Goal: Task Accomplishment & Management: Complete application form

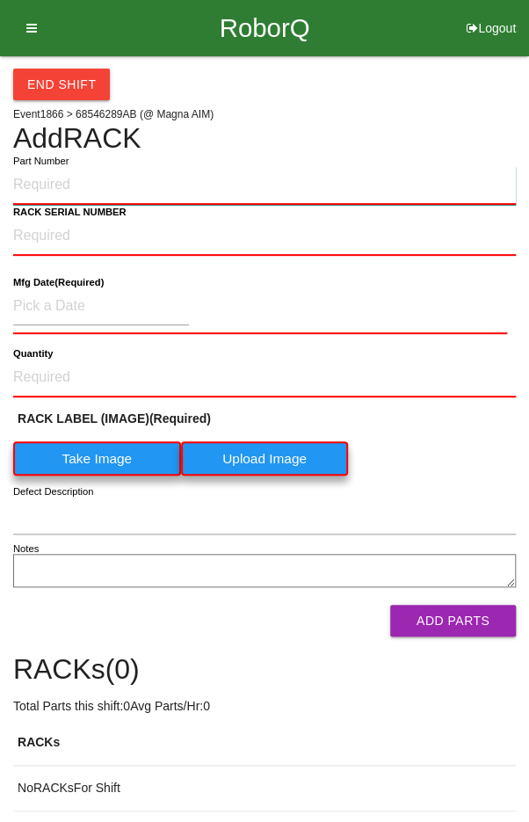
click at [272, 185] on input "Part Number" at bounding box center [264, 185] width 503 height 39
type input "P68546289AB"
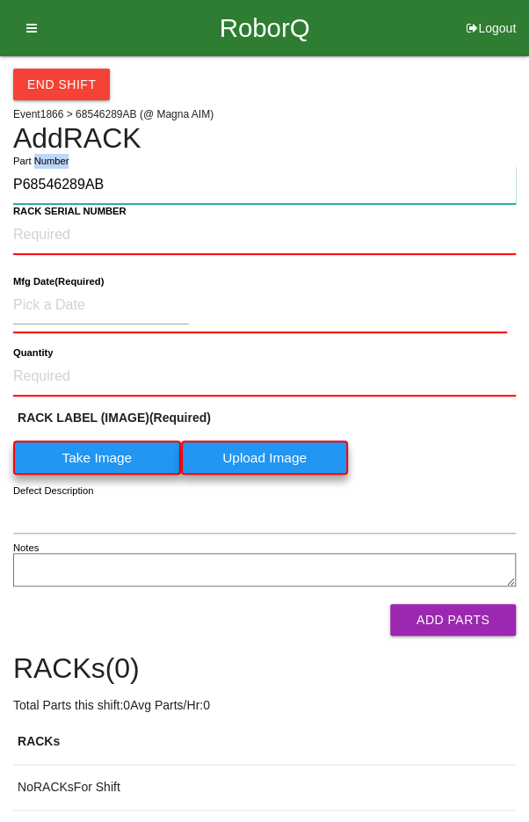
click at [176, 181] on input "P68546289AB" at bounding box center [264, 185] width 503 height 38
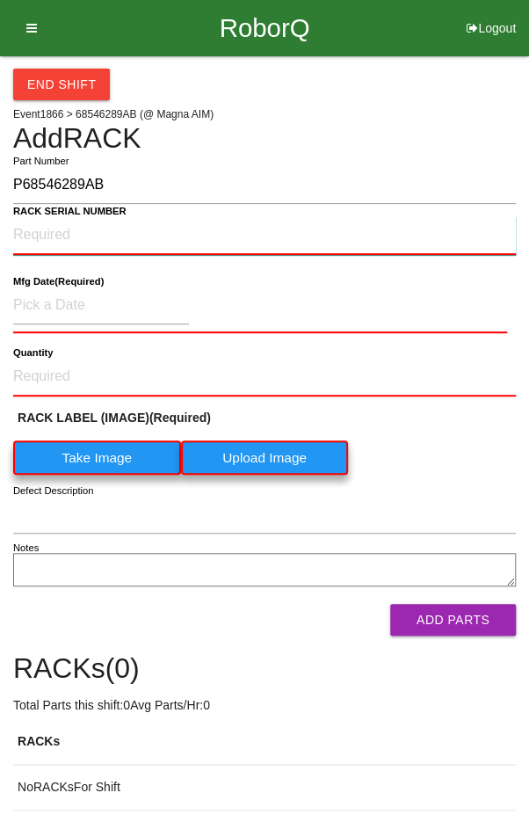
click at [184, 236] on NUMBER "RACK SERIAL NUMBER" at bounding box center [264, 235] width 503 height 39
click at [102, 452] on label "Take Image" at bounding box center [97, 457] width 168 height 34
click at [0, 0] on \(IMAGE\) "Take Image" at bounding box center [0, 0] width 0 height 0
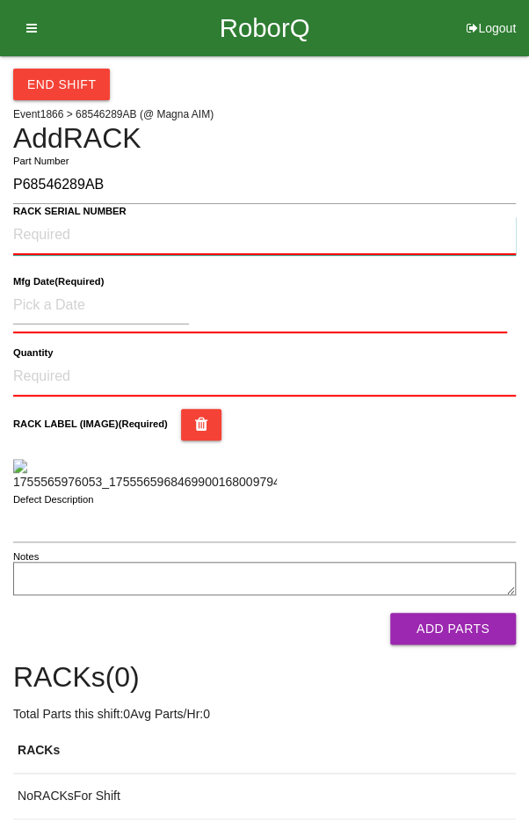
click at [33, 233] on NUMBER "RACK SERIAL NUMBER" at bounding box center [264, 235] width 503 height 39
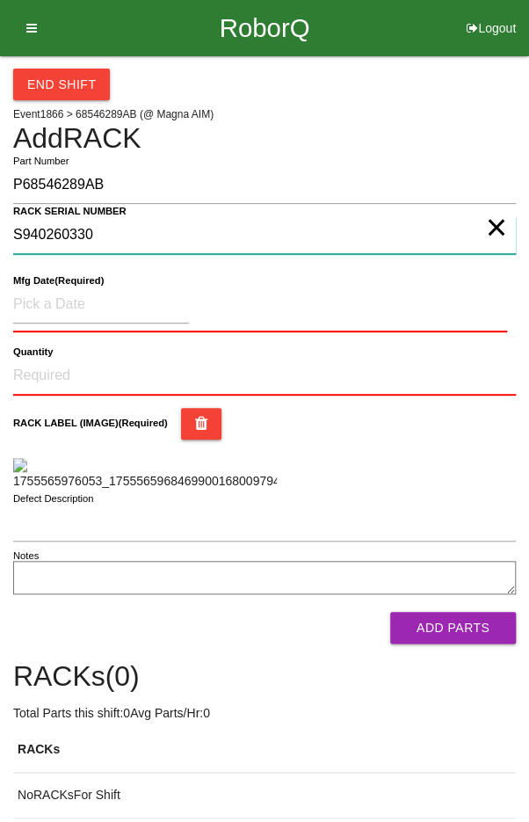
type NUMBER "S940260330"
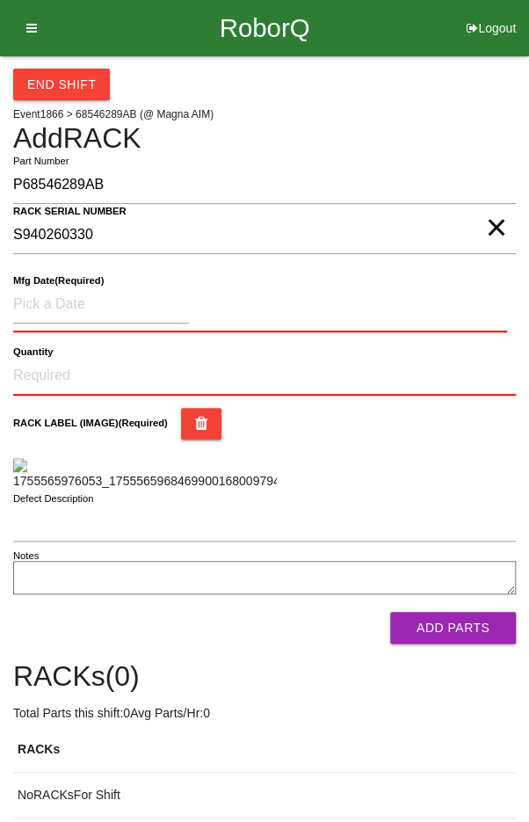
click at [64, 286] on label "Mfg Date (Required)" at bounding box center [58, 280] width 91 height 15
click at [69, 299] on input at bounding box center [101, 305] width 176 height 38
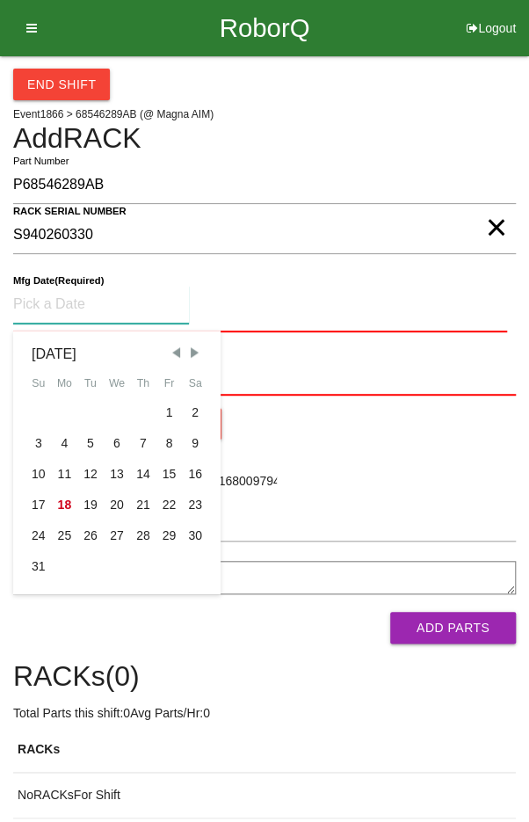
click at [143, 432] on div "7" at bounding box center [143, 443] width 26 height 31
type input "[DATE]"
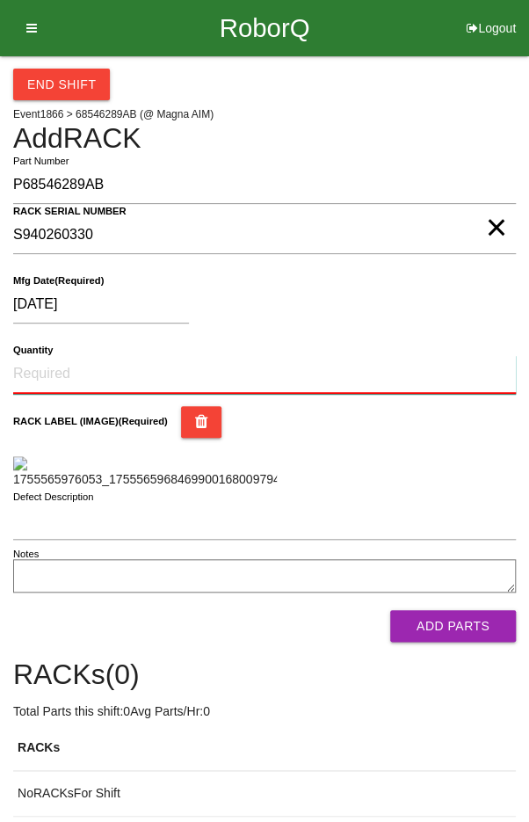
click at [61, 367] on input "Quantity" at bounding box center [264, 374] width 503 height 39
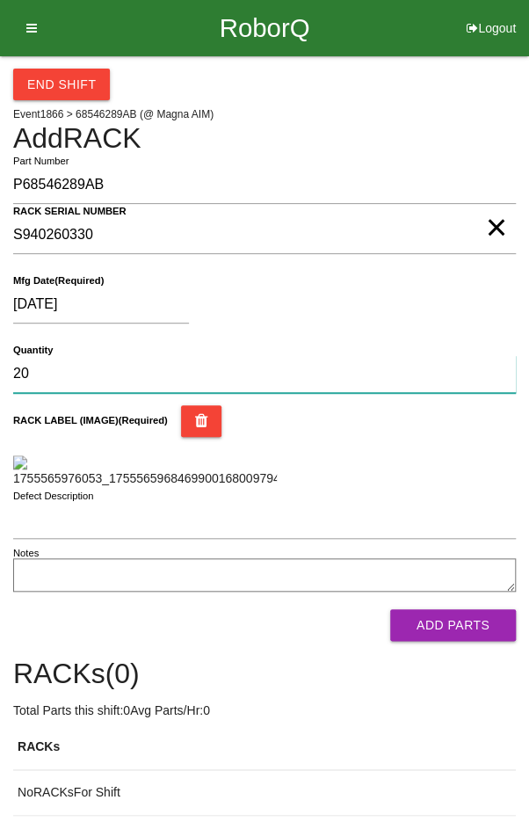
type input "20"
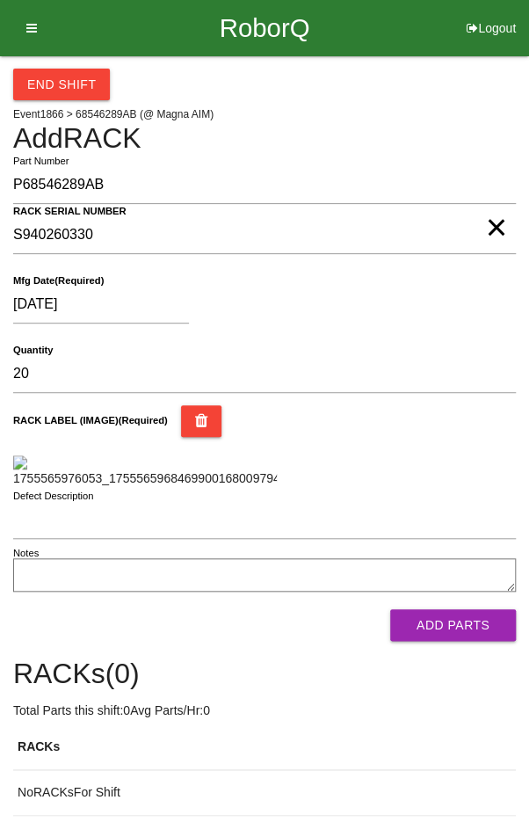
click at [438, 335] on div "[DATE] Mfg Date (Required)" at bounding box center [264, 307] width 503 height 69
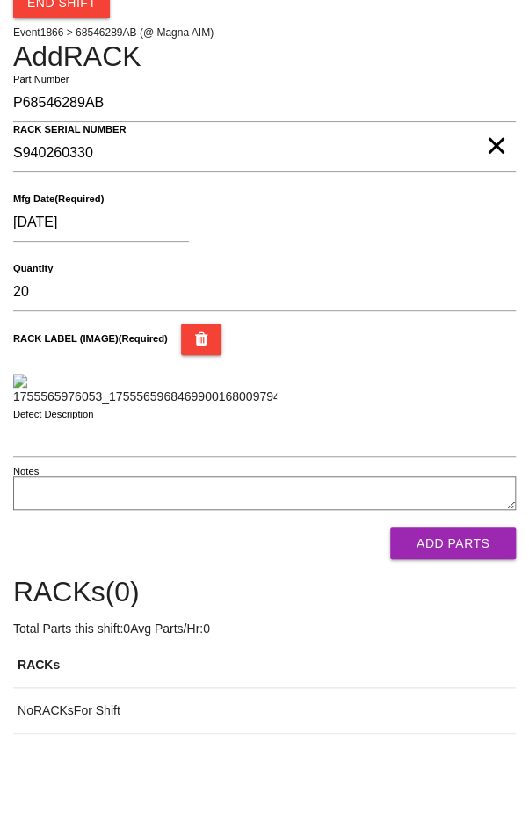
scroll to position [226, 0]
click at [468, 559] on button "Add Parts" at bounding box center [453, 543] width 126 height 32
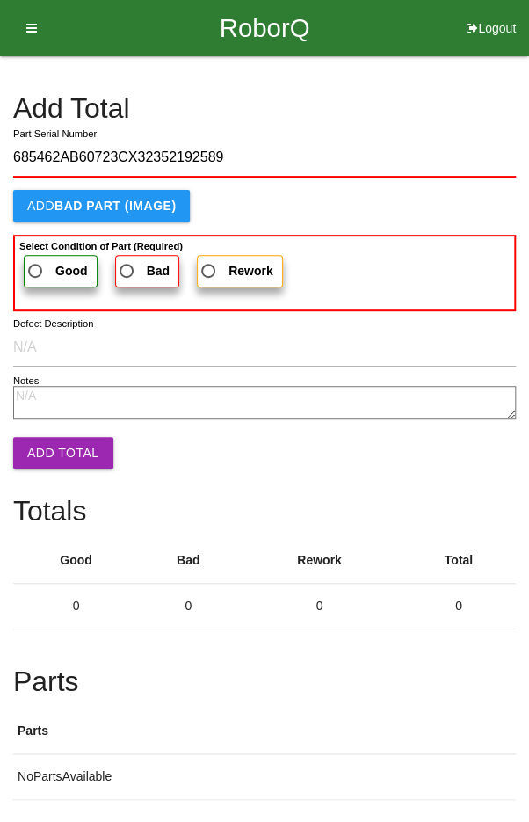
type input "685462AB60723CX32352192589"
click at [48, 258] on label "Good" at bounding box center [61, 271] width 74 height 33
click at [36, 260] on input "Good" at bounding box center [30, 265] width 11 height 11
radio input "true"
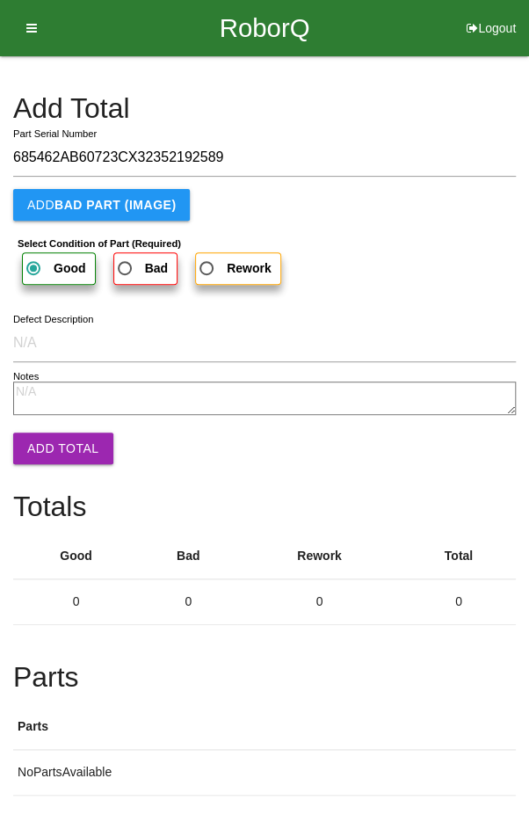
click at [58, 423] on form "685462AB60723CX32352192589 Part Serial Number Add BAD PART (IMAGE) Select Condi…" at bounding box center [264, 295] width 503 height 312
click at [62, 448] on button "Add Total" at bounding box center [63, 448] width 100 height 32
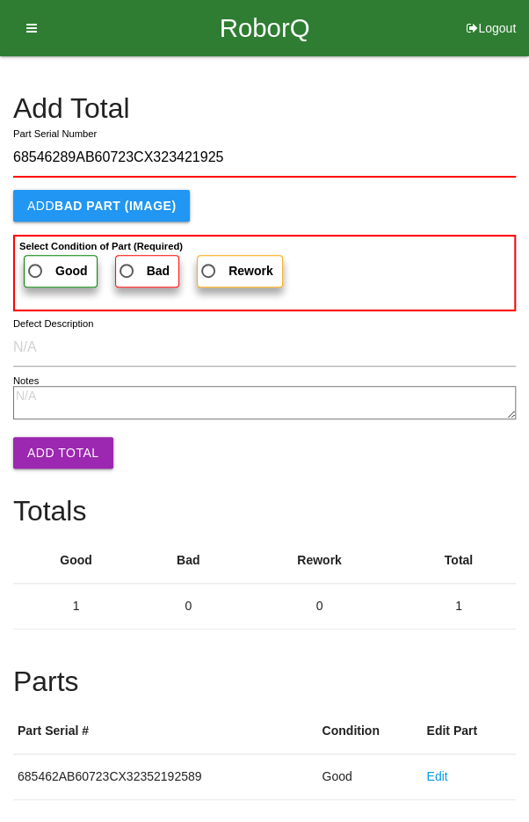
type input "68546289AB60723CX323421925"
click at [40, 265] on span "Good" at bounding box center [56, 271] width 63 height 22
click at [36, 265] on input "Good" at bounding box center [30, 265] width 11 height 11
radio input "true"
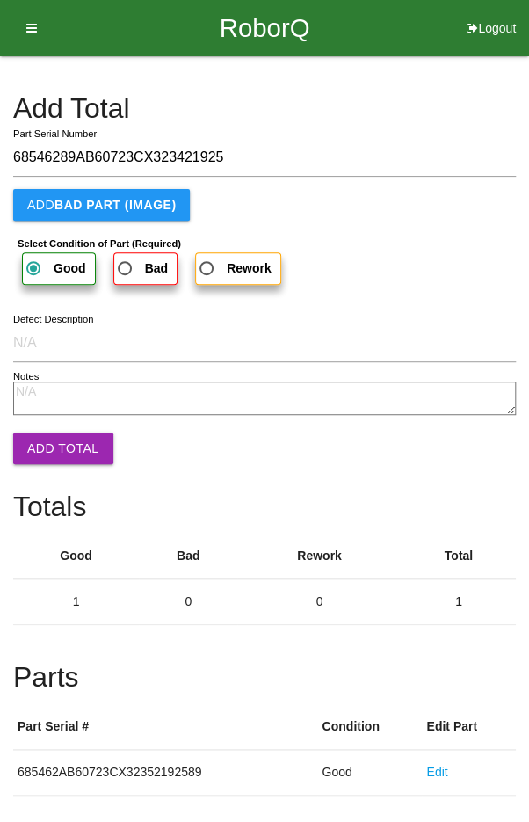
click at [57, 444] on button "Add Total" at bounding box center [63, 448] width 100 height 32
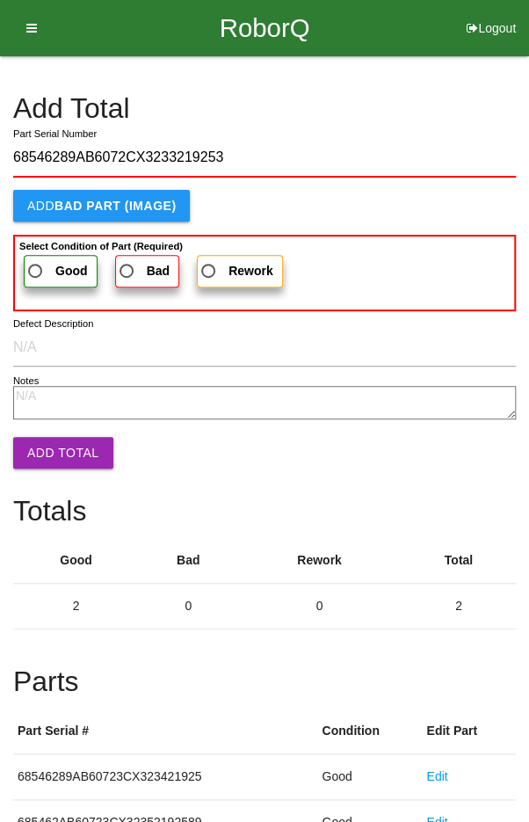
type input "68546289AB6072CX3233219253"
click at [47, 260] on span "Good" at bounding box center [56, 271] width 63 height 22
click at [36, 260] on input "Good" at bounding box center [30, 265] width 11 height 11
radio input "true"
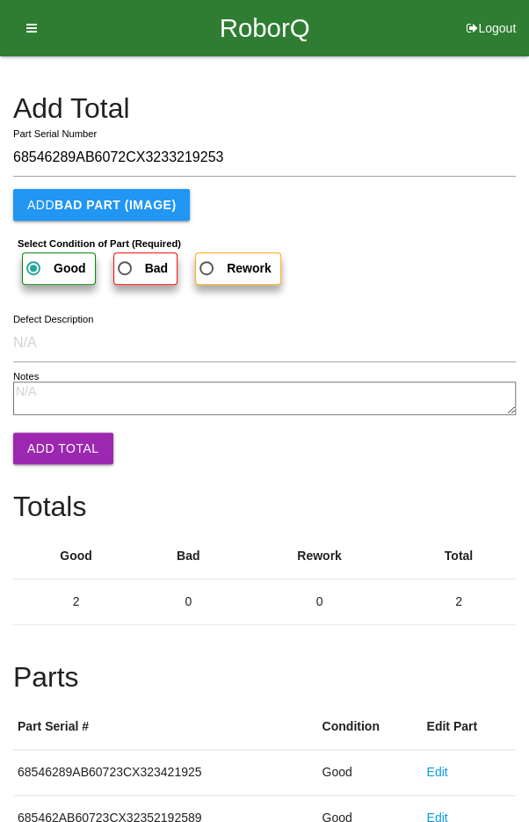
click at [55, 447] on button "Add Total" at bounding box center [63, 448] width 100 height 32
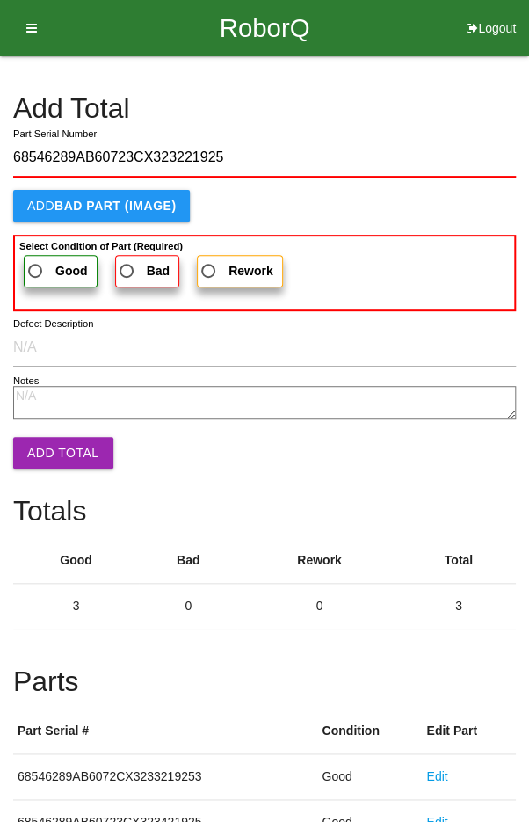
type input "68546289AB60723CX323221925"
click at [52, 265] on span "Good" at bounding box center [56, 271] width 63 height 22
click at [36, 265] on input "Good" at bounding box center [30, 265] width 11 height 11
radio input "true"
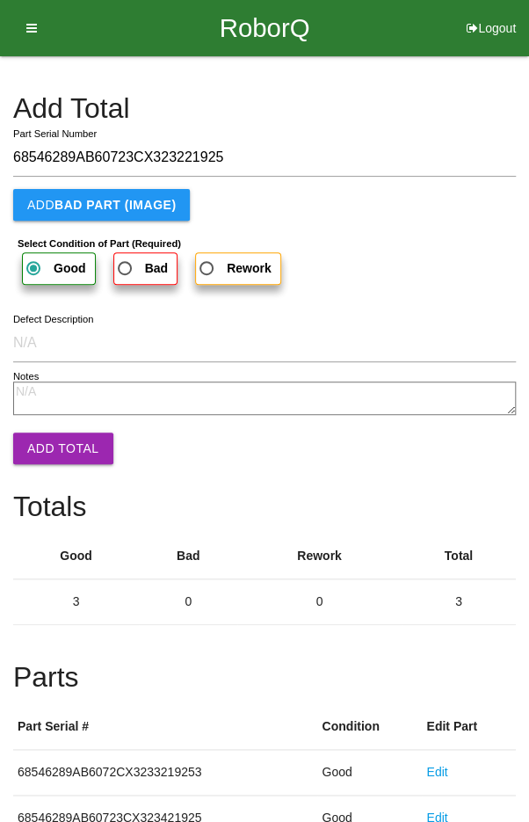
click at [62, 442] on button "Add Total" at bounding box center [63, 448] width 100 height 32
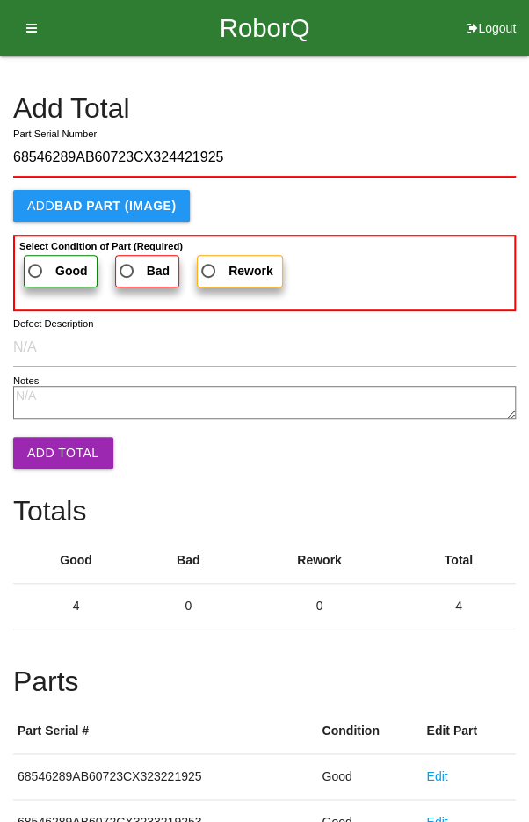
type input "68546289AB60723CX324421925"
click at [48, 257] on label "Good" at bounding box center [61, 271] width 74 height 33
click at [36, 260] on input "Good" at bounding box center [30, 265] width 11 height 11
radio input "true"
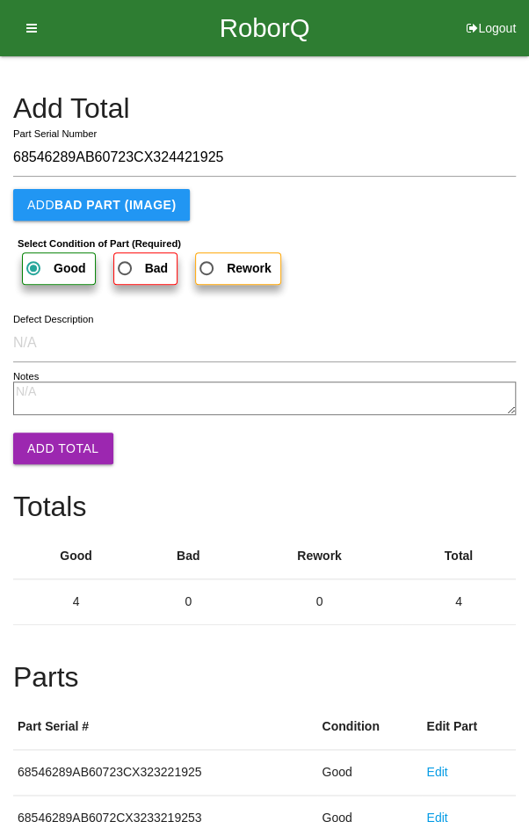
click at [61, 432] on button "Add Total" at bounding box center [63, 448] width 100 height 32
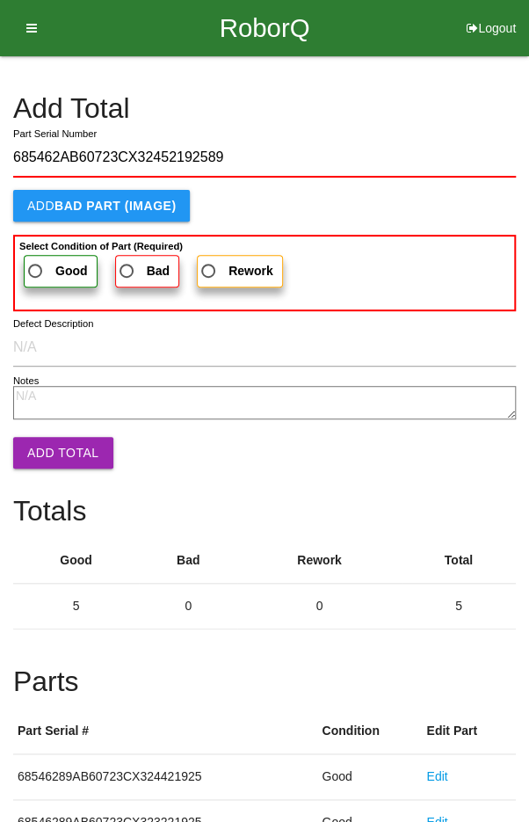
type input "685462AB60723CX32452192589"
click at [42, 260] on span "Good" at bounding box center [56, 271] width 63 height 22
click at [36, 260] on input "Good" at bounding box center [30, 265] width 11 height 11
radio input "true"
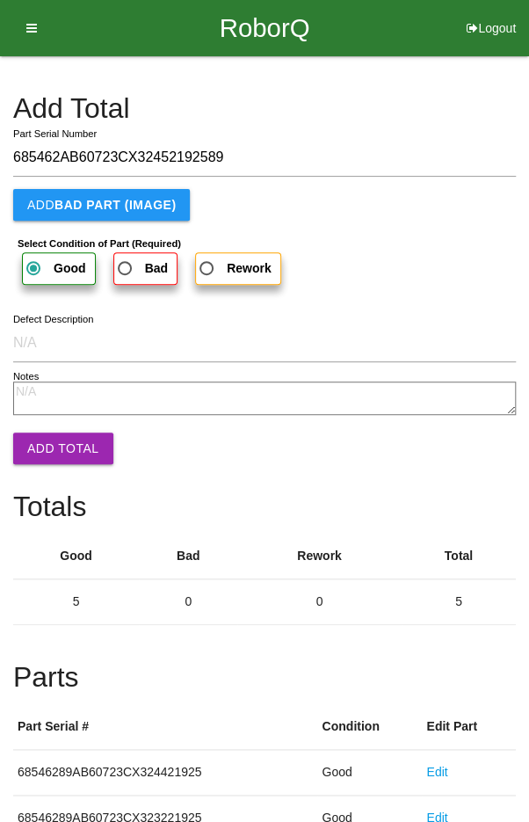
click at [62, 438] on button "Add Total" at bounding box center [63, 448] width 100 height 32
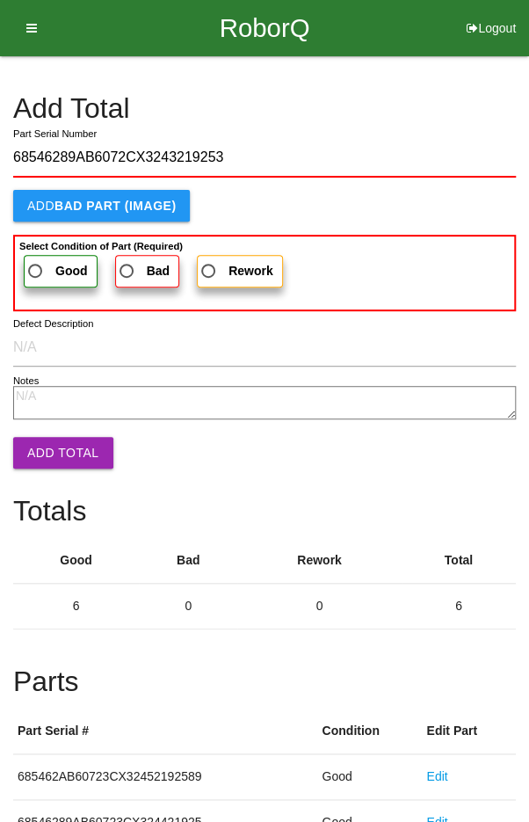
type input "68546289AB6072CX3243219253"
click at [50, 262] on span "Good" at bounding box center [56, 271] width 63 height 22
click at [36, 262] on input "Good" at bounding box center [30, 265] width 11 height 11
radio input "true"
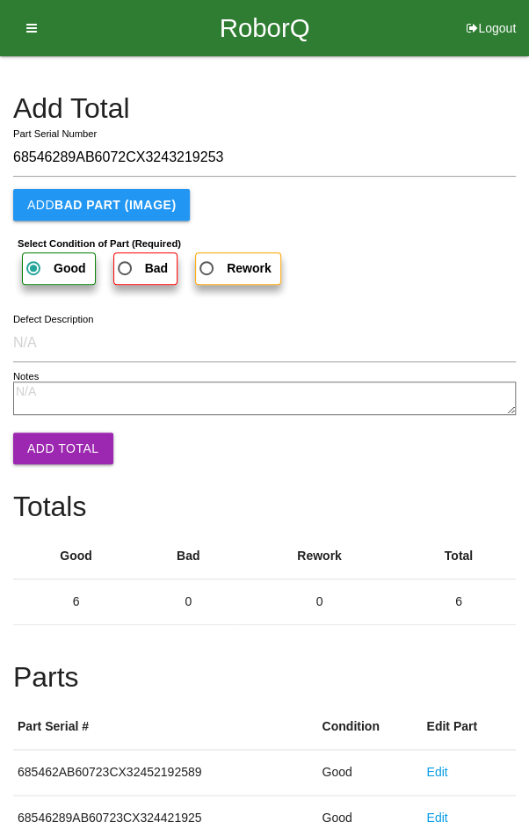
click at [56, 434] on button "Add Total" at bounding box center [63, 448] width 100 height 32
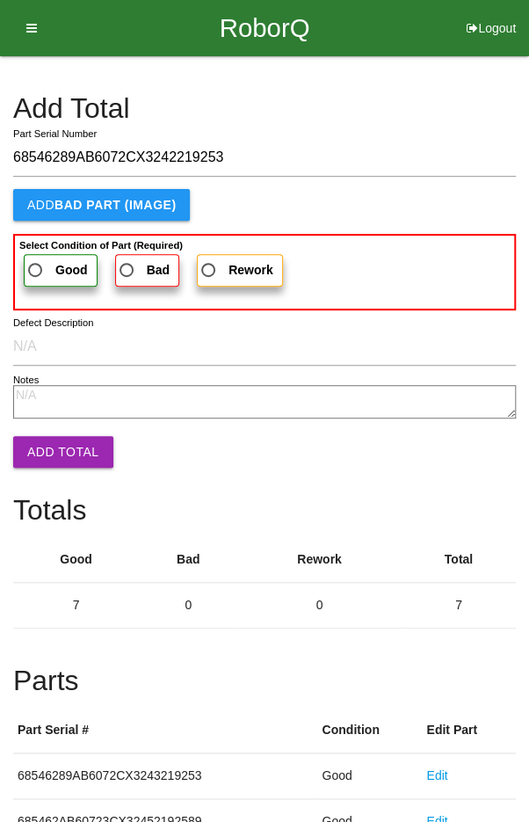
type input "68546289AB6072CX3242219253"
click at [43, 260] on span "Good" at bounding box center [56, 270] width 63 height 22
click at [36, 260] on input "Good" at bounding box center [30, 264] width 11 height 11
radio input "true"
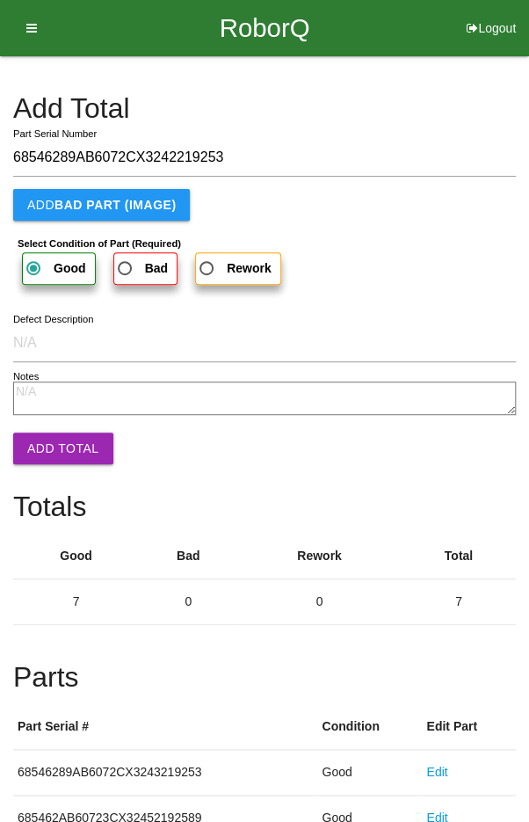
click at [63, 454] on button "Add Total" at bounding box center [63, 448] width 100 height 32
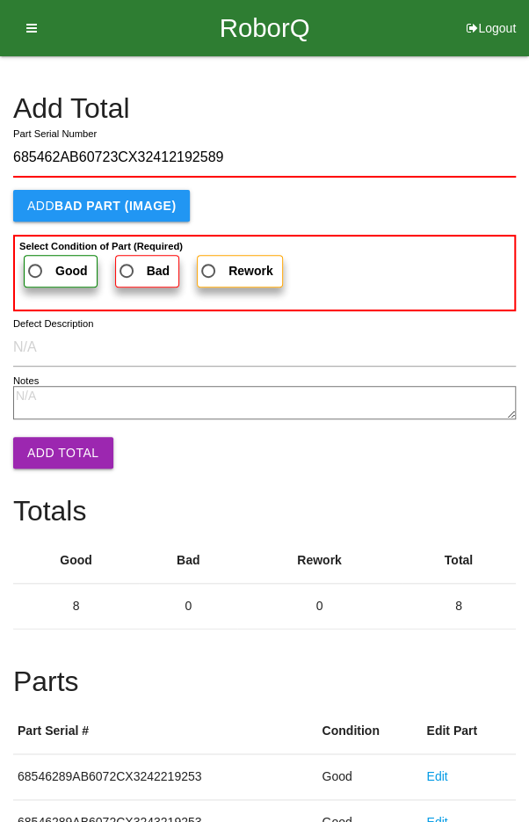
type input "685462AB60723CX32412192589"
click at [42, 265] on span "Good" at bounding box center [56, 271] width 63 height 22
click at [36, 265] on input "Good" at bounding box center [30, 265] width 11 height 11
radio input "true"
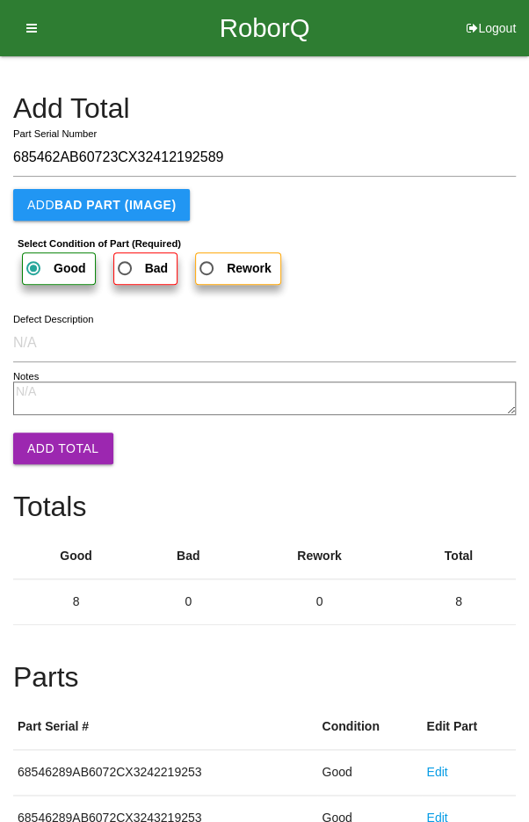
click at [63, 452] on button "Add Total" at bounding box center [63, 448] width 100 height 32
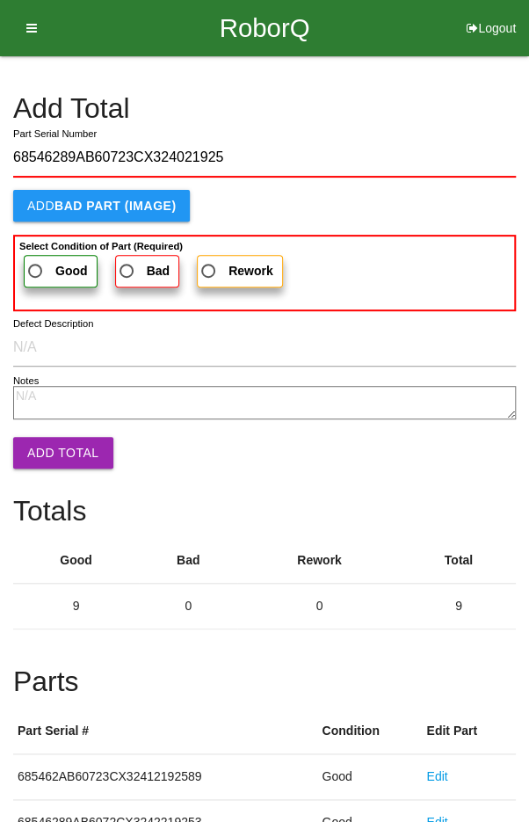
type input "68546289AB60723CX324021925"
click at [47, 257] on label "Good" at bounding box center [61, 271] width 74 height 33
click at [36, 260] on input "Good" at bounding box center [30, 265] width 11 height 11
radio input "true"
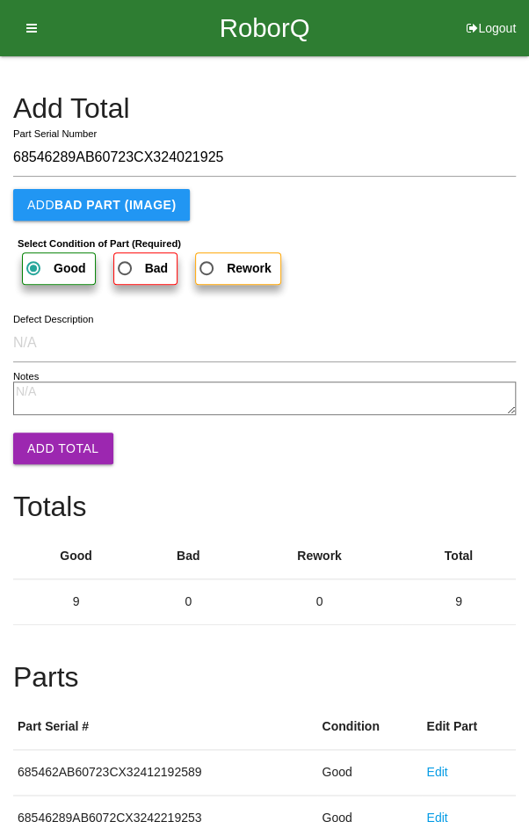
click at [63, 445] on button "Add Total" at bounding box center [63, 448] width 100 height 32
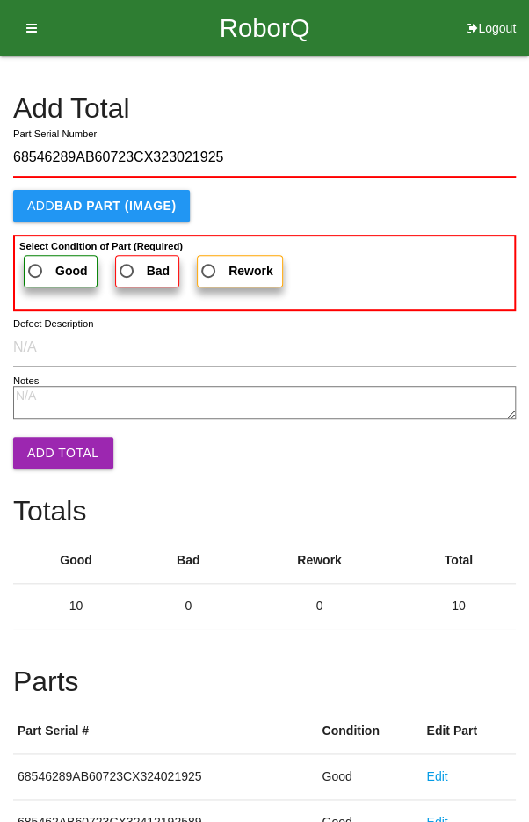
type input "68546289AB60723CX323021925"
click at [46, 261] on span "Good" at bounding box center [56, 271] width 63 height 22
click at [36, 261] on input "Good" at bounding box center [30, 265] width 11 height 11
radio input "true"
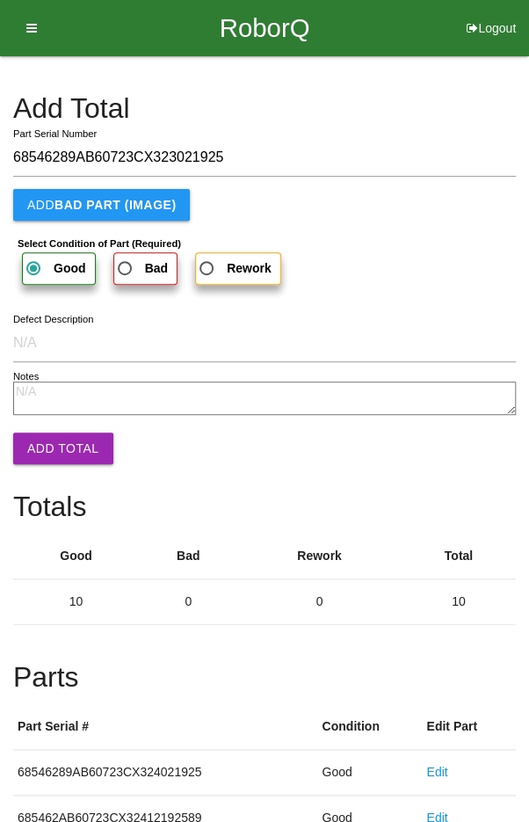
click at [62, 451] on button "Add Total" at bounding box center [63, 448] width 100 height 32
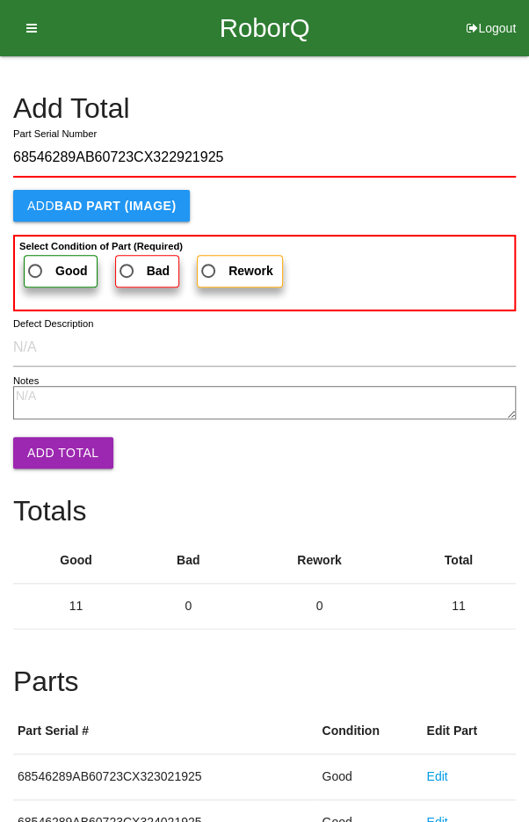
type input "68546289AB60723CX322921925"
click at [41, 268] on span "Good" at bounding box center [56, 271] width 63 height 22
click at [36, 268] on input "Good" at bounding box center [30, 265] width 11 height 11
radio input "true"
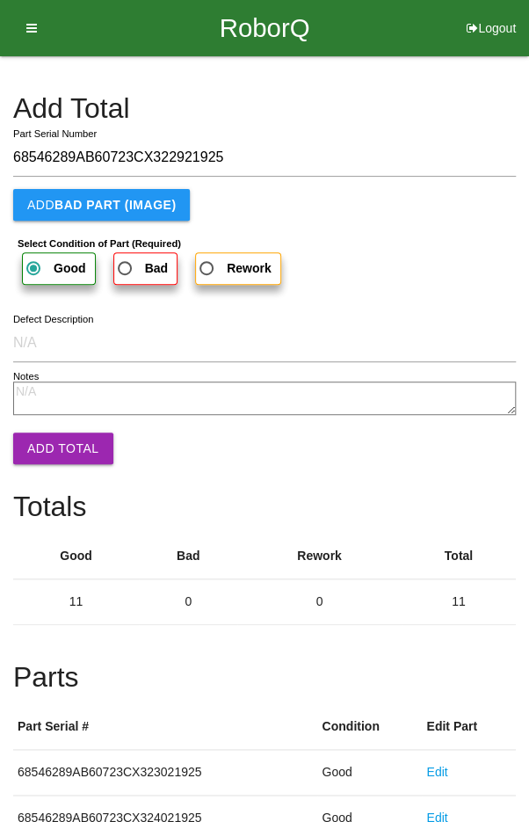
click at [66, 440] on button "Add Total" at bounding box center [63, 448] width 100 height 32
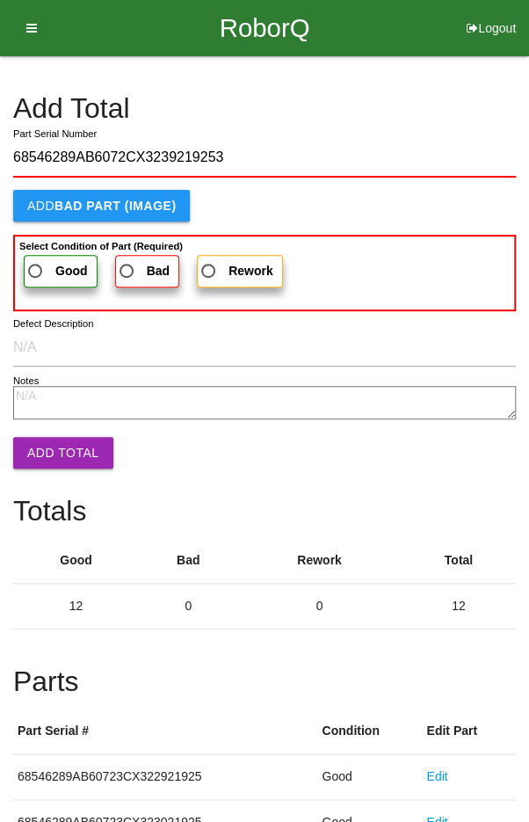
type input "68546289AB6072CX3239219253"
click at [44, 260] on span "Good" at bounding box center [56, 271] width 63 height 22
click at [36, 260] on input "Good" at bounding box center [30, 265] width 11 height 11
radio input "true"
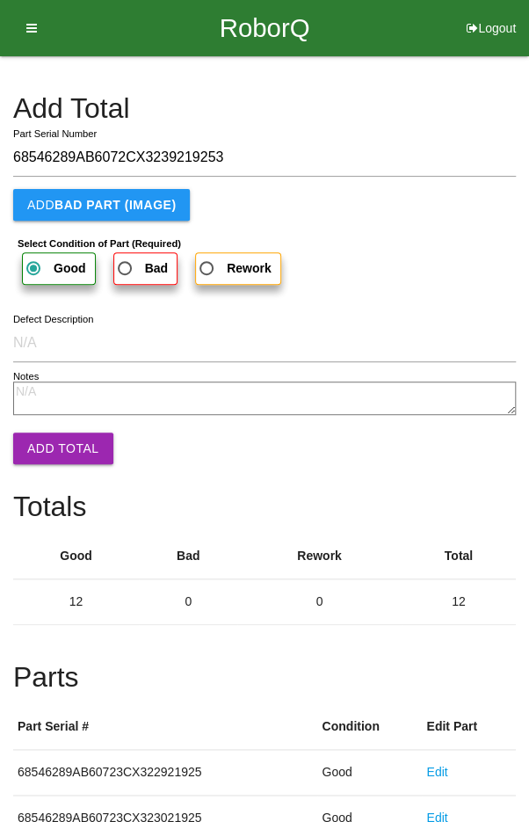
click at [64, 454] on button "Add Total" at bounding box center [63, 448] width 100 height 32
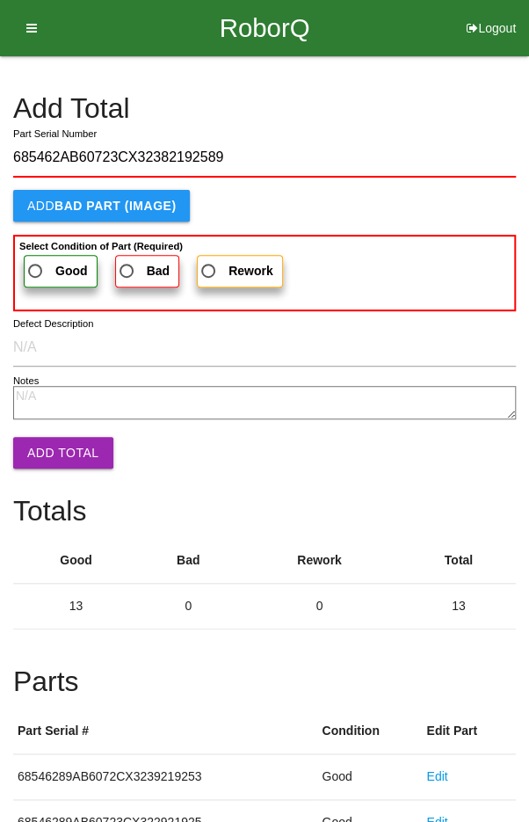
type input "685462AB60723CX32382192589"
click at [41, 263] on span "Good" at bounding box center [56, 271] width 63 height 22
click at [36, 263] on input "Good" at bounding box center [30, 265] width 11 height 11
radio input "true"
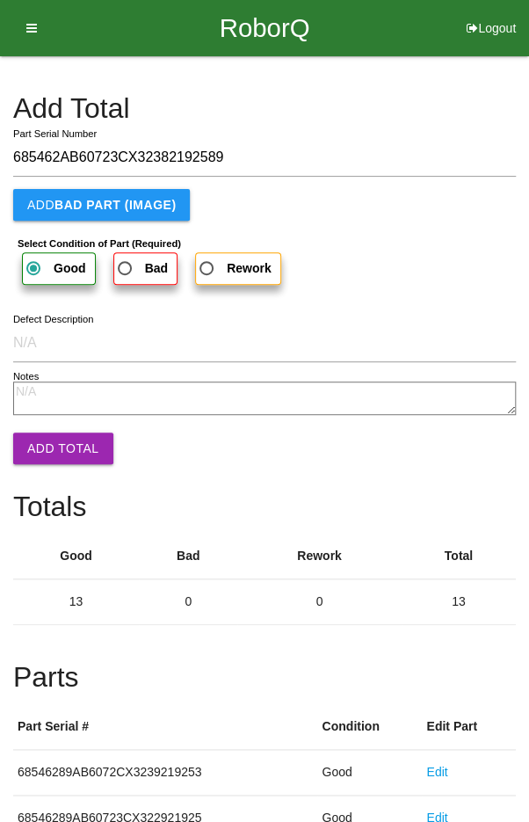
click at [59, 448] on button "Add Total" at bounding box center [63, 448] width 100 height 32
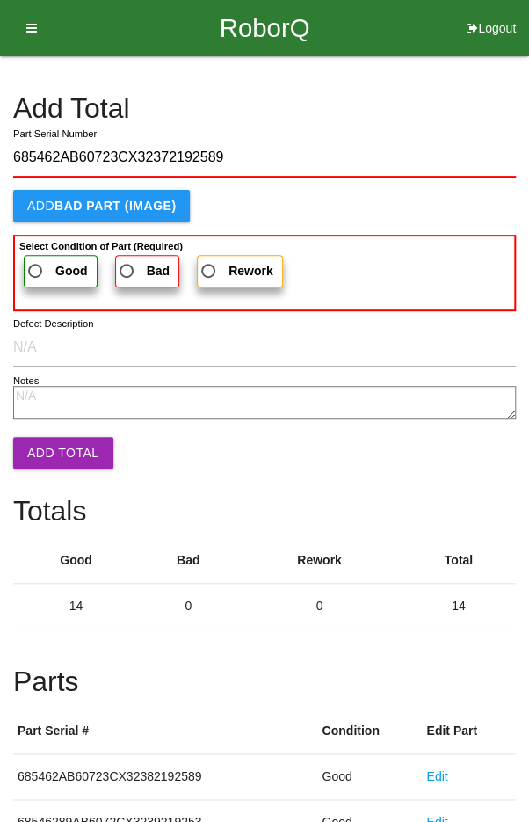
type input "685462AB60723CX32372192589"
click at [42, 265] on span "Good" at bounding box center [56, 271] width 63 height 22
click at [36, 265] on input "Good" at bounding box center [30, 265] width 11 height 11
radio input "true"
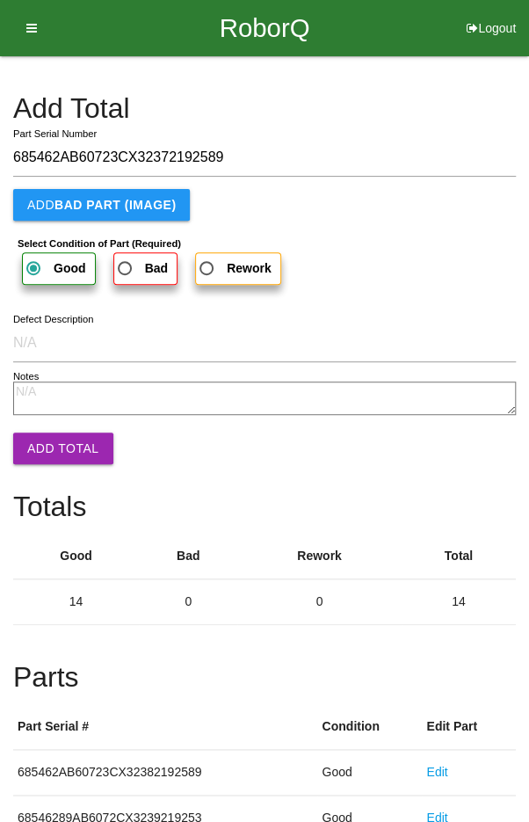
click at [62, 449] on button "Add Total" at bounding box center [63, 448] width 100 height 32
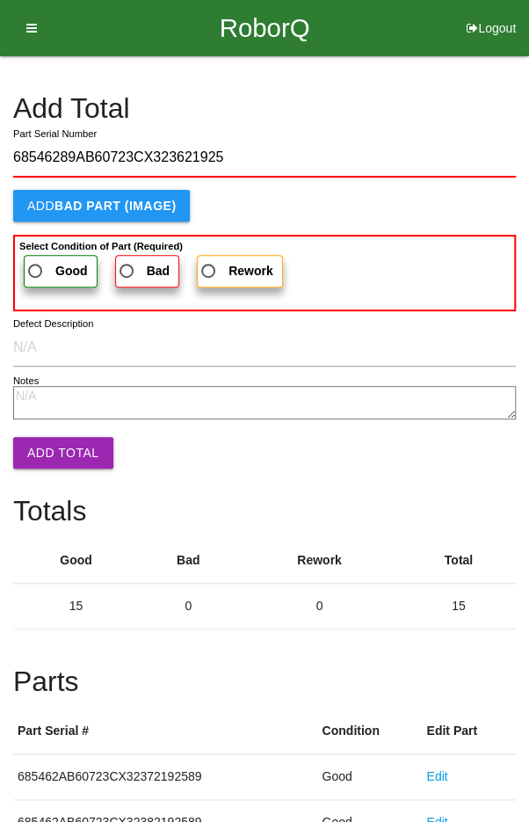
type input "68546289AB60723CX323621925"
click at [44, 260] on span "Good" at bounding box center [56, 271] width 63 height 22
click at [36, 260] on input "Good" at bounding box center [30, 265] width 11 height 11
radio input "true"
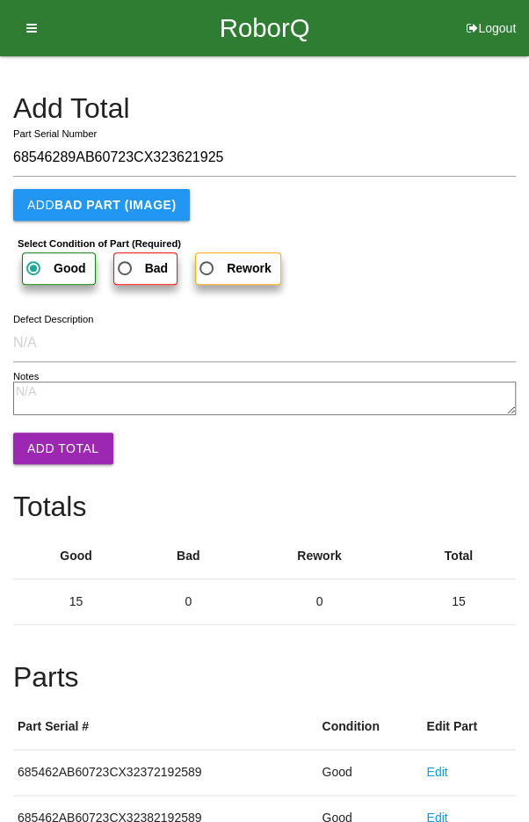
click at [69, 450] on button "Add Total" at bounding box center [63, 448] width 100 height 32
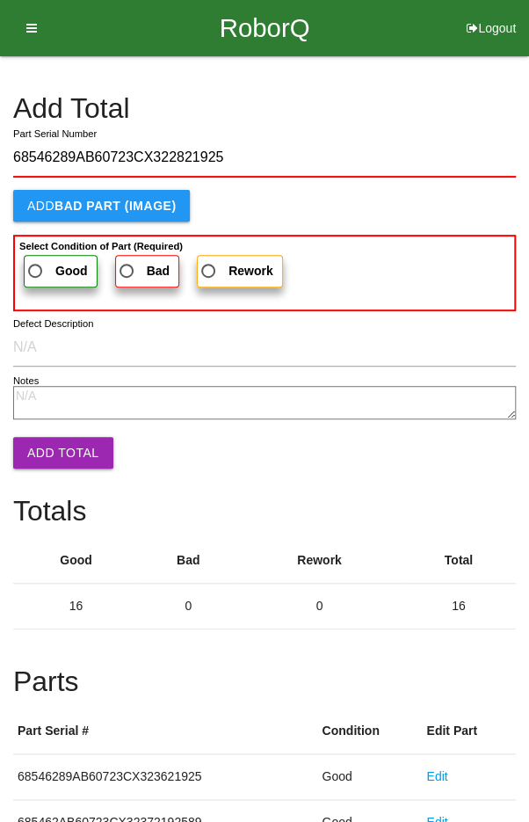
type input "68546289AB60723CX322821925"
click at [42, 268] on span "Good" at bounding box center [56, 271] width 63 height 22
click at [36, 268] on input "Good" at bounding box center [30, 265] width 11 height 11
radio input "true"
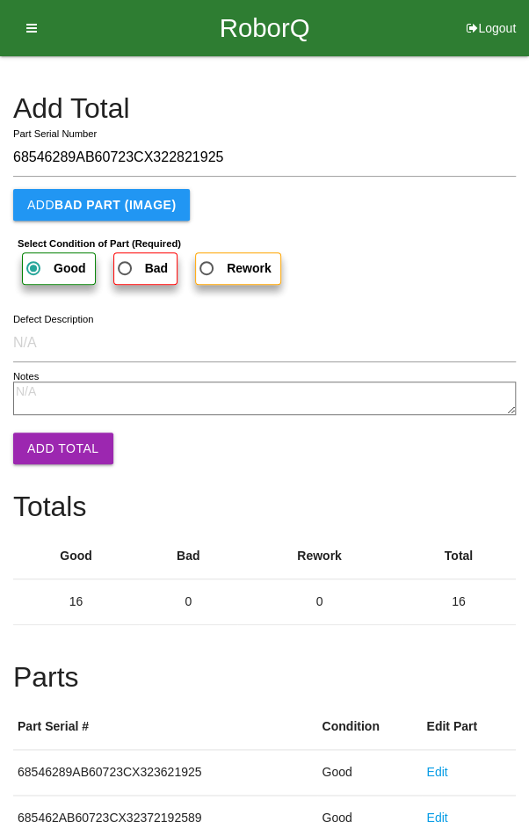
click at [63, 451] on button "Add Total" at bounding box center [63, 448] width 100 height 32
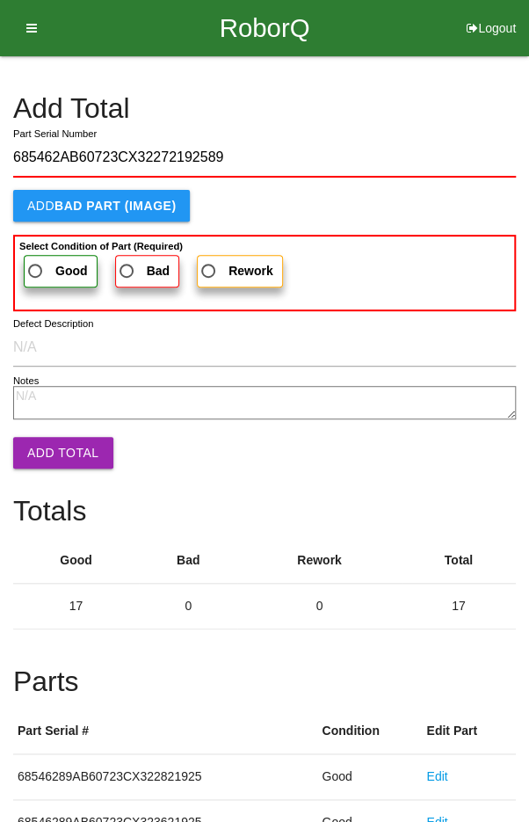
type input "685462AB60723CX32272192589"
click at [40, 261] on span "Good" at bounding box center [56, 271] width 63 height 22
click at [36, 261] on input "Good" at bounding box center [30, 265] width 11 height 11
radio input "true"
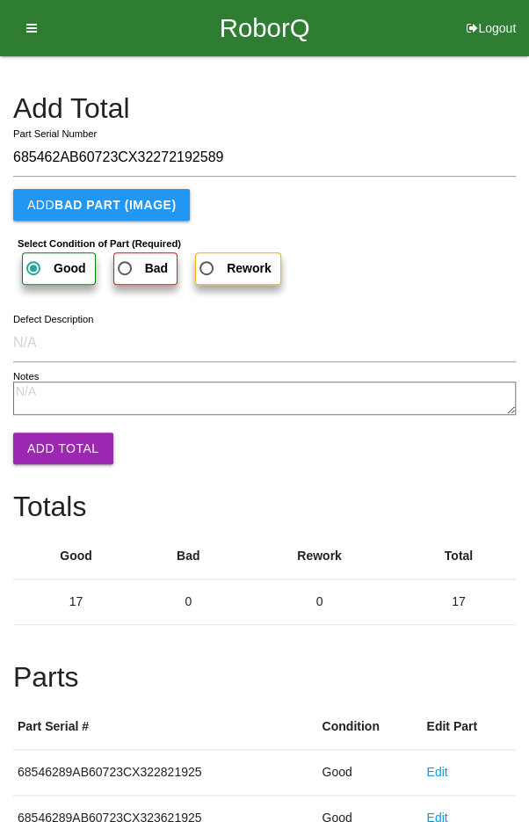
click at [61, 443] on button "Add Total" at bounding box center [63, 448] width 100 height 32
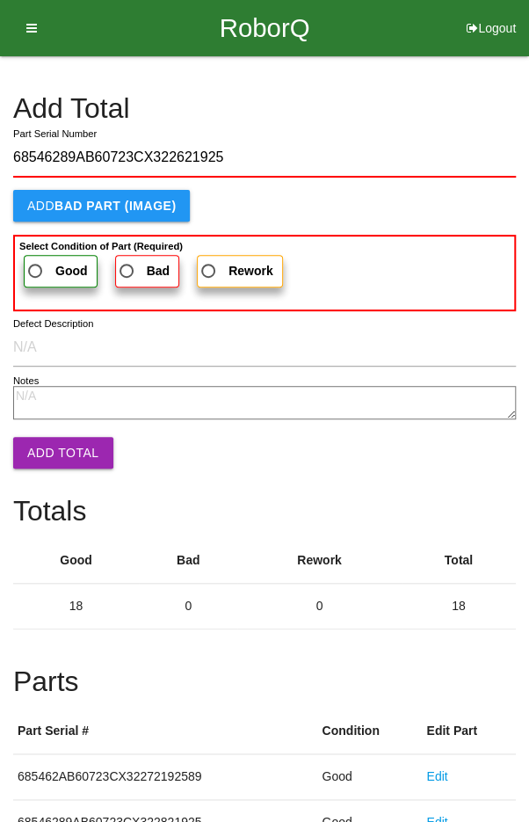
type input "68546289AB60723CX322621925"
click at [41, 260] on span "Good" at bounding box center [56, 271] width 63 height 22
click at [36, 260] on input "Good" at bounding box center [30, 265] width 11 height 11
radio input "true"
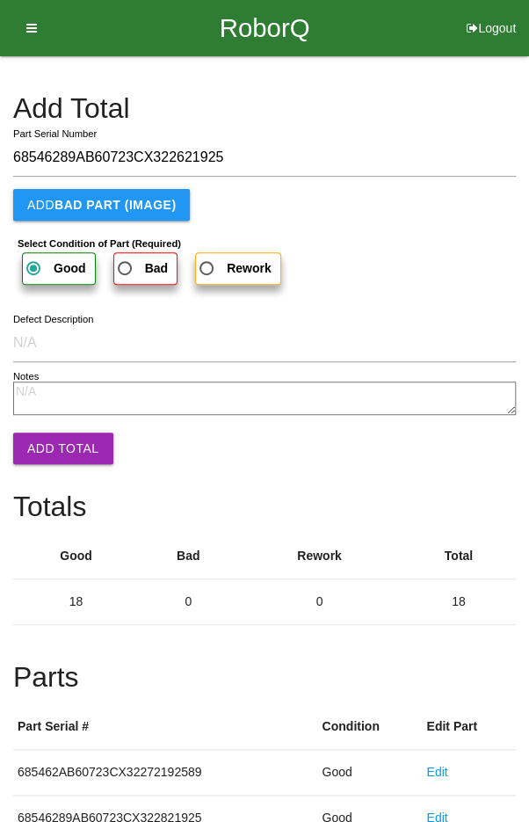
click at [62, 456] on button "Add Total" at bounding box center [63, 448] width 100 height 32
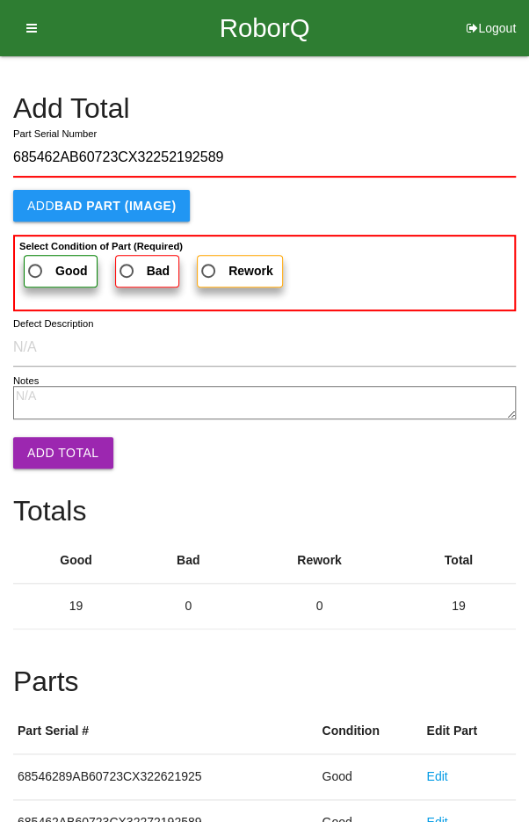
type input "685462AB60723CX32252192589"
click at [38, 261] on span "Good" at bounding box center [56, 271] width 63 height 22
click at [36, 261] on input "Good" at bounding box center [30, 265] width 11 height 11
radio input "true"
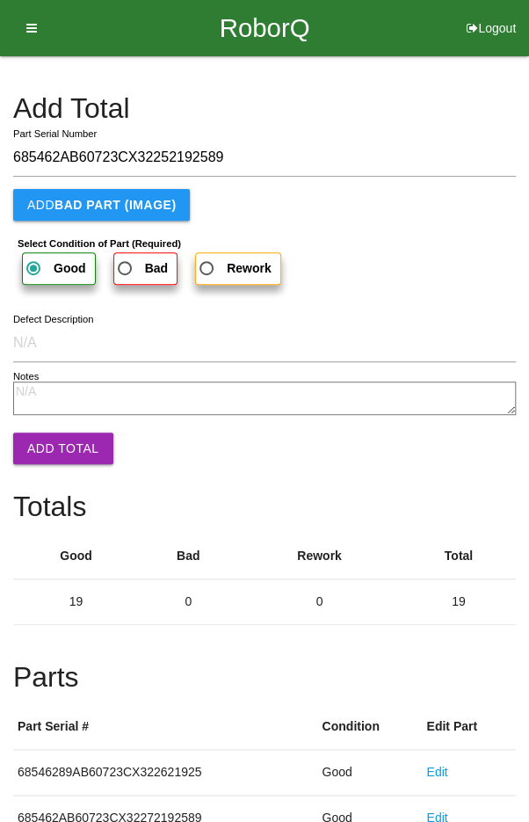
click at [65, 452] on button "Add Total" at bounding box center [63, 448] width 100 height 32
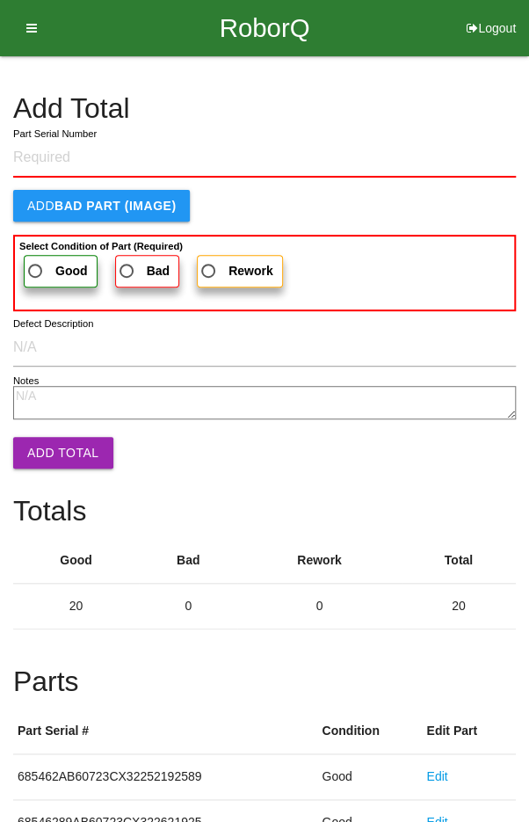
click at [475, 116] on h4 "Add Total" at bounding box center [264, 108] width 503 height 31
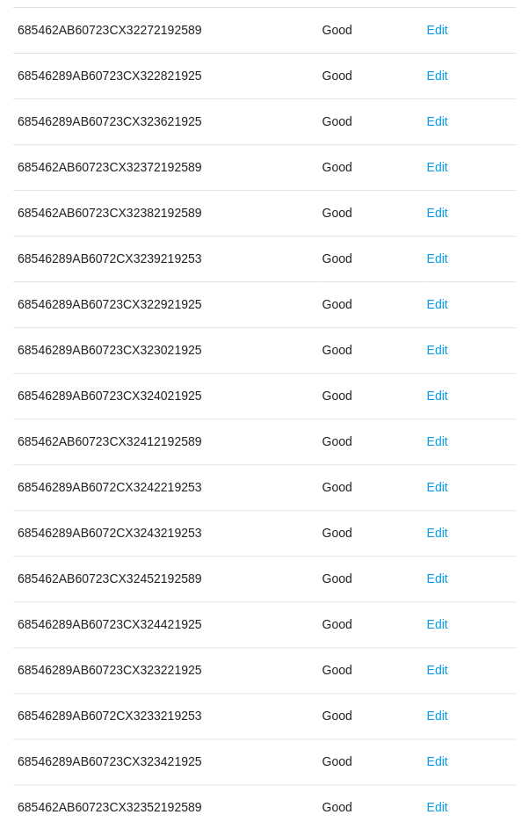
scroll to position [976, 0]
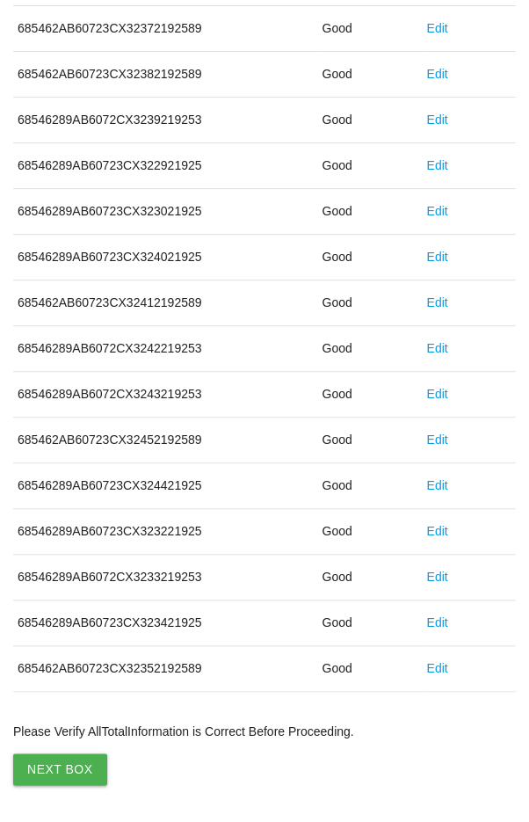
click at [43, 758] on button "Next Box" at bounding box center [60, 769] width 94 height 32
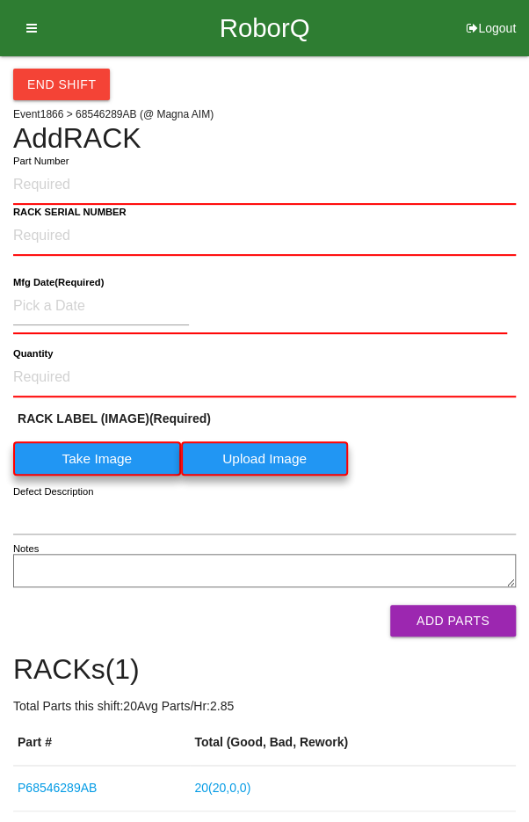
click at [83, 443] on label "Take Image" at bounding box center [97, 458] width 168 height 34
click at [0, 0] on \(IMAGE\) "Take Image" at bounding box center [0, 0] width 0 height 0
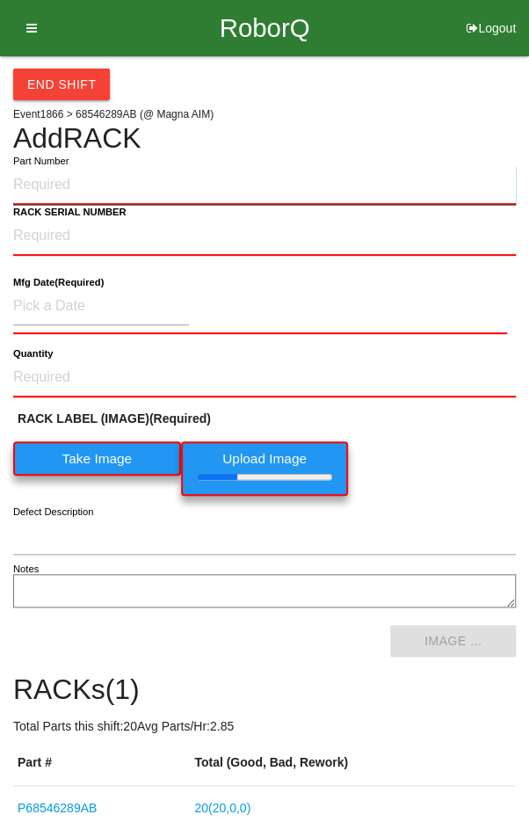
paste input "P68546289AB"
type input "P68546289AB"
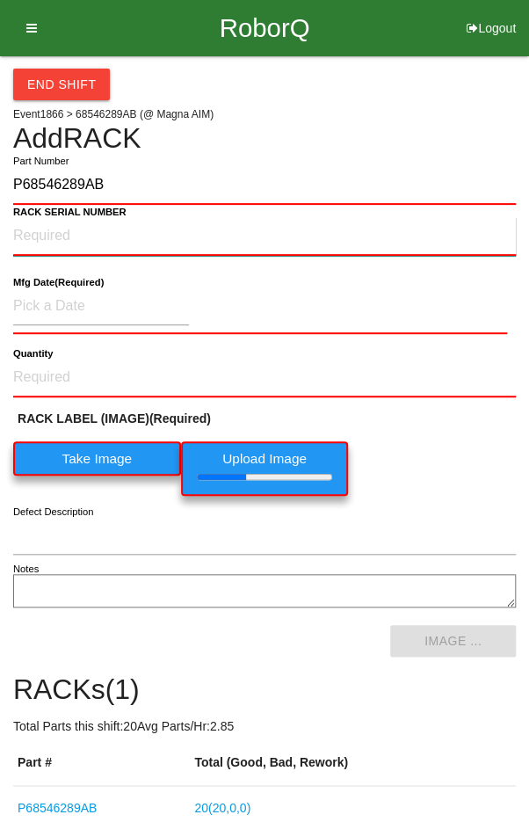
click at [42, 230] on NUMBER "RACK SERIAL NUMBER" at bounding box center [264, 236] width 503 height 39
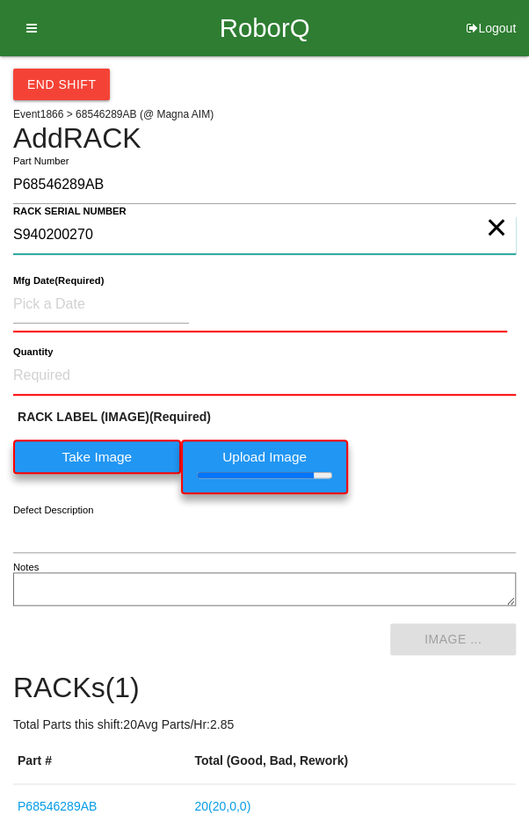
type NUMBER "S940200270"
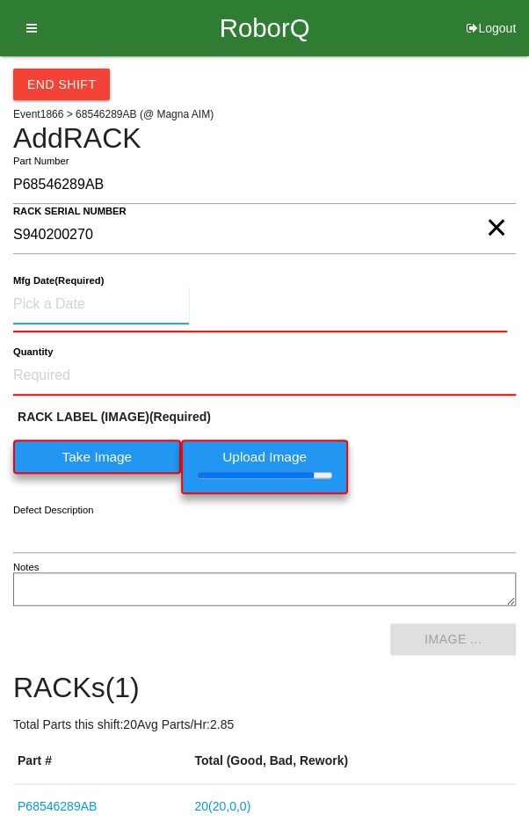
click at [71, 299] on input at bounding box center [101, 305] width 176 height 38
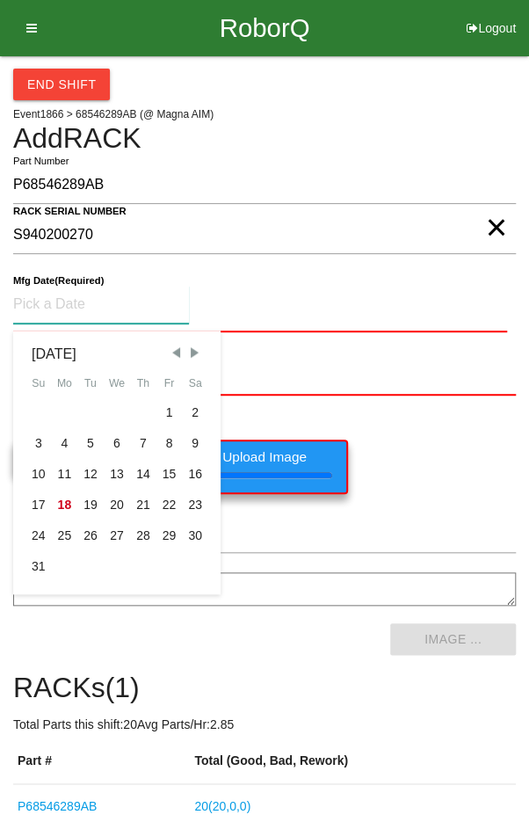
click at [143, 435] on div "7" at bounding box center [143, 443] width 26 height 31
type input "[DATE]"
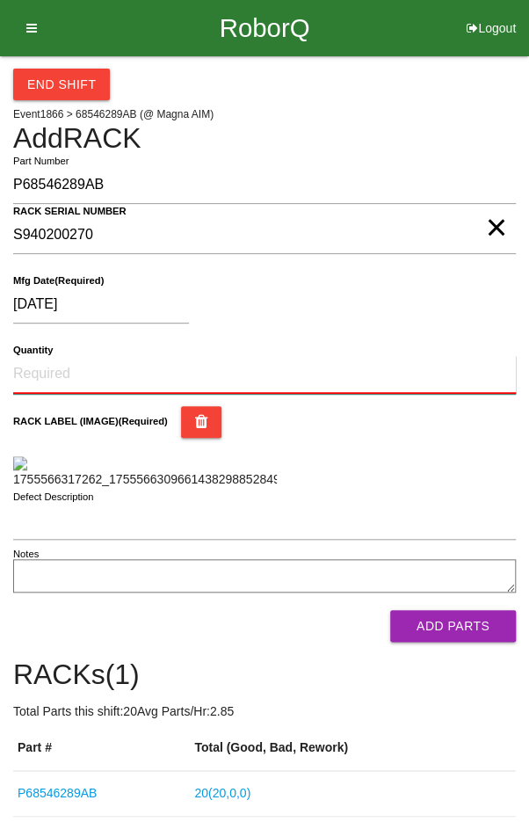
click at [81, 370] on input "Quantity" at bounding box center [264, 374] width 503 height 39
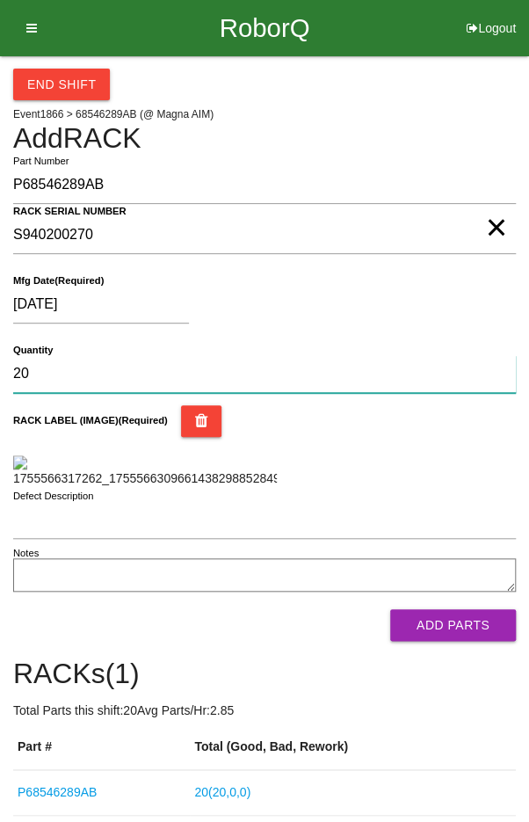
type input "20"
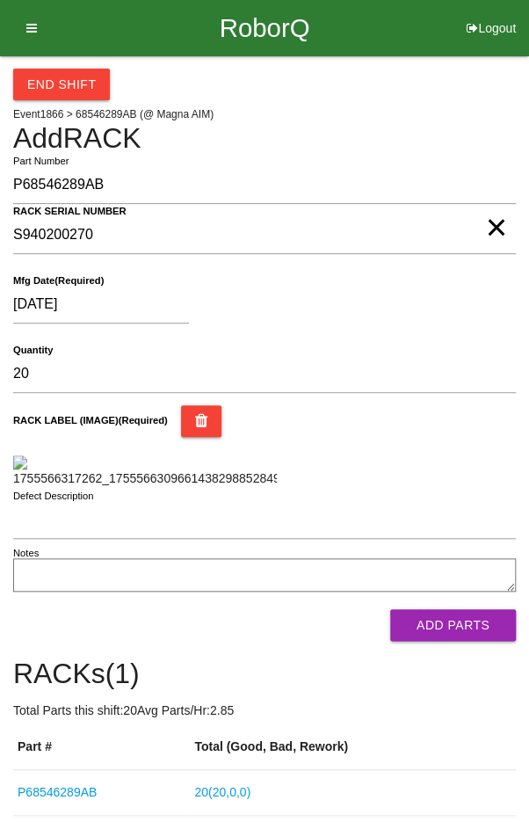
click at [447, 432] on div "RACK LABEL (IMAGE) (Required)" at bounding box center [264, 421] width 503 height 32
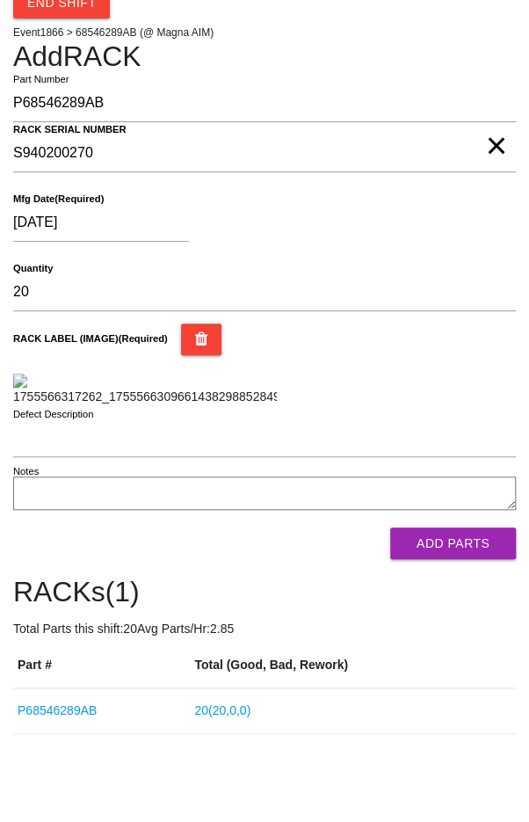
scroll to position [355, 0]
click at [462, 559] on button "Add Parts" at bounding box center [453, 543] width 126 height 32
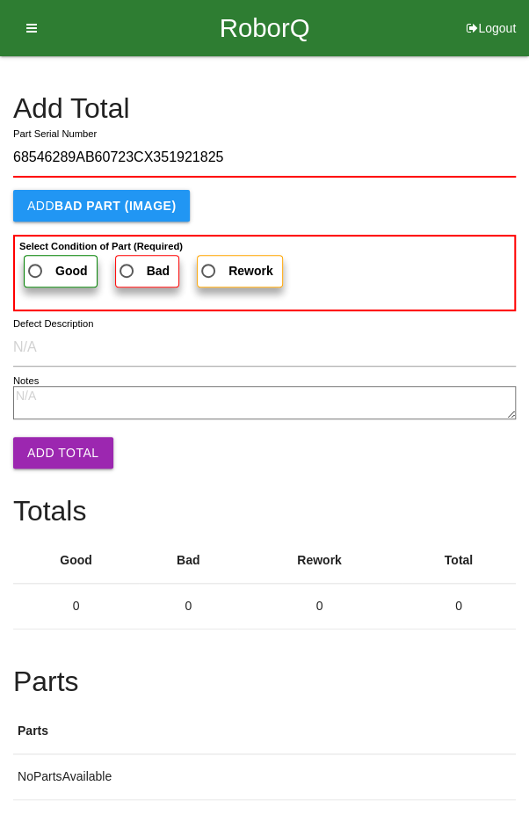
type input "68546289AB60723CX351921825"
click at [45, 265] on span "Good" at bounding box center [56, 271] width 63 height 22
click at [36, 265] on input "Good" at bounding box center [30, 265] width 11 height 11
radio input "true"
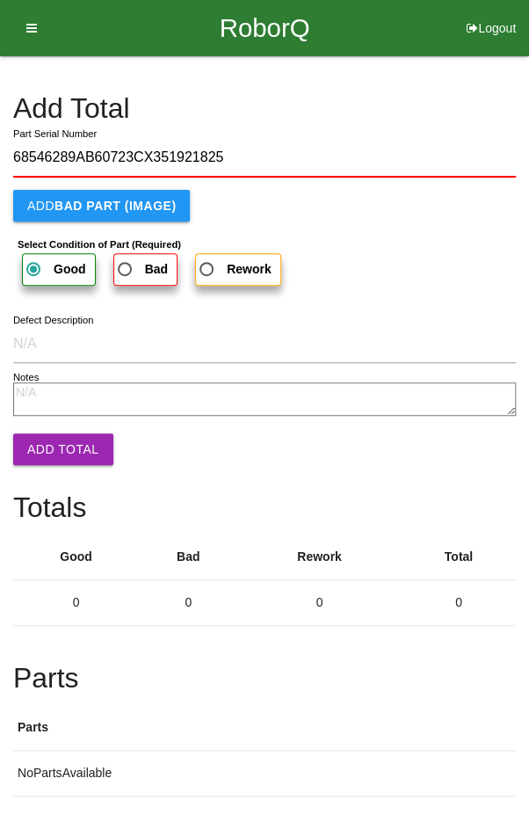
click at [46, 440] on button "Add Total" at bounding box center [63, 449] width 100 height 32
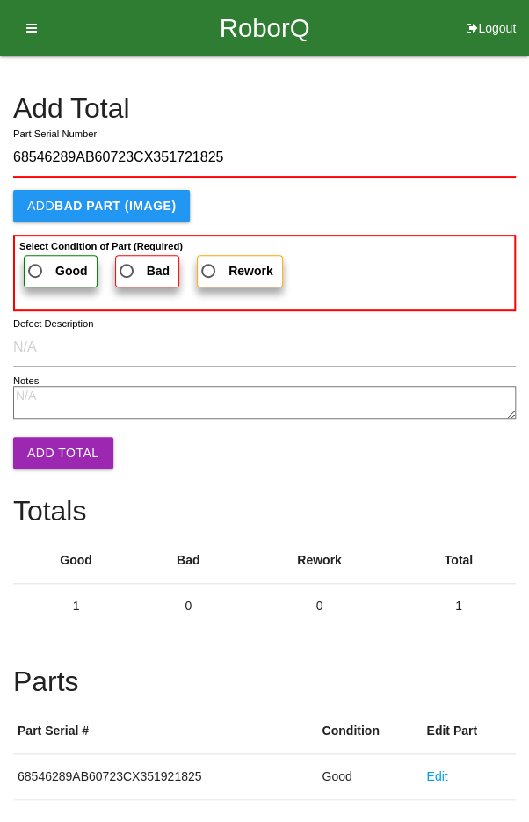
type input "68546289AB60723CX351721825"
click at [40, 262] on span "Good" at bounding box center [56, 271] width 63 height 22
click at [36, 262] on input "Good" at bounding box center [30, 265] width 11 height 11
radio input "true"
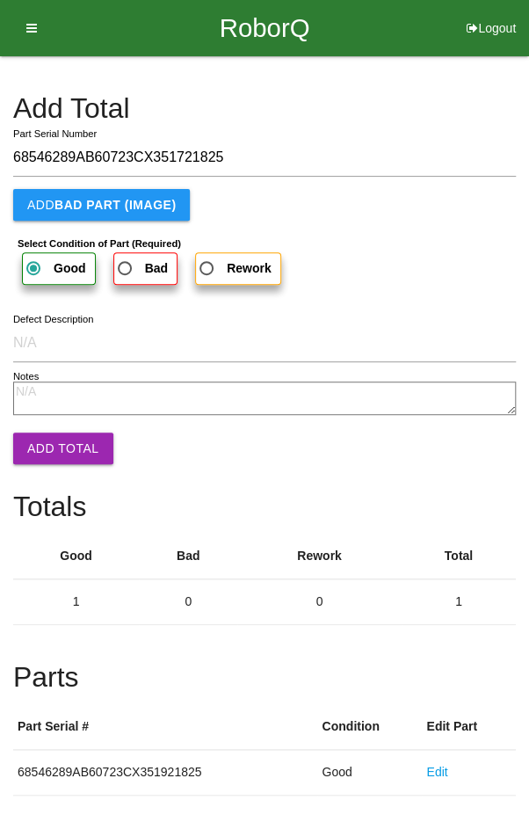
click at [47, 434] on button "Add Total" at bounding box center [63, 448] width 100 height 32
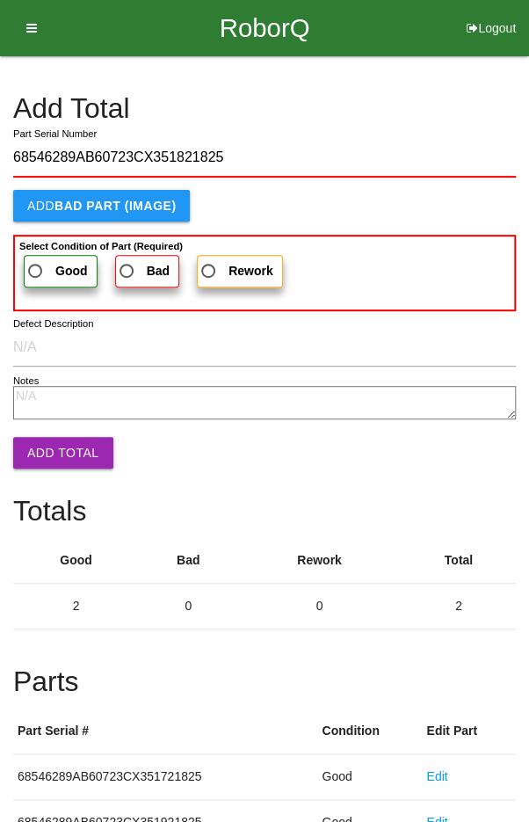
type input "68546289AB60723CX351821825"
click at [45, 258] on label "Good" at bounding box center [61, 271] width 74 height 33
click at [36, 260] on input "Good" at bounding box center [30, 265] width 11 height 11
radio input "true"
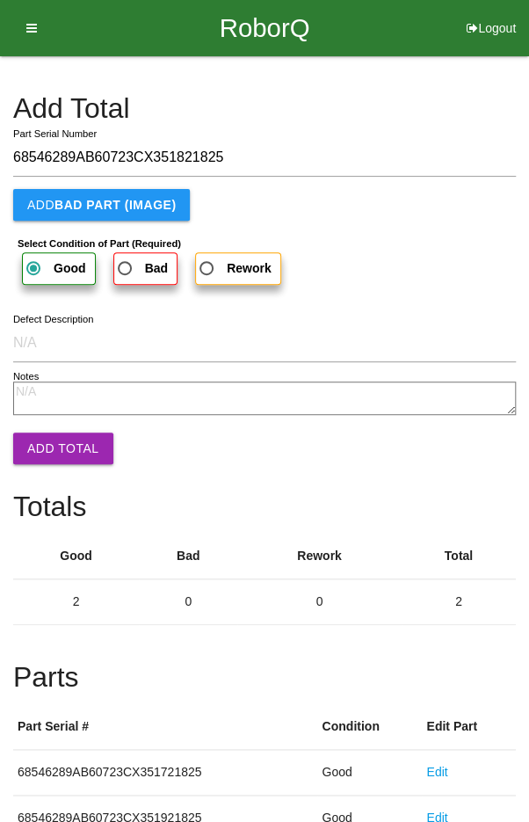
click at [47, 448] on button "Add Total" at bounding box center [63, 448] width 100 height 32
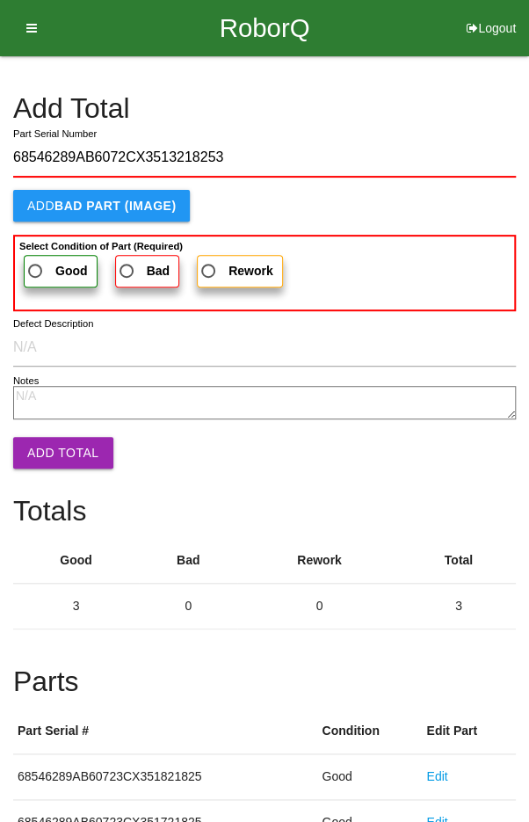
type input "68546289AB6072CX3513218253"
click at [38, 256] on label "Good" at bounding box center [61, 271] width 74 height 33
click at [36, 260] on input "Good" at bounding box center [30, 265] width 11 height 11
radio input "true"
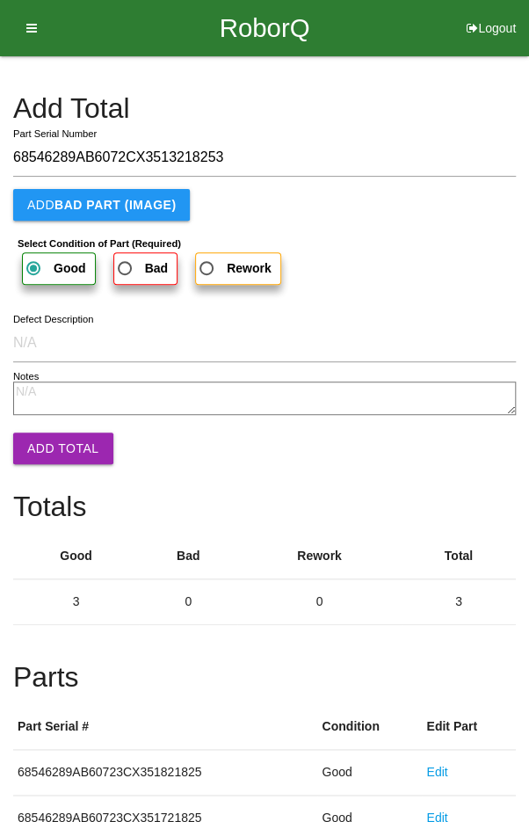
click at [54, 444] on button "Add Total" at bounding box center [63, 448] width 100 height 32
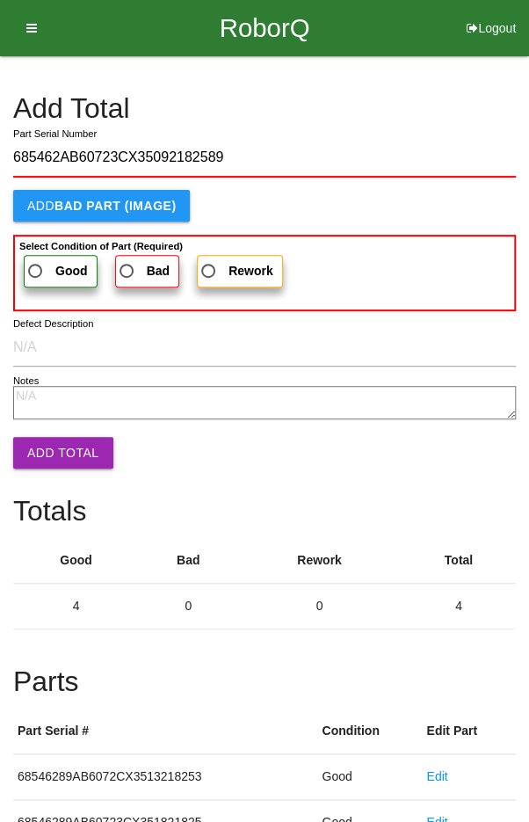
type input "685462AB60723CX35092182589"
click at [36, 260] on span "Good" at bounding box center [56, 271] width 63 height 22
click at [36, 260] on input "Good" at bounding box center [30, 265] width 11 height 11
radio input "true"
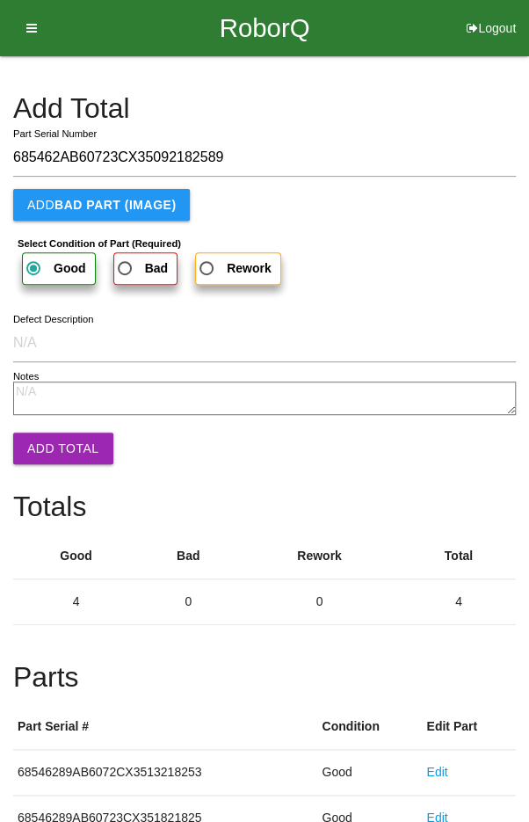
click at [44, 435] on button "Add Total" at bounding box center [63, 448] width 100 height 32
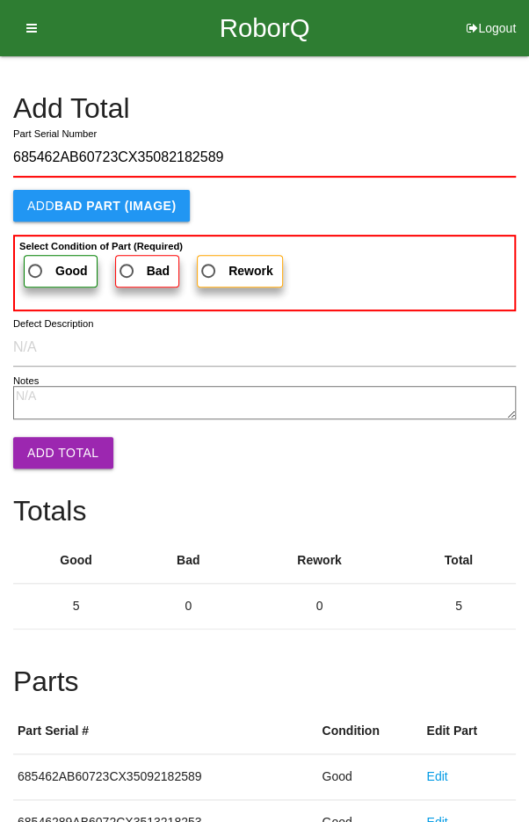
type input "685462AB60723CX35082182589"
click at [35, 267] on span "Good" at bounding box center [56, 271] width 63 height 22
click at [35, 267] on input "Good" at bounding box center [30, 265] width 11 height 11
radio input "true"
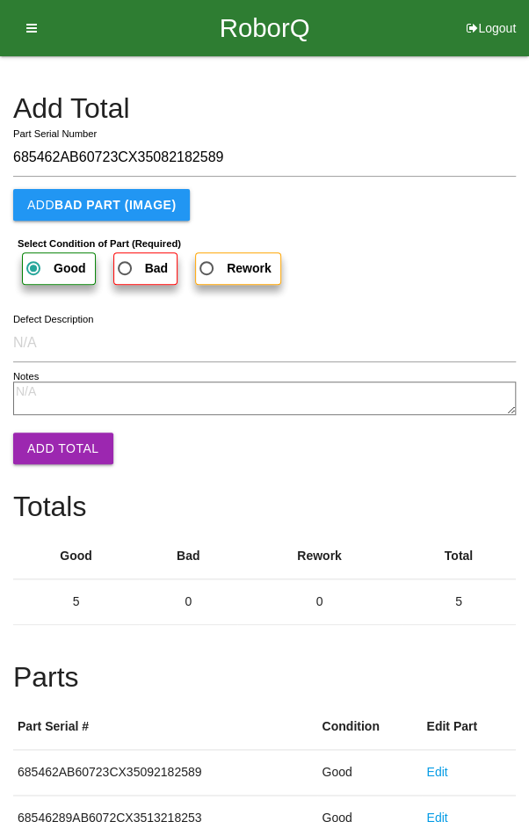
click at [50, 441] on button "Add Total" at bounding box center [63, 448] width 100 height 32
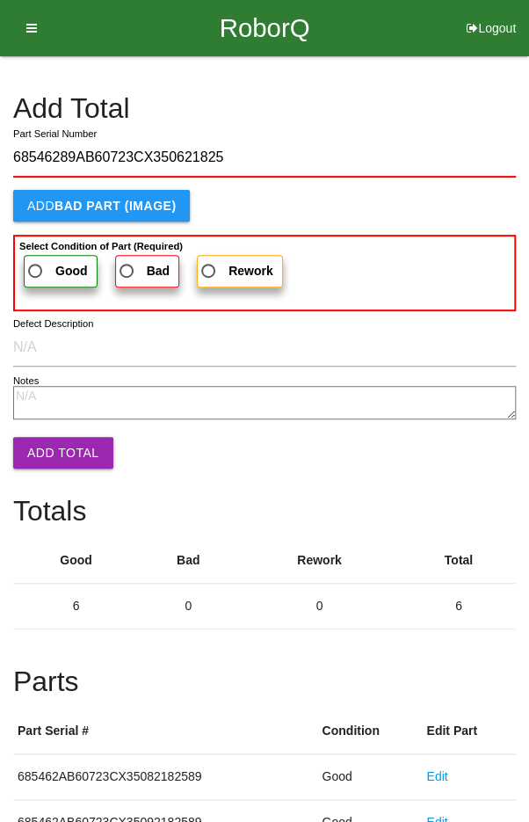
type input "68546289AB60723CX350621825"
click at [45, 264] on span "Good" at bounding box center [56, 271] width 63 height 22
click at [36, 264] on input "Good" at bounding box center [30, 265] width 11 height 11
radio input "true"
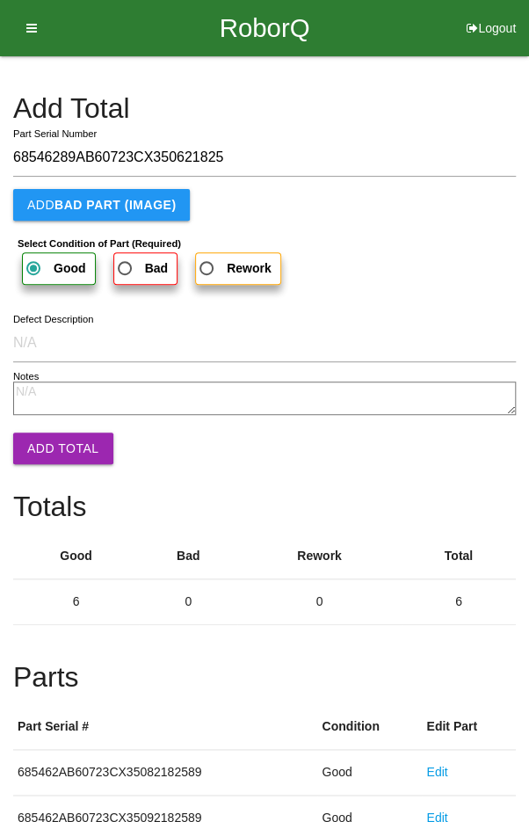
click at [52, 438] on button "Add Total" at bounding box center [63, 448] width 100 height 32
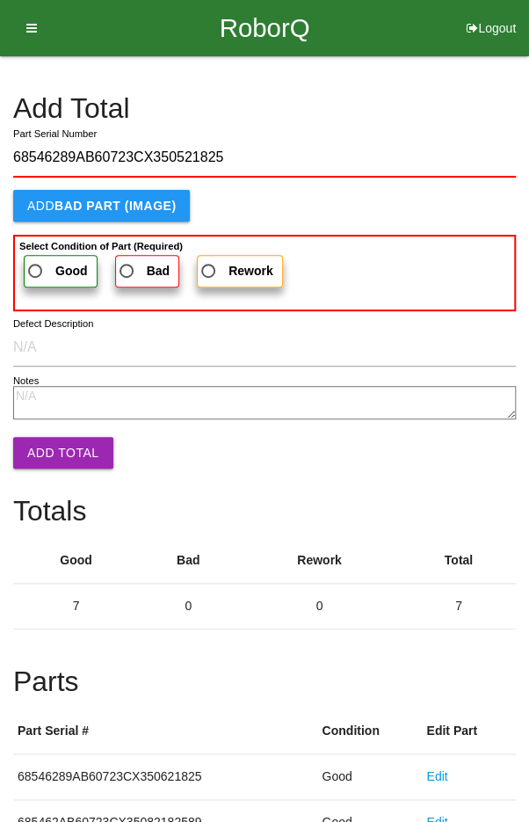
type input "68546289AB60723CX350521825"
click at [44, 264] on span "Good" at bounding box center [56, 271] width 63 height 22
click at [36, 264] on input "Good" at bounding box center [30, 265] width 11 height 11
radio input "true"
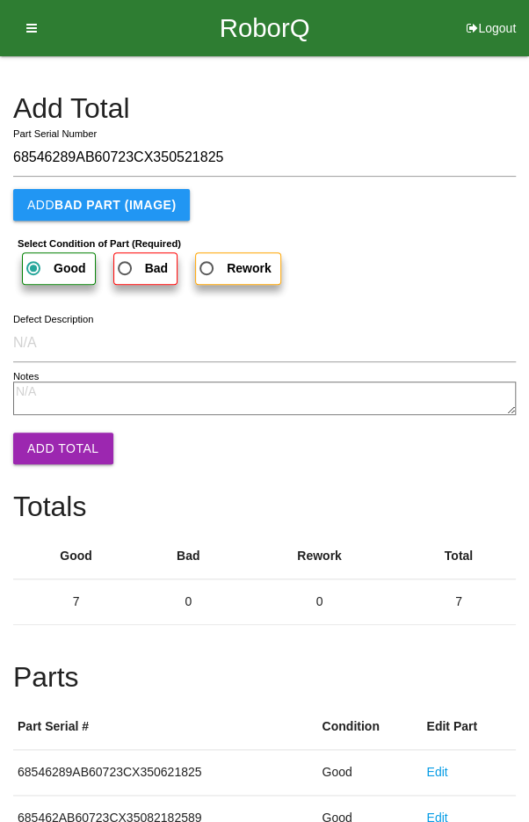
click at [53, 439] on button "Add Total" at bounding box center [63, 448] width 100 height 32
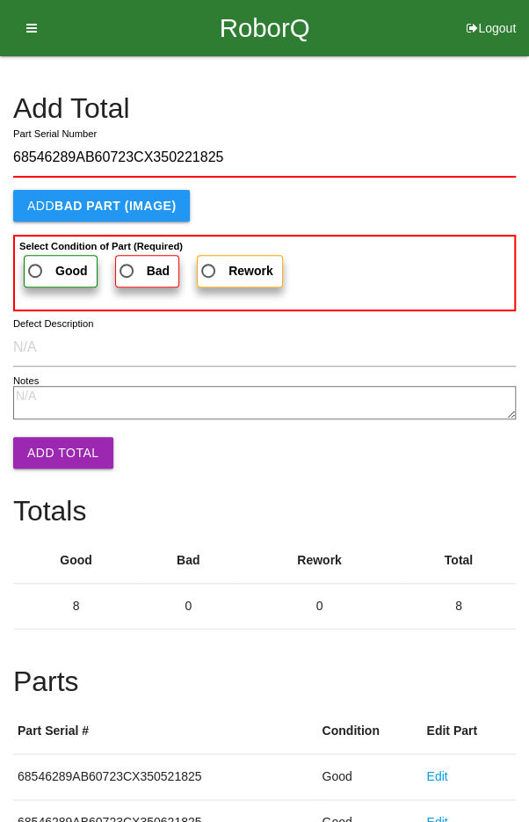
type input "68546289AB60723CX350221825"
click at [50, 262] on span "Good" at bounding box center [56, 271] width 63 height 22
click at [36, 262] on input "Good" at bounding box center [30, 265] width 11 height 11
radio input "true"
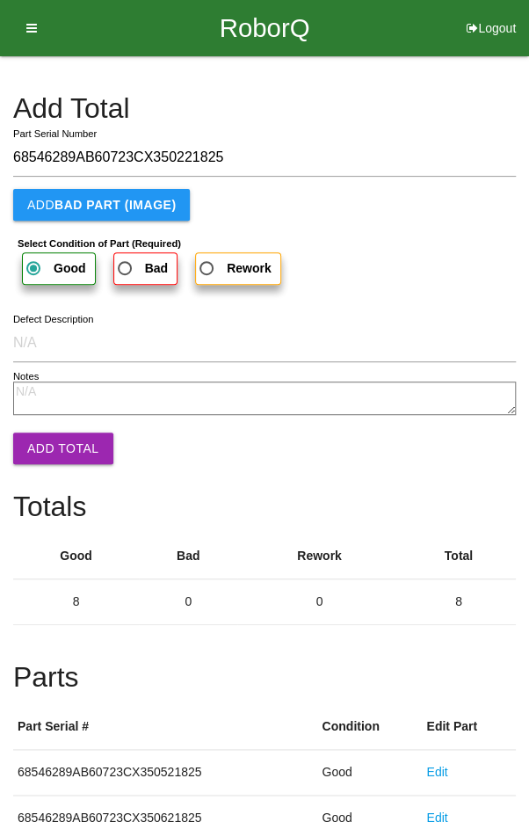
click at [53, 438] on button "Add Total" at bounding box center [63, 448] width 100 height 32
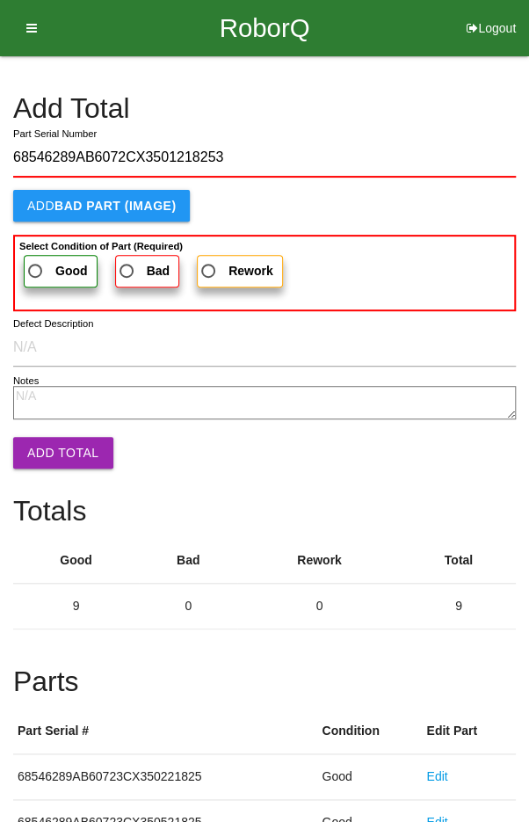
type input "68546289AB6072CX3501218253"
click at [45, 265] on span "Good" at bounding box center [56, 271] width 63 height 22
click at [36, 265] on input "Good" at bounding box center [30, 265] width 11 height 11
radio input "true"
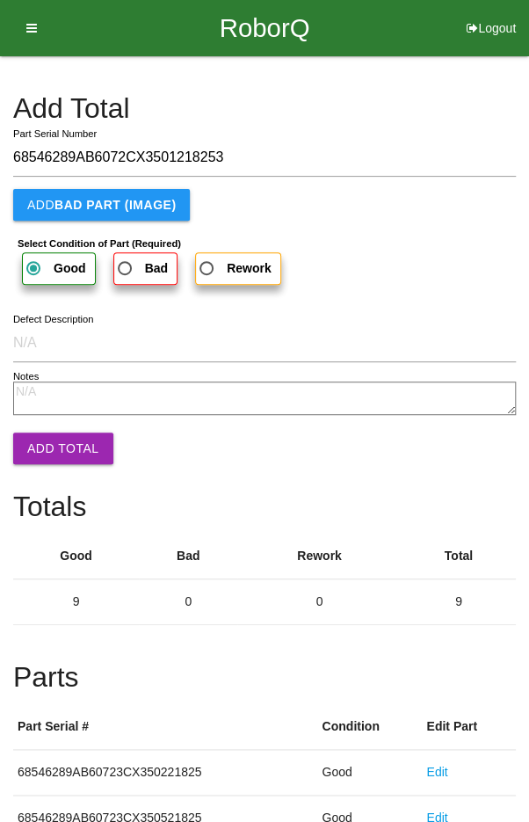
click at [57, 446] on button "Add Total" at bounding box center [63, 448] width 100 height 32
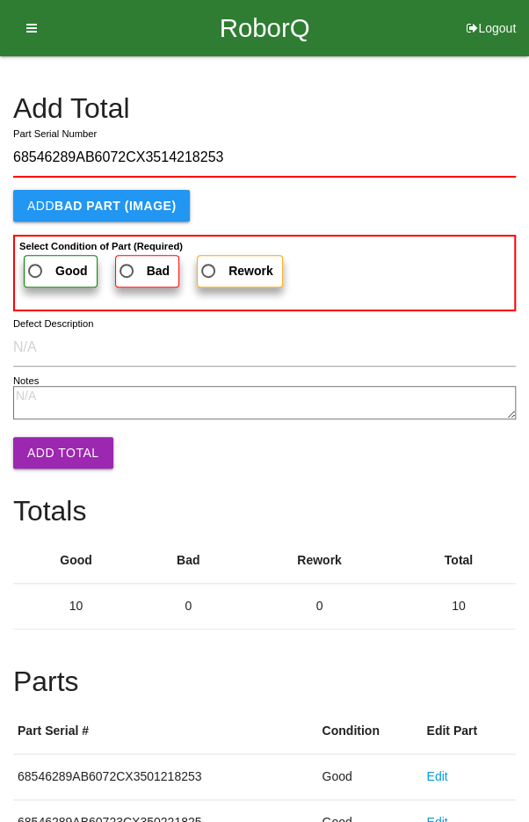
type input "68546289AB6072CX3514218253"
click at [47, 265] on span "Good" at bounding box center [56, 271] width 63 height 22
click at [36, 265] on input "Good" at bounding box center [30, 265] width 11 height 11
radio input "true"
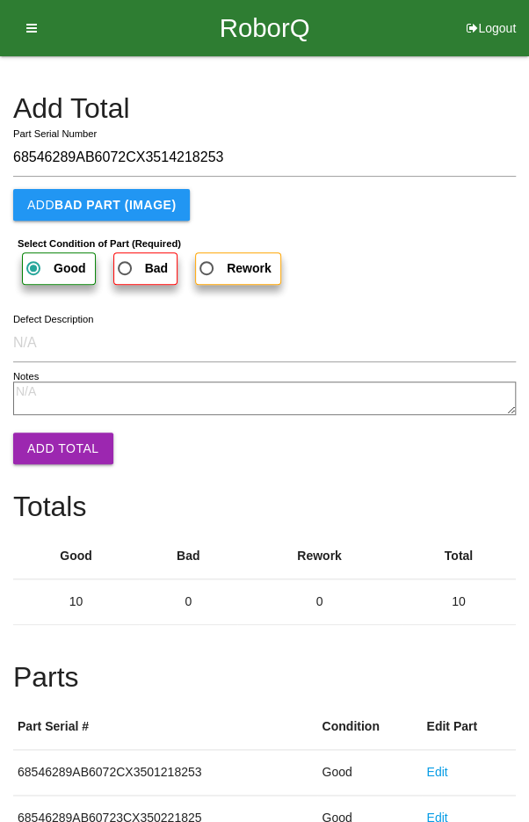
click at [50, 446] on button "Add Total" at bounding box center [63, 448] width 100 height 32
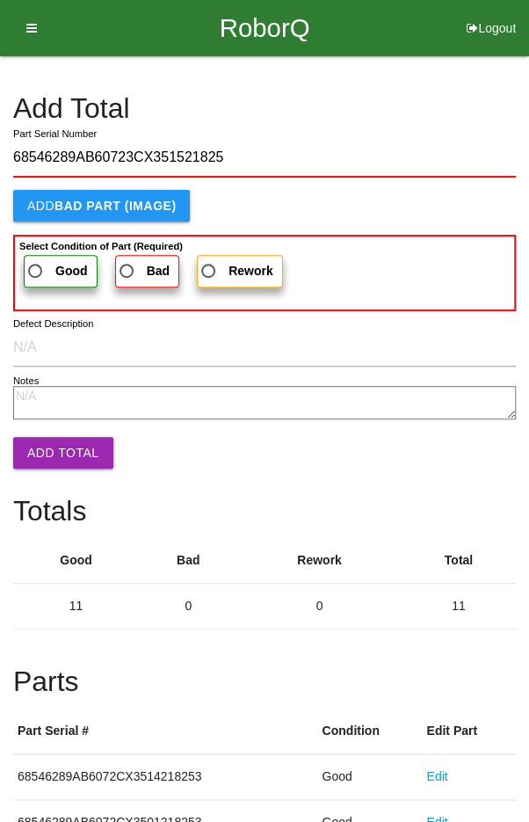
type input "68546289AB60723CX351521825"
click at [41, 270] on span "Good" at bounding box center [56, 271] width 63 height 22
click at [36, 270] on input "Good" at bounding box center [30, 265] width 11 height 11
radio input "true"
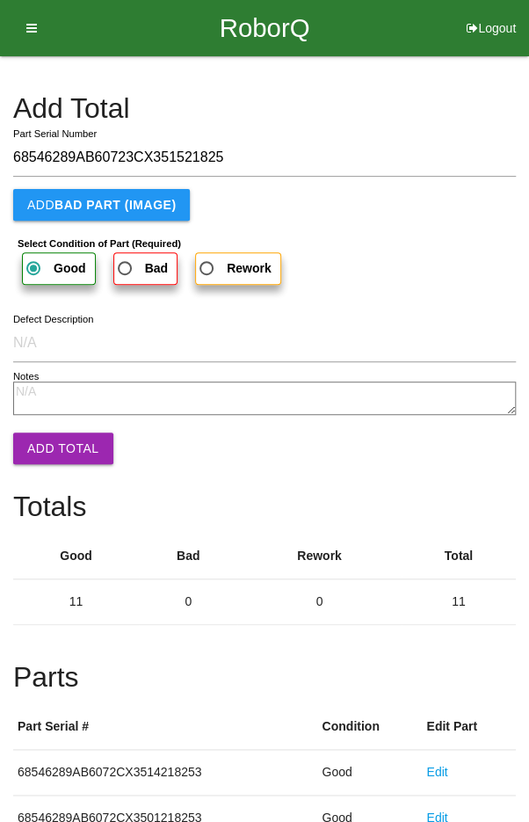
click at [52, 446] on button "Add Total" at bounding box center [63, 448] width 100 height 32
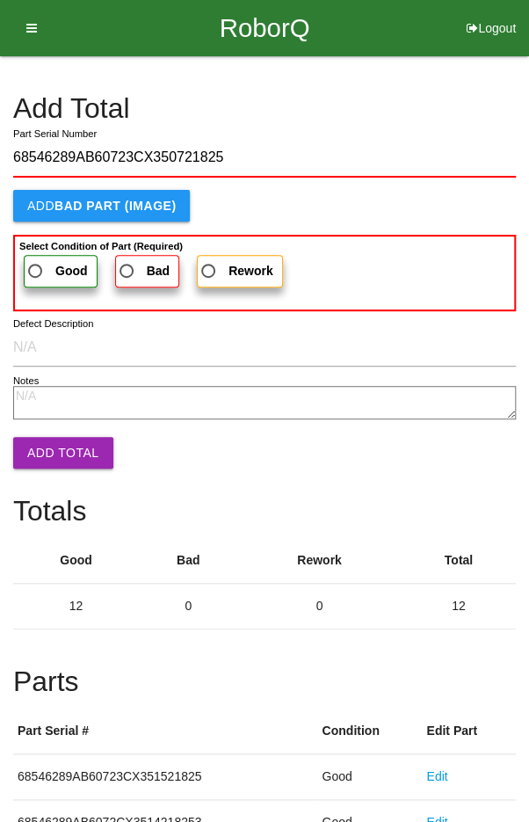
type input "68546289AB60723CX350721825"
click at [45, 262] on span "Good" at bounding box center [56, 271] width 63 height 22
click at [36, 262] on input "Good" at bounding box center [30, 265] width 11 height 11
radio input "true"
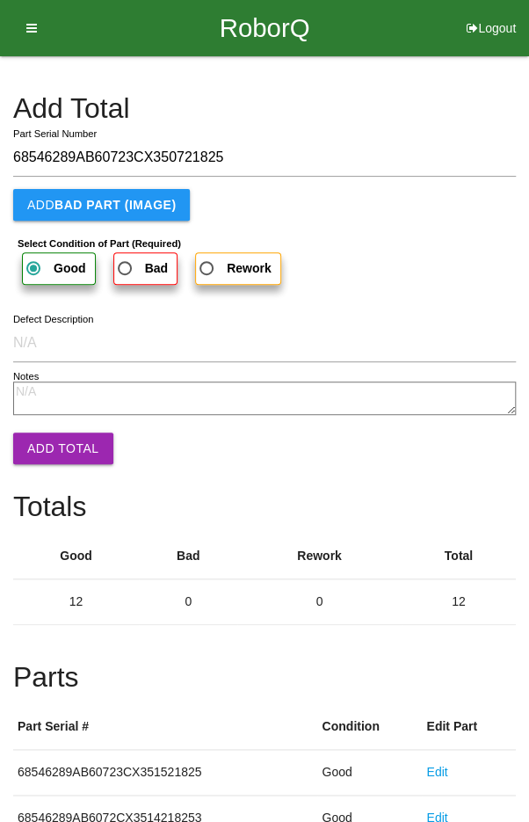
click at [67, 451] on button "Add Total" at bounding box center [63, 448] width 100 height 32
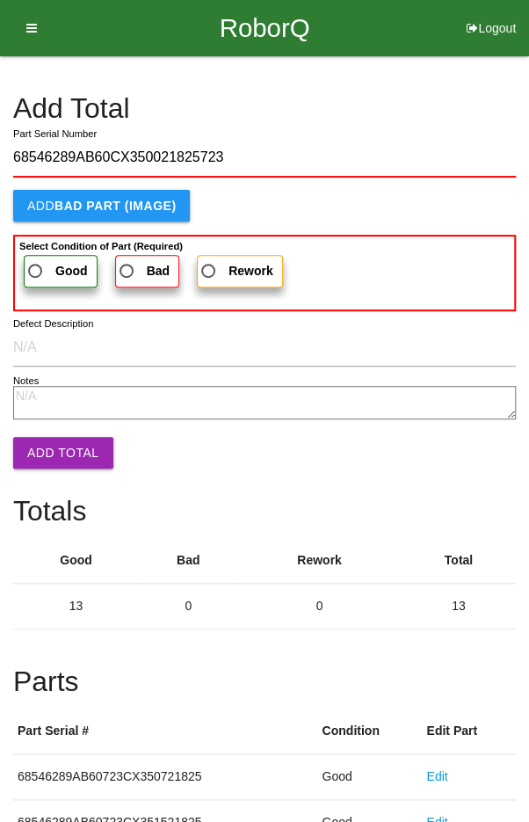
type input "68546289AB60CX350021825723"
click at [38, 270] on span "Good" at bounding box center [56, 271] width 63 height 22
click at [36, 270] on input "Good" at bounding box center [30, 265] width 11 height 11
radio input "true"
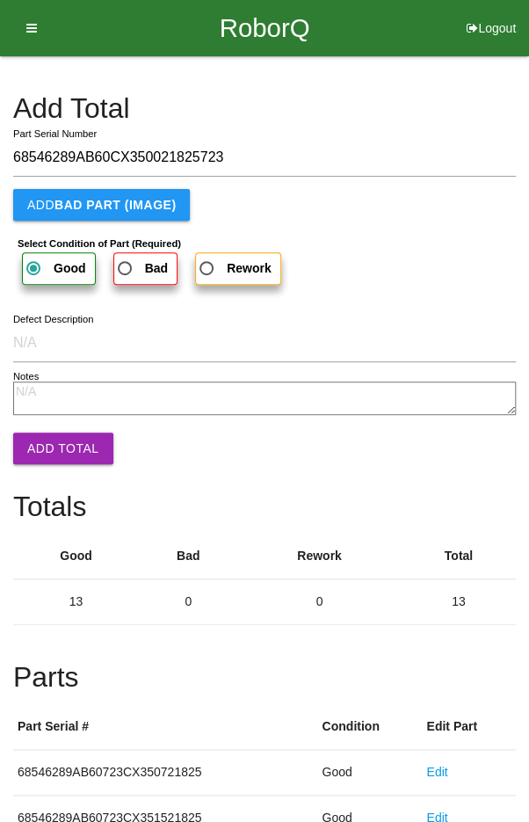
click at [50, 451] on button "Add Total" at bounding box center [63, 448] width 100 height 32
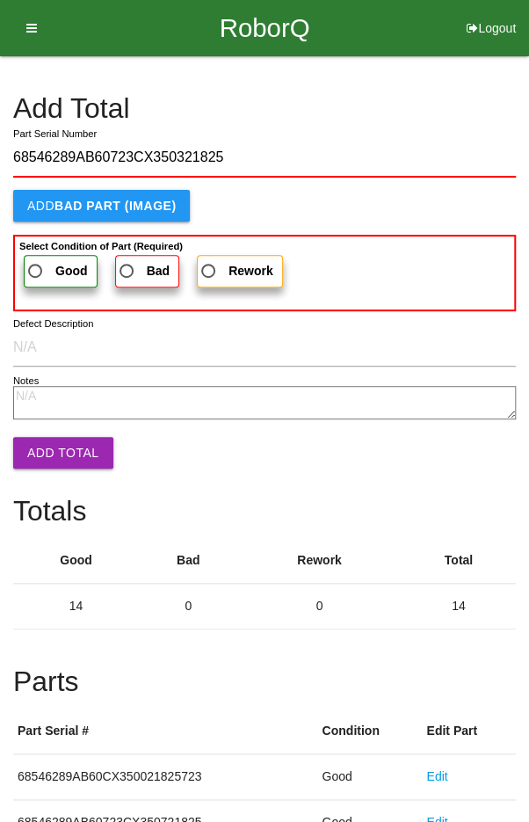
type input "68546289AB60723CX350321825"
click at [42, 265] on span "Good" at bounding box center [56, 271] width 63 height 22
click at [36, 265] on input "Good" at bounding box center [30, 265] width 11 height 11
radio input "true"
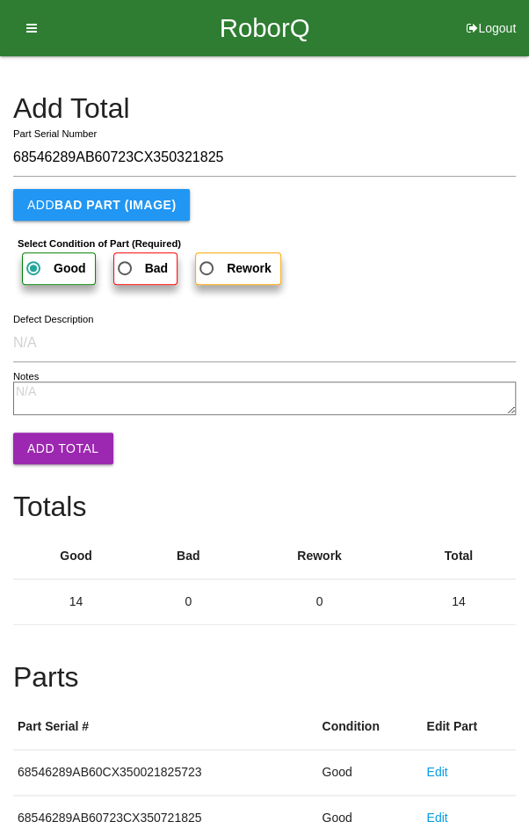
click at [48, 447] on button "Add Total" at bounding box center [63, 448] width 100 height 32
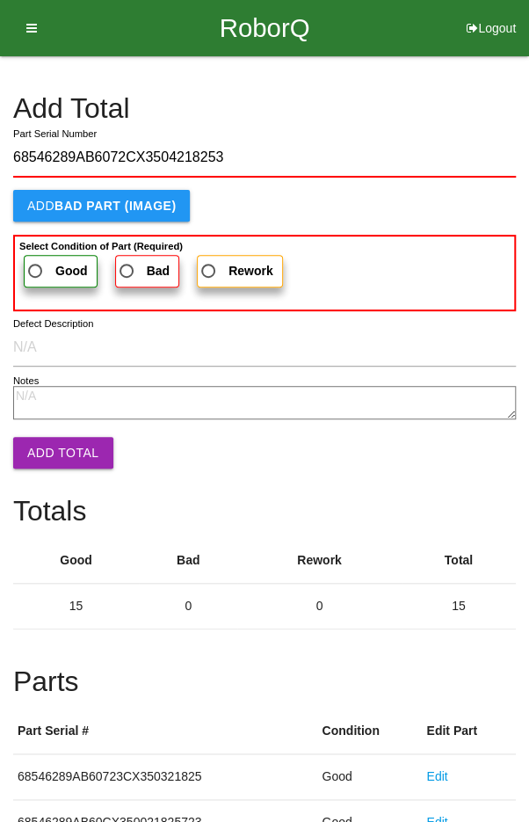
type input "68546289AB6072CX3504218253"
click at [42, 257] on label "Good" at bounding box center [61, 271] width 74 height 33
click at [36, 260] on input "Good" at bounding box center [30, 265] width 11 height 11
radio input "true"
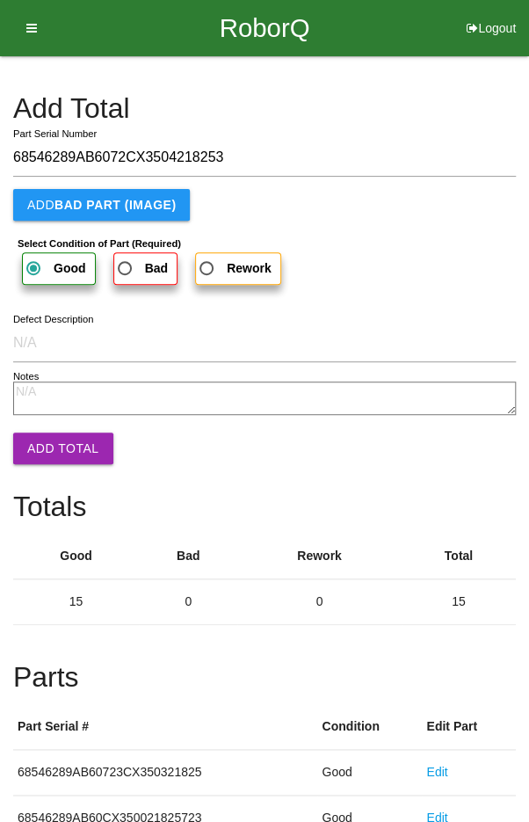
click at [64, 452] on button "Add Total" at bounding box center [63, 448] width 100 height 32
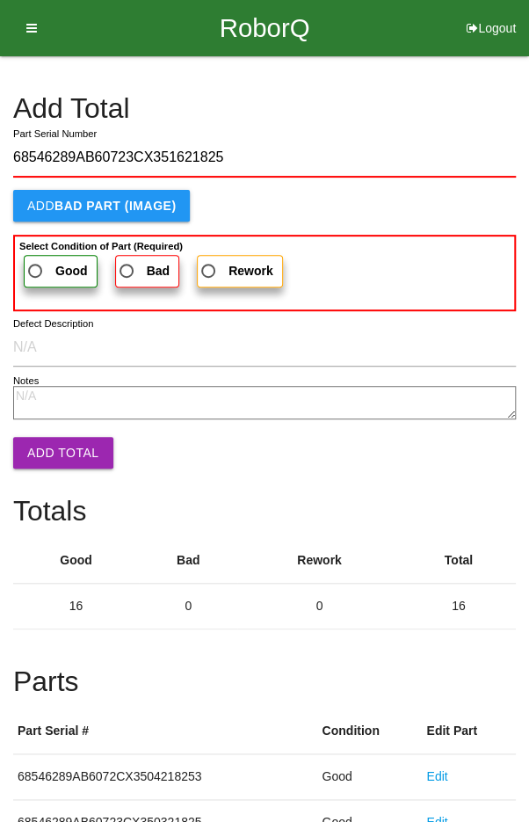
type input "68546289AB60723CX351621825"
click at [38, 269] on span "Good" at bounding box center [56, 271] width 63 height 22
click at [36, 269] on input "Good" at bounding box center [30, 265] width 11 height 11
radio input "true"
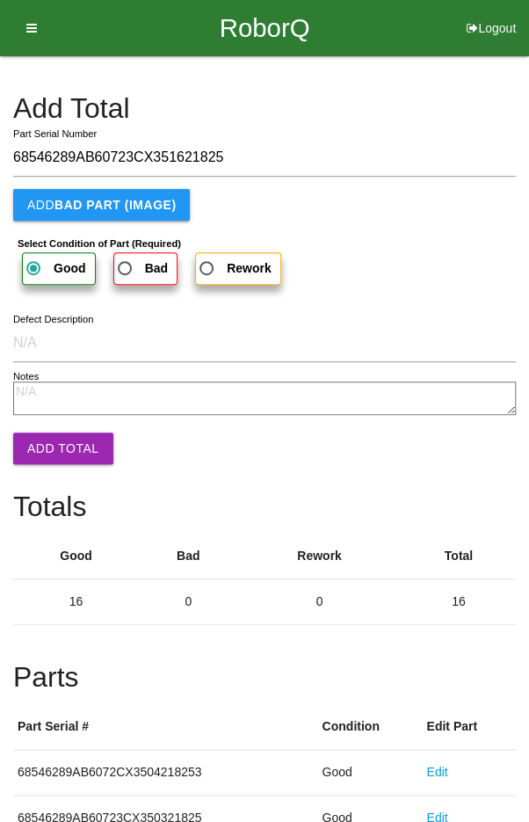
click at [55, 448] on button "Add Total" at bounding box center [63, 448] width 100 height 32
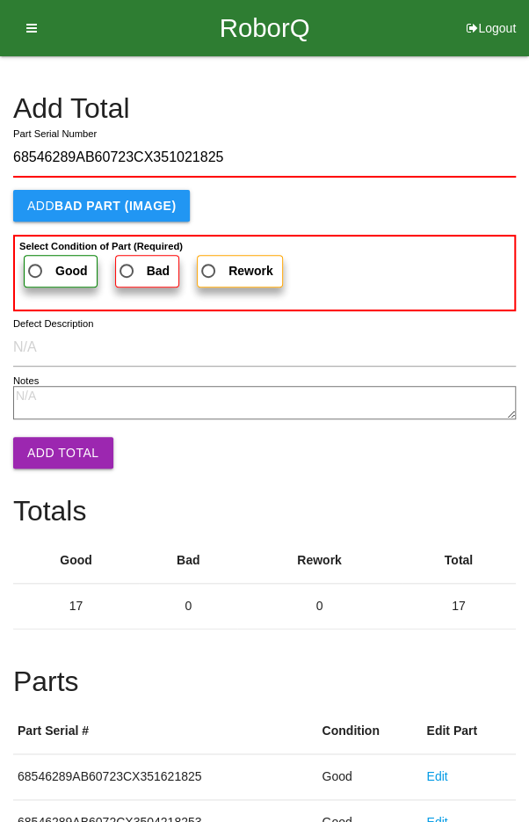
type input "68546289AB60723CX351021825"
click at [46, 270] on span "Good" at bounding box center [56, 271] width 63 height 22
click at [36, 270] on input "Good" at bounding box center [30, 265] width 11 height 11
radio input "true"
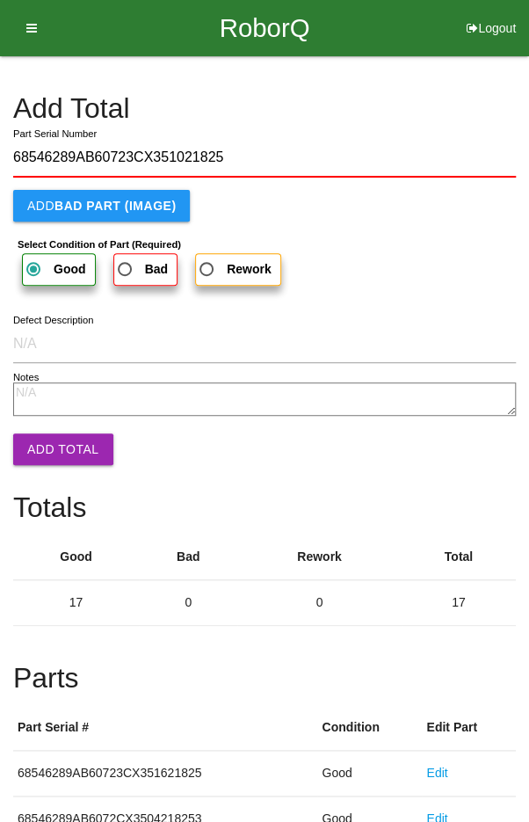
click at [59, 453] on button "Add Total" at bounding box center [63, 449] width 100 height 32
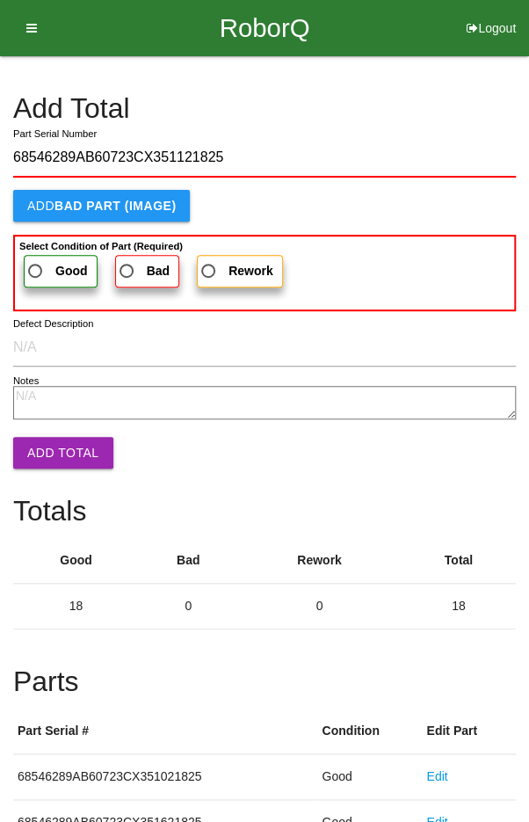
type input "68546289AB60723CX351121825"
click at [44, 260] on span "Good" at bounding box center [56, 271] width 63 height 22
click at [36, 260] on input "Good" at bounding box center [30, 265] width 11 height 11
radio input "true"
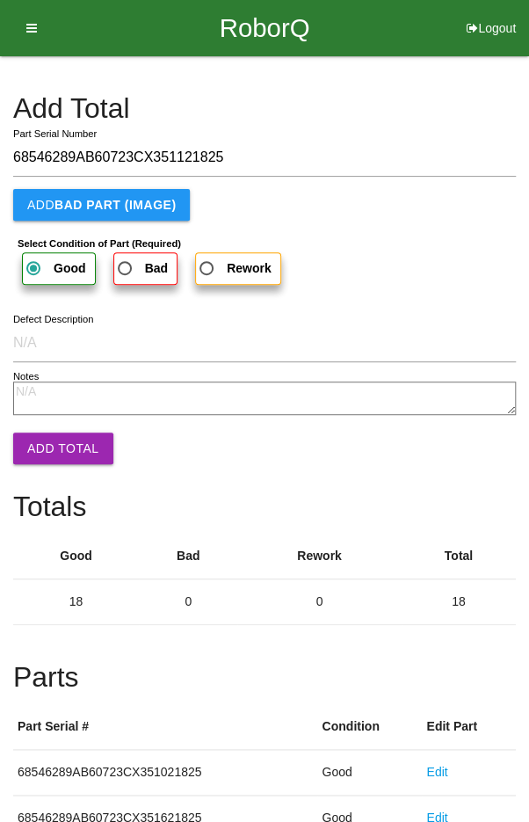
click at [56, 440] on button "Add Total" at bounding box center [63, 448] width 100 height 32
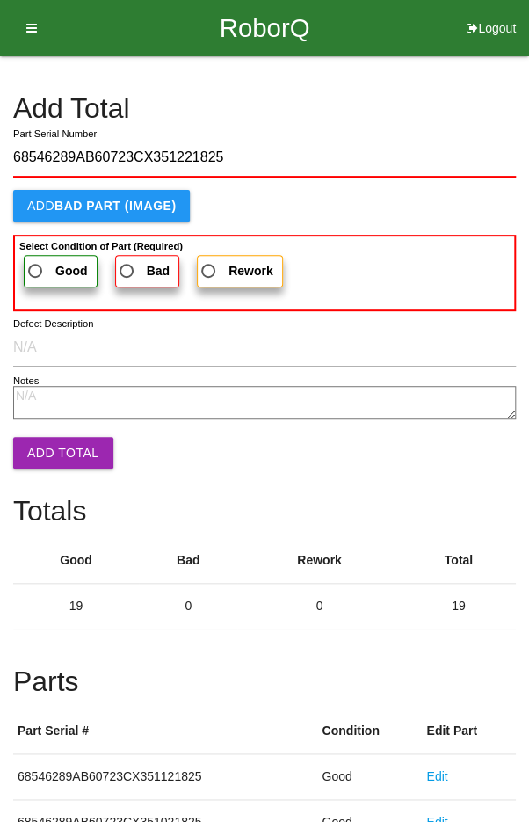
type input "68546289AB60723CX351221825"
click at [46, 268] on span "Good" at bounding box center [56, 271] width 63 height 22
click at [36, 268] on input "Good" at bounding box center [30, 265] width 11 height 11
radio input "true"
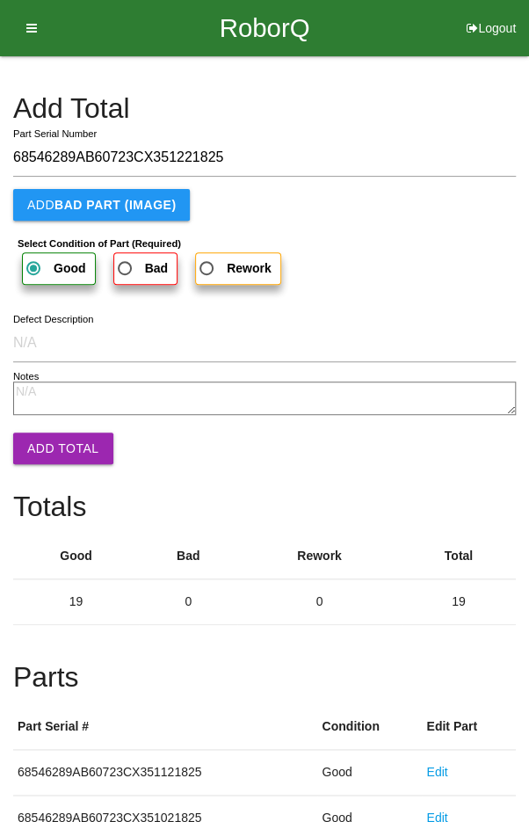
click at [55, 432] on button "Add Total" at bounding box center [63, 448] width 100 height 32
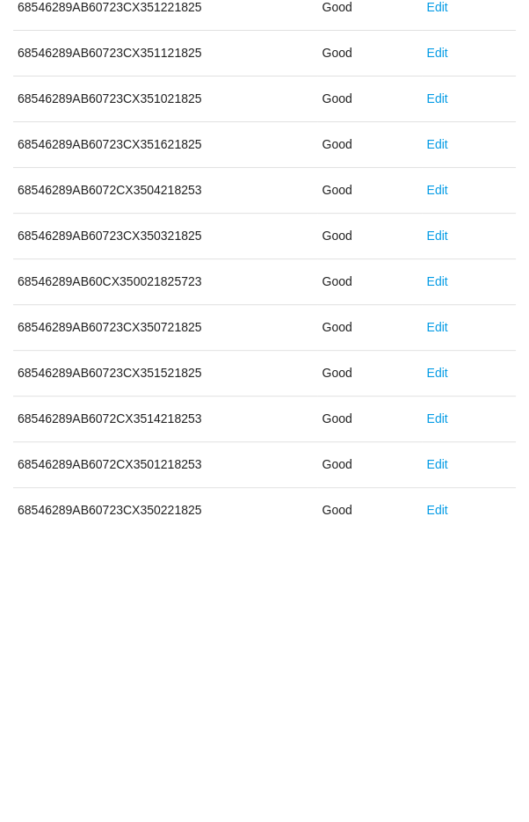
scroll to position [976, 0]
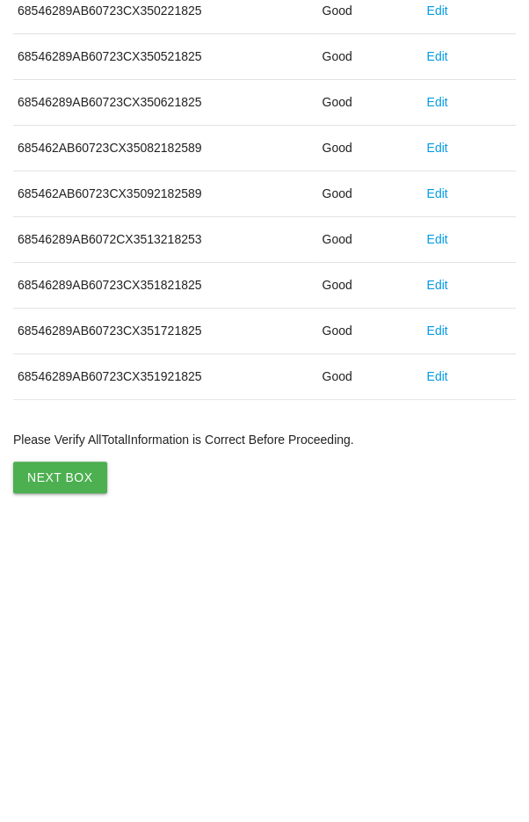
click at [55, 761] on button "Next Box" at bounding box center [60, 769] width 94 height 32
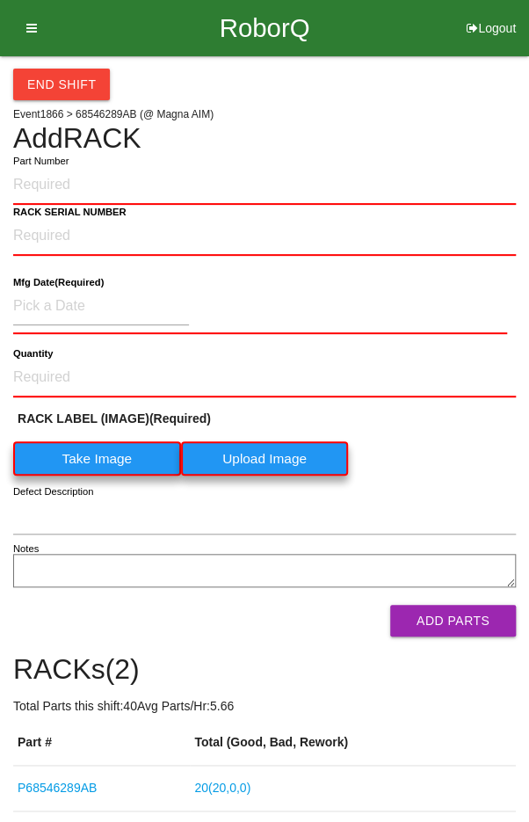
click at [76, 446] on label "Take Image" at bounding box center [97, 458] width 168 height 34
click at [0, 0] on \(IMAGE\) "Take Image" at bounding box center [0, 0] width 0 height 0
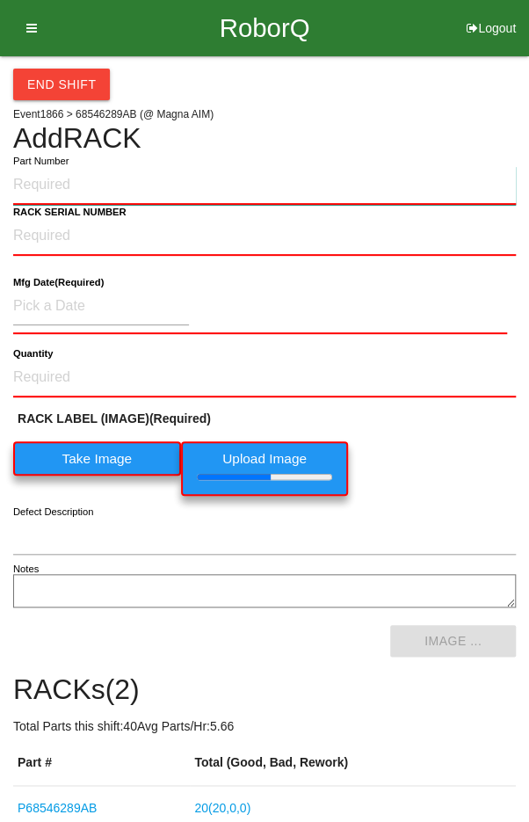
paste input "P68546289AB"
type input "P68546289AB"
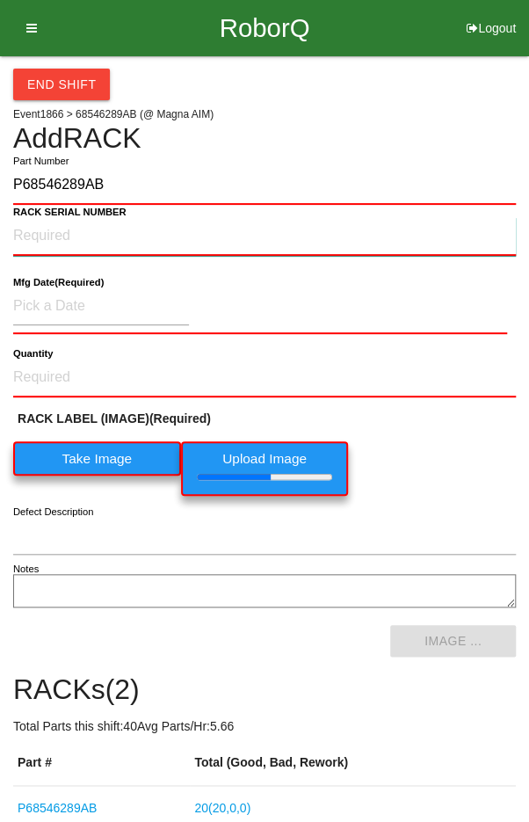
click at [47, 230] on NUMBER "RACK SERIAL NUMBER" at bounding box center [264, 236] width 503 height 39
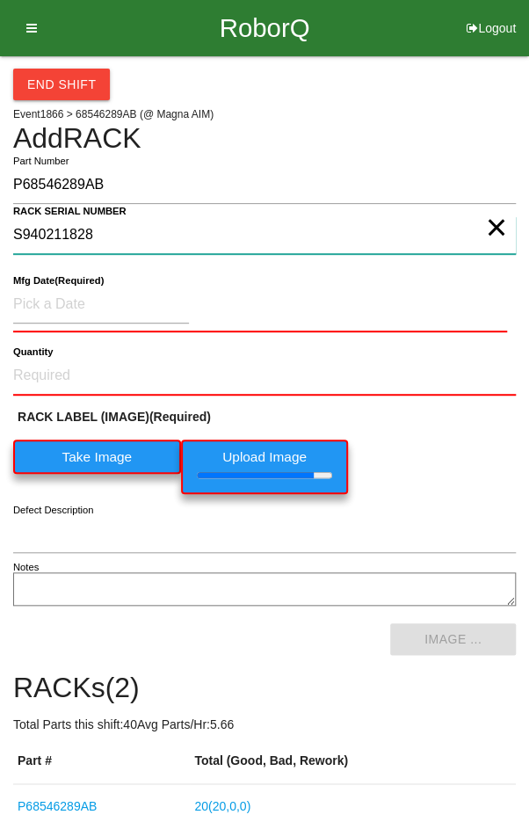
type NUMBER "S940211828"
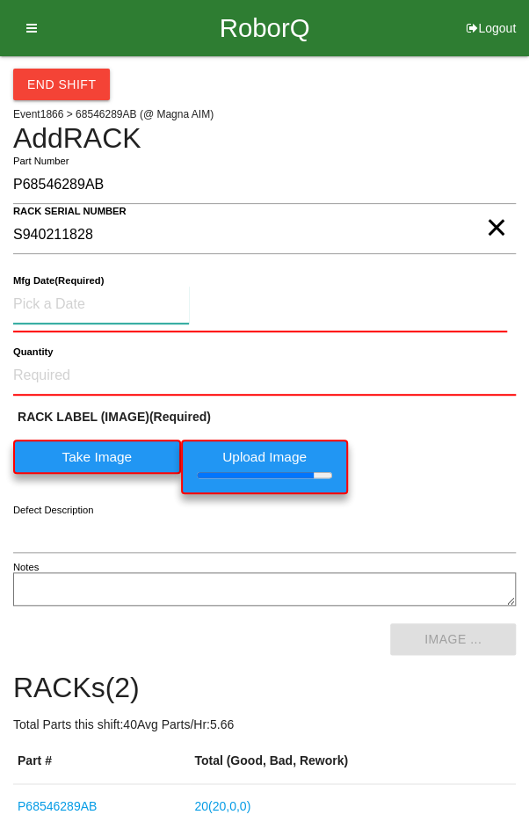
click at [54, 299] on input at bounding box center [101, 305] width 176 height 38
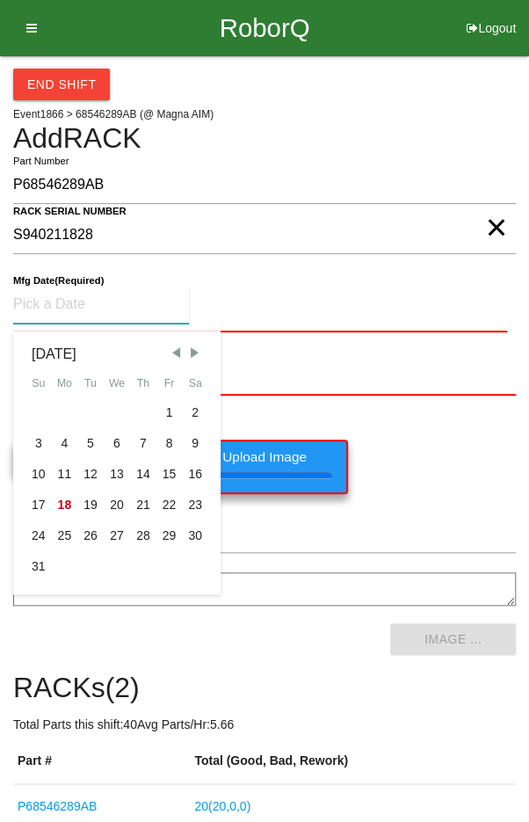
click at [134, 436] on div "7" at bounding box center [143, 443] width 26 height 31
type input "[DATE]"
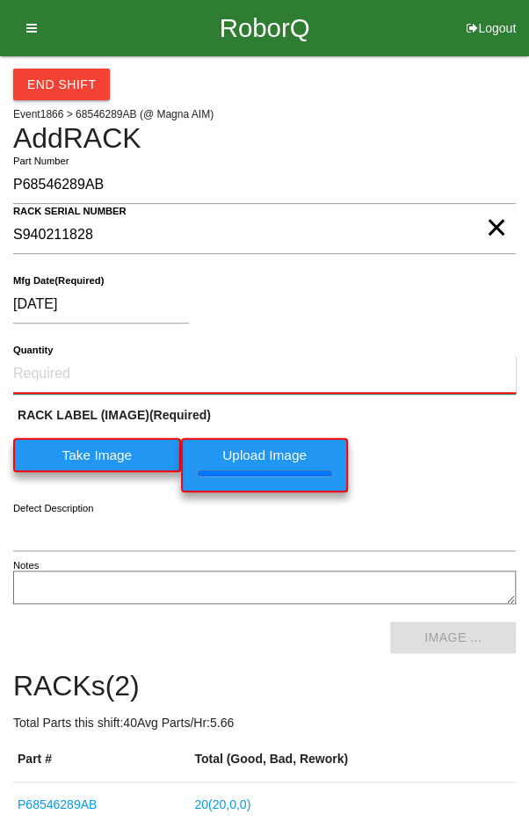
click at [73, 368] on input "Quantity" at bounding box center [264, 374] width 503 height 39
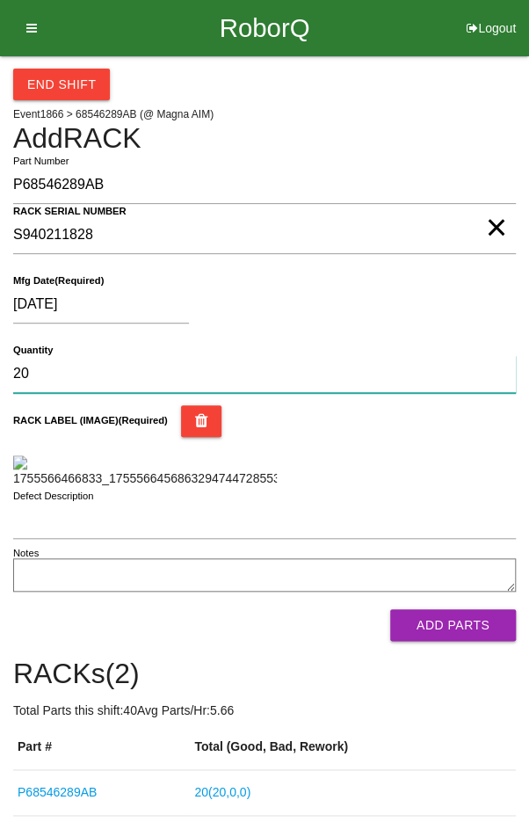
type input "20"
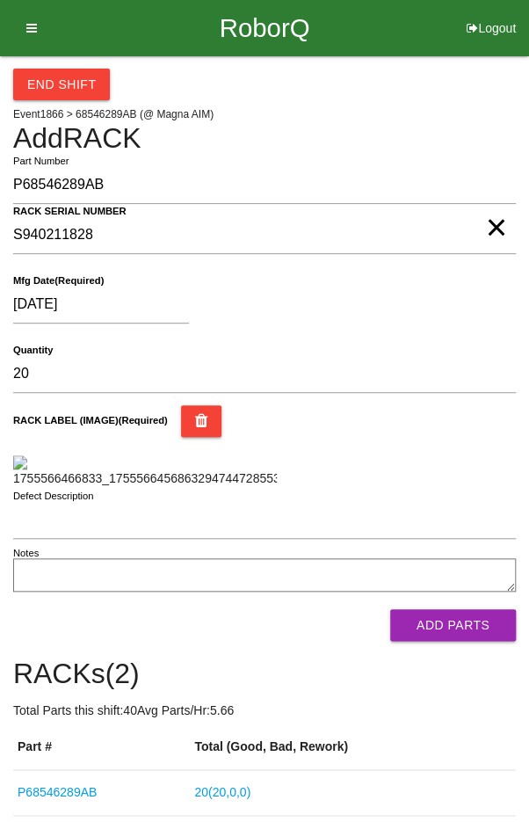
click at [462, 321] on div "[DATE]" at bounding box center [260, 308] width 494 height 45
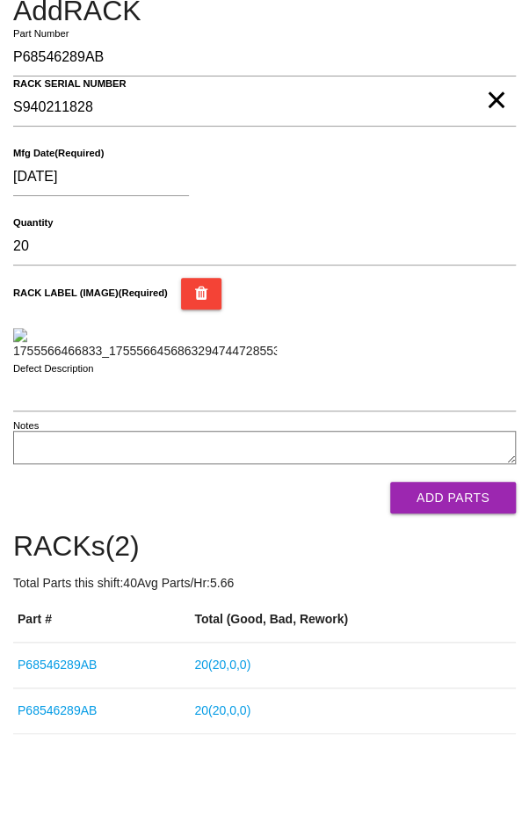
scroll to position [192, 0]
click at [460, 513] on button "Add Parts" at bounding box center [453, 498] width 126 height 32
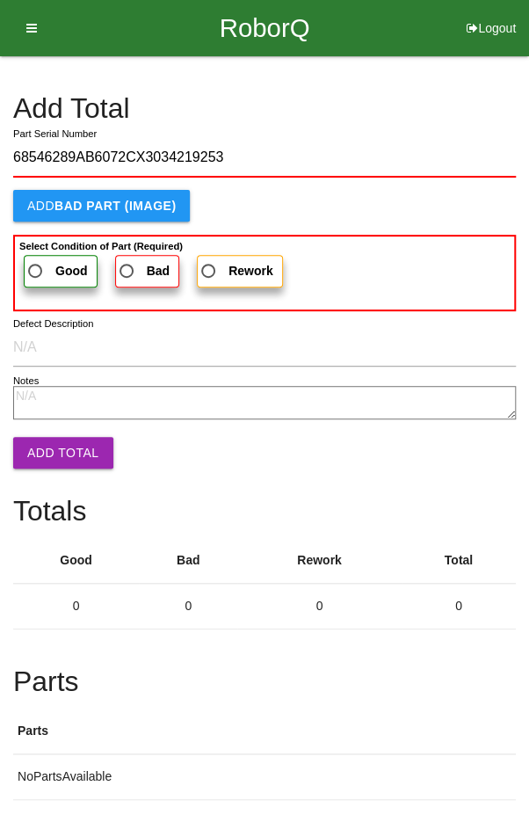
type input "68546289AB6072CX3034219253"
click at [42, 270] on span "Good" at bounding box center [56, 271] width 63 height 22
click at [36, 270] on input "Good" at bounding box center [30, 265] width 11 height 11
radio input "true"
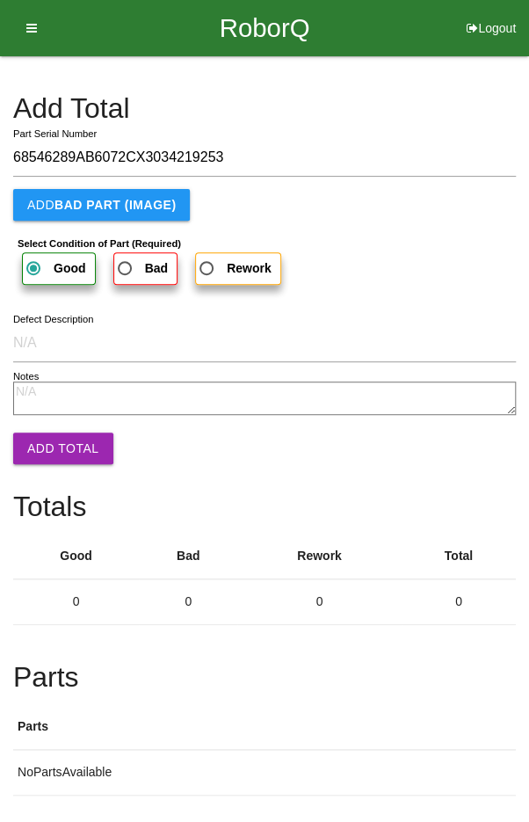
click at [45, 443] on button "Add Total" at bounding box center [63, 448] width 100 height 32
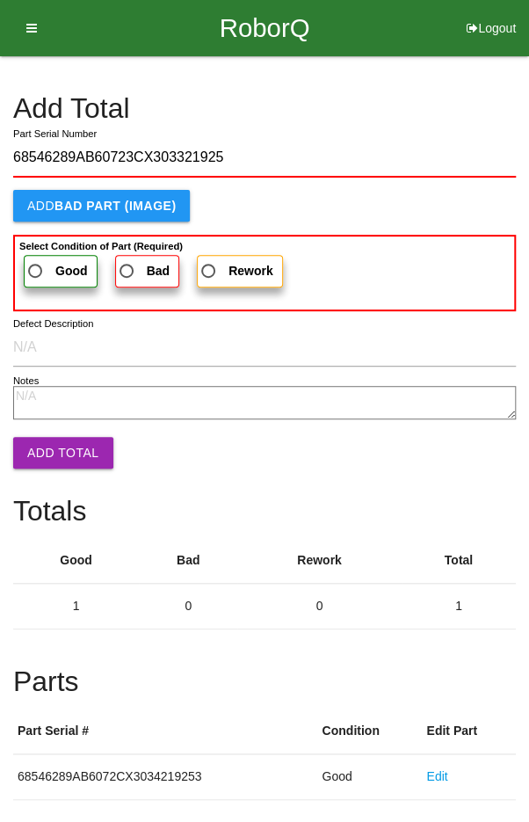
type input "68546289AB60723CX303321925"
click at [40, 265] on span "Good" at bounding box center [56, 271] width 63 height 22
click at [36, 265] on input "Good" at bounding box center [30, 265] width 11 height 11
radio input "true"
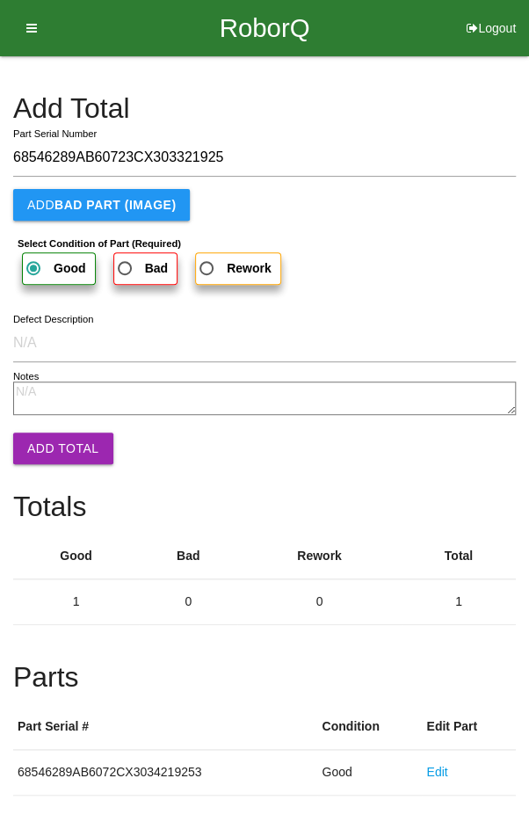
click at [55, 437] on button "Add Total" at bounding box center [63, 448] width 100 height 32
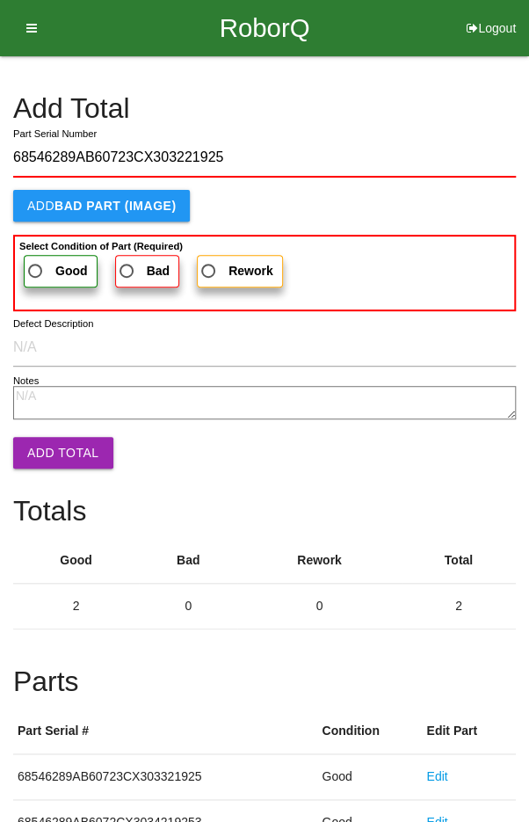
type input "68546289AB60723CX303221925"
click at [38, 270] on span "Good" at bounding box center [56, 271] width 63 height 22
click at [36, 270] on input "Good" at bounding box center [30, 265] width 11 height 11
radio input "true"
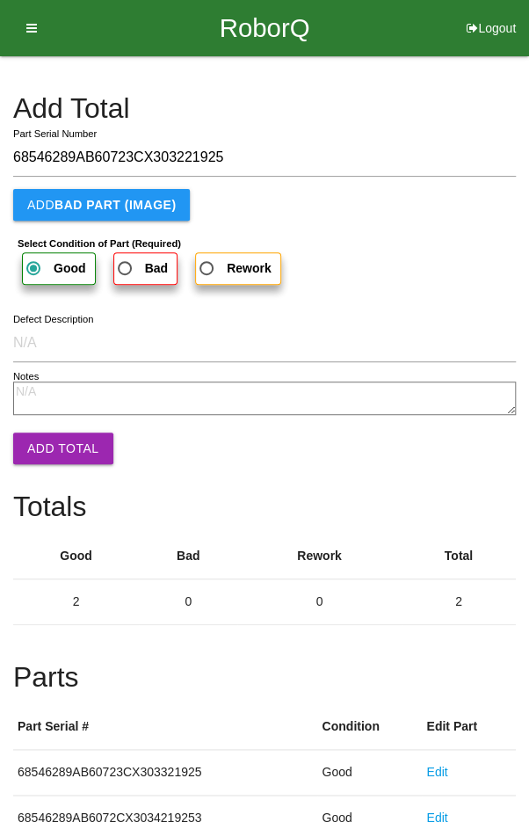
click at [54, 435] on button "Add Total" at bounding box center [63, 448] width 100 height 32
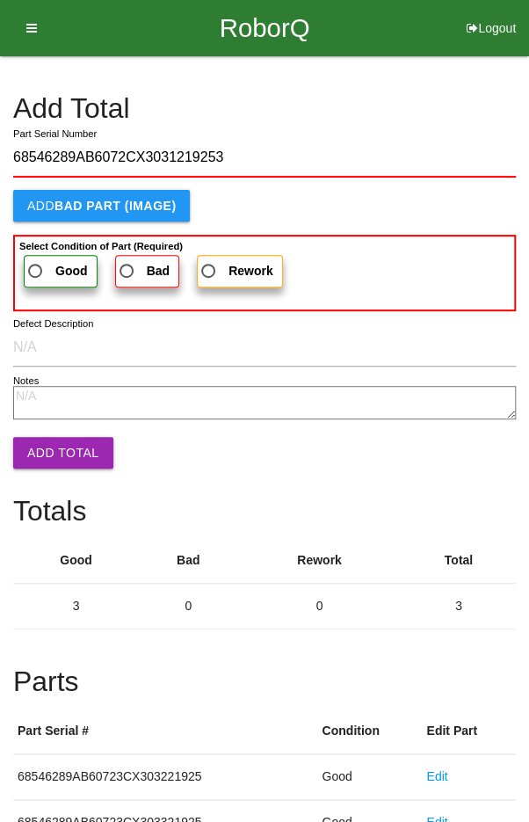
type input "68546289AB6072CX3031219253"
click at [42, 263] on span "Good" at bounding box center [56, 271] width 63 height 22
click at [36, 263] on input "Good" at bounding box center [30, 265] width 11 height 11
radio input "true"
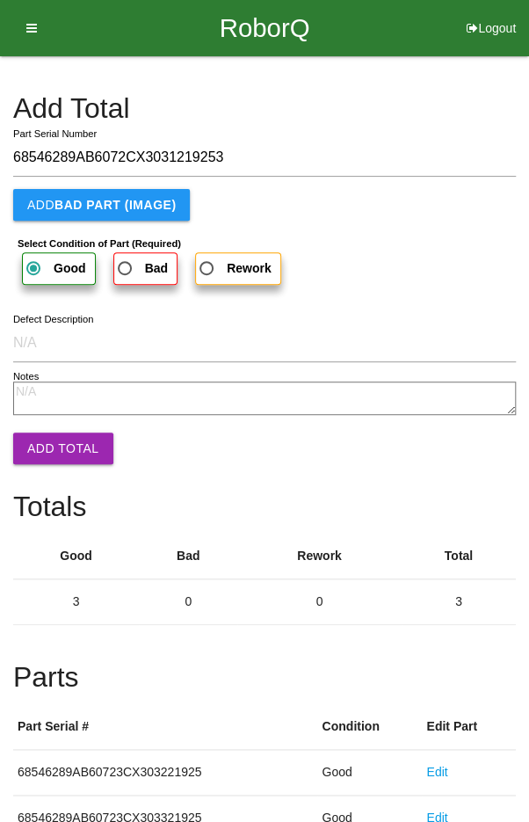
click at [57, 435] on button "Add Total" at bounding box center [63, 448] width 100 height 32
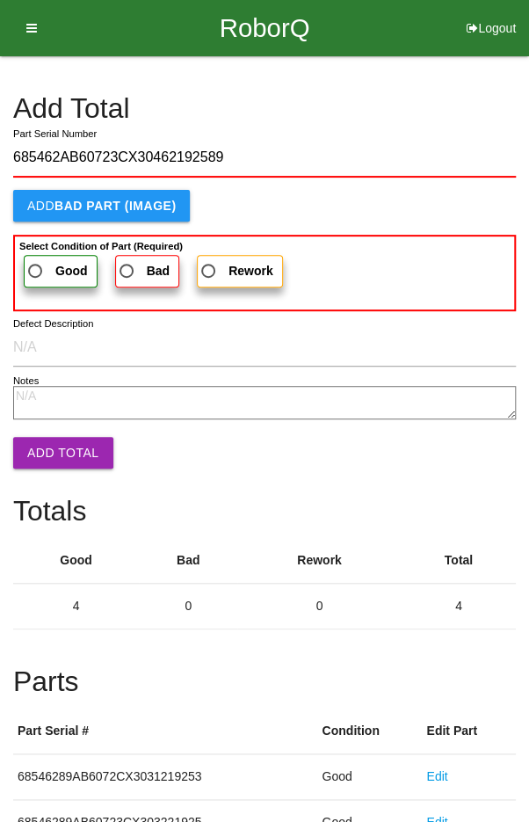
type input "685462AB60723CX30462192589"
click at [40, 264] on span "Good" at bounding box center [56, 271] width 63 height 22
click at [36, 264] on input "Good" at bounding box center [30, 265] width 11 height 11
radio input "true"
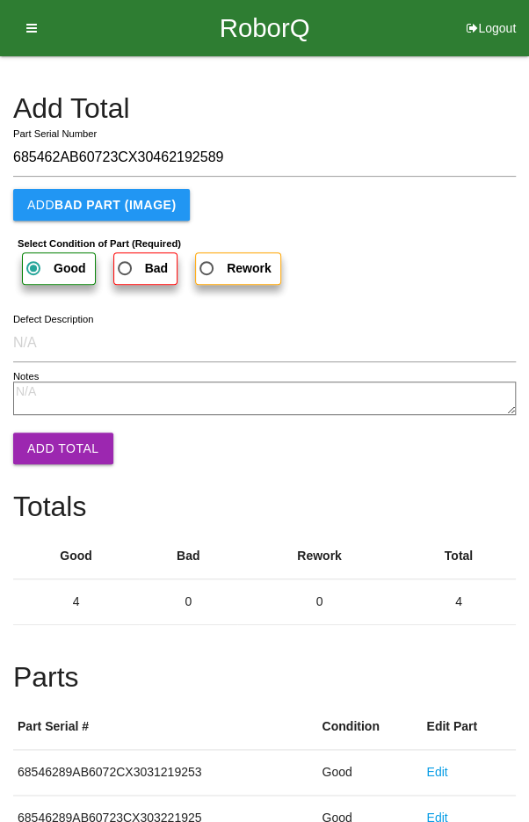
click at [46, 432] on button "Add Total" at bounding box center [63, 448] width 100 height 32
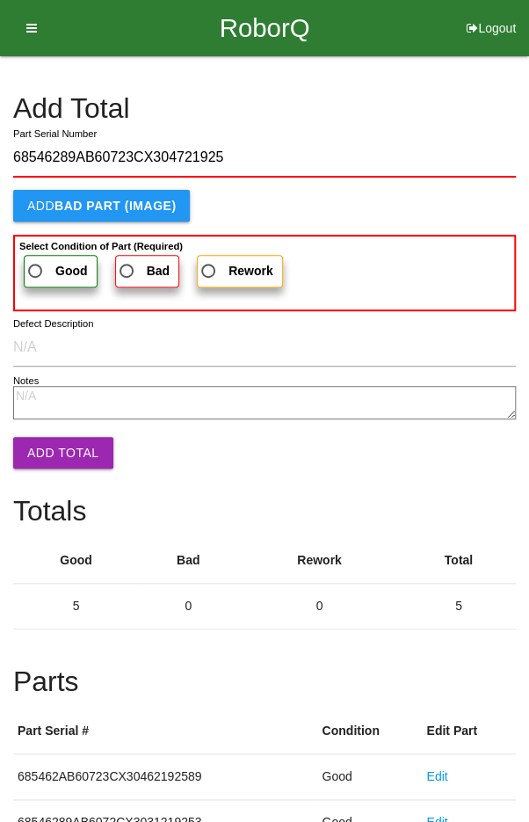
type input "68546289AB60723CX304721925"
click at [43, 272] on span "Good" at bounding box center [56, 271] width 63 height 22
click at [36, 272] on input "Good" at bounding box center [30, 265] width 11 height 11
radio input "true"
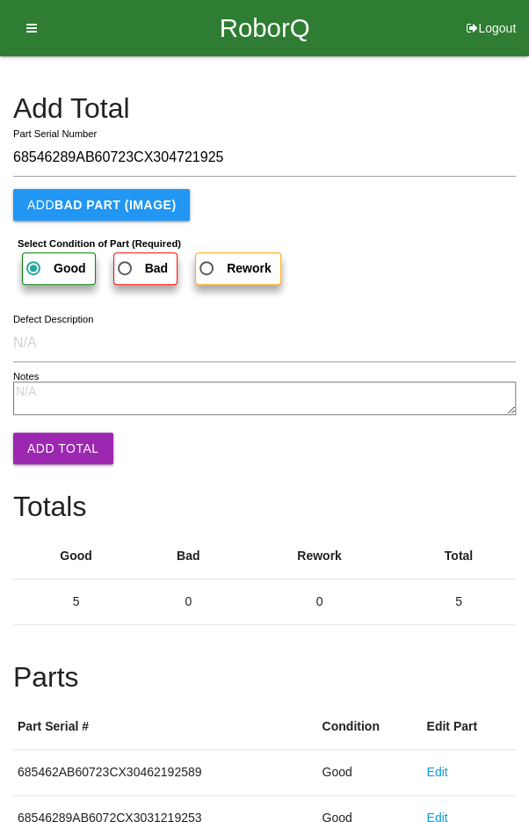
click at [53, 442] on button "Add Total" at bounding box center [63, 448] width 100 height 32
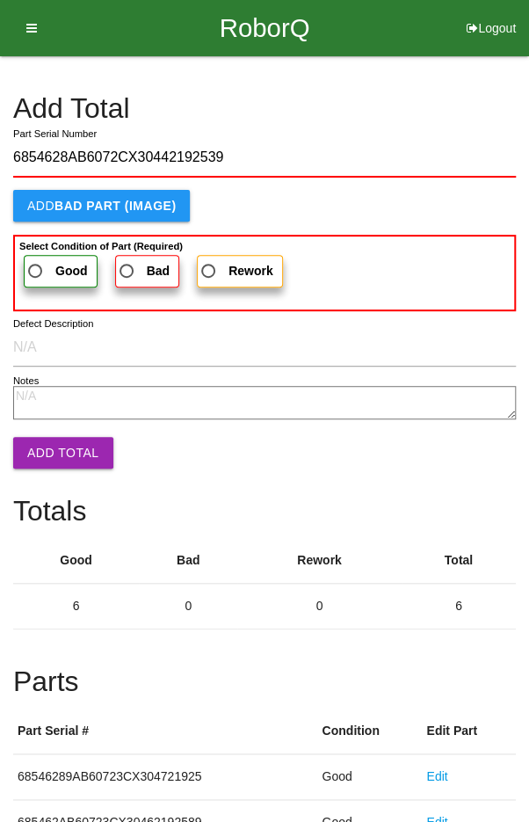
type input "6854628AB6072CX30442192539"
click at [52, 272] on span "Good" at bounding box center [56, 271] width 63 height 22
click at [36, 272] on input "Good" at bounding box center [30, 265] width 11 height 11
radio input "true"
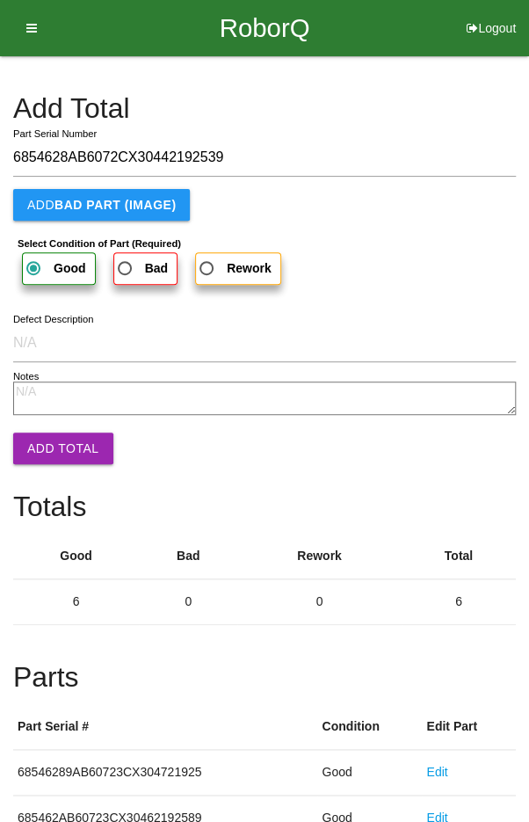
click at [55, 447] on button "Add Total" at bounding box center [63, 448] width 100 height 32
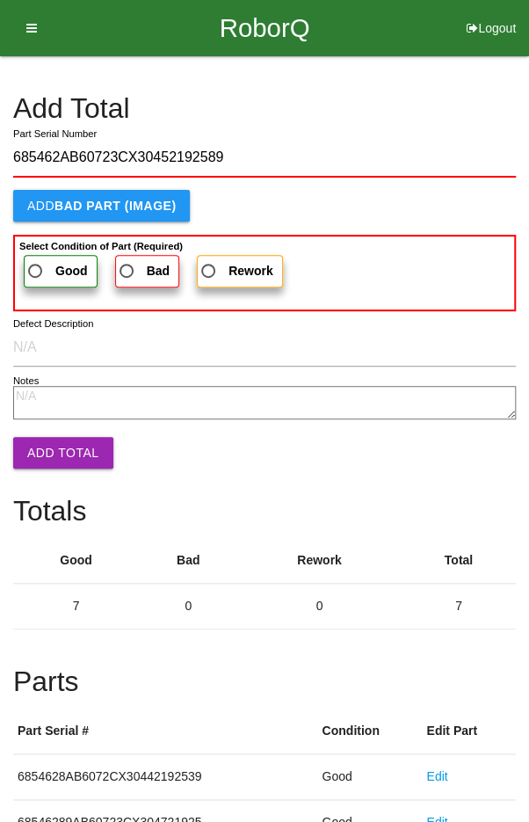
type input "685462AB60723CX30452192589"
click at [55, 269] on b "Good" at bounding box center [71, 271] width 33 height 14
click at [36, 269] on input "Good" at bounding box center [30, 265] width 11 height 11
radio input "true"
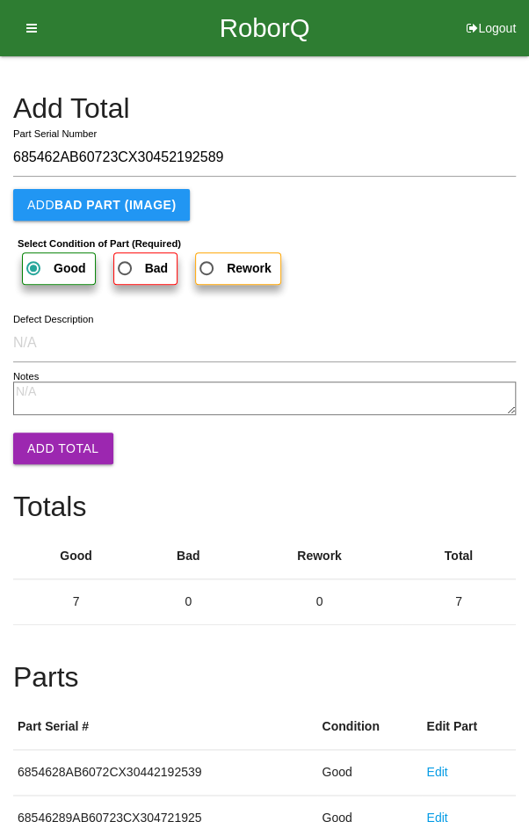
click at [58, 438] on button "Add Total" at bounding box center [63, 448] width 100 height 32
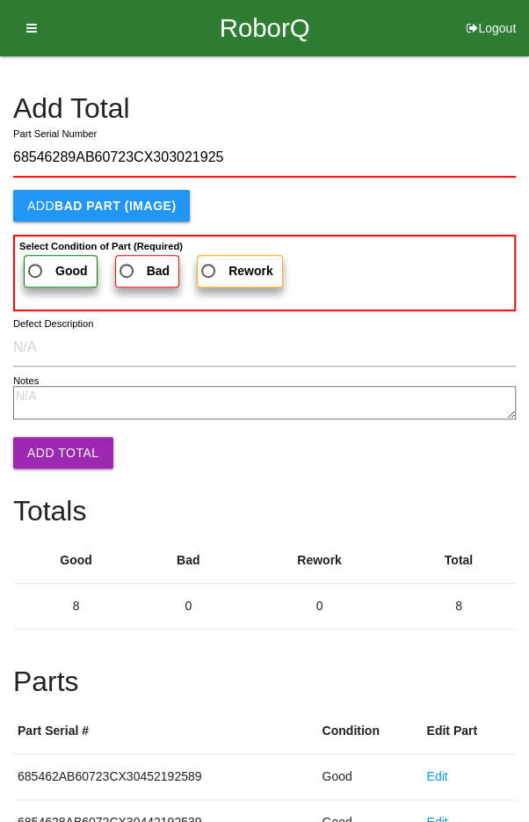
type input "68546289AB60723CX303021925"
click at [40, 260] on span "Good" at bounding box center [56, 271] width 63 height 22
click at [36, 260] on input "Good" at bounding box center [30, 265] width 11 height 11
radio input "true"
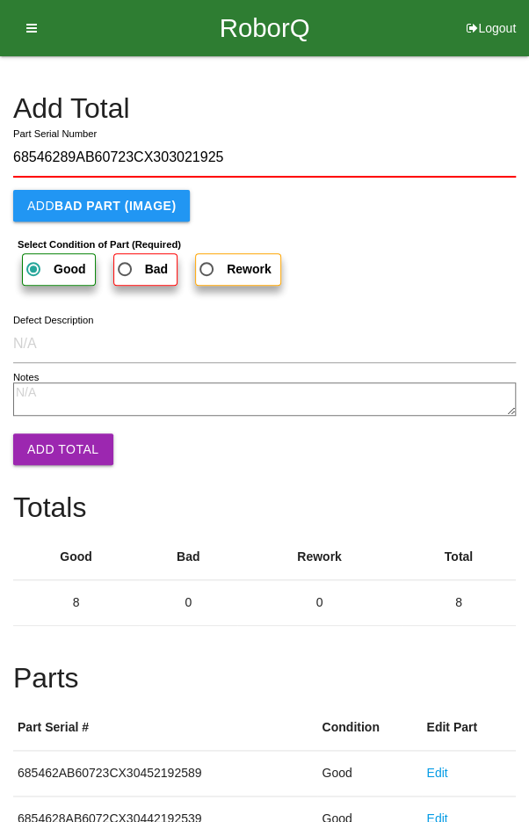
click at [54, 441] on button "Add Total" at bounding box center [63, 449] width 100 height 32
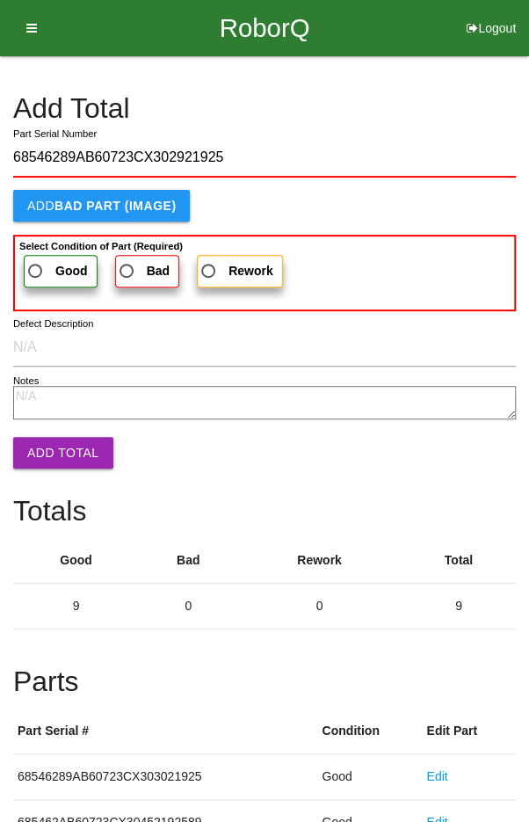
type input "68546289AB60723CX302921925"
click at [42, 268] on span "Good" at bounding box center [56, 271] width 63 height 22
click at [36, 268] on input "Good" at bounding box center [30, 265] width 11 height 11
radio input "true"
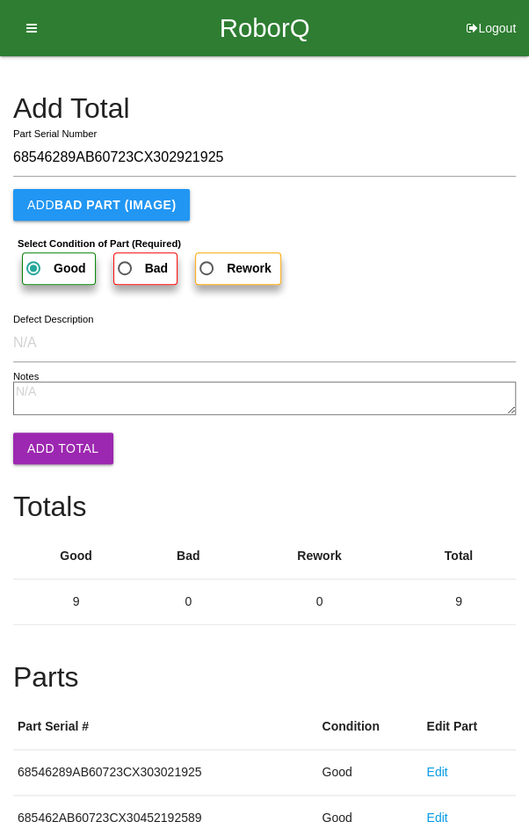
click at [53, 443] on button "Add Total" at bounding box center [63, 448] width 100 height 32
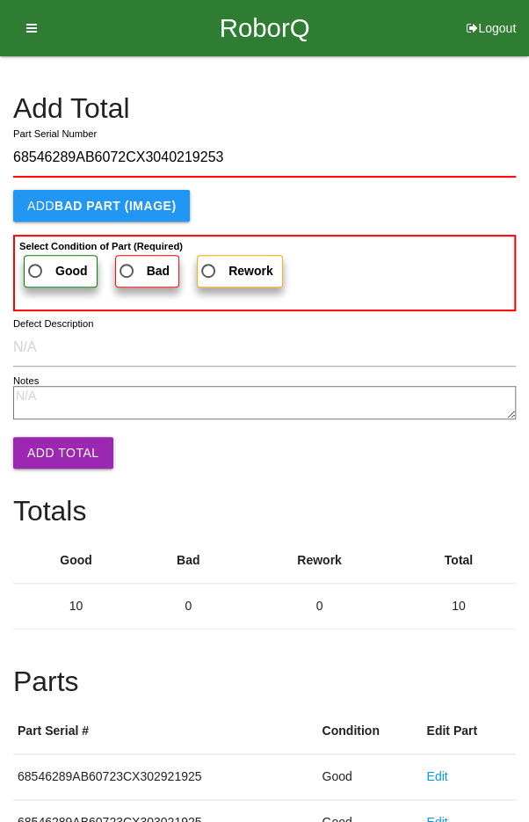
type input "68546289AB6072CX3040219253"
click at [40, 257] on label "Good" at bounding box center [61, 271] width 74 height 33
click at [36, 260] on input "Good" at bounding box center [30, 265] width 11 height 11
radio input "true"
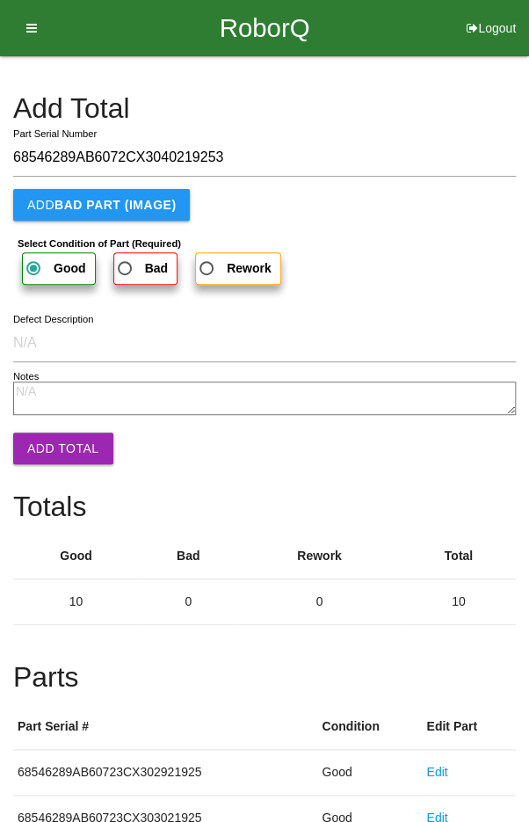
click at [54, 450] on button "Add Total" at bounding box center [63, 448] width 100 height 32
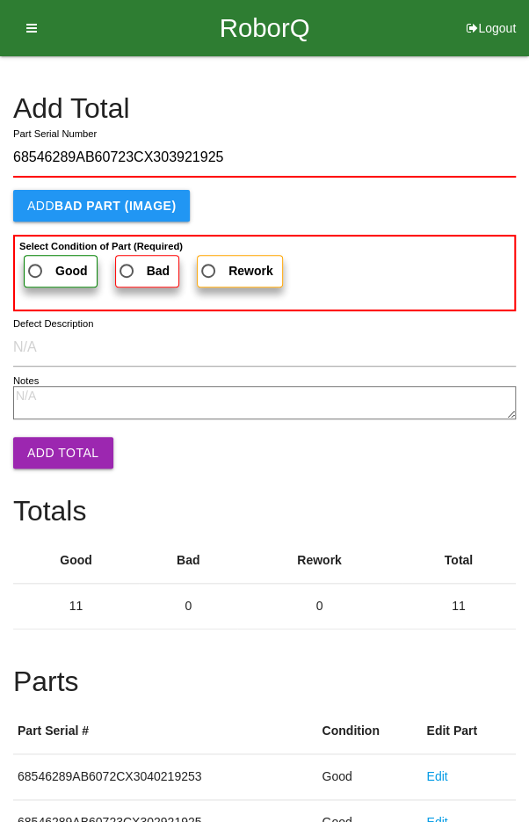
type input "68546289AB60723CX303921925"
click at [45, 260] on span "Good" at bounding box center [56, 271] width 63 height 22
click at [36, 260] on input "Good" at bounding box center [30, 265] width 11 height 11
radio input "true"
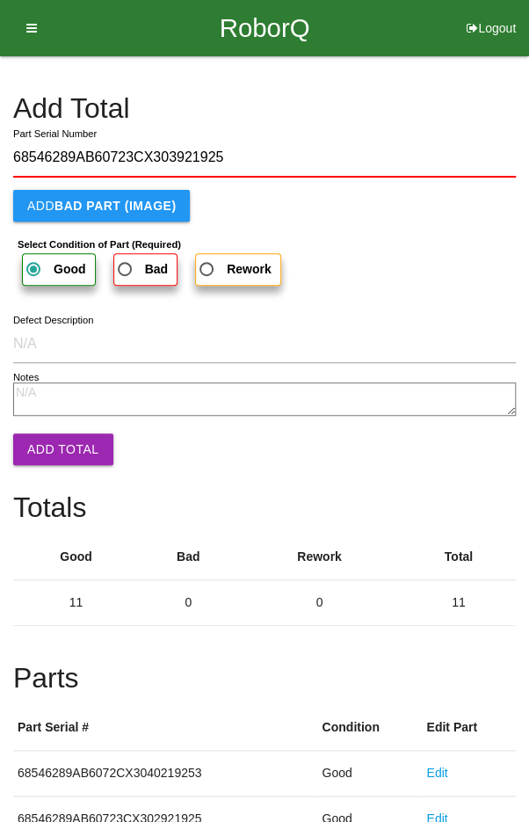
click at [54, 435] on button "Add Total" at bounding box center [63, 449] width 100 height 32
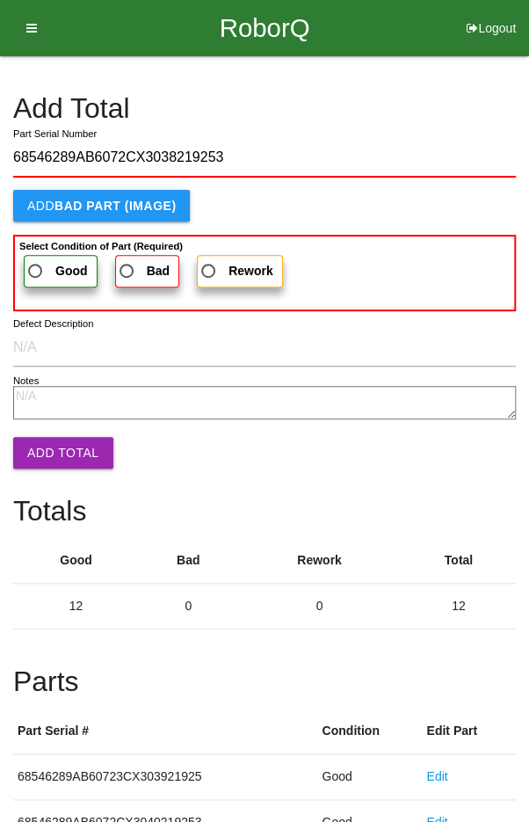
type input "68546289AB6072CX3038219253"
click at [47, 258] on label "Good" at bounding box center [61, 271] width 74 height 33
click at [36, 260] on input "Good" at bounding box center [30, 265] width 11 height 11
radio input "true"
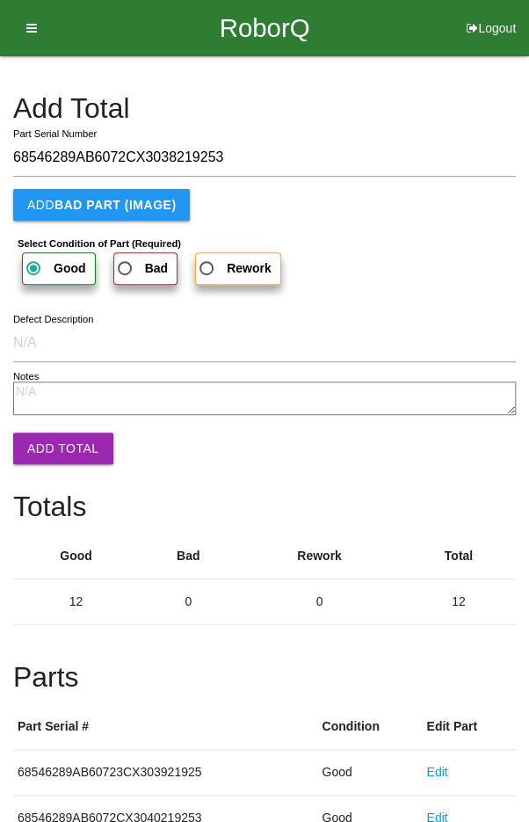
click at [71, 461] on button "Add Total" at bounding box center [63, 448] width 100 height 32
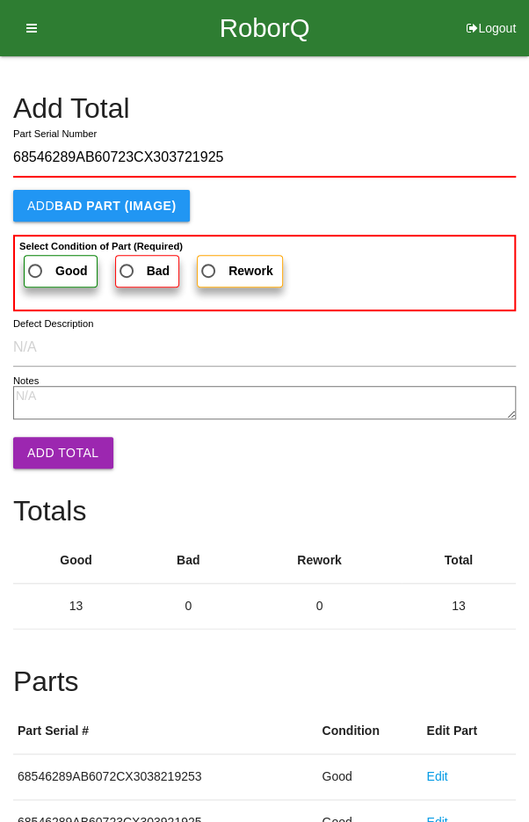
type input "68546289AB60723CX303721925"
click at [47, 264] on span "Good" at bounding box center [56, 271] width 63 height 22
click at [36, 264] on input "Good" at bounding box center [30, 265] width 11 height 11
radio input "true"
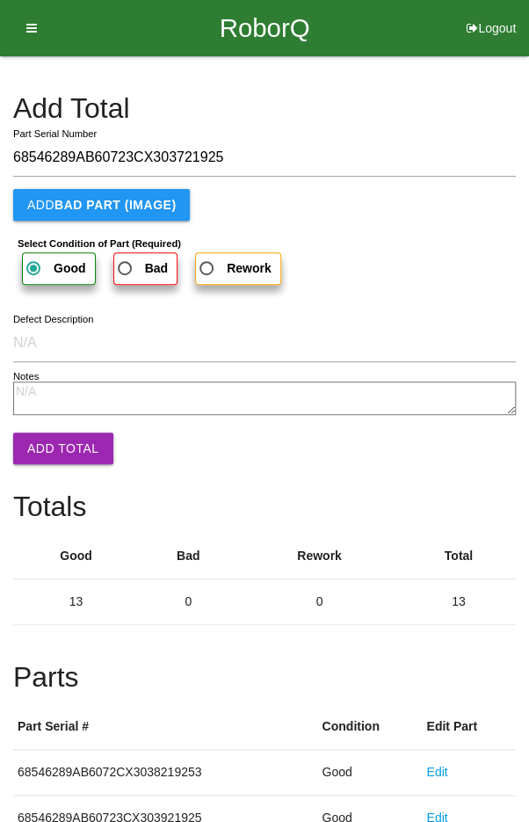
click at [62, 456] on button "Add Total" at bounding box center [63, 448] width 100 height 32
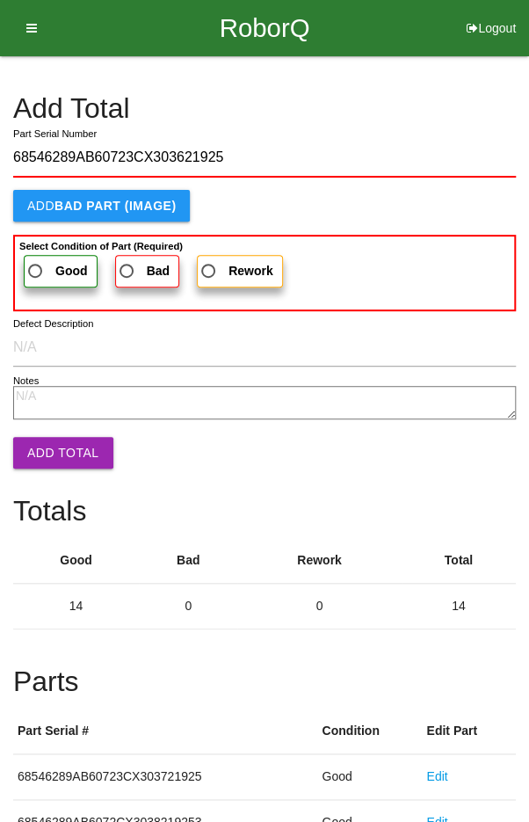
type input "68546289AB60723CX303621925"
click at [41, 264] on span "Good" at bounding box center [56, 271] width 63 height 22
click at [36, 264] on input "Good" at bounding box center [30, 265] width 11 height 11
radio input "true"
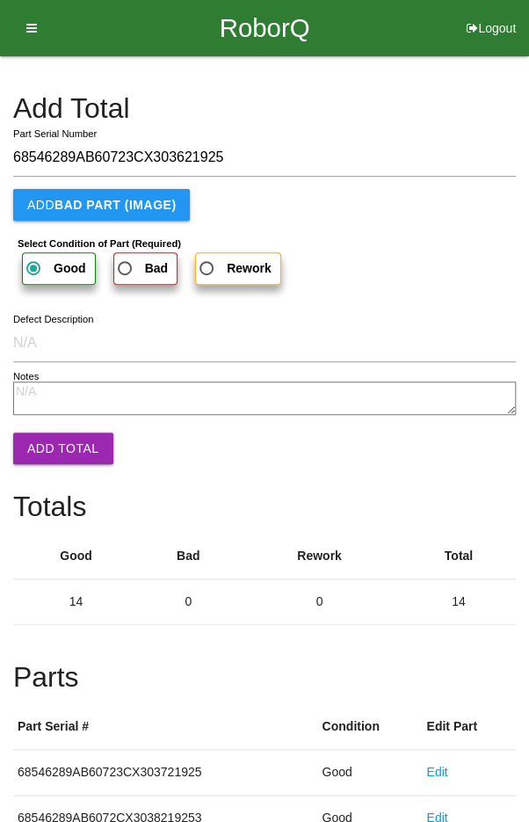
click at [58, 447] on button "Add Total" at bounding box center [63, 448] width 100 height 32
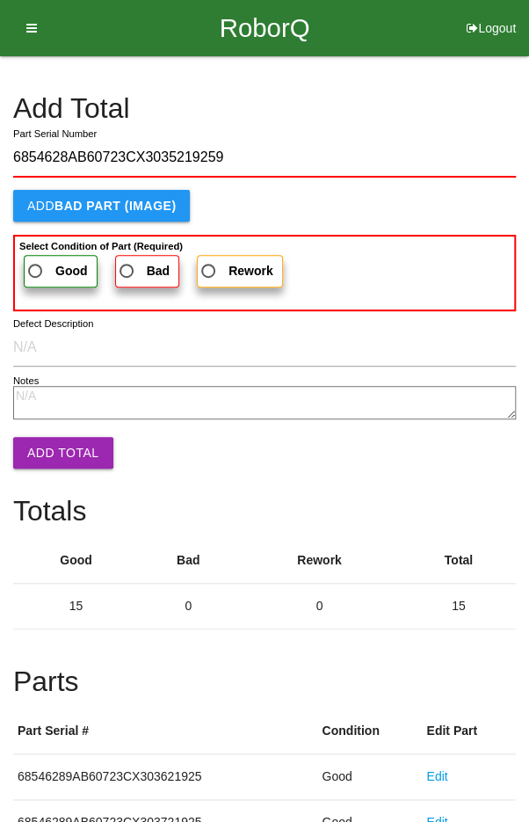
type input "6854628AB60723CX3035219259"
click at [47, 260] on span "Good" at bounding box center [56, 271] width 63 height 22
click at [36, 260] on input "Good" at bounding box center [30, 265] width 11 height 11
radio input "true"
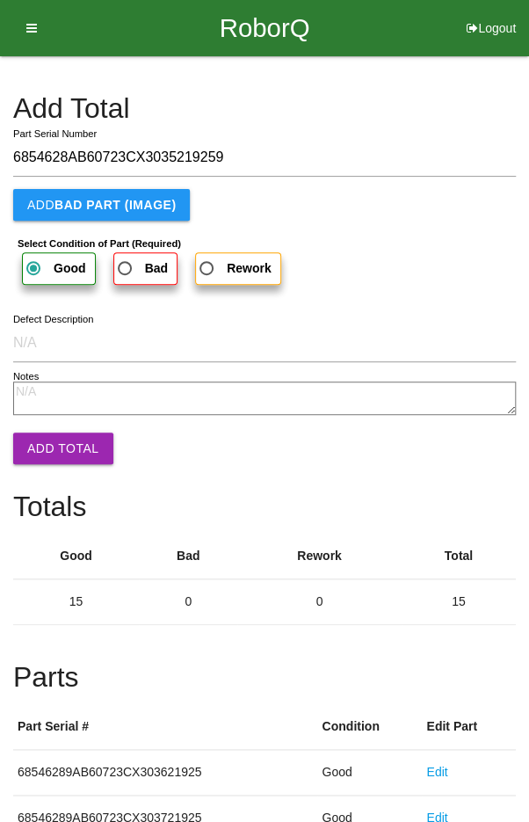
click at [58, 446] on button "Add Total" at bounding box center [63, 448] width 100 height 32
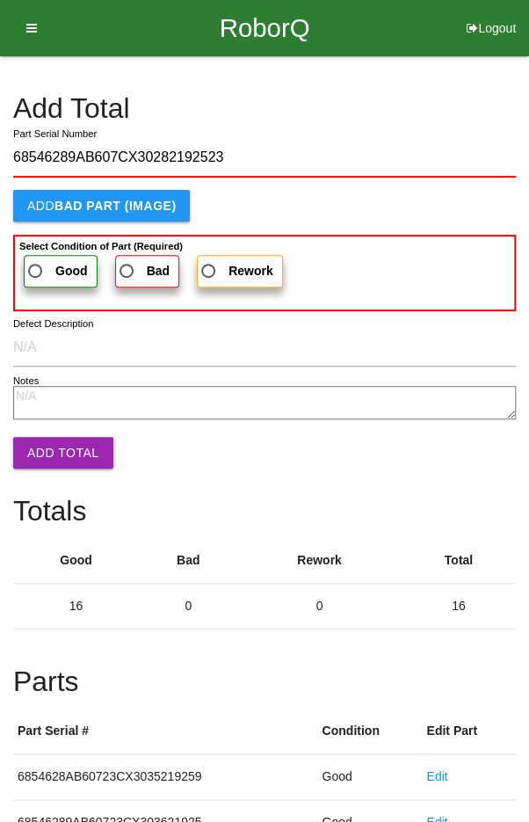
type input "68546289AB607CX30282192523"
click at [44, 260] on span "Good" at bounding box center [56, 271] width 63 height 22
click at [36, 260] on input "Good" at bounding box center [30, 265] width 11 height 11
radio input "true"
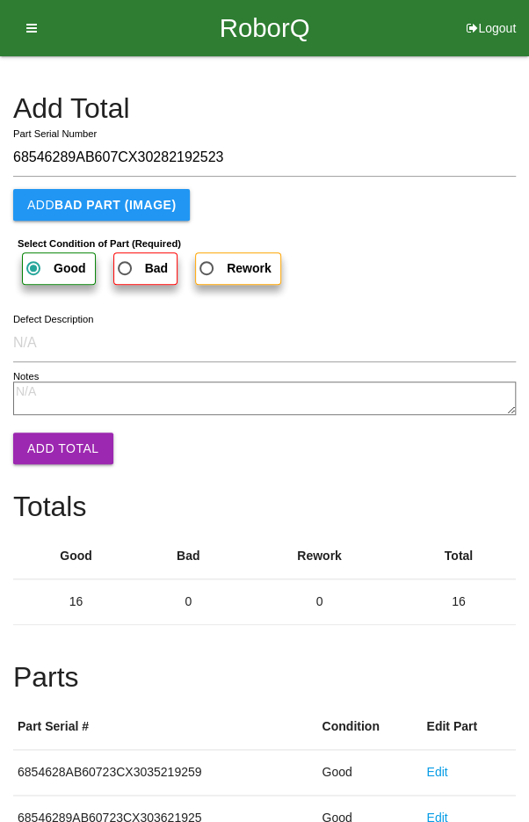
click at [53, 459] on button "Add Total" at bounding box center [63, 448] width 100 height 32
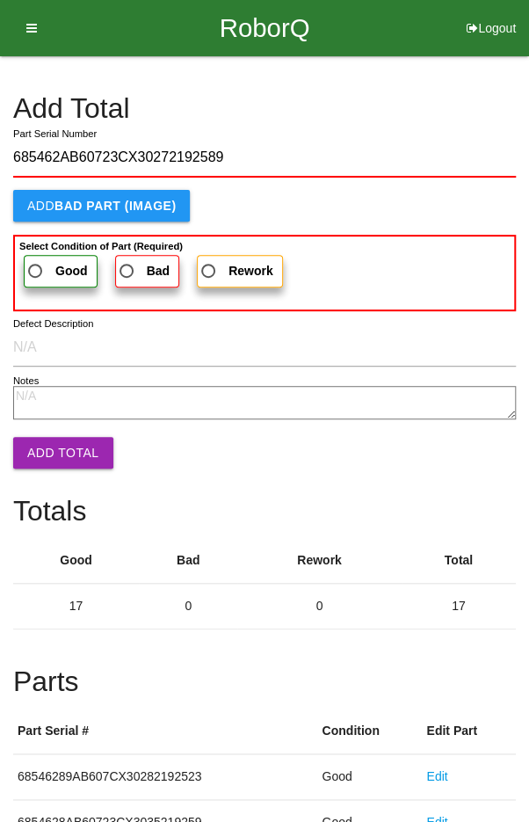
type input "685462AB60723CX30272192589"
click at [48, 274] on span "Good" at bounding box center [56, 271] width 63 height 22
click at [36, 272] on input "Good" at bounding box center [30, 265] width 11 height 11
radio input "true"
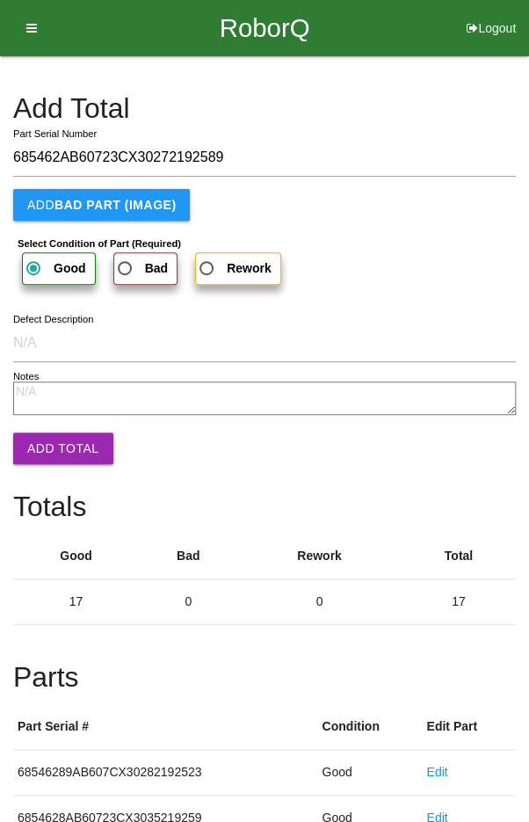
click at [58, 448] on button "Add Total" at bounding box center [63, 448] width 100 height 32
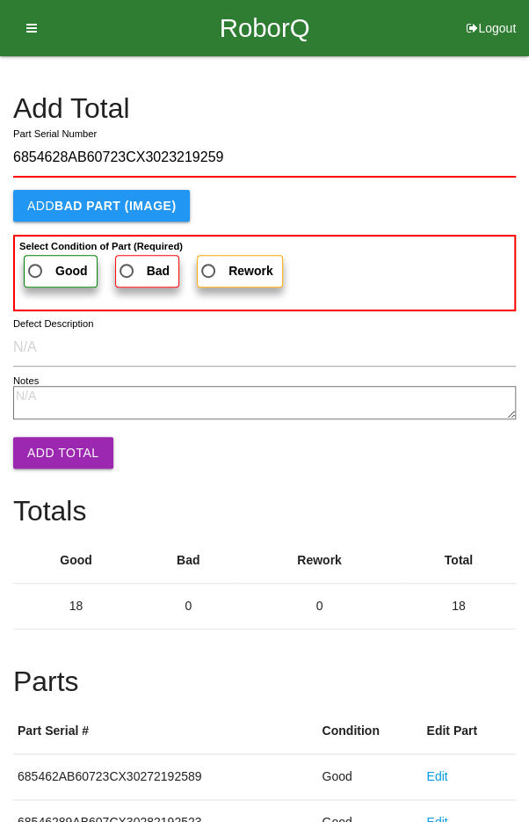
type input "6854628AB60723CX3023219259"
click at [45, 265] on span "Good" at bounding box center [56, 271] width 63 height 22
click at [36, 265] on input "Good" at bounding box center [30, 265] width 11 height 11
radio input "true"
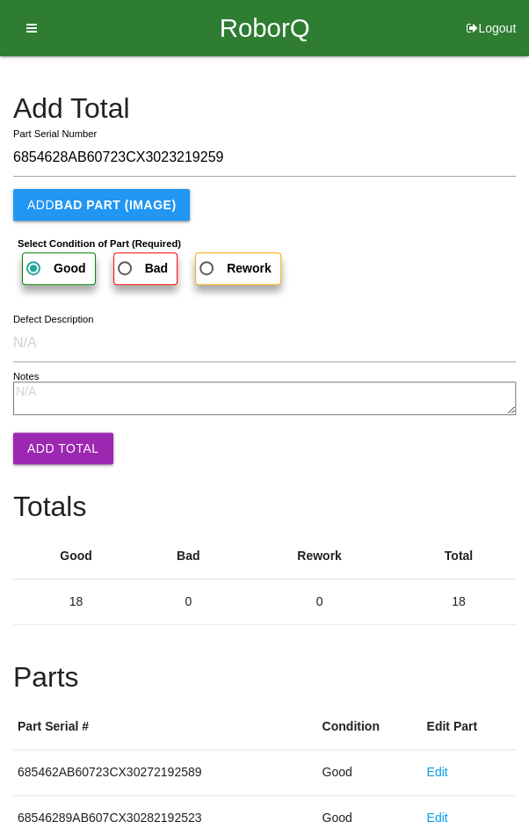
click at [62, 448] on button "Add Total" at bounding box center [63, 448] width 100 height 32
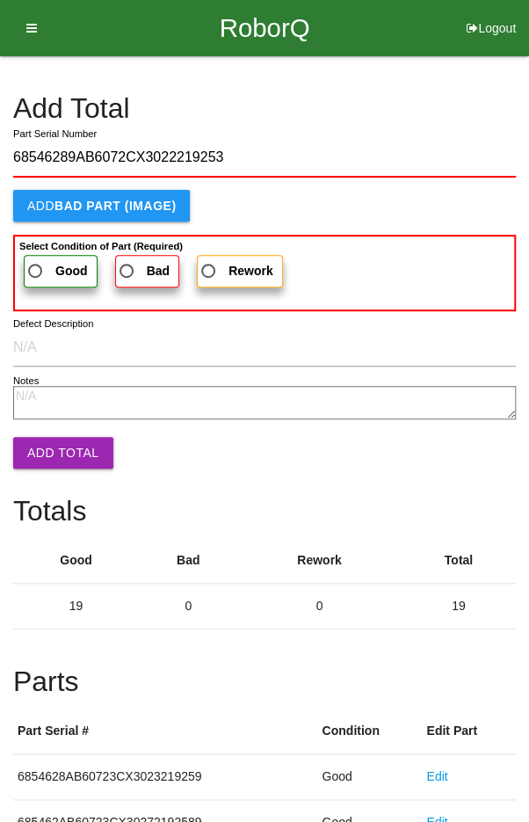
type input "68546289AB6072CX3022219253"
click at [47, 261] on span "Good" at bounding box center [56, 271] width 63 height 22
click at [36, 261] on input "Good" at bounding box center [30, 265] width 11 height 11
radio input "true"
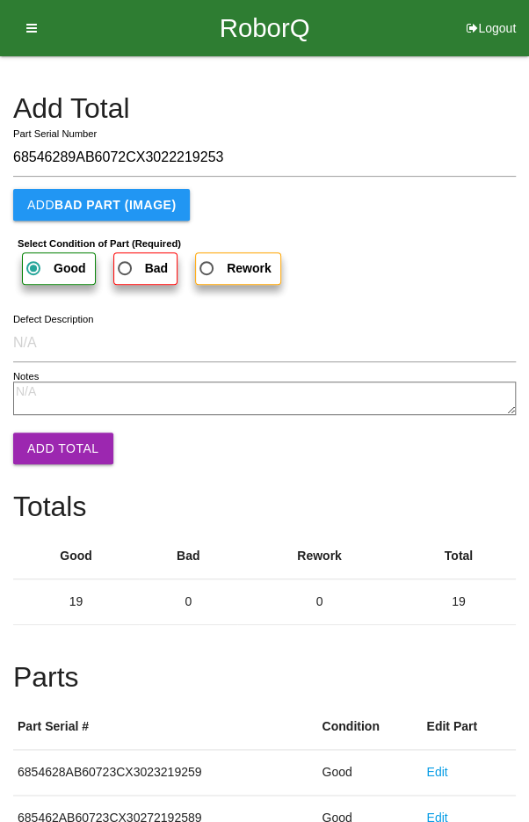
click at [63, 451] on button "Add Total" at bounding box center [63, 448] width 100 height 32
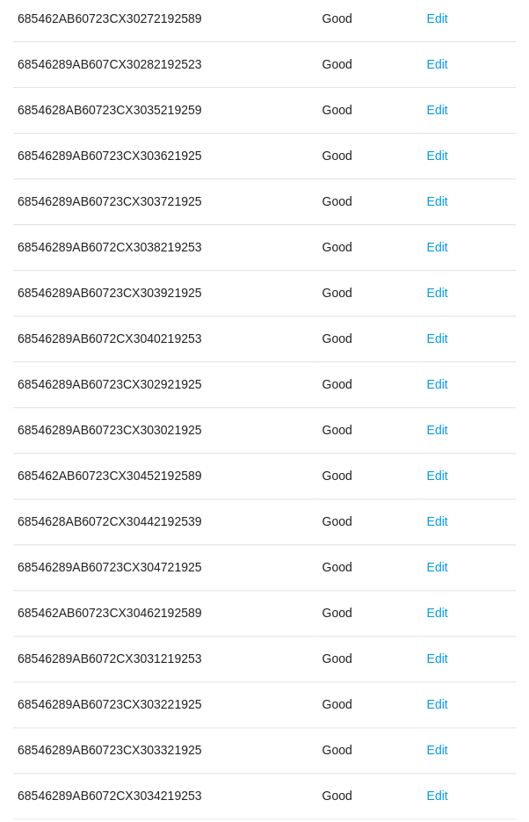
scroll to position [976, 0]
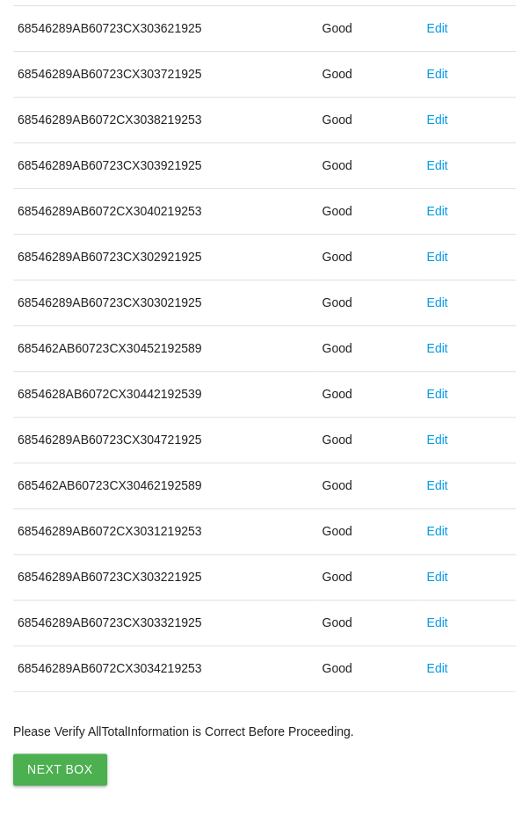
click at [55, 753] on button "Next Box" at bounding box center [60, 769] width 94 height 32
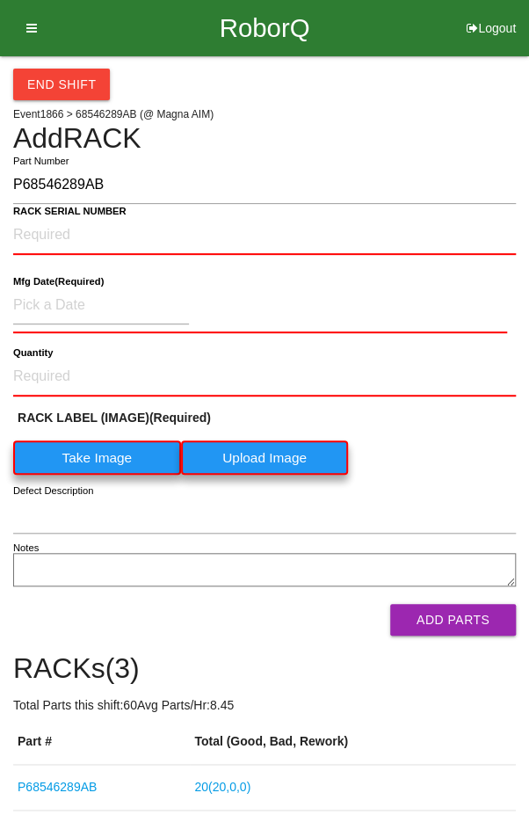
type input "P68546289AB"
click at [91, 450] on label "Take Image" at bounding box center [97, 457] width 168 height 34
click at [0, 0] on \(IMAGE\) "Take Image" at bounding box center [0, 0] width 0 height 0
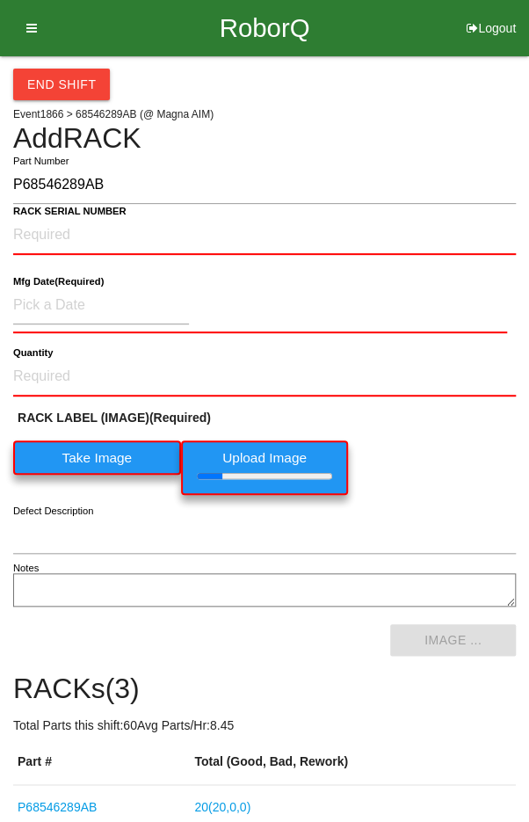
click at [40, 214] on b "RACK SERIAL NUMBER" at bounding box center [69, 211] width 113 height 11
click at [40, 216] on NUMBER "RACK SERIAL NUMBER" at bounding box center [264, 235] width 503 height 39
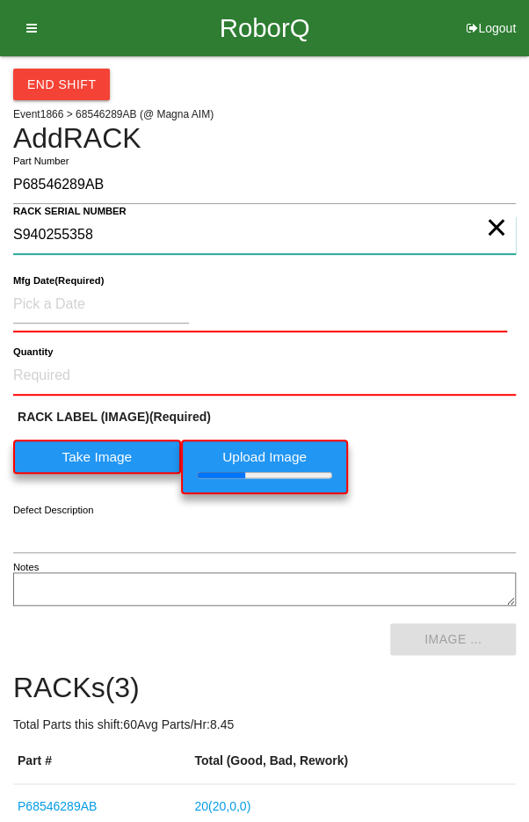
type NUMBER "S940255358"
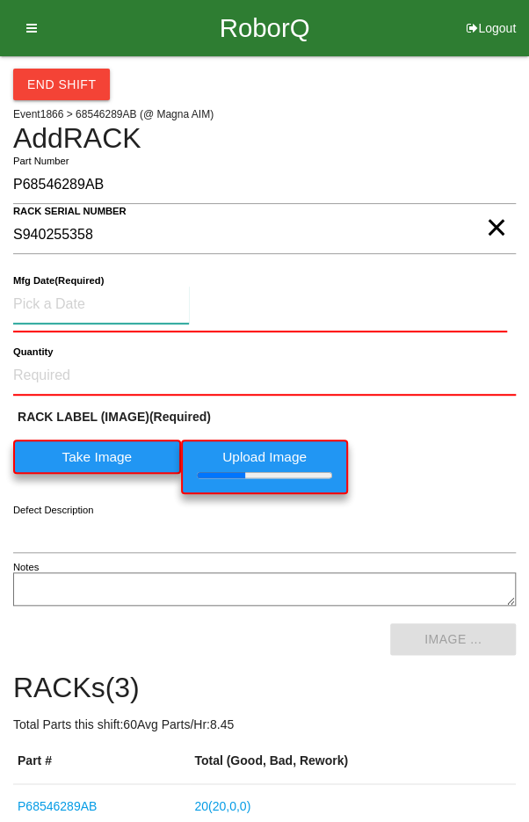
click at [69, 301] on input at bounding box center [101, 305] width 176 height 38
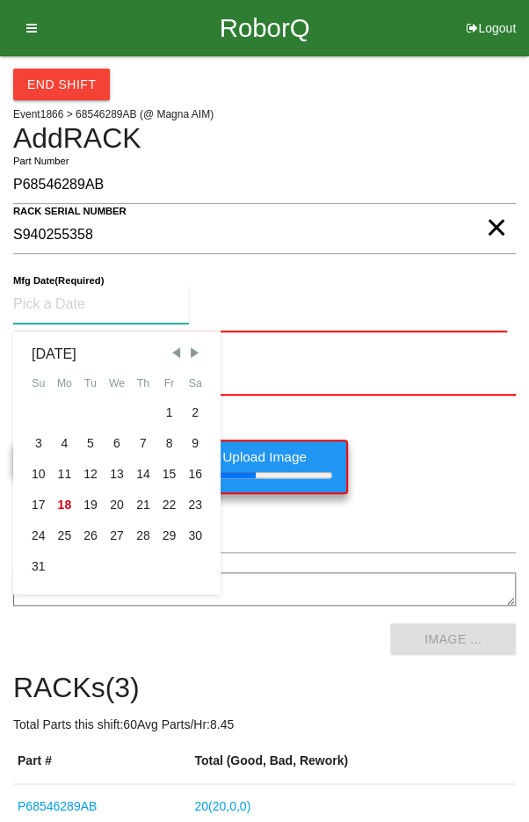
click at [148, 439] on div "7" at bounding box center [143, 443] width 26 height 31
type input "[DATE]"
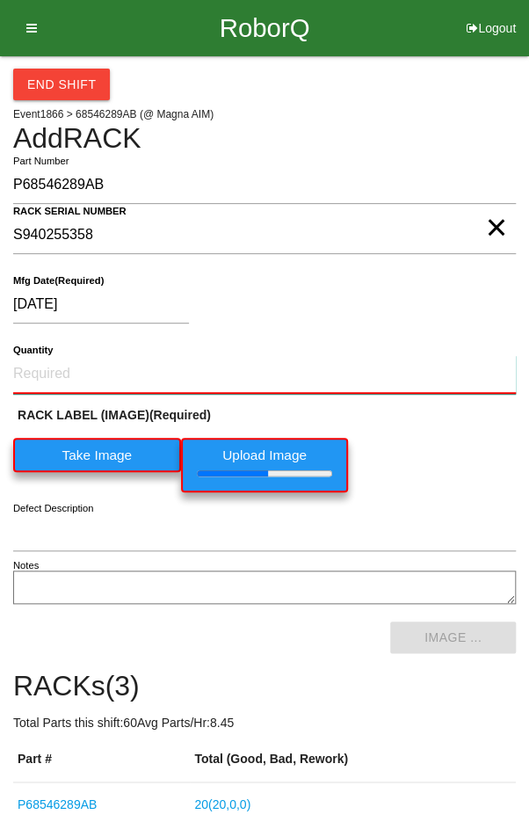
click at [84, 355] on input "Quantity" at bounding box center [264, 374] width 503 height 39
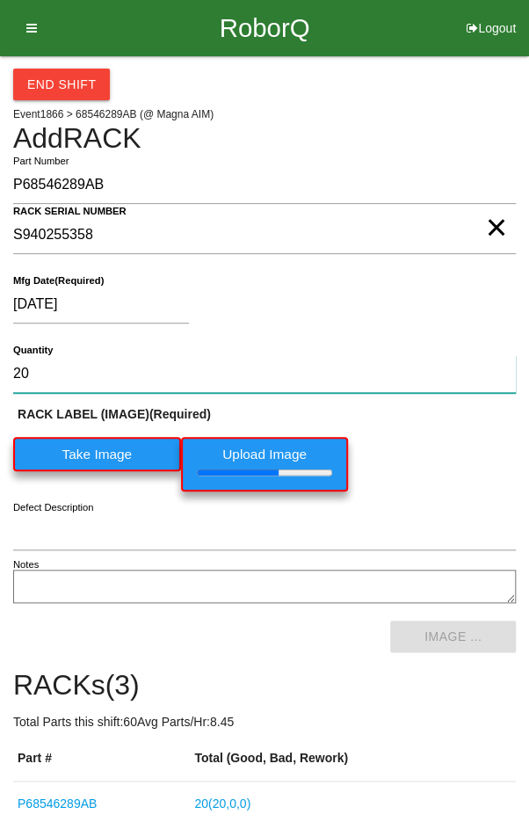
type input "20"
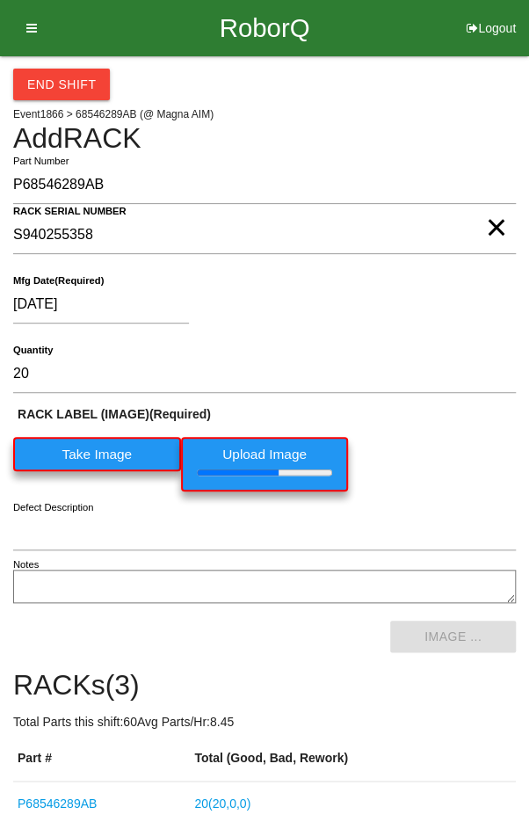
click at [473, 449] on div "RACK LABEL (IMAGE) (Required) Take Image Upload Image" at bounding box center [264, 452] width 503 height 95
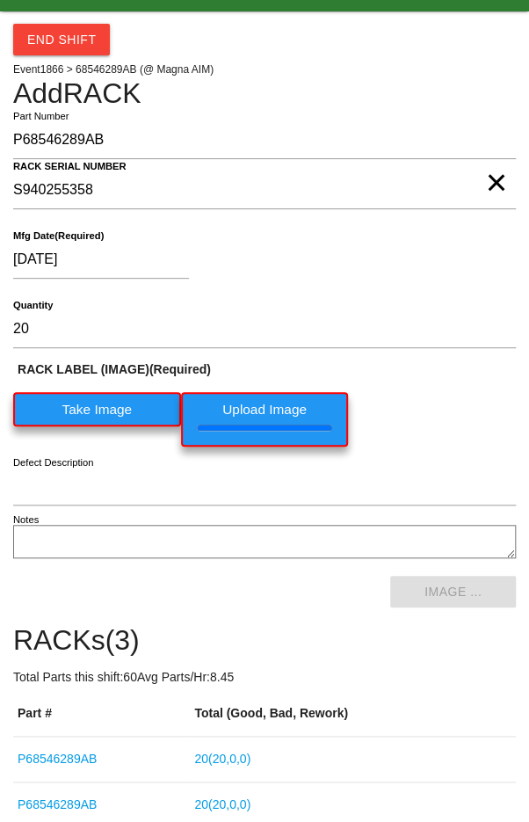
scroll to position [157, 0]
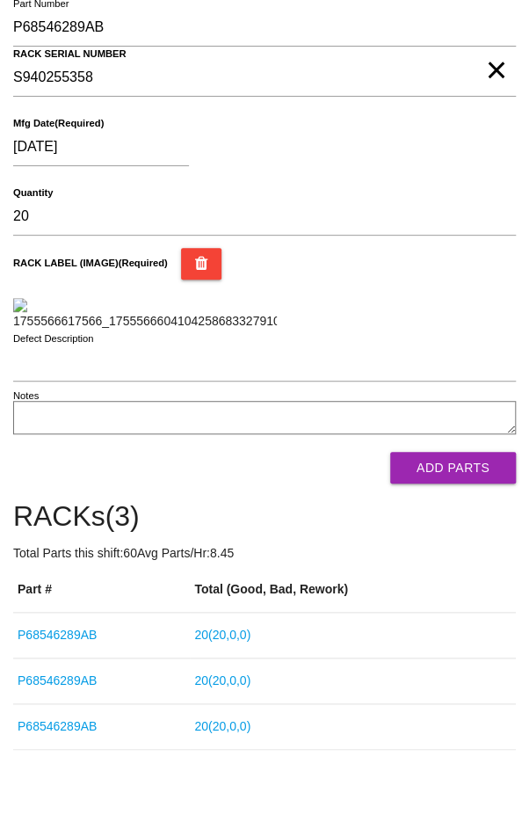
click at [476, 483] on button "Add Parts" at bounding box center [453, 468] width 126 height 32
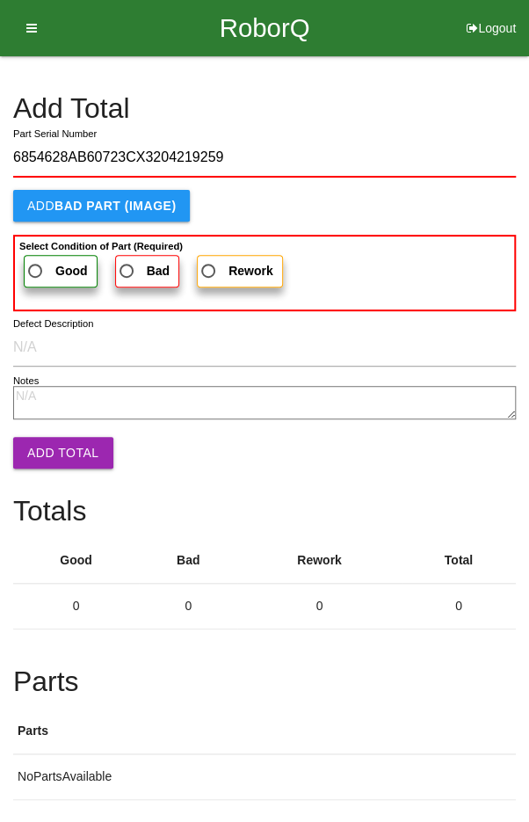
type input "6854628AB60723CX3204219259"
click at [48, 262] on span "Good" at bounding box center [56, 271] width 63 height 22
click at [36, 262] on input "Good" at bounding box center [30, 265] width 11 height 11
radio input "true"
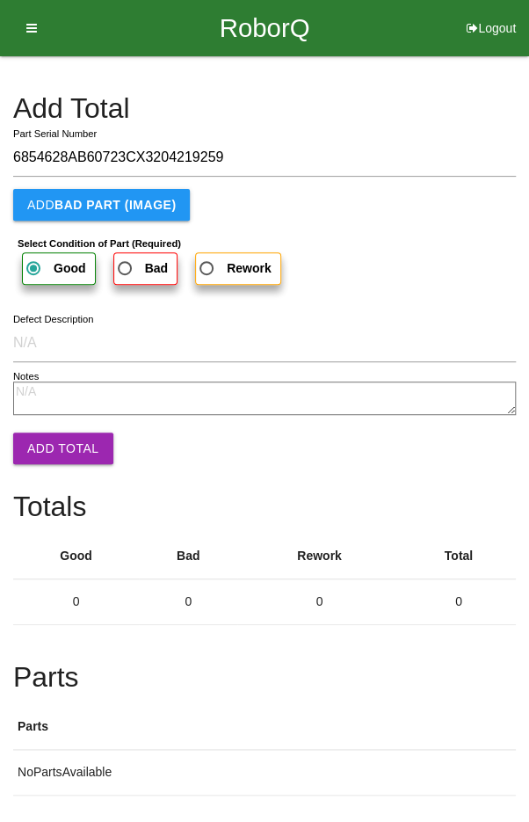
click at [61, 445] on button "Add Total" at bounding box center [63, 448] width 100 height 32
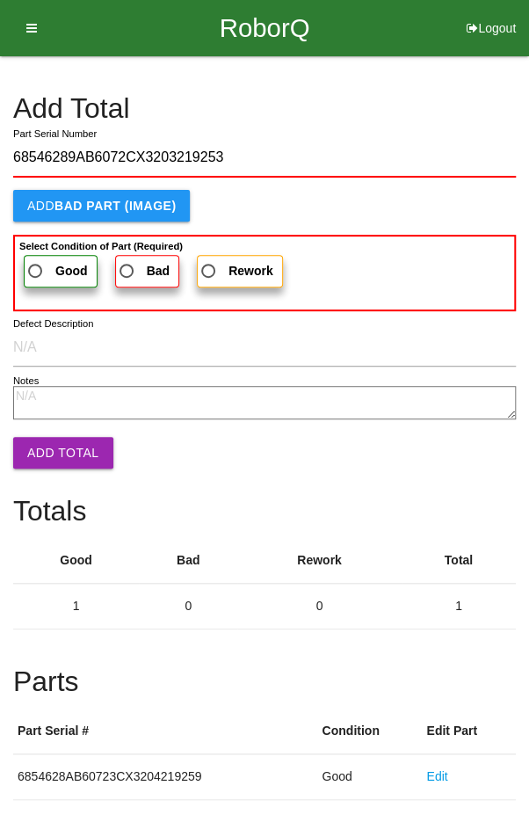
type input "68546289AB6072CX3203219253"
click at [53, 270] on span "Good" at bounding box center [56, 271] width 63 height 22
click at [36, 270] on input "Good" at bounding box center [30, 265] width 11 height 11
radio input "true"
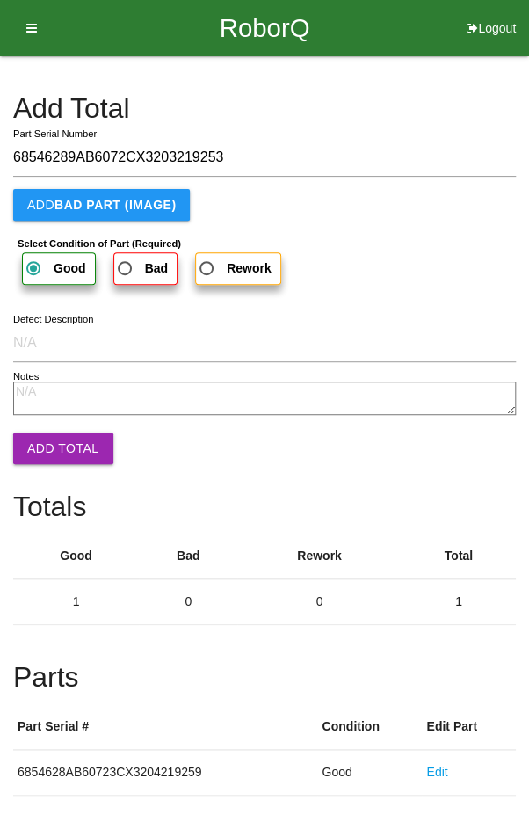
click at [56, 439] on button "Add Total" at bounding box center [63, 448] width 100 height 32
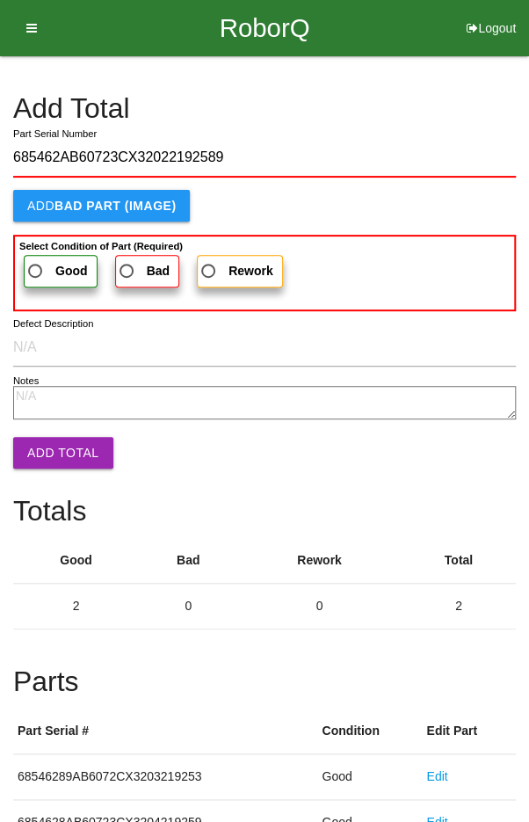
type input "685462AB60723CX32022192589"
click at [45, 270] on span "Good" at bounding box center [56, 271] width 63 height 22
click at [36, 270] on input "Good" at bounding box center [30, 265] width 11 height 11
radio input "true"
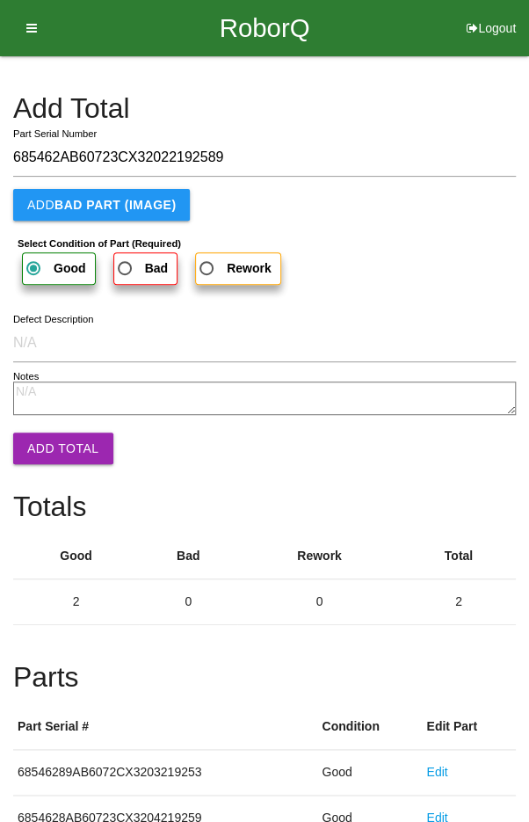
click at [62, 451] on button "Add Total" at bounding box center [63, 448] width 100 height 32
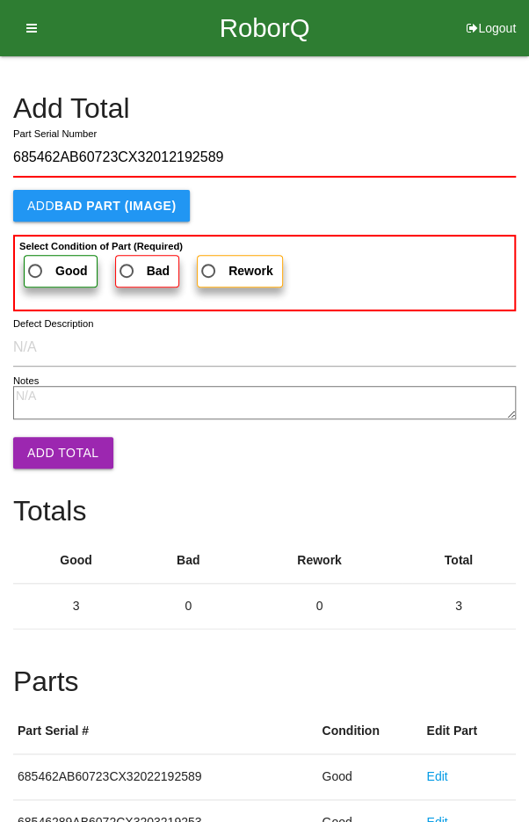
type input "685462AB60723CX32012192589"
click at [45, 266] on span "Good" at bounding box center [56, 271] width 63 height 22
click at [36, 266] on input "Good" at bounding box center [30, 265] width 11 height 11
radio input "true"
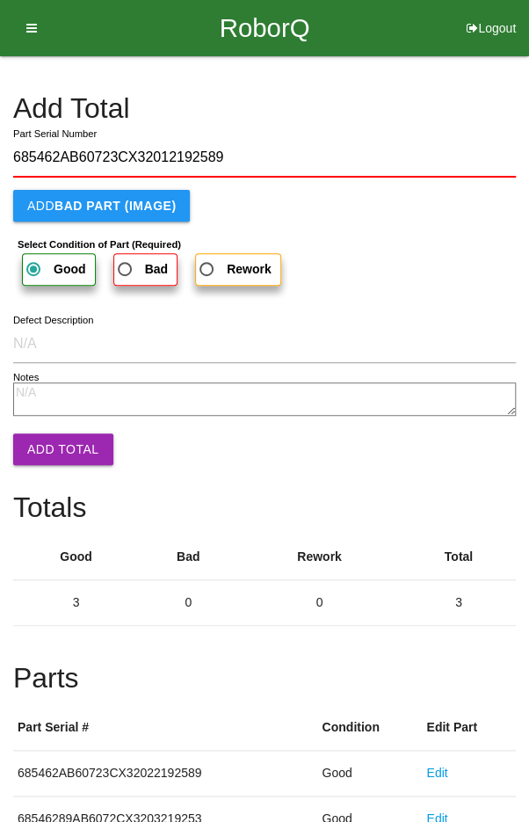
click at [54, 451] on button "Add Total" at bounding box center [63, 449] width 100 height 32
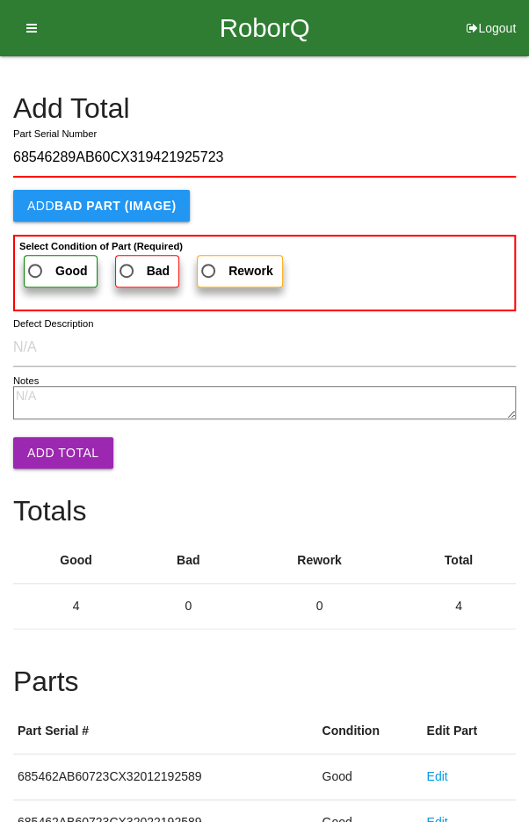
type input "68546289AB60CX319421925723"
click at [50, 263] on span "Good" at bounding box center [56, 271] width 63 height 22
click at [36, 263] on input "Good" at bounding box center [30, 265] width 11 height 11
radio input "true"
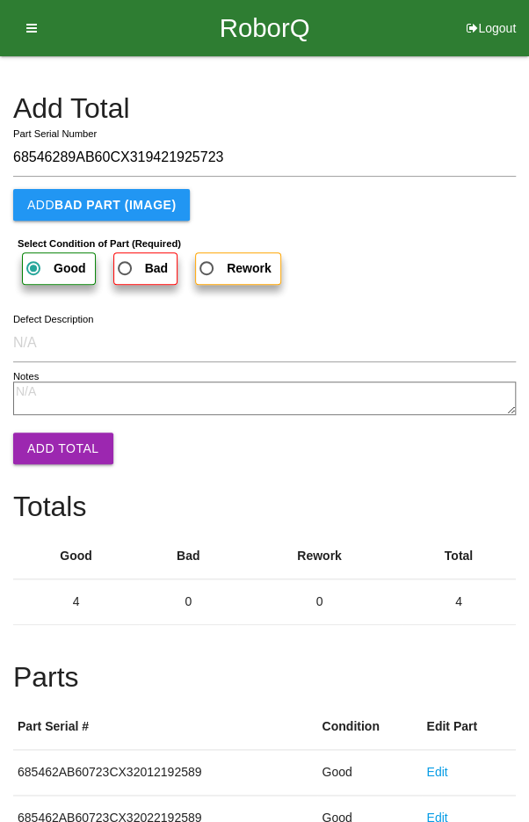
click at [56, 461] on button "Add Total" at bounding box center [63, 448] width 100 height 32
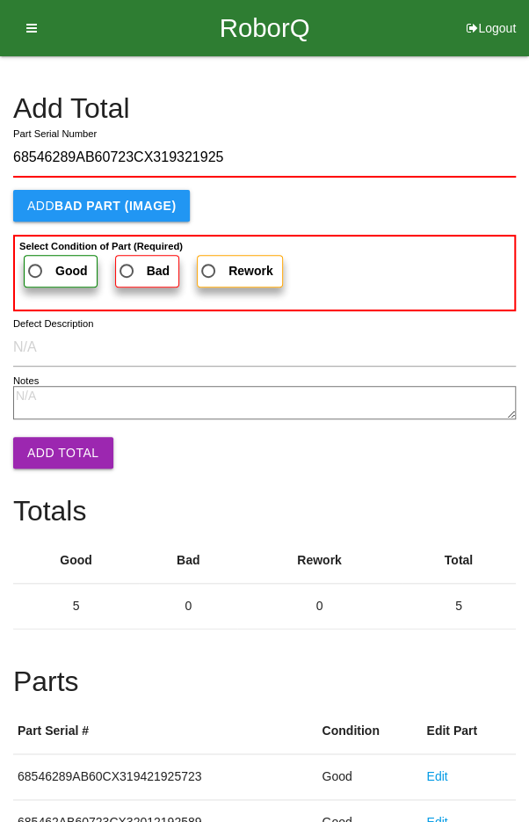
type input "68546289AB60723CX319321925"
click at [48, 262] on span "Good" at bounding box center [56, 271] width 63 height 22
click at [36, 262] on input "Good" at bounding box center [30, 265] width 11 height 11
radio input "true"
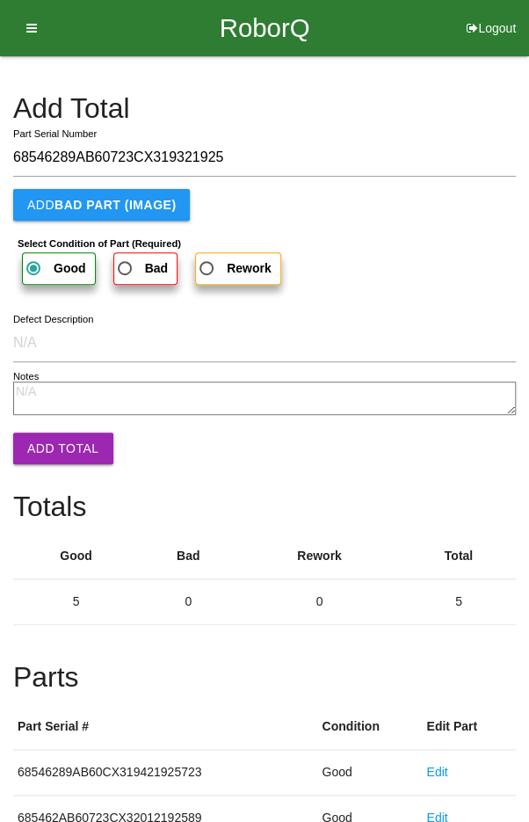
click at [55, 451] on button "Add Total" at bounding box center [63, 448] width 100 height 32
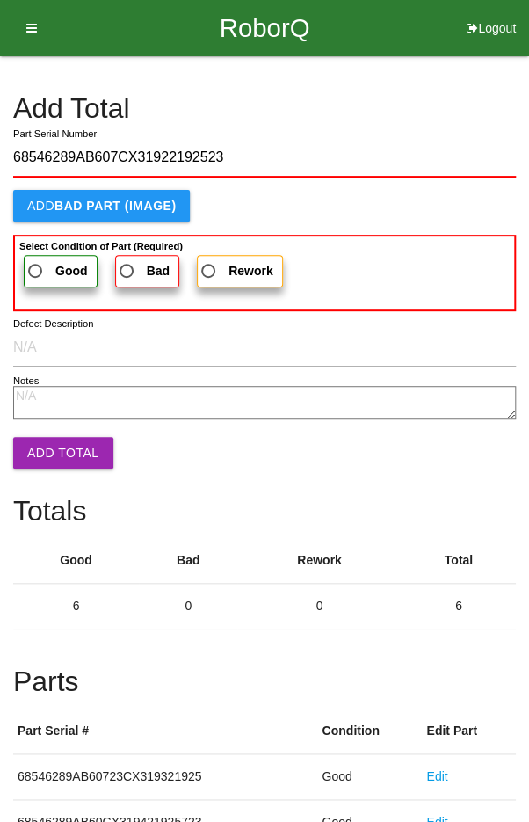
type input "68546289AB607CX31922192523"
click at [51, 261] on span "Good" at bounding box center [56, 271] width 63 height 22
click at [36, 261] on input "Good" at bounding box center [30, 265] width 11 height 11
radio input "true"
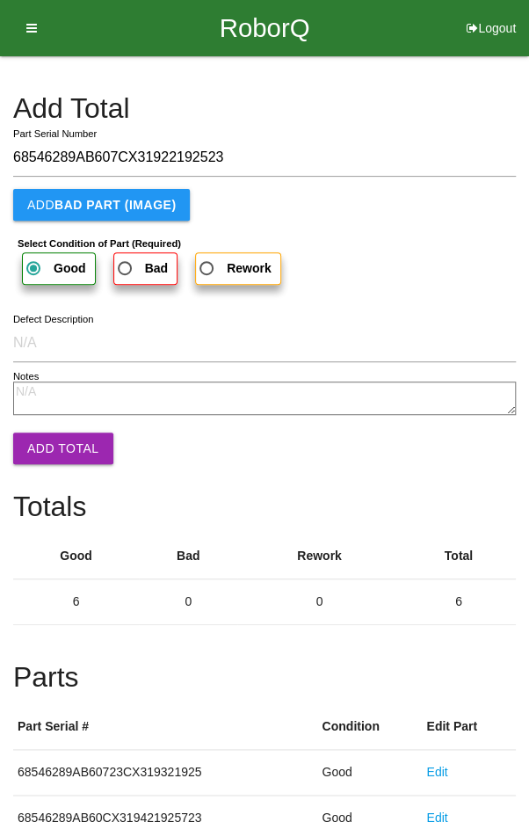
click at [53, 443] on button "Add Total" at bounding box center [63, 448] width 100 height 32
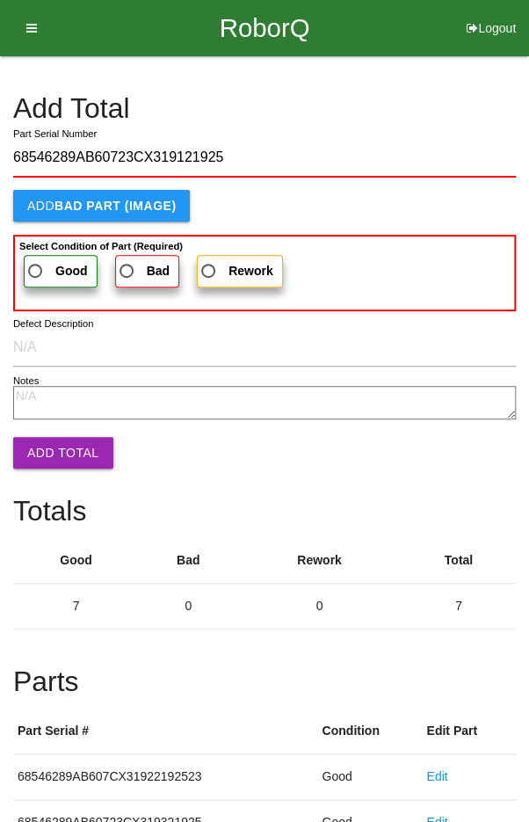
type input "68546289AB60723CX319121925"
click at [47, 265] on span "Good" at bounding box center [56, 271] width 63 height 22
click at [36, 265] on input "Good" at bounding box center [30, 265] width 11 height 11
radio input "true"
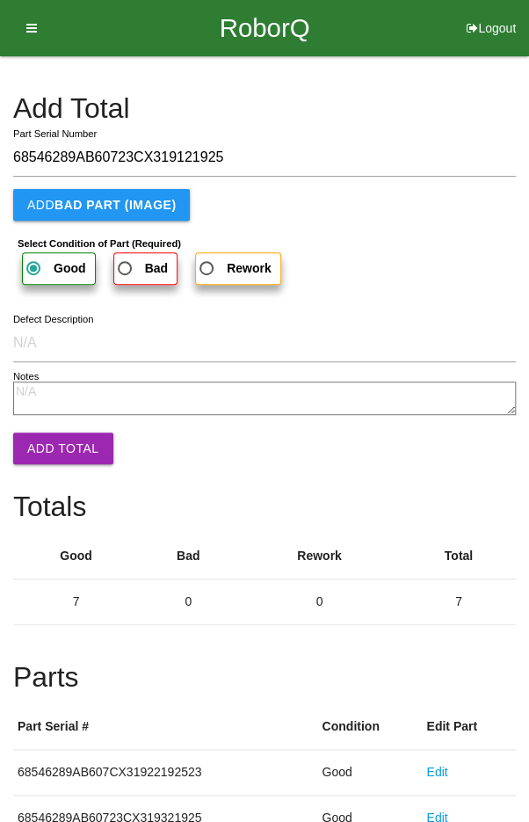
click at [54, 441] on button "Add Total" at bounding box center [63, 448] width 100 height 32
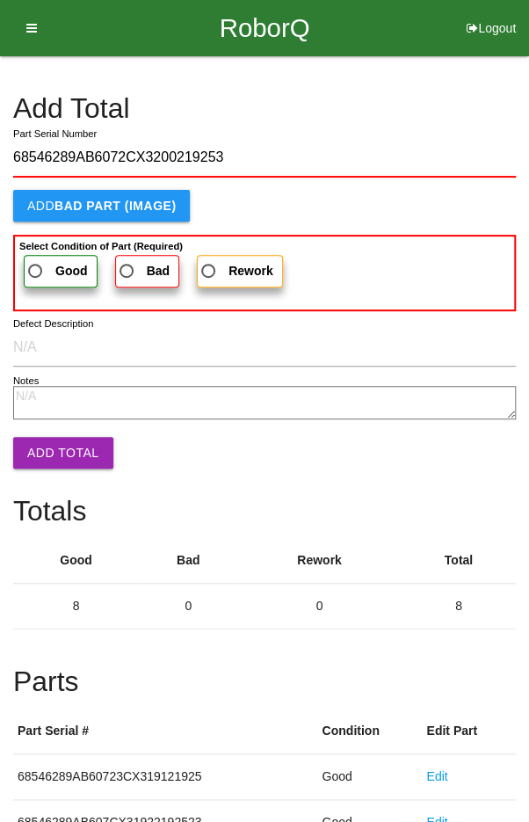
type input "68546289AB6072CX3200219253"
click at [48, 266] on span "Good" at bounding box center [56, 271] width 63 height 22
click at [36, 266] on input "Good" at bounding box center [30, 265] width 11 height 11
radio input "true"
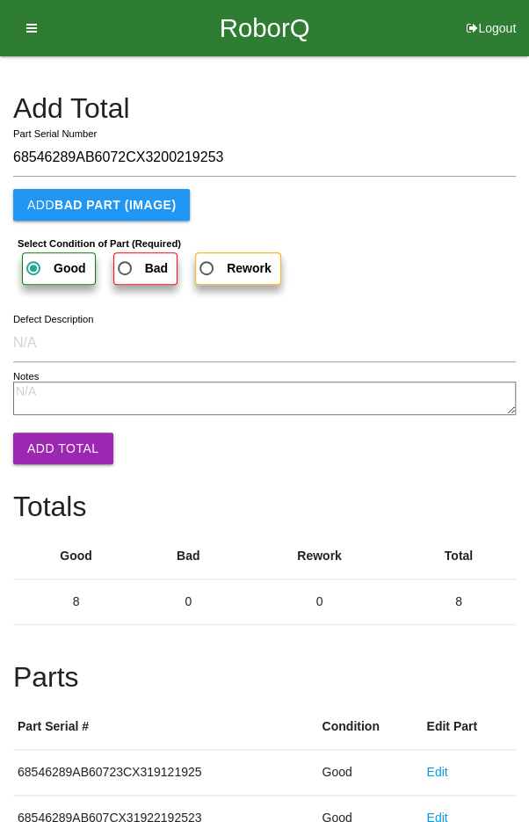
click at [60, 451] on button "Add Total" at bounding box center [63, 448] width 100 height 32
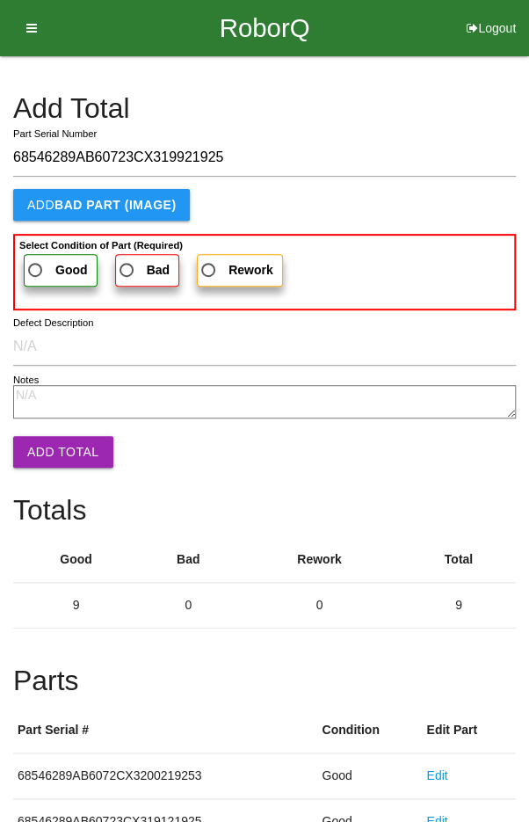
type input "68546289AB60723CX319921925"
click at [43, 265] on span "Good" at bounding box center [56, 270] width 63 height 22
click at [36, 265] on input "Good" at bounding box center [30, 264] width 11 height 11
radio input "true"
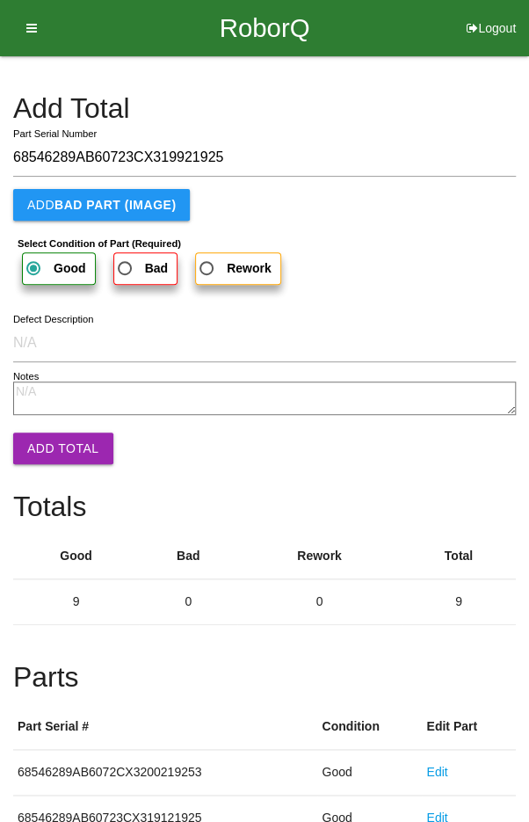
click at [63, 446] on button "Add Total" at bounding box center [63, 448] width 100 height 32
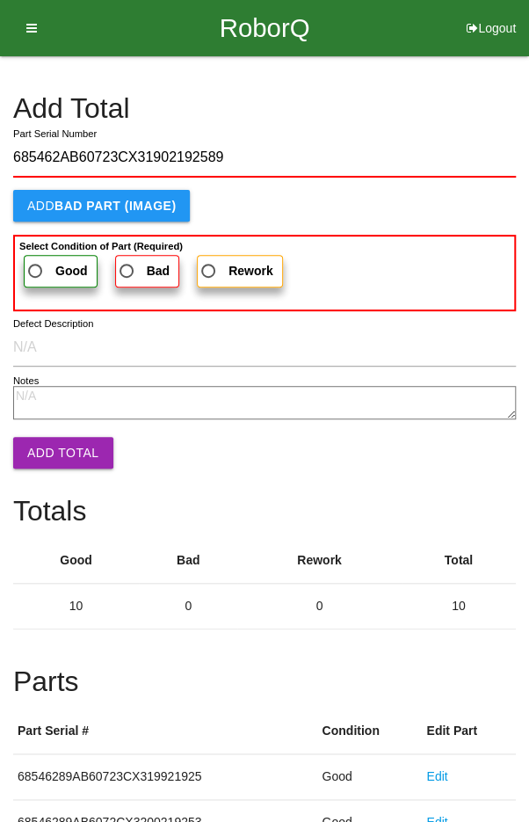
type input "685462AB60723CX31902192589"
click at [44, 263] on span "Good" at bounding box center [56, 271] width 63 height 22
click at [36, 263] on input "Good" at bounding box center [30, 265] width 11 height 11
radio input "true"
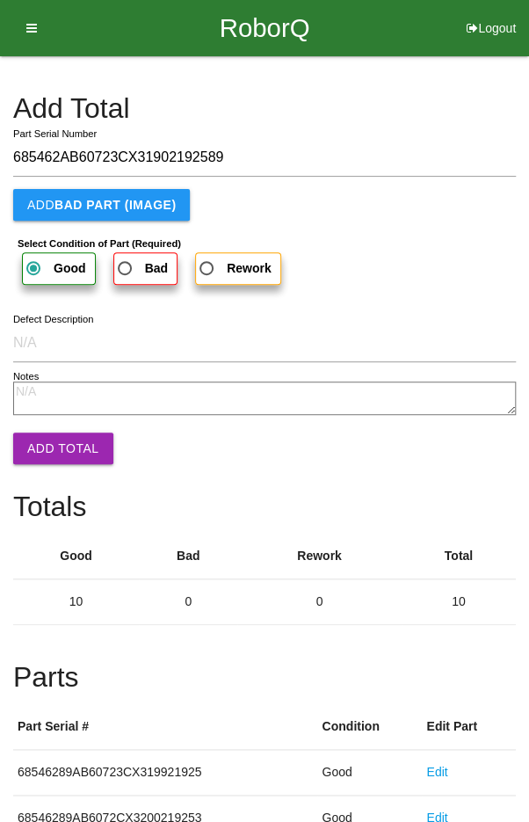
click at [53, 449] on button "Add Total" at bounding box center [63, 448] width 100 height 32
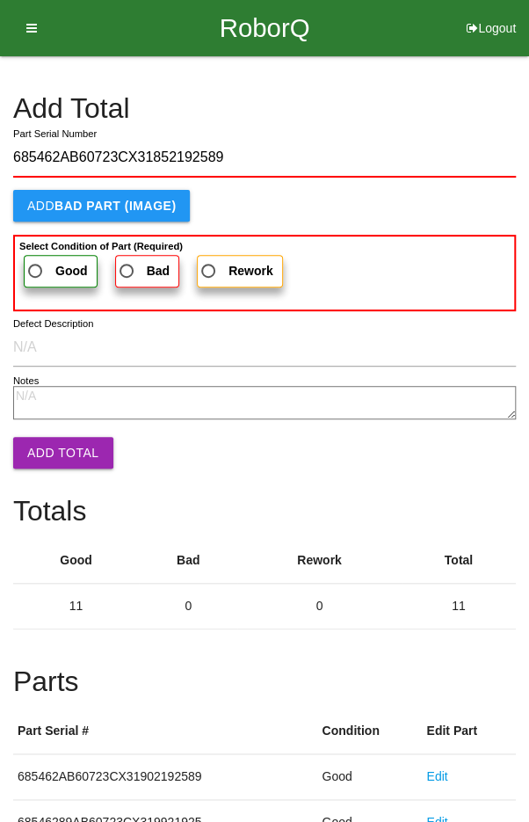
type input "685462AB60723CX31852192589"
click at [46, 257] on label "Good" at bounding box center [61, 271] width 74 height 33
click at [36, 260] on input "Good" at bounding box center [30, 265] width 11 height 11
radio input "true"
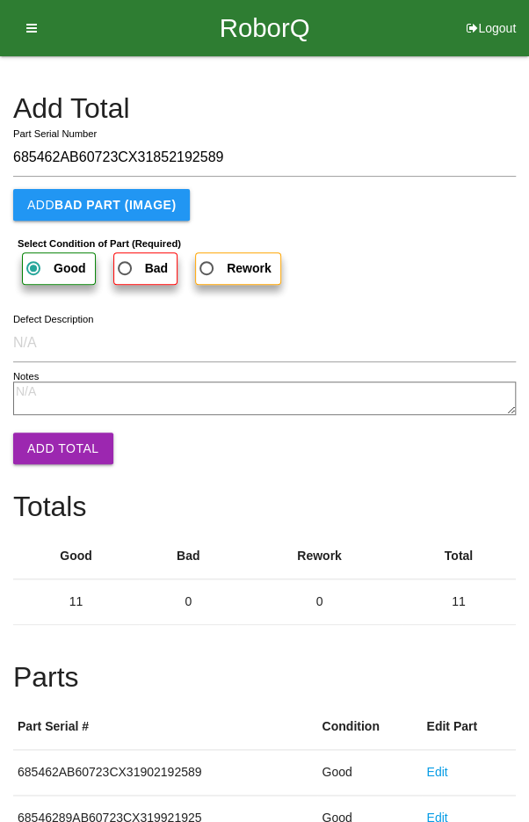
click at [58, 443] on button "Add Total" at bounding box center [63, 448] width 100 height 32
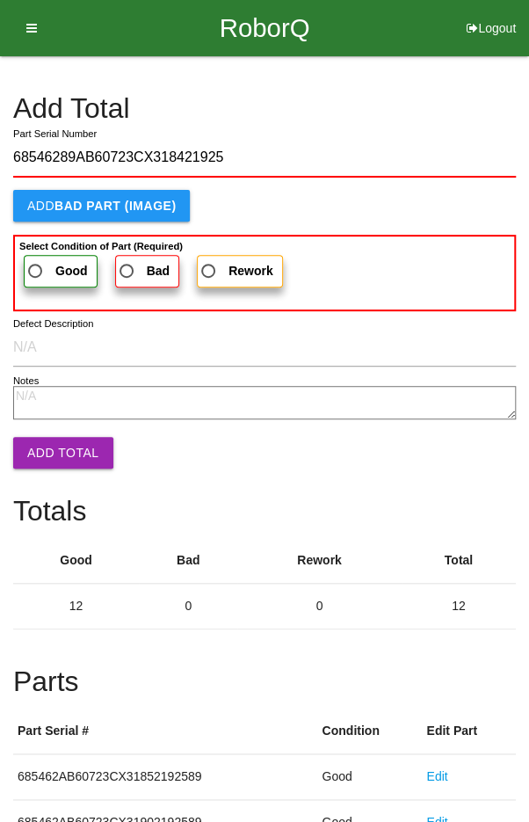
type input "68546289AB60723CX318421925"
click at [37, 257] on label "Good" at bounding box center [61, 271] width 74 height 33
click at [36, 260] on input "Good" at bounding box center [30, 265] width 11 height 11
radio input "true"
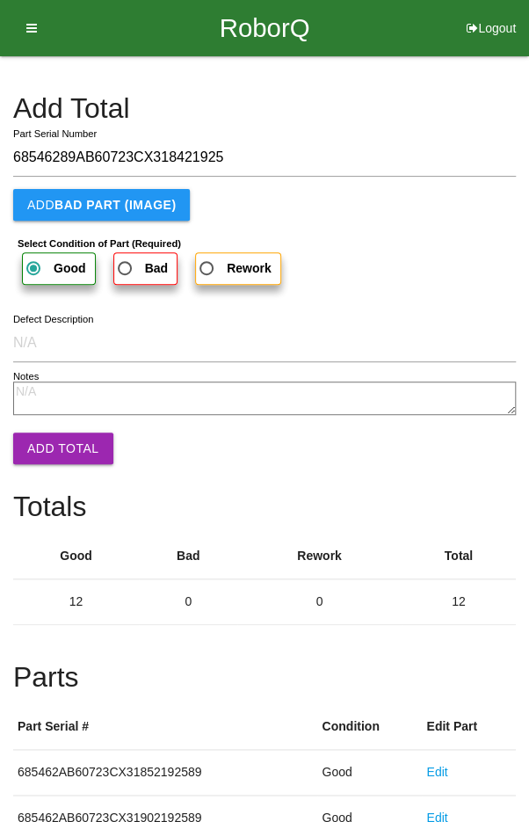
click at [56, 438] on button "Add Total" at bounding box center [63, 448] width 100 height 32
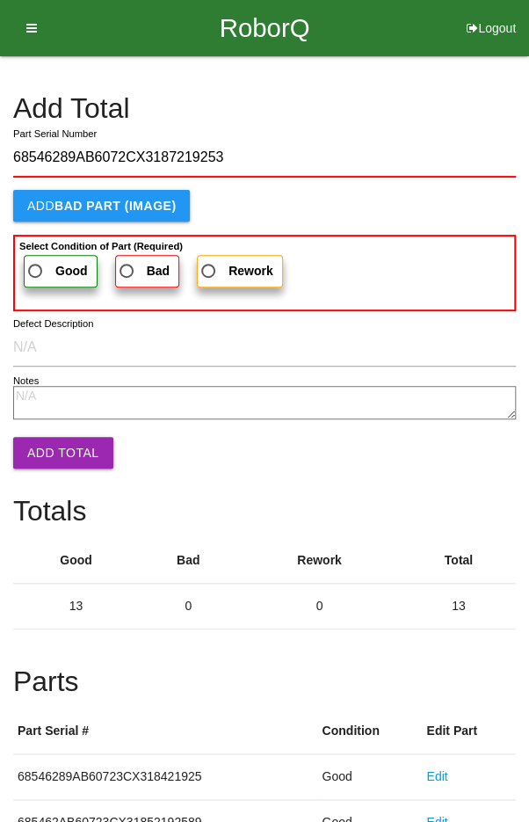
type input "68546289AB6072CX3187219253"
click at [42, 265] on span "Good" at bounding box center [56, 271] width 63 height 22
click at [36, 265] on input "Good" at bounding box center [30, 265] width 11 height 11
radio input "true"
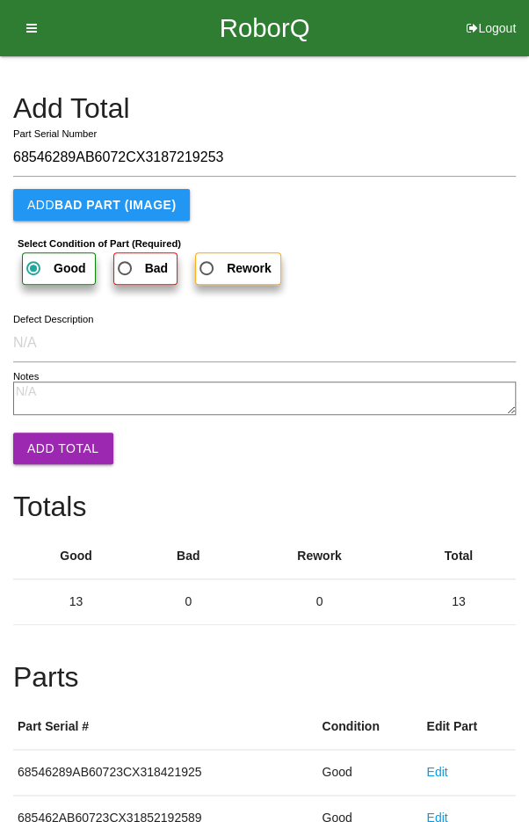
click at [56, 442] on button "Add Total" at bounding box center [63, 448] width 100 height 32
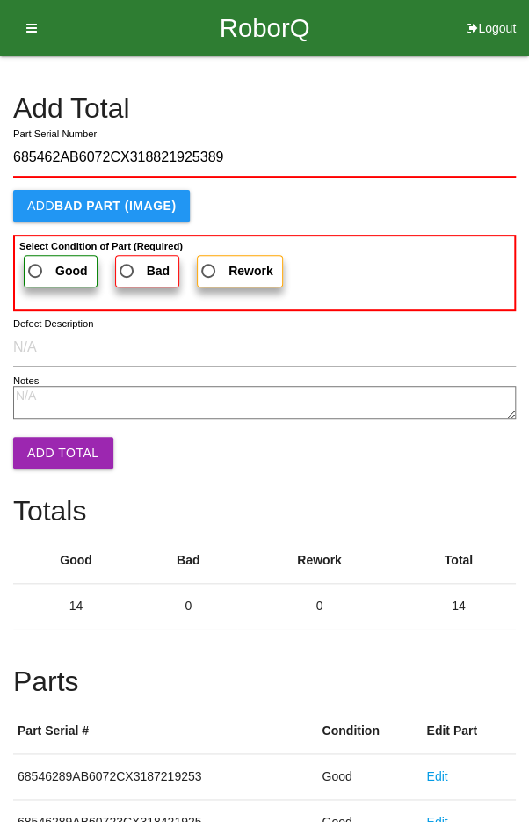
type input "685462AB6072CX318821925389"
click at [47, 264] on span "Good" at bounding box center [56, 271] width 63 height 22
click at [36, 264] on input "Good" at bounding box center [30, 265] width 11 height 11
radio input "true"
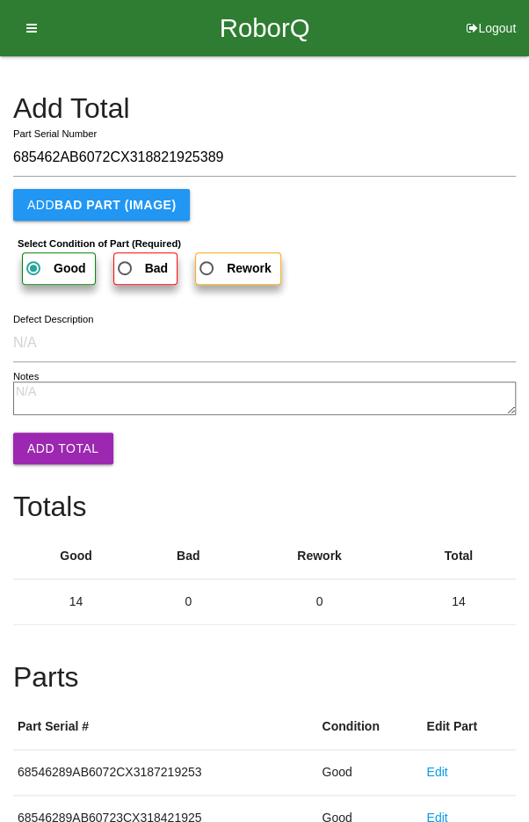
click at [58, 448] on button "Add Total" at bounding box center [63, 448] width 100 height 32
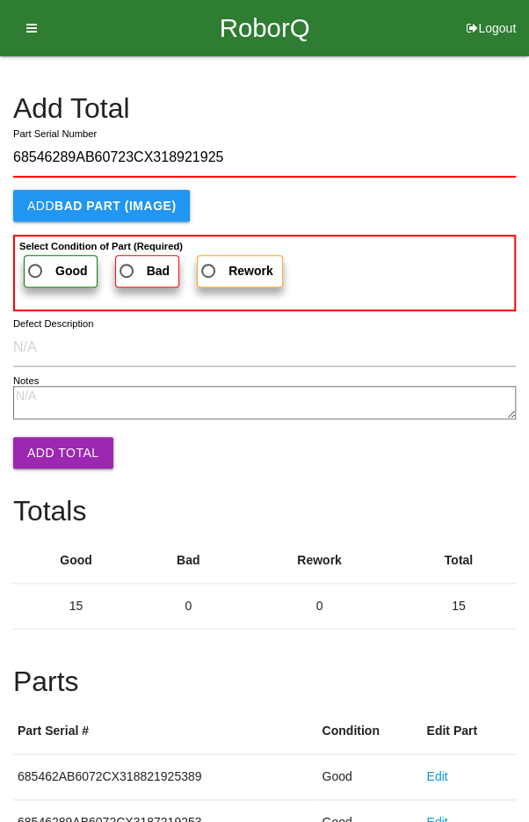
type input "68546289AB60723CX318921925"
click at [47, 262] on span "Good" at bounding box center [56, 271] width 63 height 22
click at [36, 262] on input "Good" at bounding box center [30, 265] width 11 height 11
radio input "true"
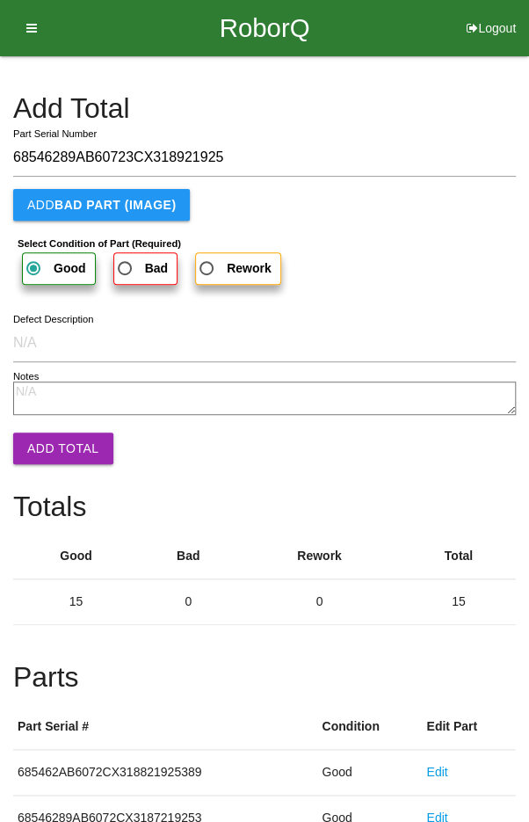
click at [58, 444] on button "Add Total" at bounding box center [63, 448] width 100 height 32
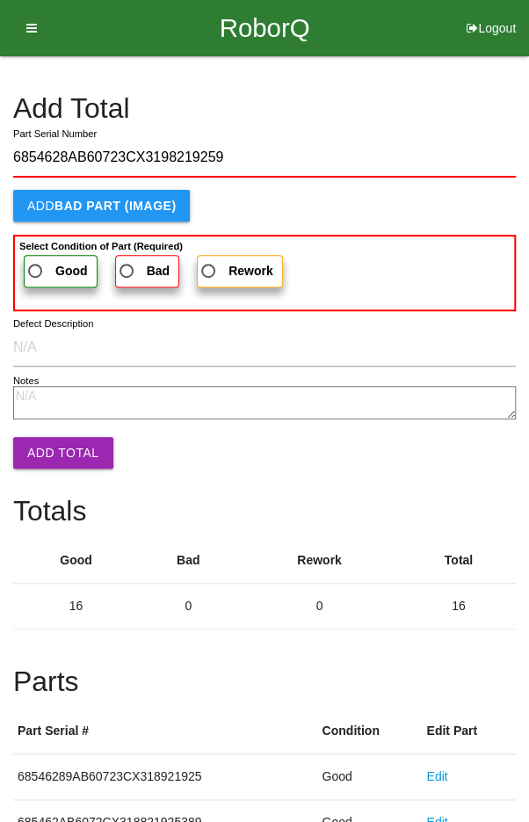
type input "6854628AB60723CX3198219259"
click at [42, 260] on span "Good" at bounding box center [56, 271] width 63 height 22
click at [36, 260] on input "Good" at bounding box center [30, 265] width 11 height 11
radio input "true"
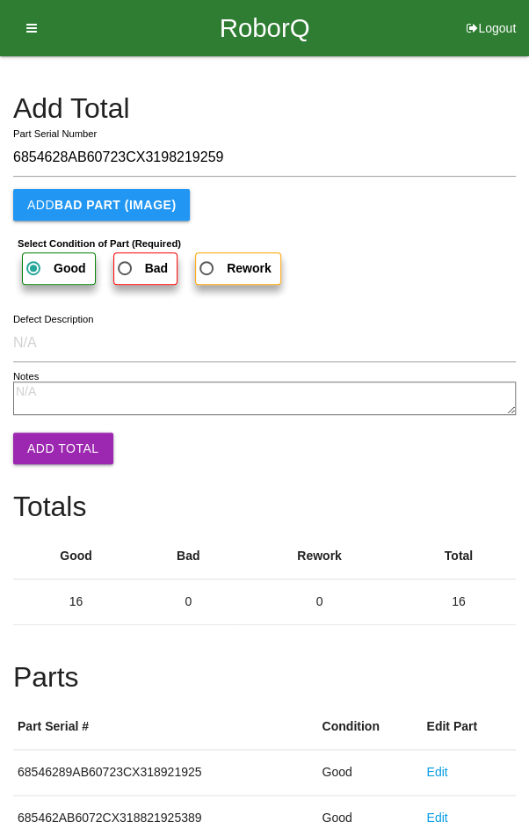
click at [51, 444] on button "Add Total" at bounding box center [63, 448] width 100 height 32
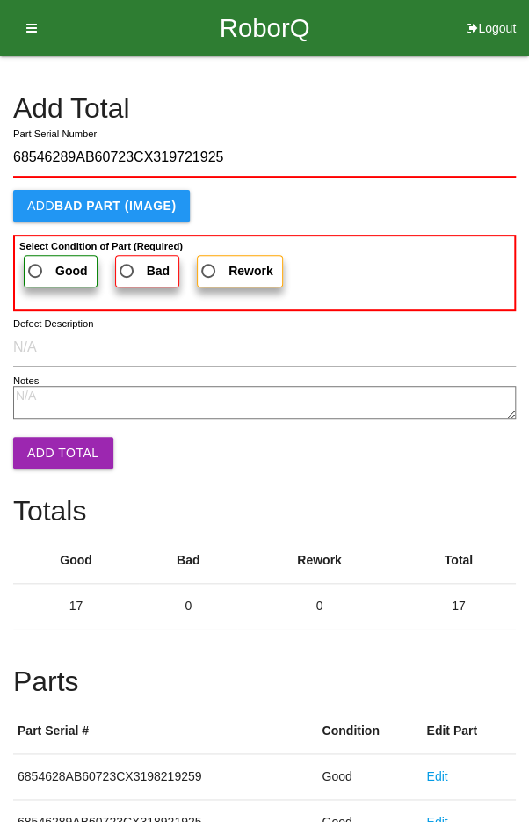
type input "68546289AB60723CX319721925"
click at [42, 264] on span "Good" at bounding box center [56, 271] width 63 height 22
click at [36, 264] on input "Good" at bounding box center [30, 265] width 11 height 11
radio input "true"
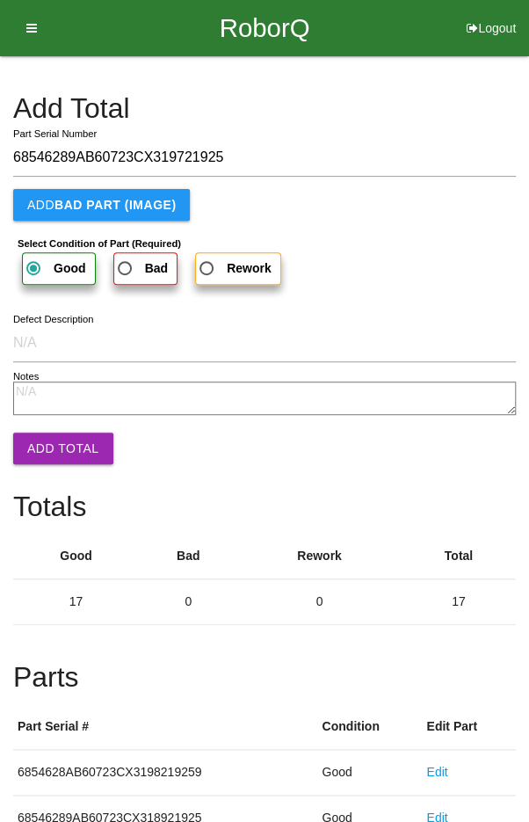
click at [55, 449] on button "Add Total" at bounding box center [63, 448] width 100 height 32
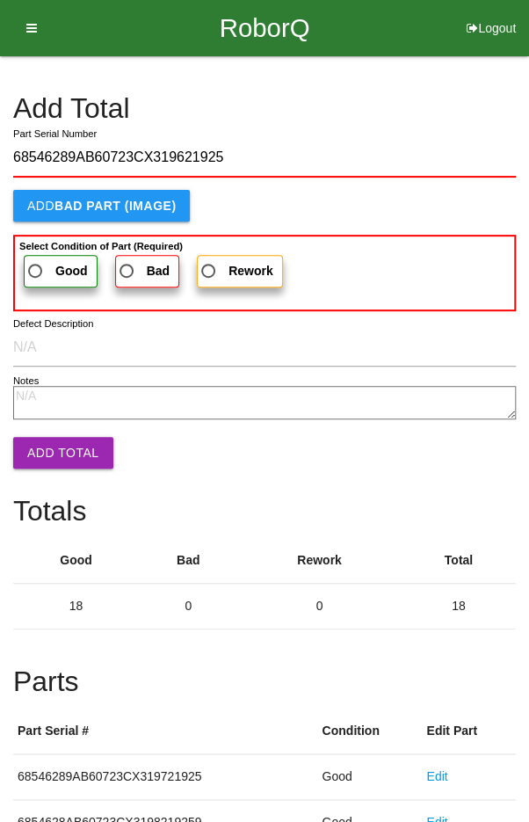
type input "68546289AB60723CX319621925"
click at [40, 260] on span "Good" at bounding box center [56, 271] width 63 height 22
click at [36, 260] on input "Good" at bounding box center [30, 265] width 11 height 11
radio input "true"
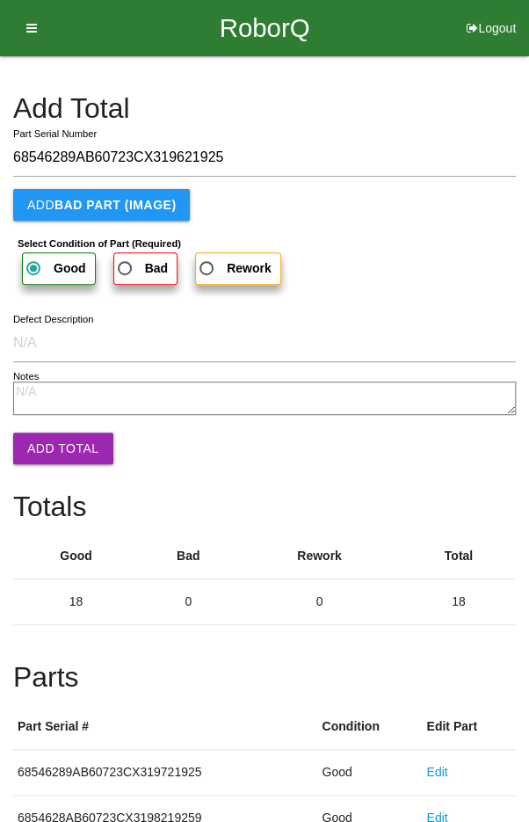
click at [61, 435] on button "Add Total" at bounding box center [63, 448] width 100 height 32
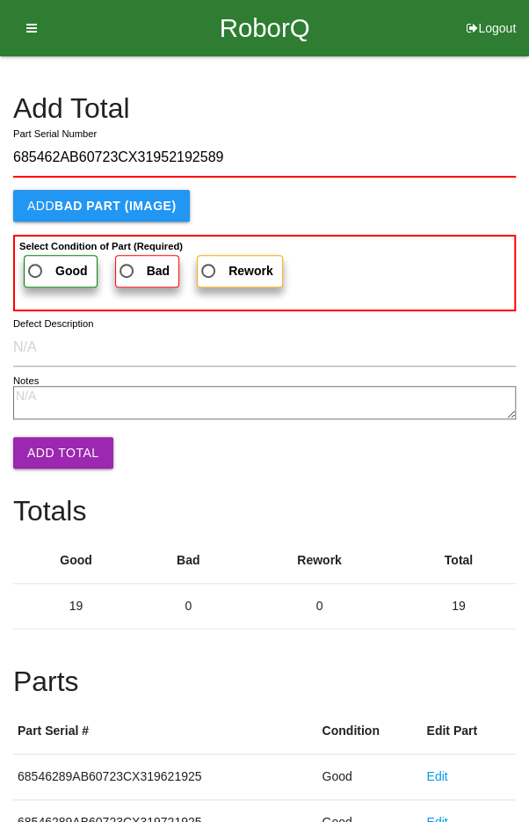
type input "685462AB60723CX31952192589"
click at [50, 256] on label "Good" at bounding box center [61, 271] width 74 height 33
click at [36, 260] on input "Good" at bounding box center [30, 265] width 11 height 11
radio input "true"
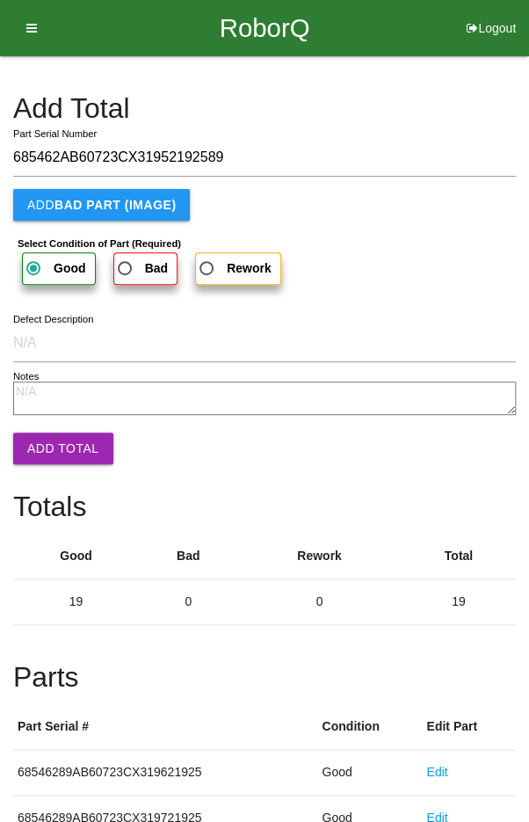
click at [62, 441] on button "Add Total" at bounding box center [63, 448] width 100 height 32
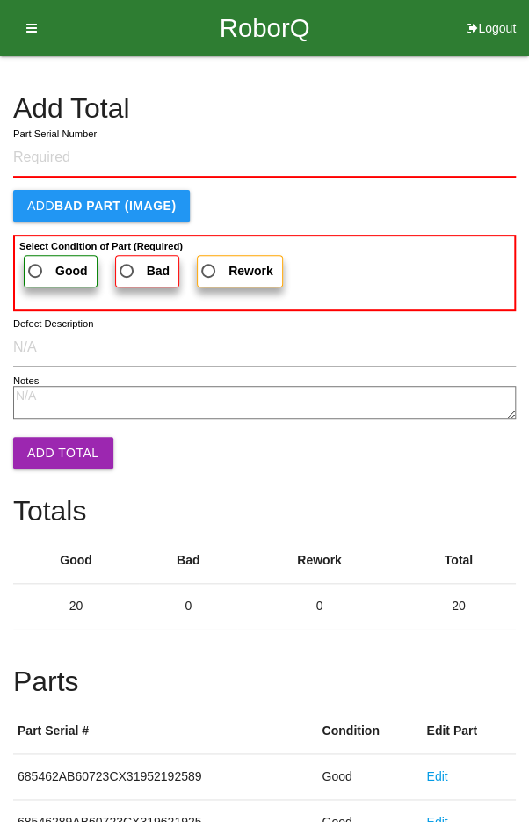
click at [461, 103] on h4 "Add Total" at bounding box center [264, 108] width 503 height 31
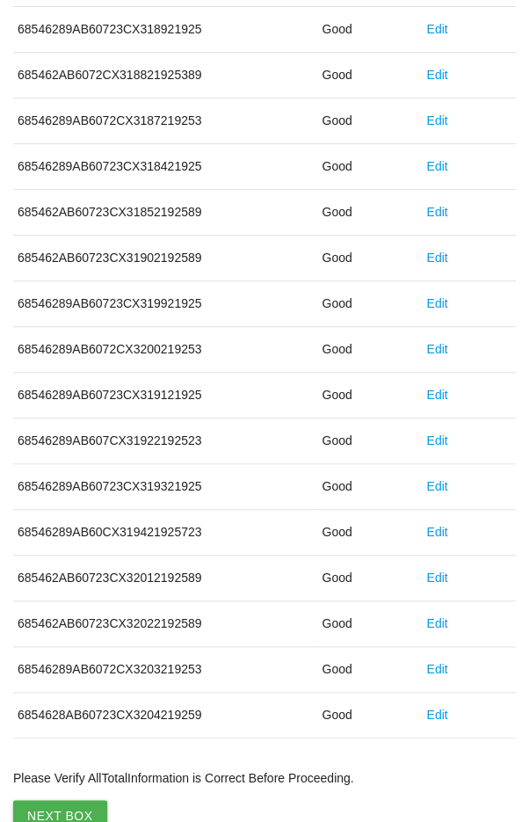
scroll to position [976, 0]
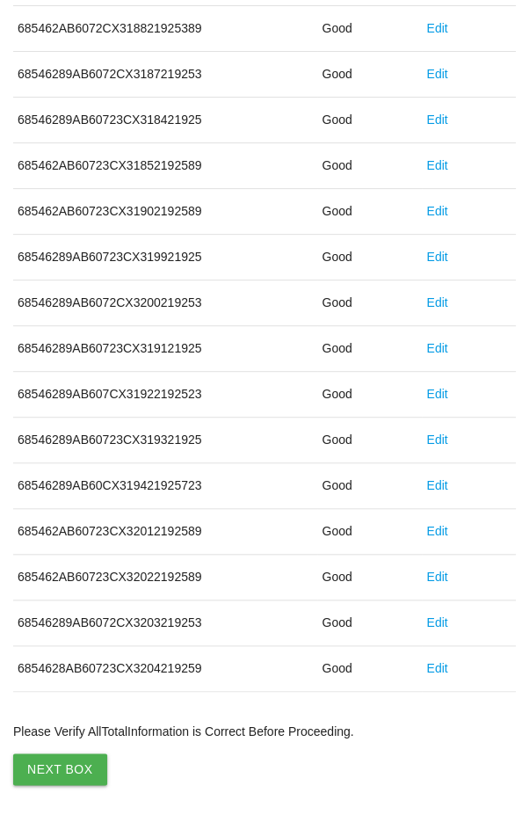
click at [66, 774] on button "Next Box" at bounding box center [60, 769] width 94 height 32
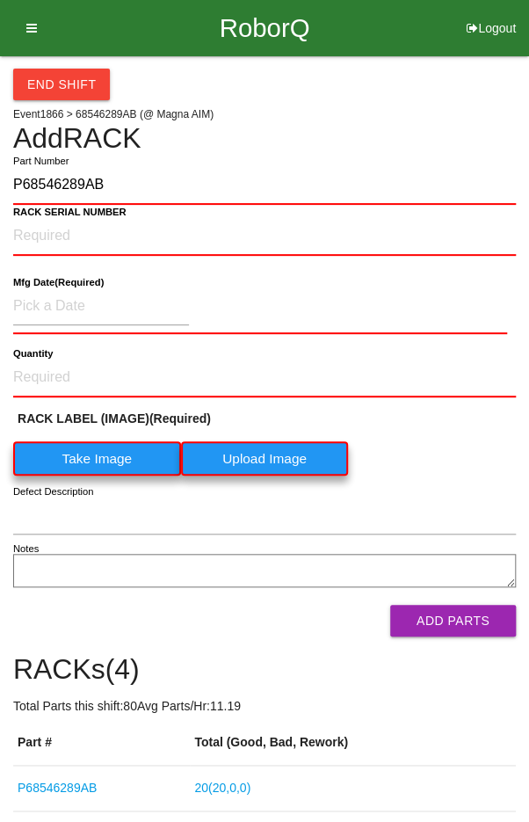
type input "P68546289AB"
click at [79, 455] on label "Take Image" at bounding box center [97, 458] width 168 height 34
click at [0, 0] on \(IMAGE\) "Take Image" at bounding box center [0, 0] width 0 height 0
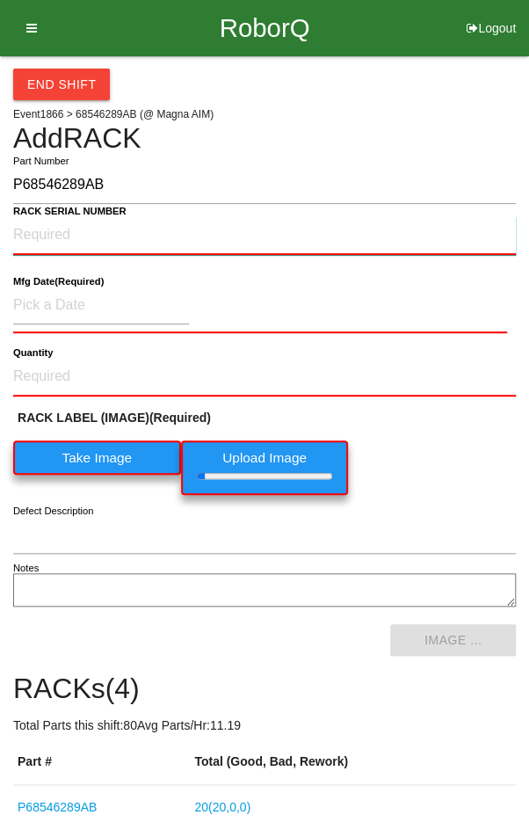
click at [37, 228] on NUMBER "RACK SERIAL NUMBER" at bounding box center [264, 235] width 503 height 39
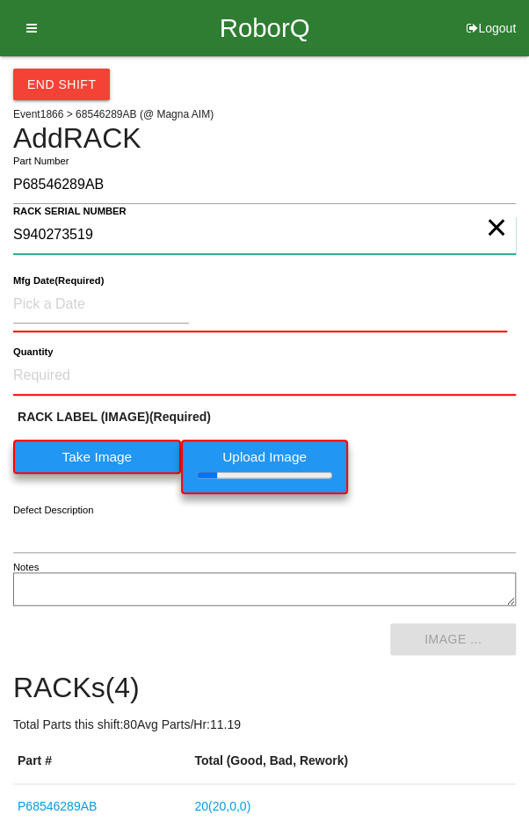
type NUMBER "S940273519"
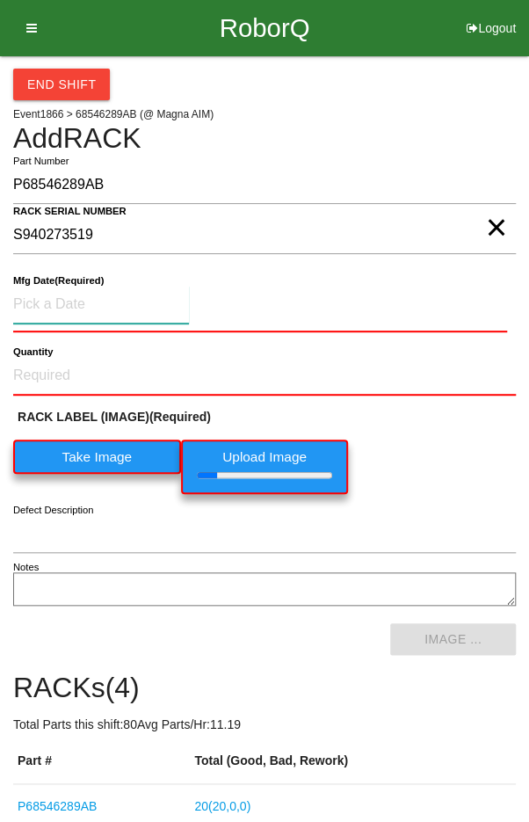
click at [57, 301] on input at bounding box center [101, 305] width 176 height 38
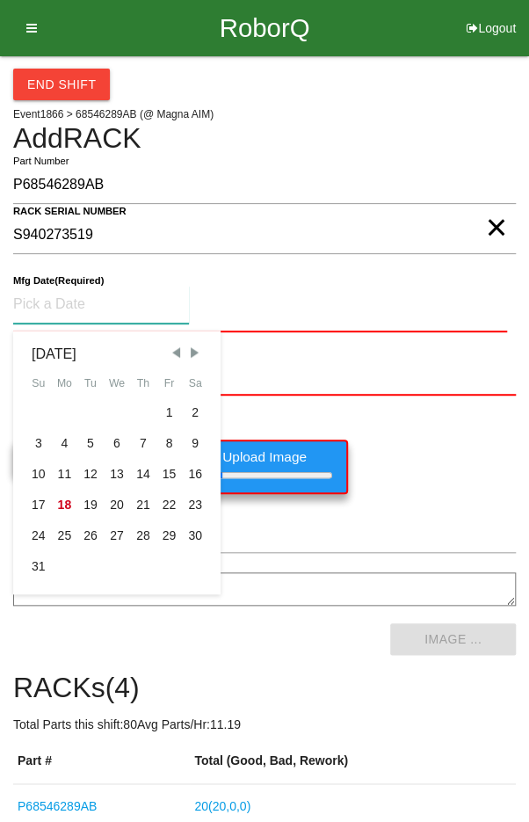
click at [135, 437] on div "7" at bounding box center [143, 443] width 26 height 31
type input "[DATE]"
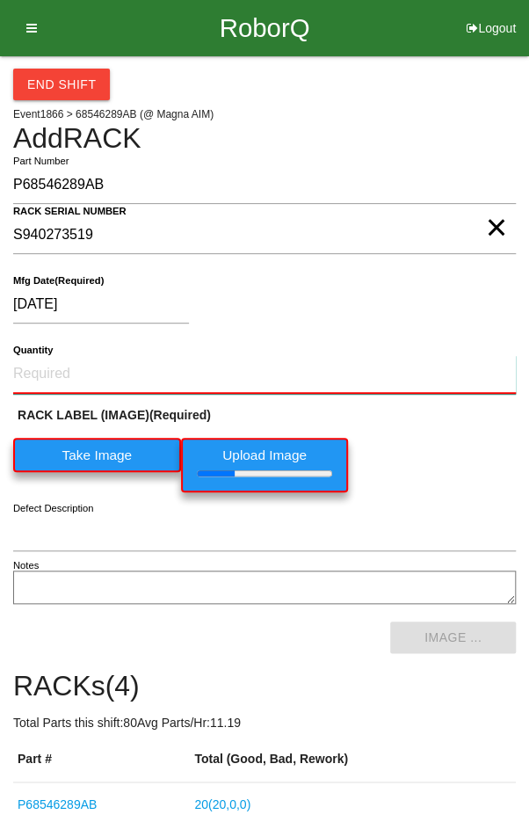
click at [68, 369] on input "Quantity" at bounding box center [264, 374] width 503 height 39
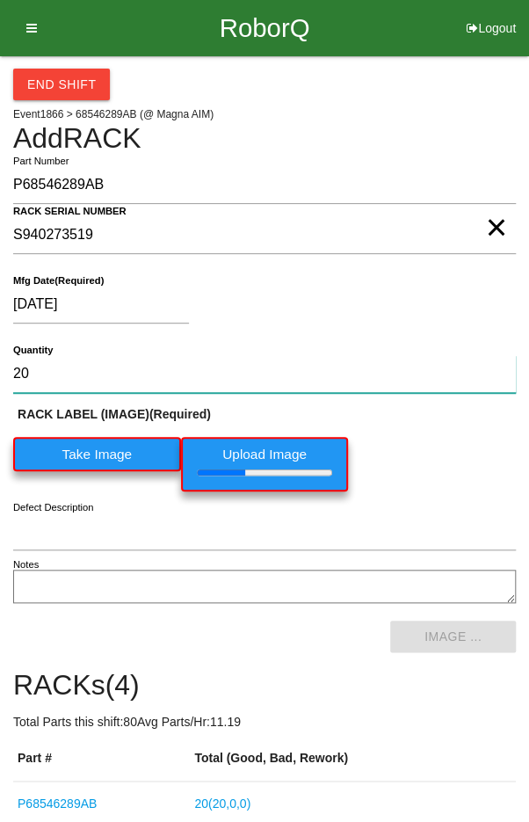
type input "20"
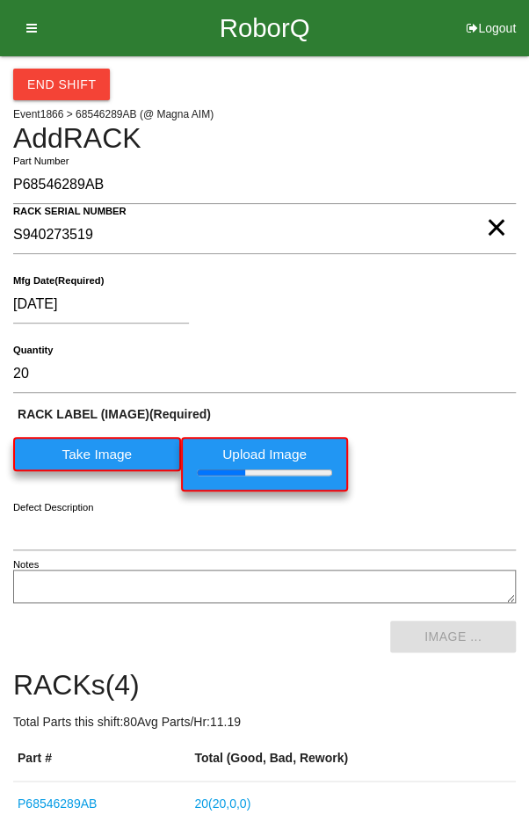
click at [448, 319] on div "[DATE]" at bounding box center [260, 308] width 494 height 45
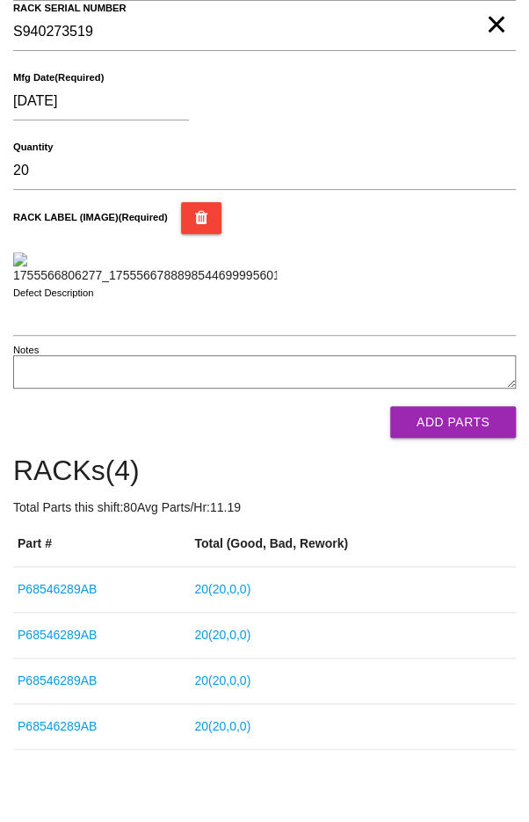
scroll to position [228, 0]
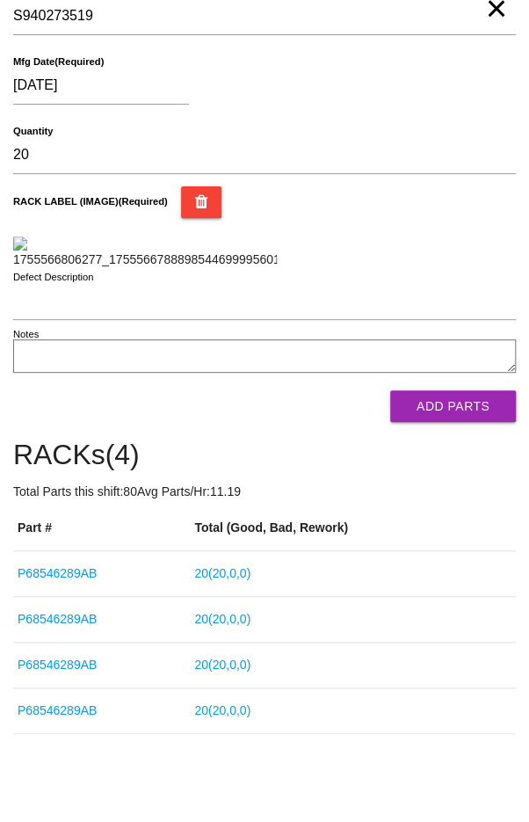
click at [474, 422] on button "Add Parts" at bounding box center [453, 406] width 126 height 32
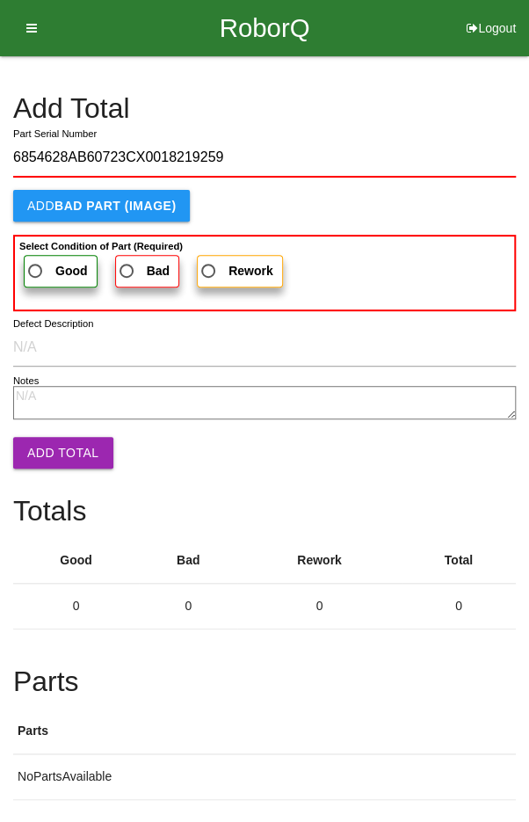
type input "6854628AB60723CX0018219259"
click at [39, 260] on span "Good" at bounding box center [56, 271] width 63 height 22
click at [36, 260] on input "Good" at bounding box center [30, 265] width 11 height 11
radio input "true"
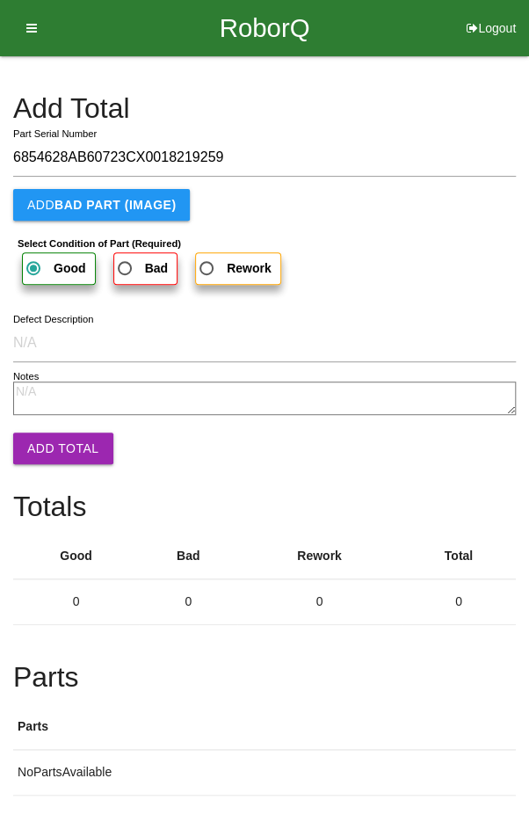
click at [55, 455] on button "Add Total" at bounding box center [63, 448] width 100 height 32
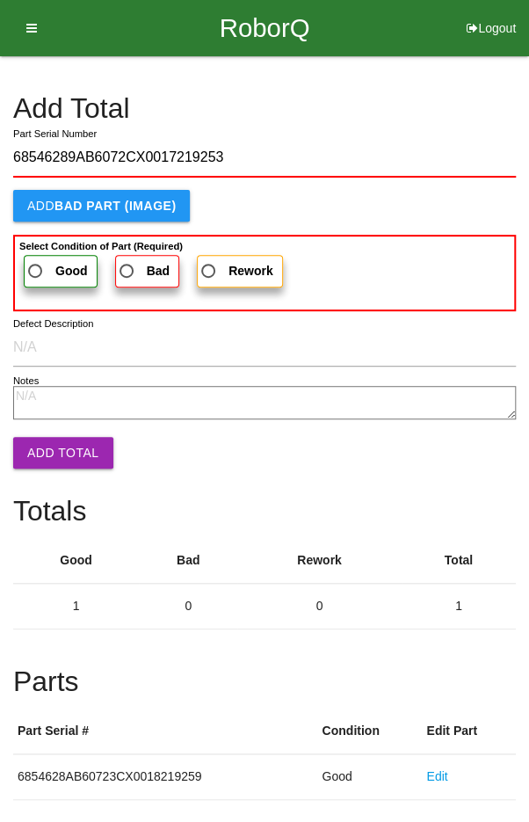
type input "68546289AB6072CX0017219253"
click at [44, 255] on label "Good" at bounding box center [61, 271] width 74 height 33
click at [36, 260] on input "Good" at bounding box center [30, 265] width 11 height 11
radio input "true"
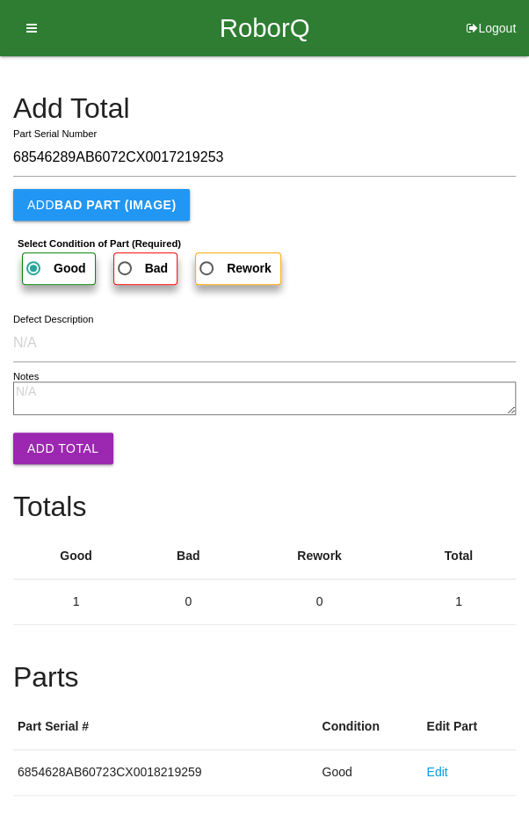
click at [62, 450] on button "Add Total" at bounding box center [63, 448] width 100 height 32
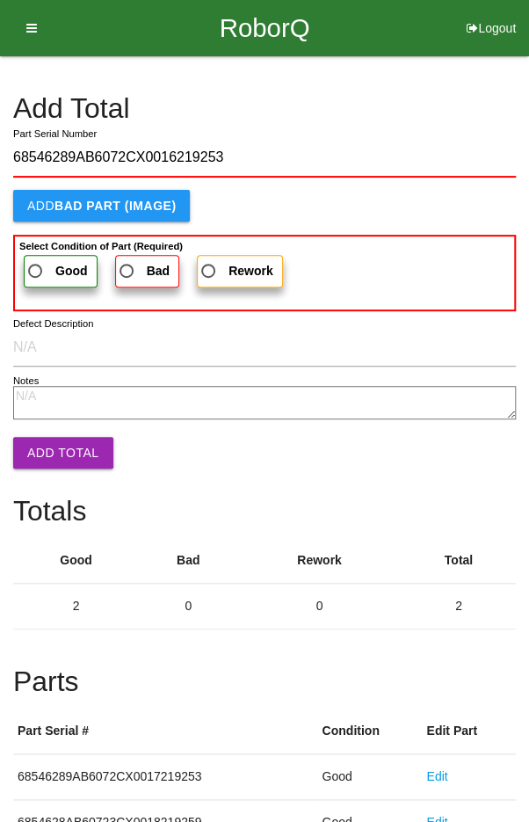
type input "68546289AB6072CX0016219253"
click at [47, 267] on span "Good" at bounding box center [56, 271] width 63 height 22
click at [36, 267] on input "Good" at bounding box center [30, 265] width 11 height 11
radio input "true"
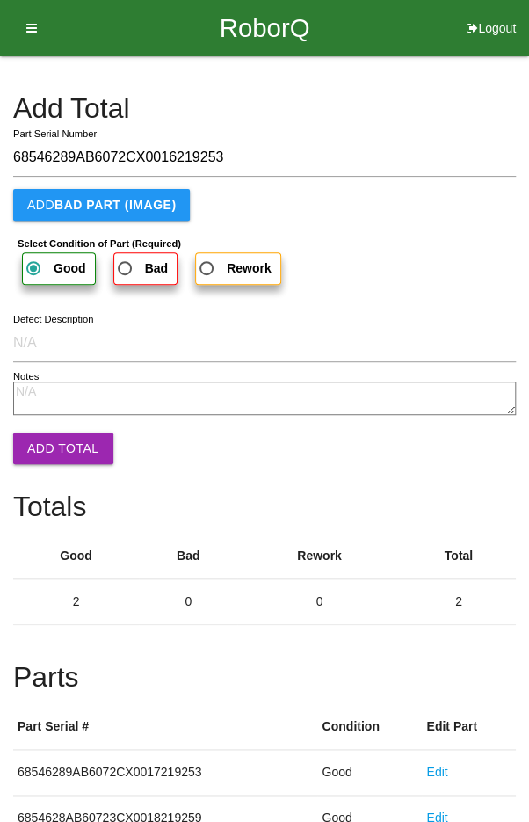
click at [54, 448] on button "Add Total" at bounding box center [63, 448] width 100 height 32
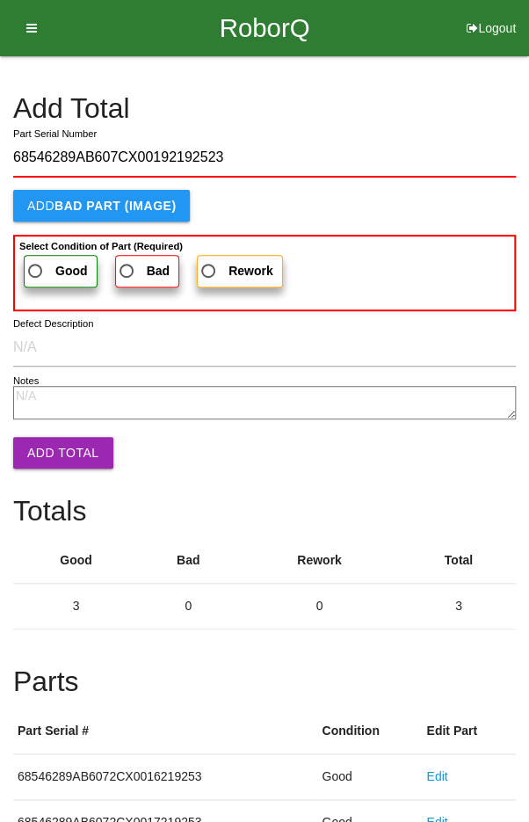
type input "68546289AB607CX00192192523"
click at [45, 268] on span "Good" at bounding box center [56, 271] width 63 height 22
click at [36, 268] on input "Good" at bounding box center [30, 265] width 11 height 11
radio input "true"
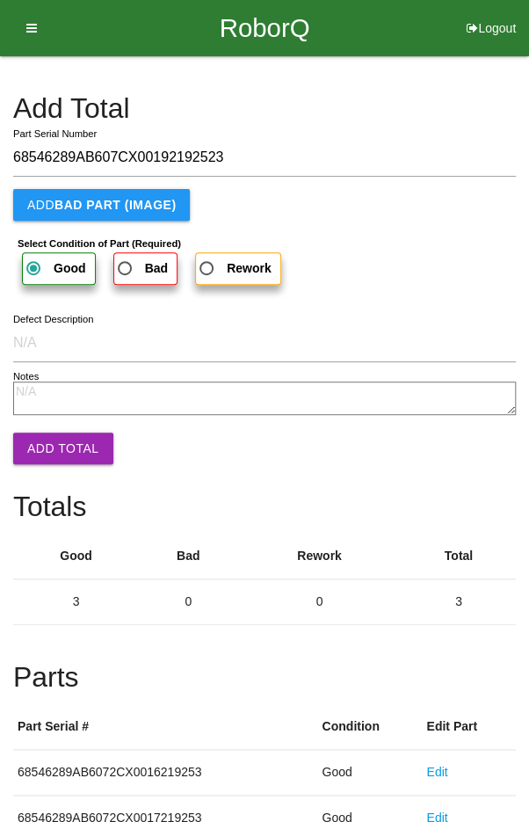
click at [54, 453] on button "Add Total" at bounding box center [63, 448] width 100 height 32
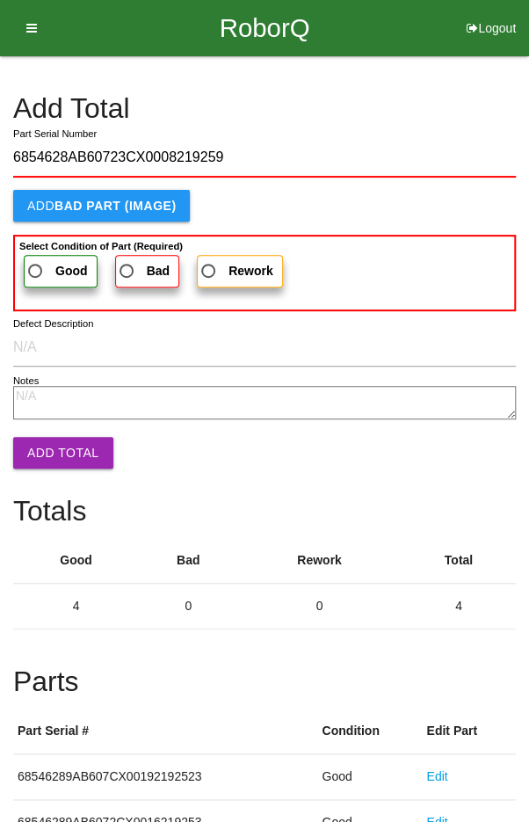
type input "6854628AB60723CX0008219259"
click at [42, 265] on span "Good" at bounding box center [56, 271] width 63 height 22
click at [36, 265] on input "Good" at bounding box center [30, 265] width 11 height 11
radio input "true"
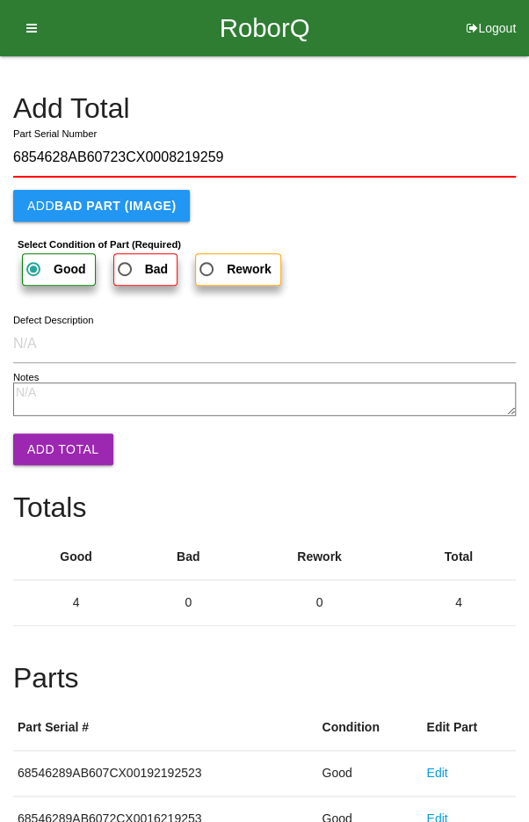
click at [52, 450] on button "Add Total" at bounding box center [63, 449] width 100 height 32
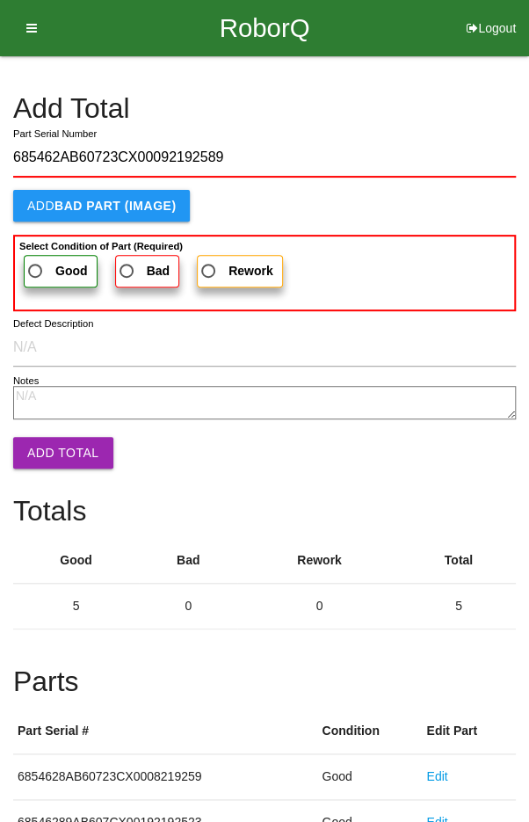
type input "685462AB60723CX00092192589"
click at [45, 260] on span "Good" at bounding box center [56, 271] width 63 height 22
click at [36, 260] on input "Good" at bounding box center [30, 265] width 11 height 11
radio input "true"
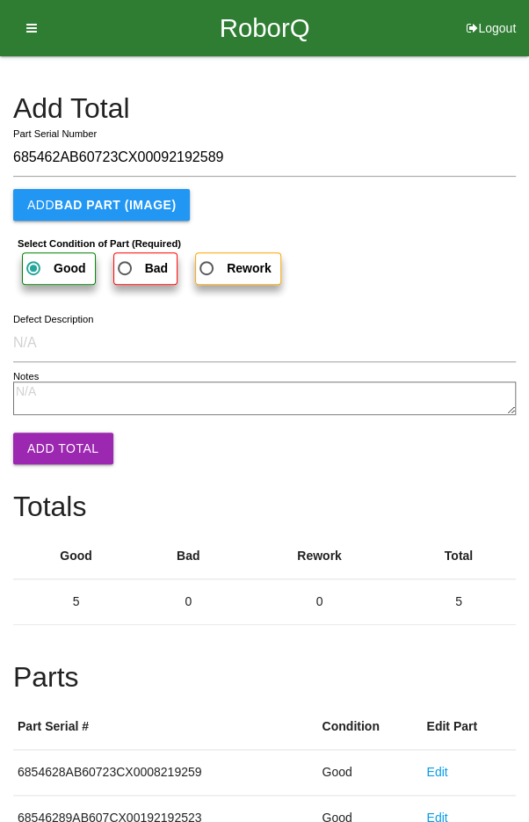
click at [52, 433] on button "Add Total" at bounding box center [63, 448] width 100 height 32
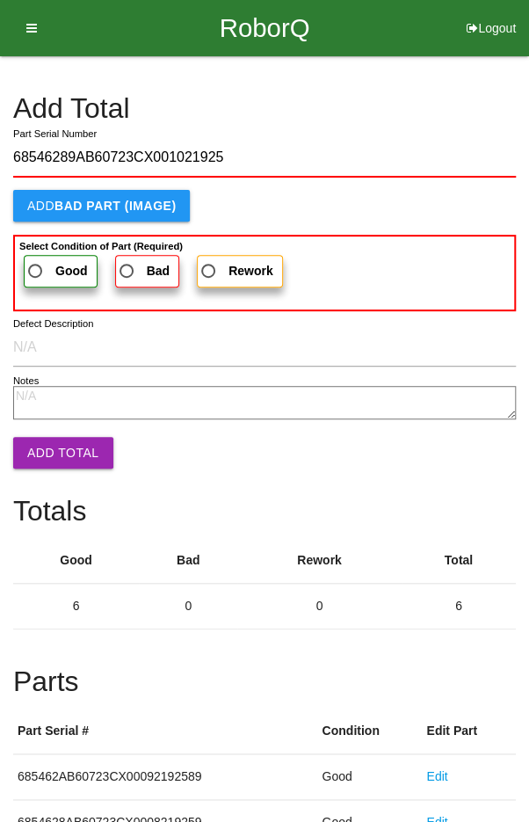
type input "68546289AB60723CX001021925"
click at [42, 262] on span "Good" at bounding box center [56, 271] width 63 height 22
click at [36, 262] on input "Good" at bounding box center [30, 265] width 11 height 11
radio input "true"
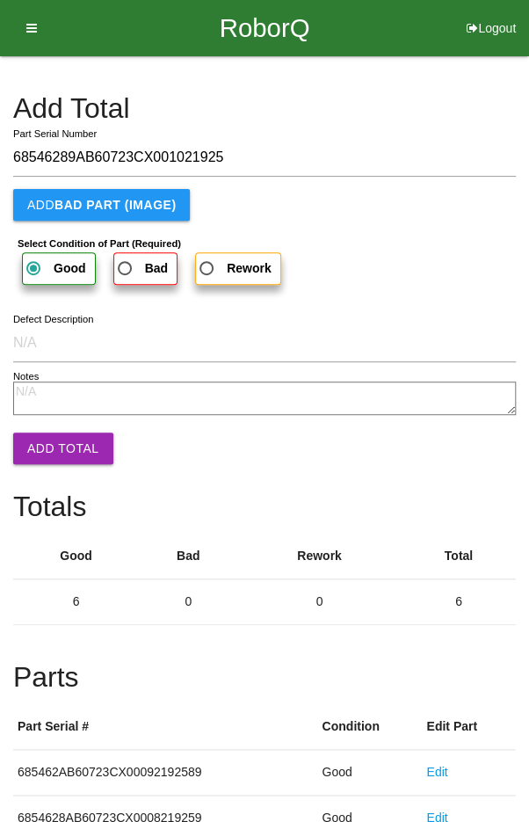
click at [50, 439] on button "Add Total" at bounding box center [63, 448] width 100 height 32
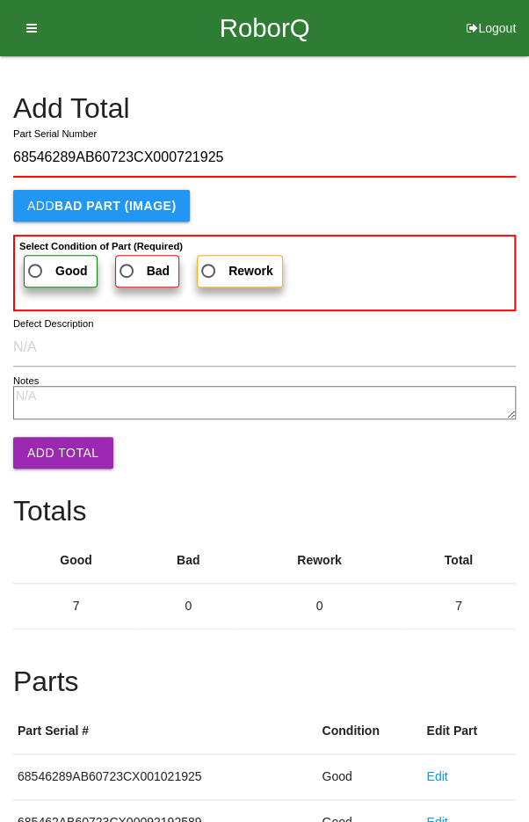
type input "68546289AB60723CX000721925"
click at [45, 260] on span "Good" at bounding box center [56, 271] width 63 height 22
click at [36, 260] on input "Good" at bounding box center [30, 265] width 11 height 11
radio input "true"
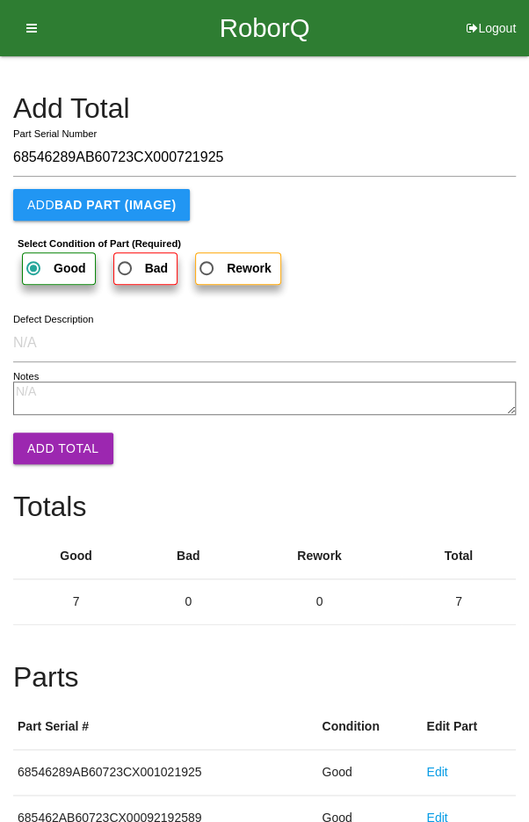
click at [57, 446] on button "Add Total" at bounding box center [63, 448] width 100 height 32
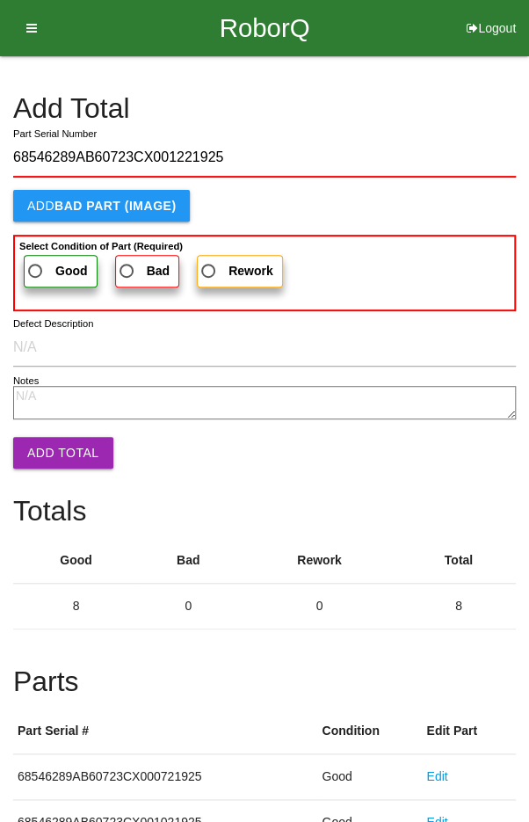
type input "68546289AB60723CX001221925"
click at [44, 262] on span "Good" at bounding box center [56, 271] width 63 height 22
click at [36, 262] on input "Good" at bounding box center [30, 265] width 11 height 11
radio input "true"
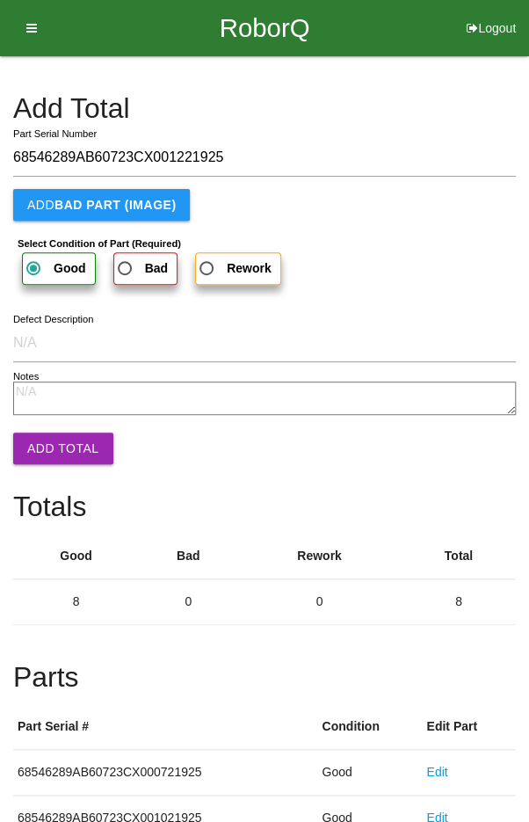
click at [57, 442] on button "Add Total" at bounding box center [63, 448] width 100 height 32
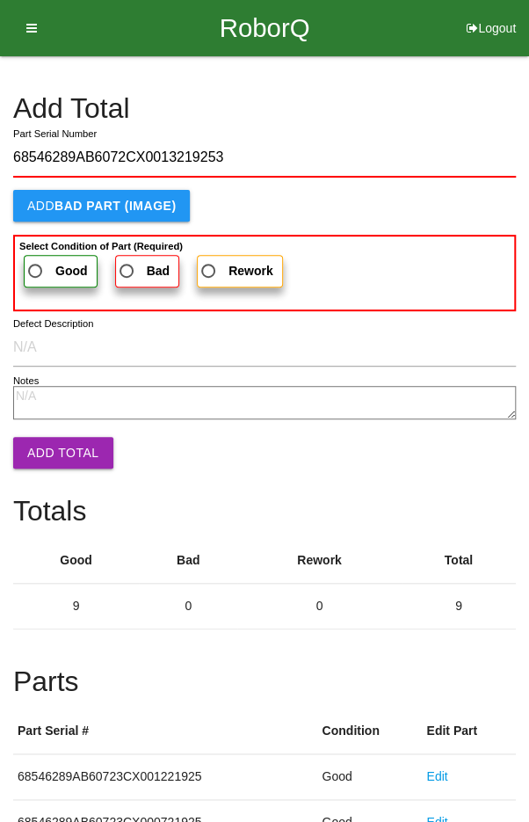
type input "68546289AB6072CX0013219253"
click at [55, 270] on b "Good" at bounding box center [71, 271] width 33 height 14
click at [36, 270] on input "Good" at bounding box center [30, 265] width 11 height 11
radio input "true"
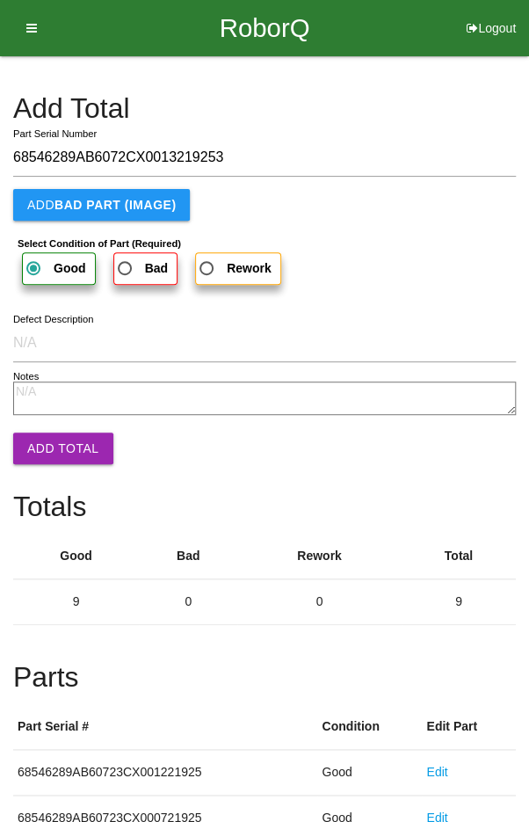
click at [59, 434] on button "Add Total" at bounding box center [63, 448] width 100 height 32
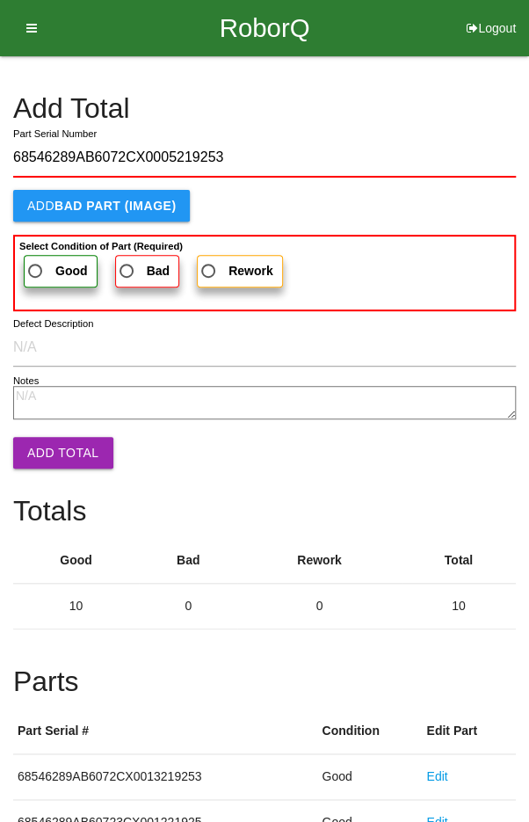
click at [49, 261] on span "Good" at bounding box center [56, 271] width 63 height 22
click at [36, 261] on input "Good" at bounding box center [30, 265] width 11 height 11
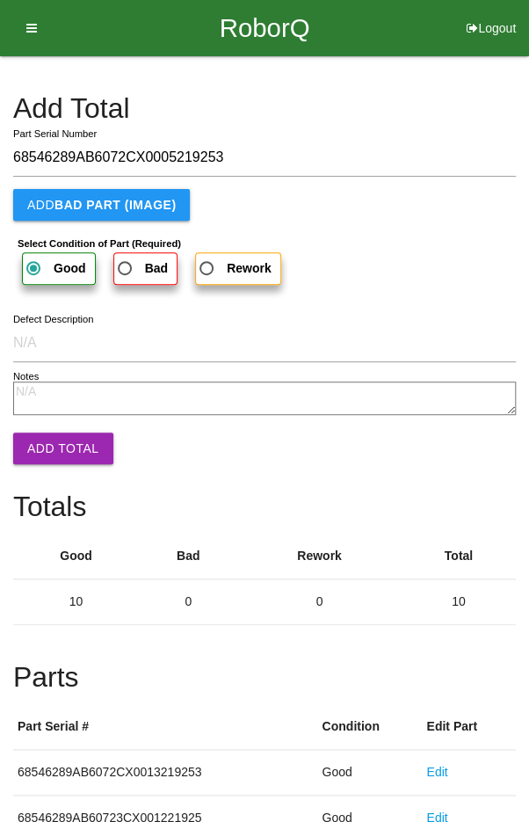
click at [54, 441] on button "Add Total" at bounding box center [63, 448] width 100 height 32
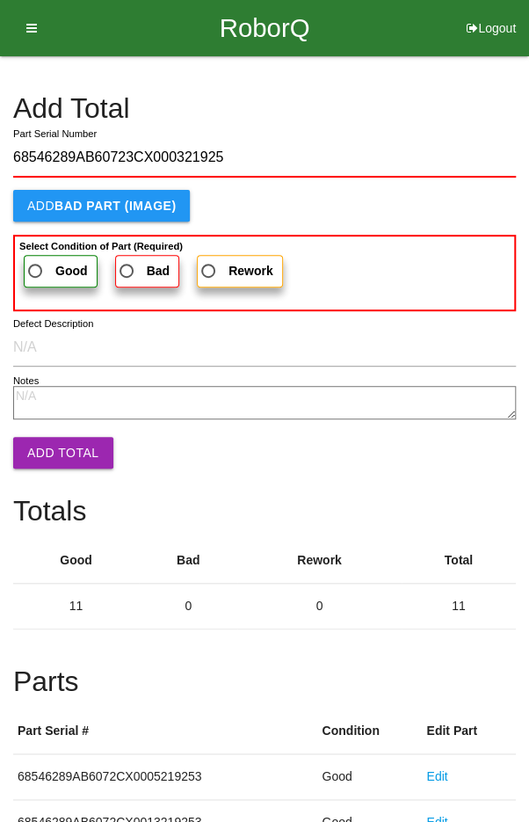
click at [45, 256] on label "Good" at bounding box center [61, 271] width 74 height 33
click at [36, 260] on input "Good" at bounding box center [30, 265] width 11 height 11
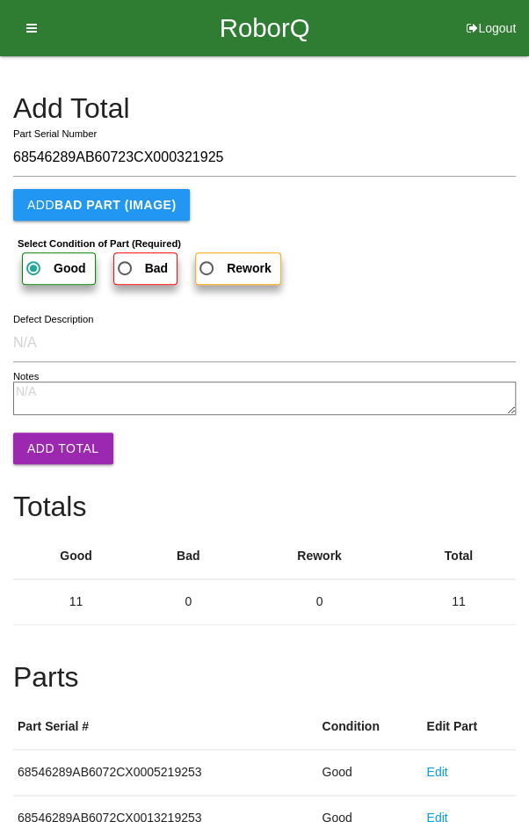
click at [55, 436] on button "Add Total" at bounding box center [63, 448] width 100 height 32
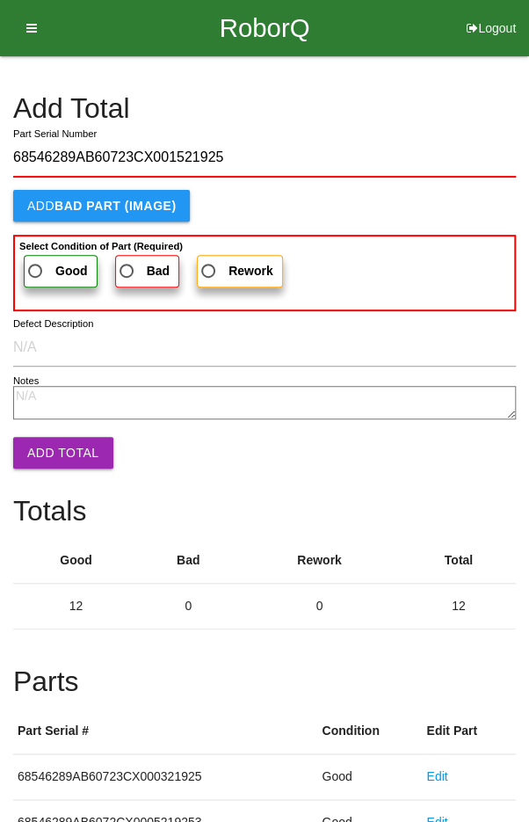
click at [46, 263] on span "Good" at bounding box center [56, 271] width 63 height 22
click at [36, 263] on input "Good" at bounding box center [30, 265] width 11 height 11
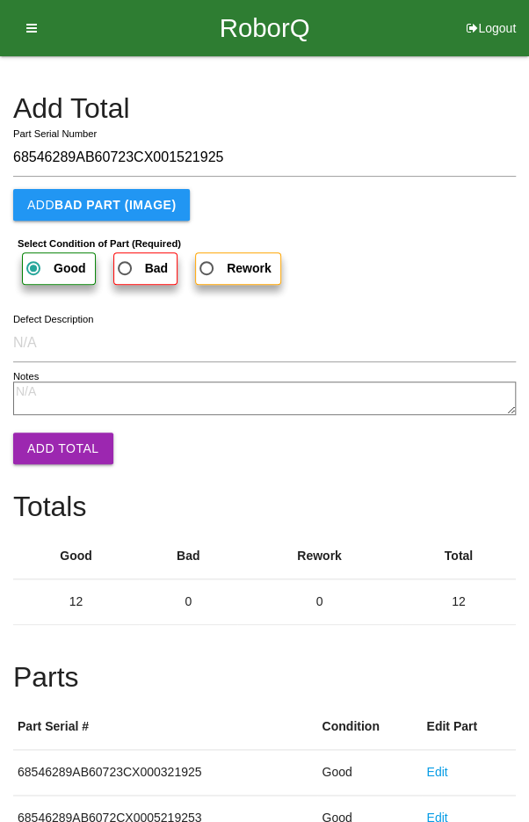
click at [54, 446] on button "Add Total" at bounding box center [63, 448] width 100 height 32
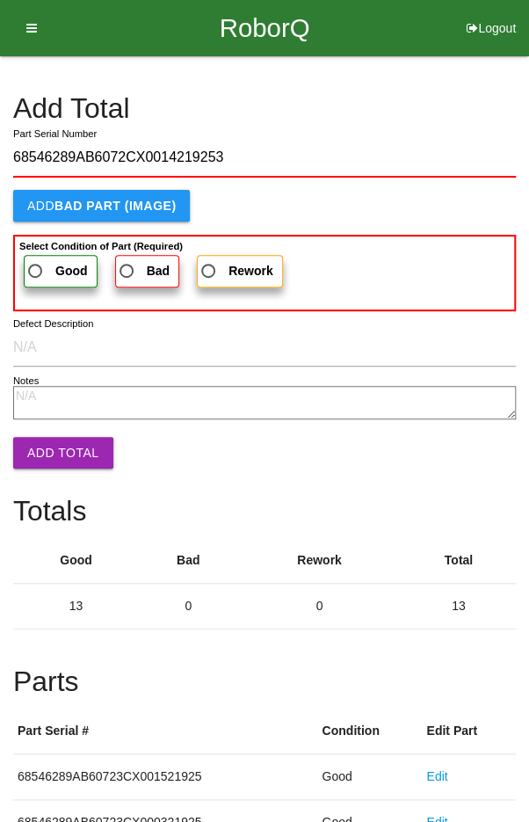
click at [36, 263] on span "Good" at bounding box center [56, 271] width 63 height 22
click at [36, 263] on input "Good" at bounding box center [30, 265] width 11 height 11
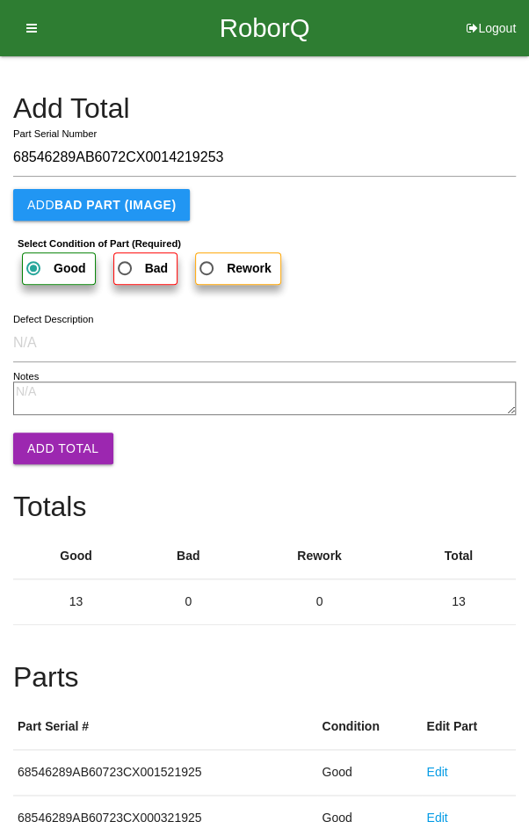
click at [52, 435] on button "Add Total" at bounding box center [63, 448] width 100 height 32
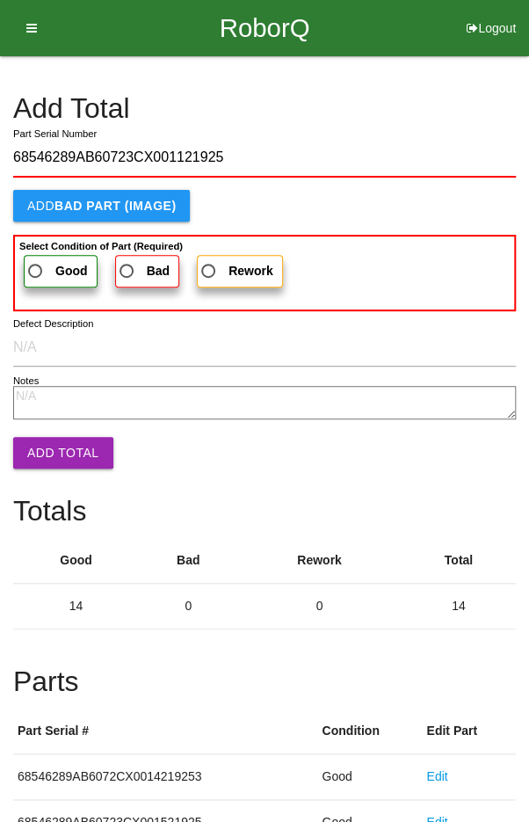
click at [45, 246] on b "Select Condition of Part (Required)" at bounding box center [100, 246] width 163 height 11
click at [36, 260] on input "Good" at bounding box center [30, 265] width 11 height 11
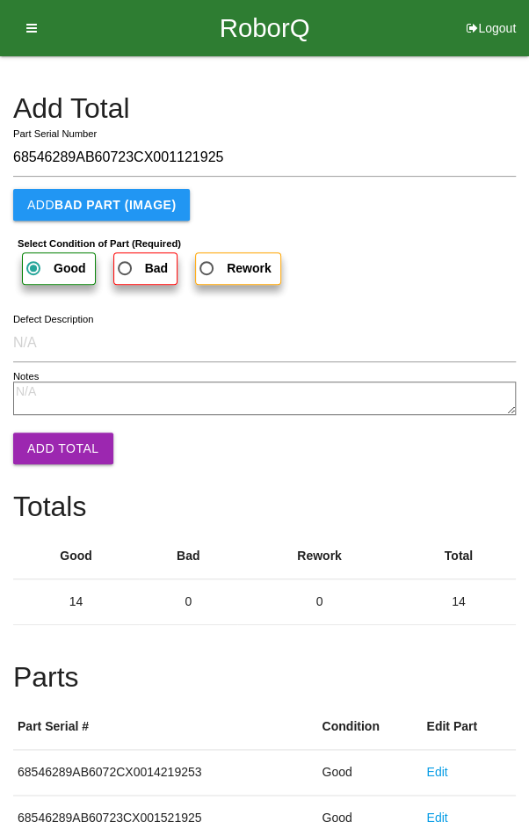
click at [63, 438] on button "Add Total" at bounding box center [63, 448] width 100 height 32
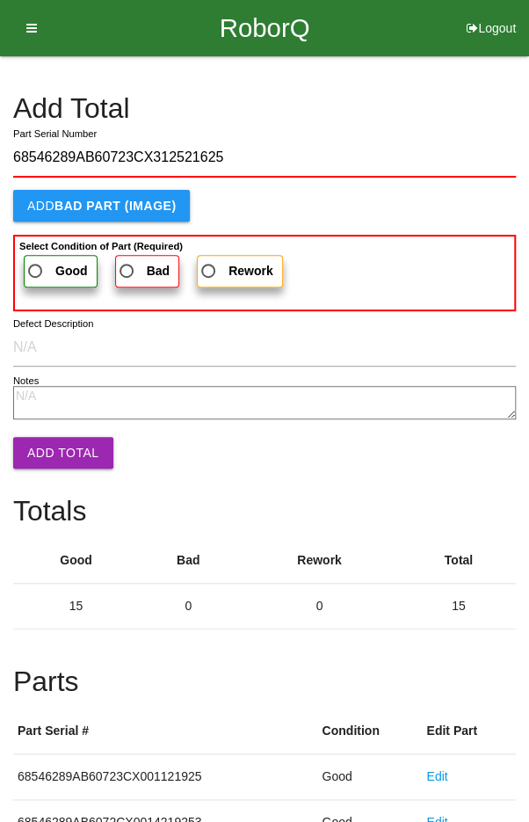
click at [47, 269] on span "Good" at bounding box center [56, 271] width 63 height 22
click at [36, 269] on input "Good" at bounding box center [30, 265] width 11 height 11
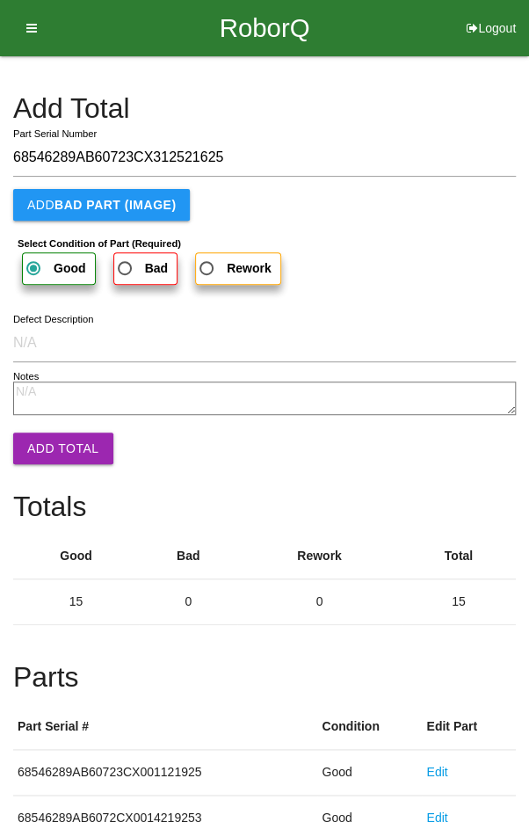
click at [62, 446] on button "Add Total" at bounding box center [63, 448] width 100 height 32
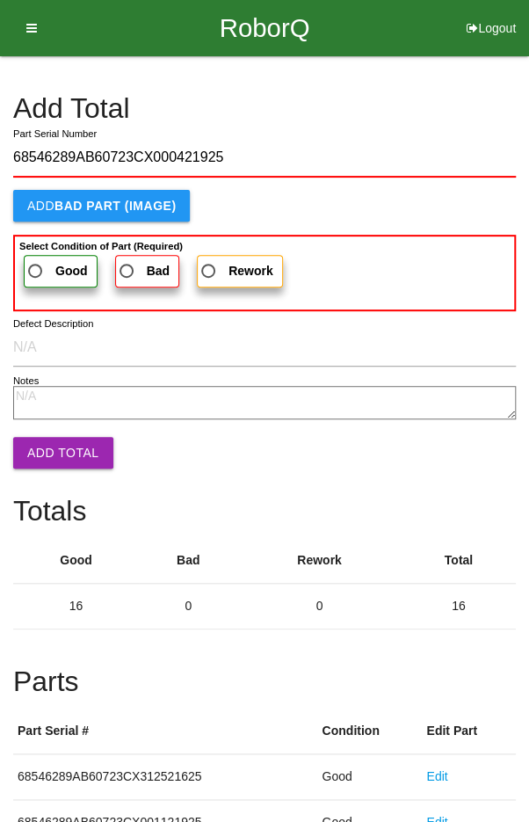
click at [40, 261] on span "Good" at bounding box center [56, 271] width 63 height 22
click at [36, 261] on input "Good" at bounding box center [30, 265] width 11 height 11
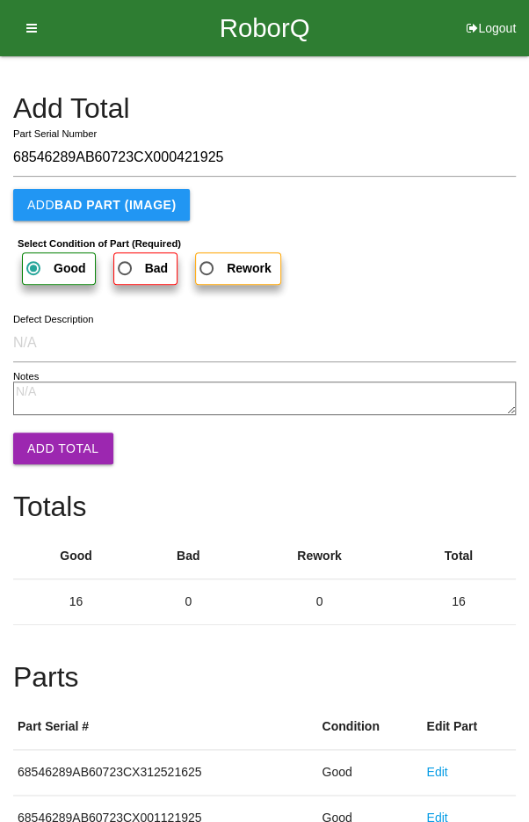
click at [54, 451] on button "Add Total" at bounding box center [63, 448] width 100 height 32
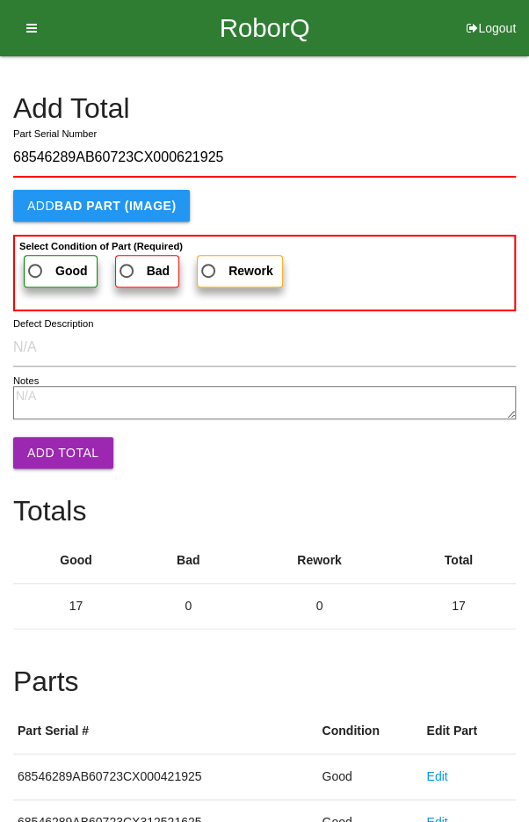
click at [38, 265] on span "Good" at bounding box center [56, 271] width 63 height 22
click at [36, 265] on input "Good" at bounding box center [30, 265] width 11 height 11
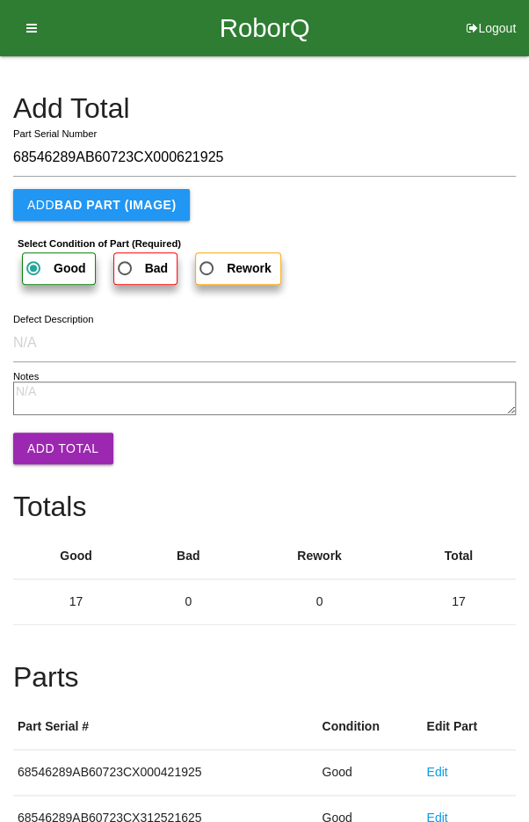
click at [50, 447] on button "Add Total" at bounding box center [63, 448] width 100 height 32
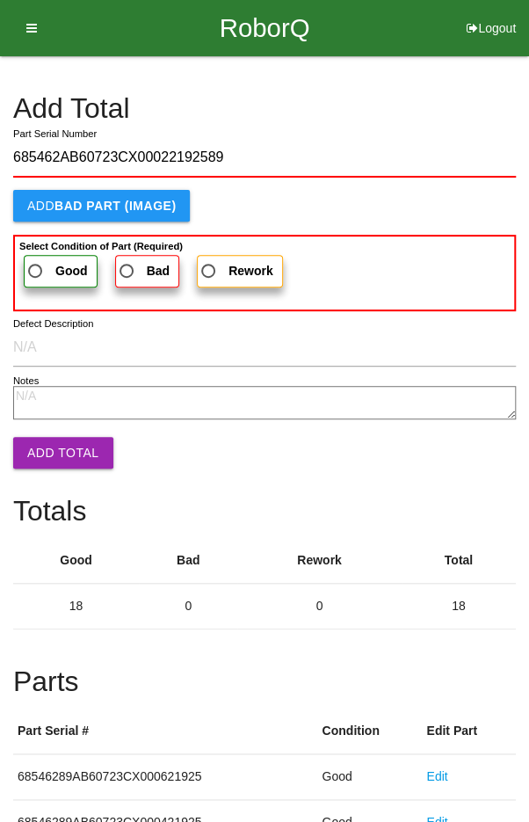
click at [48, 265] on span "Good" at bounding box center [56, 271] width 63 height 22
click at [36, 265] on input "Good" at bounding box center [30, 265] width 11 height 11
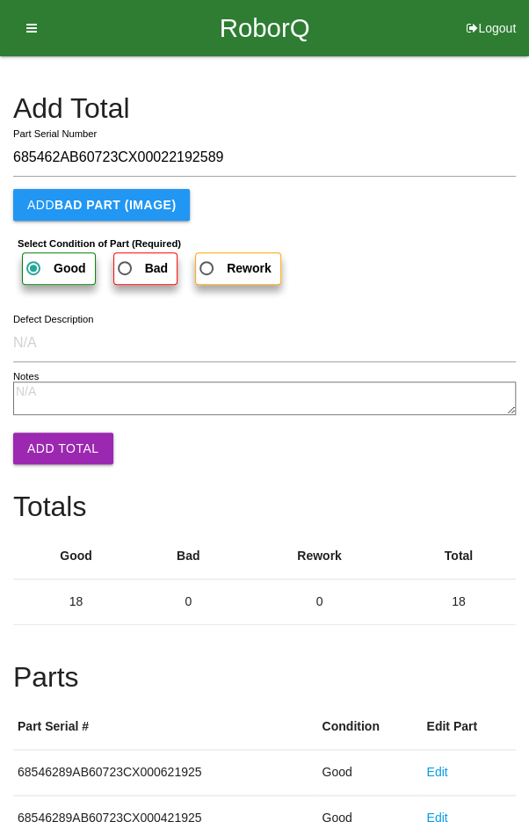
click at [56, 446] on button "Add Total" at bounding box center [63, 448] width 100 height 32
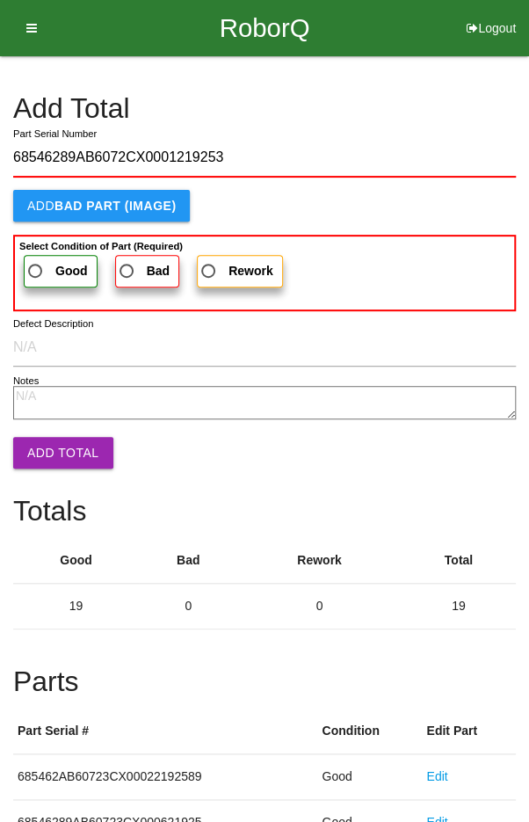
click at [45, 258] on label "Good" at bounding box center [61, 271] width 74 height 33
click at [36, 260] on input "Good" at bounding box center [30, 265] width 11 height 11
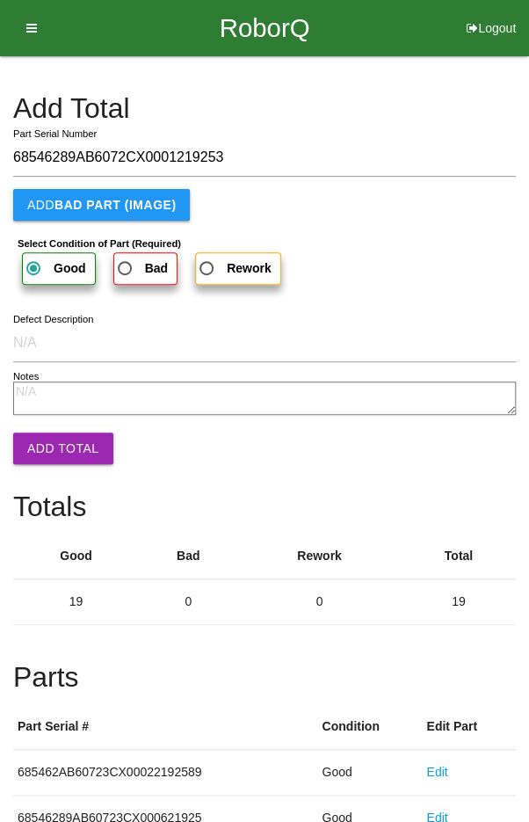
click at [59, 439] on button "Add Total" at bounding box center [63, 448] width 100 height 32
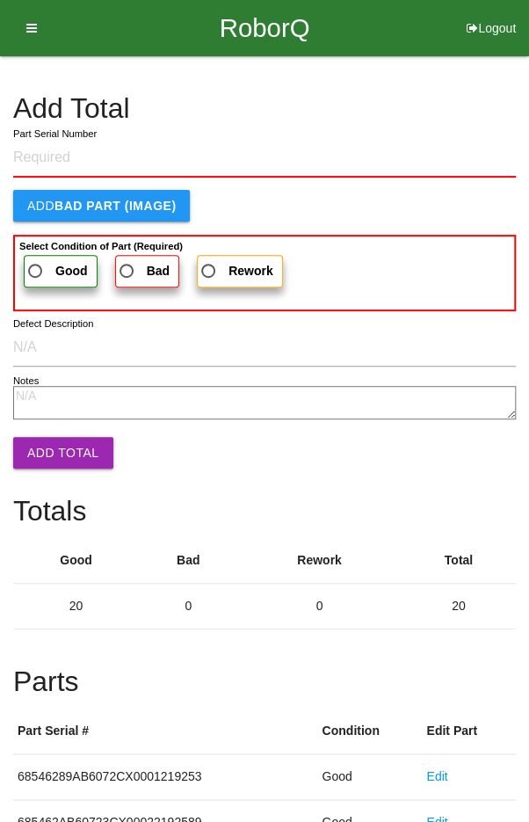
click at [432, 103] on h4 "Add Total" at bounding box center [264, 108] width 503 height 31
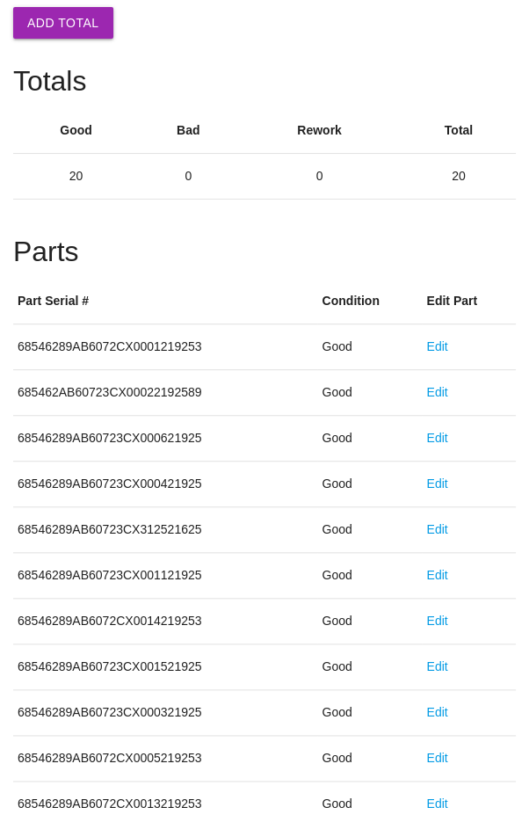
scroll to position [976, 0]
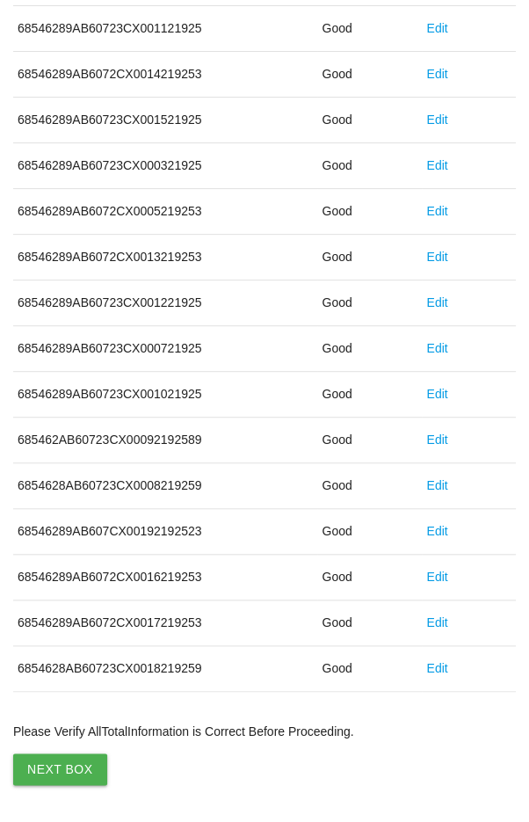
click at [53, 758] on button "Next Box" at bounding box center [60, 769] width 94 height 32
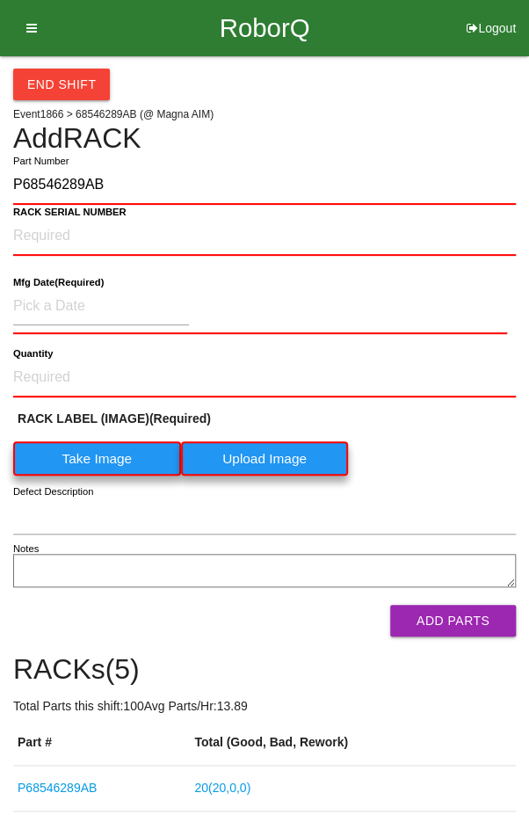
click at [73, 451] on label "Take Image" at bounding box center [97, 458] width 168 height 34
click at [0, 0] on \(IMAGE\) "Take Image" at bounding box center [0, 0] width 0 height 0
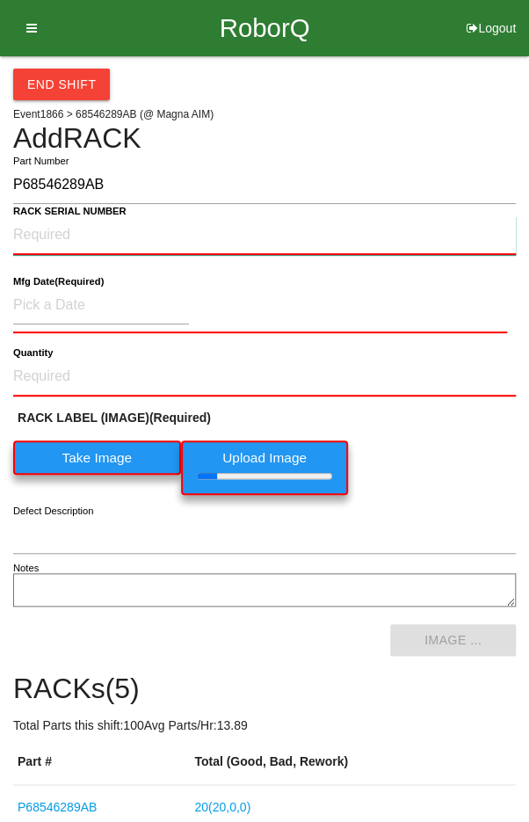
click at [61, 229] on NUMBER "RACK SERIAL NUMBER" at bounding box center [264, 235] width 503 height 39
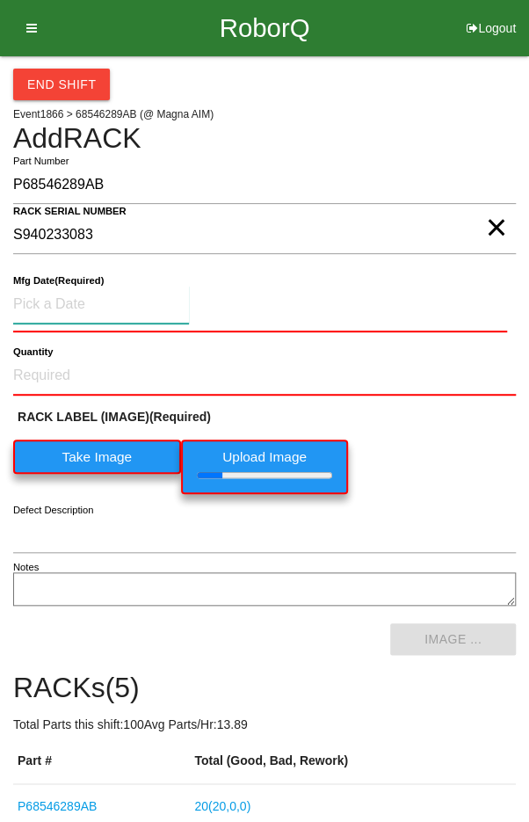
click at [61, 295] on input at bounding box center [101, 305] width 176 height 38
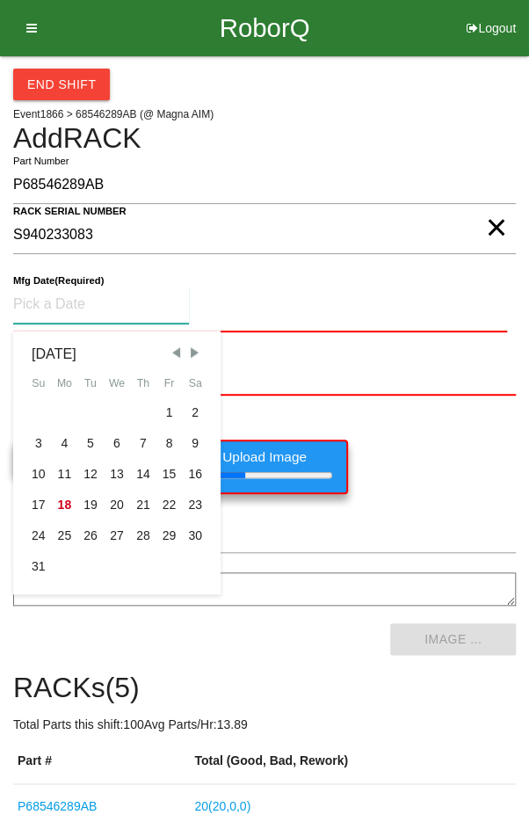
click at [143, 438] on div "7" at bounding box center [143, 443] width 26 height 31
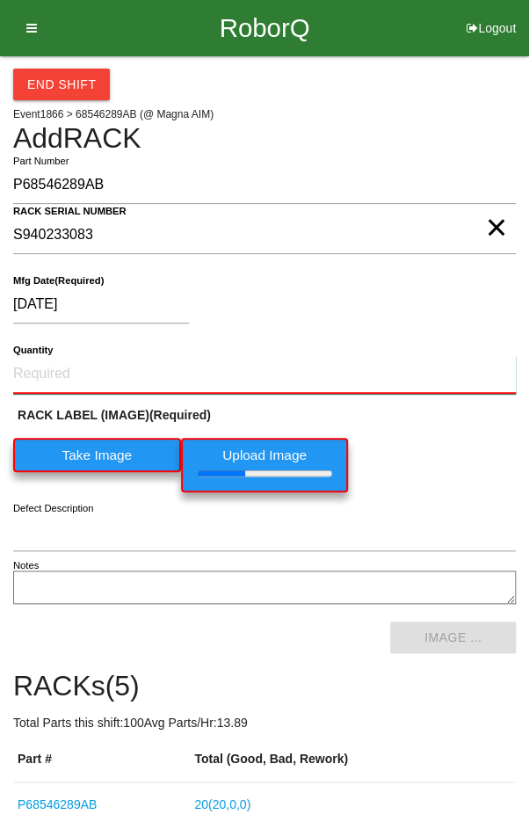
click at [73, 355] on input "Quantity" at bounding box center [264, 374] width 503 height 39
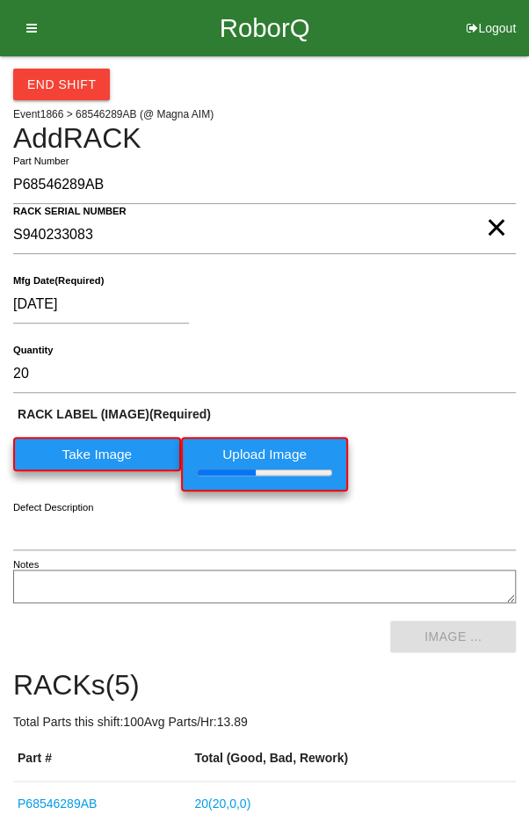
click at [442, 316] on div "[DATE]" at bounding box center [260, 308] width 494 height 45
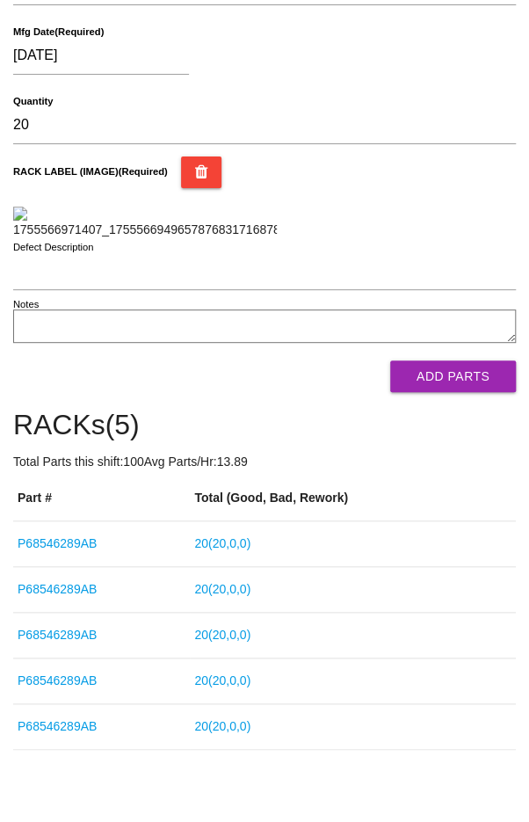
scroll to position [272, 0]
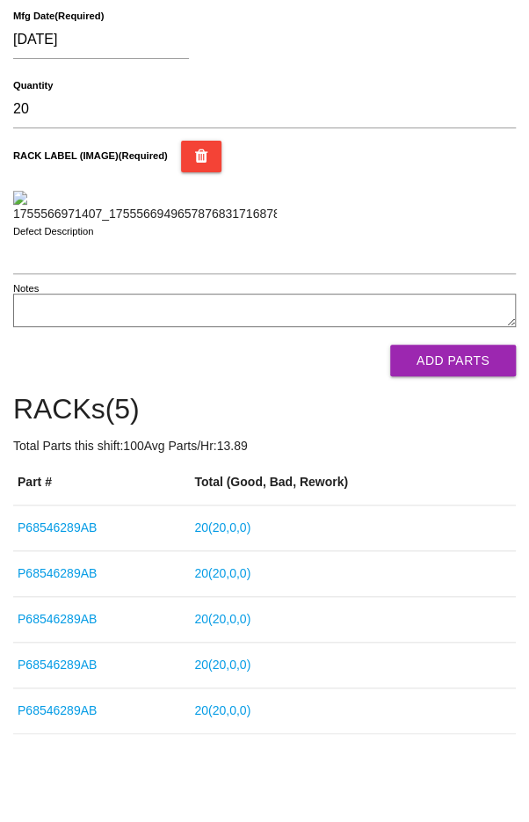
click at [459, 376] on button "Add Parts" at bounding box center [453, 361] width 126 height 32
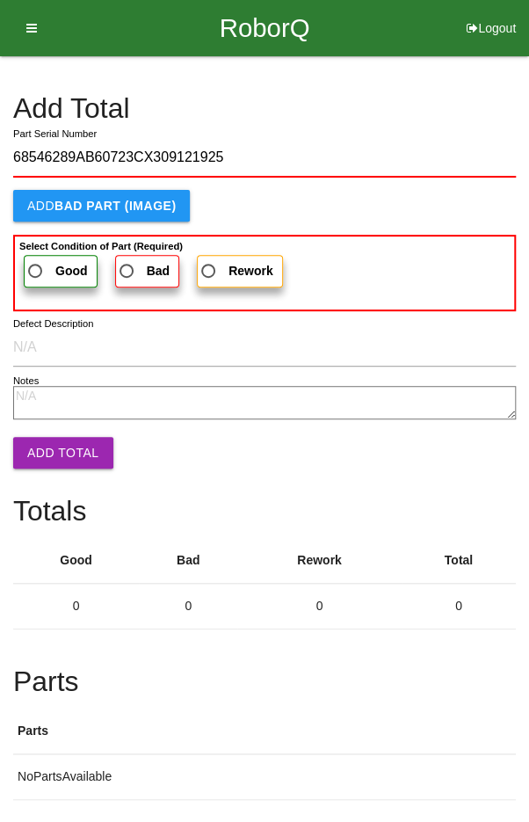
click at [40, 260] on span "Good" at bounding box center [56, 271] width 63 height 22
click at [36, 260] on input "Good" at bounding box center [30, 265] width 11 height 11
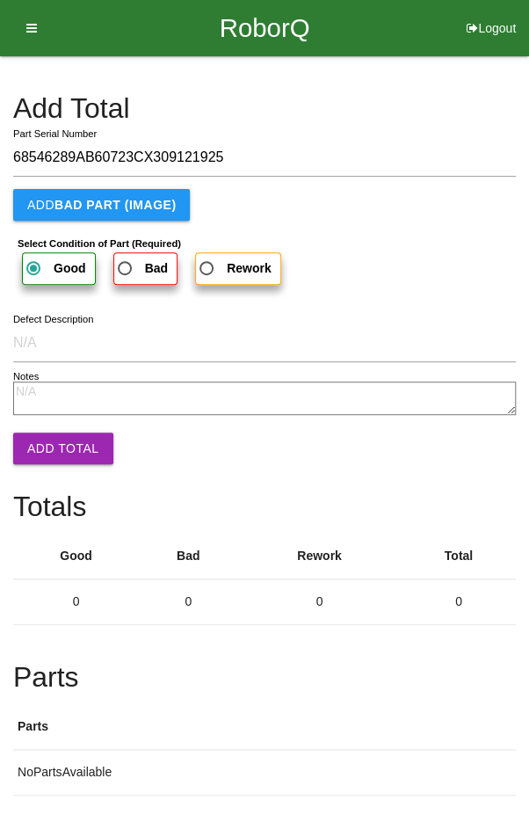
click at [54, 451] on button "Add Total" at bounding box center [63, 448] width 100 height 32
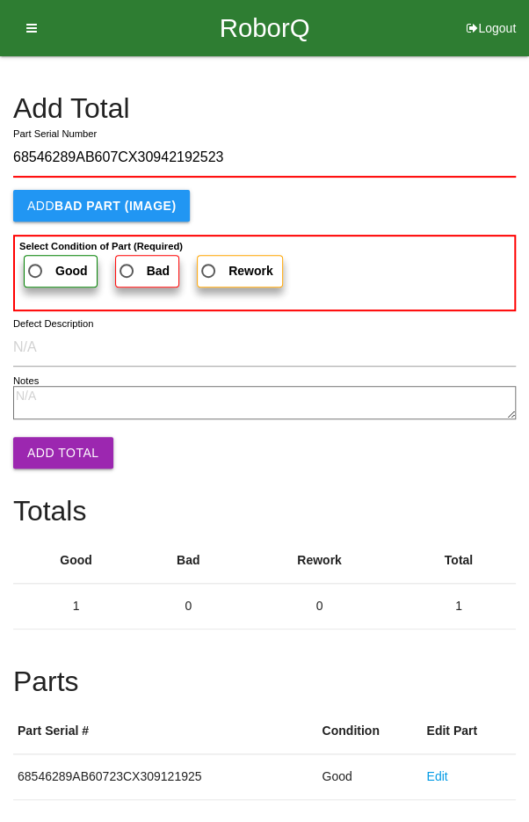
click at [44, 258] on label "Good" at bounding box center [61, 271] width 74 height 33
click at [36, 260] on input "Good" at bounding box center [30, 265] width 11 height 11
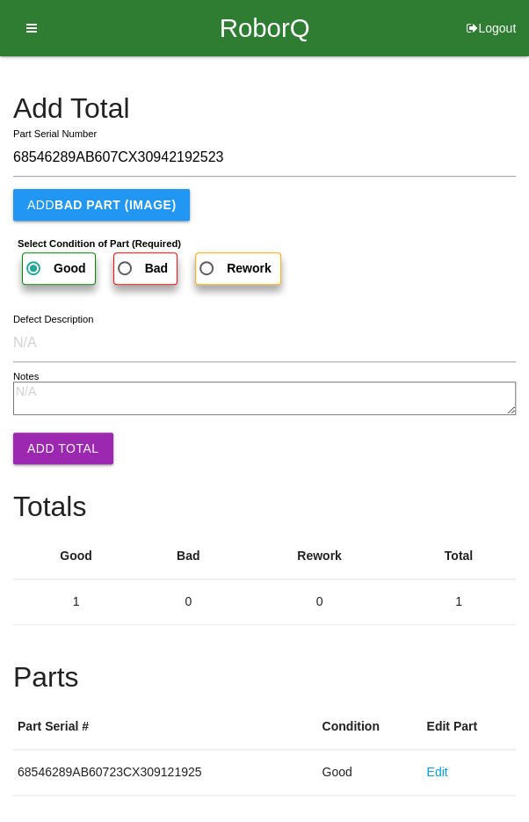
click at [58, 451] on button "Add Total" at bounding box center [63, 448] width 100 height 32
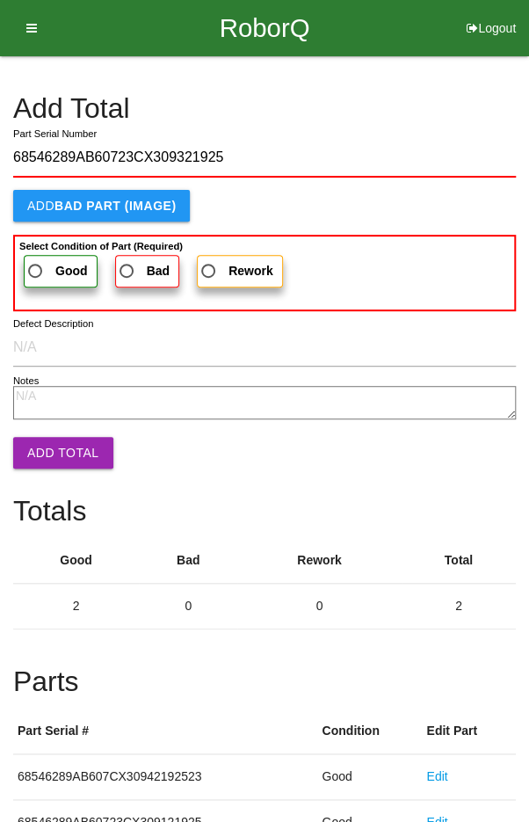
click at [42, 266] on span "Good" at bounding box center [56, 271] width 63 height 22
click at [36, 266] on input "Good" at bounding box center [30, 265] width 11 height 11
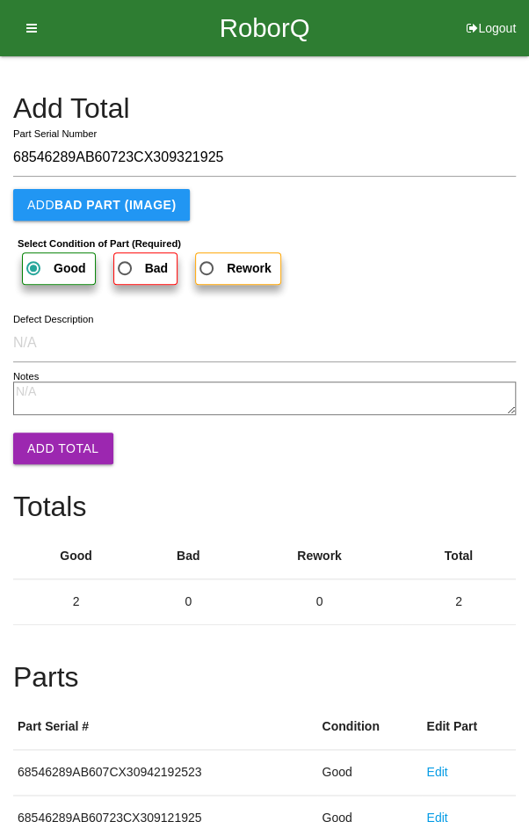
click at [54, 446] on button "Add Total" at bounding box center [63, 448] width 100 height 32
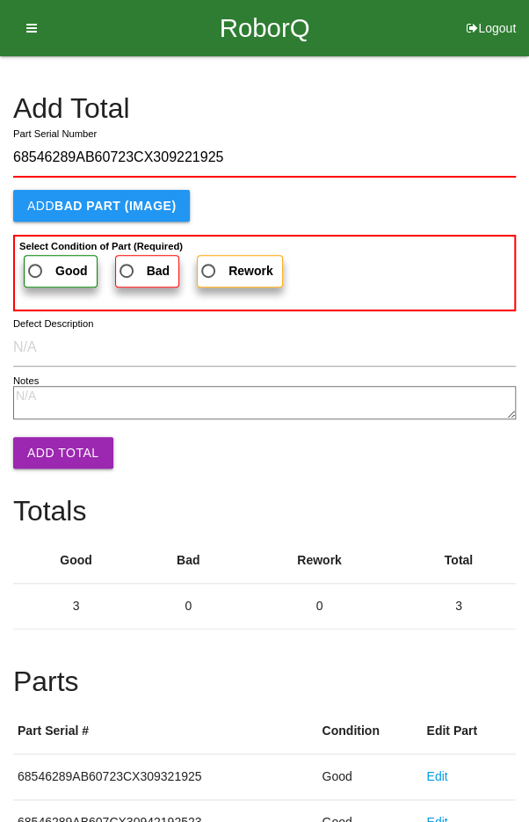
click at [48, 260] on span "Good" at bounding box center [56, 271] width 63 height 22
click at [36, 260] on input "Good" at bounding box center [30, 265] width 11 height 11
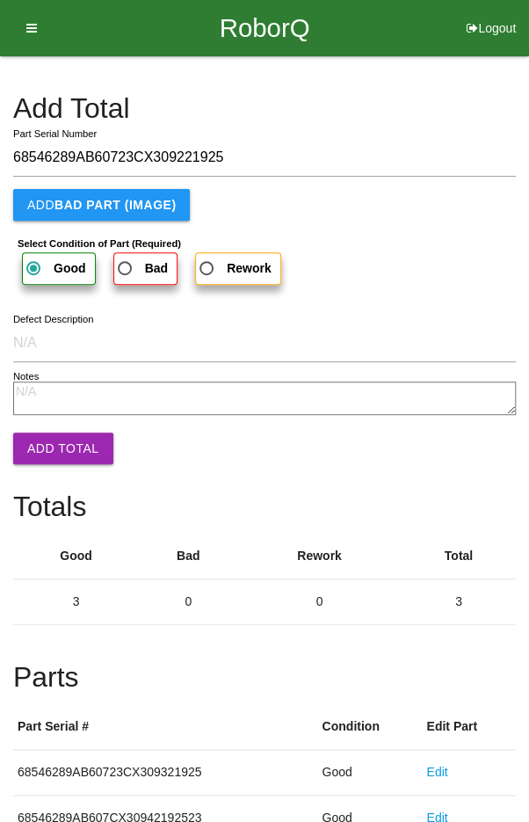
click at [59, 453] on button "Add Total" at bounding box center [63, 448] width 100 height 32
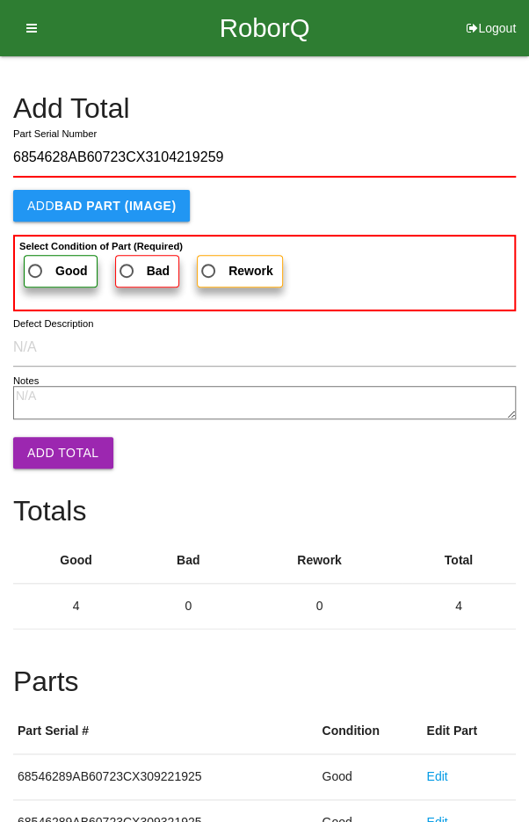
click at [58, 265] on b "Good" at bounding box center [71, 271] width 33 height 14
click at [36, 265] on input "Good" at bounding box center [30, 265] width 11 height 11
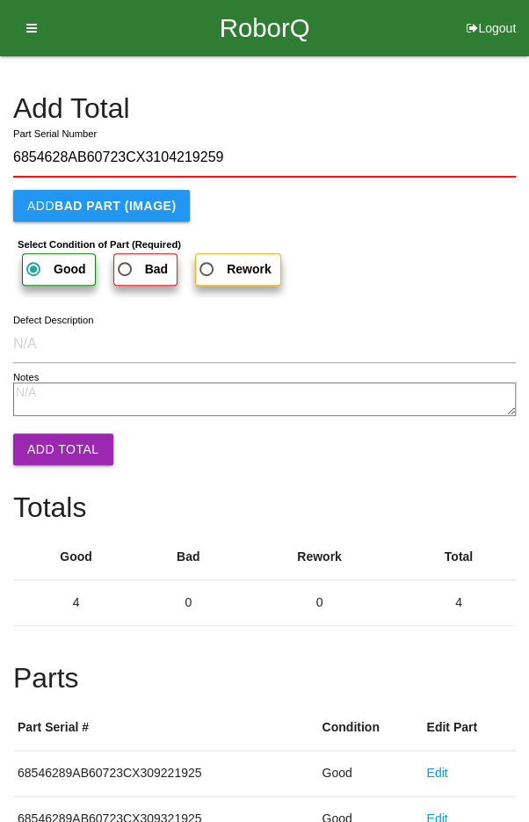
click at [48, 454] on button "Add Total" at bounding box center [63, 449] width 100 height 32
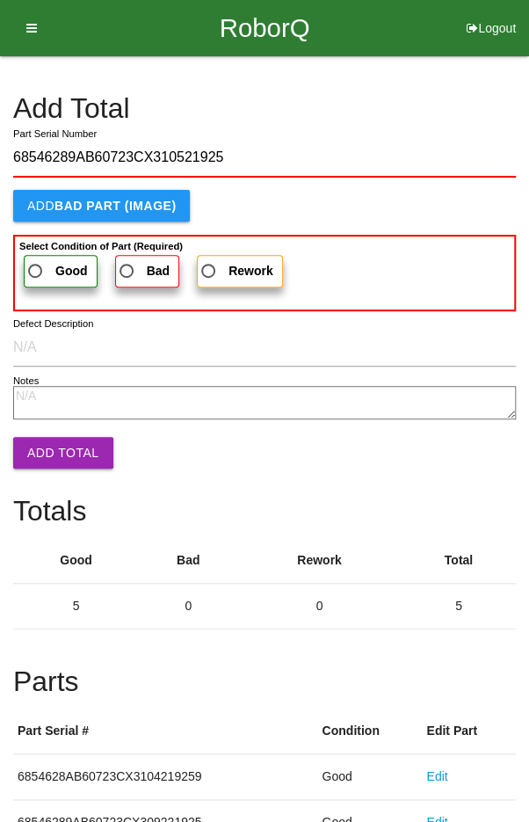
click at [45, 257] on label "Good" at bounding box center [61, 271] width 74 height 33
click at [36, 260] on input "Good" at bounding box center [30, 265] width 11 height 11
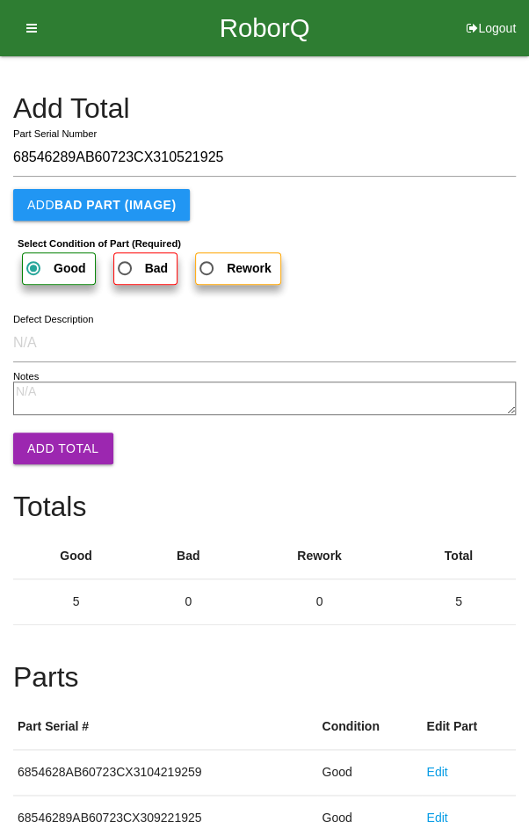
click at [57, 432] on button "Add Total" at bounding box center [63, 448] width 100 height 32
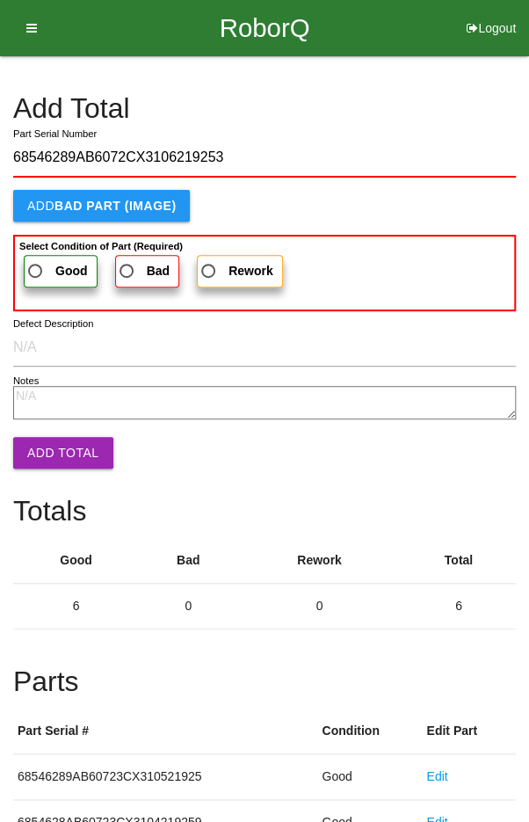
click at [47, 260] on span "Good" at bounding box center [56, 271] width 63 height 22
click at [36, 260] on input "Good" at bounding box center [30, 265] width 11 height 11
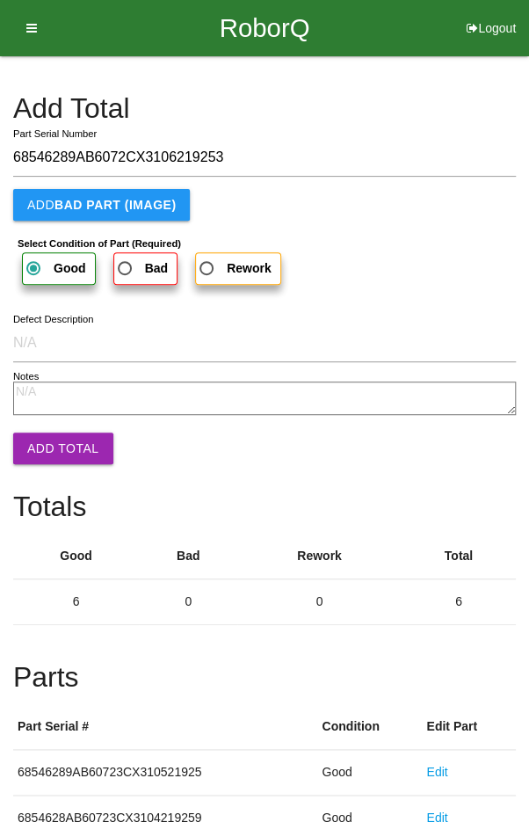
click at [53, 435] on button "Add Total" at bounding box center [63, 448] width 100 height 32
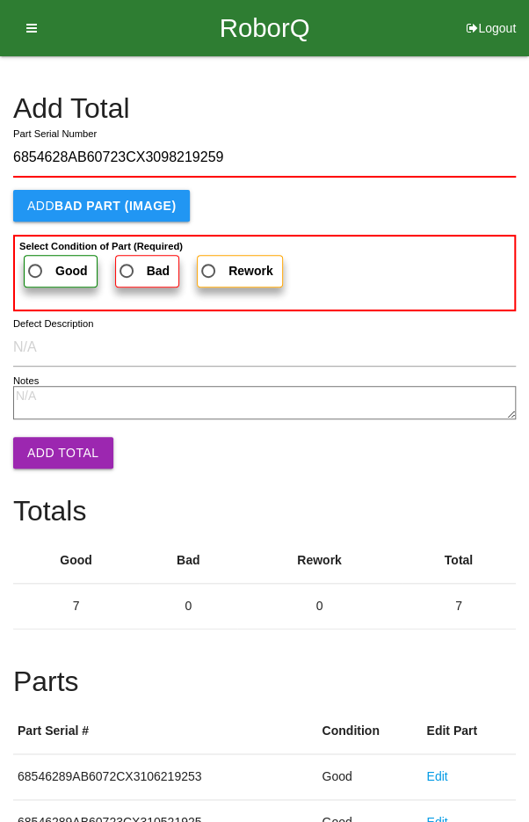
click at [44, 265] on span "Good" at bounding box center [56, 271] width 63 height 22
click at [36, 265] on input "Good" at bounding box center [30, 265] width 11 height 11
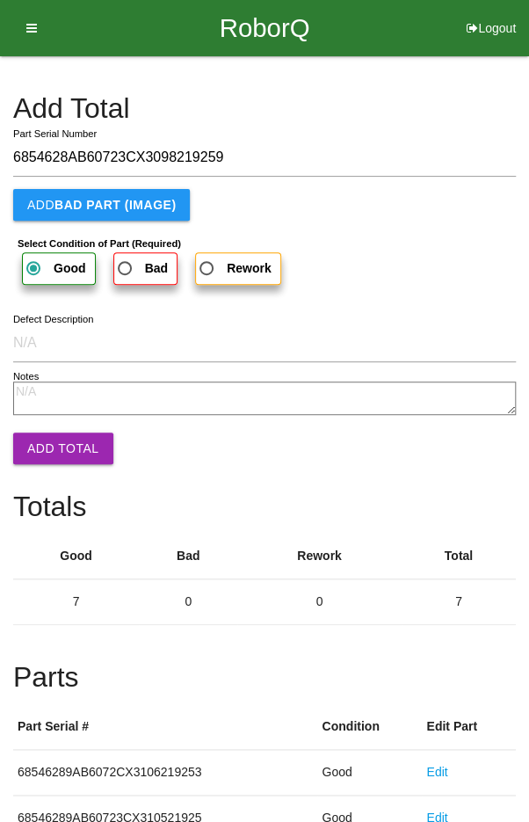
click at [54, 440] on button "Add Total" at bounding box center [63, 448] width 100 height 32
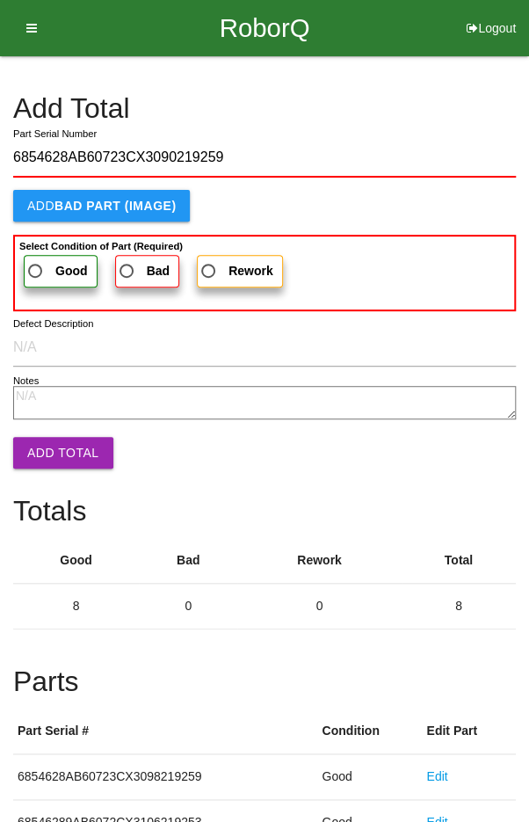
click at [40, 265] on span "Good" at bounding box center [56, 271] width 63 height 22
click at [36, 265] on input "Good" at bounding box center [30, 265] width 11 height 11
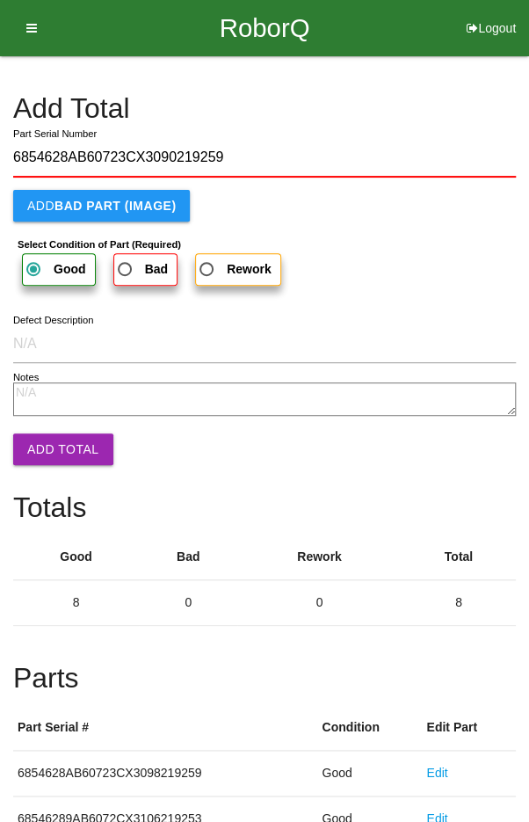
click at [54, 445] on button "Add Total" at bounding box center [63, 449] width 100 height 32
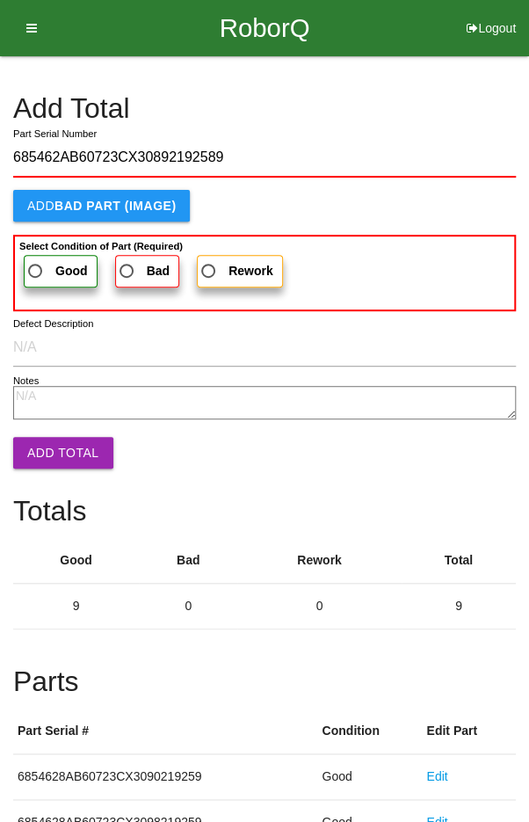
click at [40, 248] on b "Select Condition of Part (Required)" at bounding box center [100, 246] width 163 height 11
click at [36, 260] on input "Good" at bounding box center [30, 265] width 11 height 11
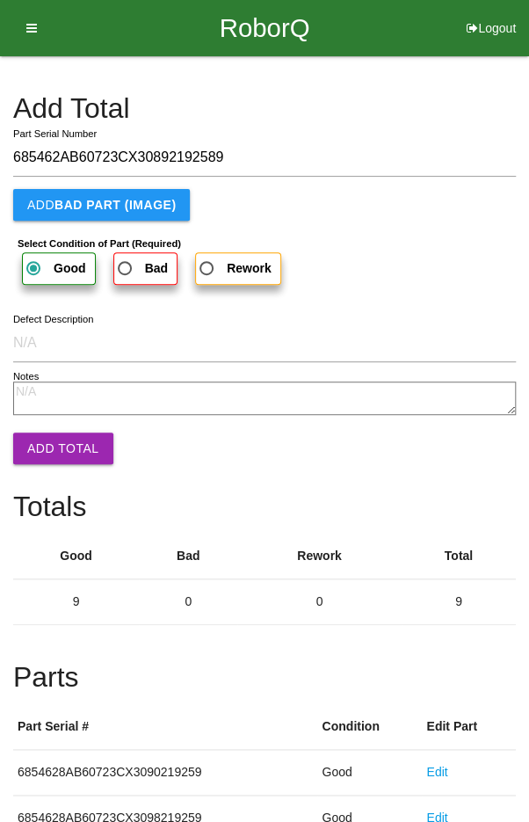
click at [60, 450] on button "Add Total" at bounding box center [63, 448] width 100 height 32
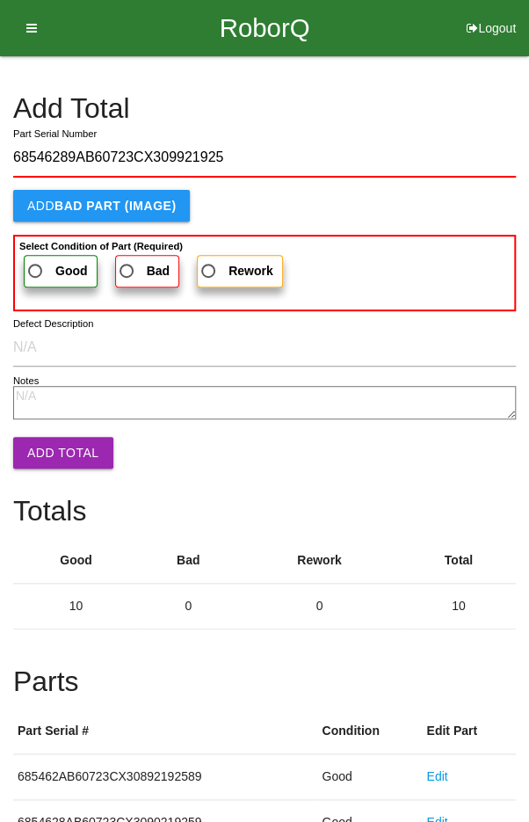
click at [47, 260] on span "Good" at bounding box center [56, 271] width 63 height 22
click at [36, 260] on input "Good" at bounding box center [30, 265] width 11 height 11
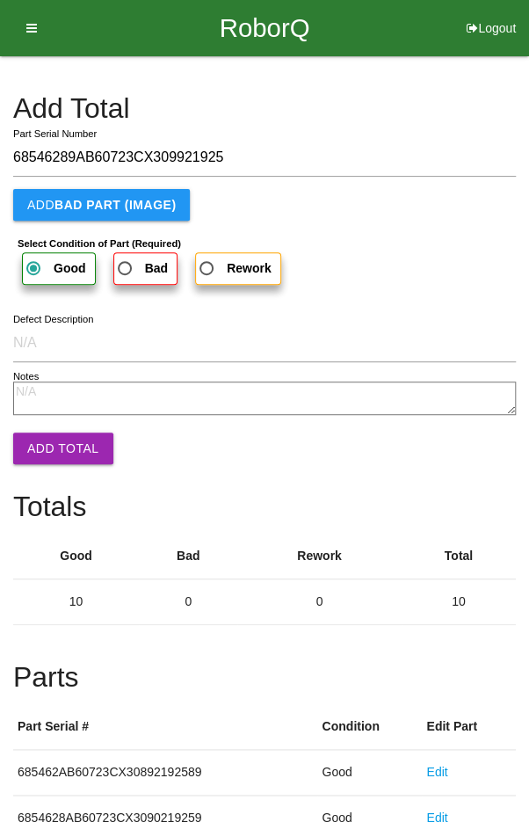
click at [61, 453] on button "Add Total" at bounding box center [63, 448] width 100 height 32
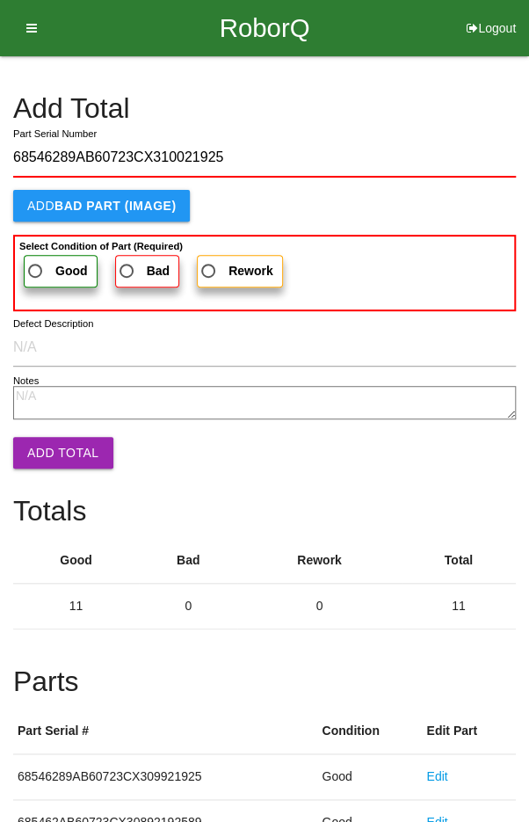
click at [48, 265] on span "Good" at bounding box center [56, 271] width 63 height 22
click at [36, 265] on input "Good" at bounding box center [30, 265] width 11 height 11
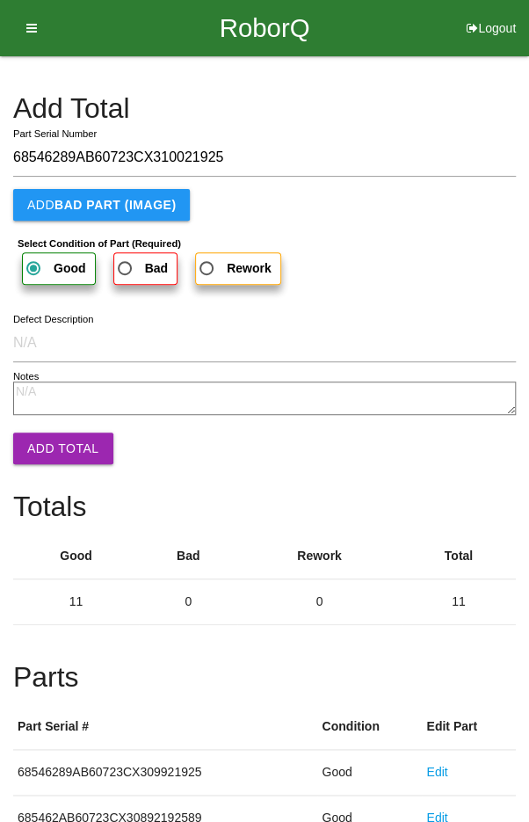
click at [56, 457] on button "Add Total" at bounding box center [63, 448] width 100 height 32
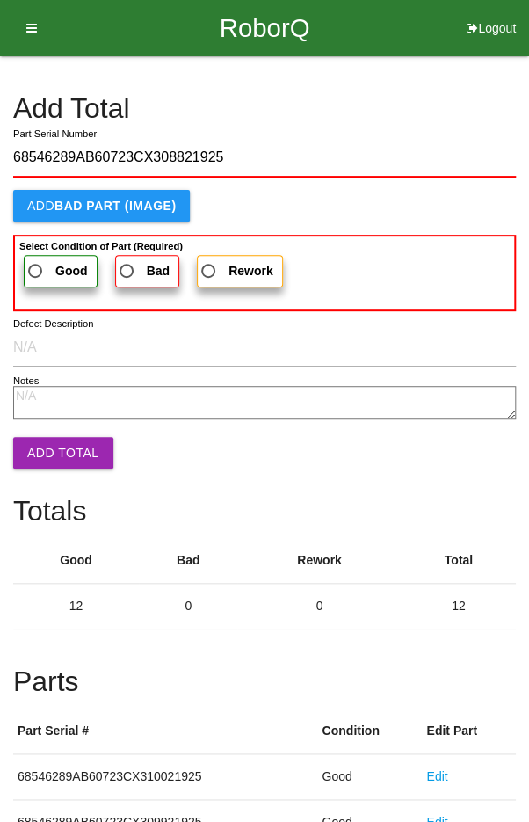
click at [54, 255] on label "Good" at bounding box center [61, 271] width 74 height 33
click at [36, 260] on input "Good" at bounding box center [30, 265] width 11 height 11
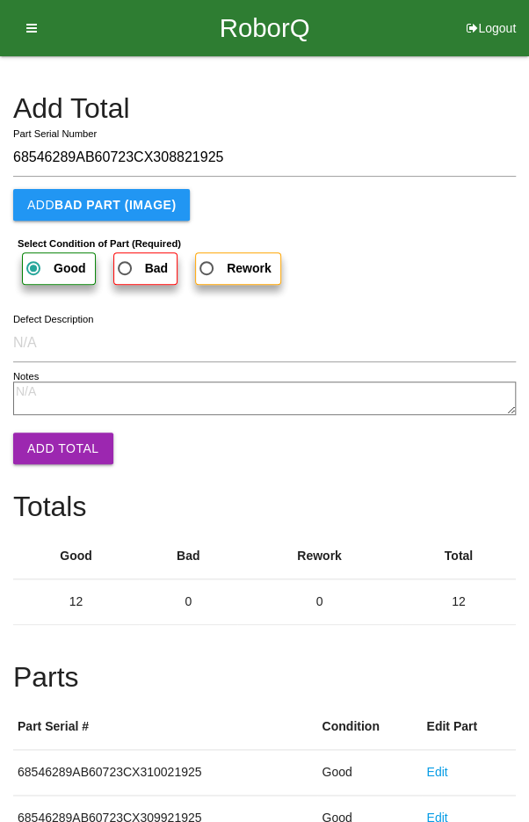
click at [57, 444] on button "Add Total" at bounding box center [63, 448] width 100 height 32
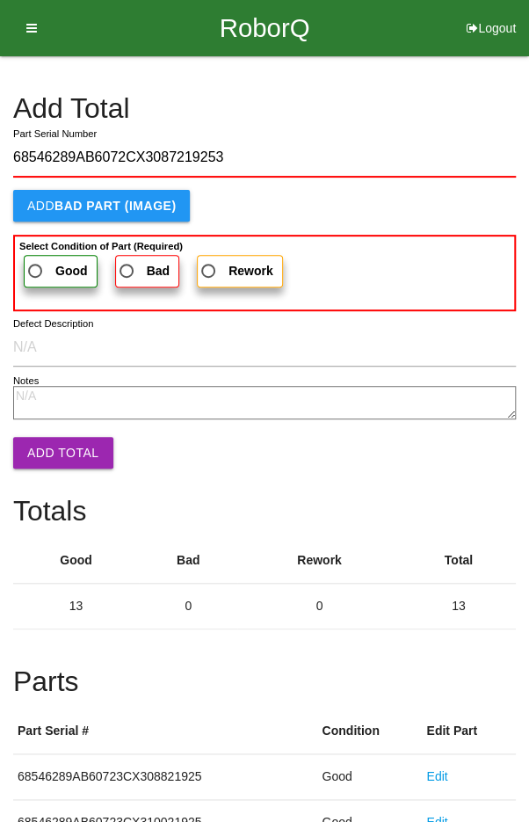
click at [46, 260] on span "Good" at bounding box center [56, 271] width 63 height 22
click at [36, 260] on input "Good" at bounding box center [30, 265] width 11 height 11
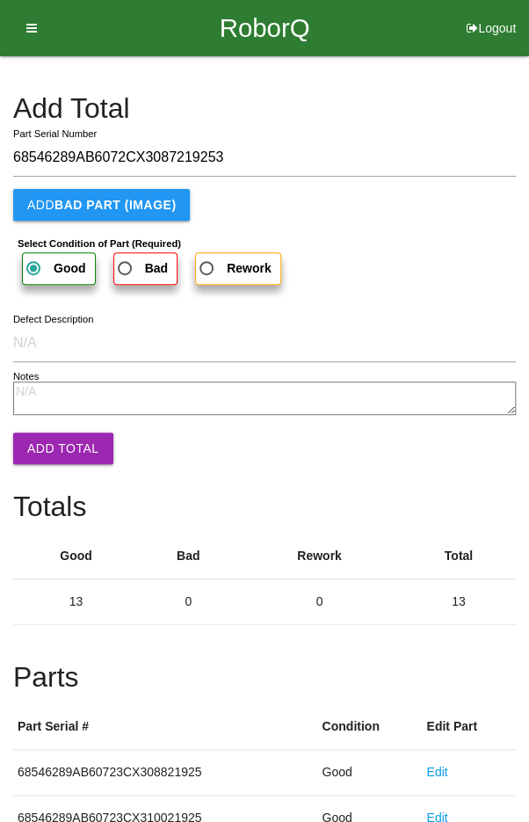
click at [69, 446] on button "Add Total" at bounding box center [63, 448] width 100 height 32
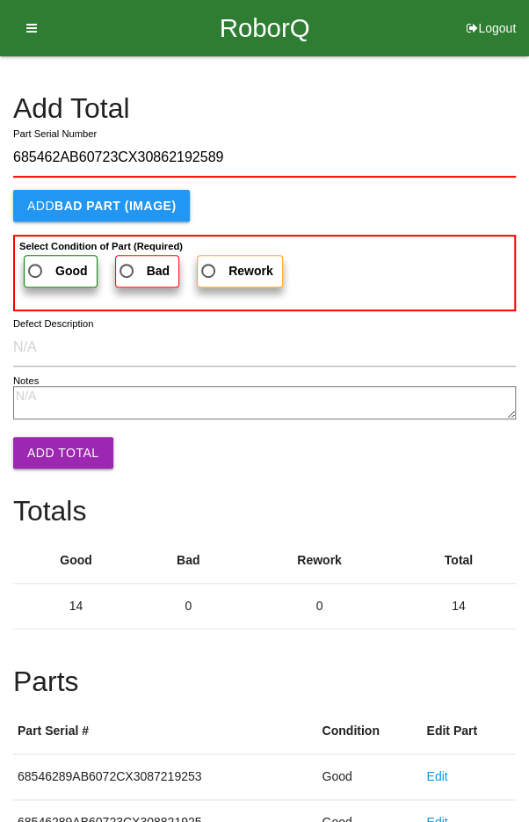
click at [41, 260] on span "Good" at bounding box center [56, 271] width 63 height 22
click at [36, 260] on input "Good" at bounding box center [30, 265] width 11 height 11
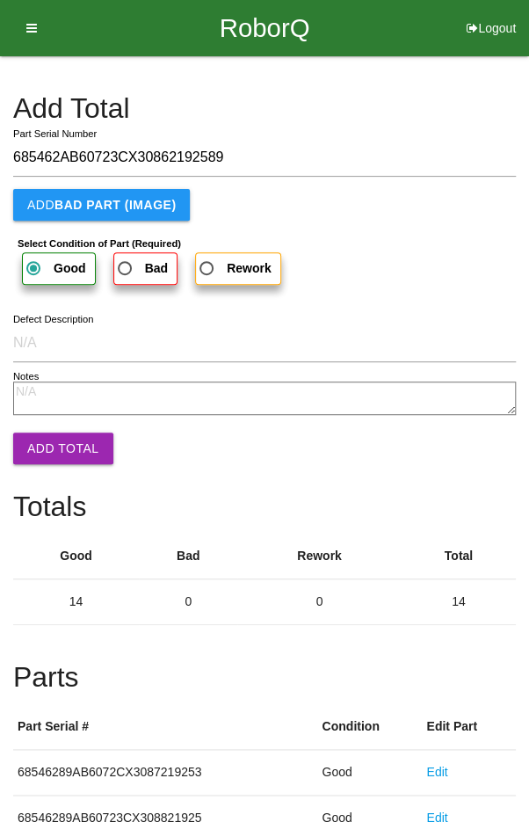
click at [66, 448] on button "Add Total" at bounding box center [63, 448] width 100 height 32
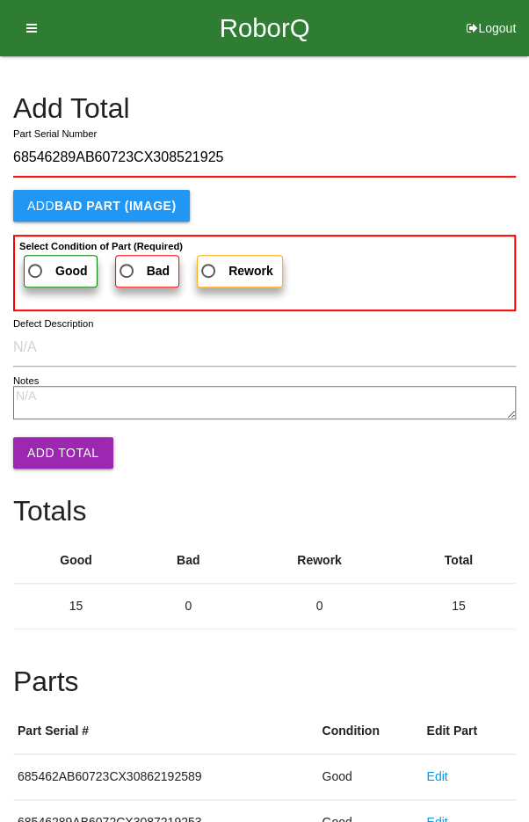
click at [41, 260] on span "Good" at bounding box center [56, 271] width 63 height 22
click at [36, 260] on input "Good" at bounding box center [30, 265] width 11 height 11
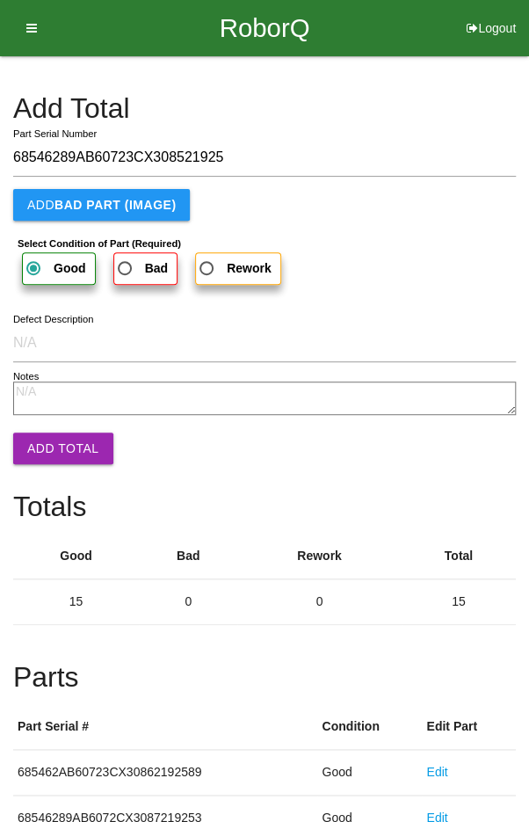
click at [62, 443] on button "Add Total" at bounding box center [63, 448] width 100 height 32
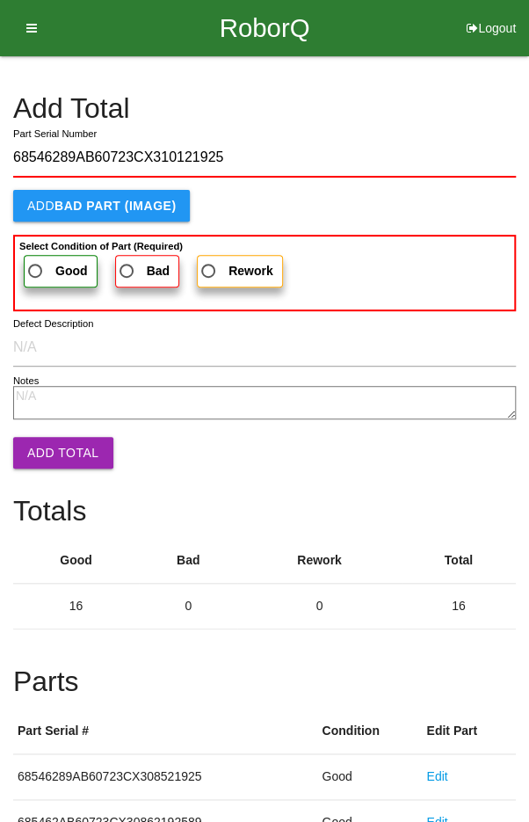
click at [55, 264] on b "Good" at bounding box center [71, 271] width 33 height 14
click at [36, 263] on input "Good" at bounding box center [30, 265] width 11 height 11
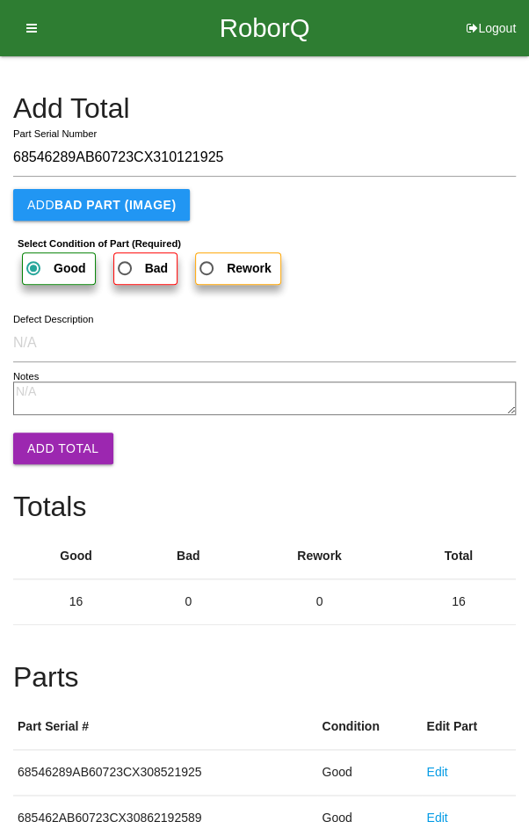
click at [64, 448] on button "Add Total" at bounding box center [63, 448] width 100 height 32
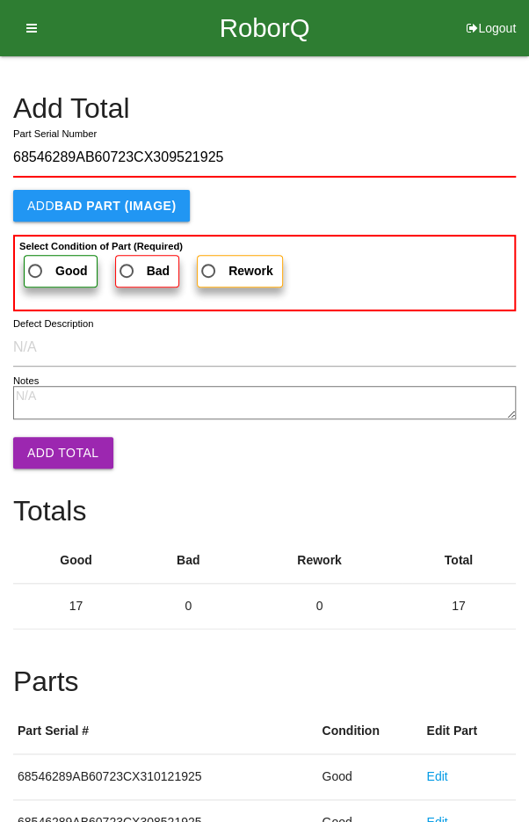
click at [40, 265] on span "Good" at bounding box center [56, 271] width 63 height 22
click at [36, 265] on input "Good" at bounding box center [30, 265] width 11 height 11
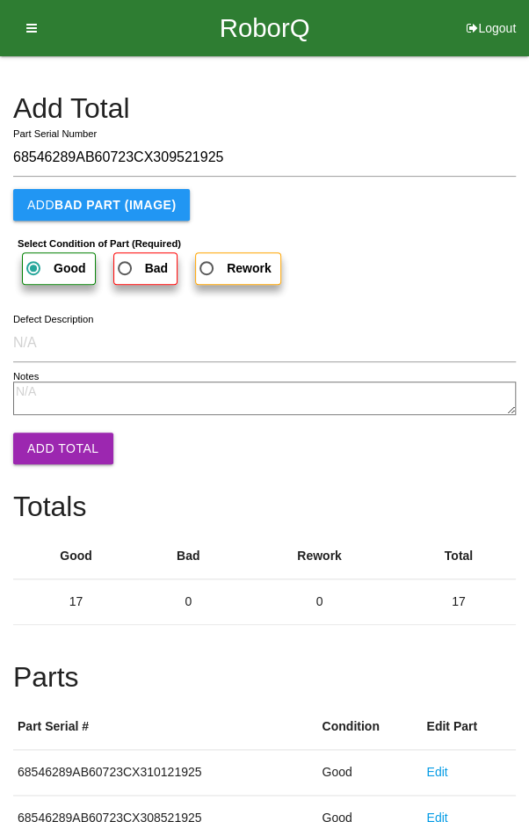
click at [59, 451] on button "Add Total" at bounding box center [63, 448] width 100 height 32
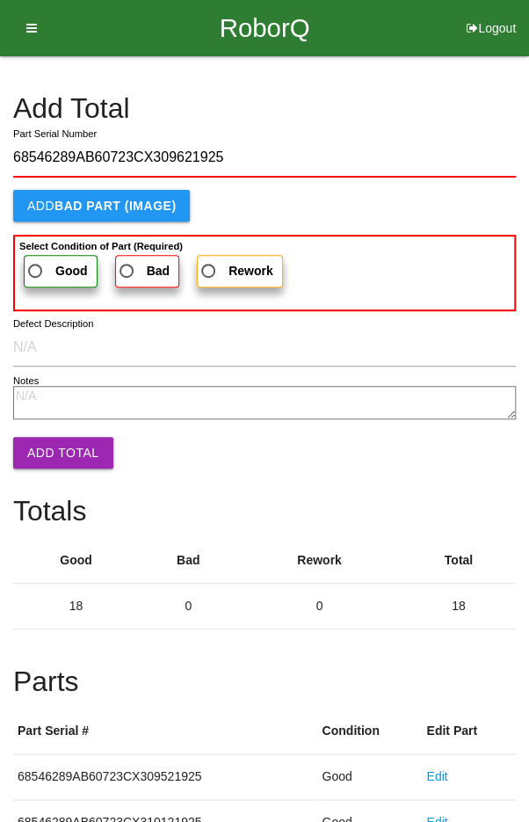
click at [47, 267] on span "Good" at bounding box center [56, 271] width 63 height 22
click at [36, 267] on input "Good" at bounding box center [30, 265] width 11 height 11
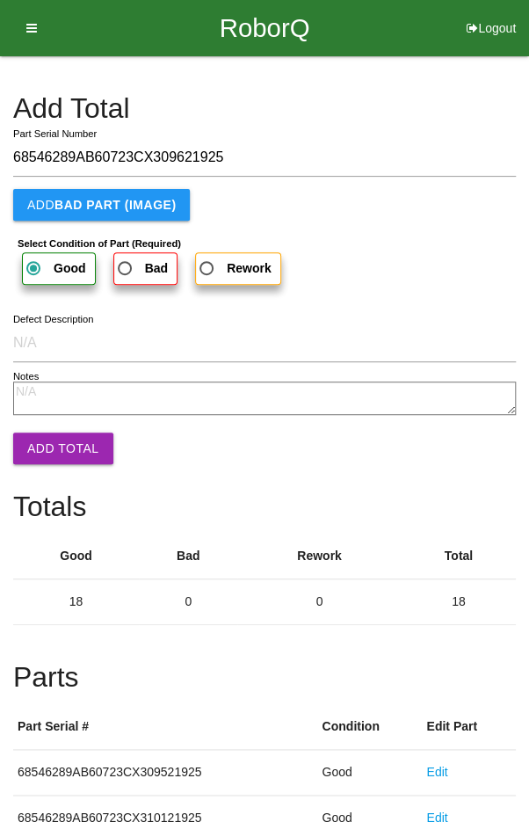
click at [62, 440] on button "Add Total" at bounding box center [63, 448] width 100 height 32
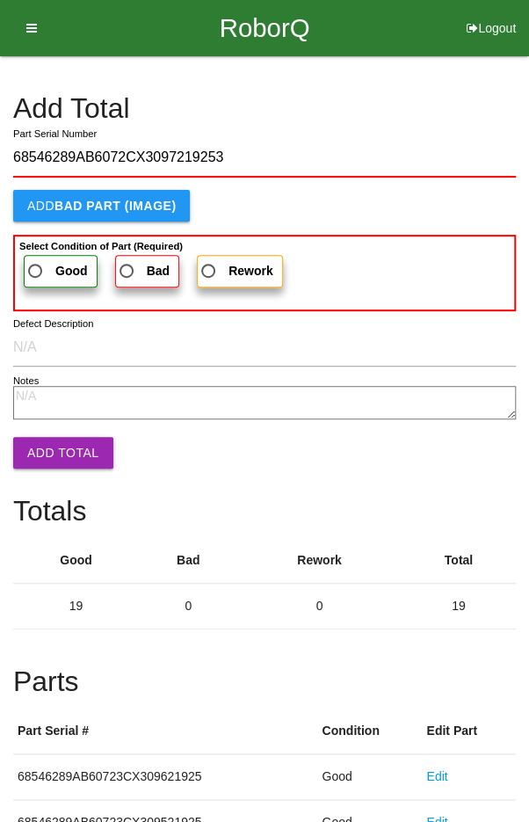
click at [47, 262] on span "Good" at bounding box center [56, 271] width 63 height 22
click at [36, 262] on input "Good" at bounding box center [30, 265] width 11 height 11
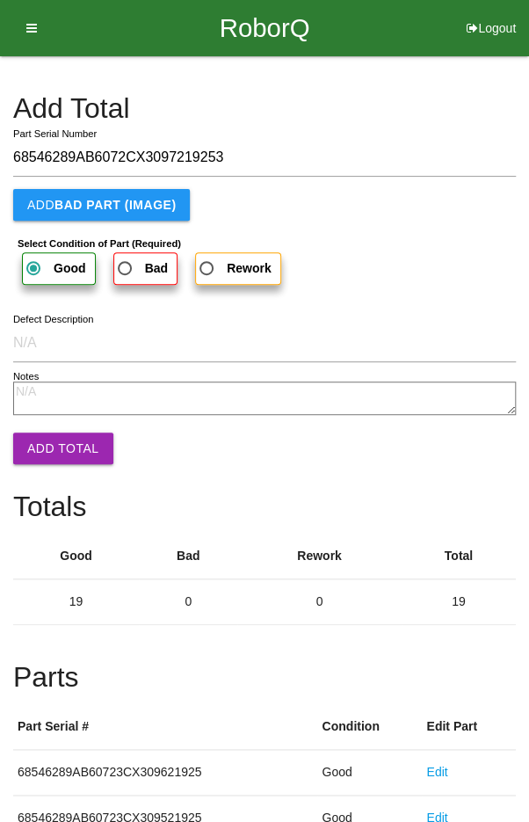
click at [59, 439] on button "Add Total" at bounding box center [63, 448] width 100 height 32
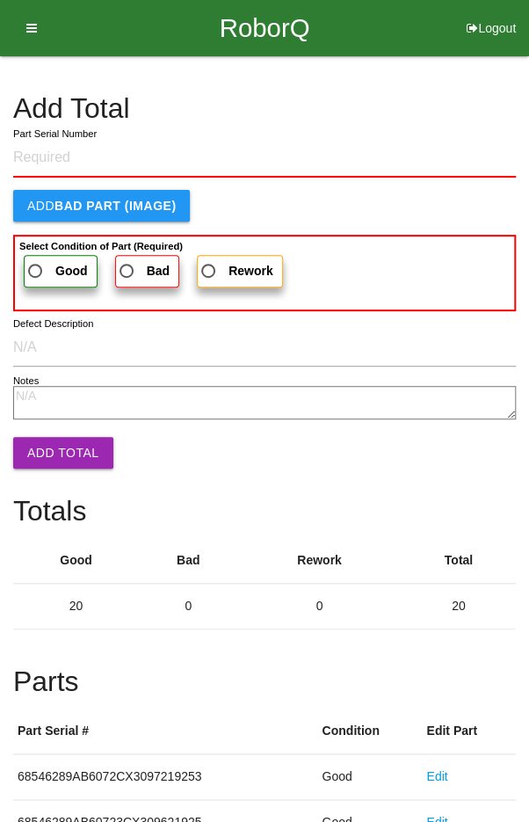
click at [432, 106] on h4 "Add Total" at bounding box center [264, 108] width 503 height 31
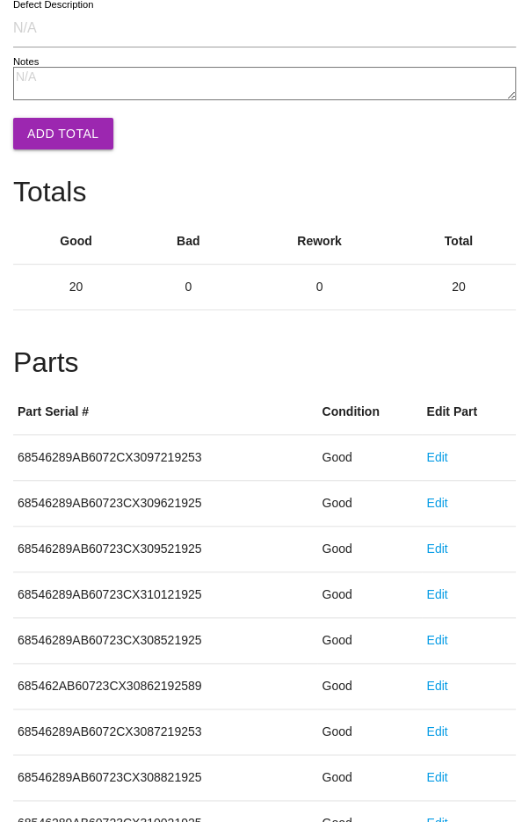
scroll to position [976, 0]
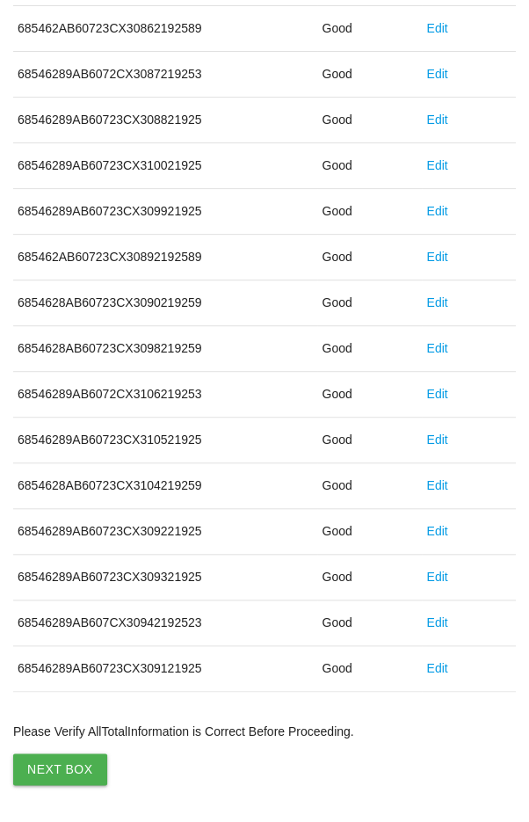
click at [60, 766] on button "Next Box" at bounding box center [60, 769] width 94 height 32
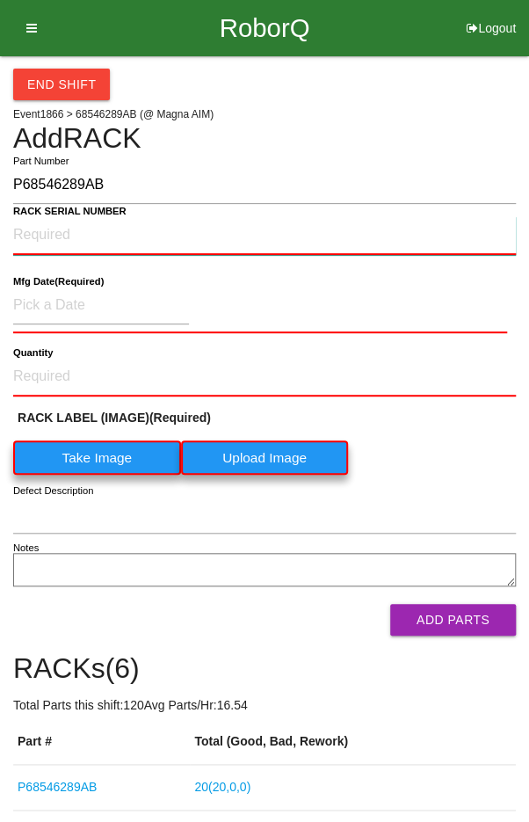
click at [46, 229] on NUMBER "RACK SERIAL NUMBER" at bounding box center [264, 235] width 503 height 39
click at [87, 459] on label "Take Image" at bounding box center [97, 457] width 168 height 34
click at [0, 0] on \(IMAGE\) "Take Image" at bounding box center [0, 0] width 0 height 0
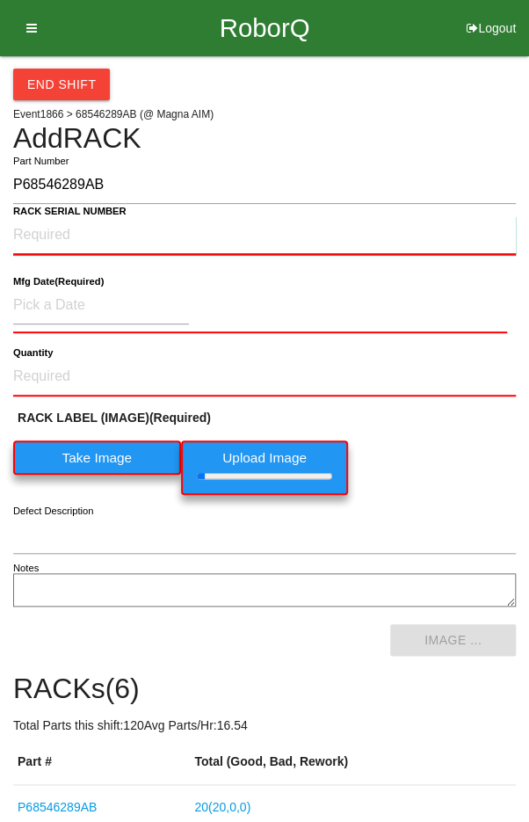
click at [48, 228] on NUMBER "RACK SERIAL NUMBER" at bounding box center [264, 235] width 503 height 39
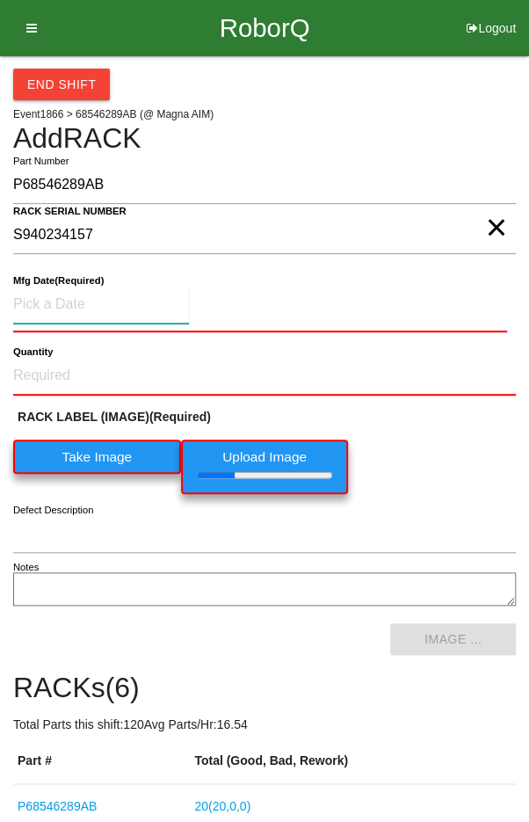
click at [52, 299] on input at bounding box center [101, 305] width 176 height 38
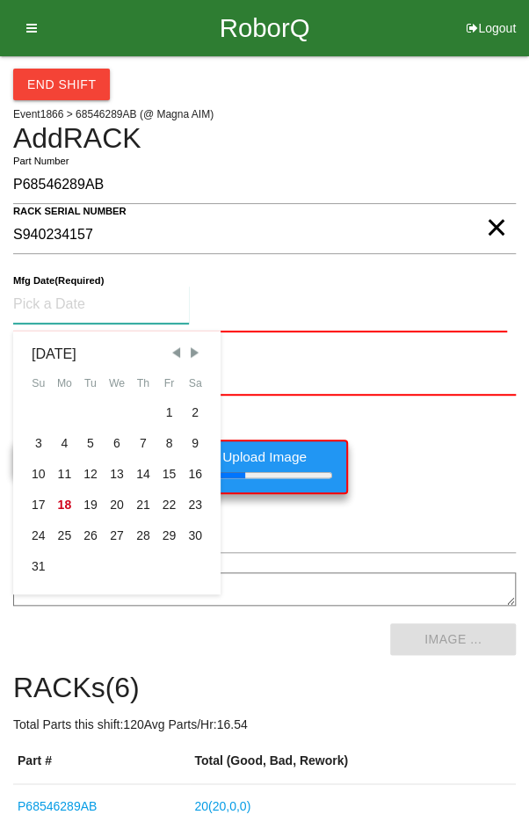
click at [135, 435] on div "7" at bounding box center [143, 443] width 26 height 31
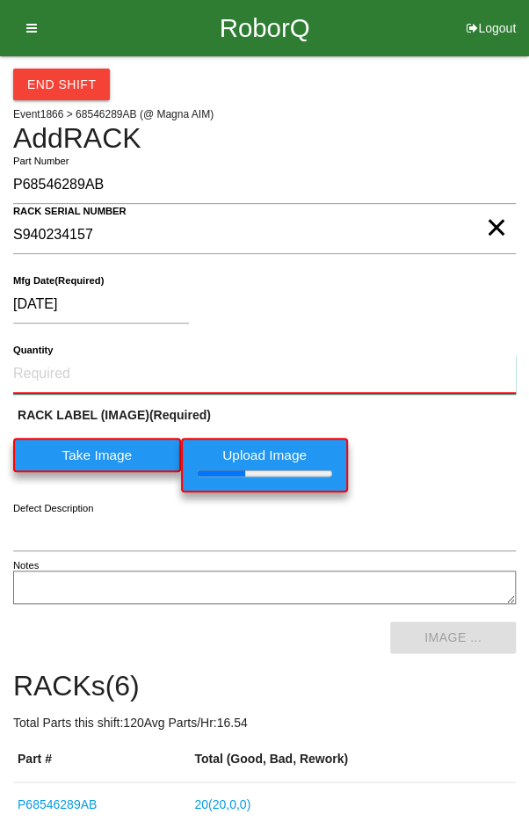
click at [58, 375] on input "Quantity" at bounding box center [264, 374] width 503 height 39
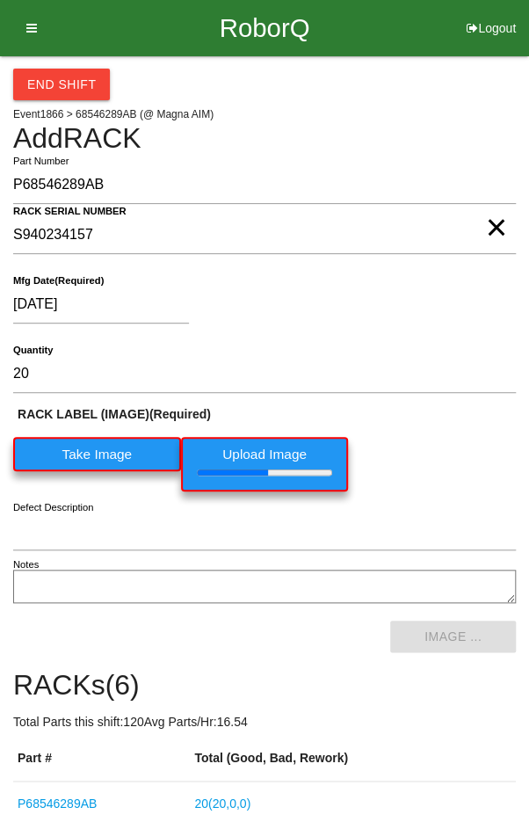
click at [440, 326] on div "[DATE]" at bounding box center [260, 308] width 494 height 45
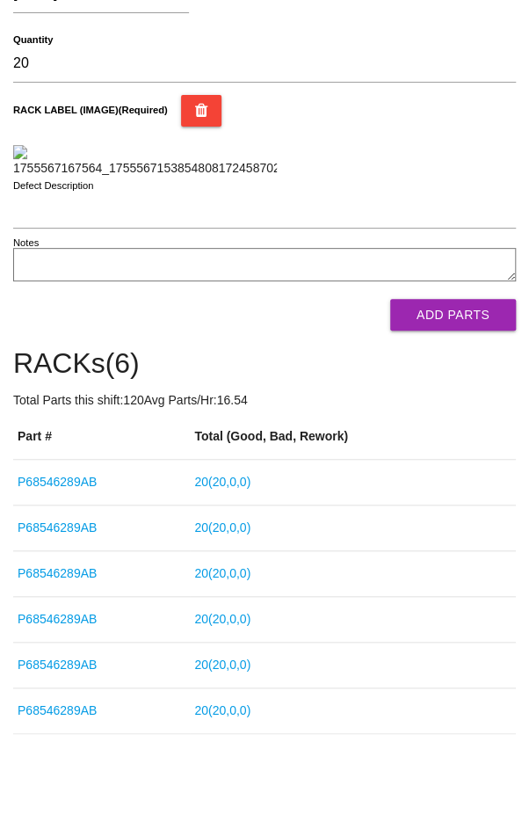
scroll to position [484, 0]
click at [469, 330] on button "Add Parts" at bounding box center [453, 315] width 126 height 32
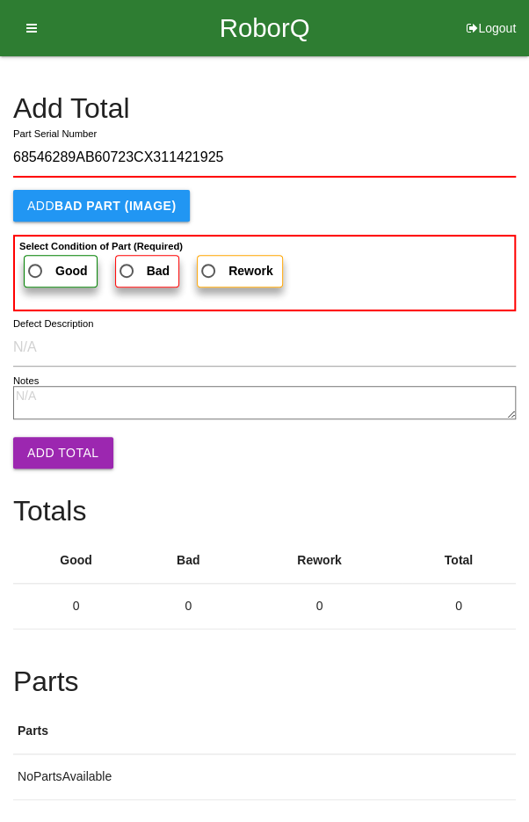
click at [38, 269] on span "Good" at bounding box center [56, 271] width 63 height 22
click at [36, 269] on input "Good" at bounding box center [30, 265] width 11 height 11
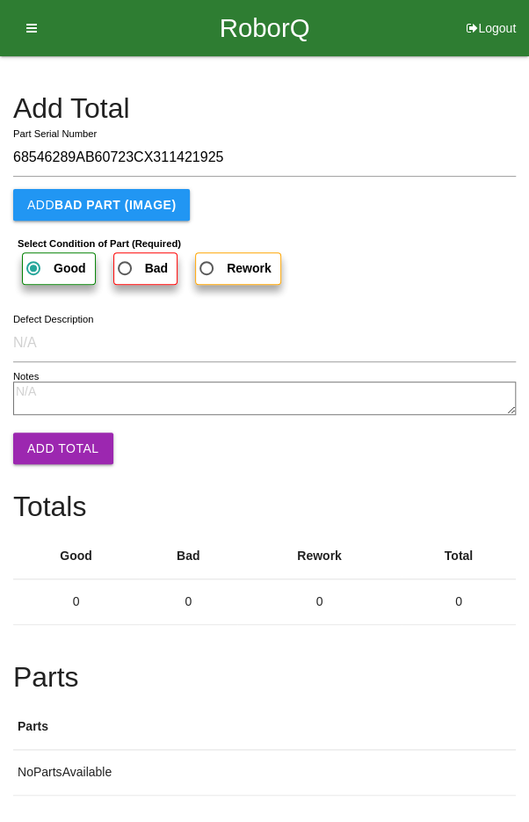
click at [55, 441] on button "Add Total" at bounding box center [63, 448] width 100 height 32
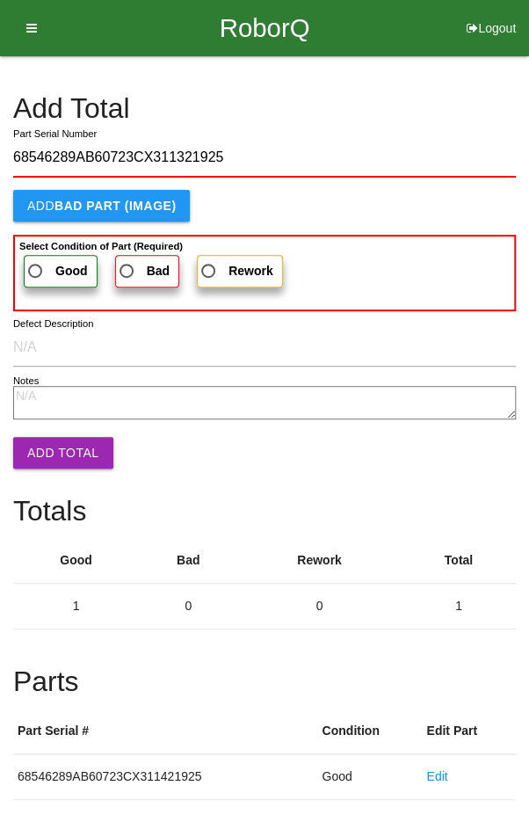
click at [44, 265] on span "Good" at bounding box center [56, 271] width 63 height 22
click at [36, 265] on input "Good" at bounding box center [30, 265] width 11 height 11
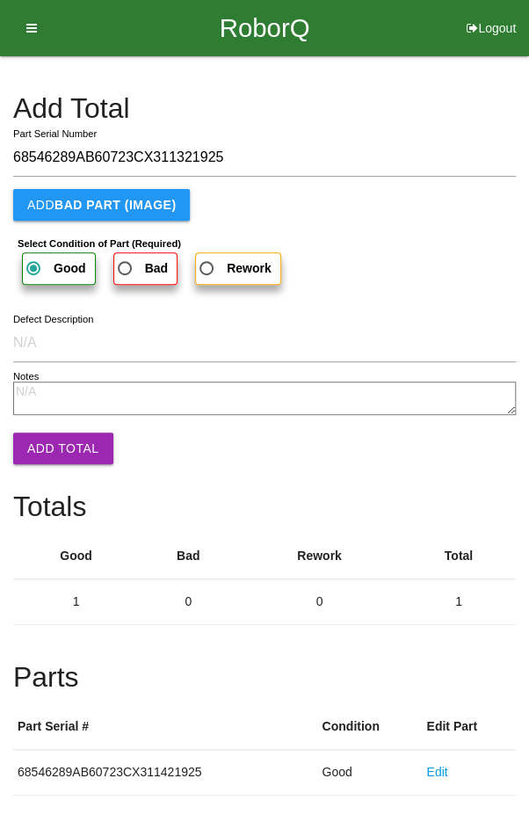
click at [54, 443] on button "Add Total" at bounding box center [63, 448] width 100 height 32
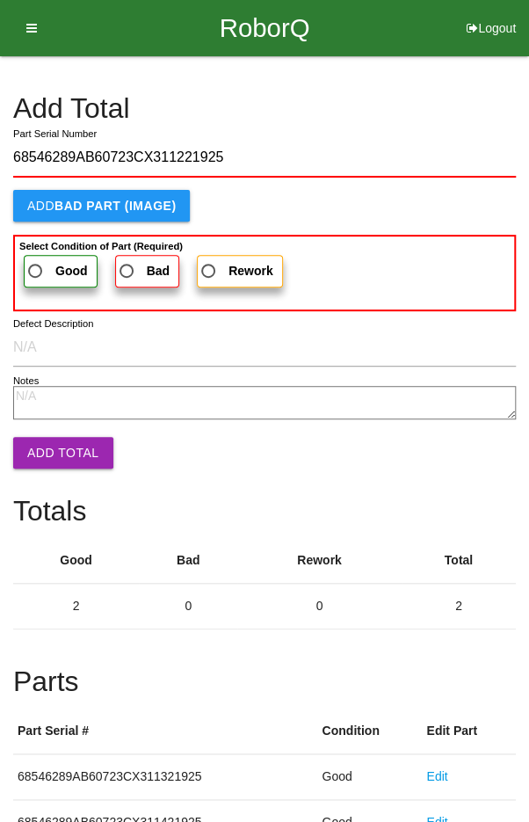
click at [46, 267] on span "Good" at bounding box center [56, 271] width 63 height 22
click at [36, 267] on input "Good" at bounding box center [30, 265] width 11 height 11
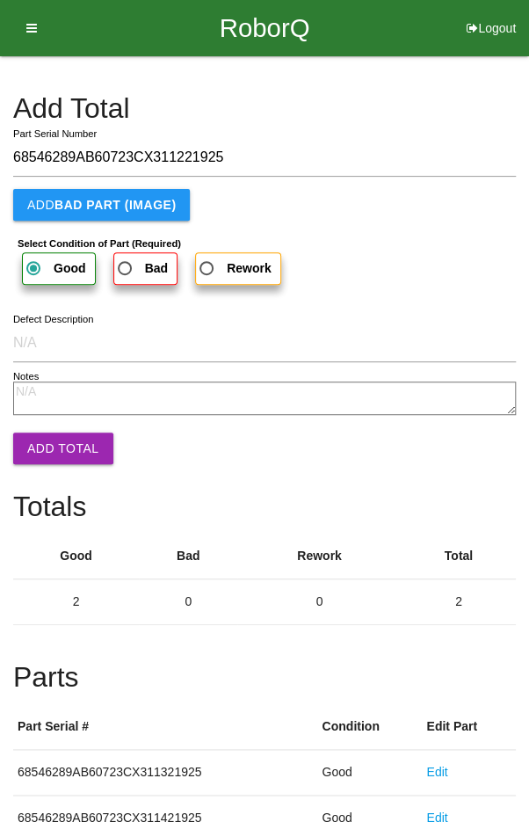
click at [55, 437] on button "Add Total" at bounding box center [63, 448] width 100 height 32
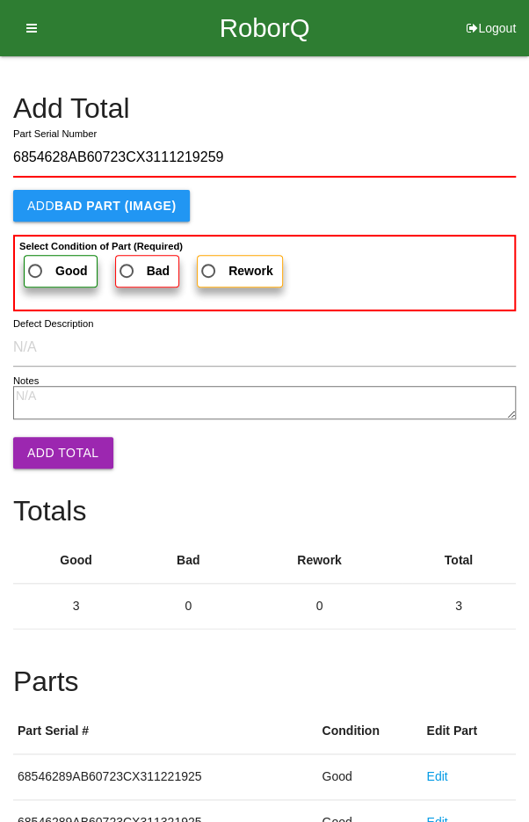
click at [33, 264] on span "Good" at bounding box center [56, 271] width 63 height 22
click at [33, 264] on input "Good" at bounding box center [30, 265] width 11 height 11
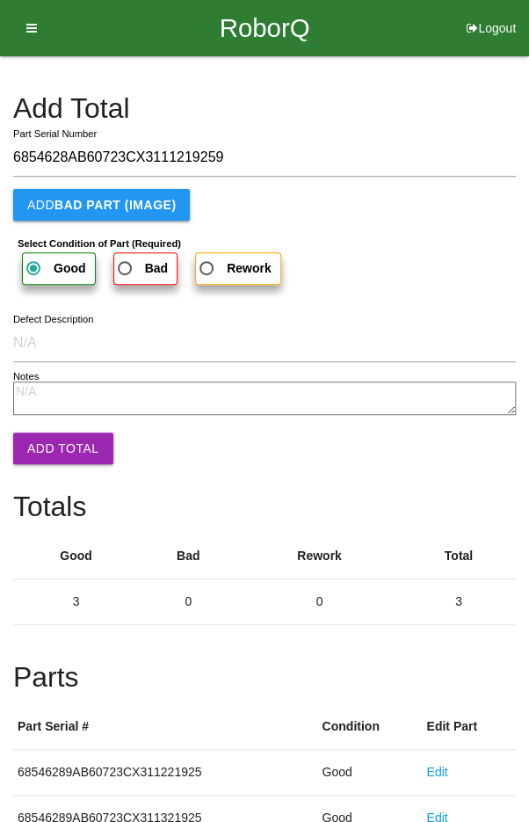
click at [63, 442] on button "Add Total" at bounding box center [63, 448] width 100 height 32
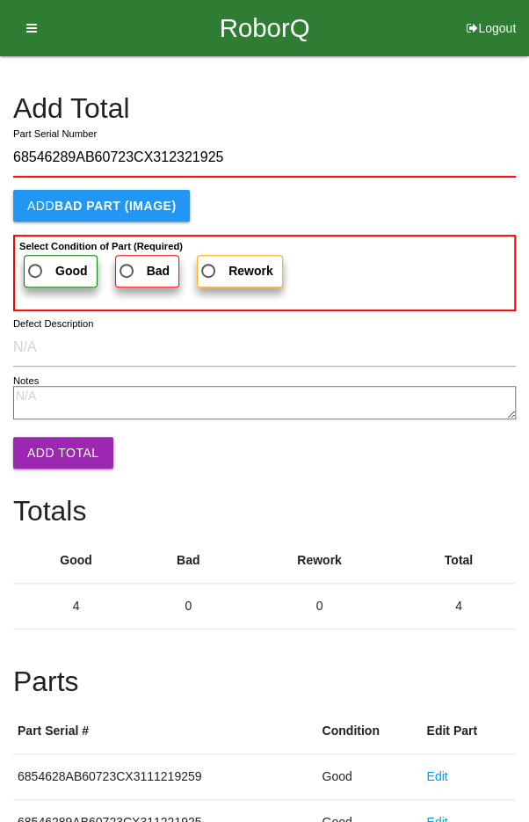
click at [47, 261] on span "Good" at bounding box center [56, 271] width 63 height 22
click at [36, 261] on input "Good" at bounding box center [30, 265] width 11 height 11
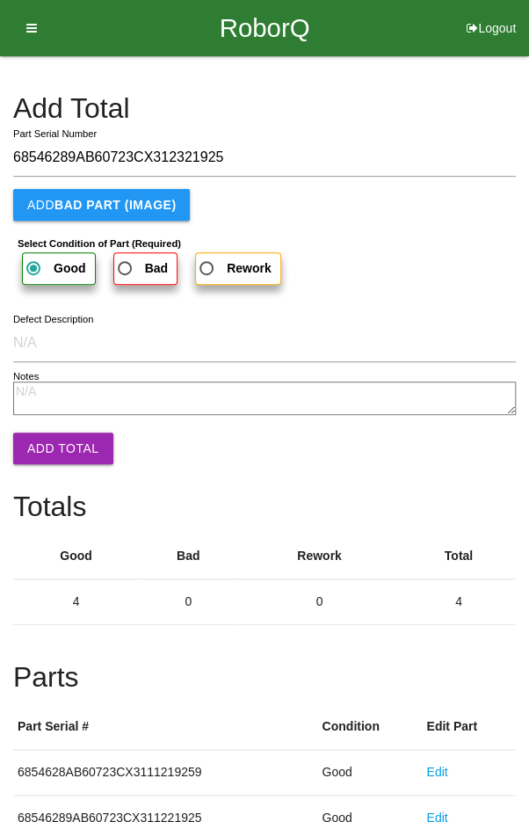
click at [54, 440] on button "Add Total" at bounding box center [63, 448] width 100 height 32
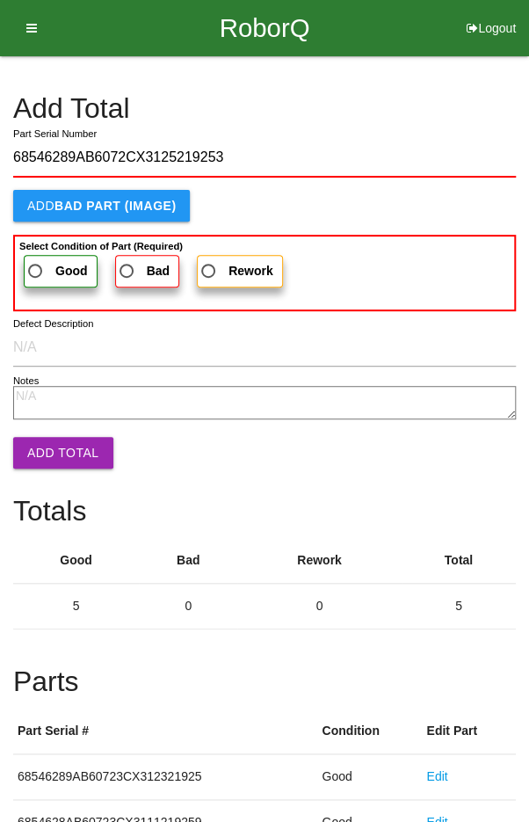
click at [43, 260] on span "Good" at bounding box center [56, 271] width 63 height 22
click at [36, 260] on input "Good" at bounding box center [30, 265] width 11 height 11
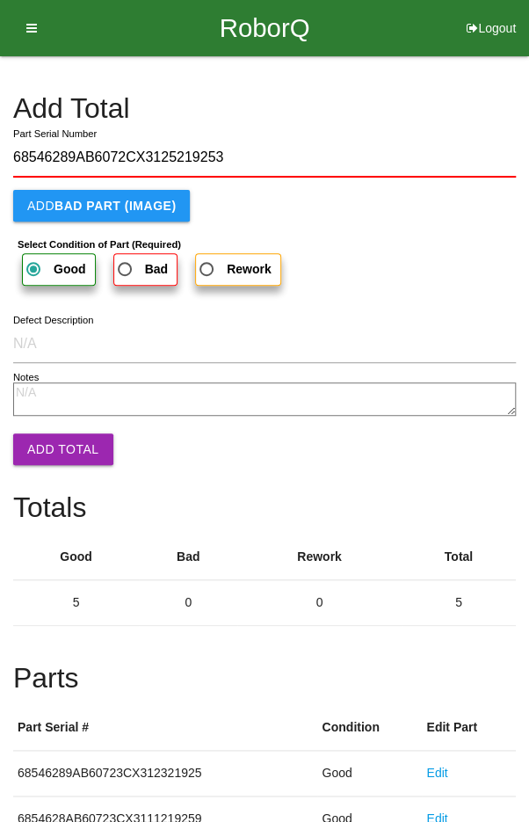
click at [57, 442] on button "Add Total" at bounding box center [63, 449] width 100 height 32
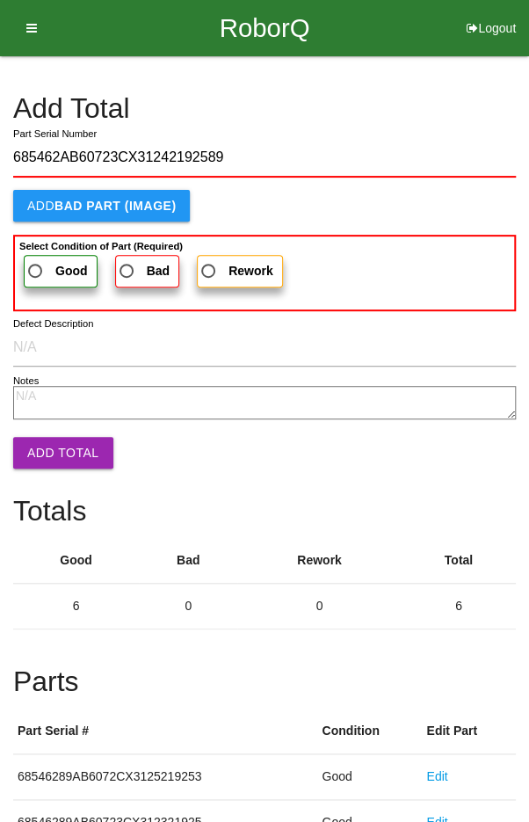
click at [47, 267] on span "Good" at bounding box center [56, 271] width 63 height 22
click at [36, 267] on input "Good" at bounding box center [30, 265] width 11 height 11
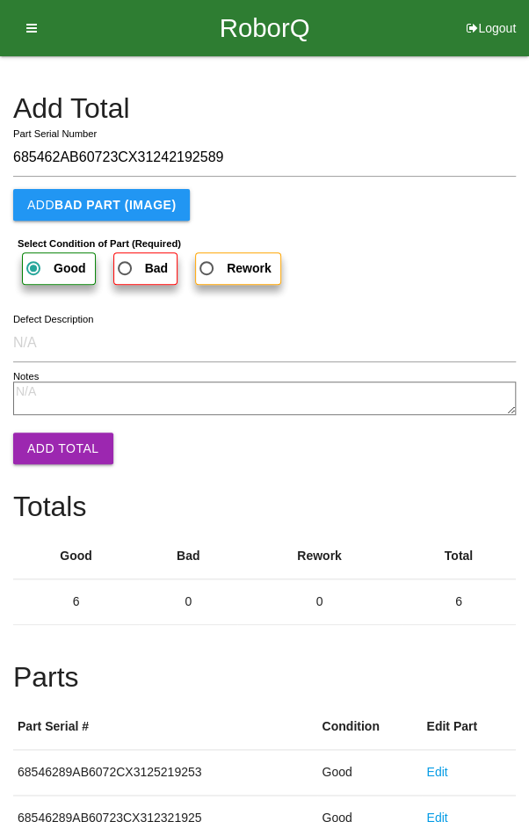
click at [54, 439] on button "Add Total" at bounding box center [63, 448] width 100 height 32
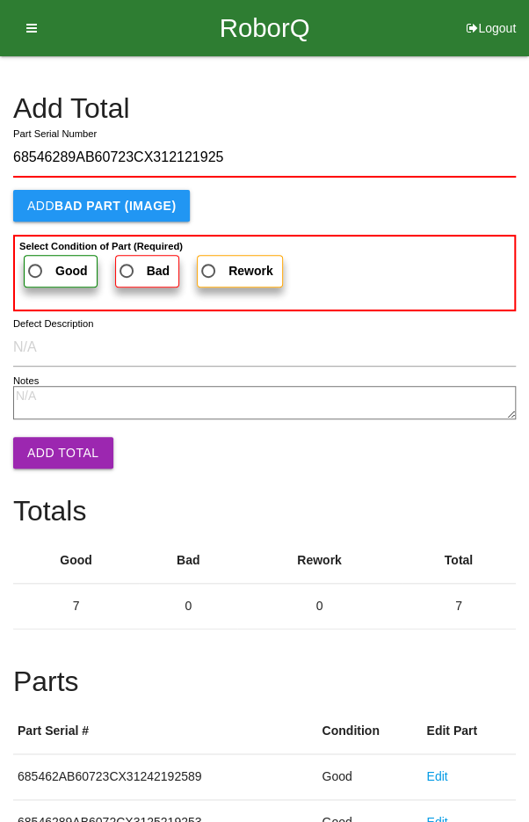
click at [42, 269] on span "Good" at bounding box center [56, 271] width 63 height 22
click at [36, 269] on input "Good" at bounding box center [30, 265] width 11 height 11
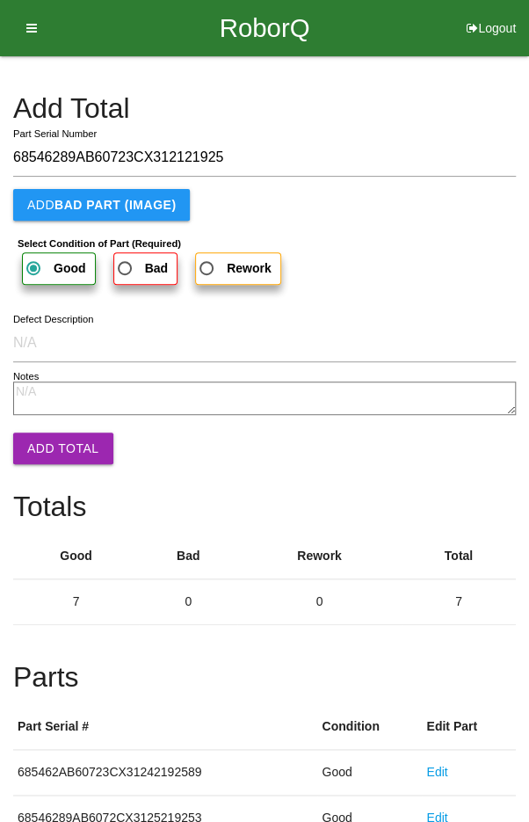
click at [62, 439] on button "Add Total" at bounding box center [63, 448] width 100 height 32
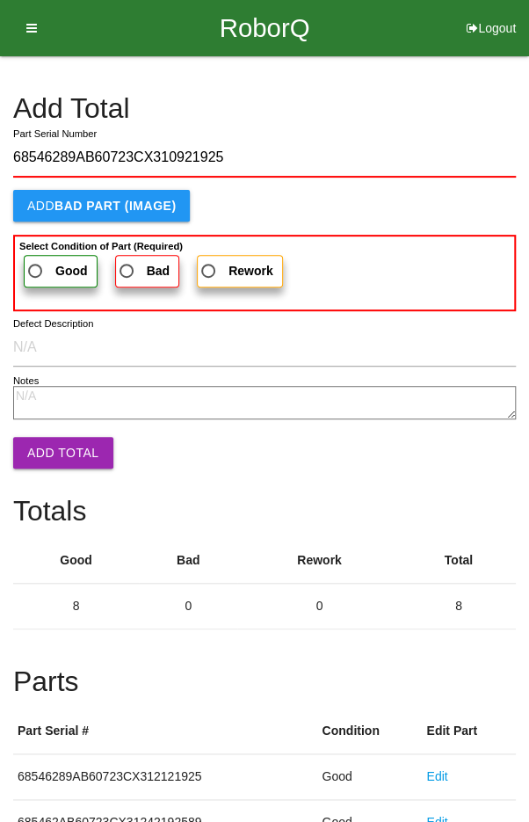
click at [40, 257] on label "Good" at bounding box center [61, 271] width 74 height 33
click at [36, 260] on input "Good" at bounding box center [30, 265] width 11 height 11
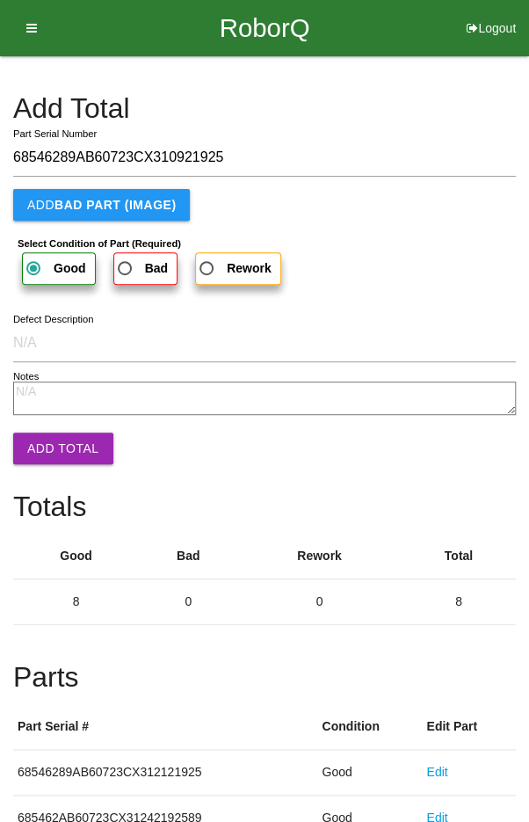
click at [62, 459] on button "Add Total" at bounding box center [63, 448] width 100 height 32
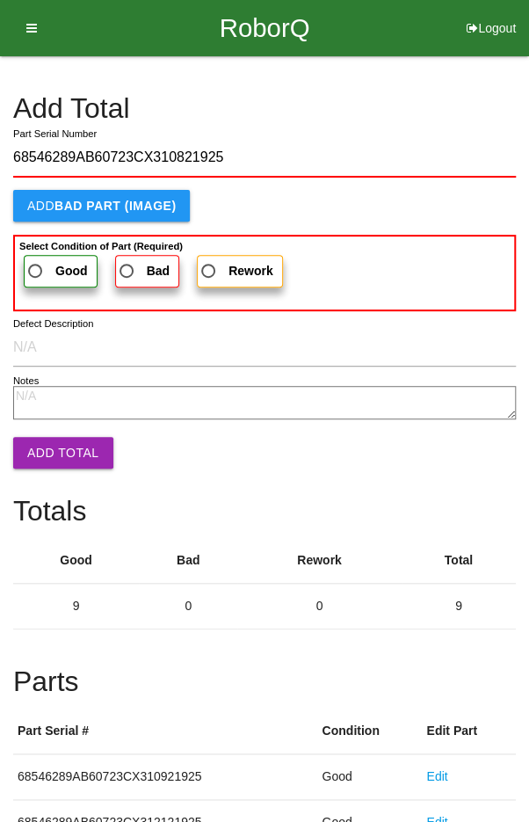
click at [45, 257] on label "Good" at bounding box center [61, 271] width 74 height 33
click at [36, 260] on input "Good" at bounding box center [30, 265] width 11 height 11
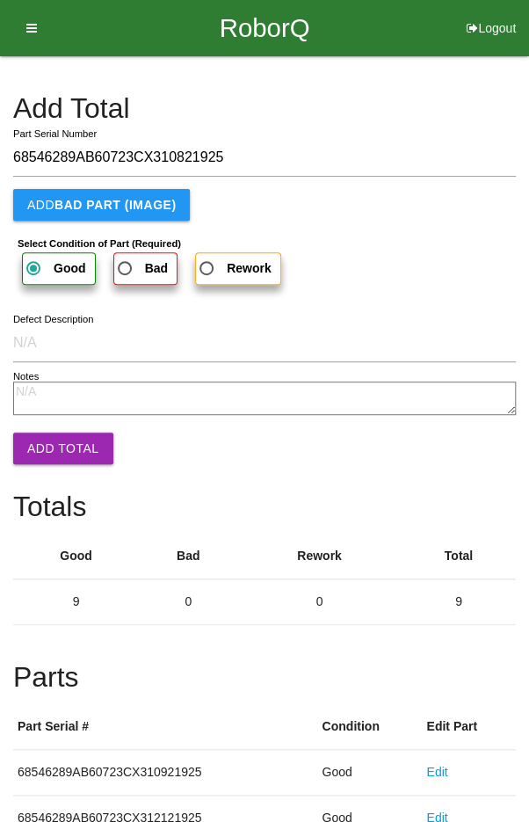
click at [63, 459] on button "Add Total" at bounding box center [63, 448] width 100 height 32
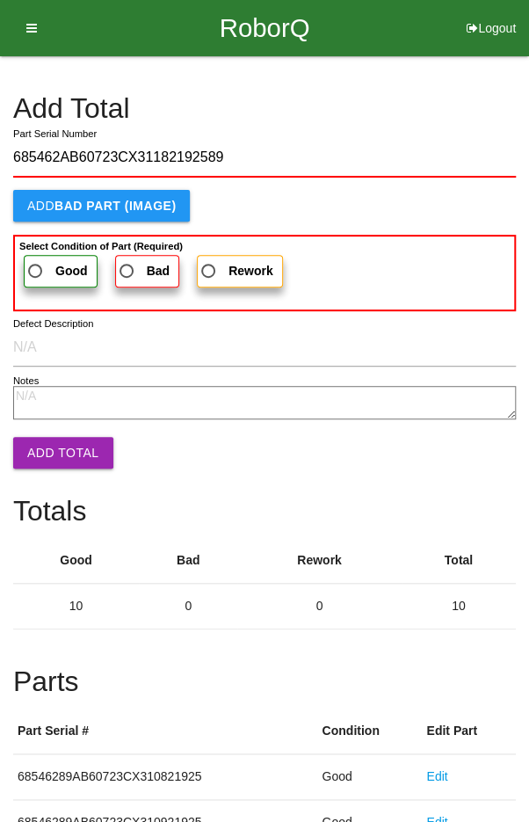
click at [40, 257] on label "Good" at bounding box center [61, 271] width 74 height 33
click at [36, 260] on input "Good" at bounding box center [30, 265] width 11 height 11
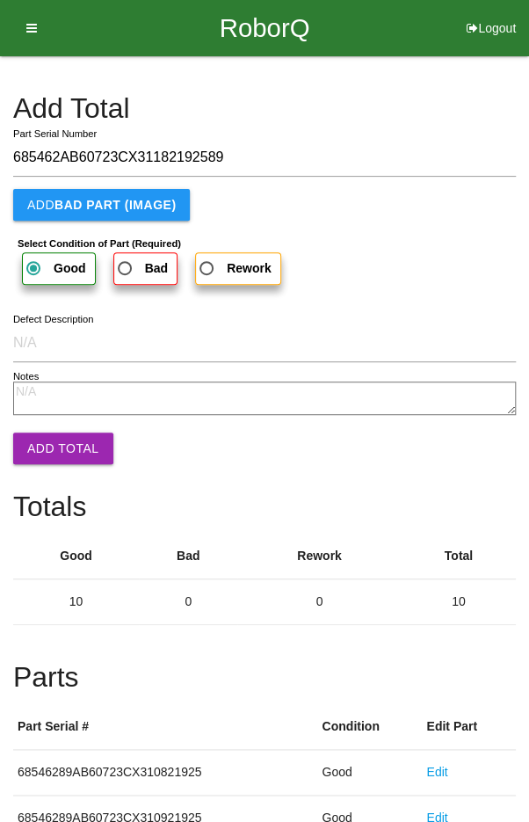
click at [61, 446] on button "Add Total" at bounding box center [63, 448] width 100 height 32
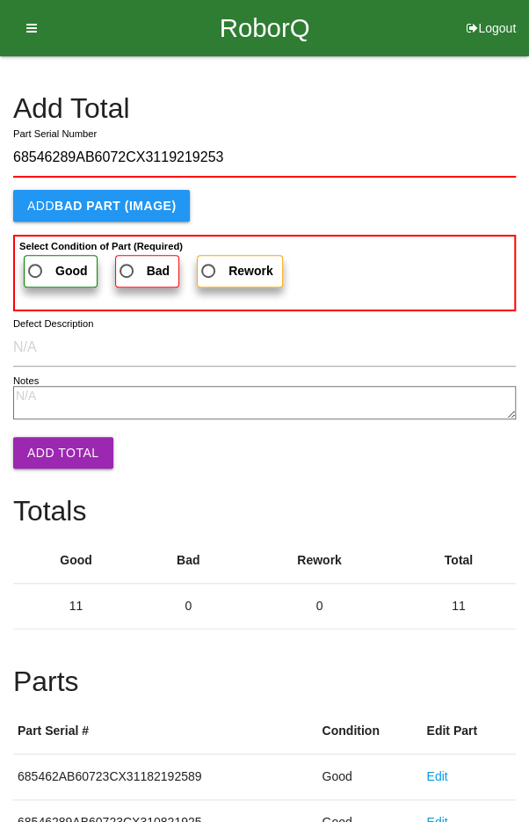
click at [40, 266] on span "Good" at bounding box center [56, 271] width 63 height 22
click at [36, 266] on input "Good" at bounding box center [30, 265] width 11 height 11
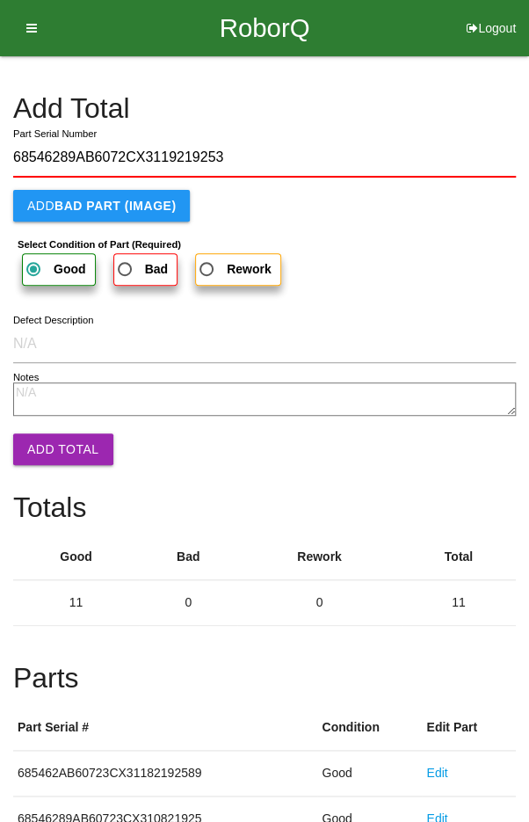
click at [56, 440] on button "Add Total" at bounding box center [63, 449] width 100 height 32
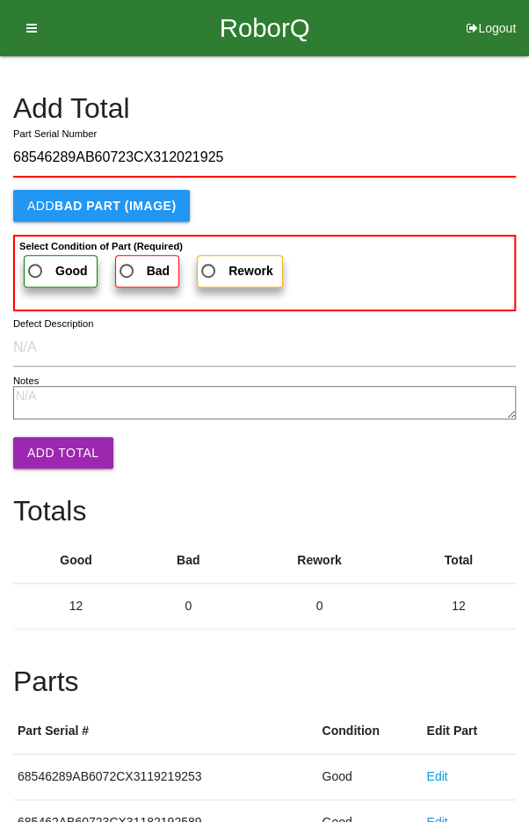
click at [45, 265] on span "Good" at bounding box center [56, 271] width 63 height 22
click at [36, 265] on input "Good" at bounding box center [30, 265] width 11 height 11
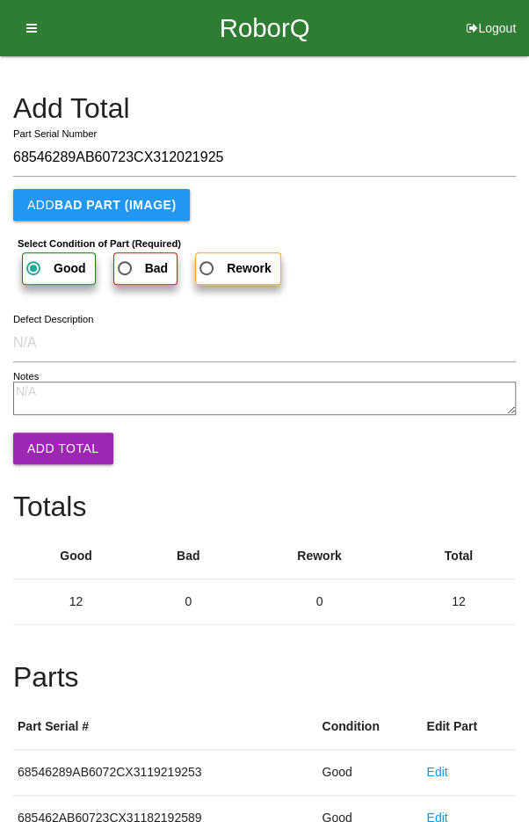
click at [50, 445] on button "Add Total" at bounding box center [63, 448] width 100 height 32
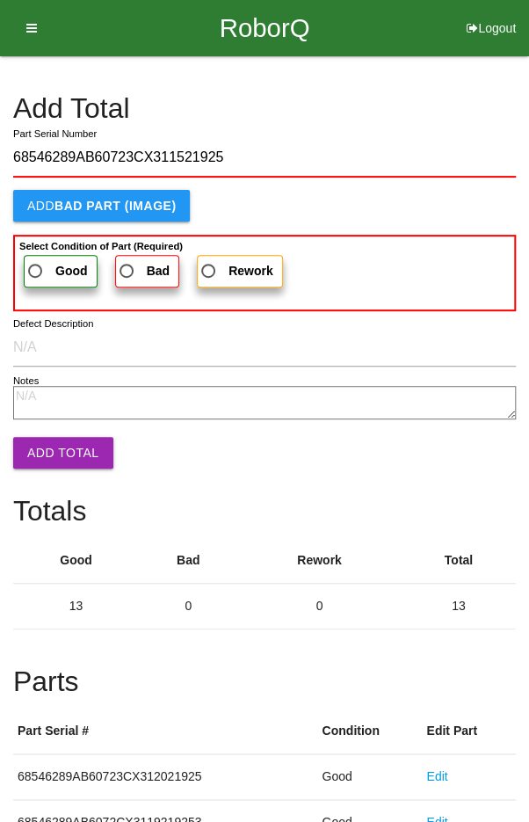
click at [47, 260] on span "Good" at bounding box center [56, 271] width 63 height 22
click at [36, 260] on input "Good" at bounding box center [30, 265] width 11 height 11
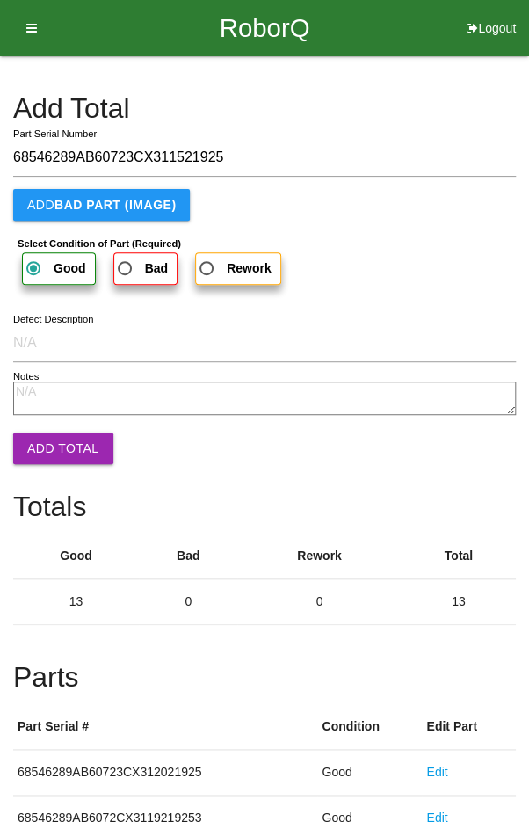
click at [50, 438] on button "Add Total" at bounding box center [63, 448] width 100 height 32
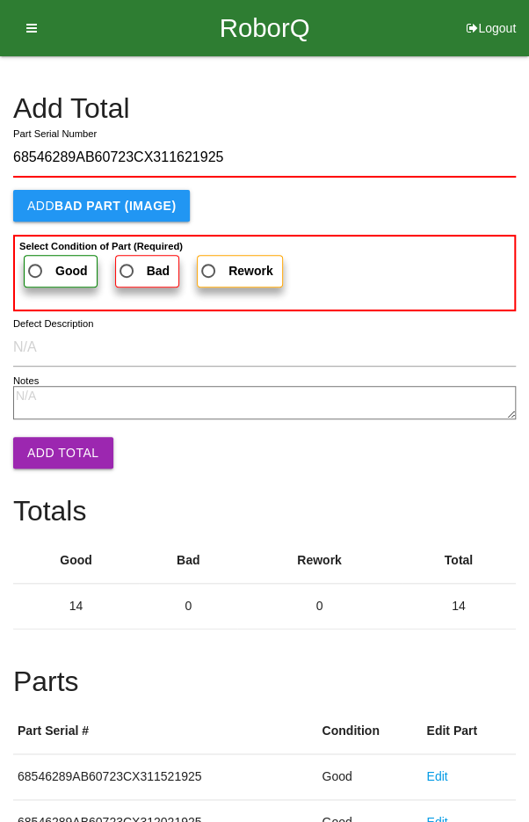
click at [43, 265] on span "Good" at bounding box center [56, 271] width 63 height 22
click at [36, 265] on input "Good" at bounding box center [30, 265] width 11 height 11
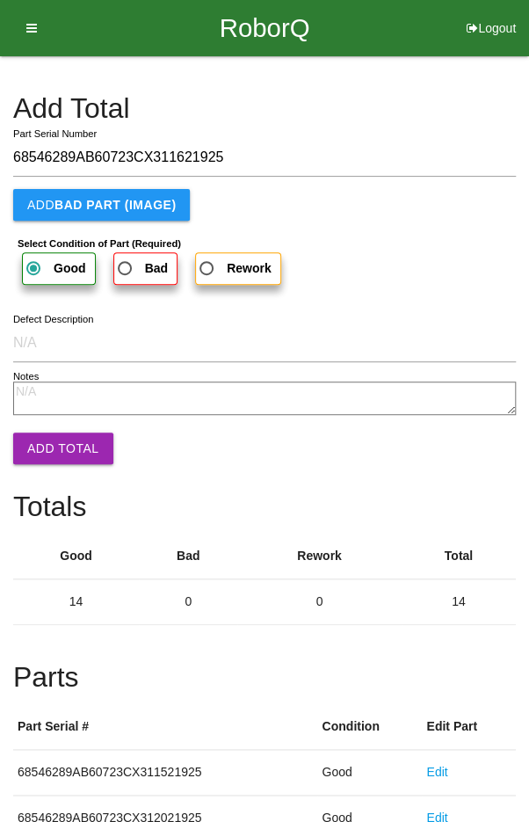
click at [55, 437] on button "Add Total" at bounding box center [63, 448] width 100 height 32
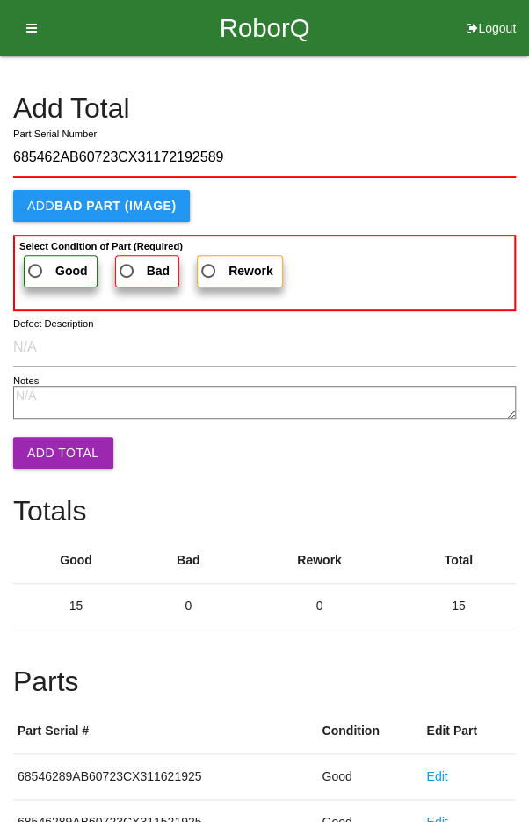
click at [48, 265] on span "Good" at bounding box center [56, 271] width 63 height 22
click at [36, 265] on input "Good" at bounding box center [30, 265] width 11 height 11
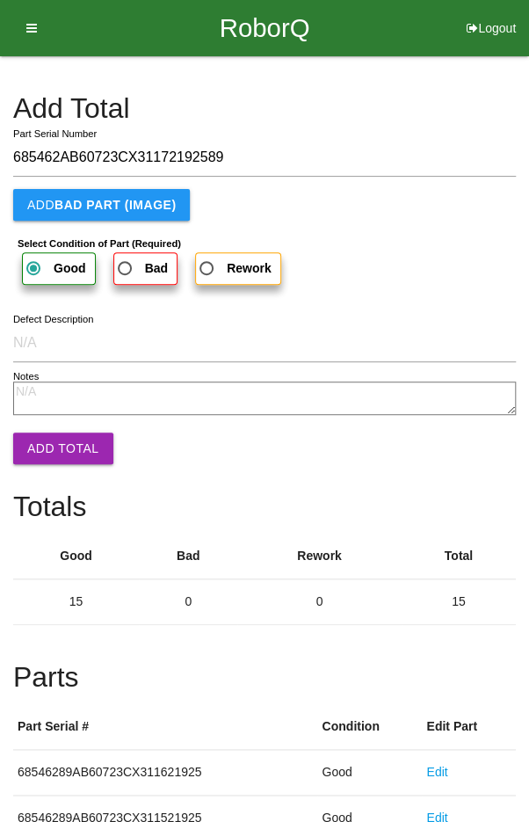
click at [51, 445] on button "Add Total" at bounding box center [63, 448] width 100 height 32
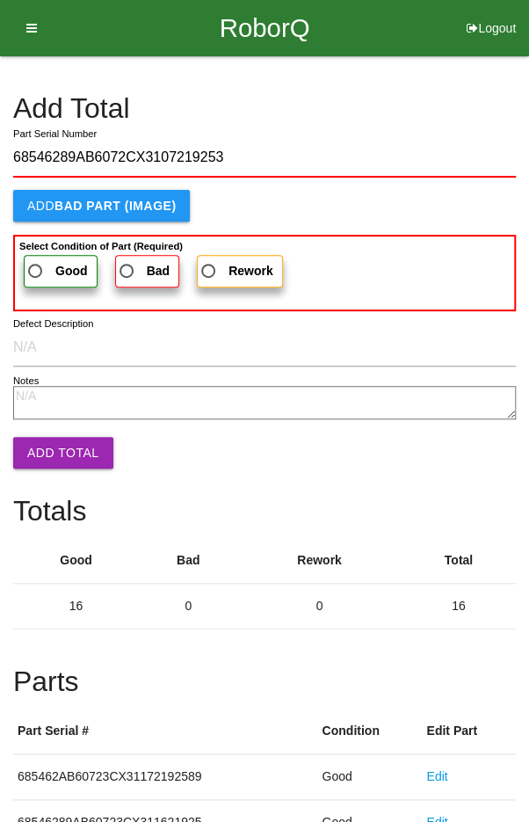
click at [55, 266] on b "Good" at bounding box center [71, 271] width 33 height 14
click at [36, 266] on input "Good" at bounding box center [30, 265] width 11 height 11
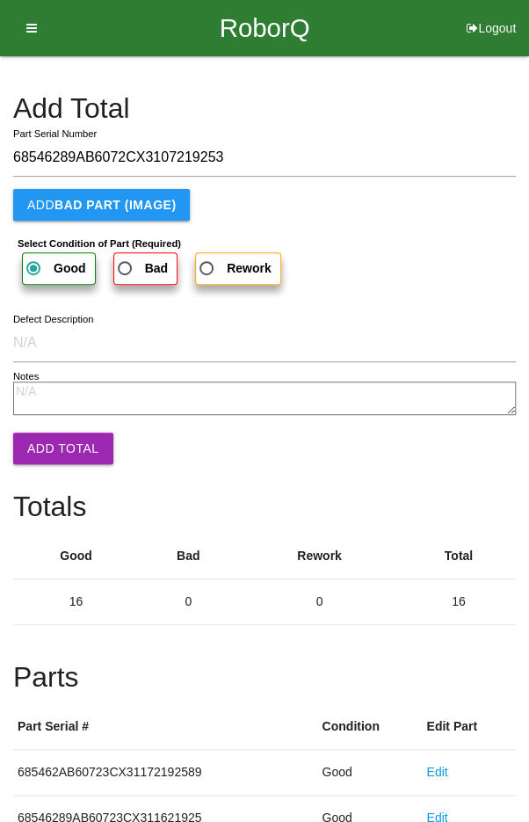
click at [53, 438] on button "Add Total" at bounding box center [63, 448] width 100 height 32
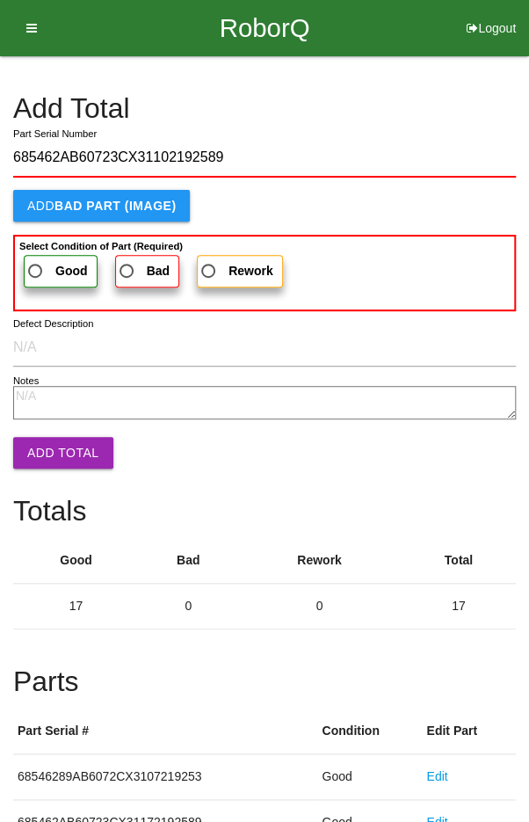
click at [45, 260] on span "Good" at bounding box center [56, 271] width 63 height 22
click at [36, 260] on input "Good" at bounding box center [30, 265] width 11 height 11
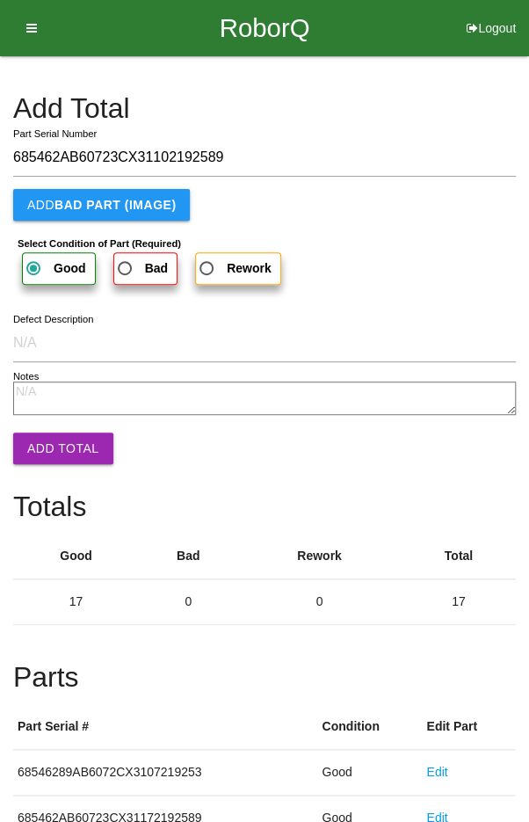
click at [54, 445] on button "Add Total" at bounding box center [63, 448] width 100 height 32
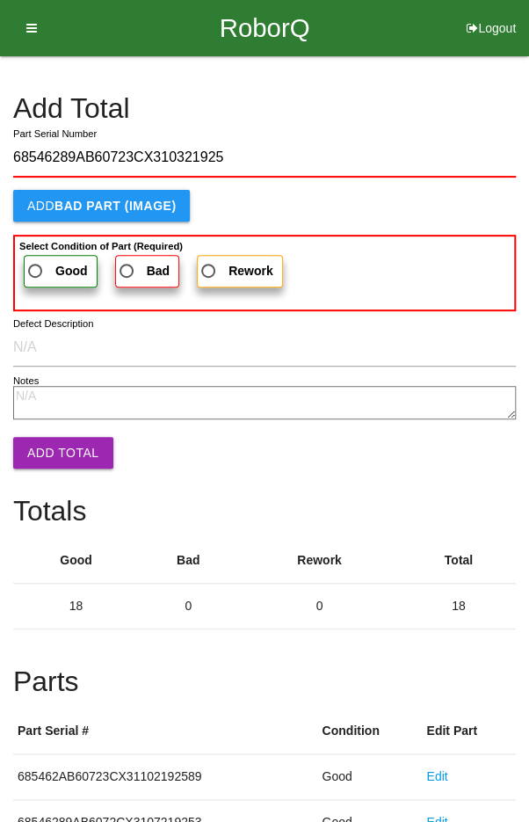
click at [40, 261] on span "Good" at bounding box center [56, 271] width 63 height 22
click at [36, 261] on input "Good" at bounding box center [30, 265] width 11 height 11
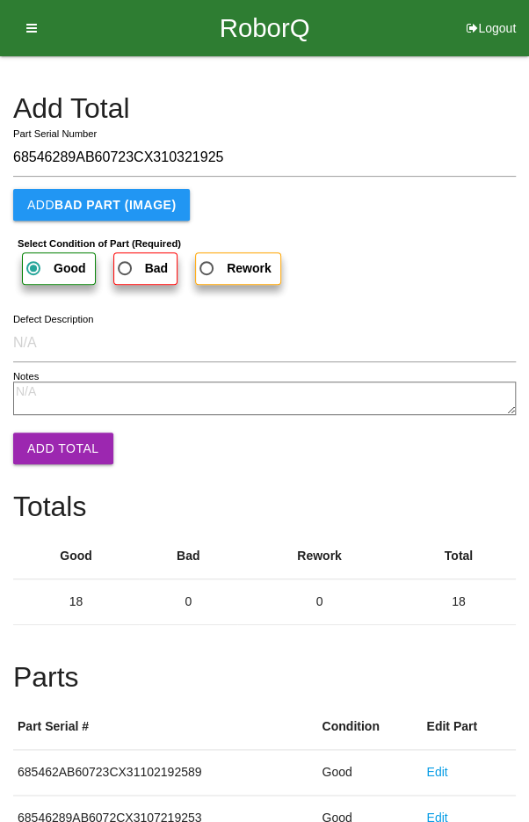
click at [54, 441] on button "Add Total" at bounding box center [63, 448] width 100 height 32
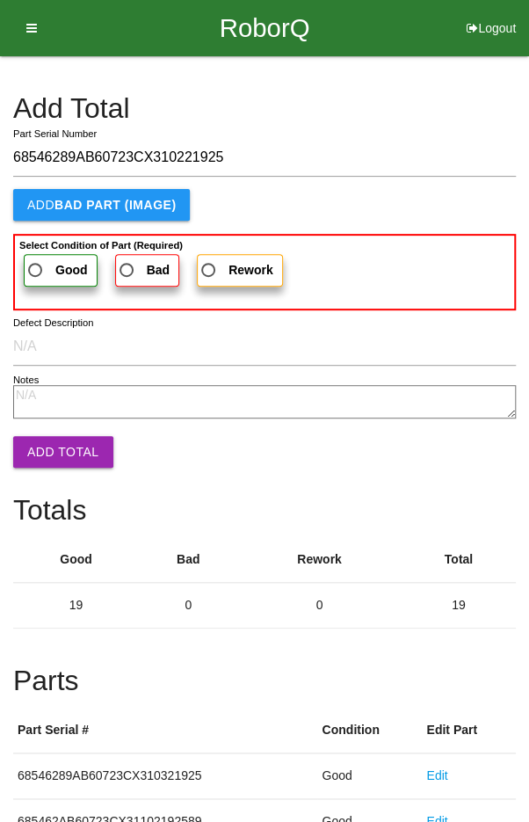
click at [48, 264] on span "Good" at bounding box center [56, 270] width 63 height 22
click at [36, 264] on input "Good" at bounding box center [30, 264] width 11 height 11
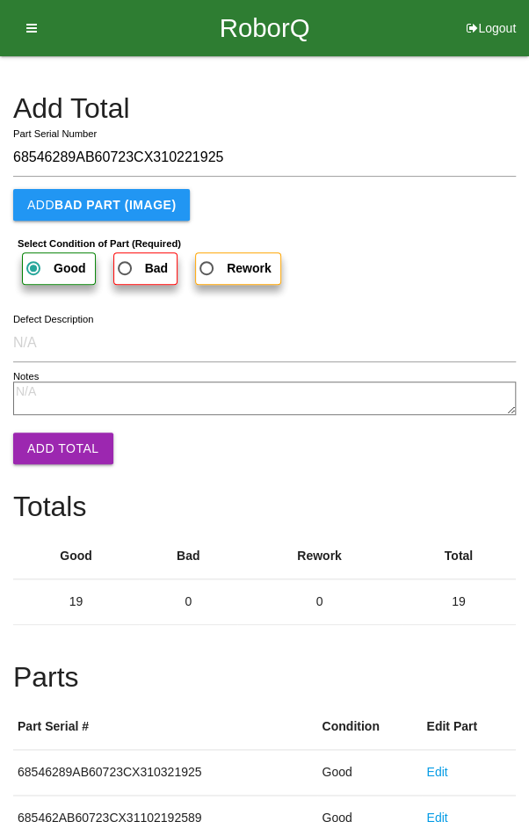
click at [59, 446] on button "Add Total" at bounding box center [63, 448] width 100 height 32
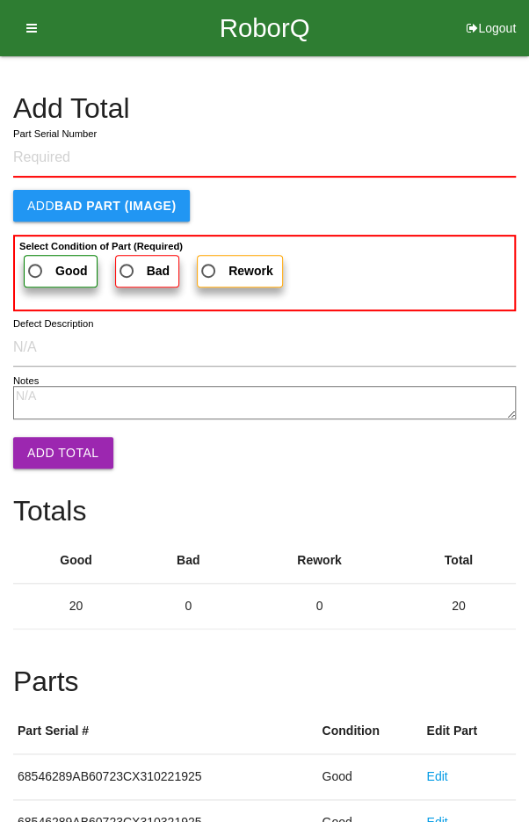
click at [431, 102] on h4 "Add Total" at bounding box center [264, 108] width 503 height 31
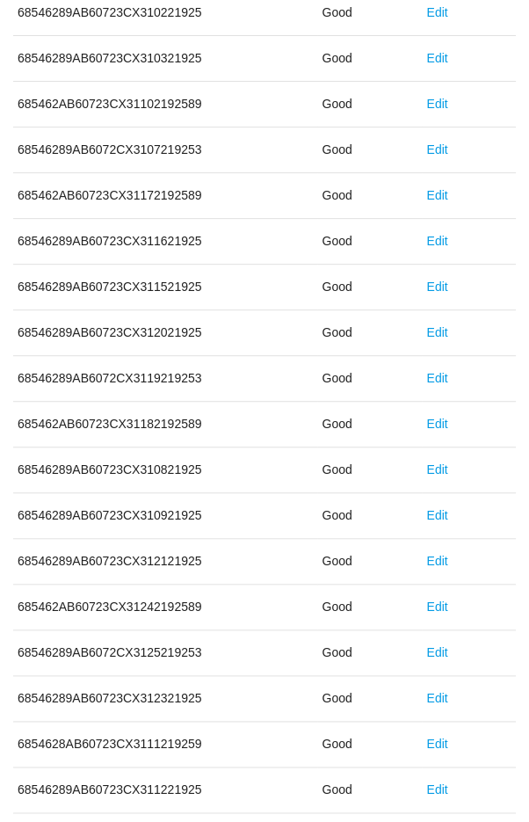
scroll to position [976, 0]
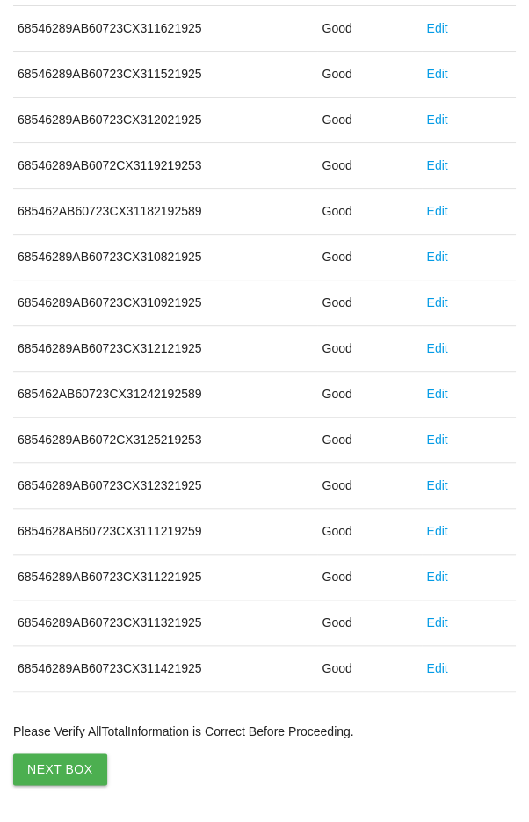
click at [58, 763] on button "Next Box" at bounding box center [60, 769] width 94 height 32
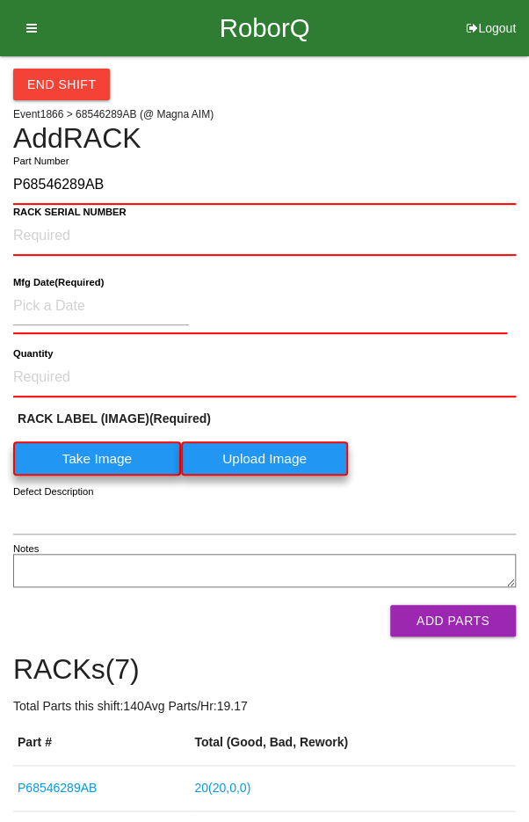
click at [90, 459] on label "Take Image" at bounding box center [97, 458] width 168 height 34
click at [0, 0] on \(IMAGE\) "Take Image" at bounding box center [0, 0] width 0 height 0
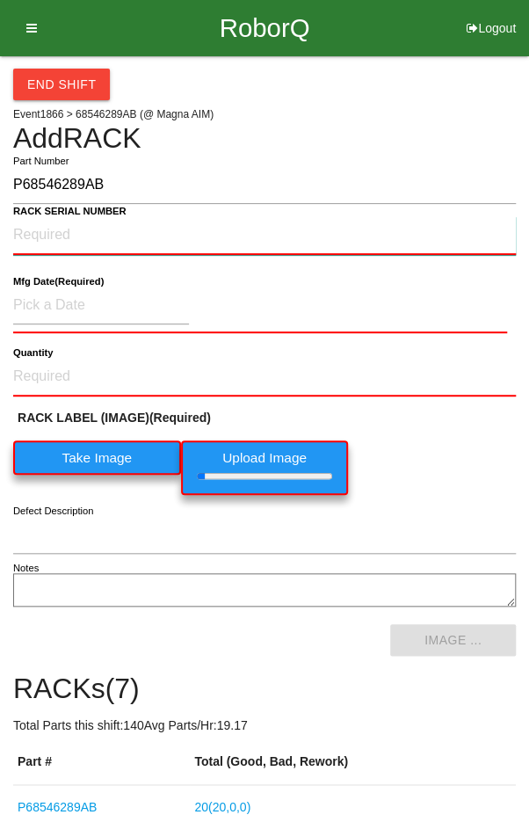
click at [50, 226] on NUMBER "RACK SERIAL NUMBER" at bounding box center [264, 235] width 503 height 39
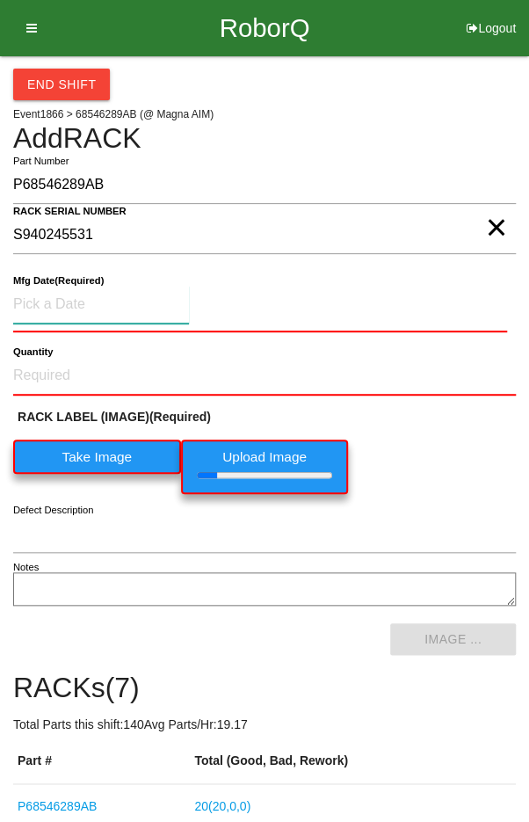
click at [63, 299] on input at bounding box center [101, 305] width 176 height 38
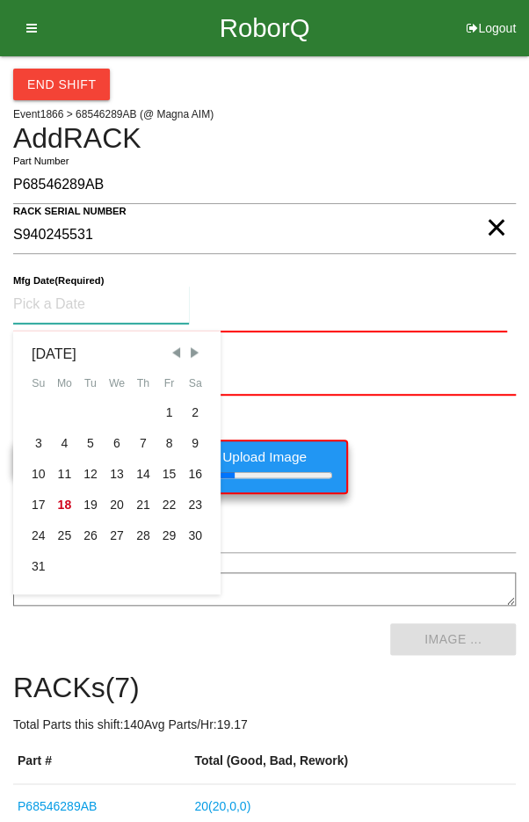
click at [140, 430] on div "7" at bounding box center [143, 443] width 26 height 31
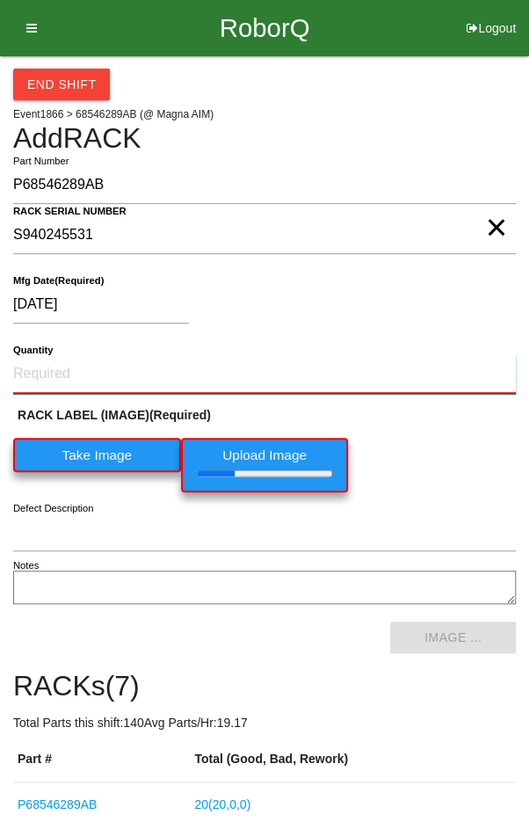
click at [370, 377] on input "Quantity" at bounding box center [264, 374] width 503 height 39
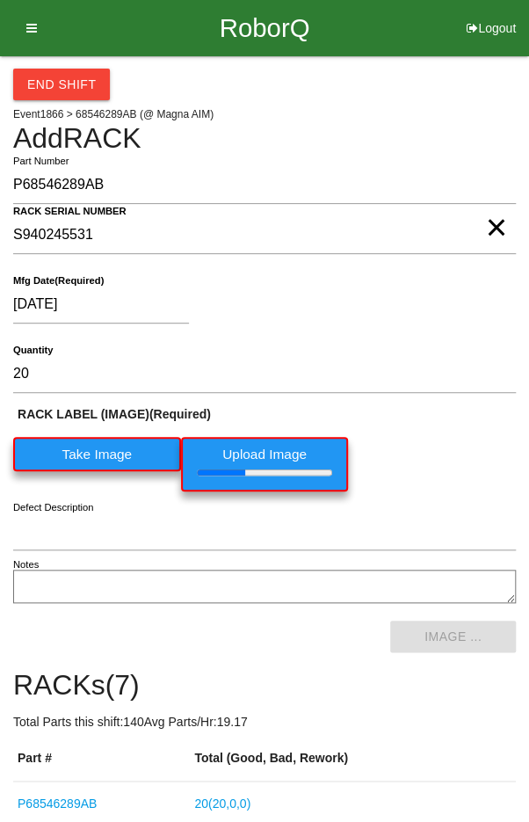
click at [430, 304] on div "[DATE]" at bounding box center [260, 308] width 494 height 45
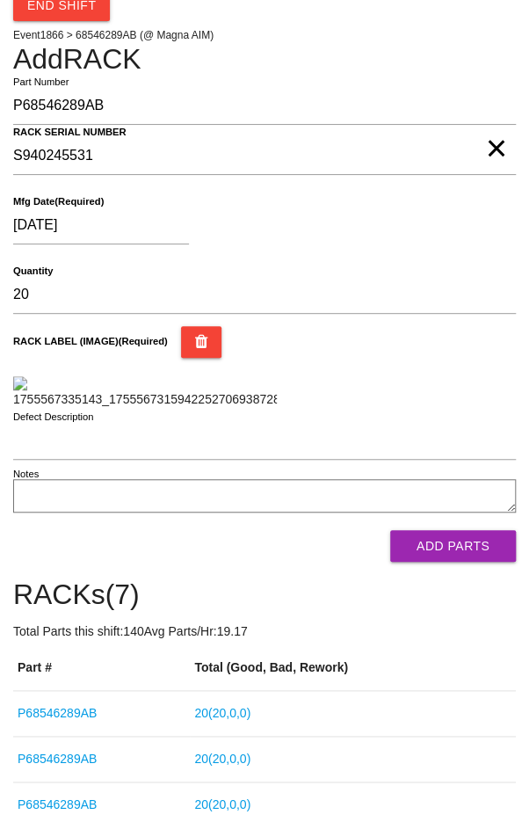
scroll to position [349, 0]
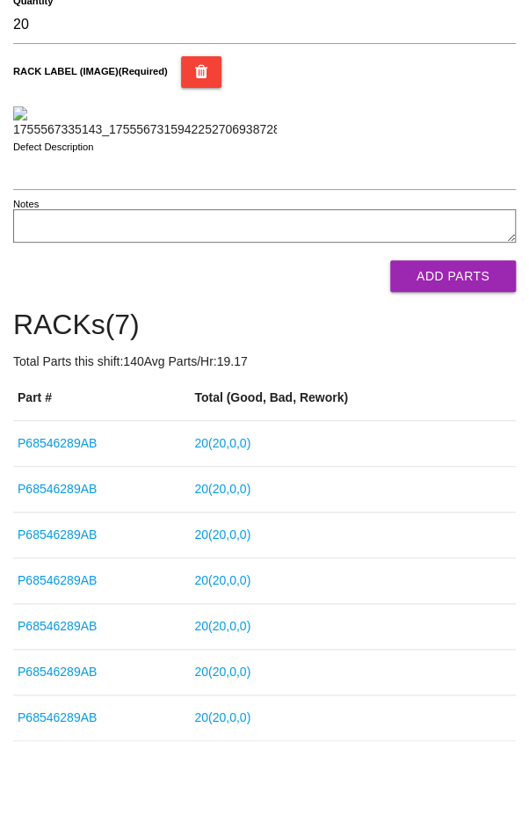
click at [467, 292] on button "Add Parts" at bounding box center [453, 276] width 126 height 32
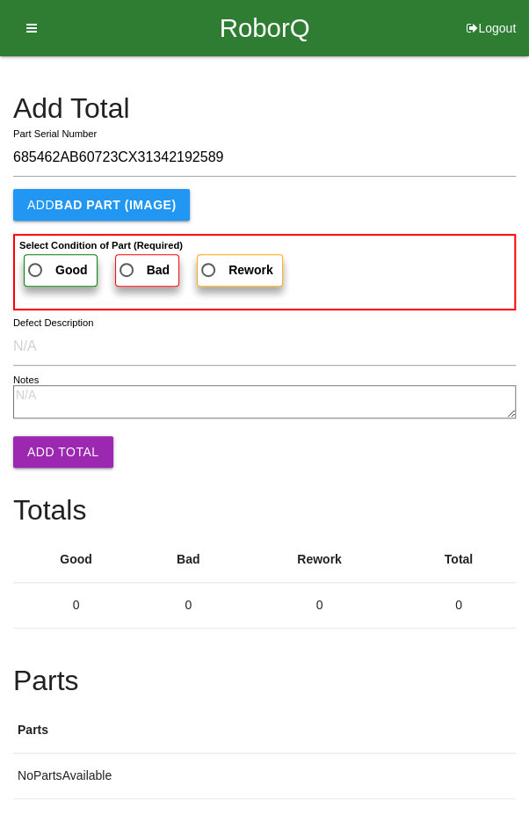
click at [40, 262] on span "Good" at bounding box center [56, 270] width 63 height 22
click at [36, 262] on input "Good" at bounding box center [30, 264] width 11 height 11
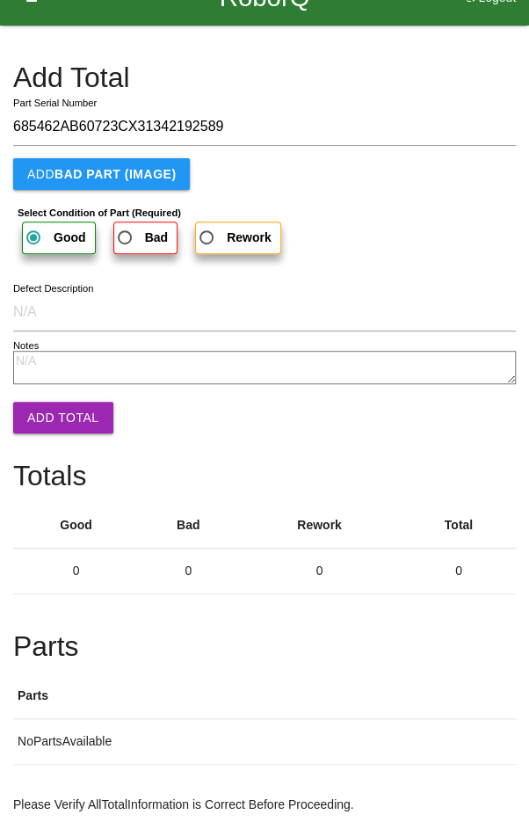
scroll to position [34, 0]
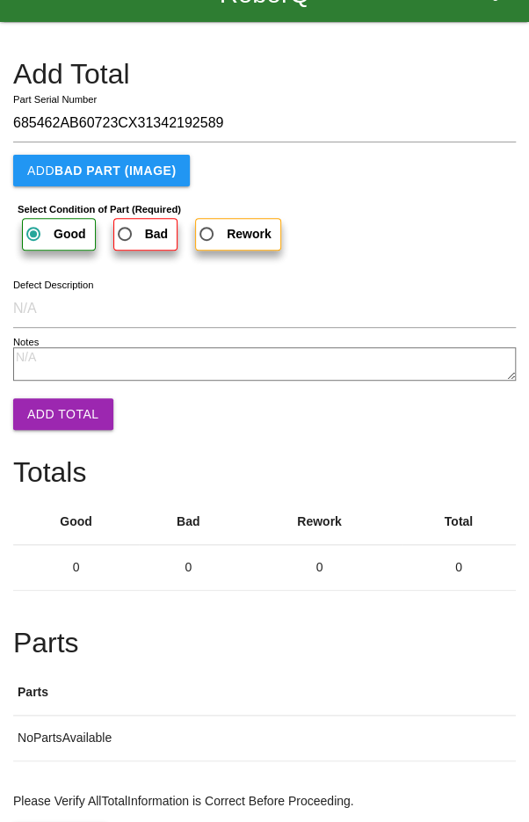
click at [49, 399] on button "Add Total" at bounding box center [63, 414] width 100 height 32
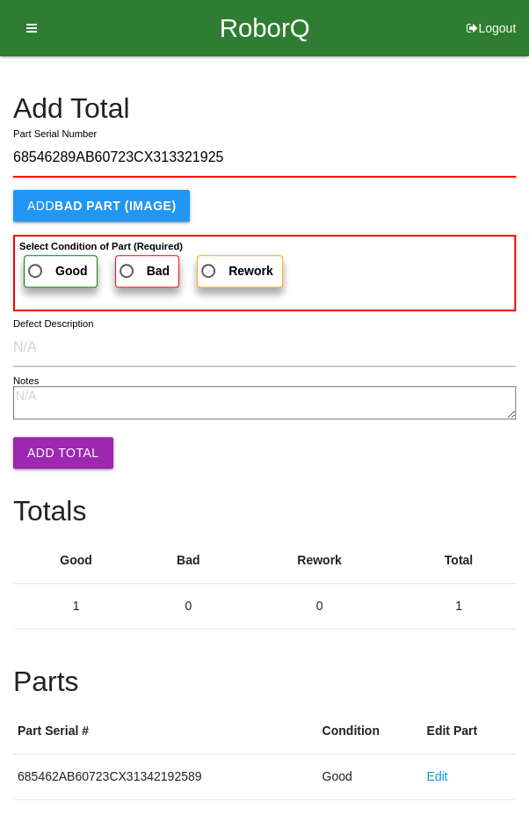
click at [47, 266] on span "Good" at bounding box center [56, 271] width 63 height 22
click at [36, 266] on input "Good" at bounding box center [30, 265] width 11 height 11
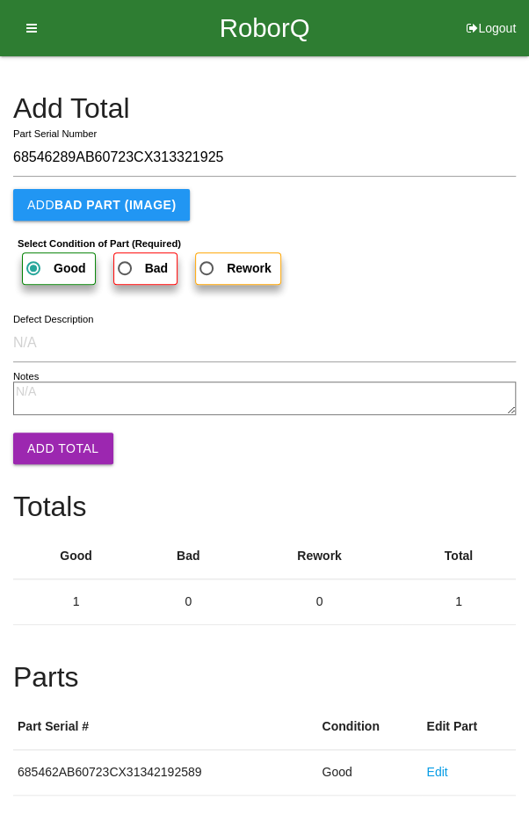
click at [63, 454] on button "Add Total" at bounding box center [63, 448] width 100 height 32
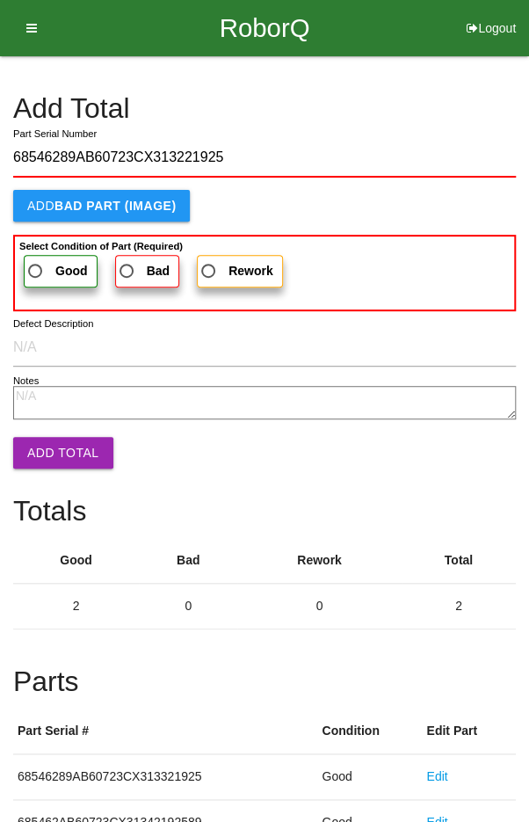
click at [38, 260] on span "Good" at bounding box center [56, 271] width 63 height 22
click at [36, 260] on input "Good" at bounding box center [30, 265] width 11 height 11
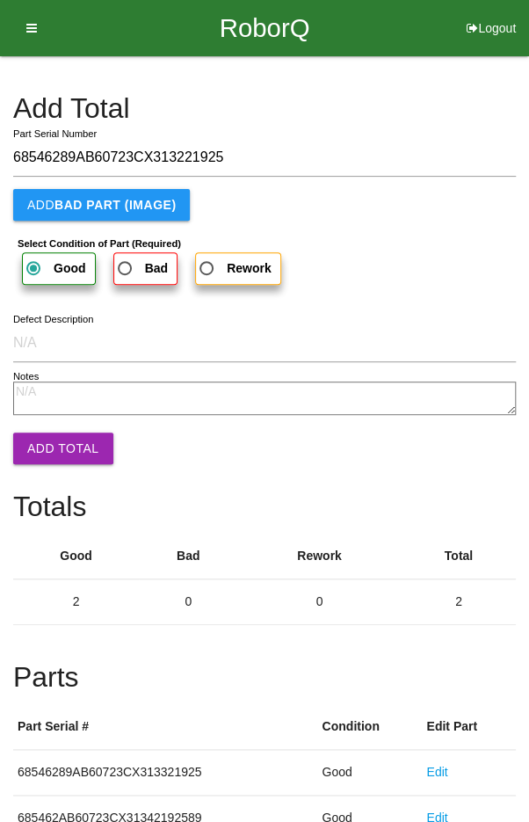
click at [66, 453] on button "Add Total" at bounding box center [63, 448] width 100 height 32
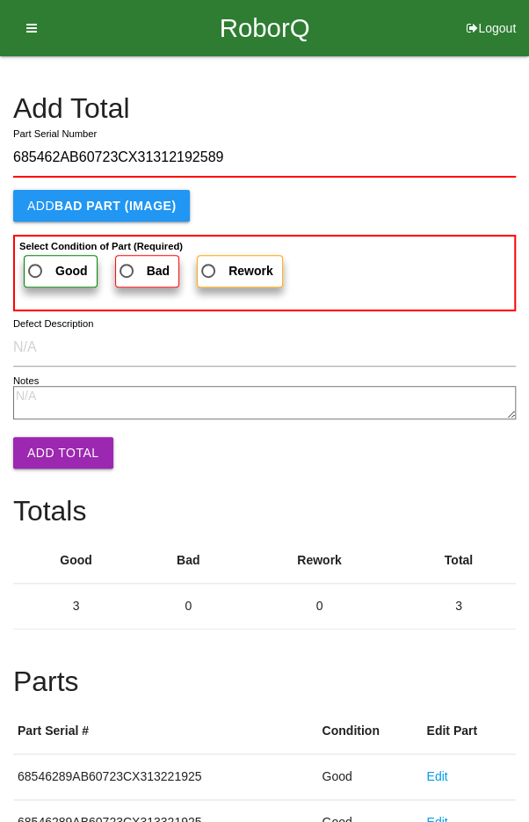
click at [50, 268] on span "Good" at bounding box center [56, 271] width 63 height 22
click at [36, 268] on input "Good" at bounding box center [30, 265] width 11 height 11
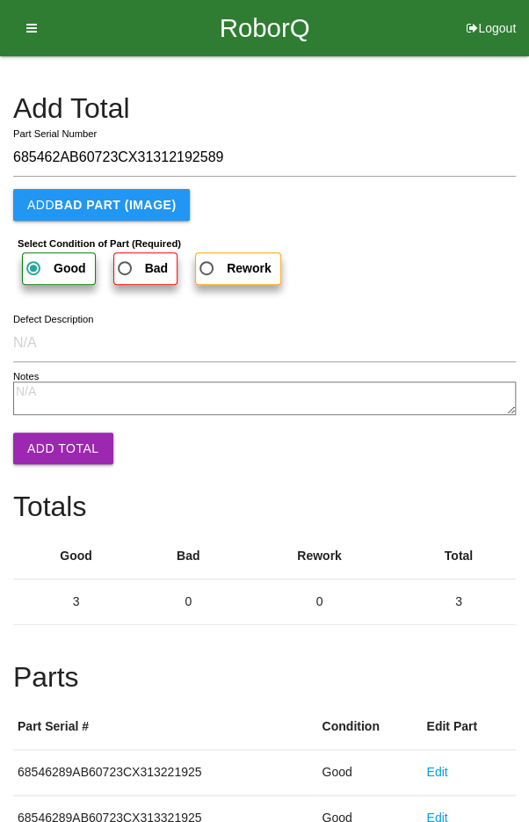
click at [63, 454] on button "Add Total" at bounding box center [63, 448] width 100 height 32
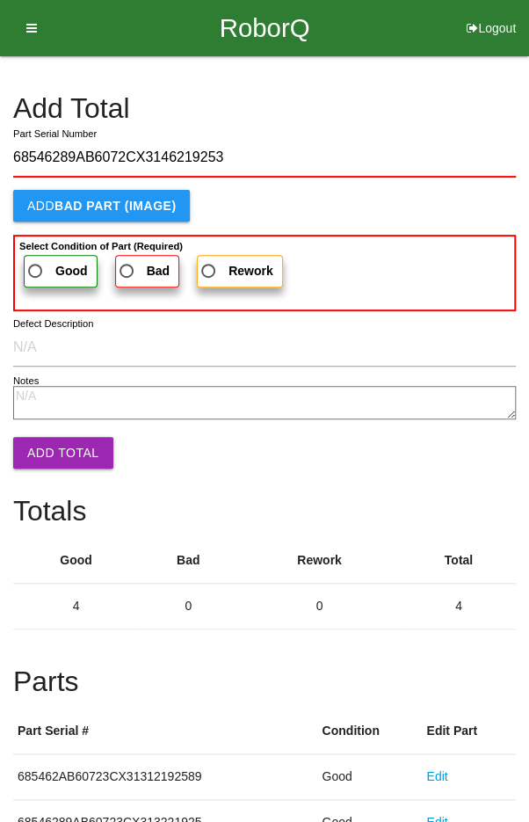
click at [42, 267] on span "Good" at bounding box center [56, 271] width 63 height 22
click at [36, 267] on input "Good" at bounding box center [30, 265] width 11 height 11
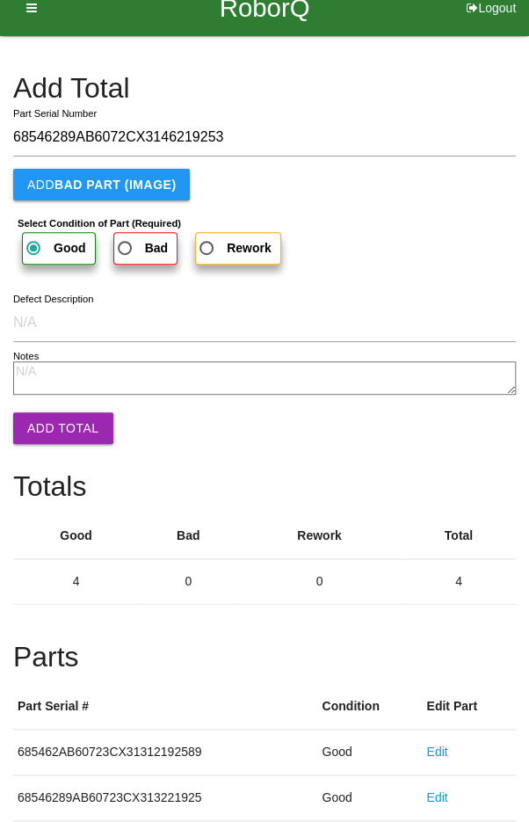
scroll to position [24, 0]
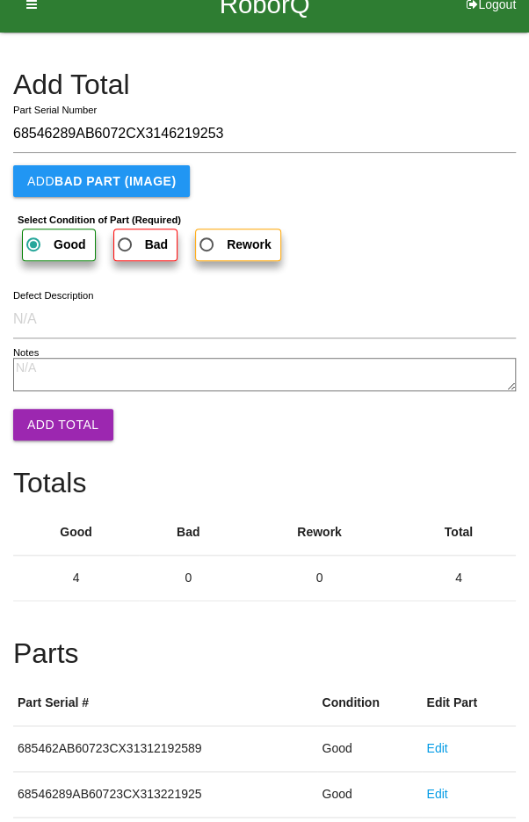
click at [58, 414] on button "Add Total" at bounding box center [63, 425] width 100 height 32
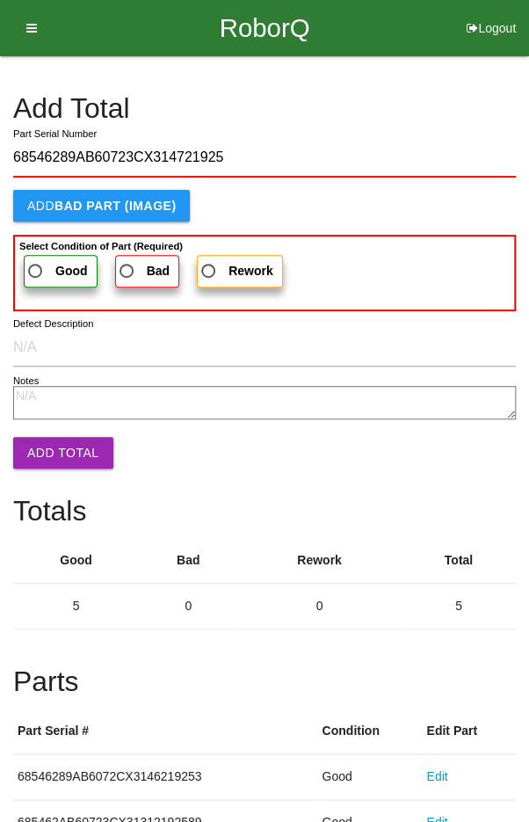
click at [42, 265] on span "Good" at bounding box center [56, 271] width 63 height 22
click at [36, 265] on input "Good" at bounding box center [30, 265] width 11 height 11
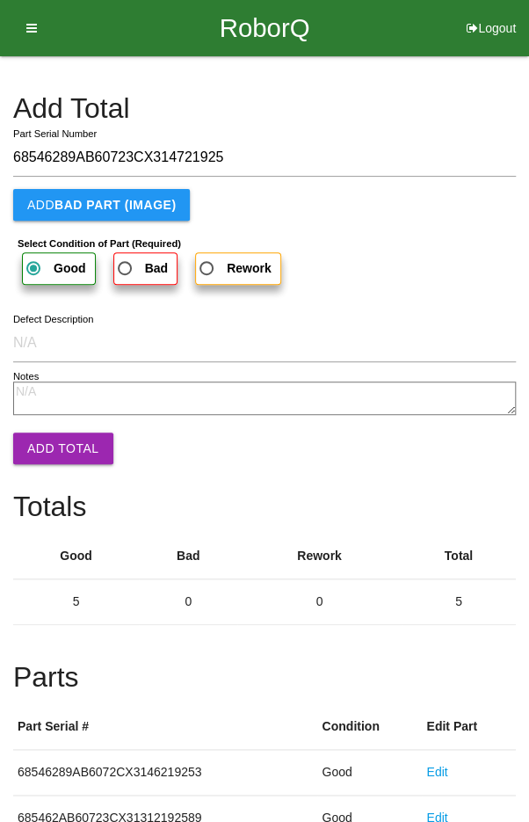
click at [55, 447] on button "Add Total" at bounding box center [63, 448] width 100 height 32
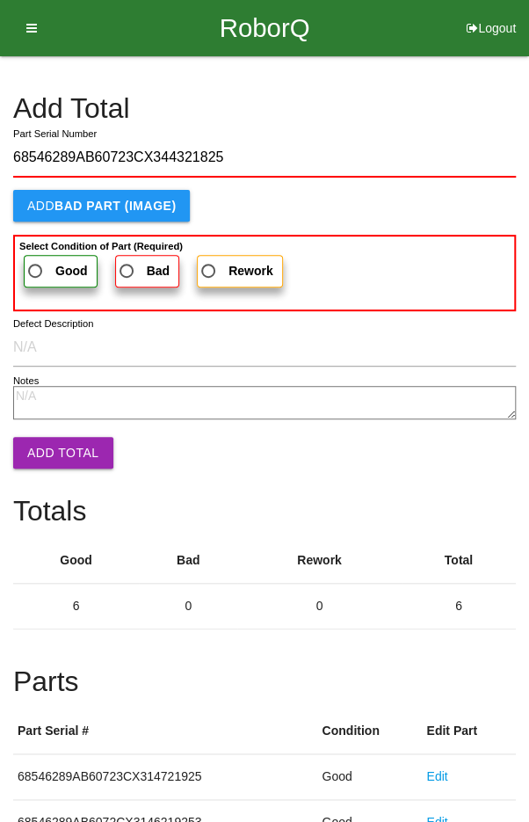
click at [40, 271] on span "Good" at bounding box center [56, 271] width 63 height 22
click at [36, 271] on input "Good" at bounding box center [30, 265] width 11 height 11
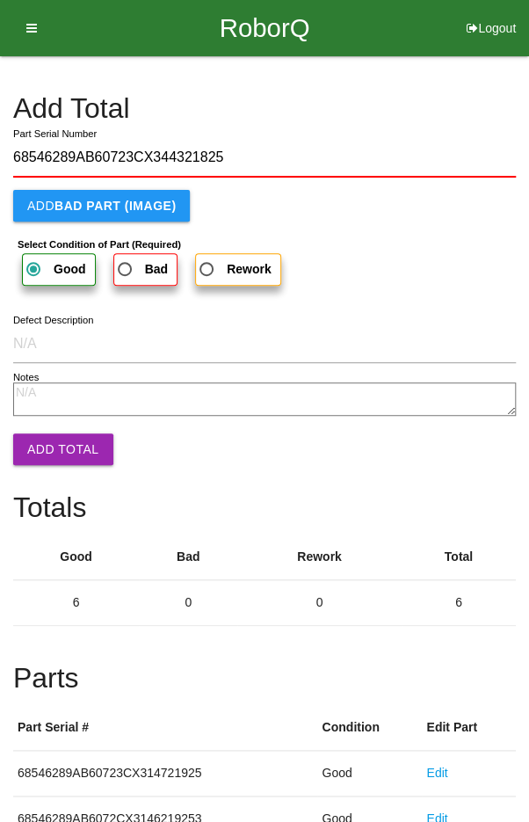
click at [54, 444] on button "Add Total" at bounding box center [63, 449] width 100 height 32
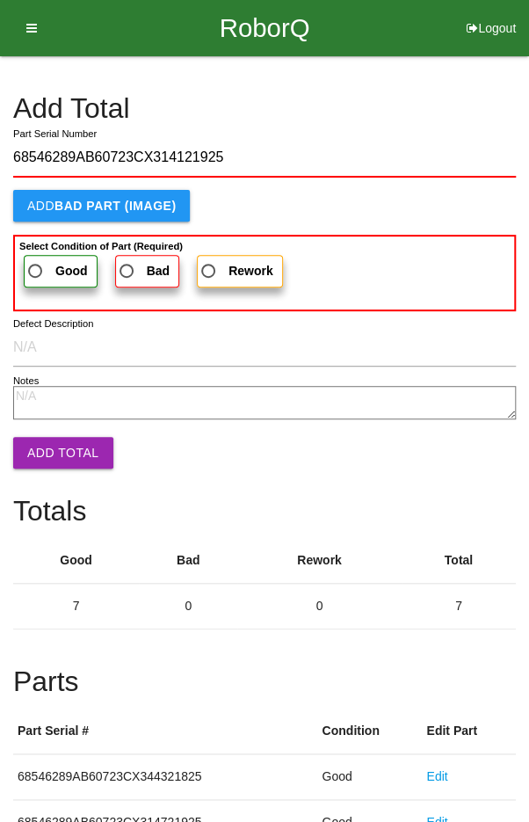
click at [45, 265] on span "Good" at bounding box center [56, 271] width 63 height 22
click at [36, 265] on input "Good" at bounding box center [30, 265] width 11 height 11
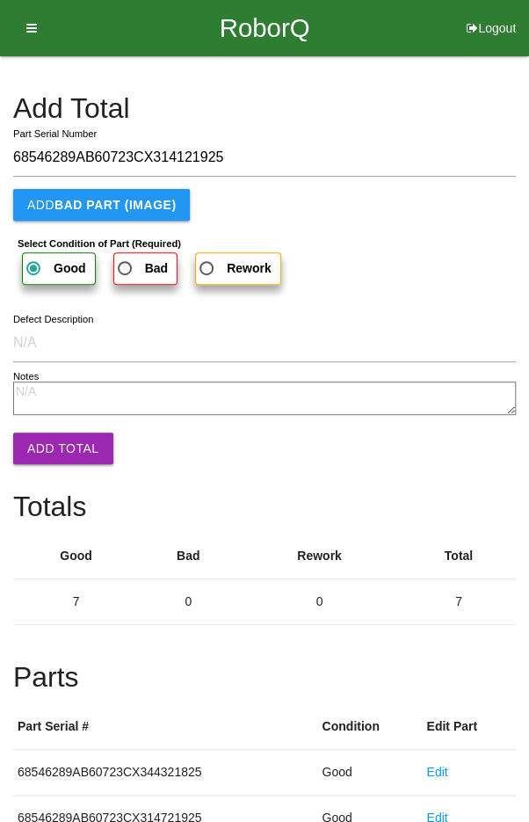
click at [69, 448] on button "Add Total" at bounding box center [63, 448] width 100 height 32
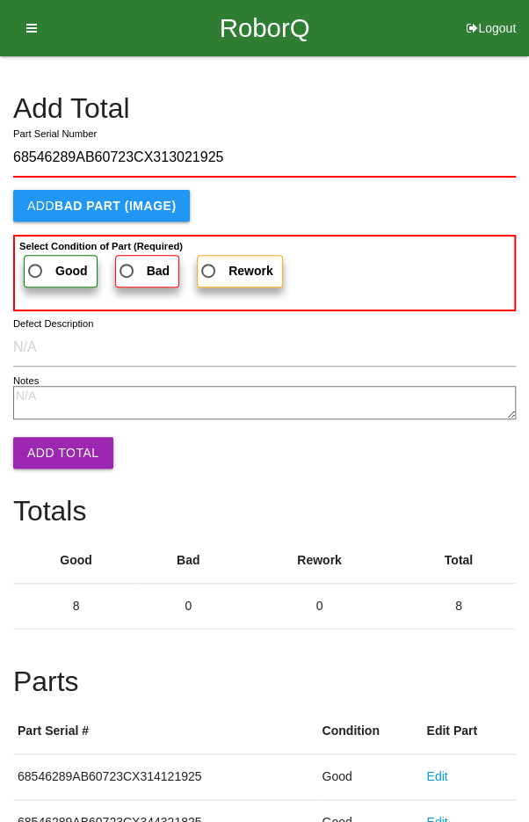
click at [42, 267] on span "Good" at bounding box center [56, 271] width 63 height 22
click at [36, 267] on input "Good" at bounding box center [30, 265] width 11 height 11
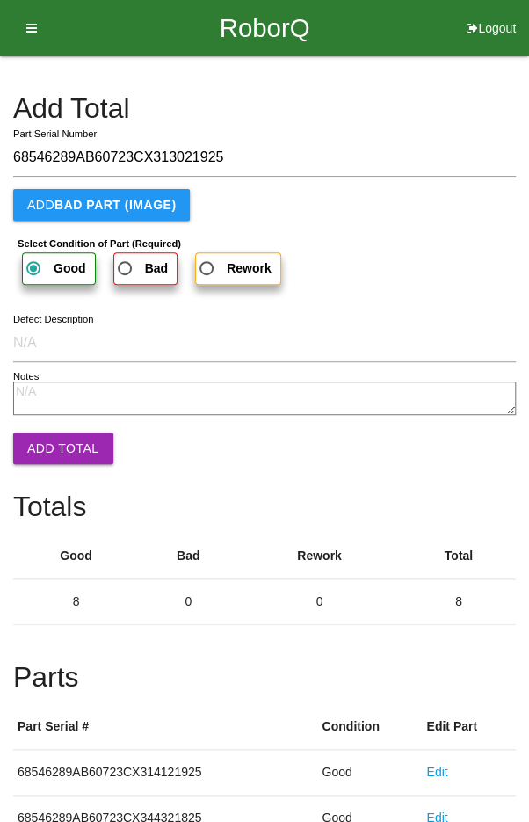
click at [54, 439] on button "Add Total" at bounding box center [63, 448] width 100 height 32
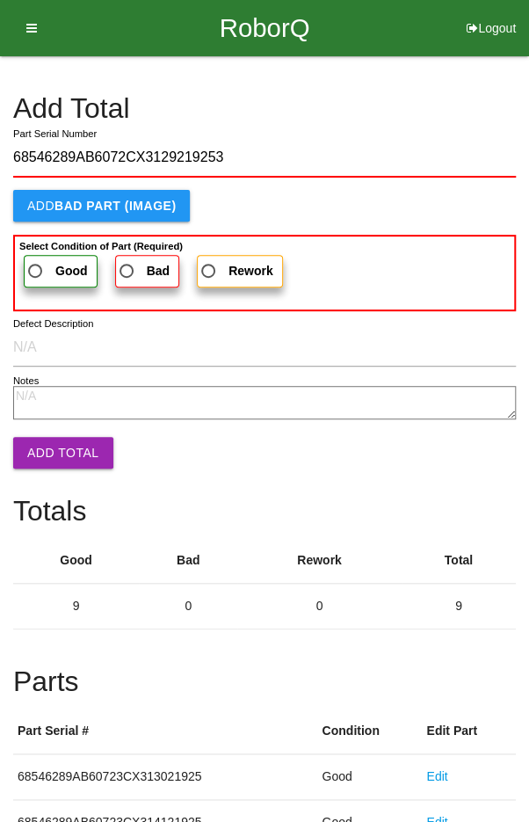
click at [47, 272] on span "Good" at bounding box center [56, 271] width 63 height 22
click at [36, 272] on input "Good" at bounding box center [30, 265] width 11 height 11
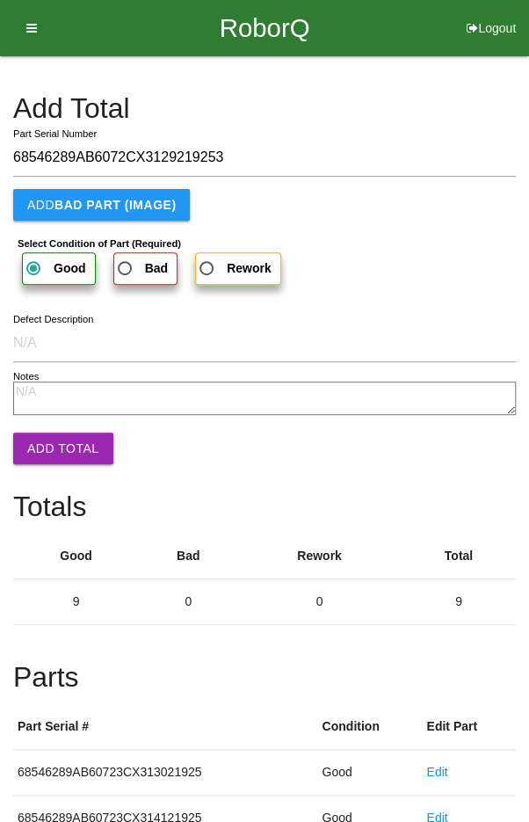
click at [67, 455] on button "Add Total" at bounding box center [63, 448] width 100 height 32
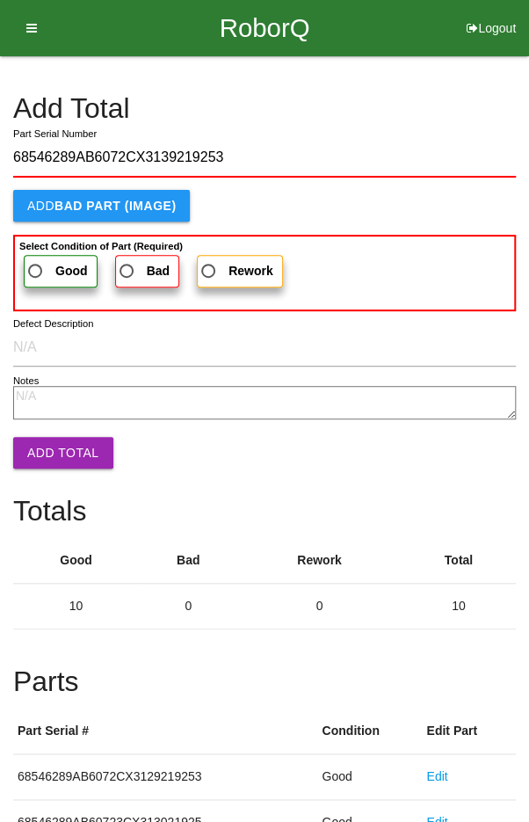
click at [49, 263] on span "Good" at bounding box center [56, 271] width 63 height 22
click at [36, 263] on input "Good" at bounding box center [30, 265] width 11 height 11
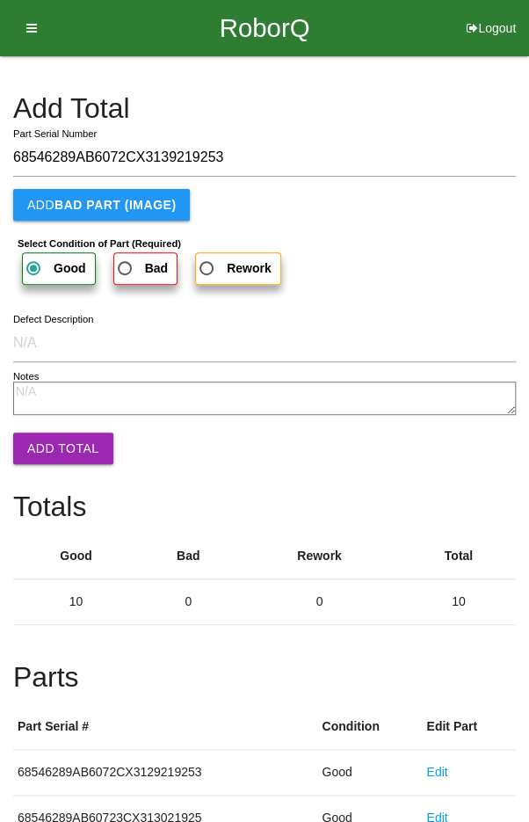
click at [56, 440] on button "Add Total" at bounding box center [63, 448] width 100 height 32
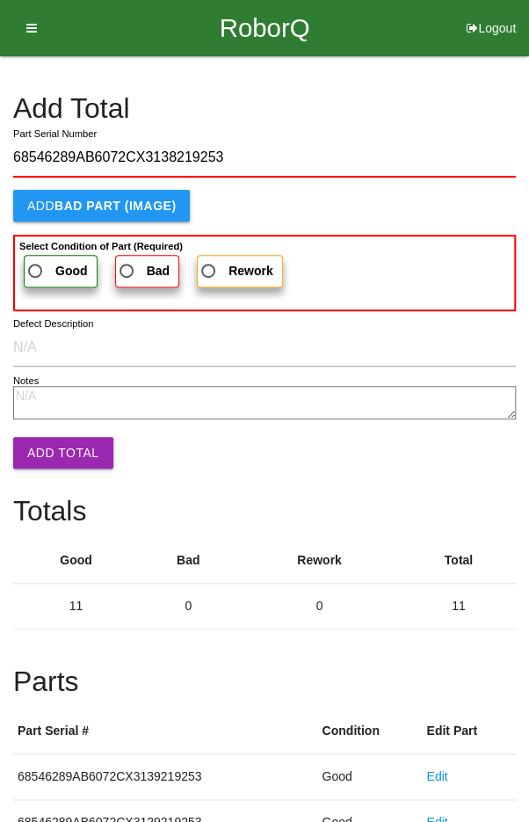
click at [45, 265] on span "Good" at bounding box center [56, 271] width 63 height 22
click at [36, 265] on input "Good" at bounding box center [30, 265] width 11 height 11
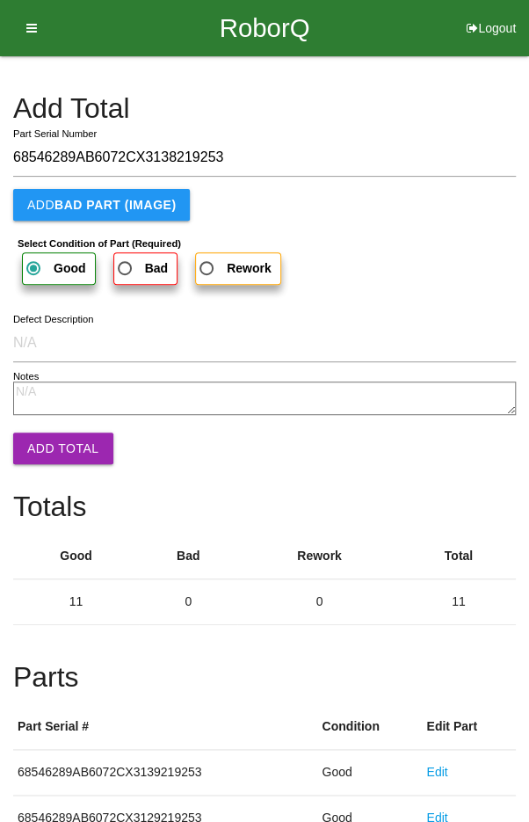
click at [61, 442] on button "Add Total" at bounding box center [63, 448] width 100 height 32
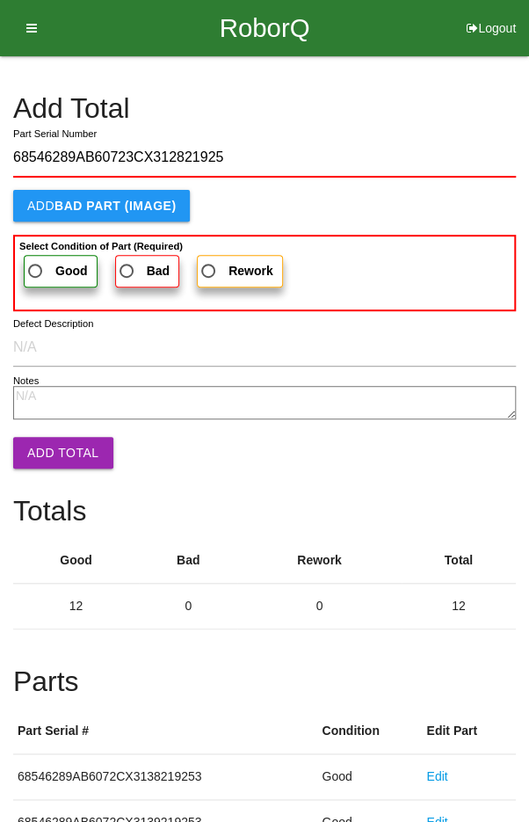
click at [43, 272] on span "Good" at bounding box center [56, 271] width 63 height 22
click at [36, 272] on input "Good" at bounding box center [30, 265] width 11 height 11
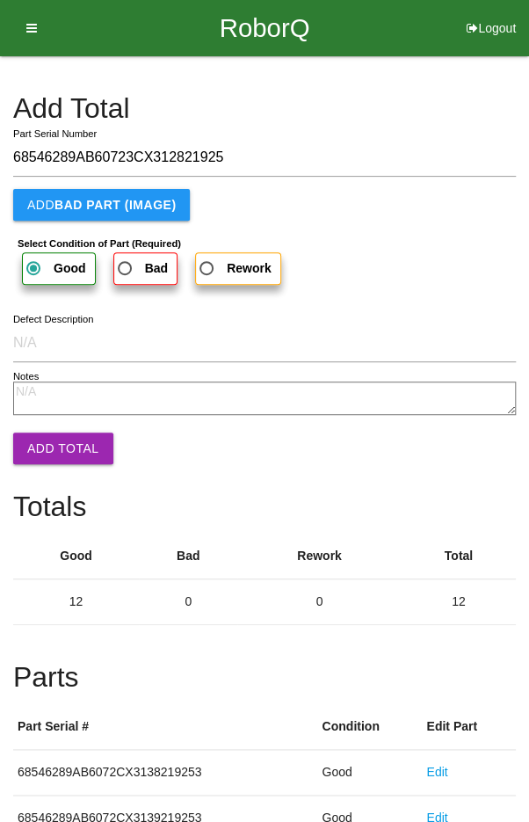
click at [55, 443] on button "Add Total" at bounding box center [63, 448] width 100 height 32
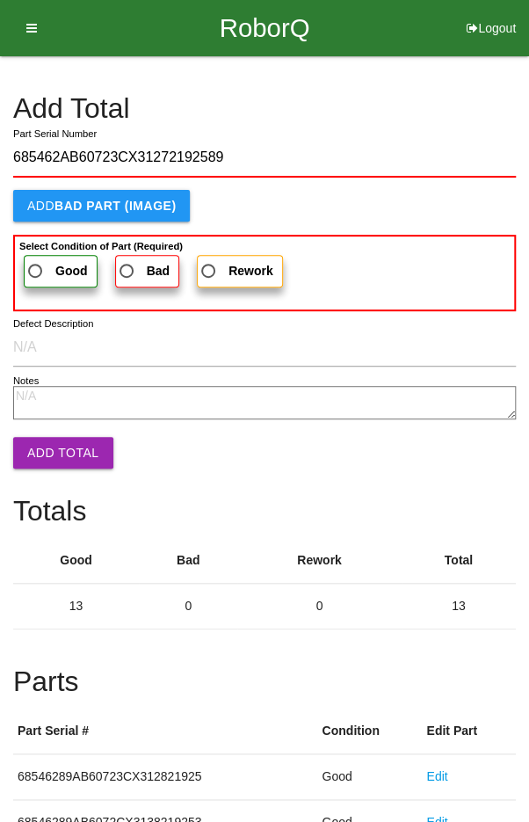
click at [45, 265] on span "Good" at bounding box center [56, 271] width 63 height 22
click at [36, 265] on input "Good" at bounding box center [30, 265] width 11 height 11
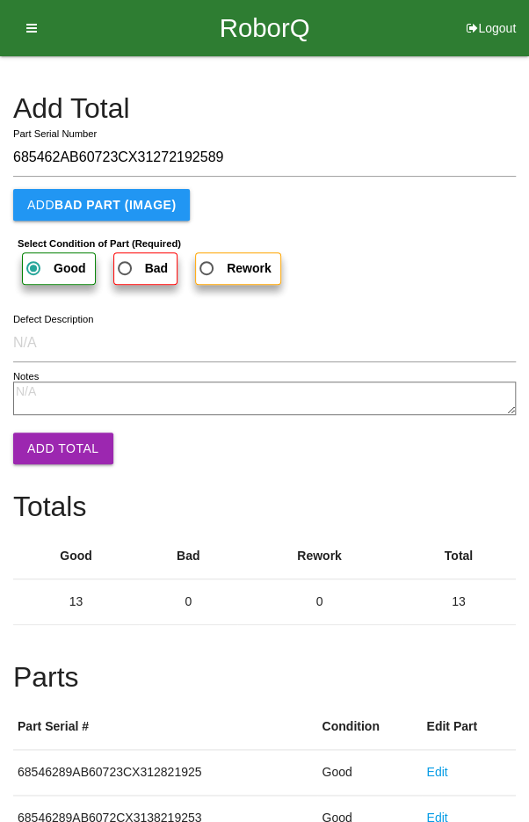
click at [54, 443] on button "Add Total" at bounding box center [63, 448] width 100 height 32
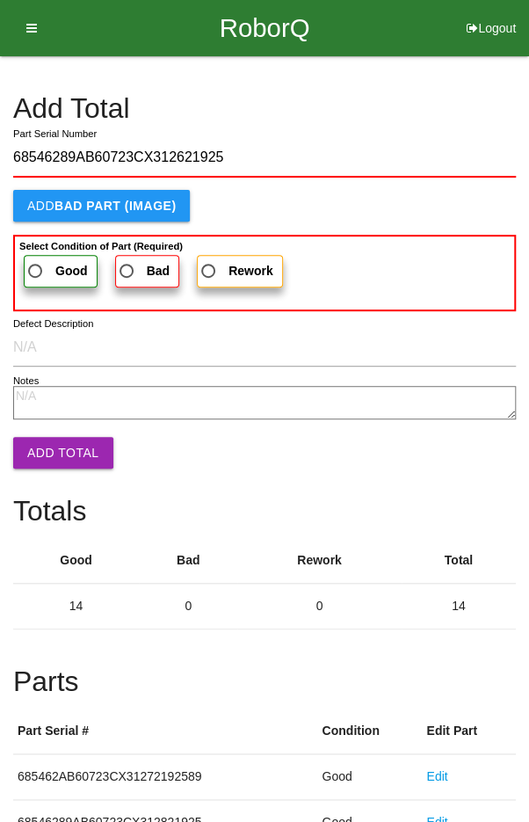
click at [47, 269] on span "Good" at bounding box center [56, 271] width 63 height 22
click at [36, 269] on input "Good" at bounding box center [30, 265] width 11 height 11
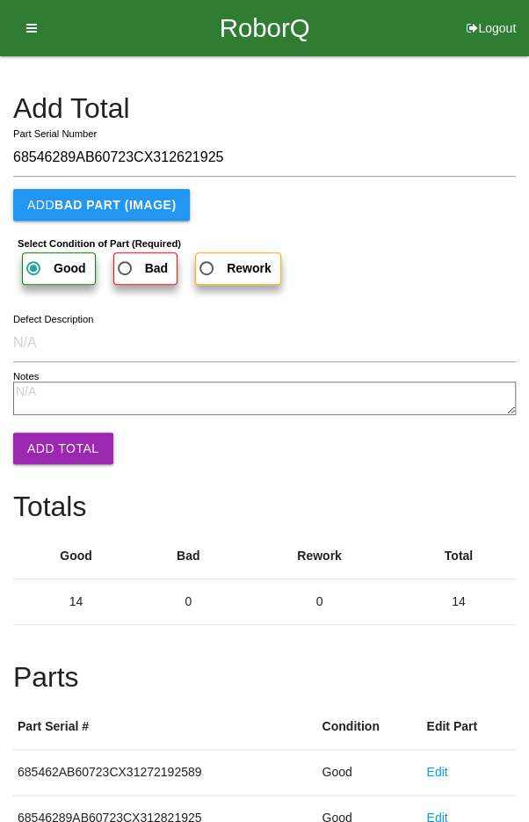
click at [57, 438] on button "Add Total" at bounding box center [63, 448] width 100 height 32
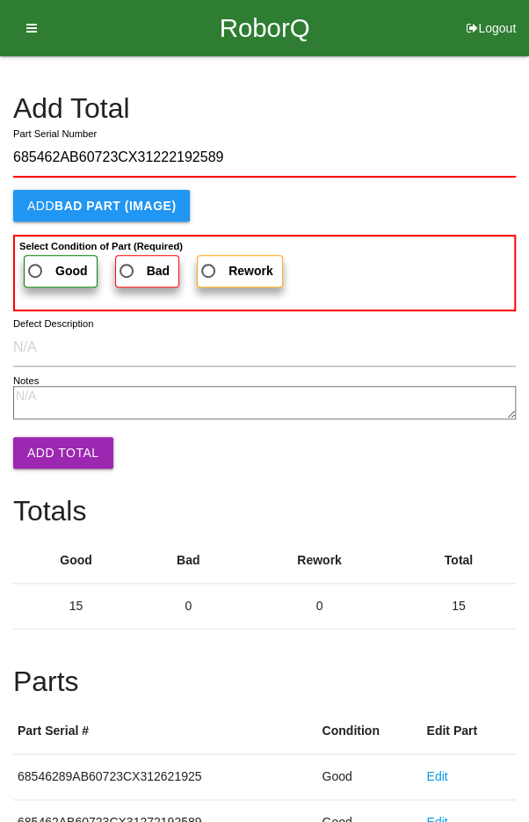
click at [40, 263] on span "Good" at bounding box center [56, 271] width 63 height 22
click at [36, 263] on input "Good" at bounding box center [30, 265] width 11 height 11
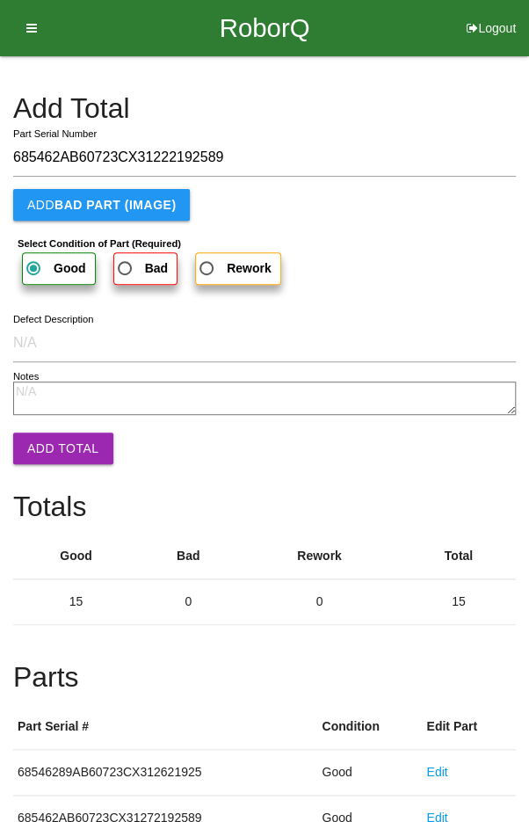
click at [66, 446] on button "Add Total" at bounding box center [63, 448] width 100 height 32
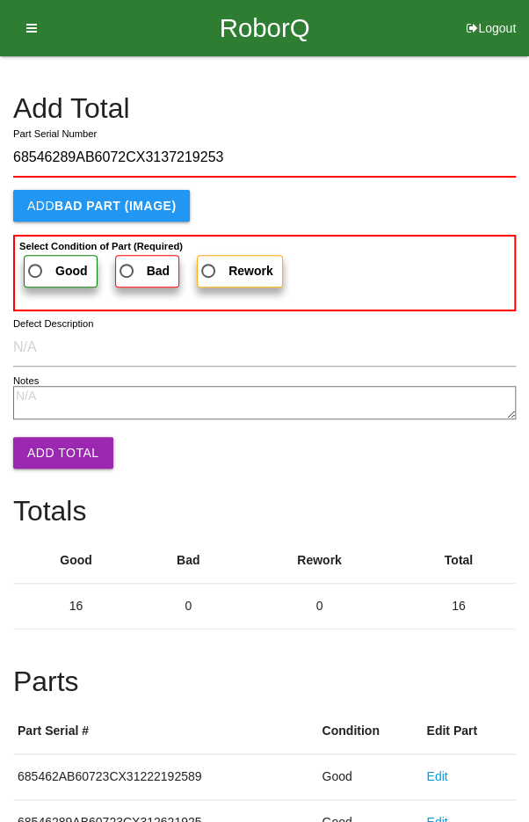
click at [46, 263] on span "Good" at bounding box center [56, 271] width 63 height 22
click at [36, 263] on input "Good" at bounding box center [30, 265] width 11 height 11
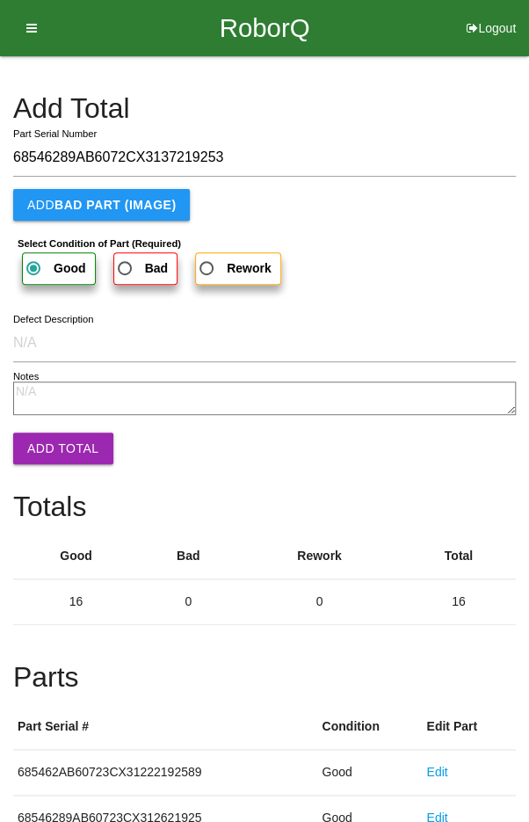
click at [55, 451] on button "Add Total" at bounding box center [63, 448] width 100 height 32
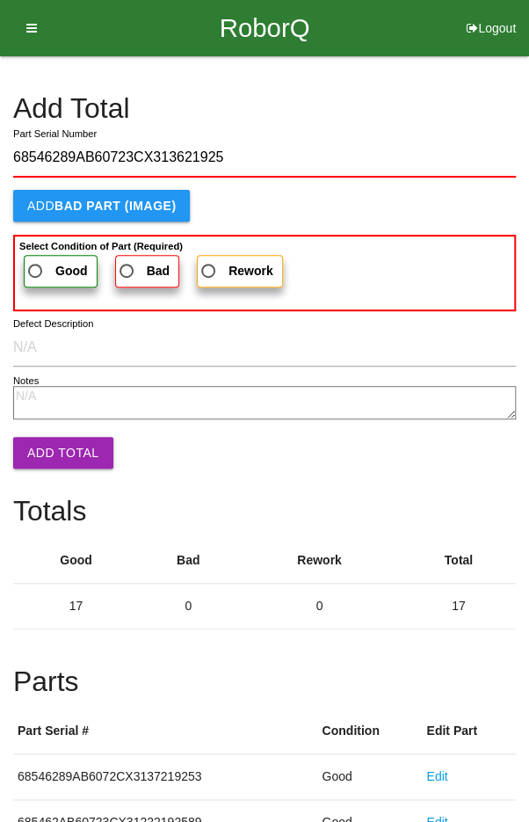
click at [50, 260] on span "Good" at bounding box center [56, 271] width 63 height 22
click at [36, 260] on input "Good" at bounding box center [30, 265] width 11 height 11
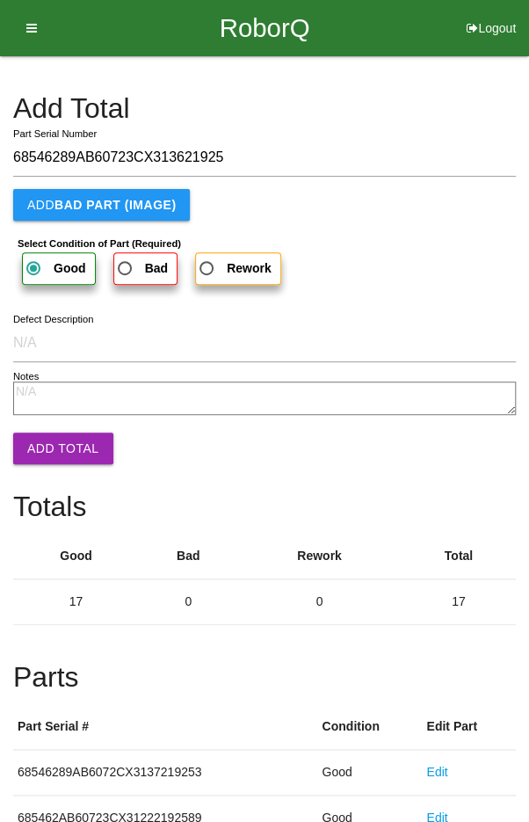
click at [58, 451] on button "Add Total" at bounding box center [63, 448] width 100 height 32
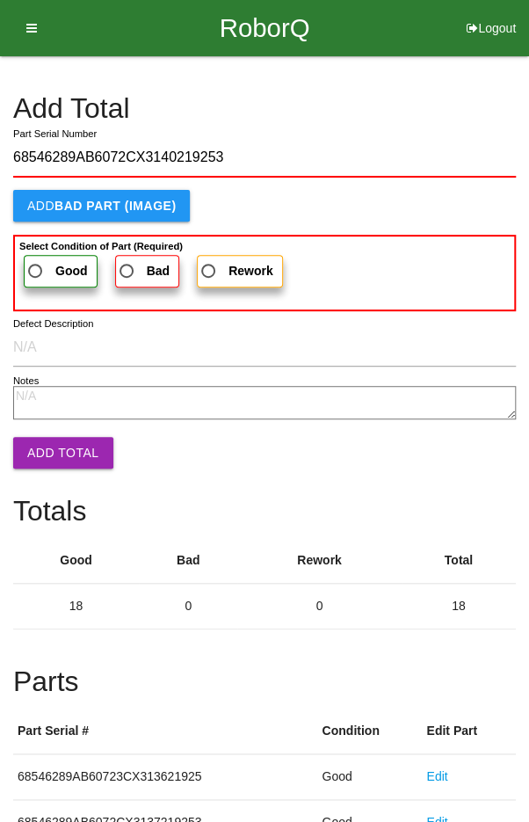
click at [53, 260] on span "Good" at bounding box center [56, 271] width 63 height 22
click at [36, 260] on input "Good" at bounding box center [30, 265] width 11 height 11
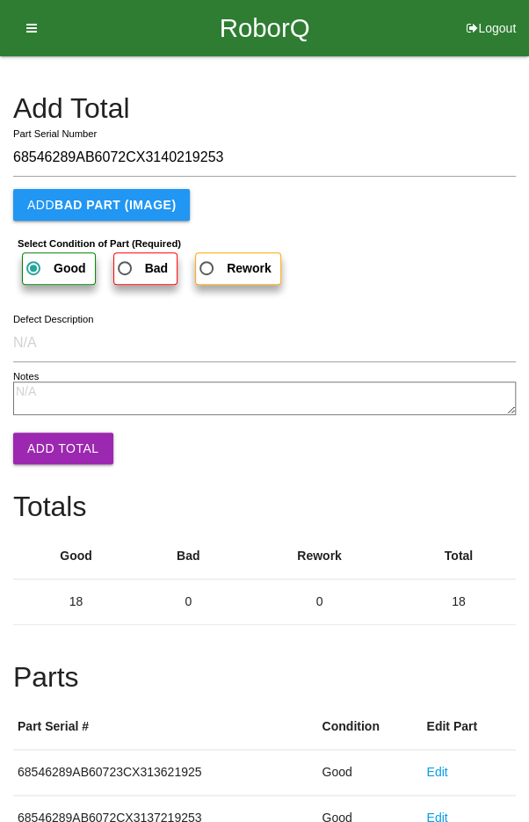
click at [53, 446] on button "Add Total" at bounding box center [63, 448] width 100 height 32
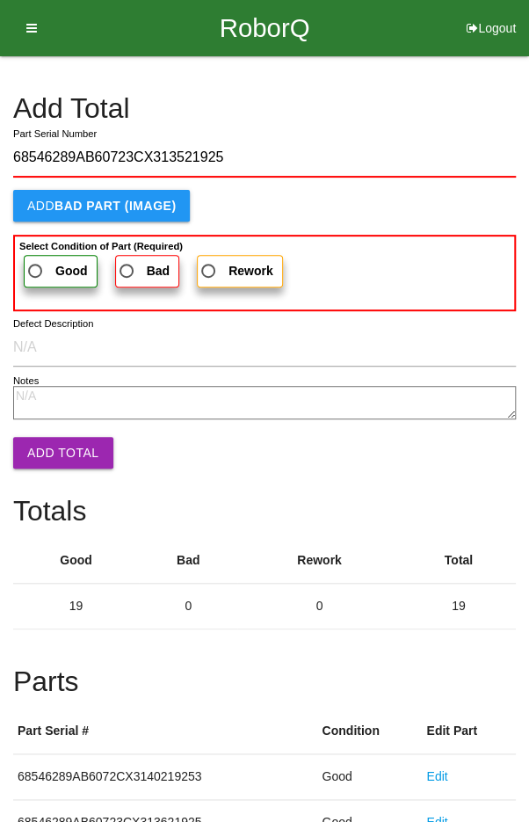
click at [43, 260] on span "Good" at bounding box center [56, 271] width 63 height 22
click at [36, 260] on input "Good" at bounding box center [30, 265] width 11 height 11
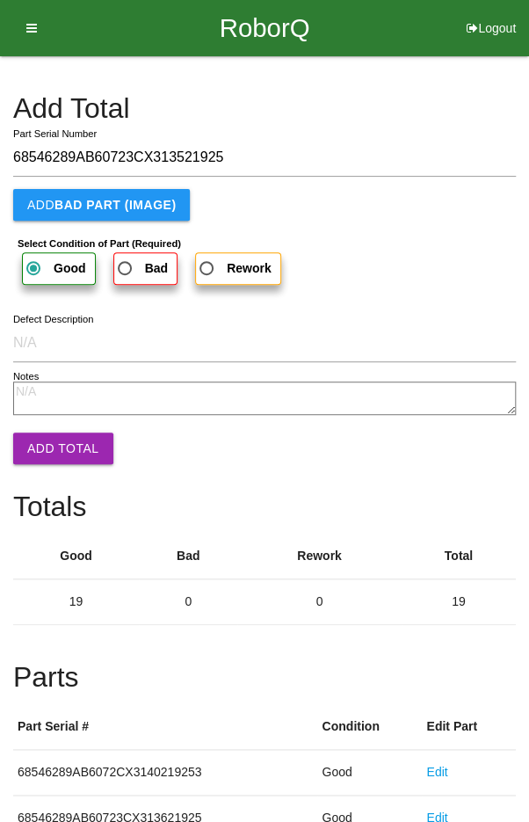
click at [57, 451] on button "Add Total" at bounding box center [63, 448] width 100 height 32
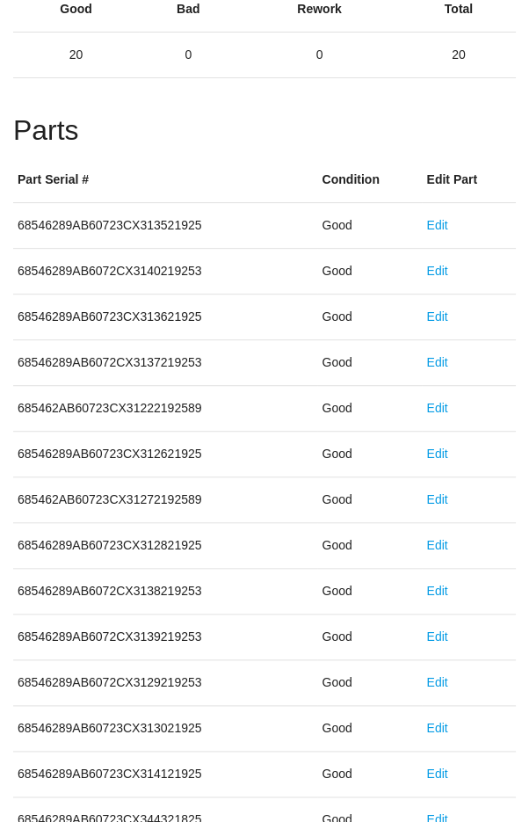
scroll to position [976, 0]
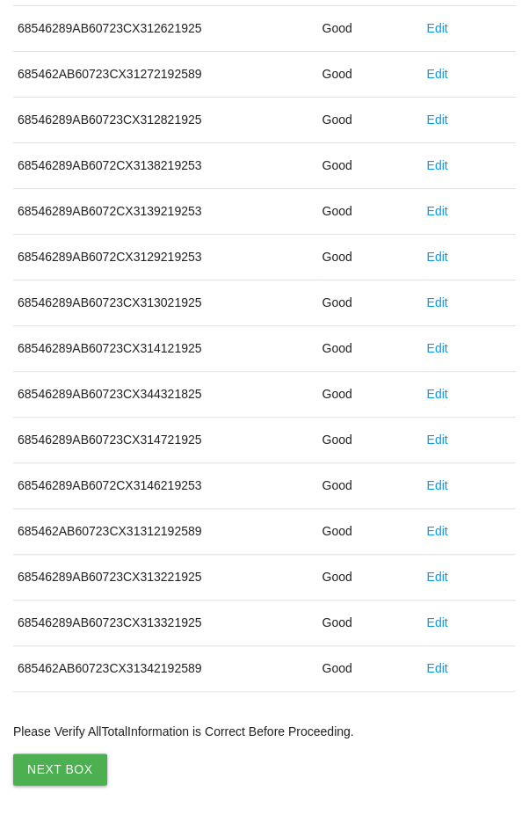
click at [50, 755] on button "Next Box" at bounding box center [60, 769] width 94 height 32
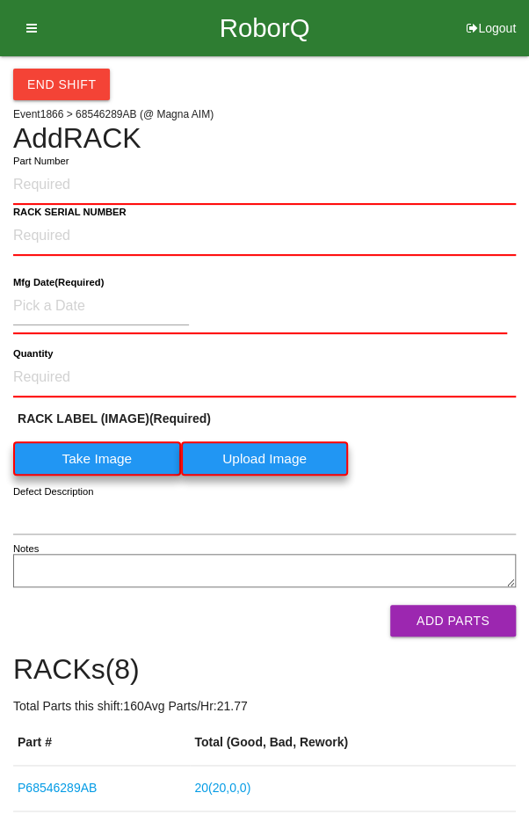
click at [95, 454] on label "Take Image" at bounding box center [97, 458] width 168 height 34
click at [0, 0] on \(IMAGE\) "Take Image" at bounding box center [0, 0] width 0 height 0
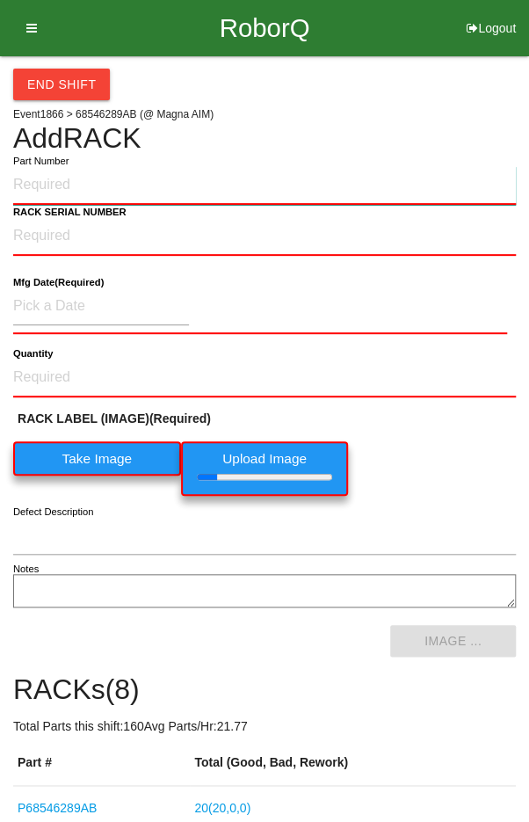
click at [50, 179] on input "Part Number" at bounding box center [264, 185] width 503 height 39
paste input "P68546289AB"
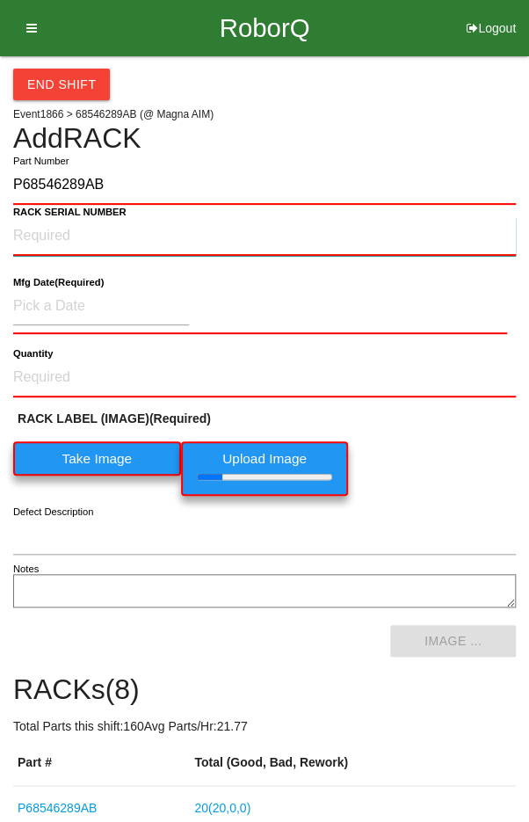
click at [81, 228] on NUMBER "RACK SERIAL NUMBER" at bounding box center [264, 236] width 503 height 39
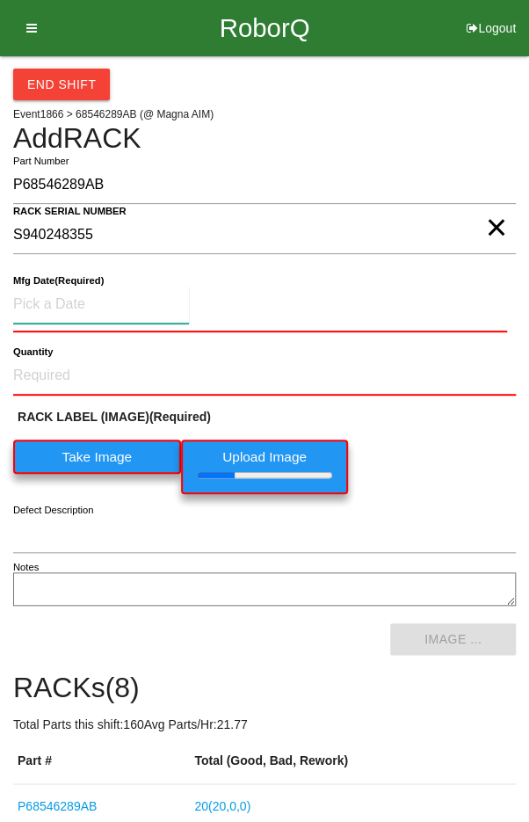
click at [66, 295] on input at bounding box center [101, 305] width 176 height 38
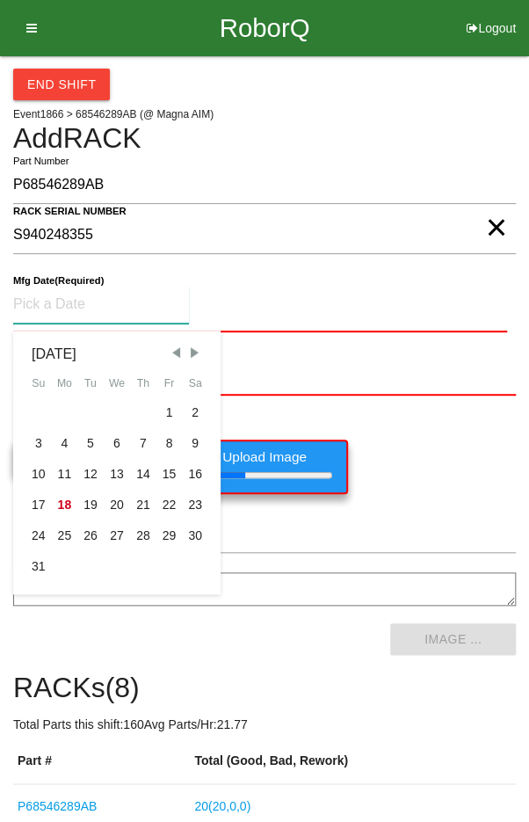
click at [141, 441] on div "7" at bounding box center [143, 443] width 26 height 31
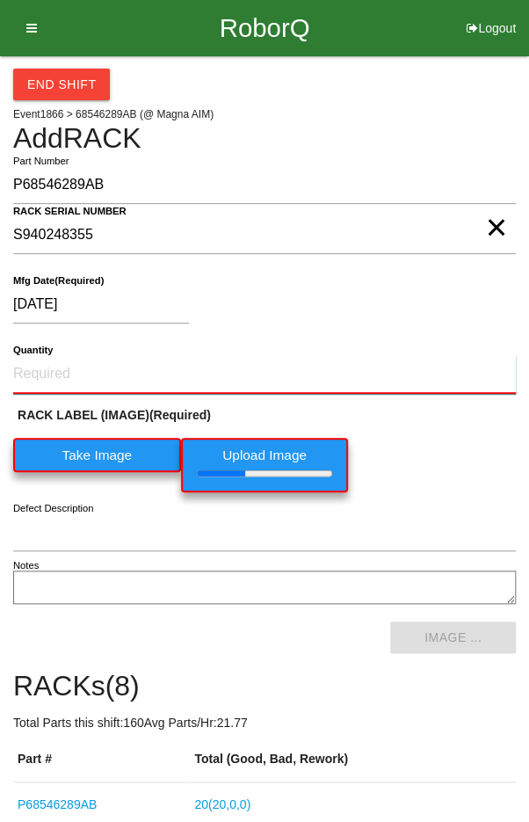
click at [77, 355] on input "Quantity" at bounding box center [264, 374] width 503 height 39
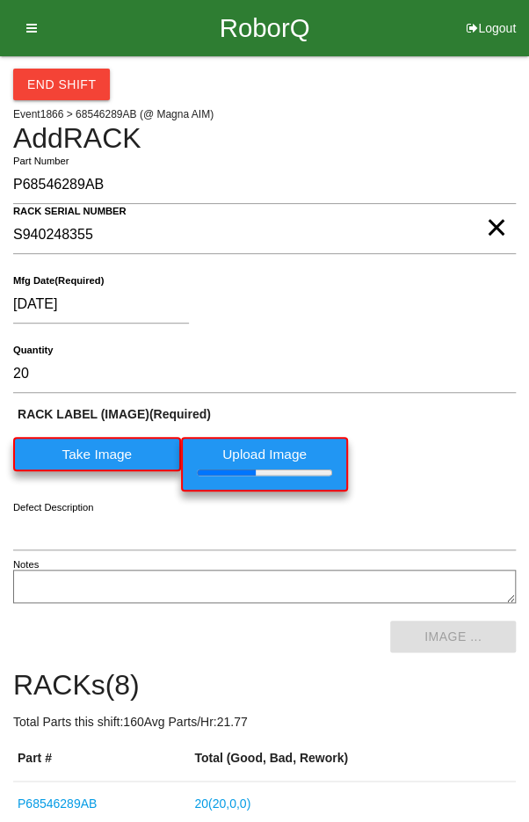
click at [444, 310] on div "[DATE]" at bounding box center [260, 308] width 494 height 45
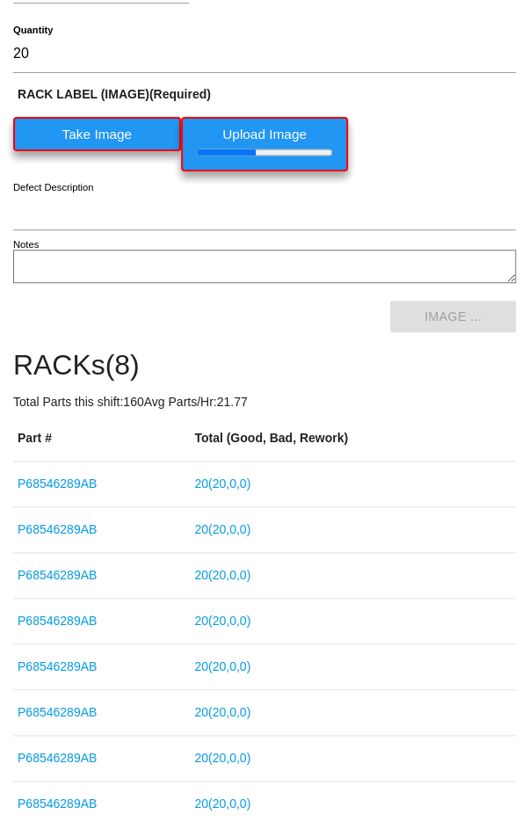
scroll to position [323, 0]
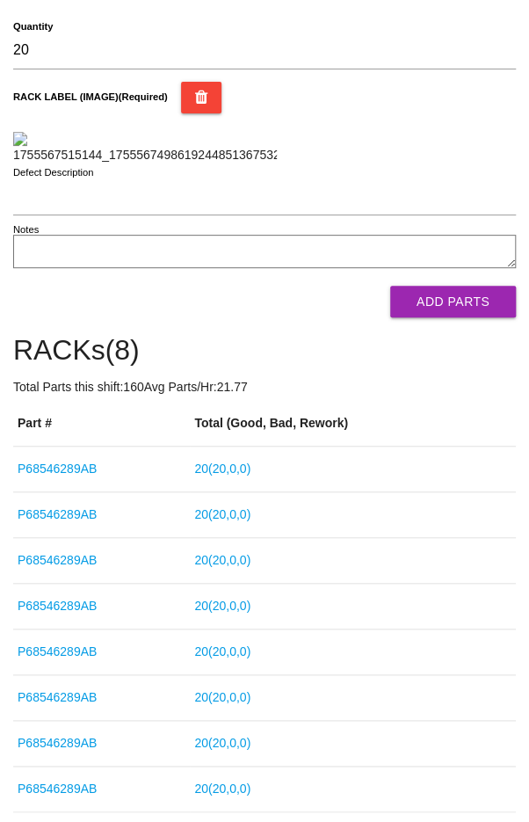
click at [483, 317] on button "Add Parts" at bounding box center [453, 302] width 126 height 32
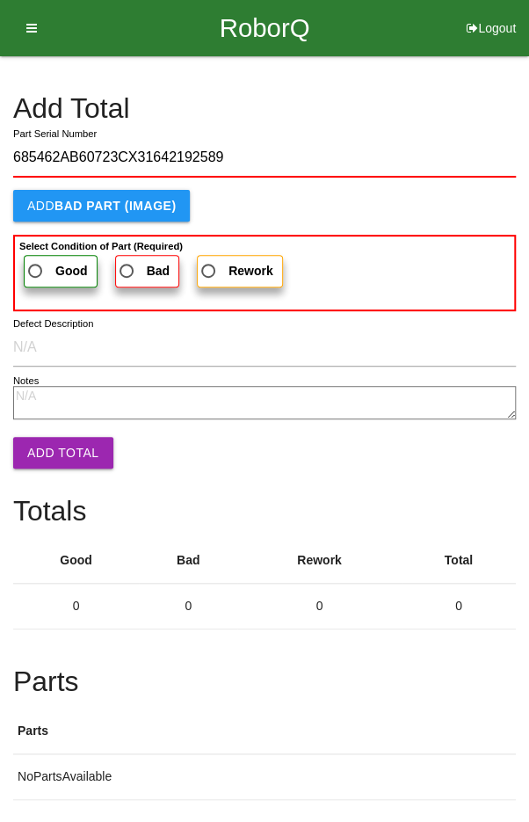
click at [40, 265] on span "Good" at bounding box center [56, 271] width 63 height 22
click at [36, 265] on input "Good" at bounding box center [30, 265] width 11 height 11
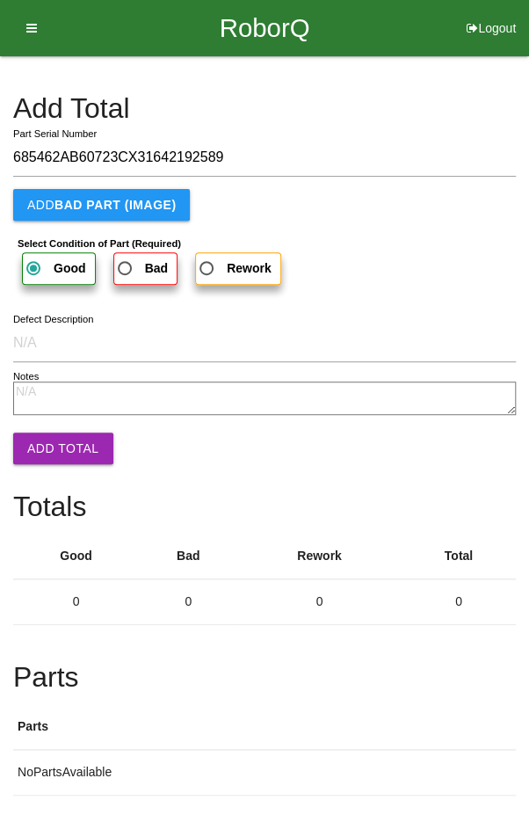
click at [48, 437] on button "Add Total" at bounding box center [63, 448] width 100 height 32
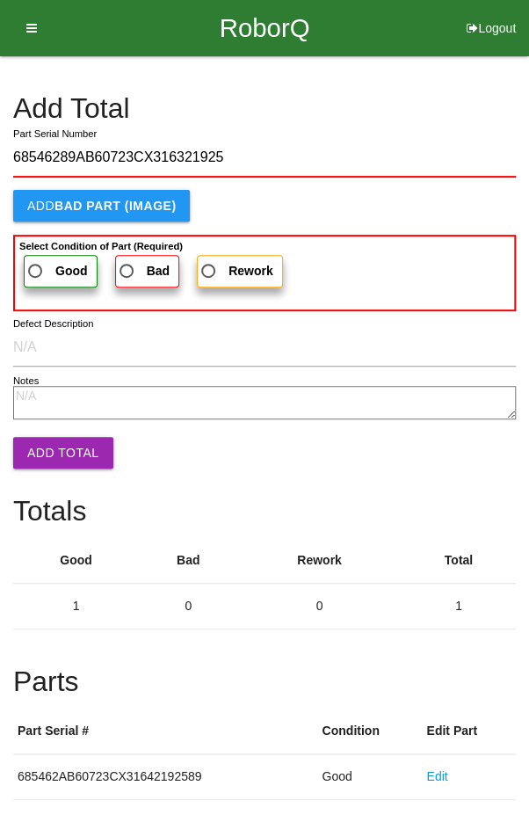
click at [39, 270] on span "Good" at bounding box center [56, 271] width 63 height 22
click at [36, 270] on input "Good" at bounding box center [30, 265] width 11 height 11
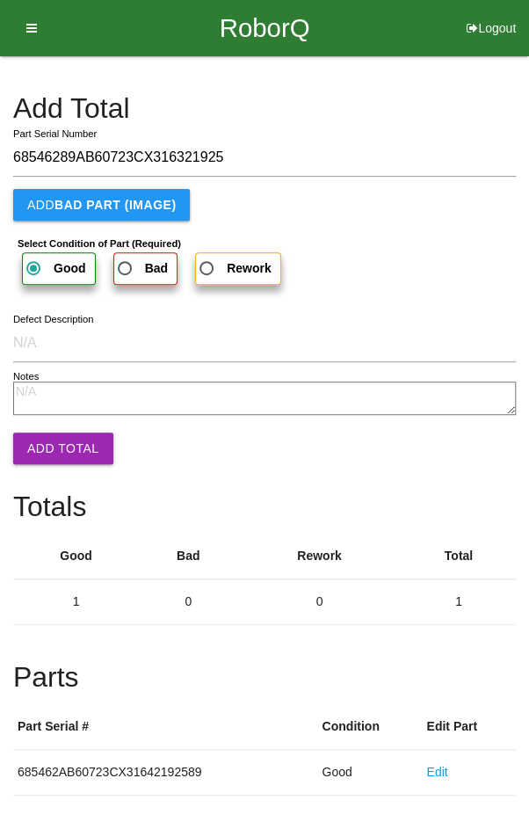
click at [48, 446] on button "Add Total" at bounding box center [63, 448] width 100 height 32
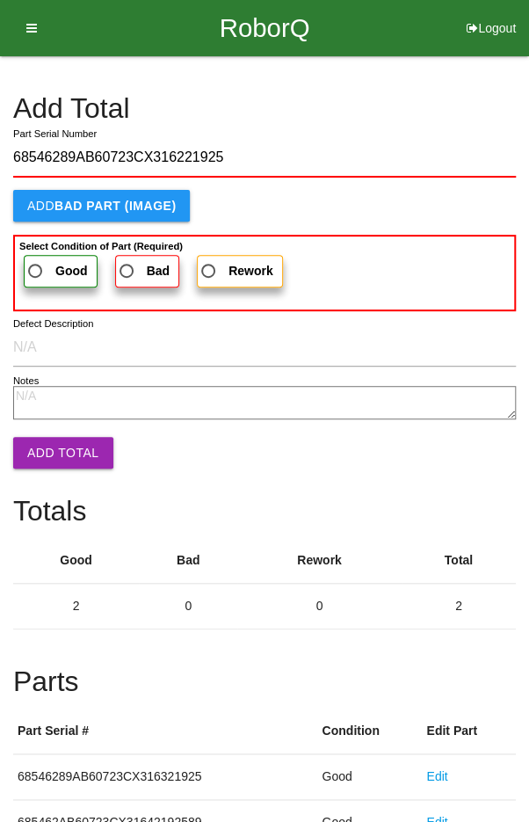
click at [45, 265] on span "Good" at bounding box center [56, 271] width 63 height 22
click at [36, 265] on input "Good" at bounding box center [30, 265] width 11 height 11
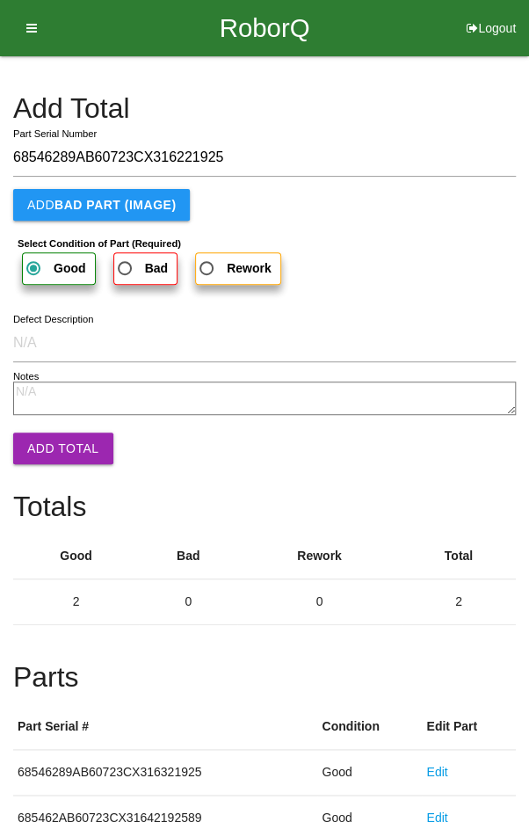
click at [54, 447] on button "Add Total" at bounding box center [63, 448] width 100 height 32
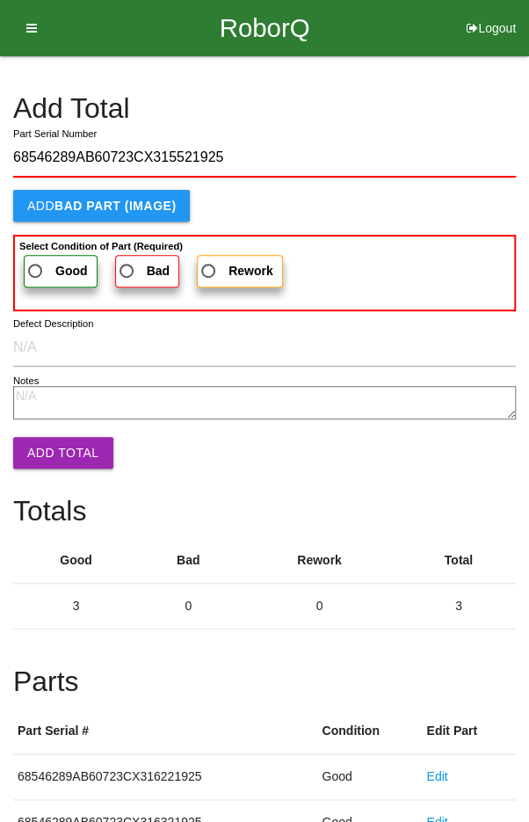
click at [40, 271] on span "Good" at bounding box center [56, 271] width 63 height 22
click at [36, 271] on input "Good" at bounding box center [30, 265] width 11 height 11
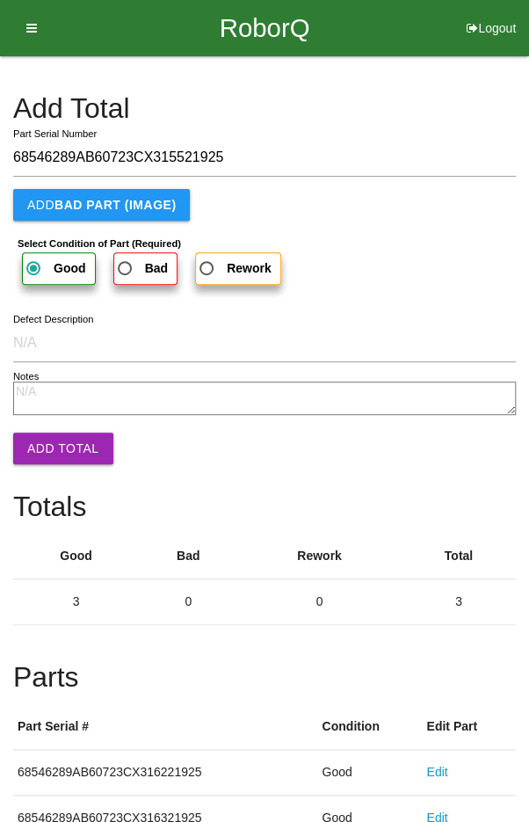
click at [56, 446] on button "Add Total" at bounding box center [63, 448] width 100 height 32
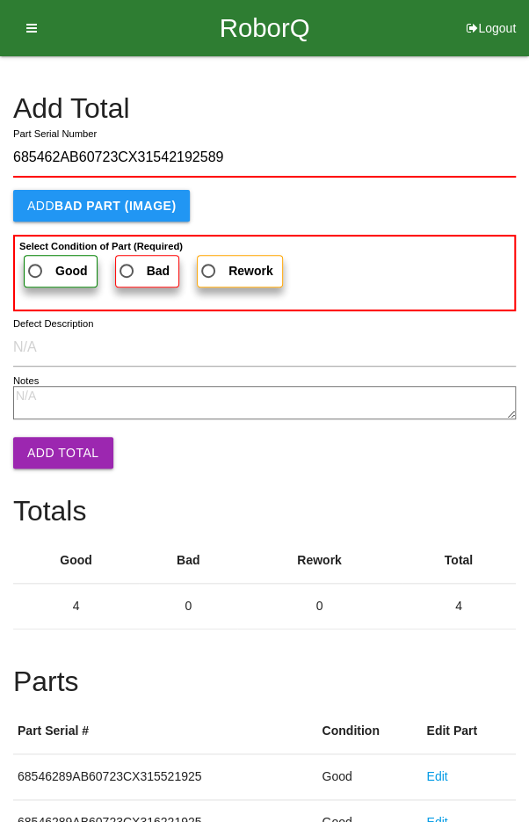
click at [55, 269] on b "Good" at bounding box center [71, 271] width 33 height 14
click at [36, 269] on input "Good" at bounding box center [30, 265] width 11 height 11
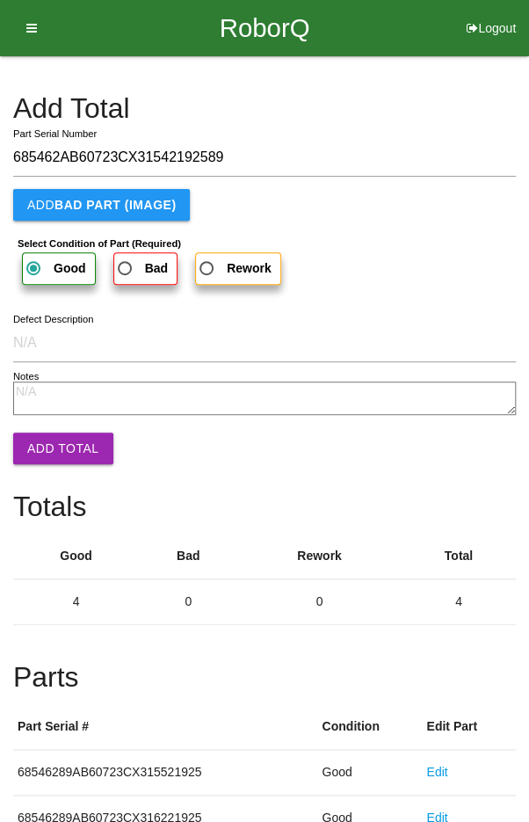
click at [54, 451] on button "Add Total" at bounding box center [63, 448] width 100 height 32
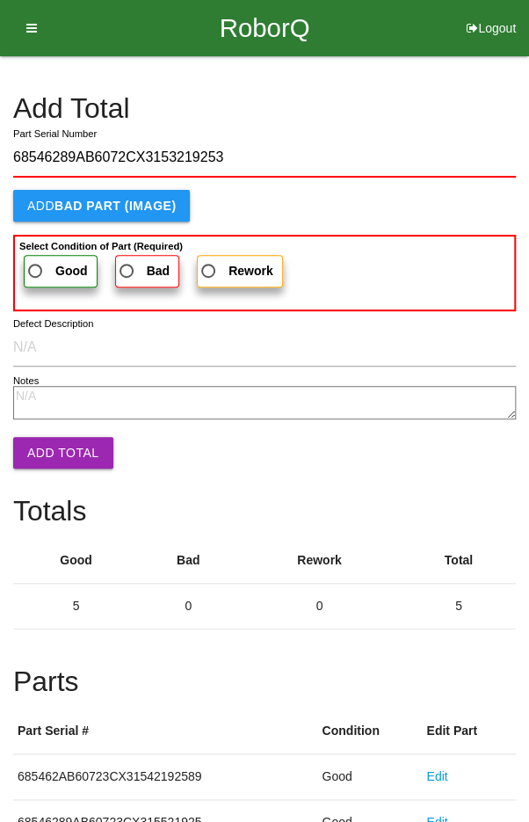
click at [49, 265] on span "Good" at bounding box center [56, 271] width 63 height 22
click at [36, 265] on input "Good" at bounding box center [30, 265] width 11 height 11
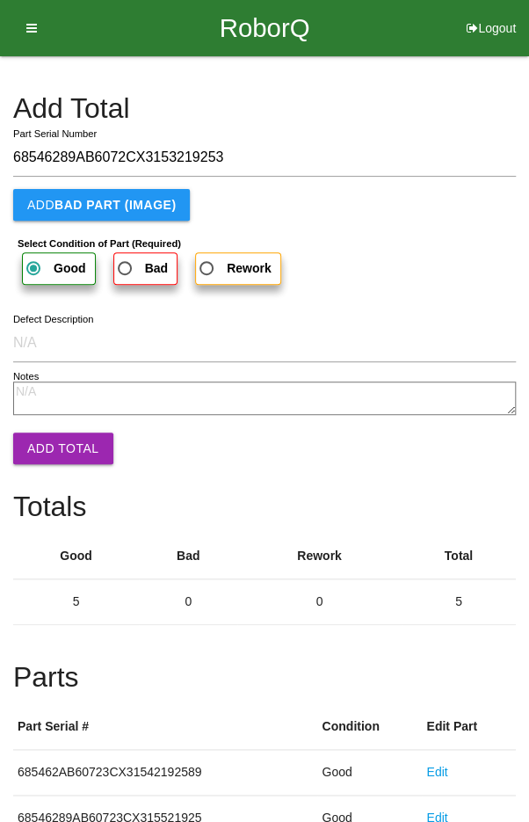
click at [58, 439] on button "Add Total" at bounding box center [63, 448] width 100 height 32
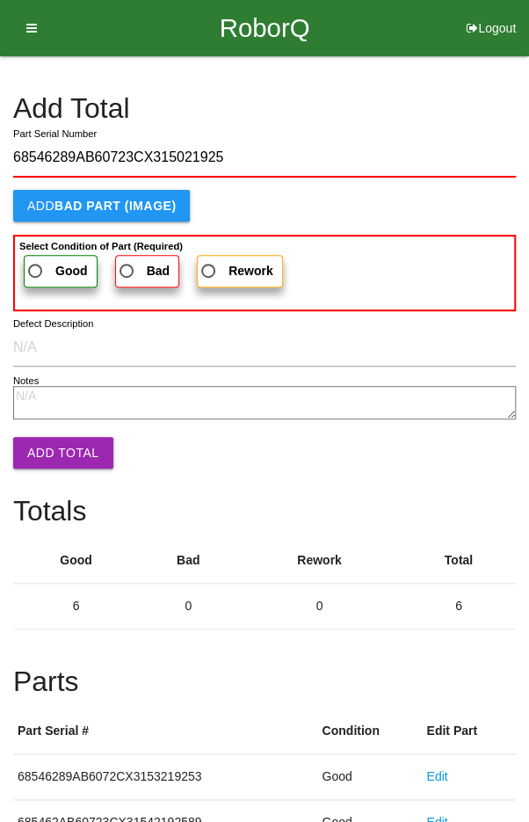
click at [43, 264] on span "Good" at bounding box center [56, 271] width 63 height 22
click at [36, 264] on input "Good" at bounding box center [30, 265] width 11 height 11
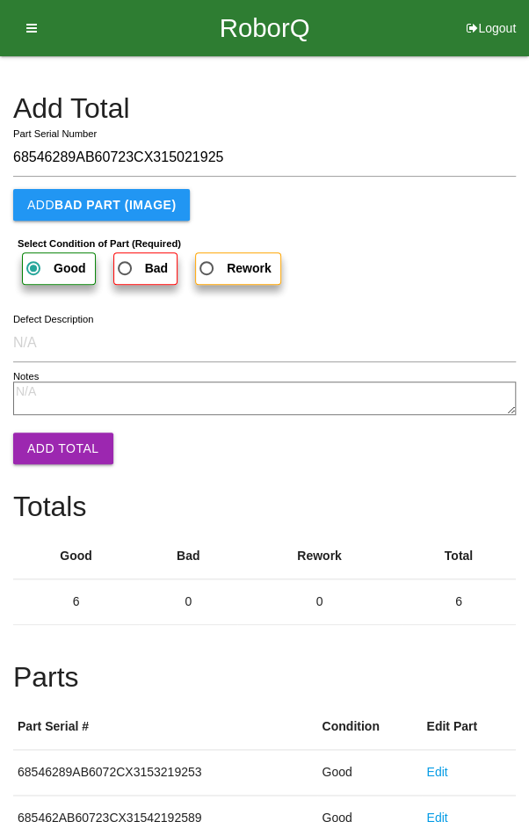
click at [49, 438] on button "Add Total" at bounding box center [63, 448] width 100 height 32
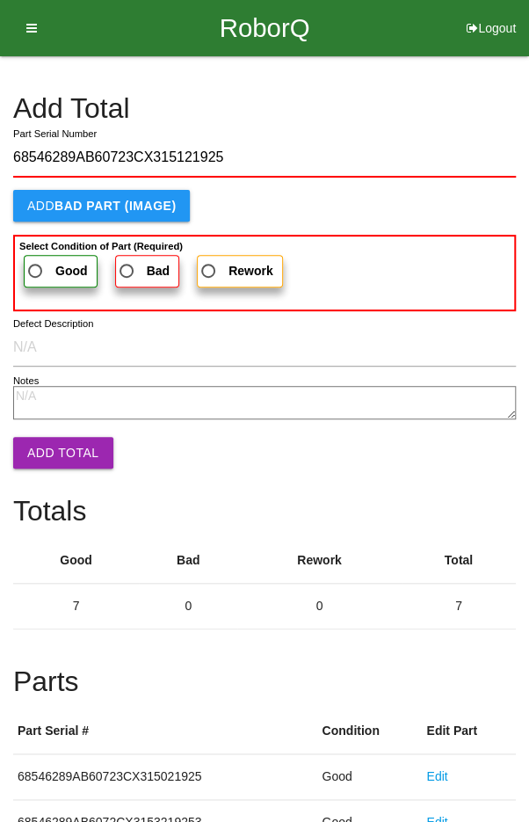
click at [45, 264] on span "Good" at bounding box center [56, 271] width 63 height 22
click at [36, 264] on input "Good" at bounding box center [30, 265] width 11 height 11
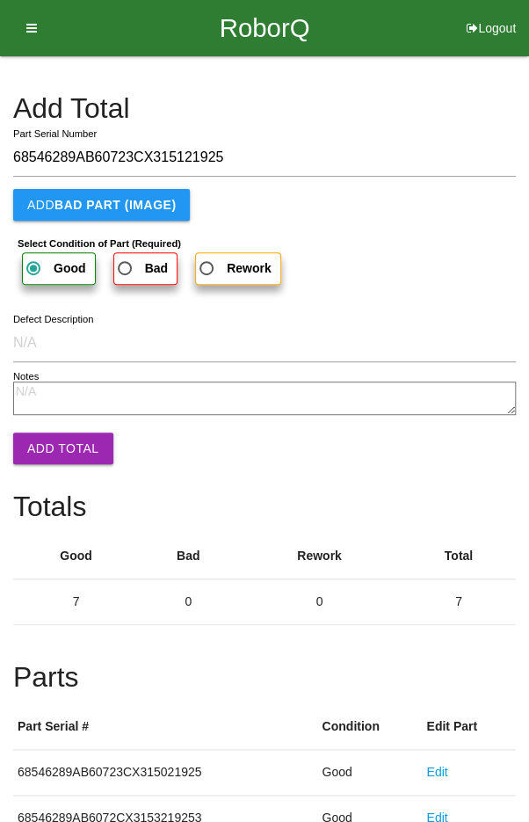
click at [58, 454] on button "Add Total" at bounding box center [63, 448] width 100 height 32
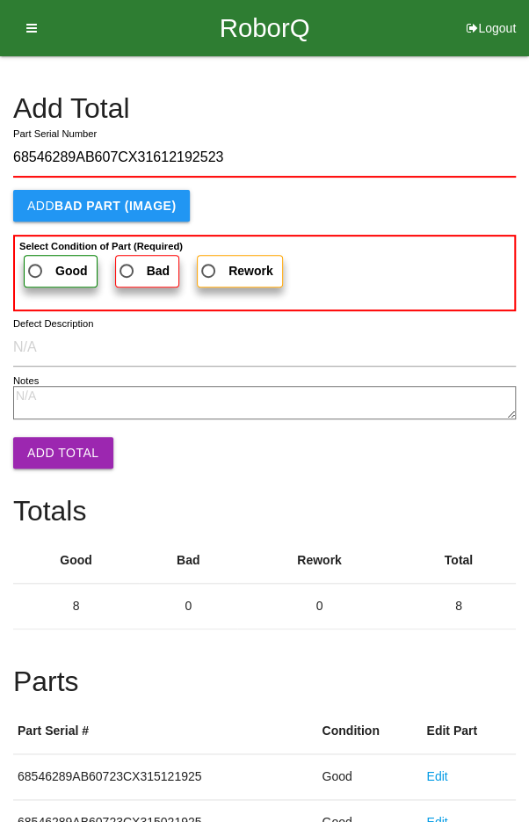
click at [47, 261] on span "Good" at bounding box center [56, 271] width 63 height 22
click at [36, 261] on input "Good" at bounding box center [30, 265] width 11 height 11
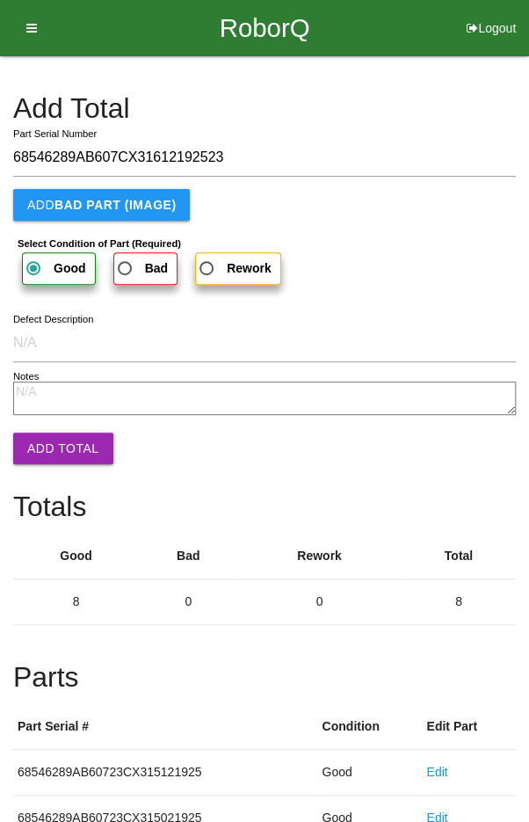
click at [72, 460] on button "Add Total" at bounding box center [63, 448] width 100 height 32
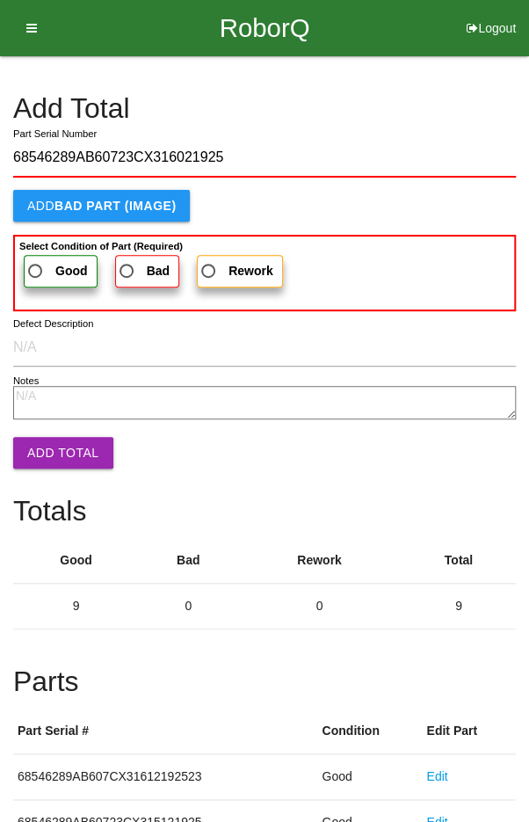
click at [50, 265] on span "Good" at bounding box center [56, 271] width 63 height 22
click at [36, 265] on input "Good" at bounding box center [30, 265] width 11 height 11
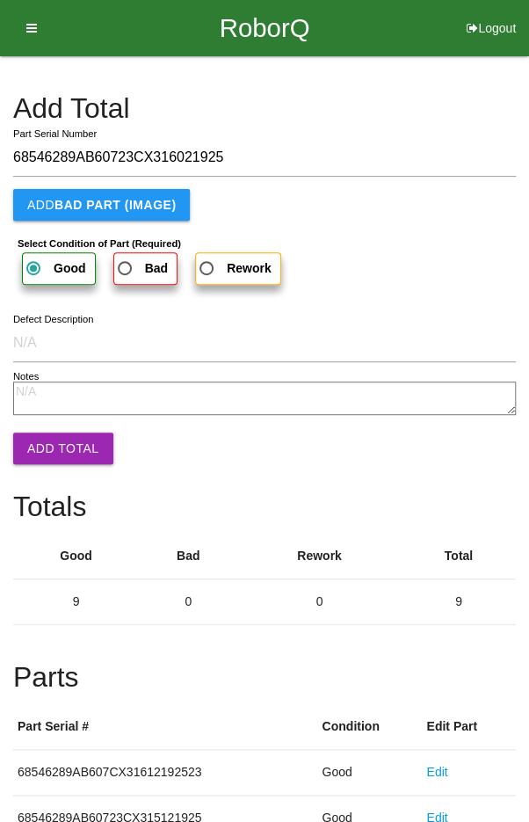
click at [75, 448] on button "Add Total" at bounding box center [63, 448] width 100 height 32
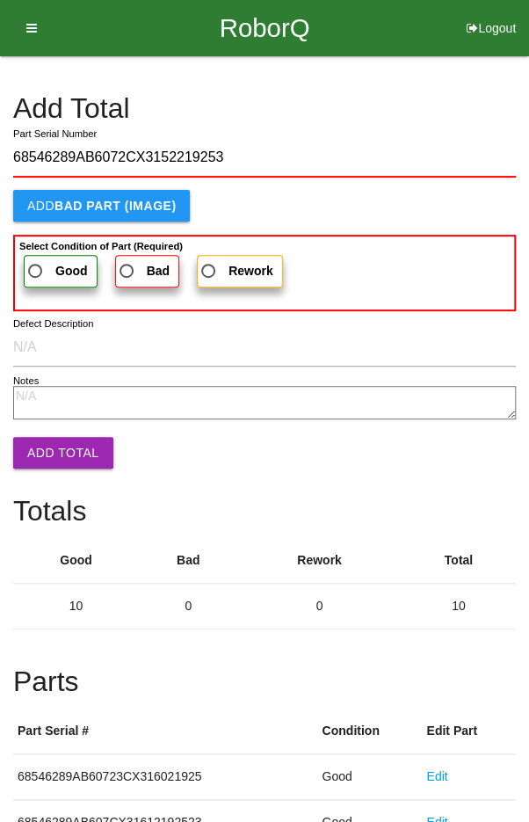
click at [43, 264] on span "Good" at bounding box center [56, 271] width 63 height 22
click at [36, 264] on input "Good" at bounding box center [30, 265] width 11 height 11
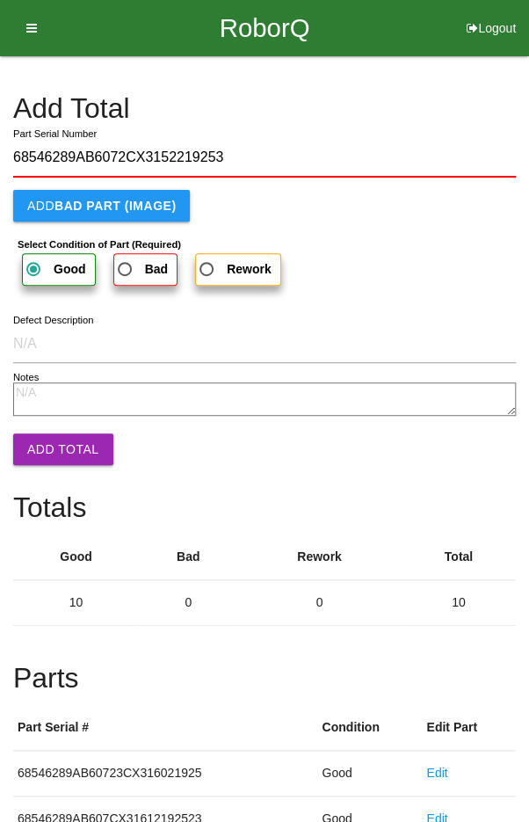
click at [68, 441] on button "Add Total" at bounding box center [63, 449] width 100 height 32
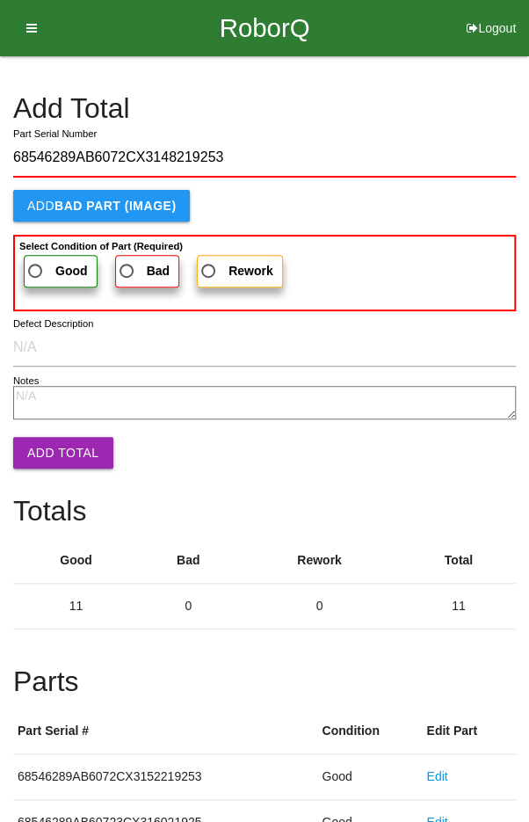
click at [45, 263] on span "Good" at bounding box center [56, 271] width 63 height 22
click at [36, 263] on input "Good" at bounding box center [30, 265] width 11 height 11
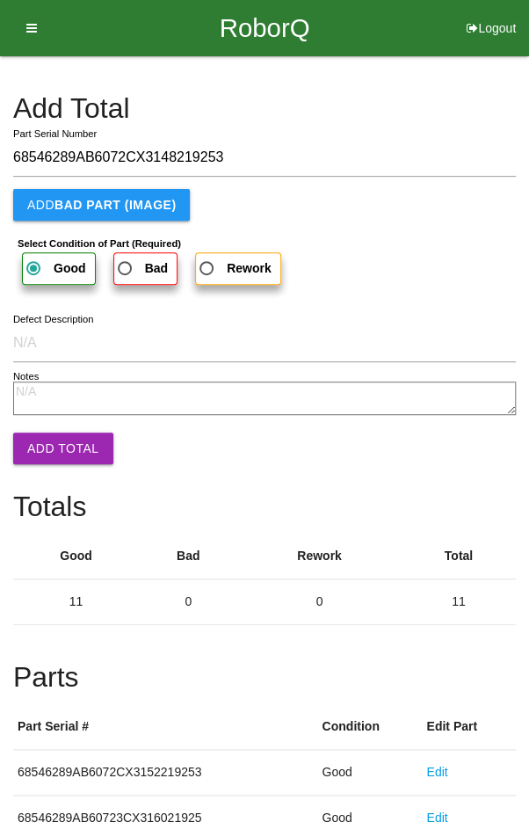
click at [77, 461] on button "Add Total" at bounding box center [63, 448] width 100 height 32
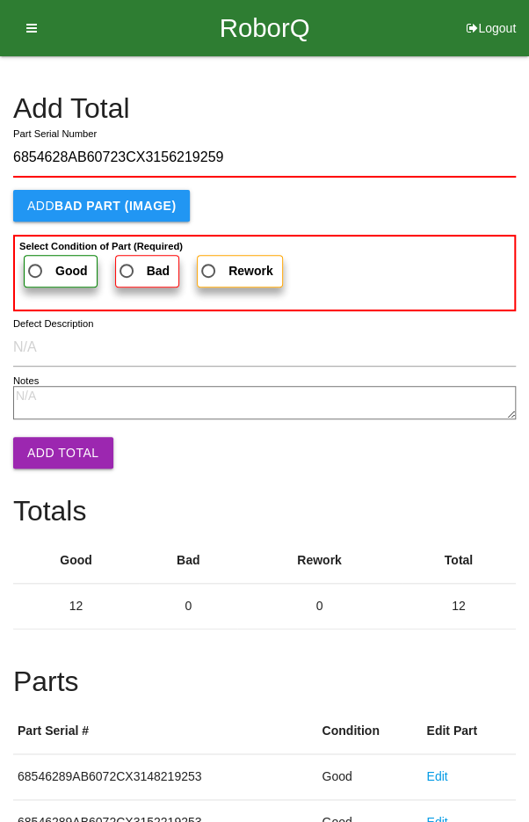
click at [49, 262] on span "Good" at bounding box center [56, 271] width 63 height 22
click at [36, 262] on input "Good" at bounding box center [30, 265] width 11 height 11
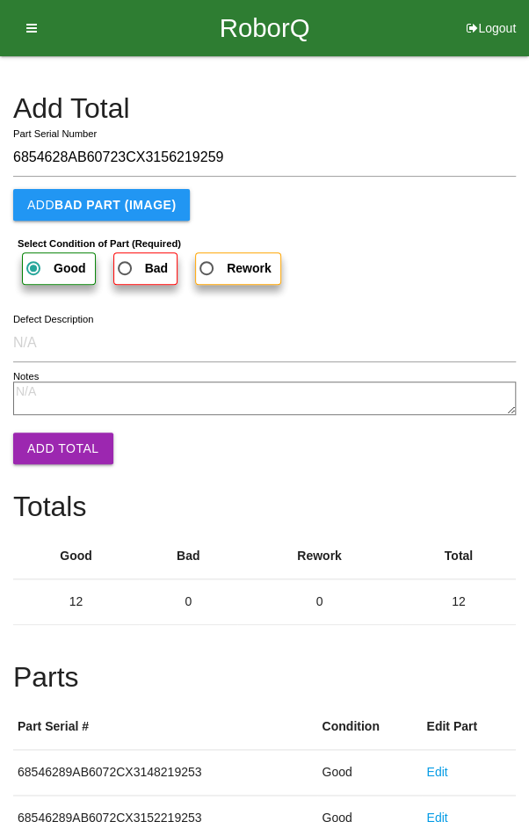
click at [66, 454] on button "Add Total" at bounding box center [63, 448] width 100 height 32
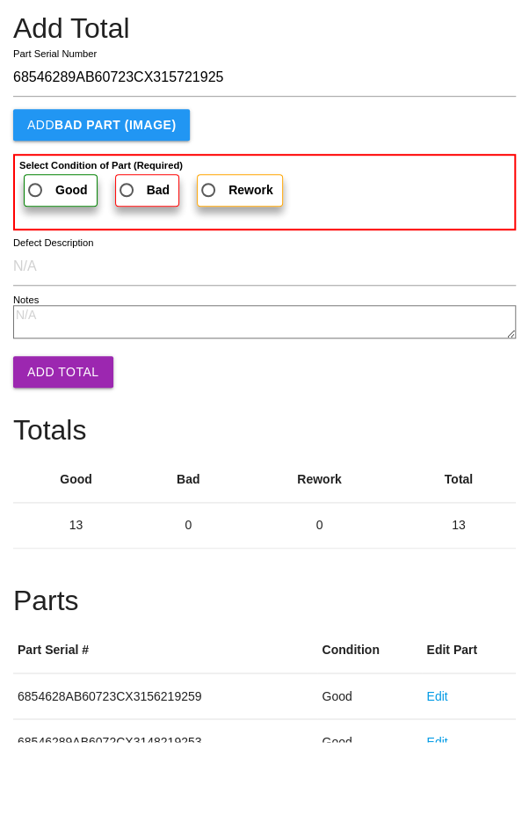
click at [45, 443] on button "Add Total" at bounding box center [63, 452] width 100 height 32
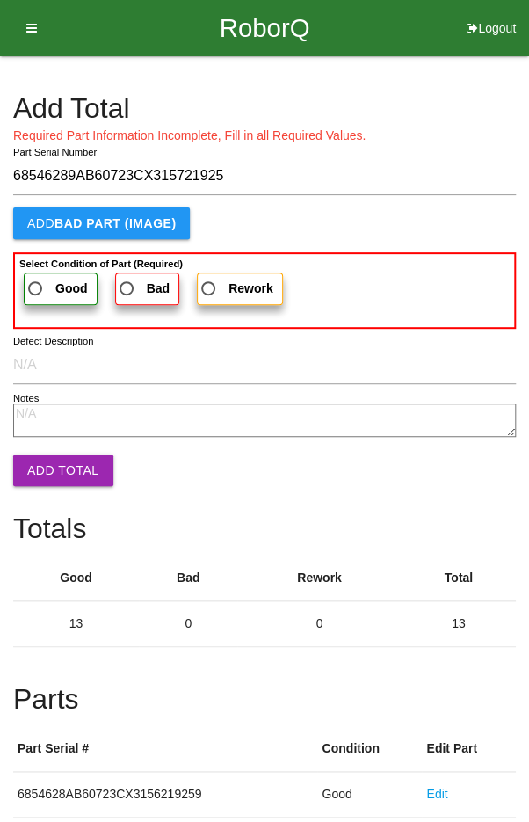
click at [47, 275] on label "Good" at bounding box center [61, 288] width 74 height 33
click at [36, 278] on input "Good" at bounding box center [30, 283] width 11 height 11
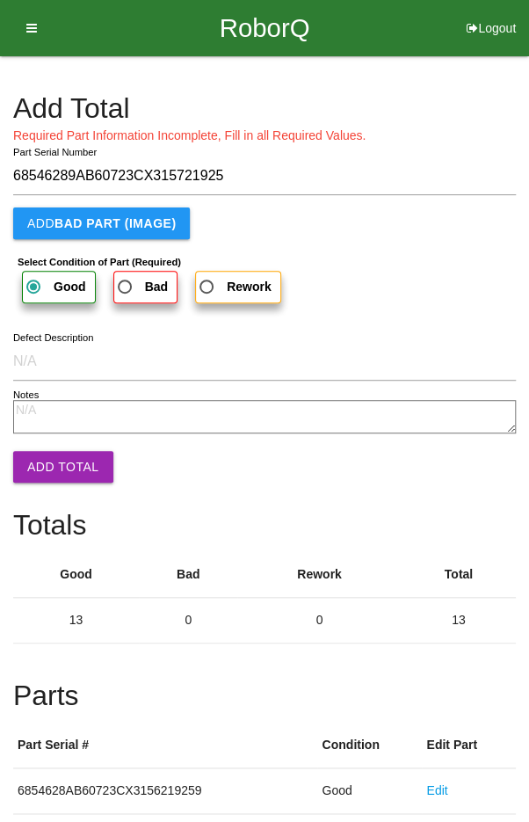
click at [41, 466] on button "Add Total" at bounding box center [63, 467] width 100 height 32
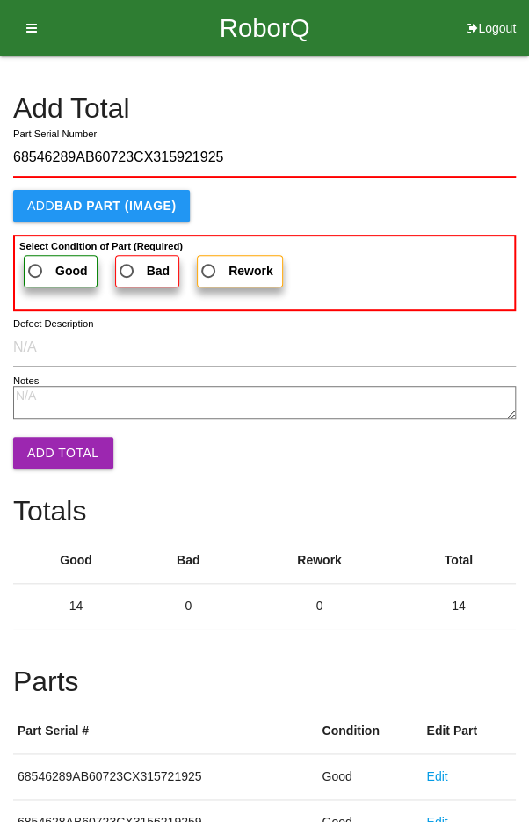
click at [50, 255] on label "Good" at bounding box center [61, 271] width 74 height 33
click at [36, 260] on input "Good" at bounding box center [30, 265] width 11 height 11
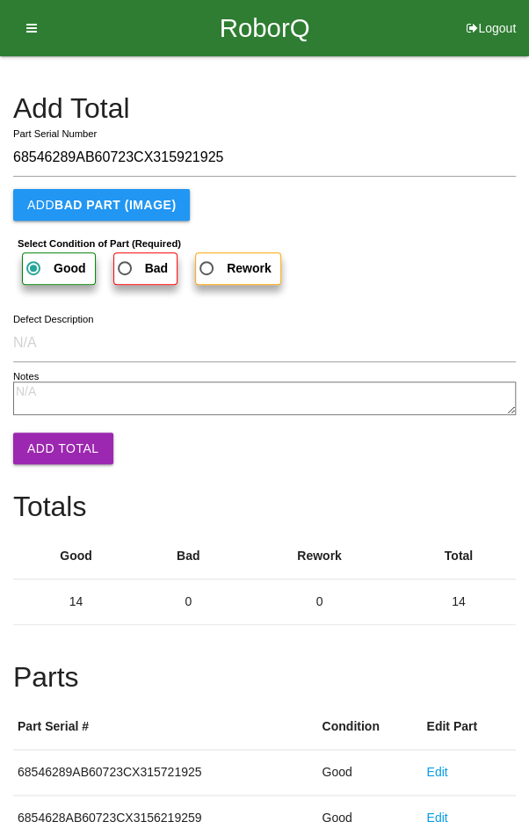
click at [65, 454] on button "Add Total" at bounding box center [63, 448] width 100 height 32
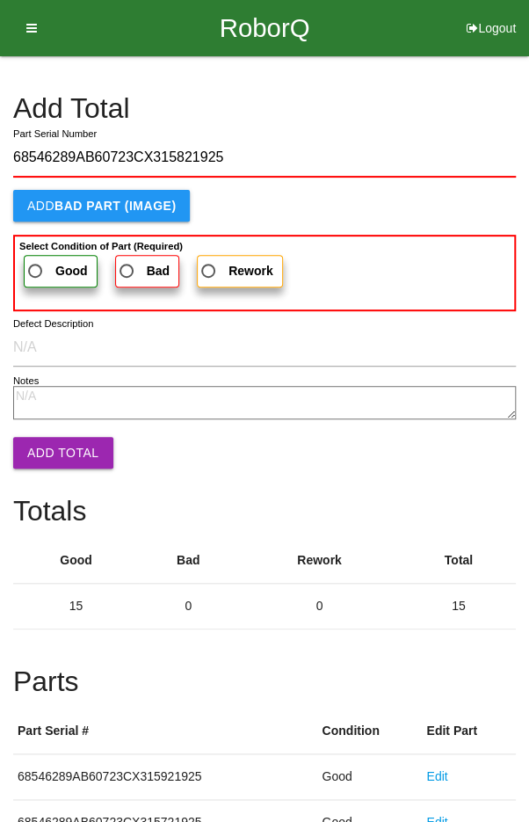
click at [46, 277] on span "Good" at bounding box center [56, 271] width 63 height 22
click at [36, 272] on input "Good" at bounding box center [30, 265] width 11 height 11
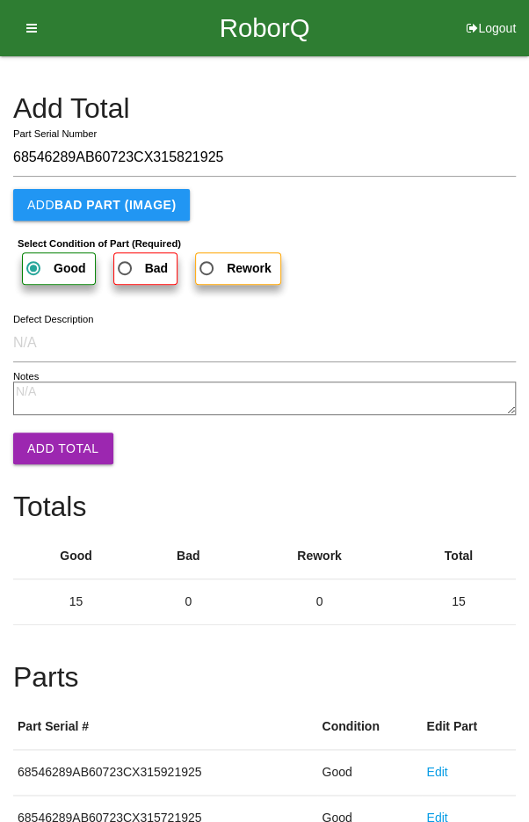
click at [71, 448] on button "Add Total" at bounding box center [63, 448] width 100 height 32
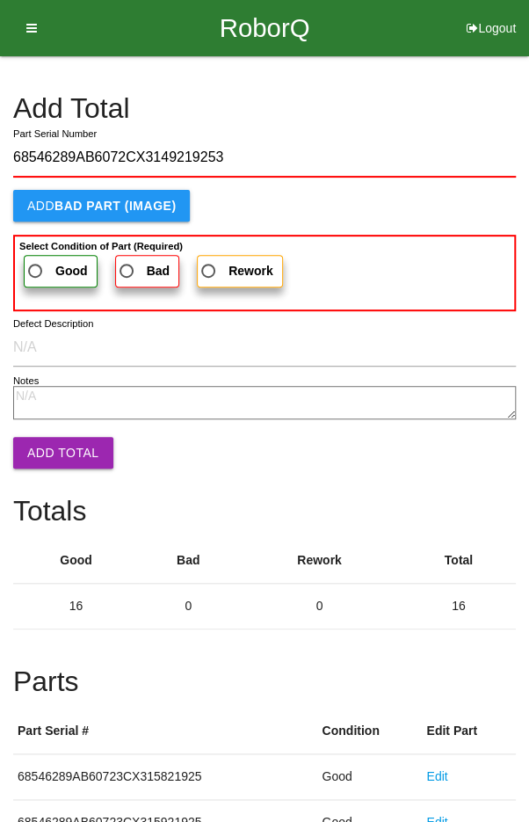
click at [45, 263] on span "Good" at bounding box center [56, 271] width 63 height 22
click at [36, 263] on input "Good" at bounding box center [30, 265] width 11 height 11
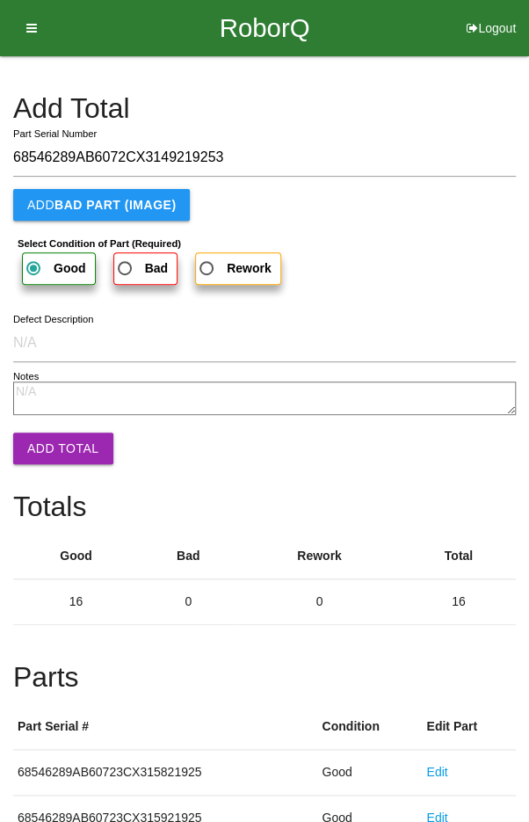
click at [55, 462] on button "Add Total" at bounding box center [63, 448] width 100 height 32
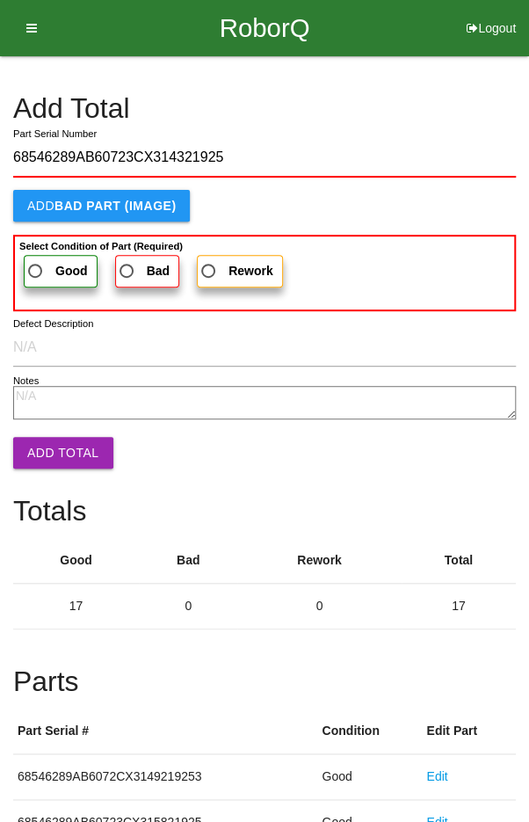
click at [50, 270] on span "Good" at bounding box center [56, 271] width 63 height 22
click at [36, 270] on input "Good" at bounding box center [30, 265] width 11 height 11
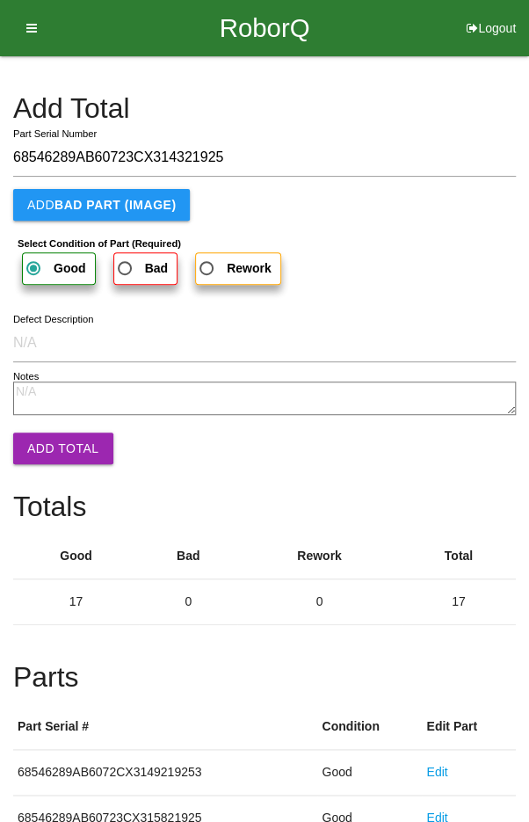
click at [56, 447] on button "Add Total" at bounding box center [63, 448] width 100 height 32
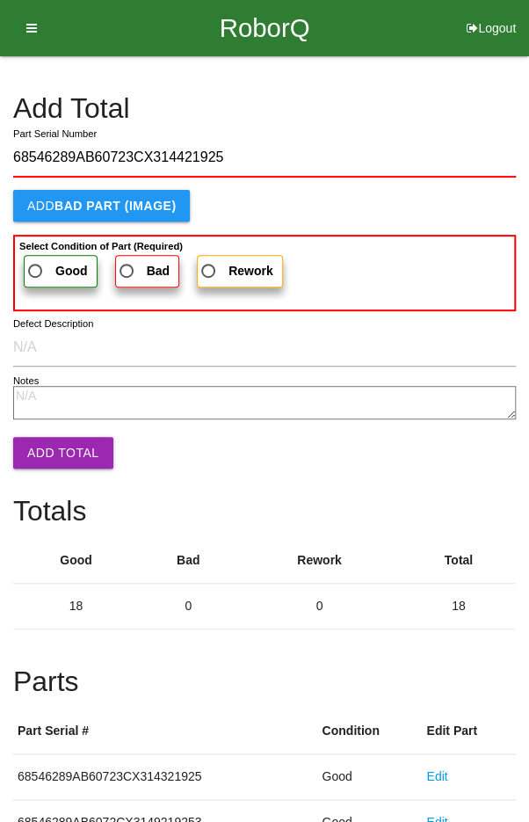
click at [53, 267] on span "Good" at bounding box center [56, 271] width 63 height 22
click at [36, 267] on input "Good" at bounding box center [30, 265] width 11 height 11
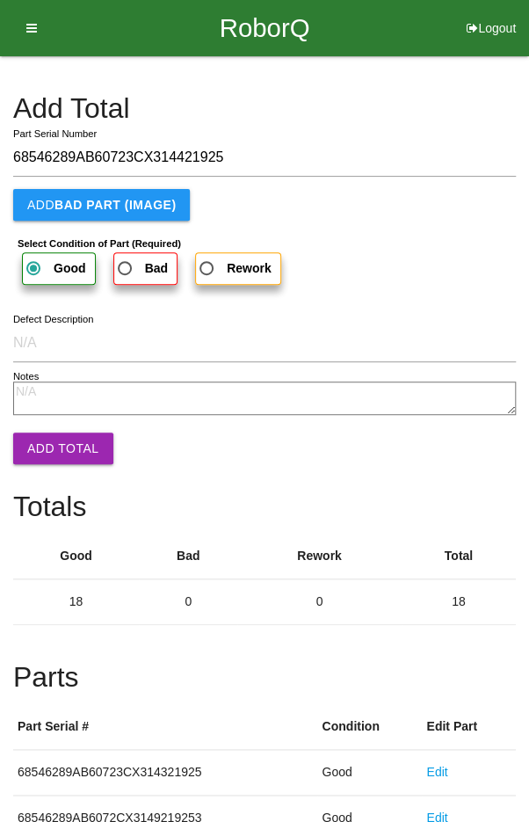
click at [55, 448] on button "Add Total" at bounding box center [63, 448] width 100 height 32
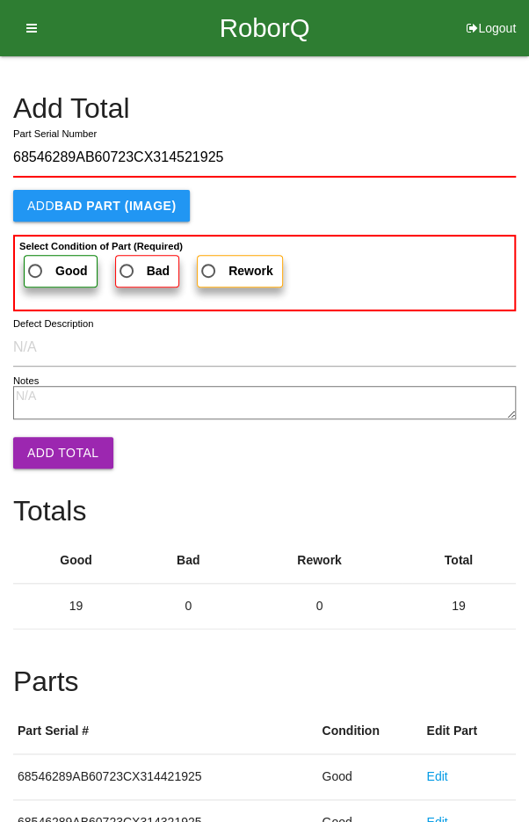
click at [50, 263] on span "Good" at bounding box center [56, 271] width 63 height 22
click at [36, 263] on input "Good" at bounding box center [30, 265] width 11 height 11
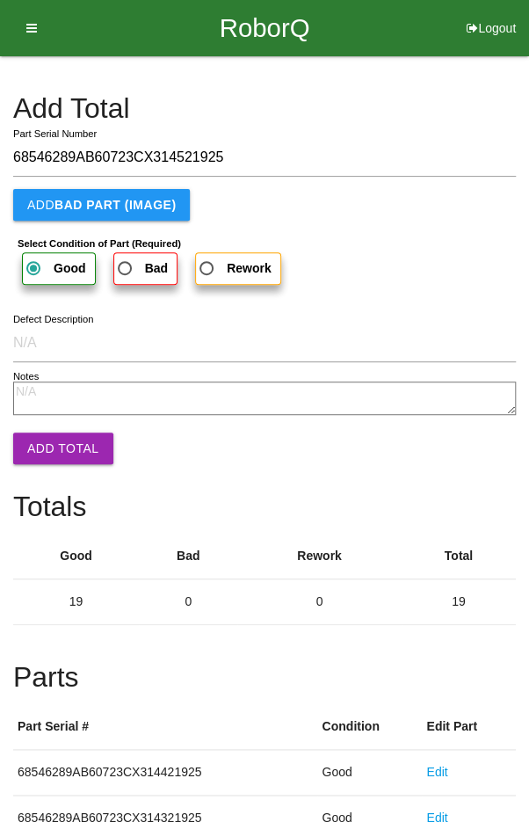
click at [65, 459] on button "Add Total" at bounding box center [63, 448] width 100 height 32
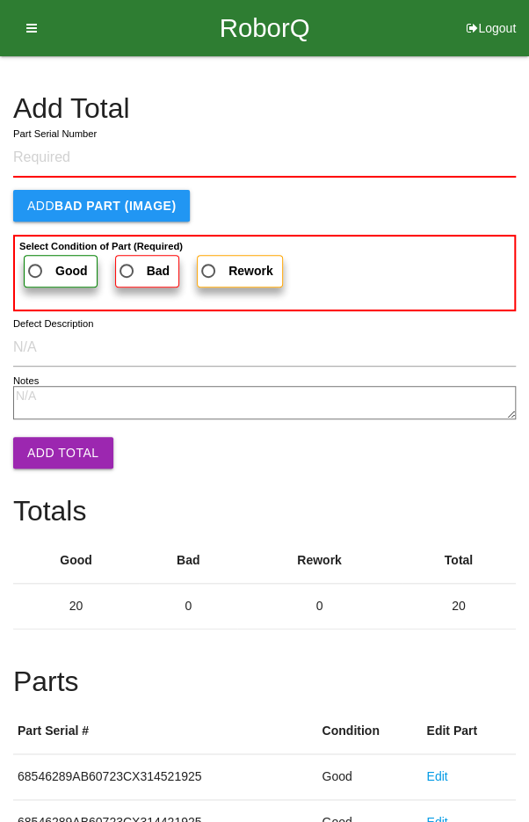
click at [460, 119] on h4 "Add Total" at bounding box center [264, 108] width 503 height 31
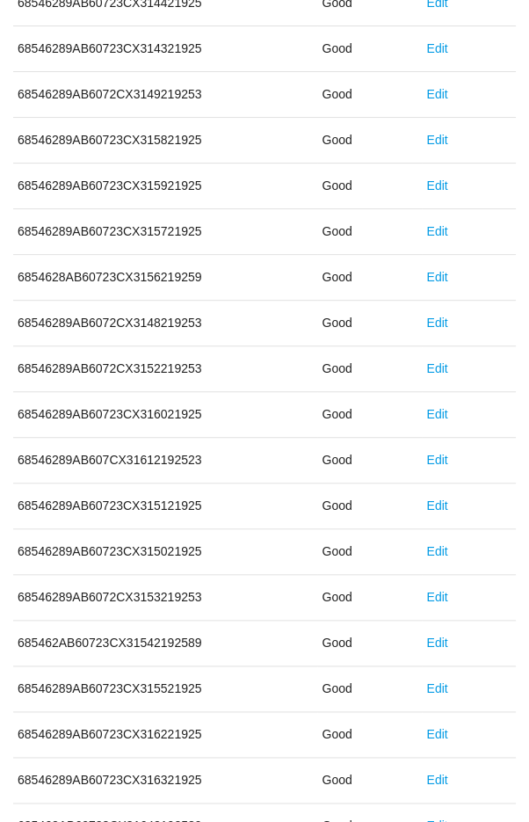
scroll to position [976, 0]
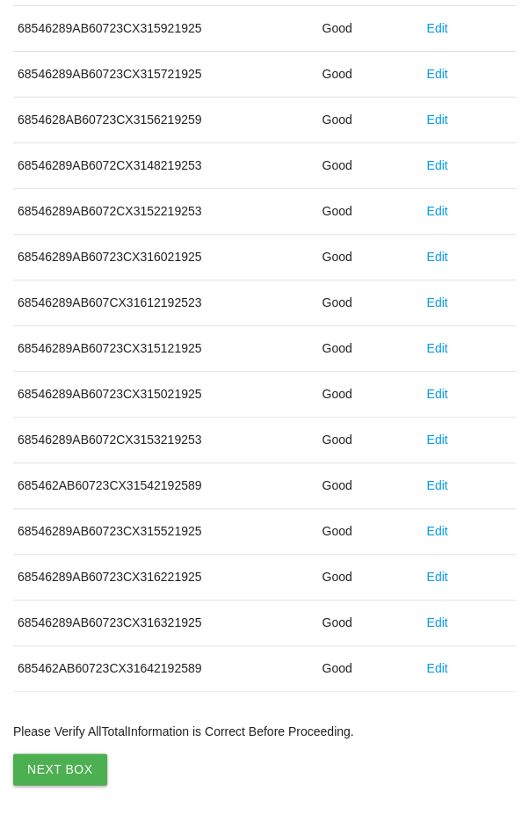
click at [62, 760] on button "Next Box" at bounding box center [60, 769] width 94 height 32
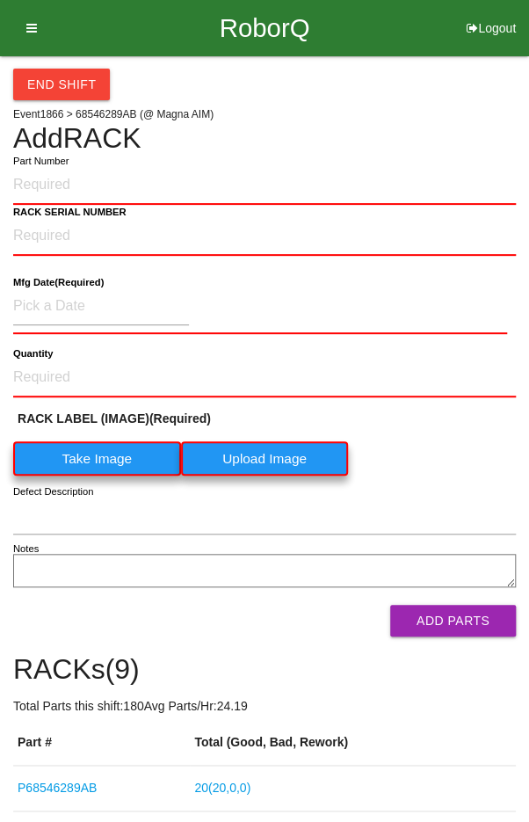
click at [243, 121] on div "End Shift Event 1866 > 68546289AB (@ Magna AIM) Add RACK Part Number RACK SERIA…" at bounding box center [264, 616] width 503 height 1121
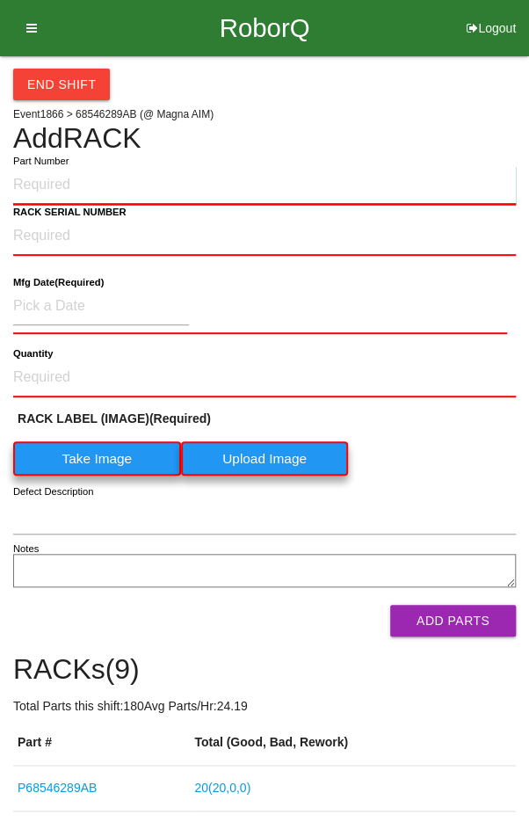
paste input "P68546289AB"
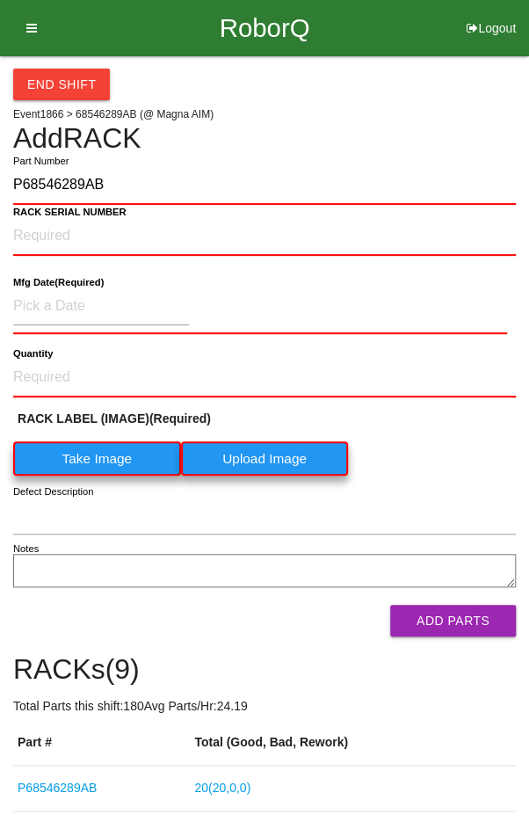
click at [82, 453] on label "Take Image" at bounding box center [97, 458] width 168 height 34
click at [0, 0] on \(IMAGE\) "Take Image" at bounding box center [0, 0] width 0 height 0
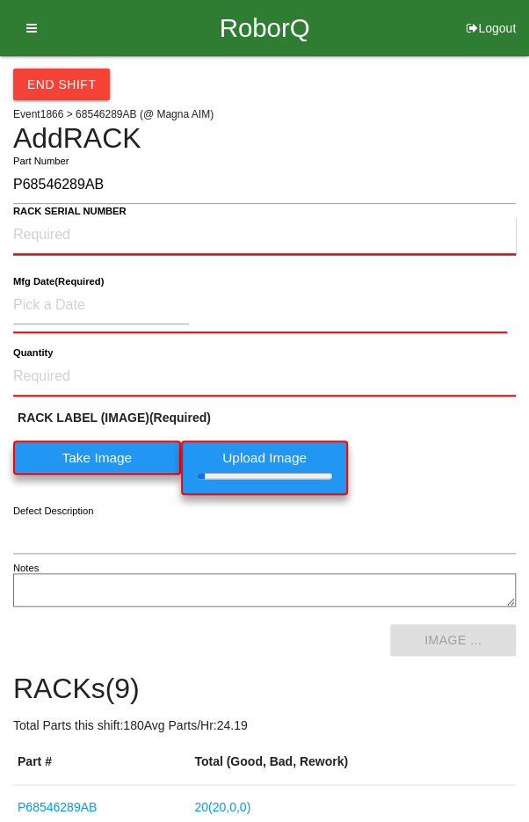
click at [47, 229] on NUMBER "RACK SERIAL NUMBER" at bounding box center [264, 235] width 503 height 39
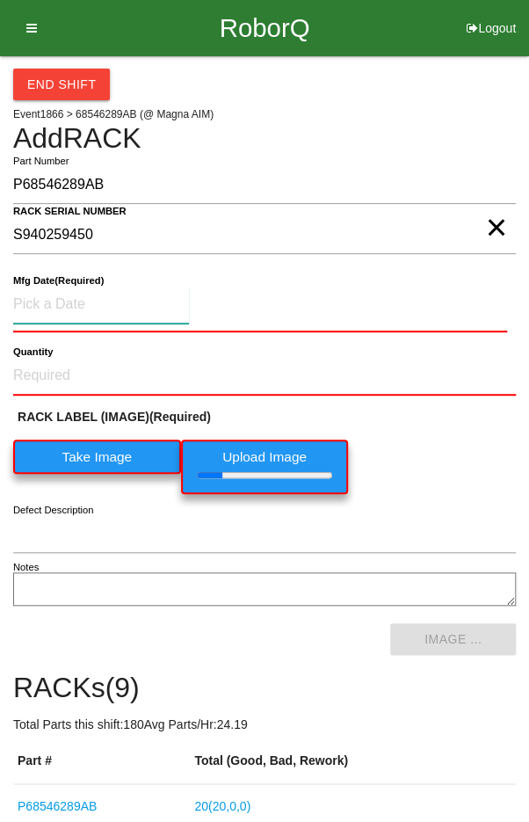
click at [65, 297] on input at bounding box center [101, 305] width 176 height 38
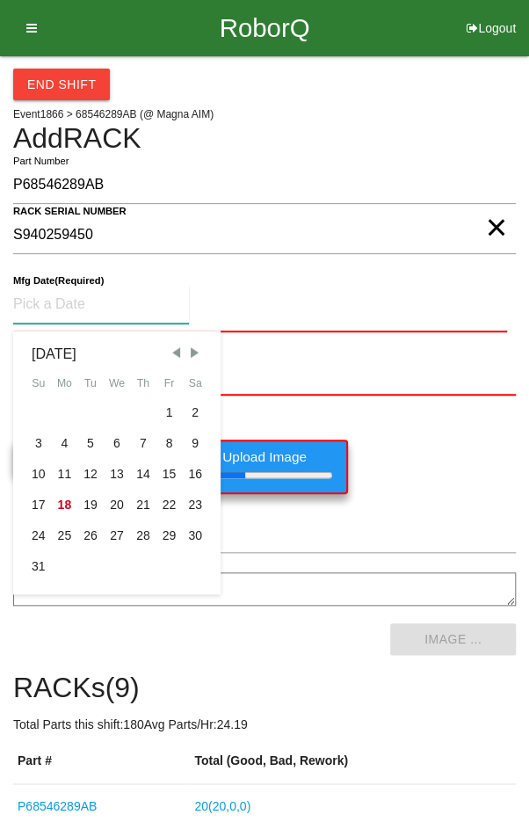
click at [136, 439] on div "7" at bounding box center [143, 443] width 26 height 31
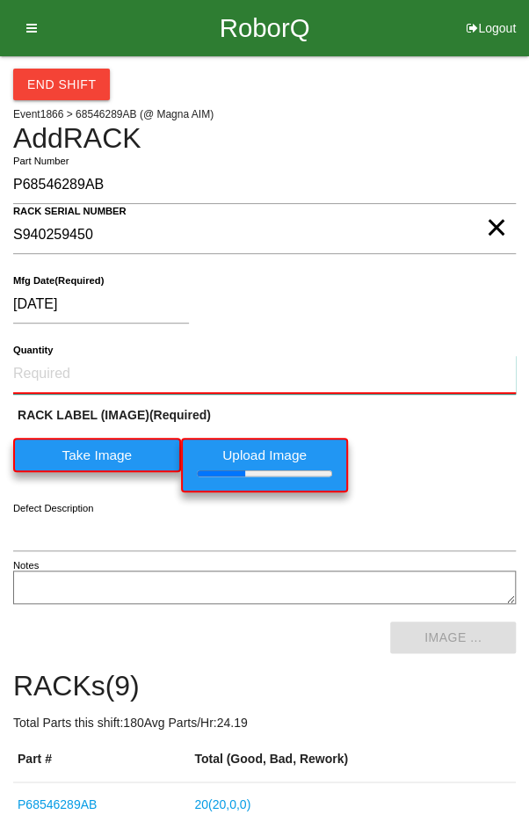
click at [90, 364] on input "Quantity" at bounding box center [264, 374] width 503 height 39
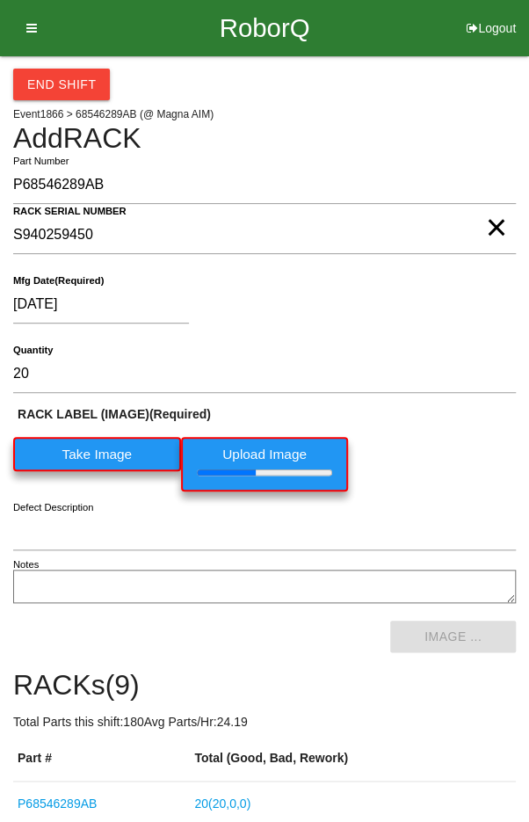
click at [411, 316] on div "[DATE]" at bounding box center [260, 308] width 494 height 45
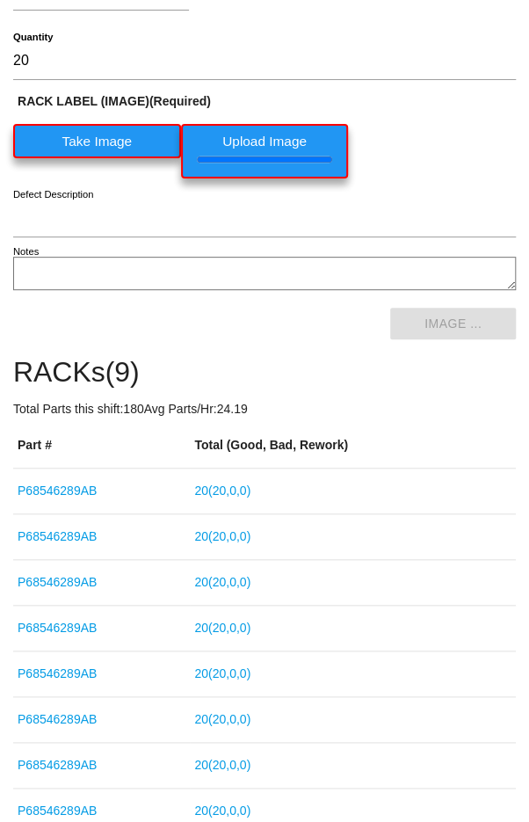
scroll to position [323, 0]
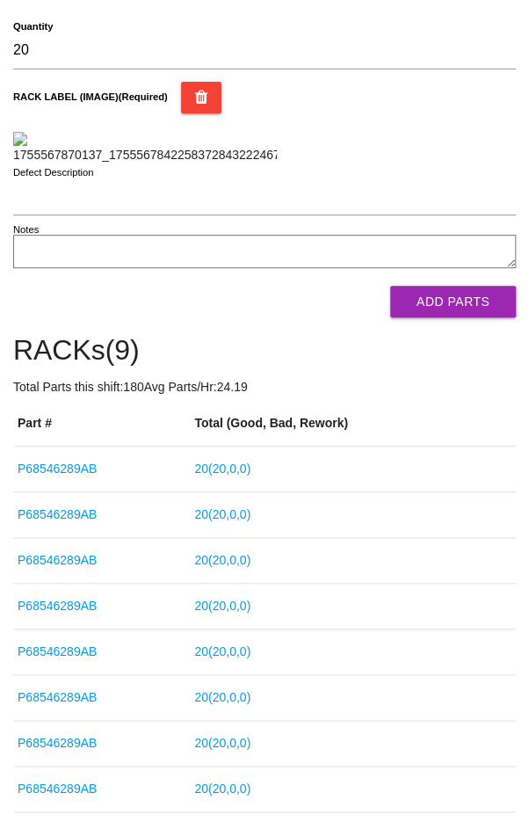
click at [454, 317] on button "Add Parts" at bounding box center [453, 302] width 126 height 32
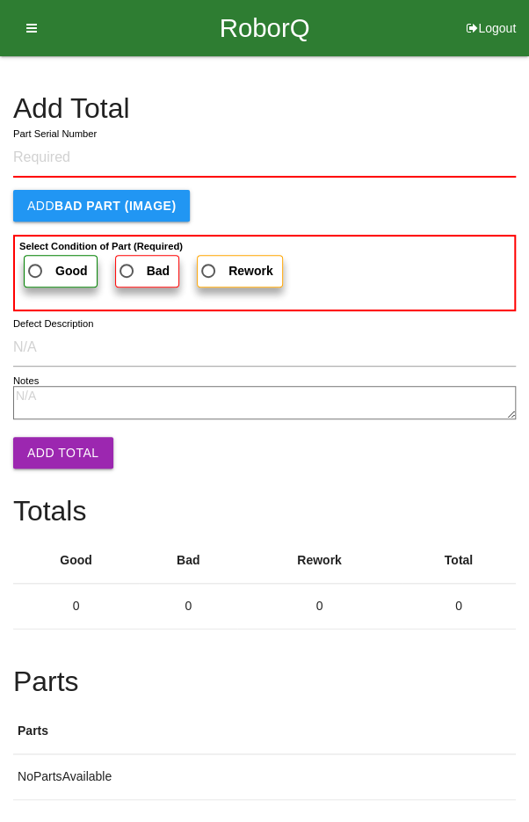
click at [240, 154] on input "Part Serial Number" at bounding box center [264, 158] width 503 height 39
click at [63, 264] on b "Good" at bounding box center [71, 271] width 33 height 14
click at [36, 263] on input "Good" at bounding box center [30, 265] width 11 height 11
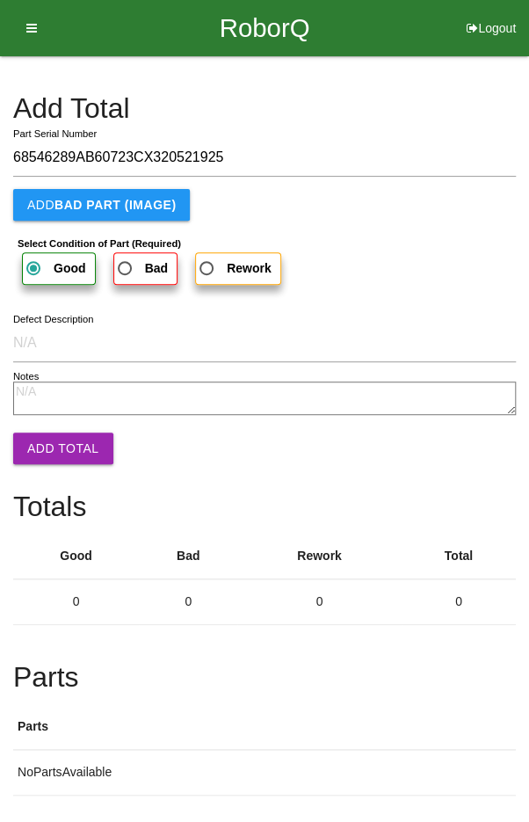
click at [53, 445] on button "Add Total" at bounding box center [63, 448] width 100 height 32
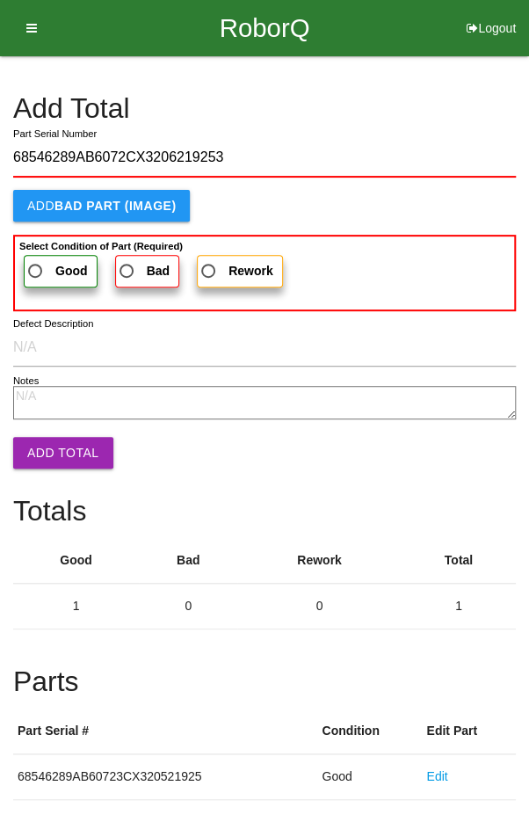
click at [43, 267] on span "Good" at bounding box center [56, 271] width 63 height 22
click at [36, 267] on input "Good" at bounding box center [30, 265] width 11 height 11
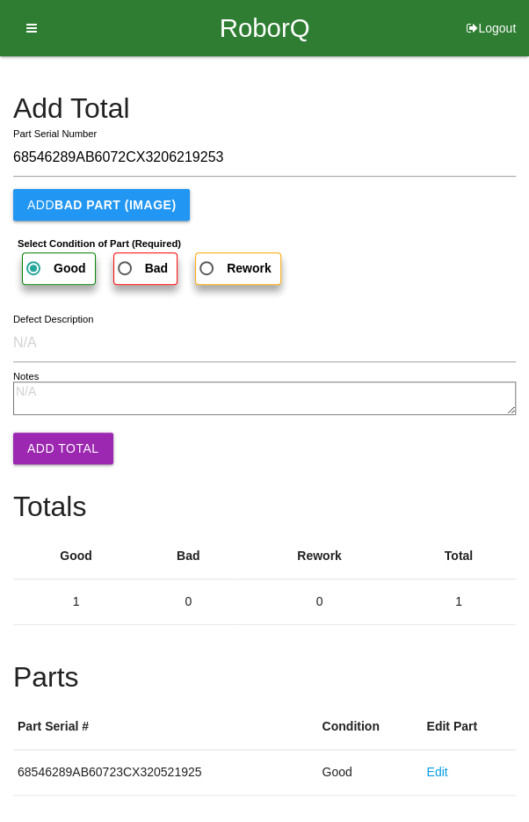
click at [54, 446] on button "Add Total" at bounding box center [63, 448] width 100 height 32
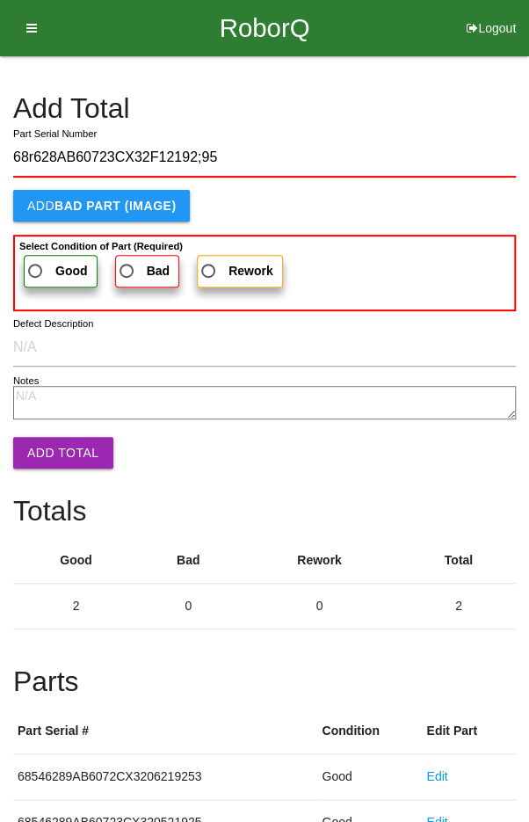
click at [40, 270] on span "Good" at bounding box center [56, 271] width 63 height 22
click at [36, 270] on input "Good" at bounding box center [30, 265] width 11 height 11
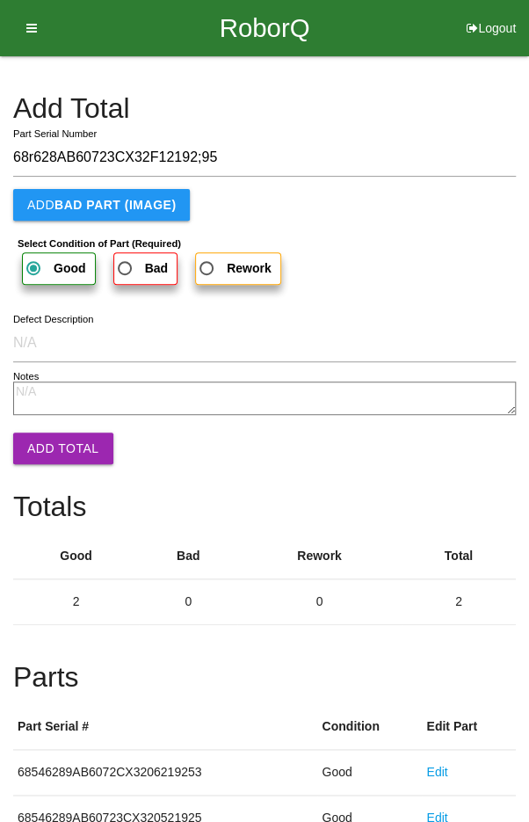
click at [48, 443] on button "Add Total" at bounding box center [63, 448] width 100 height 32
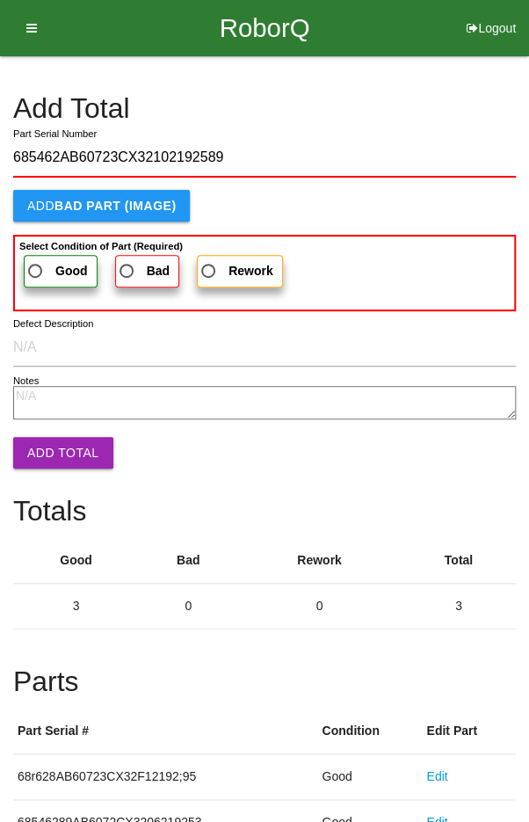
click at [42, 272] on span "Good" at bounding box center [56, 271] width 63 height 22
click at [36, 272] on input "Good" at bounding box center [30, 265] width 11 height 11
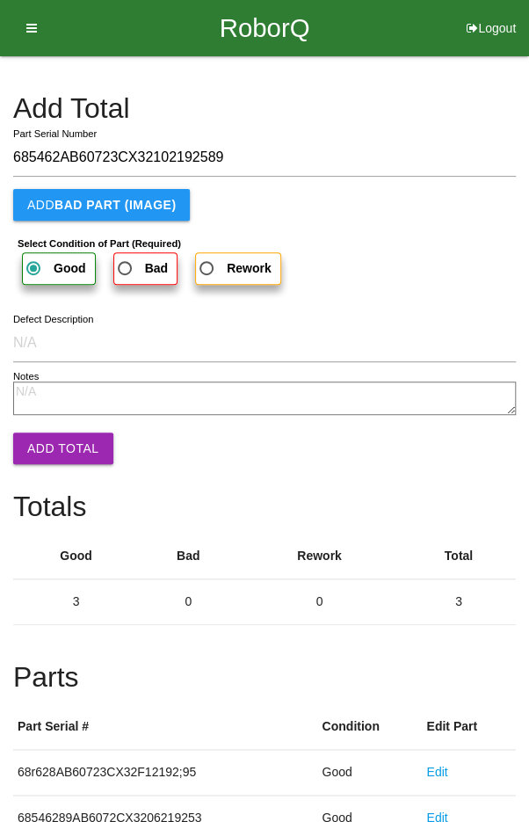
click at [51, 442] on button "Add Total" at bounding box center [63, 448] width 100 height 32
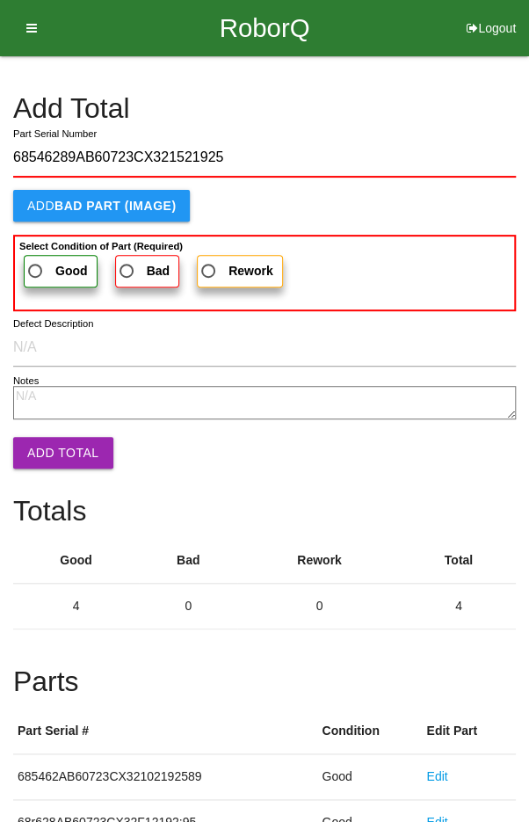
click at [42, 281] on label "Good" at bounding box center [61, 271] width 74 height 33
click at [36, 272] on input "Good" at bounding box center [30, 265] width 11 height 11
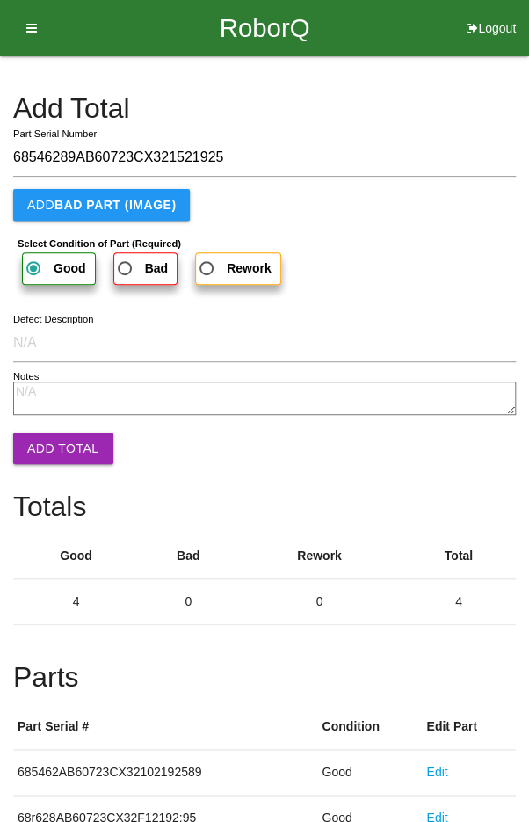
click at [50, 458] on button "Add Total" at bounding box center [63, 448] width 100 height 32
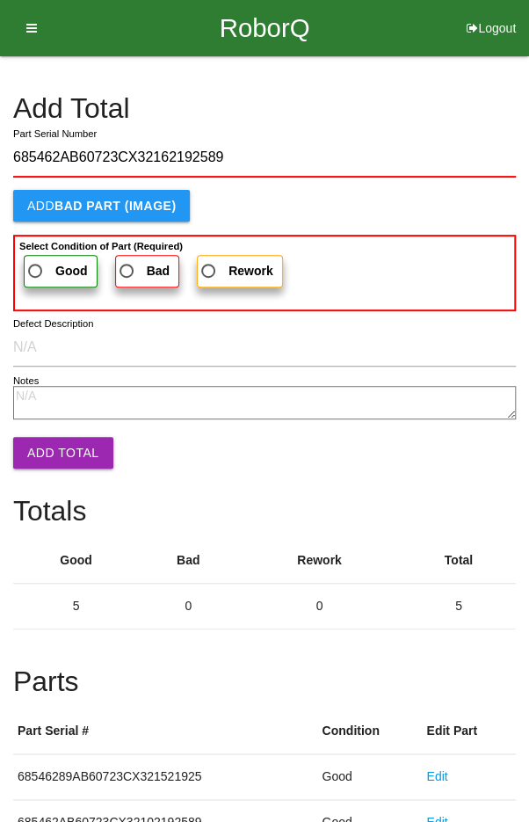
click at [43, 267] on span "Good" at bounding box center [56, 271] width 63 height 22
click at [36, 267] on input "Good" at bounding box center [30, 265] width 11 height 11
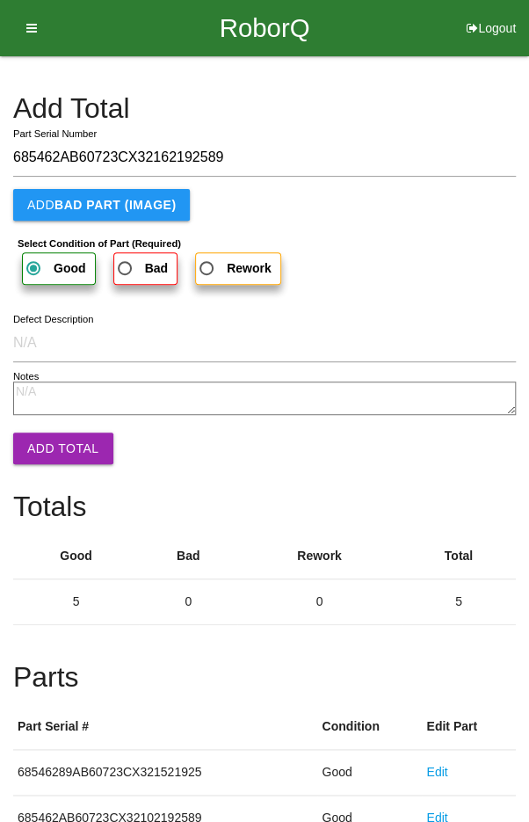
click at [56, 454] on button "Add Total" at bounding box center [63, 448] width 100 height 32
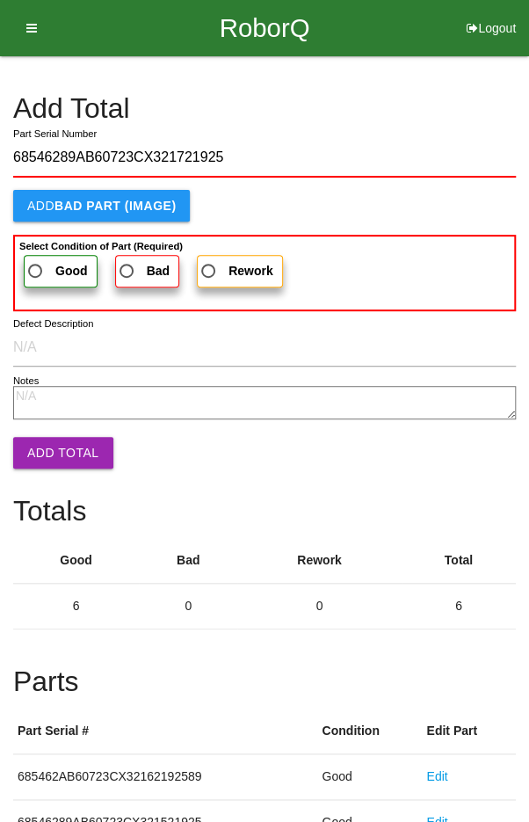
click at [42, 268] on span "Good" at bounding box center [56, 271] width 63 height 22
click at [36, 268] on input "Good" at bounding box center [30, 265] width 11 height 11
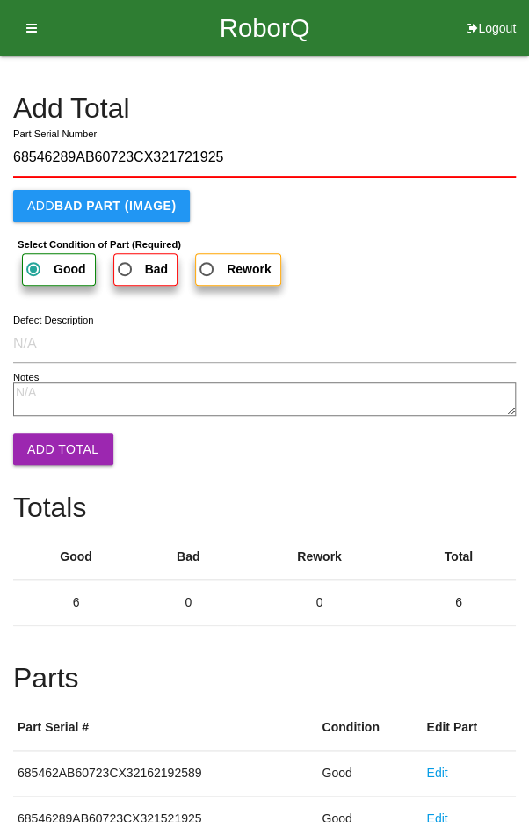
click at [47, 444] on button "Add Total" at bounding box center [63, 449] width 100 height 32
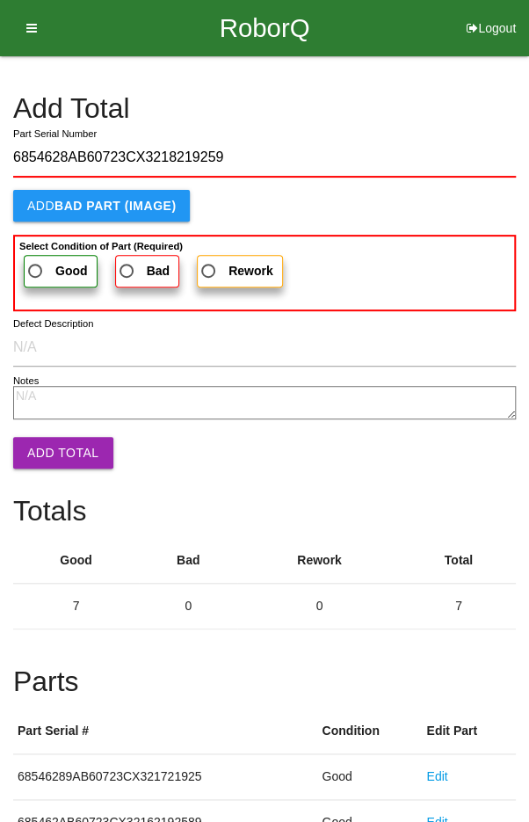
click at [42, 272] on span "Good" at bounding box center [56, 271] width 63 height 22
click at [36, 272] on input "Good" at bounding box center [30, 265] width 11 height 11
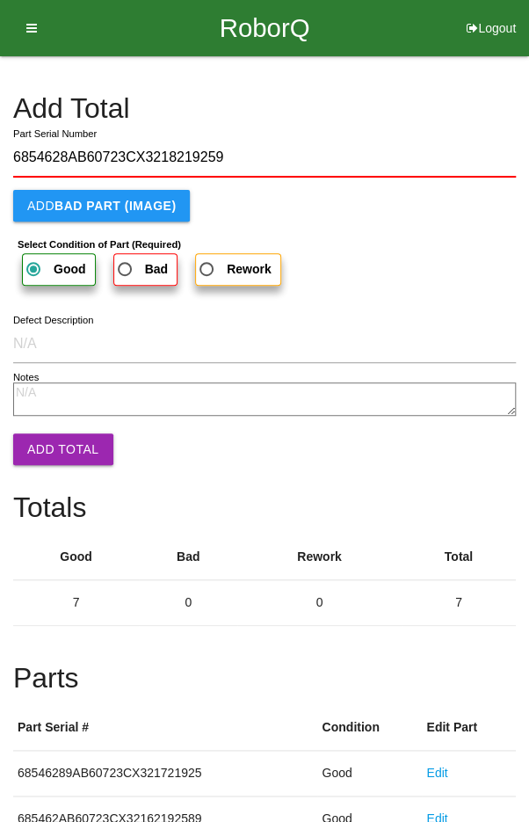
click at [53, 438] on button "Add Total" at bounding box center [63, 449] width 100 height 32
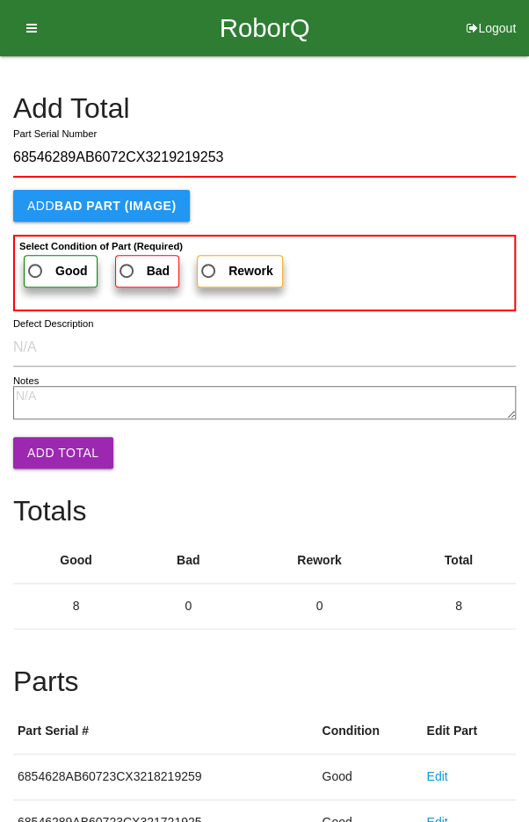
click at [50, 256] on label "Good" at bounding box center [61, 271] width 74 height 33
click at [36, 260] on input "Good" at bounding box center [30, 265] width 11 height 11
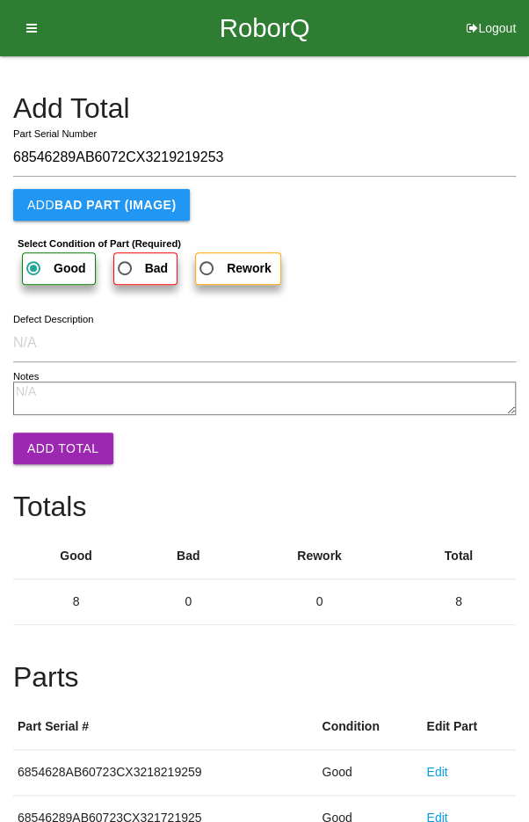
click at [62, 456] on button "Add Total" at bounding box center [63, 448] width 100 height 32
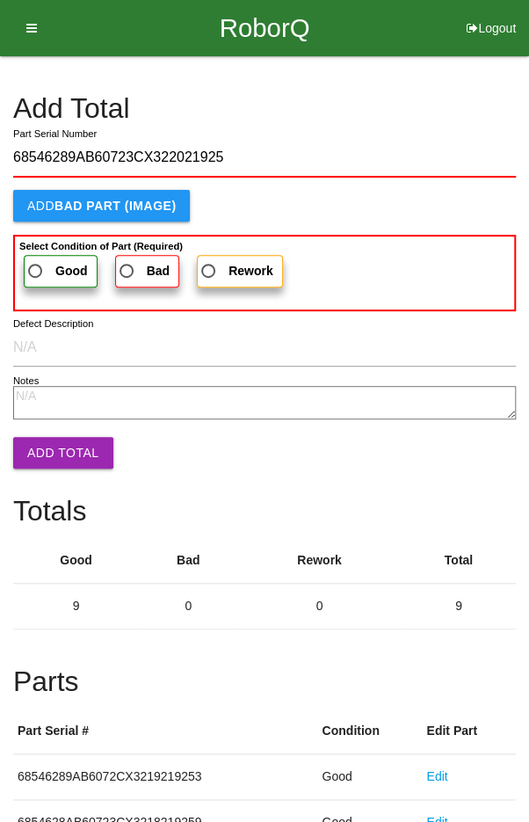
click at [42, 261] on span "Good" at bounding box center [56, 271] width 63 height 22
click at [36, 261] on input "Good" at bounding box center [30, 265] width 11 height 11
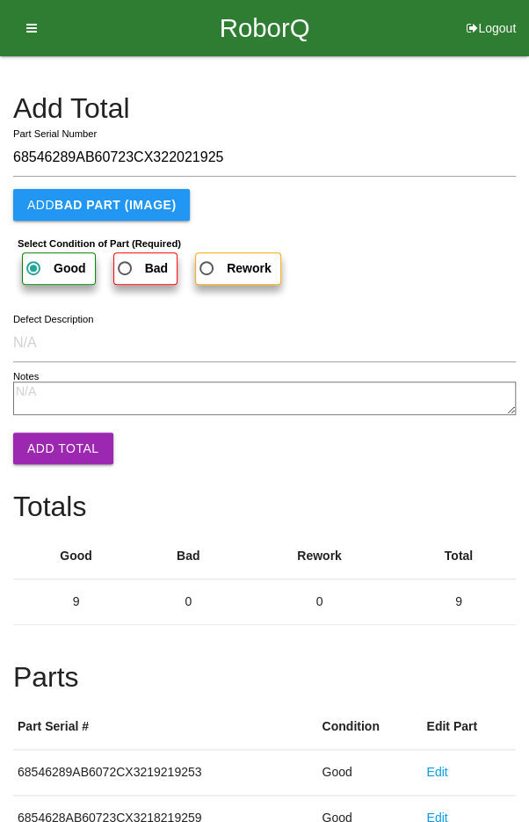
click at [60, 446] on button "Add Total" at bounding box center [63, 448] width 100 height 32
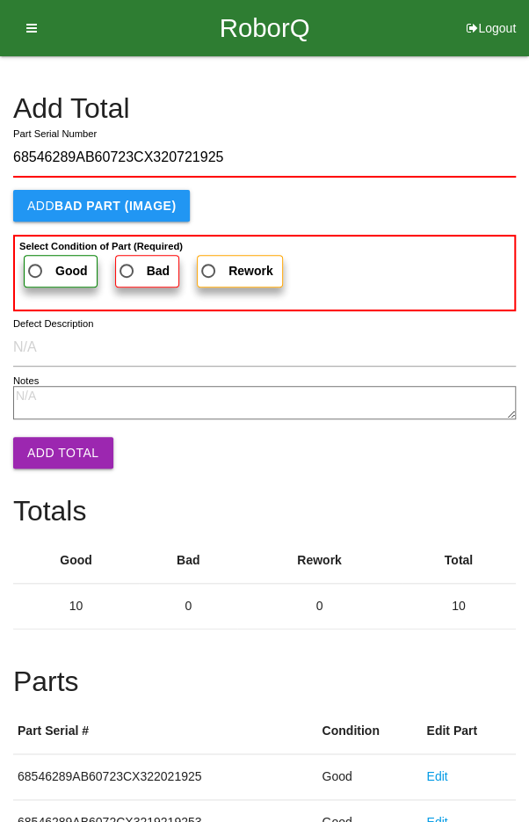
click at [46, 266] on span "Good" at bounding box center [56, 271] width 63 height 22
click at [36, 266] on input "Good" at bounding box center [30, 265] width 11 height 11
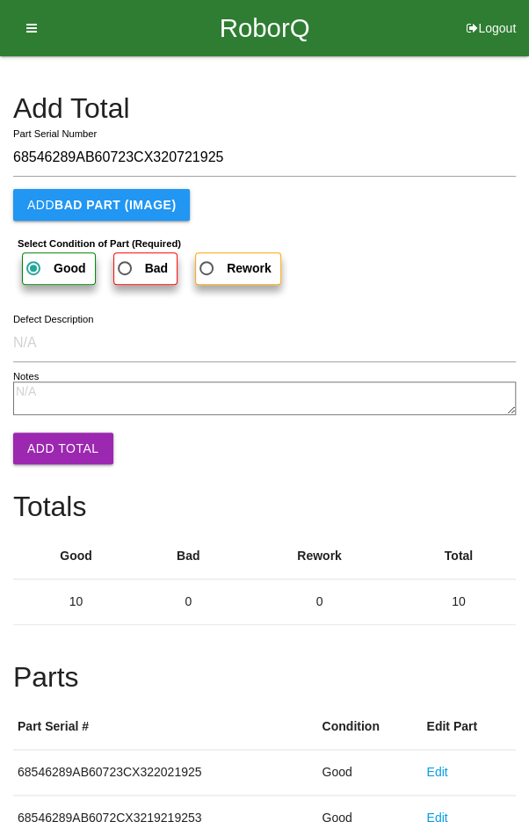
click at [64, 452] on button "Add Total" at bounding box center [63, 448] width 100 height 32
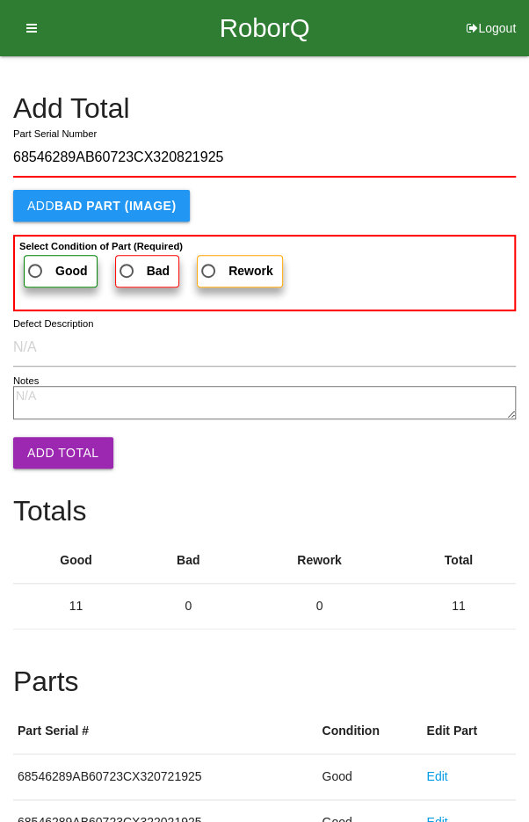
click at [45, 262] on span "Good" at bounding box center [56, 271] width 63 height 22
click at [36, 262] on input "Good" at bounding box center [30, 265] width 11 height 11
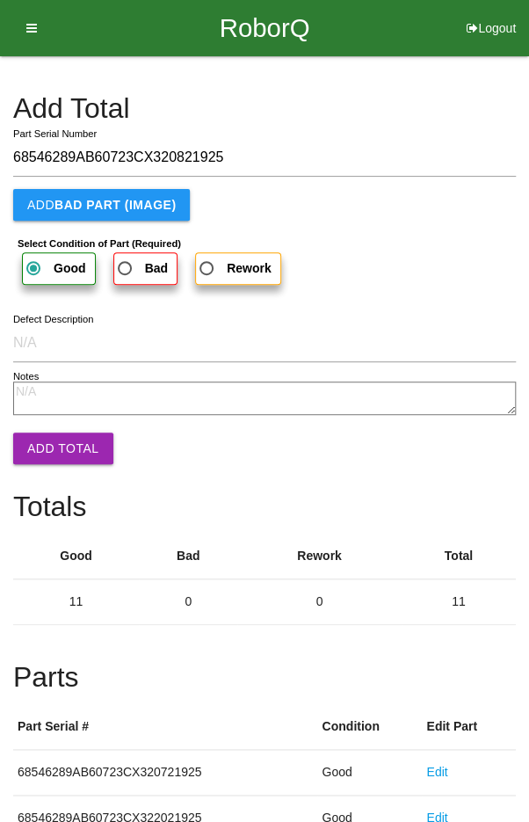
click at [65, 445] on button "Add Total" at bounding box center [63, 448] width 100 height 32
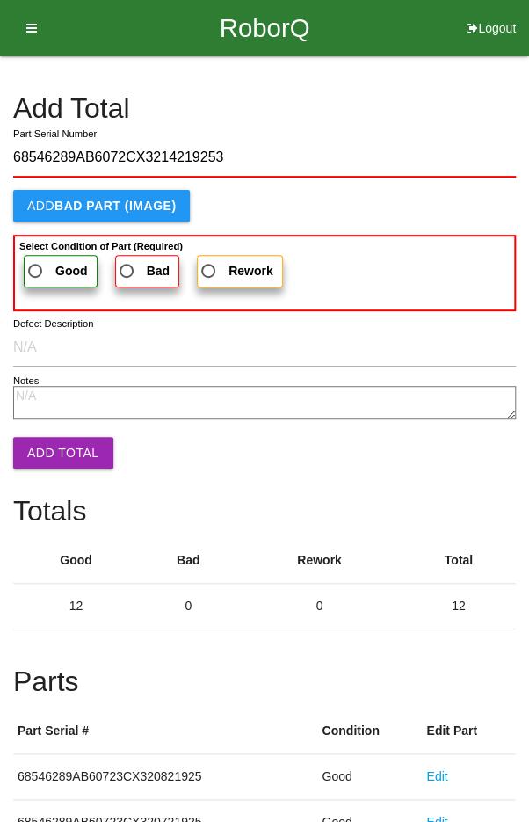
click at [47, 264] on span "Good" at bounding box center [56, 271] width 63 height 22
click at [36, 264] on input "Good" at bounding box center [30, 265] width 11 height 11
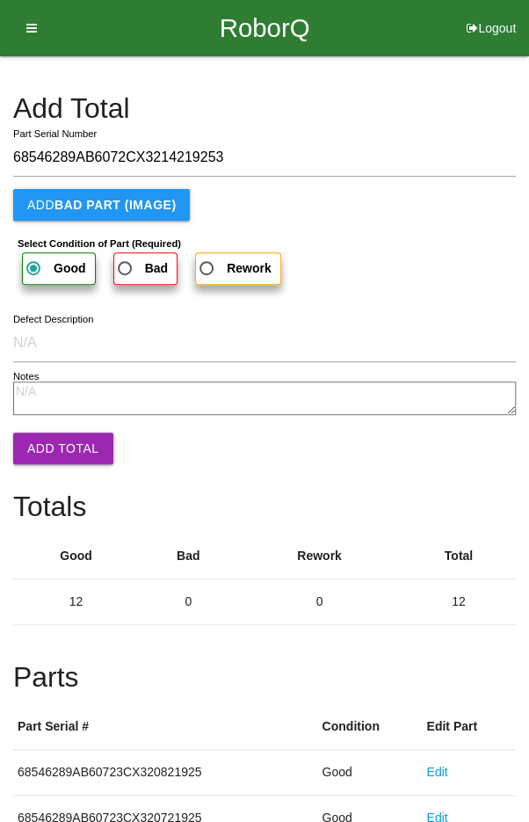
click at [62, 448] on button "Add Total" at bounding box center [63, 448] width 100 height 32
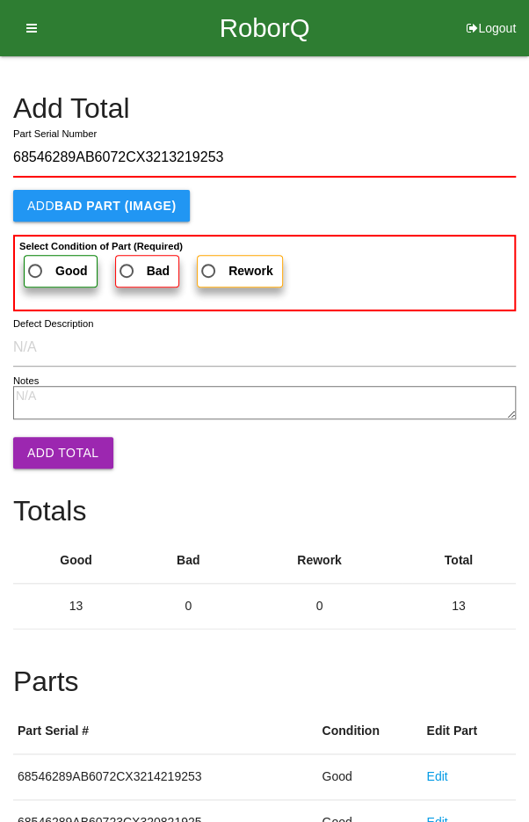
click at [51, 272] on span "Good" at bounding box center [56, 271] width 63 height 22
click at [36, 272] on input "Good" at bounding box center [30, 265] width 11 height 11
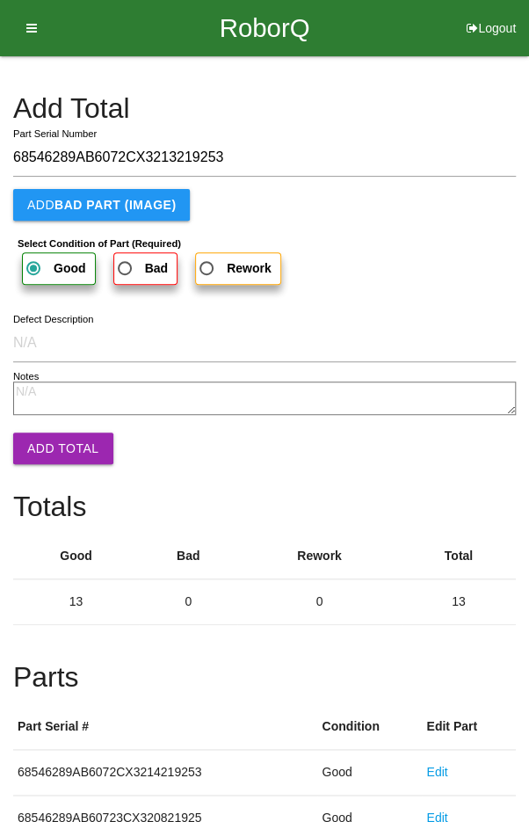
click at [56, 458] on button "Add Total" at bounding box center [63, 448] width 100 height 32
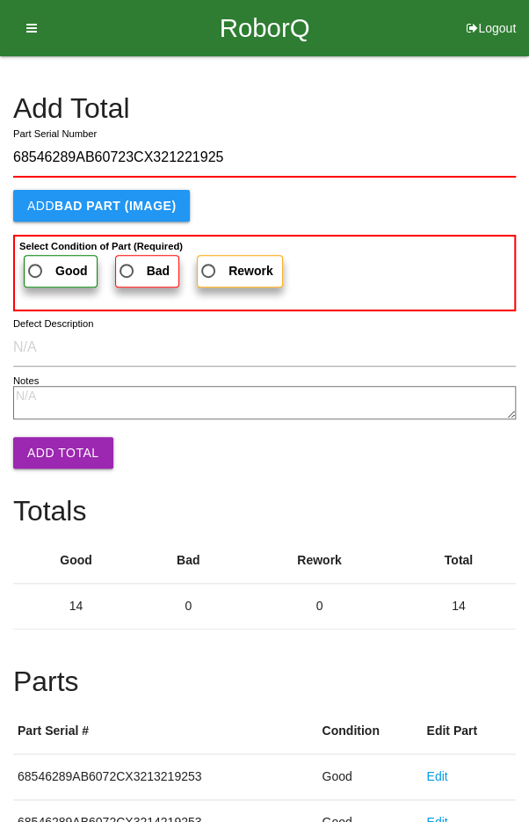
click at [45, 275] on span "Good" at bounding box center [56, 271] width 63 height 22
click at [36, 272] on input "Good" at bounding box center [30, 265] width 11 height 11
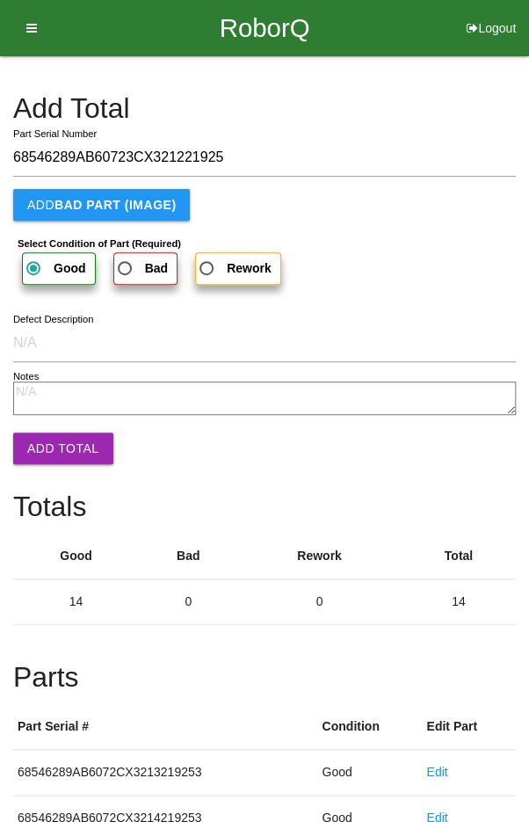
click at [60, 448] on button "Add Total" at bounding box center [63, 448] width 100 height 32
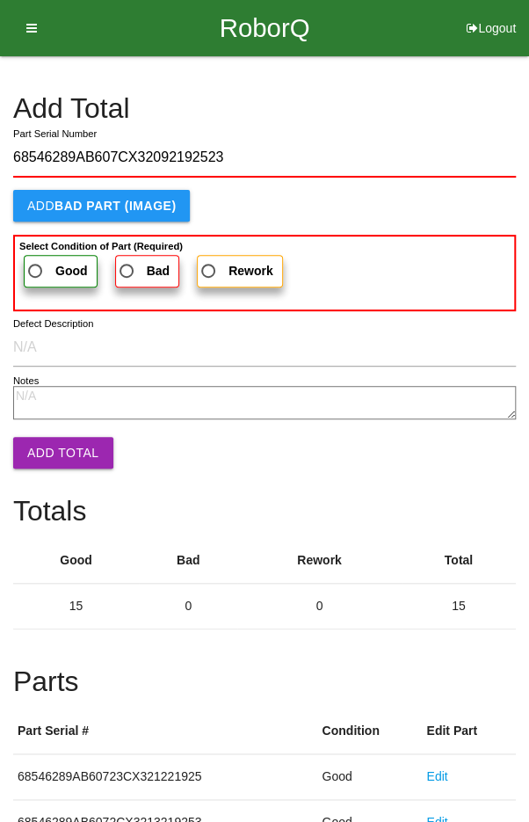
click at [50, 274] on span "Good" at bounding box center [56, 271] width 63 height 22
click at [36, 272] on input "Good" at bounding box center [30, 265] width 11 height 11
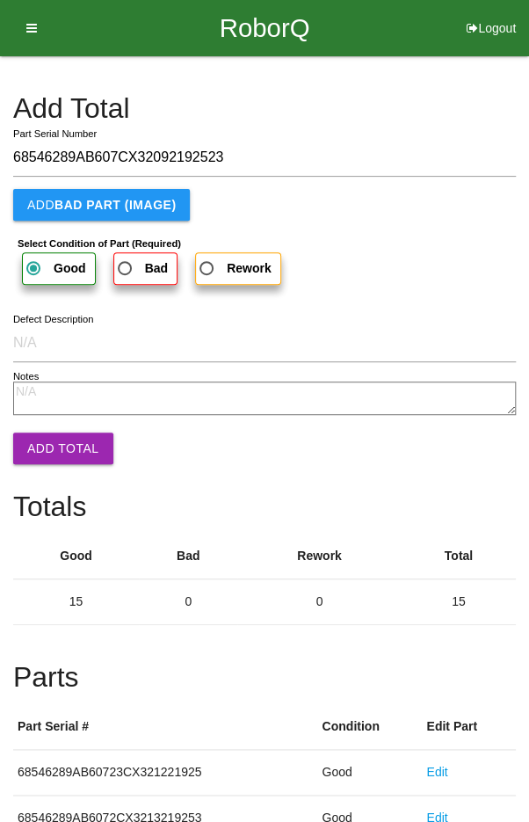
click at [60, 457] on button "Add Total" at bounding box center [63, 448] width 100 height 32
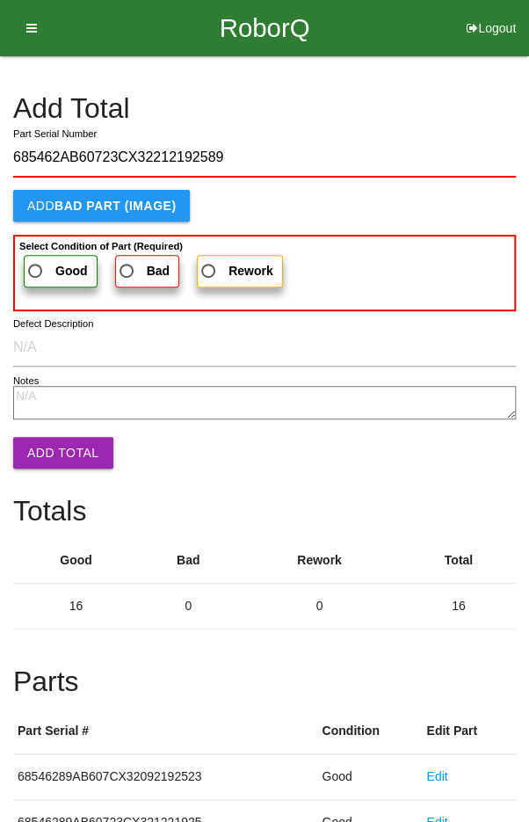
click at [42, 267] on span "Good" at bounding box center [56, 271] width 63 height 22
click at [36, 267] on input "Good" at bounding box center [30, 265] width 11 height 11
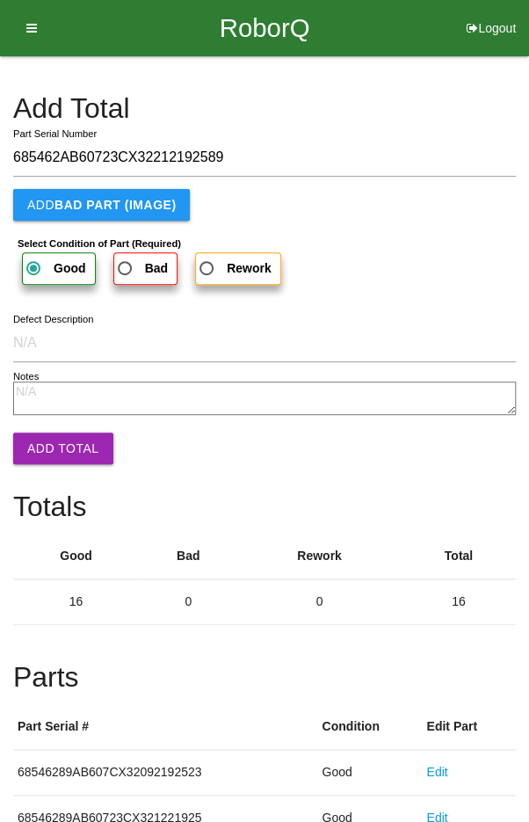
click at [55, 447] on button "Add Total" at bounding box center [63, 448] width 100 height 32
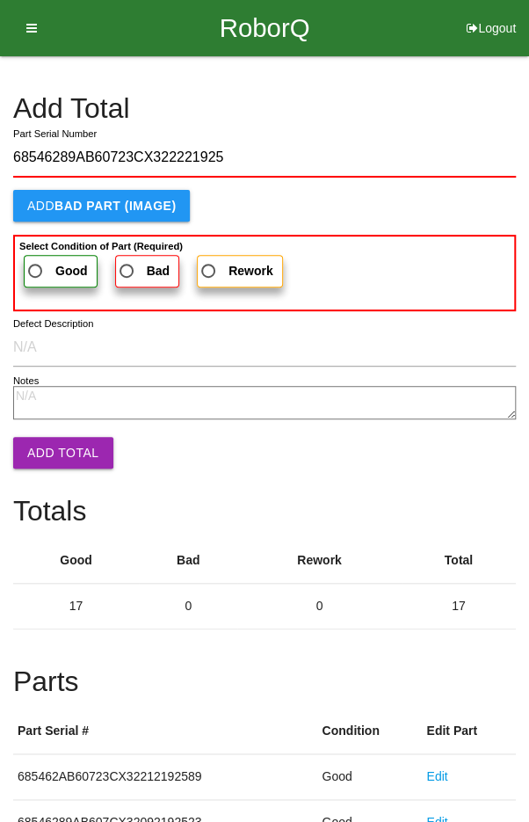
click at [43, 262] on span "Good" at bounding box center [56, 271] width 63 height 22
click at [36, 262] on input "Good" at bounding box center [30, 265] width 11 height 11
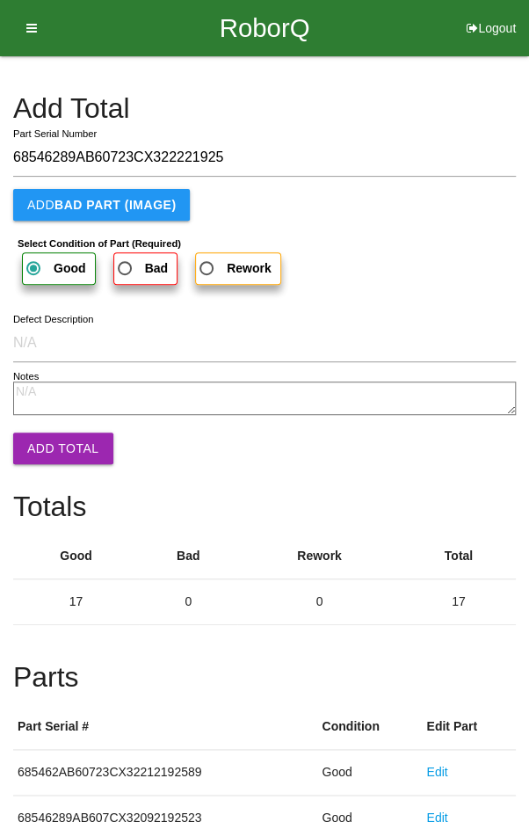
click at [54, 441] on button "Add Total" at bounding box center [63, 448] width 100 height 32
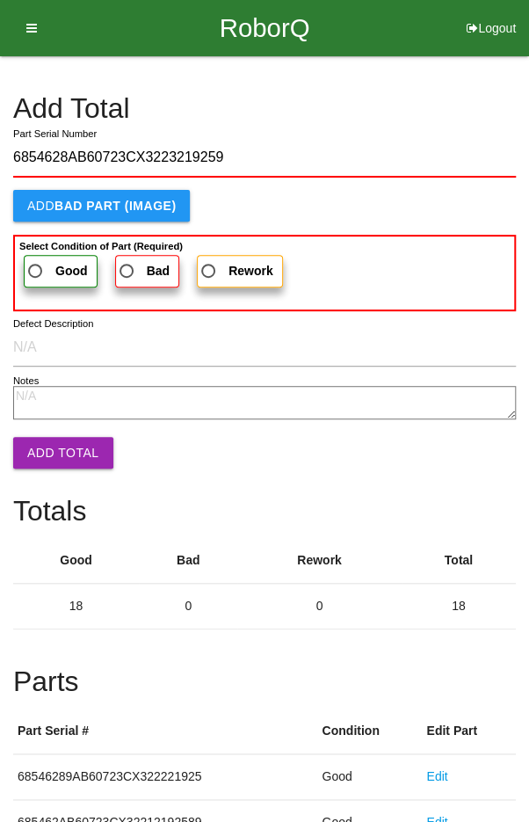
click at [40, 262] on span "Good" at bounding box center [56, 271] width 63 height 22
click at [36, 262] on input "Good" at bounding box center [30, 265] width 11 height 11
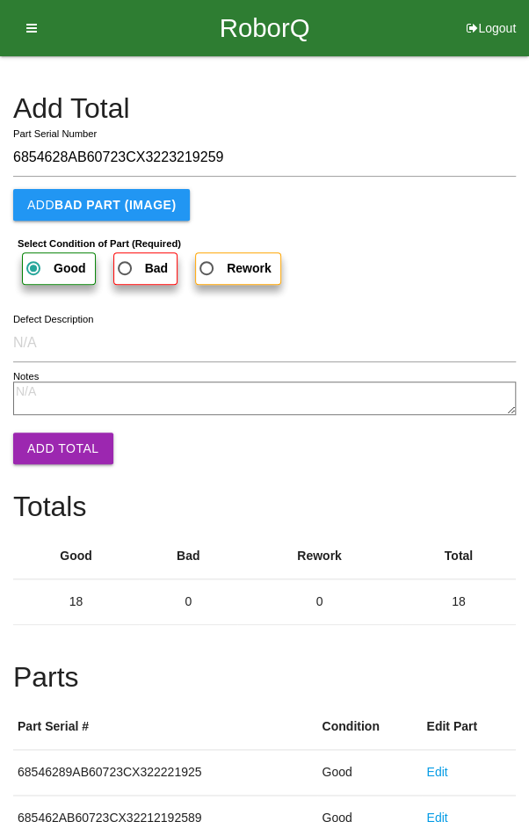
click at [54, 432] on button "Add Total" at bounding box center [63, 448] width 100 height 32
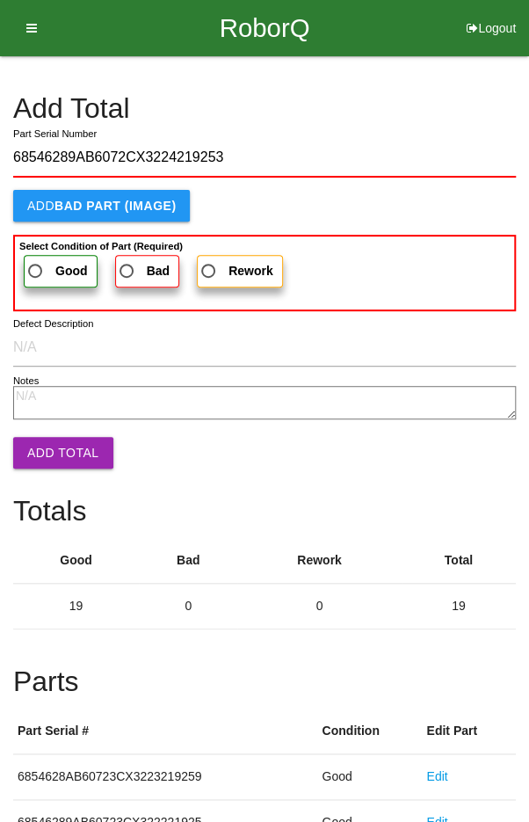
click at [51, 265] on span "Good" at bounding box center [56, 271] width 63 height 22
click at [36, 265] on input "Good" at bounding box center [30, 265] width 11 height 11
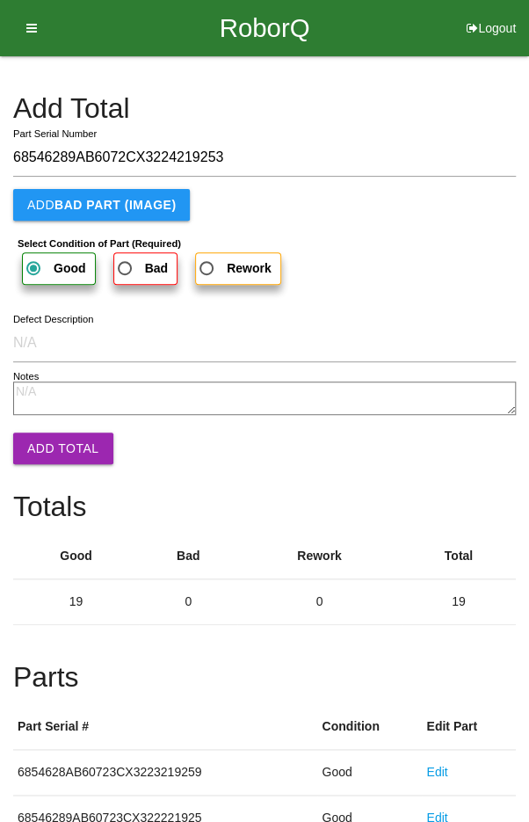
click at [37, 454] on button "Add Total" at bounding box center [63, 448] width 100 height 32
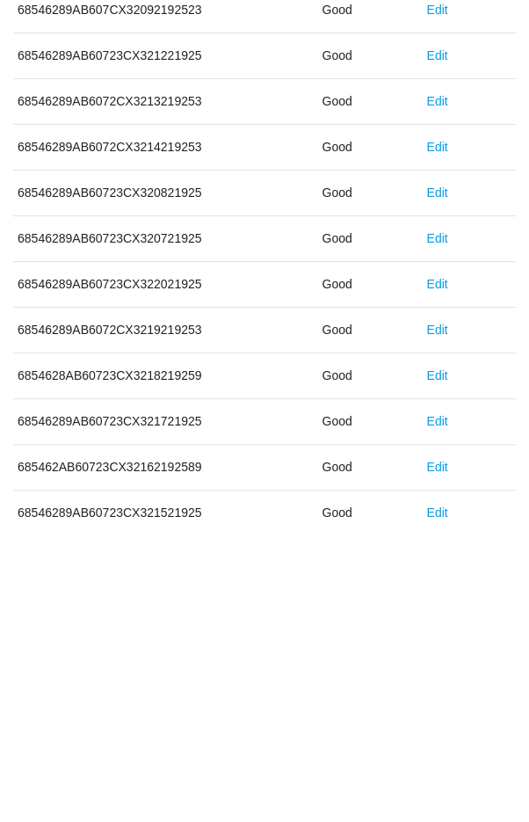
scroll to position [976, 0]
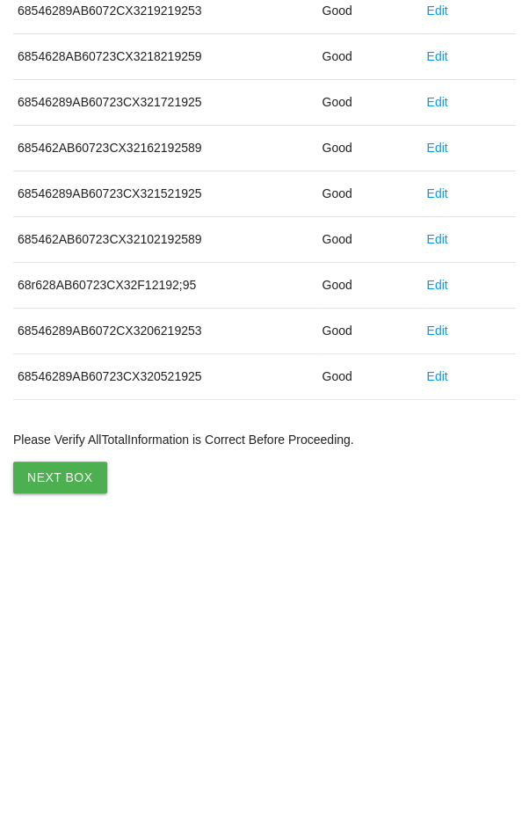
click at [54, 760] on button "Next Box" at bounding box center [60, 769] width 94 height 32
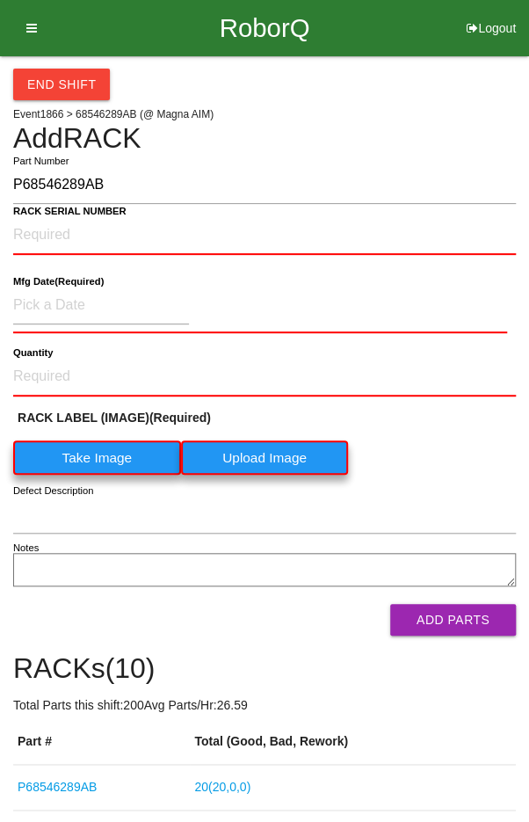
click at [85, 453] on label "Take Image" at bounding box center [97, 457] width 168 height 34
click at [0, 0] on \(IMAGE\) "Take Image" at bounding box center [0, 0] width 0 height 0
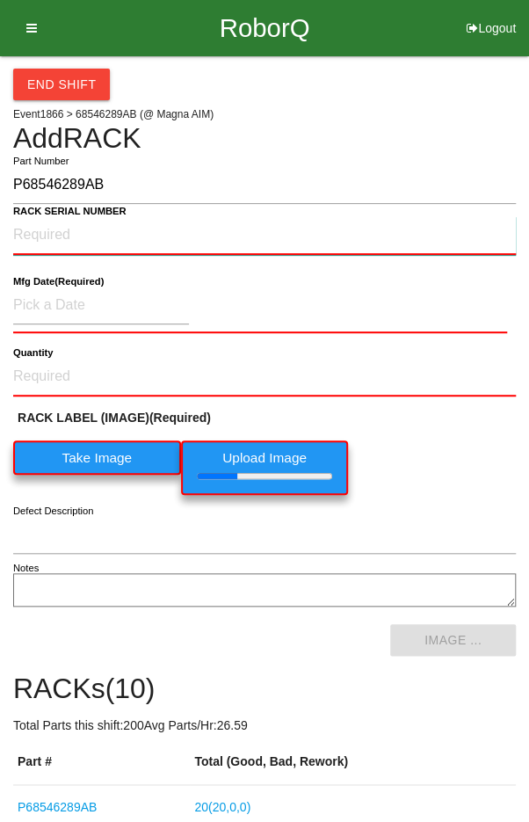
click at [56, 232] on NUMBER "RACK SERIAL NUMBER" at bounding box center [264, 235] width 503 height 39
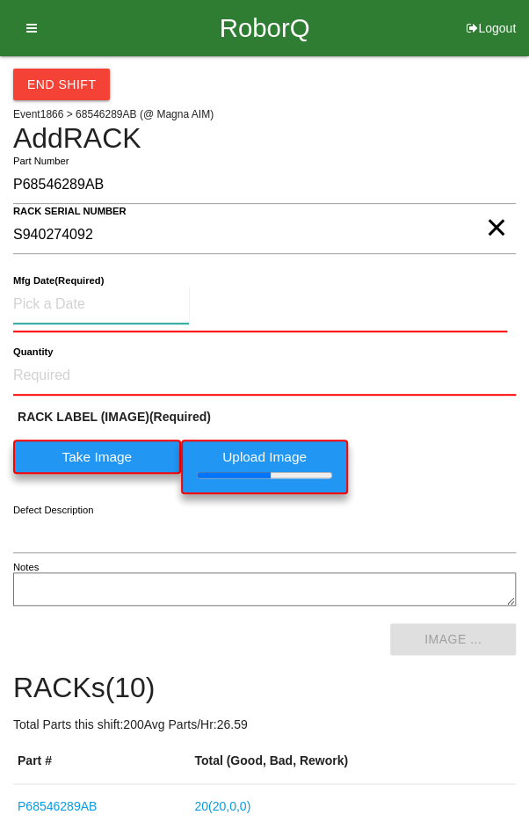
click at [55, 297] on input at bounding box center [101, 305] width 176 height 38
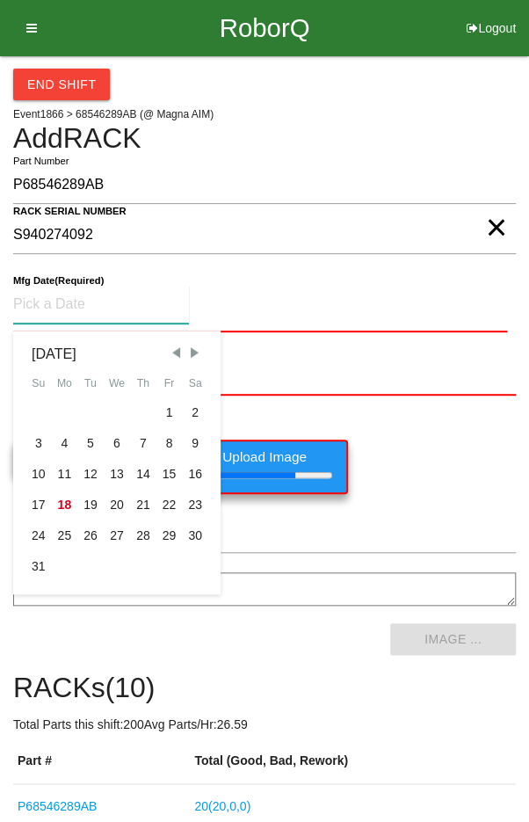
click at [133, 440] on div "7" at bounding box center [143, 443] width 26 height 31
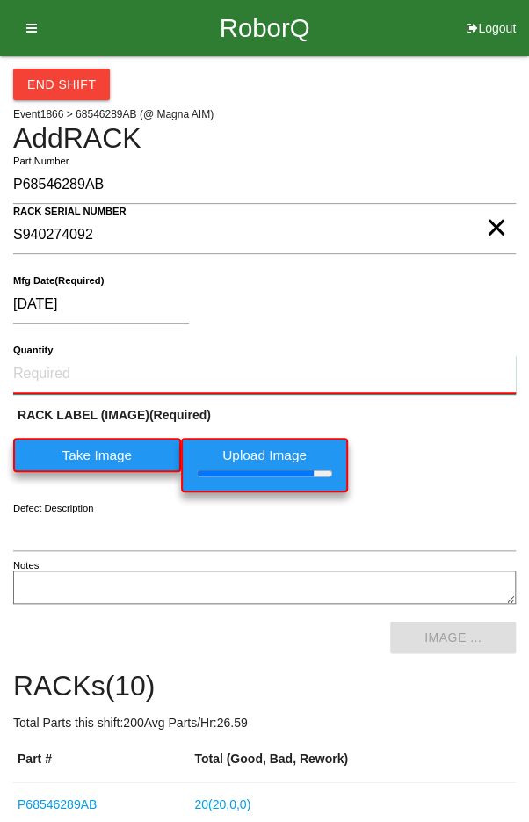
click at [88, 364] on input "Quantity" at bounding box center [264, 374] width 503 height 39
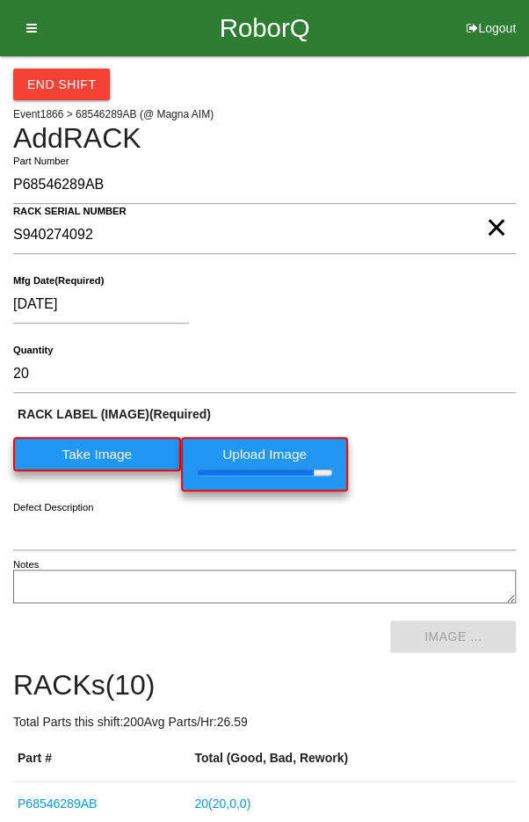
click at [451, 445] on div "RACK LABEL (IMAGE) (Required) Take Image Upload Image" at bounding box center [264, 452] width 503 height 95
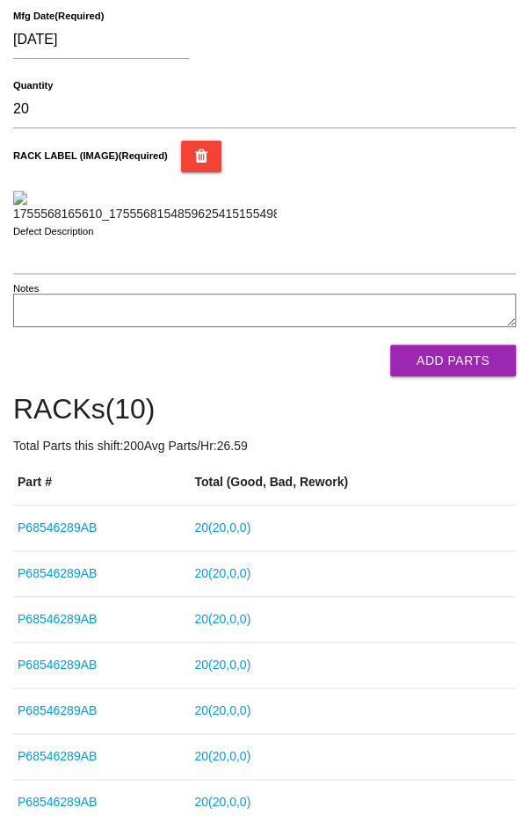
scroll to position [262, 0]
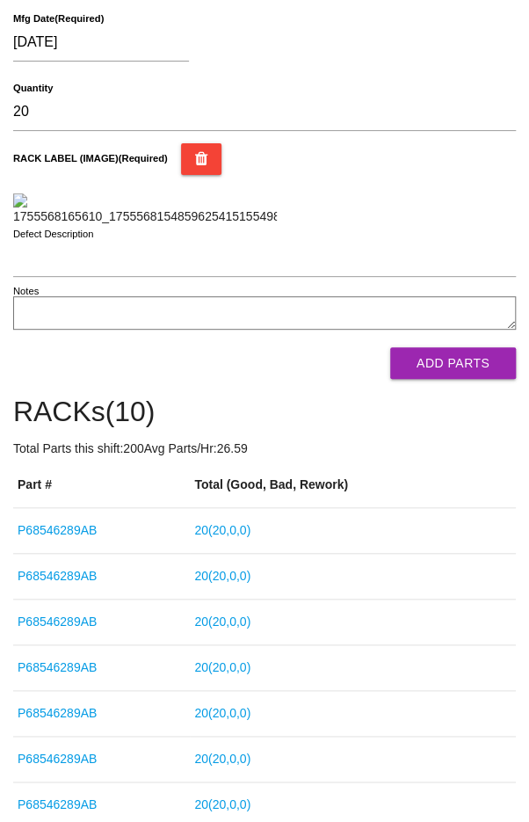
click at [475, 379] on button "Add Parts" at bounding box center [453, 363] width 126 height 32
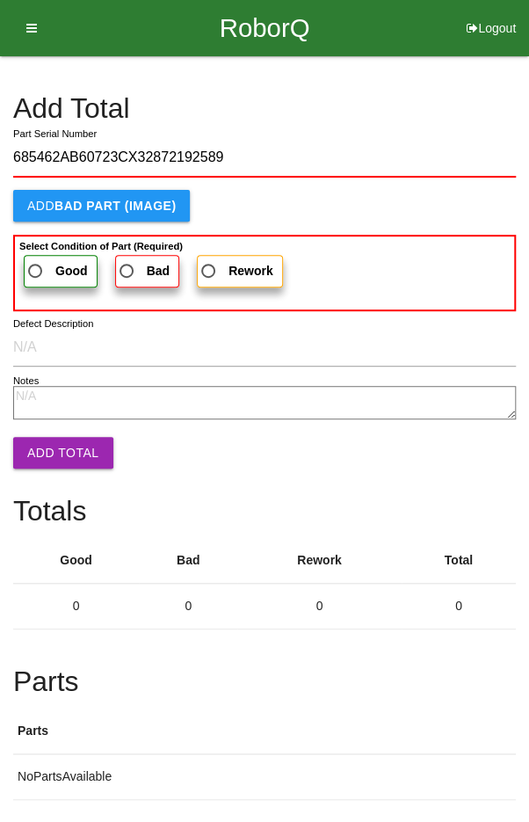
click at [57, 258] on label "Good" at bounding box center [61, 271] width 74 height 33
click at [36, 260] on input "Good" at bounding box center [30, 265] width 11 height 11
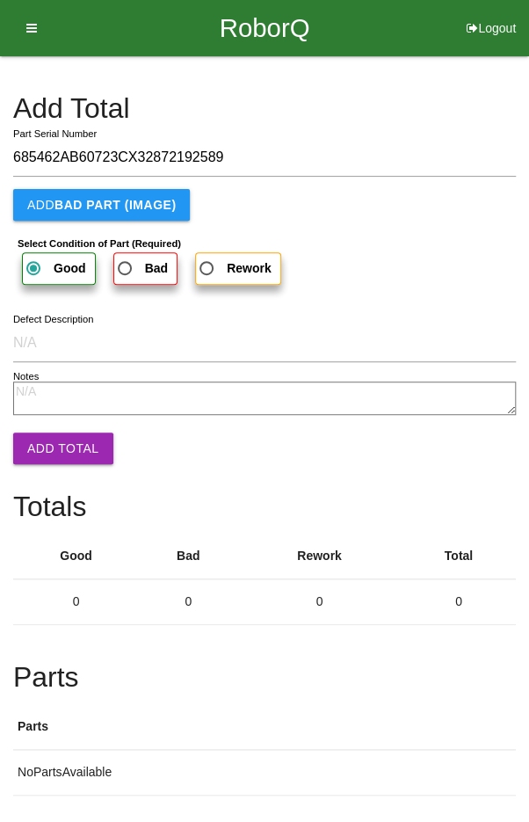
click at [49, 437] on button "Add Total" at bounding box center [63, 448] width 100 height 32
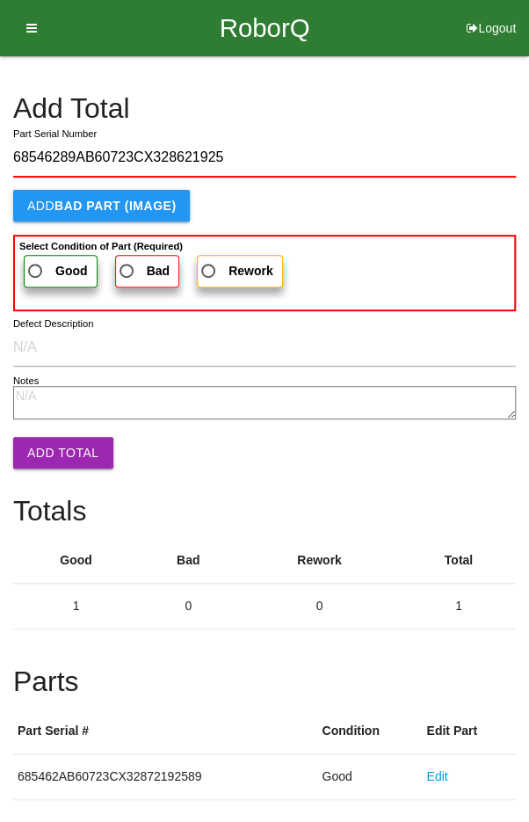
click at [38, 255] on label "Good" at bounding box center [61, 271] width 74 height 33
click at [36, 260] on input "Good" at bounding box center [30, 265] width 11 height 11
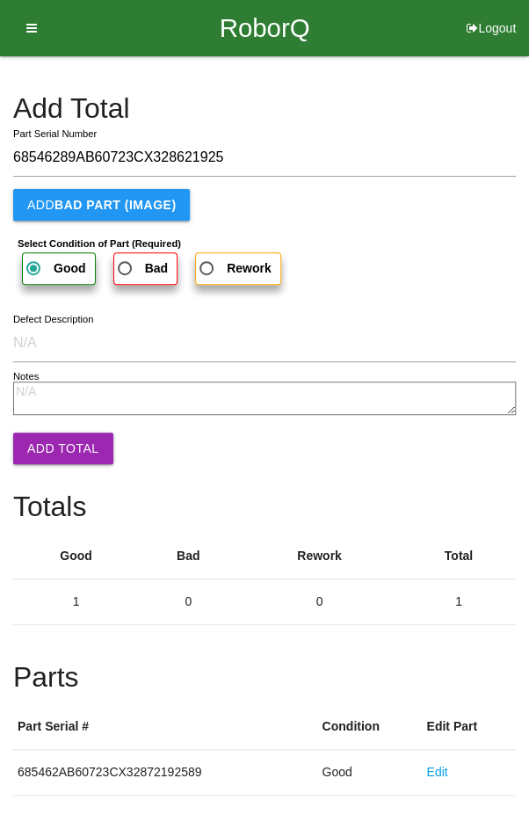
click at [54, 440] on button "Add Total" at bounding box center [63, 448] width 100 height 32
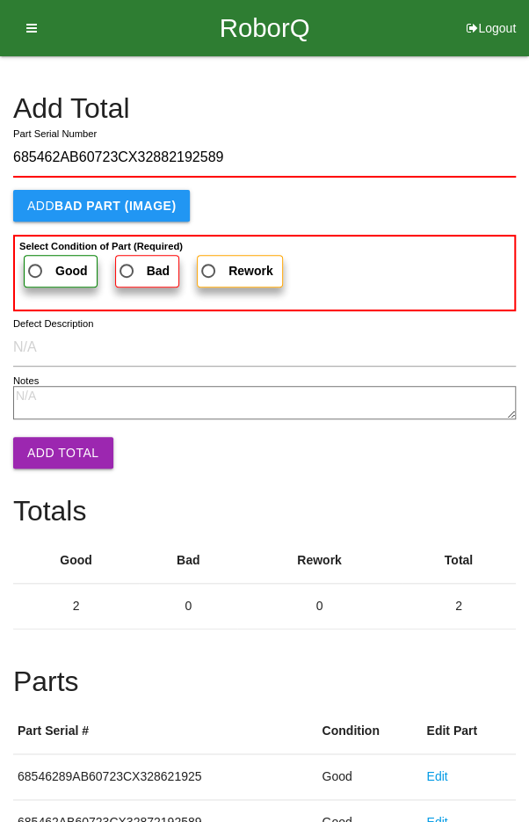
click at [53, 260] on span "Good" at bounding box center [56, 271] width 63 height 22
click at [36, 260] on input "Good" at bounding box center [30, 265] width 11 height 11
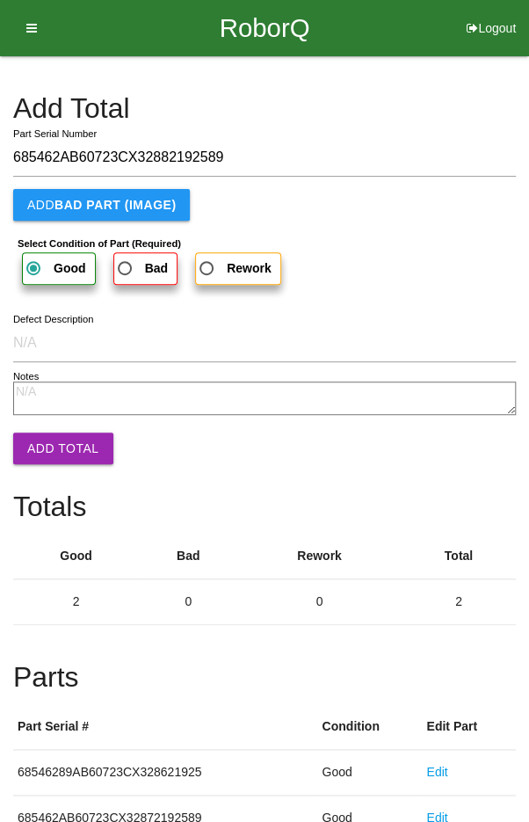
click at [49, 453] on button "Add Total" at bounding box center [63, 448] width 100 height 32
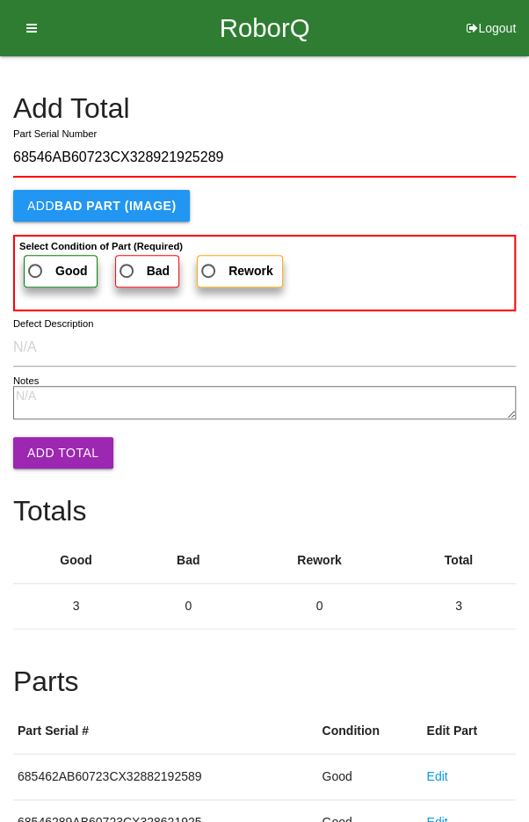
click at [55, 264] on b "Good" at bounding box center [71, 271] width 33 height 14
click at [36, 263] on input "Good" at bounding box center [30, 265] width 11 height 11
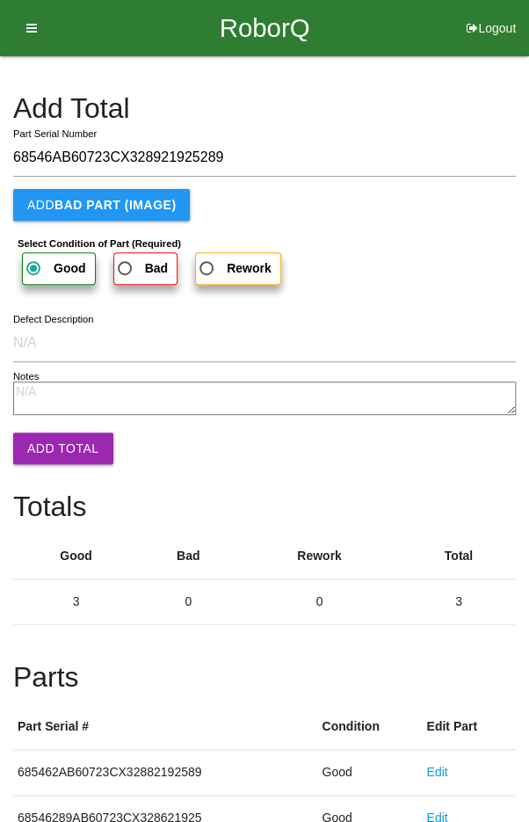
click at [60, 449] on button "Add Total" at bounding box center [63, 448] width 100 height 32
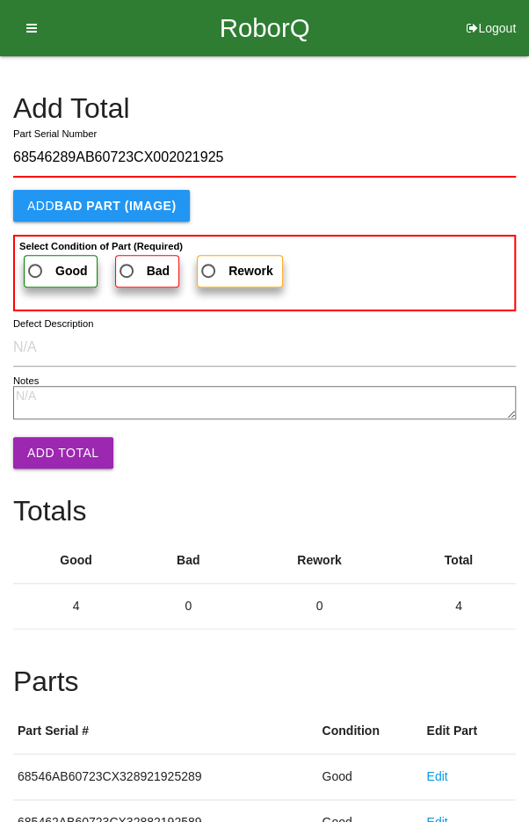
click at [47, 267] on span "Good" at bounding box center [56, 271] width 63 height 22
click at [36, 267] on input "Good" at bounding box center [30, 265] width 11 height 11
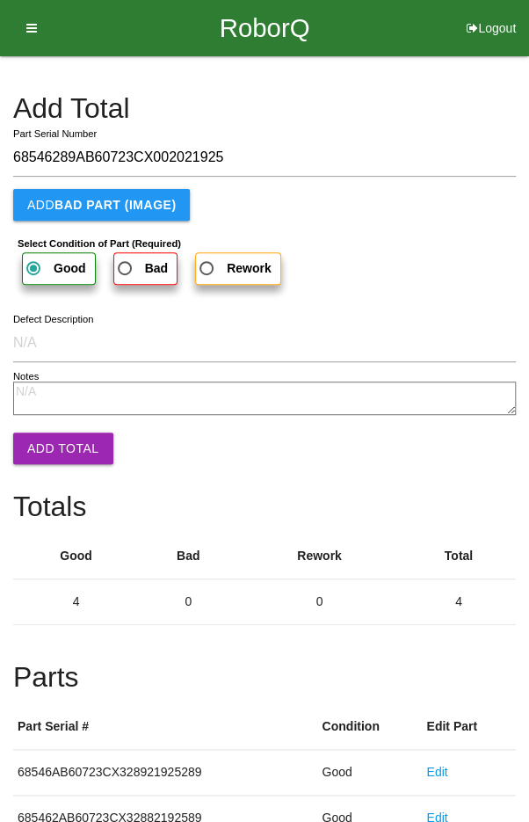
click at [61, 453] on button "Add Total" at bounding box center [63, 448] width 100 height 32
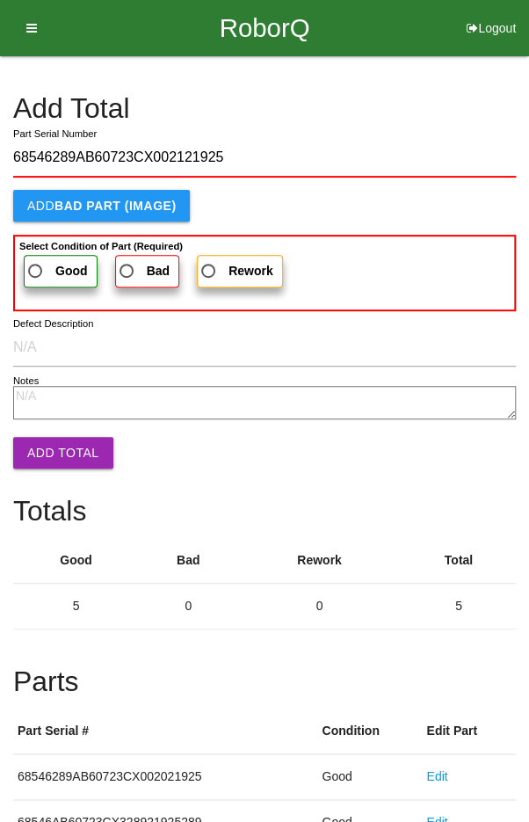
click at [47, 265] on span "Good" at bounding box center [56, 271] width 63 height 22
click at [36, 265] on input "Good" at bounding box center [30, 265] width 11 height 11
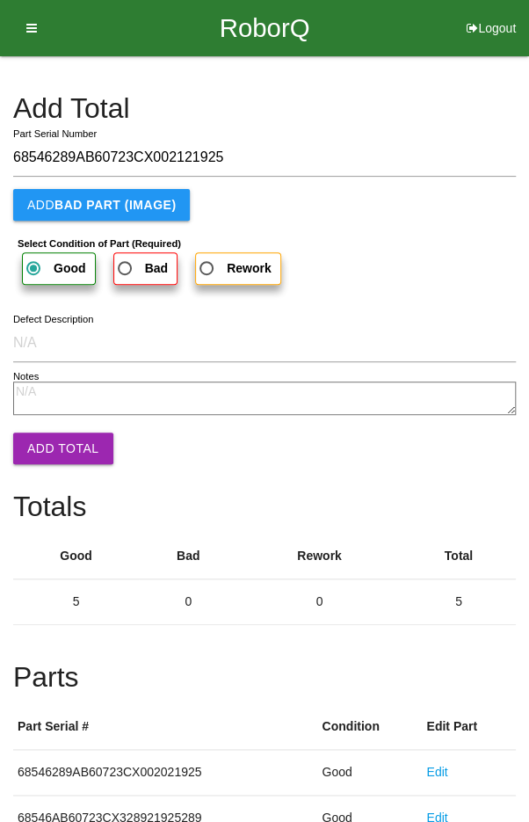
click at [58, 446] on button "Add Total" at bounding box center [63, 448] width 100 height 32
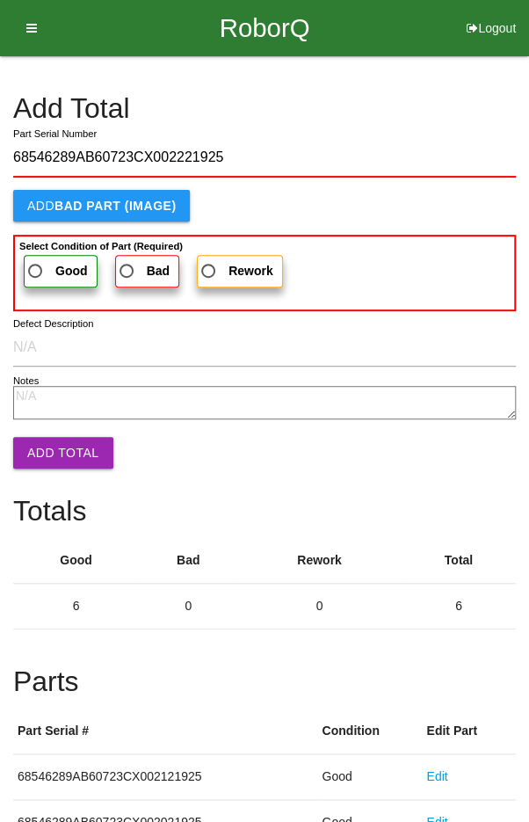
click at [55, 260] on span "Good" at bounding box center [56, 271] width 63 height 22
click at [36, 260] on input "Good" at bounding box center [30, 265] width 11 height 11
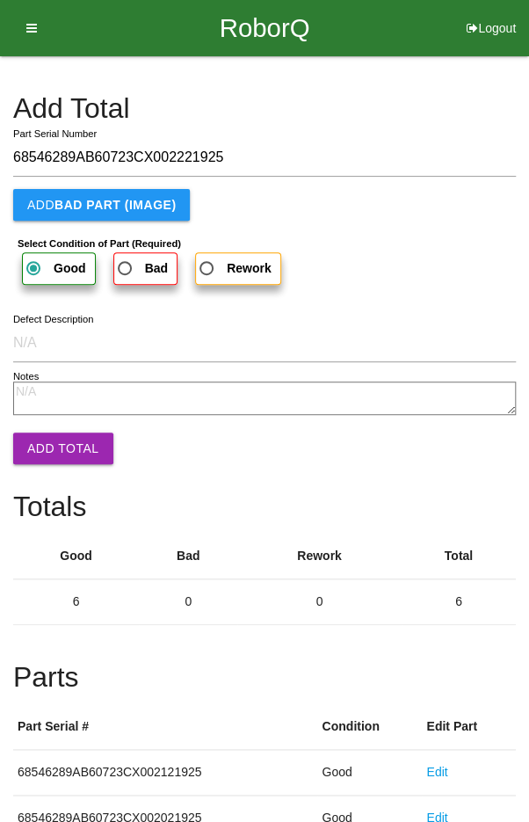
click at [65, 451] on button "Add Total" at bounding box center [63, 448] width 100 height 32
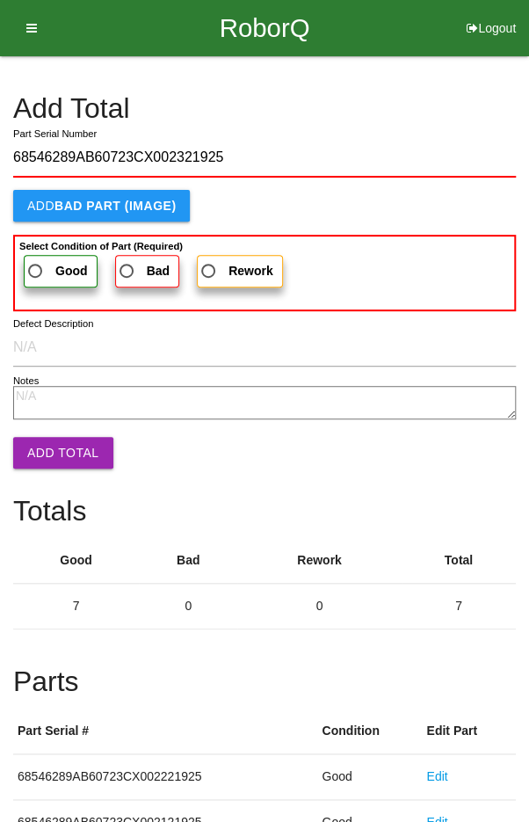
click at [54, 260] on span "Good" at bounding box center [56, 271] width 63 height 22
click at [36, 260] on input "Good" at bounding box center [30, 265] width 11 height 11
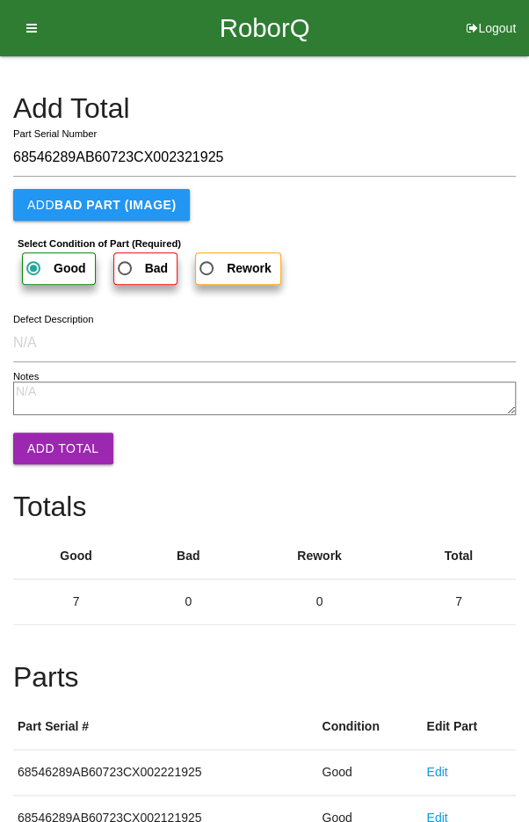
click at [58, 454] on button "Add Total" at bounding box center [63, 448] width 100 height 32
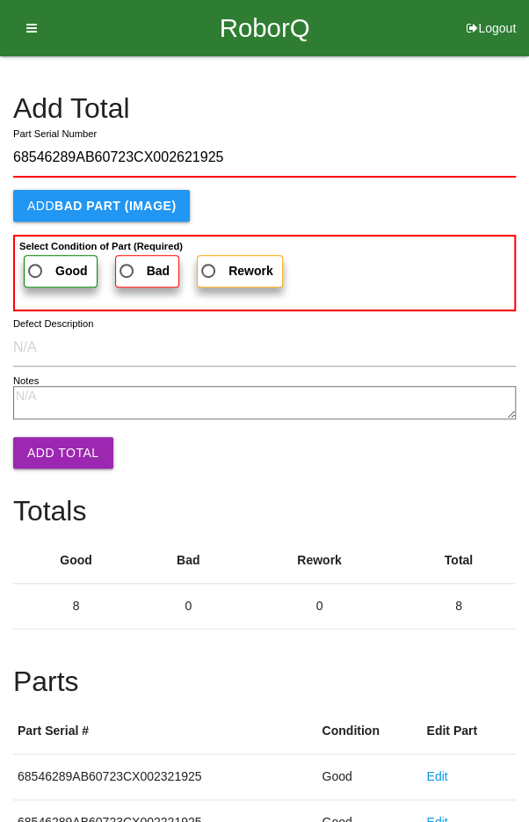
click at [45, 246] on b "Select Condition of Part (Required)" at bounding box center [100, 246] width 163 height 11
click at [36, 260] on input "Good" at bounding box center [30, 265] width 11 height 11
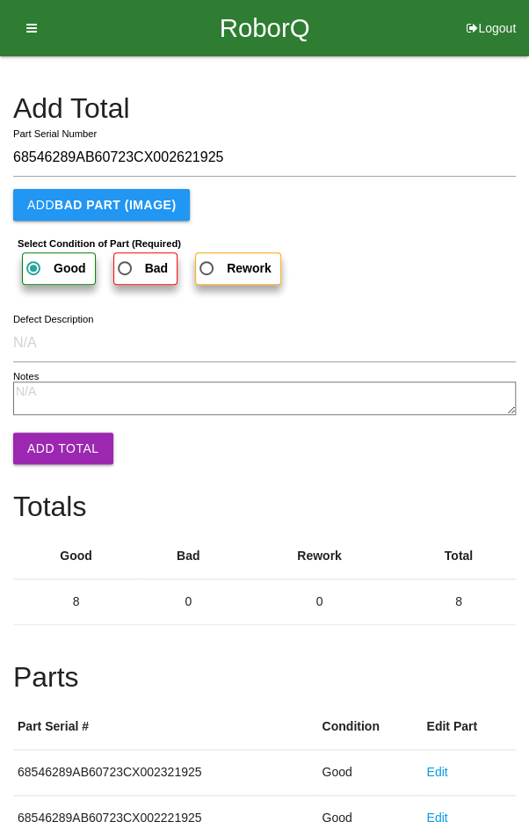
click at [54, 448] on button "Add Total" at bounding box center [63, 448] width 100 height 32
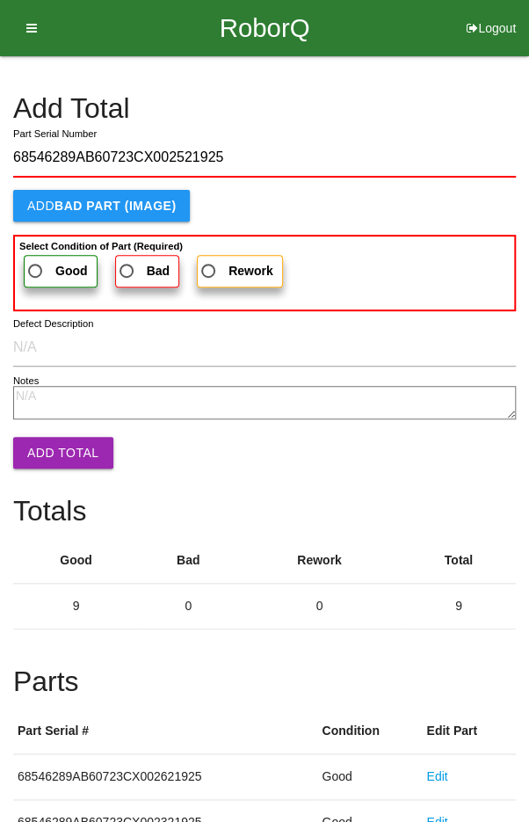
click at [40, 262] on span "Good" at bounding box center [56, 271] width 63 height 22
click at [36, 262] on input "Good" at bounding box center [30, 265] width 11 height 11
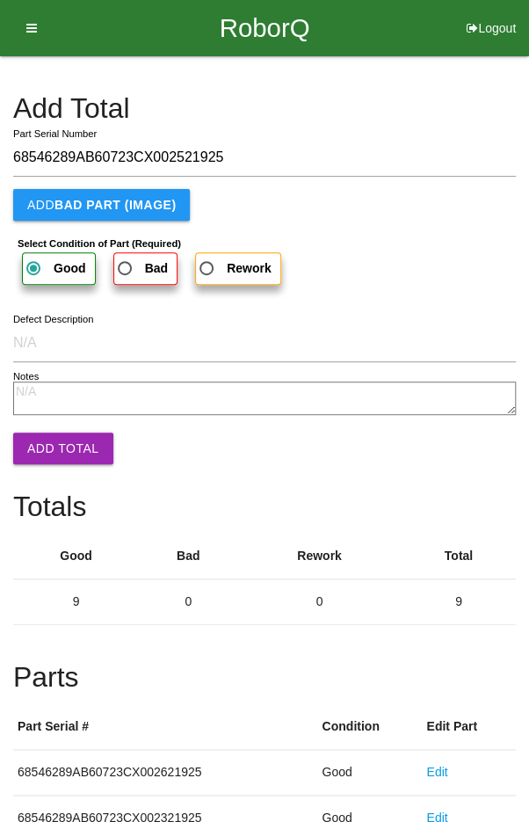
click at [53, 446] on button "Add Total" at bounding box center [63, 448] width 100 height 32
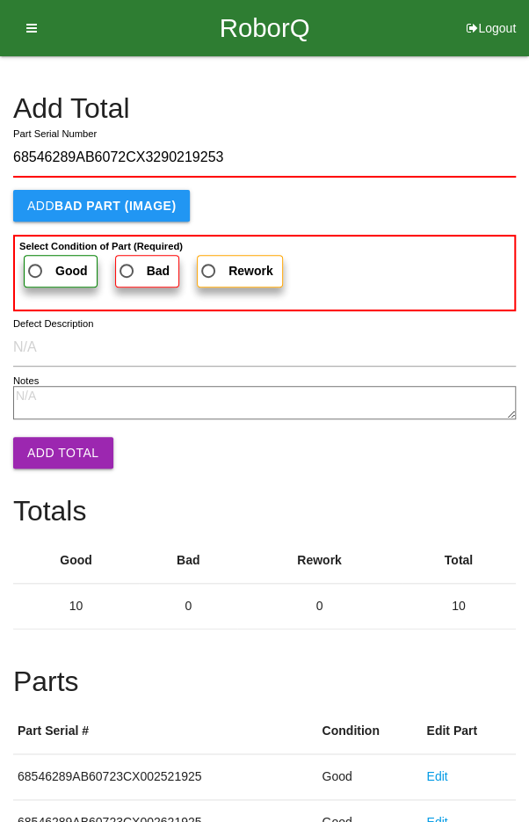
click at [45, 260] on span "Good" at bounding box center [56, 271] width 63 height 22
click at [36, 260] on input "Good" at bounding box center [30, 265] width 11 height 11
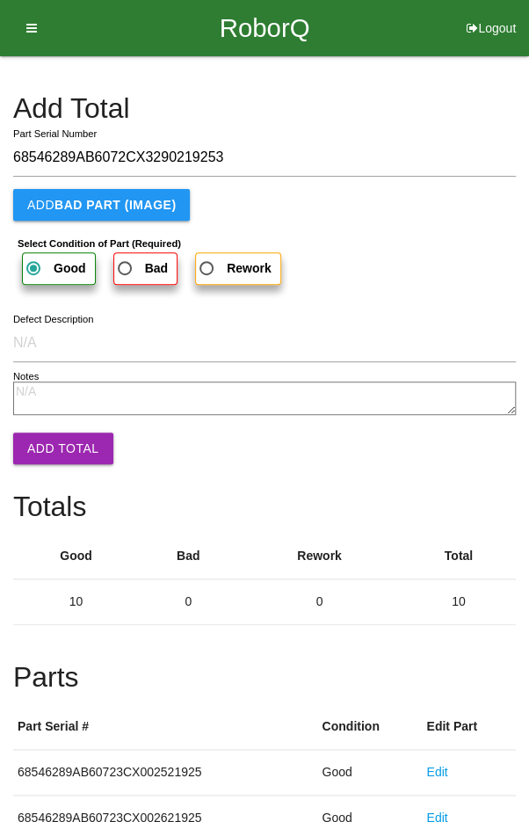
click at [57, 446] on button "Add Total" at bounding box center [63, 448] width 100 height 32
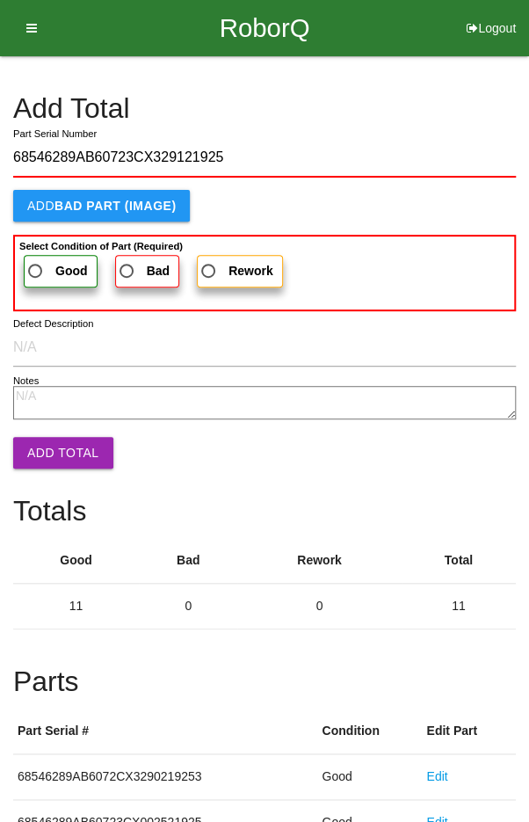
click at [45, 260] on span "Good" at bounding box center [56, 271] width 63 height 22
click at [36, 260] on input "Good" at bounding box center [30, 265] width 11 height 11
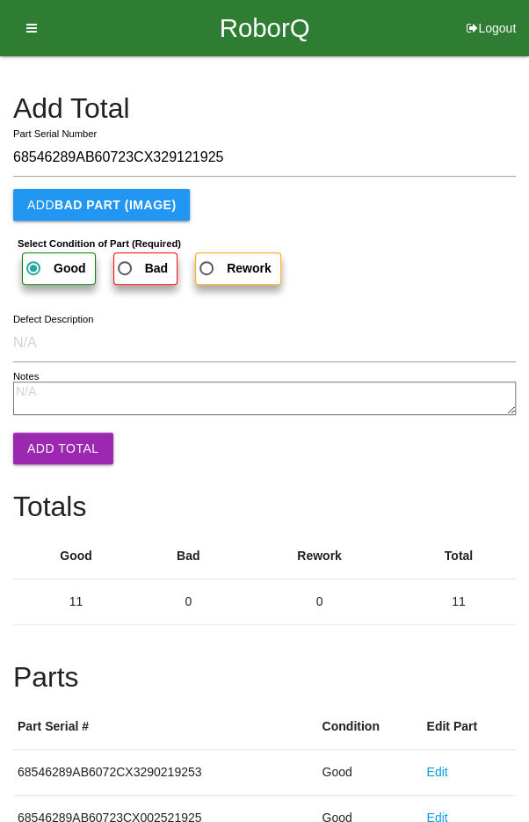
click at [58, 446] on button "Add Total" at bounding box center [63, 448] width 100 height 32
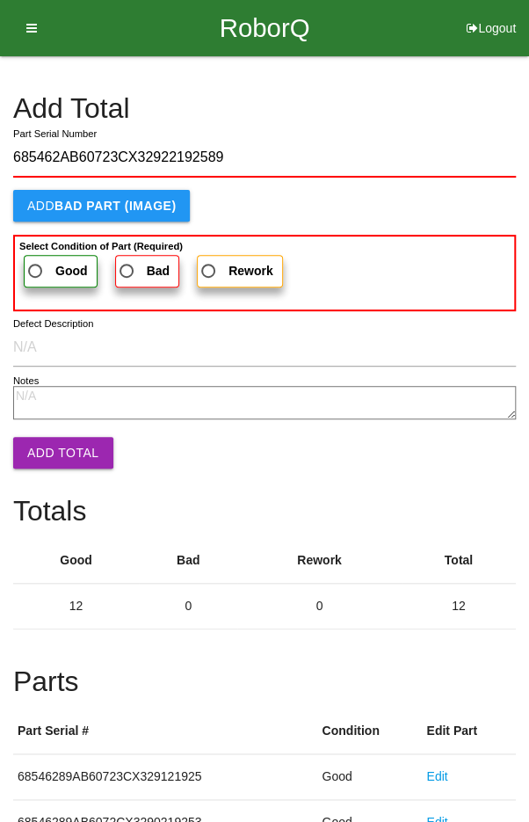
click at [47, 264] on span "Good" at bounding box center [56, 271] width 63 height 22
click at [36, 264] on input "Good" at bounding box center [30, 265] width 11 height 11
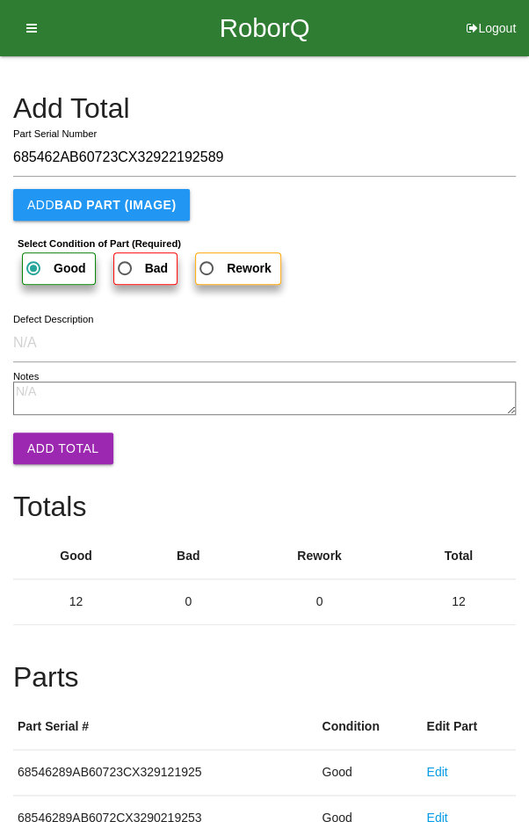
click at [52, 452] on button "Add Total" at bounding box center [63, 448] width 100 height 32
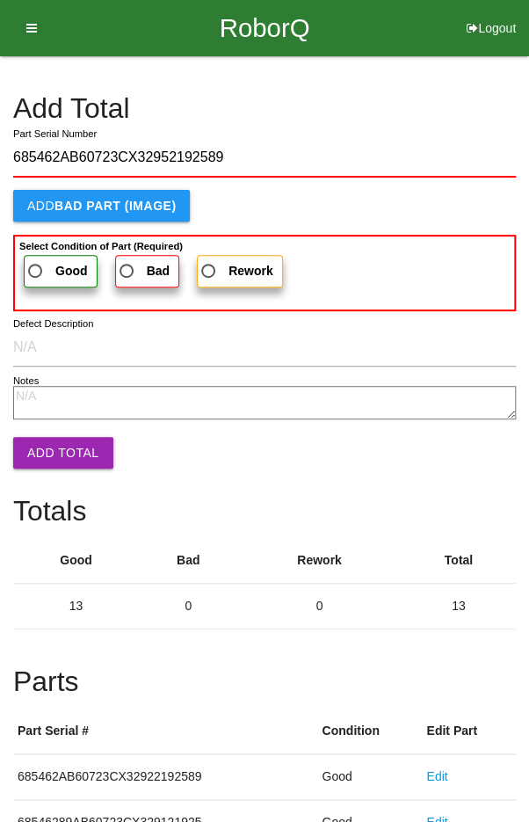
click at [46, 265] on span "Good" at bounding box center [56, 271] width 63 height 22
click at [36, 265] on input "Good" at bounding box center [30, 265] width 11 height 11
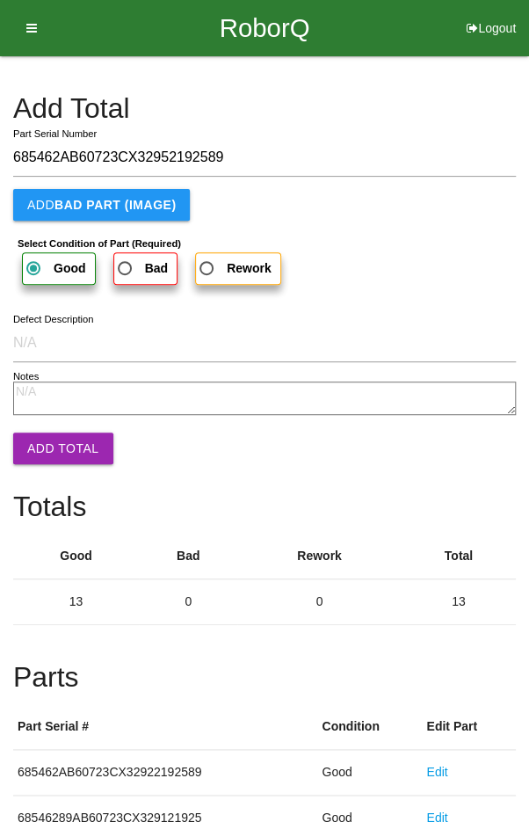
click at [48, 450] on button "Add Total" at bounding box center [63, 448] width 100 height 32
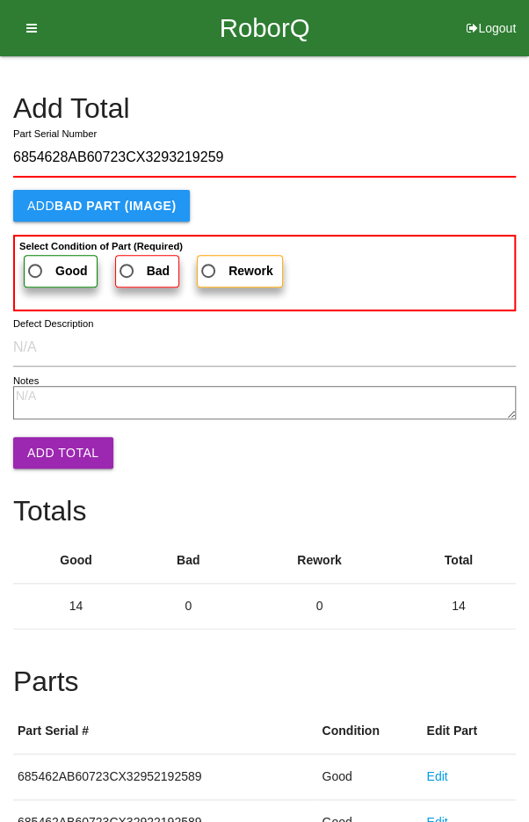
click at [45, 257] on label "Good" at bounding box center [61, 271] width 74 height 33
click at [36, 260] on input "Good" at bounding box center [30, 265] width 11 height 11
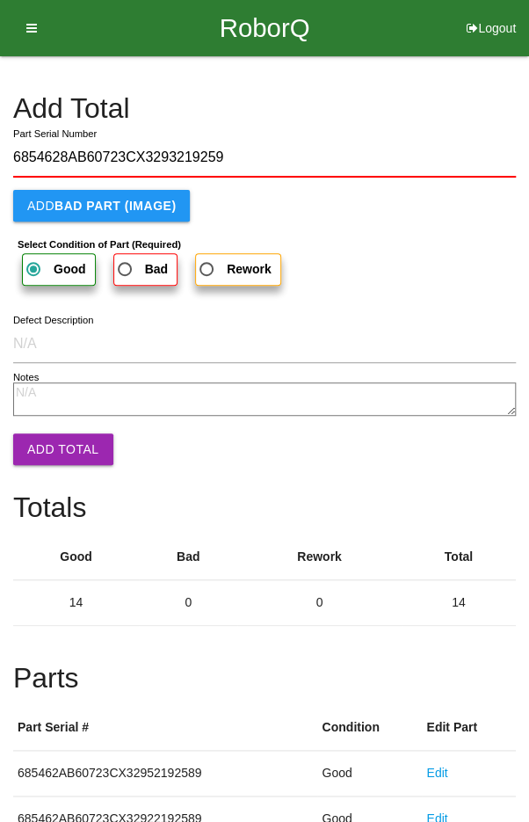
click at [53, 446] on button "Add Total" at bounding box center [63, 449] width 100 height 32
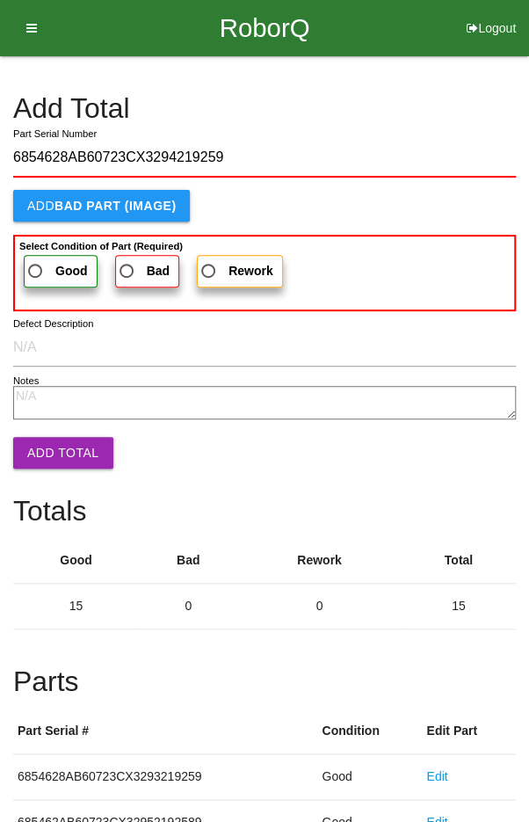
click at [45, 255] on label "Good" at bounding box center [61, 271] width 74 height 33
click at [36, 260] on input "Good" at bounding box center [30, 265] width 11 height 11
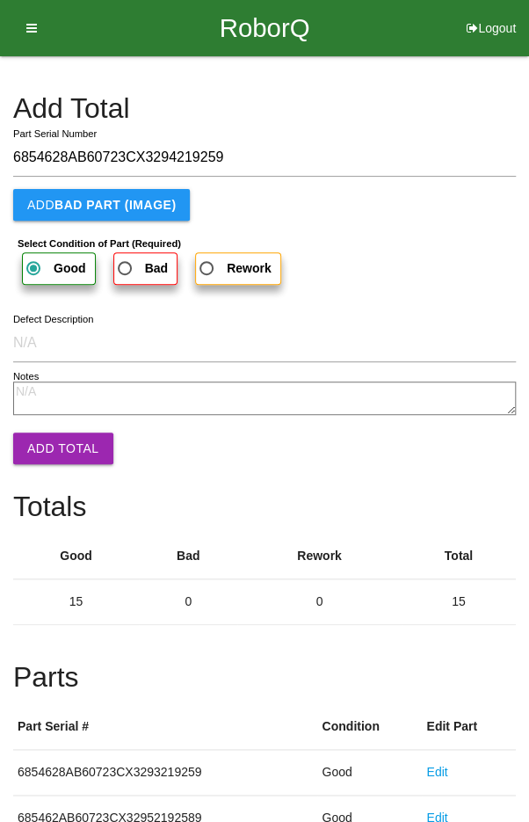
click at [62, 457] on button "Add Total" at bounding box center [63, 448] width 100 height 32
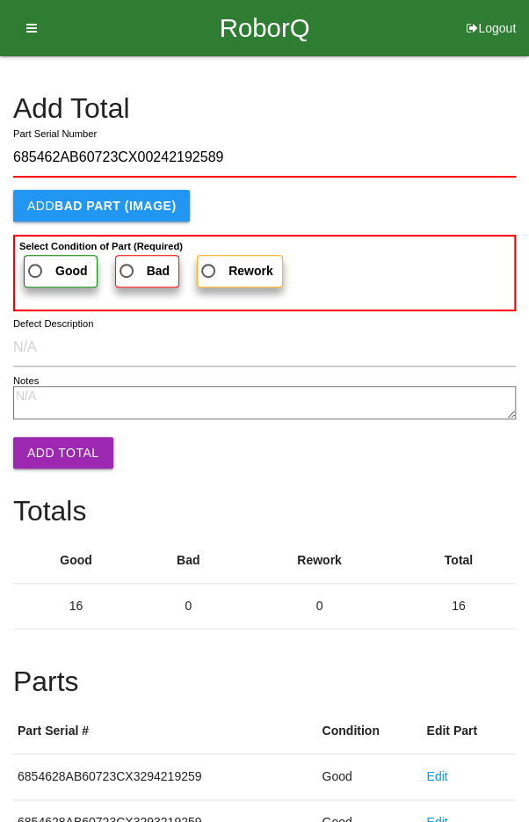
click at [47, 255] on label "Good" at bounding box center [61, 271] width 74 height 33
click at [36, 260] on input "Good" at bounding box center [30, 265] width 11 height 11
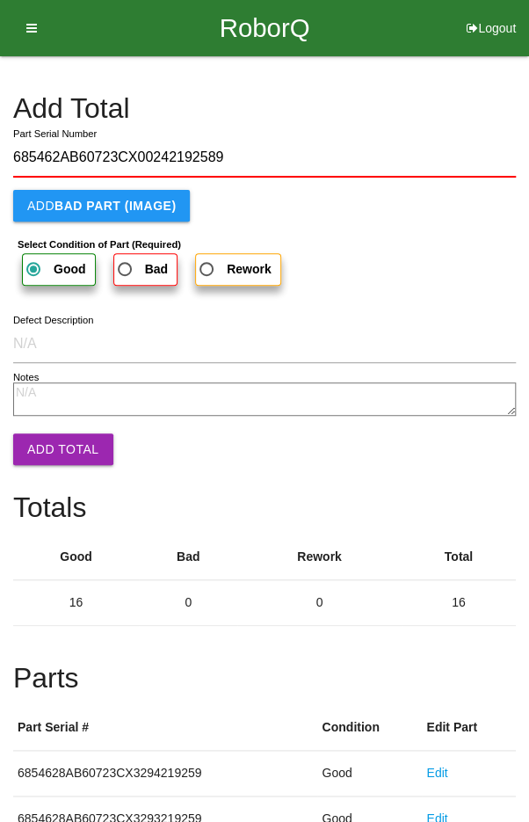
click at [55, 454] on button "Add Total" at bounding box center [63, 449] width 100 height 32
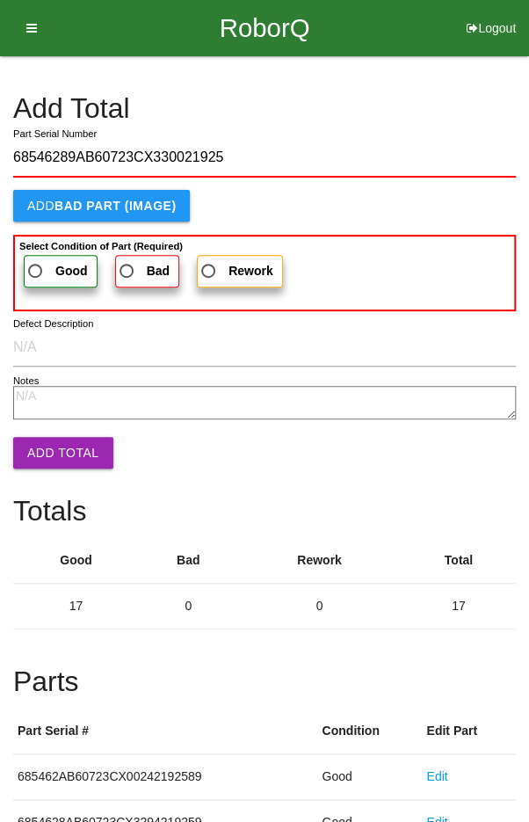
click at [46, 255] on label "Good" at bounding box center [61, 271] width 74 height 33
click at [36, 260] on input "Good" at bounding box center [30, 265] width 11 height 11
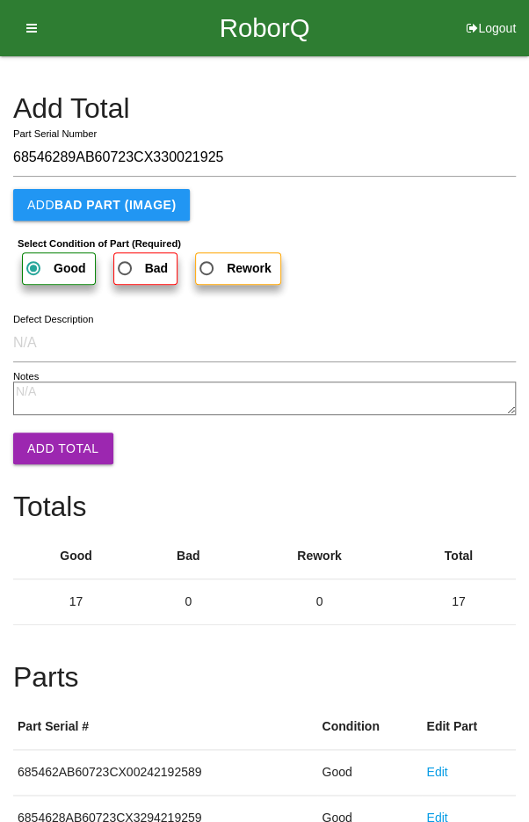
click at [51, 445] on button "Add Total" at bounding box center [63, 448] width 100 height 32
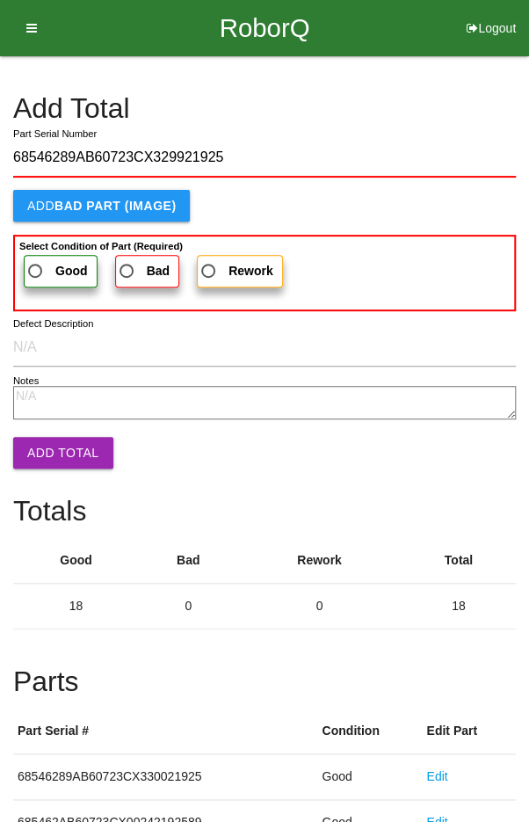
click at [50, 267] on span "Good" at bounding box center [56, 271] width 63 height 22
click at [36, 267] on input "Good" at bounding box center [30, 265] width 11 height 11
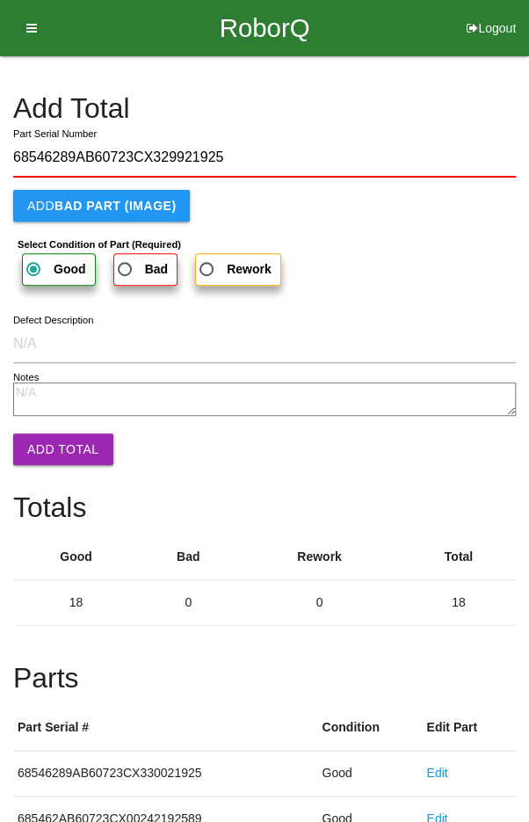
click at [52, 445] on button "Add Total" at bounding box center [63, 449] width 100 height 32
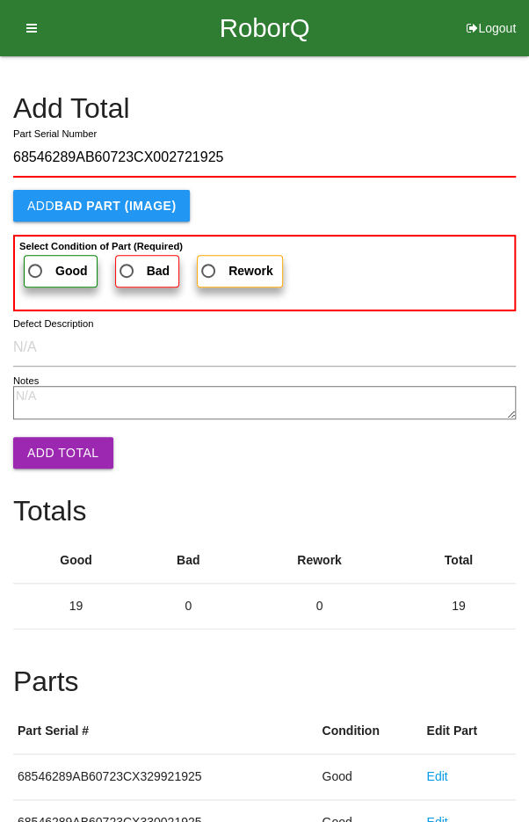
click at [45, 264] on span "Good" at bounding box center [56, 271] width 63 height 22
click at [36, 264] on input "Good" at bounding box center [30, 265] width 11 height 11
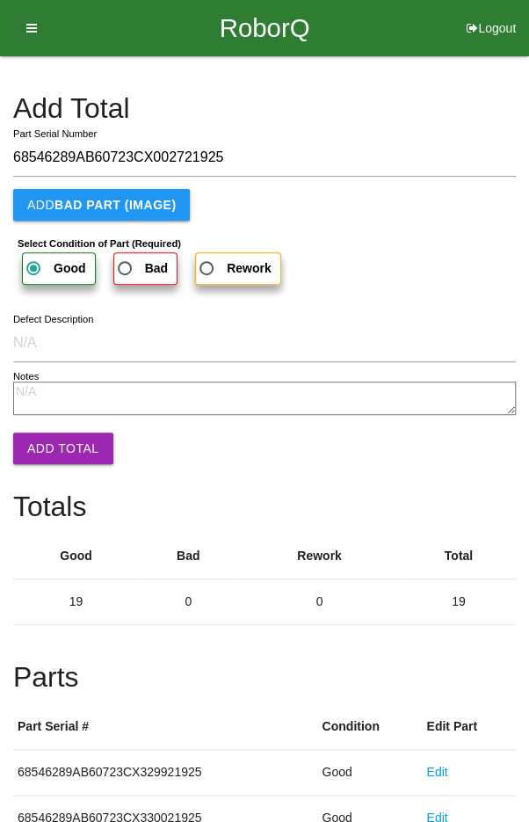
click at [56, 445] on button "Add Total" at bounding box center [63, 448] width 100 height 32
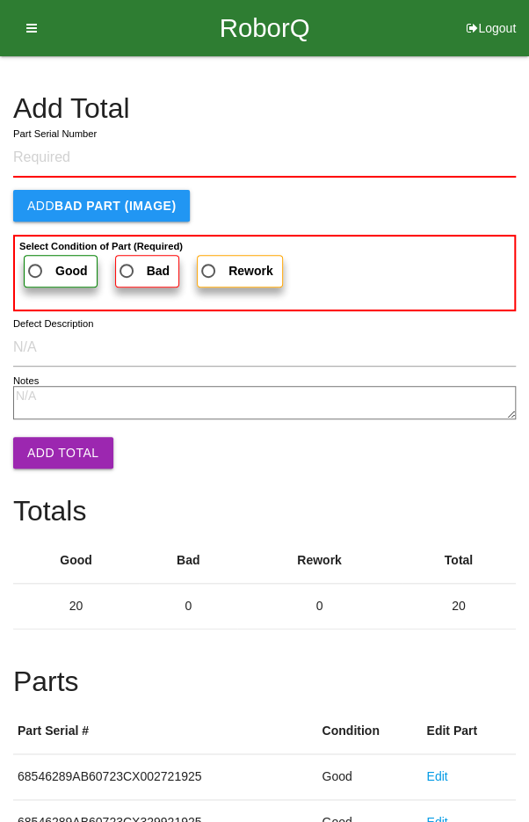
click at [425, 99] on h4 "Add Total" at bounding box center [264, 108] width 503 height 31
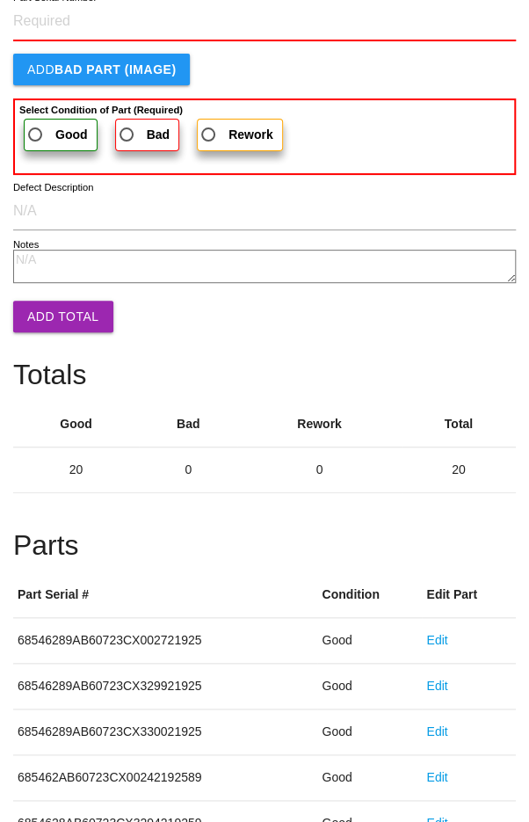
scroll to position [976, 0]
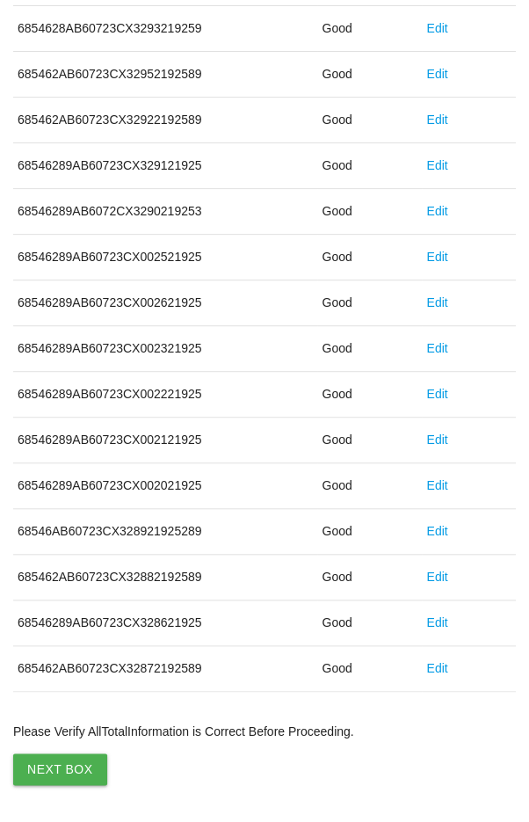
click at [63, 753] on button "Next Box" at bounding box center [60, 769] width 94 height 32
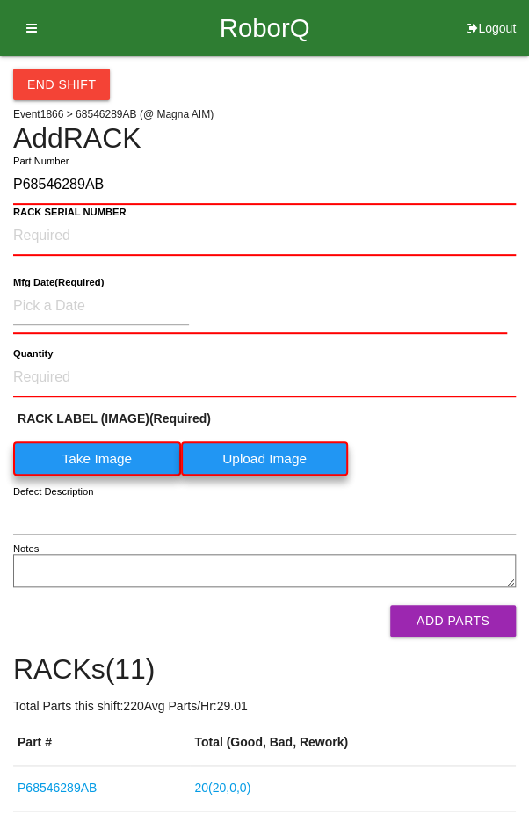
click at [97, 459] on label "Take Image" at bounding box center [97, 458] width 168 height 34
click at [0, 0] on \(IMAGE\) "Take Image" at bounding box center [0, 0] width 0 height 0
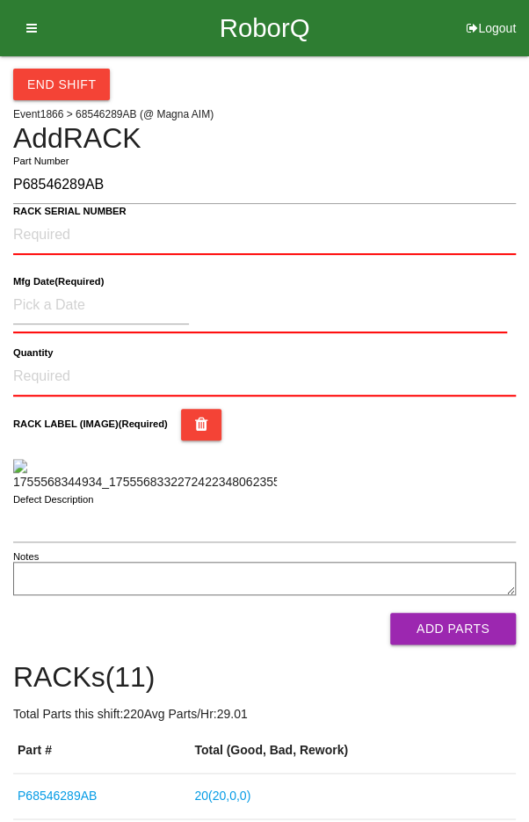
click at [60, 214] on b "RACK SERIAL NUMBER" at bounding box center [69, 211] width 113 height 11
click at [60, 216] on NUMBER "RACK SERIAL NUMBER" at bounding box center [264, 235] width 503 height 39
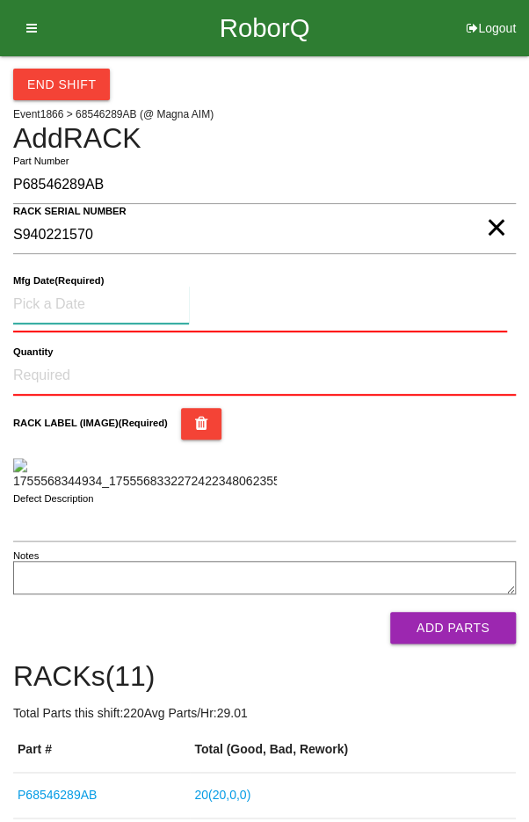
click at [68, 302] on input at bounding box center [101, 305] width 176 height 38
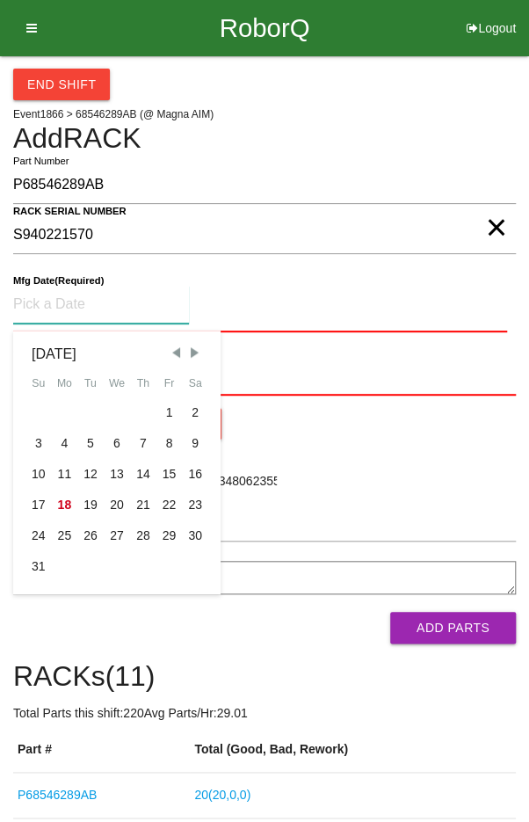
click at [134, 440] on div "7" at bounding box center [143, 443] width 26 height 31
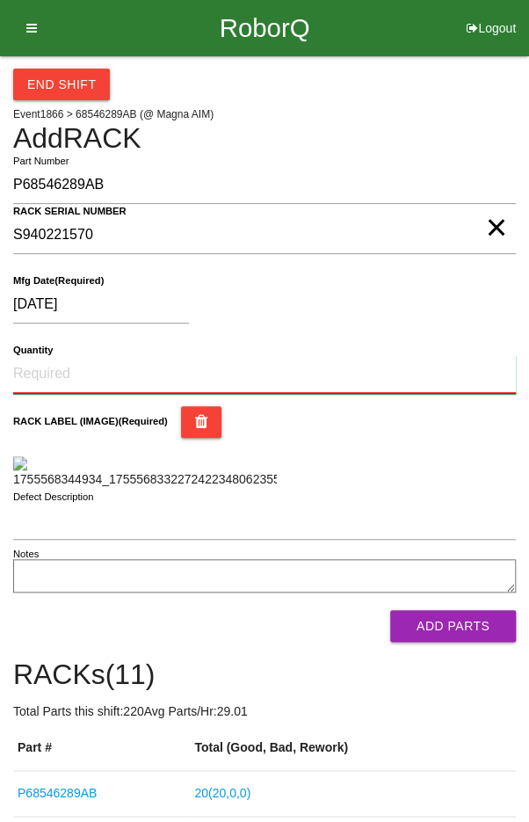
click at [91, 367] on input "Quantity" at bounding box center [264, 374] width 503 height 39
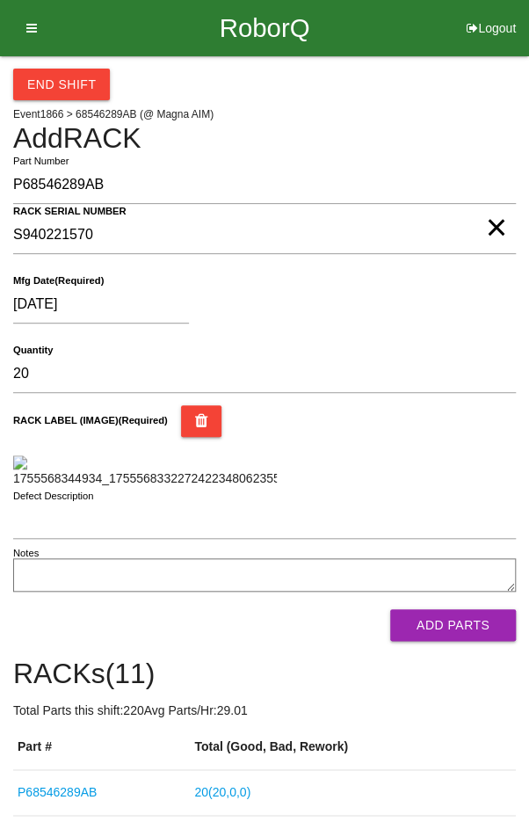
click at [433, 329] on div "[DATE]" at bounding box center [260, 308] width 494 height 45
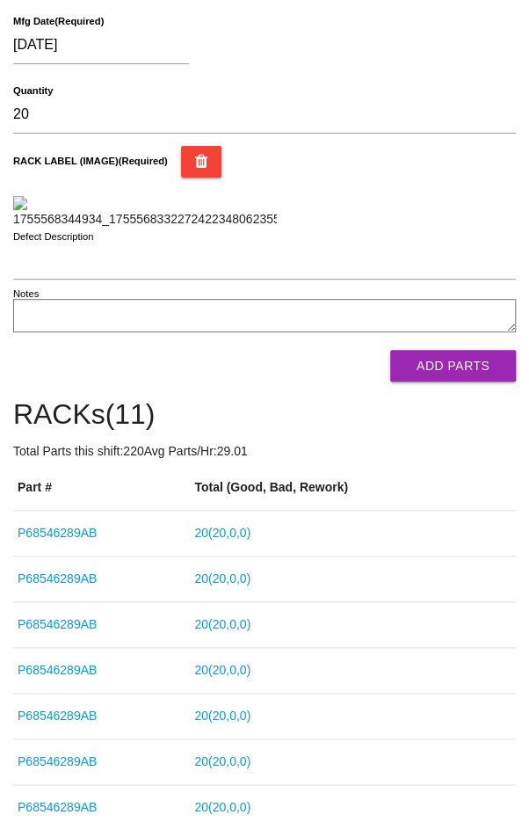
scroll to position [259, 0]
click at [461, 381] on button "Add Parts" at bounding box center [453, 366] width 126 height 32
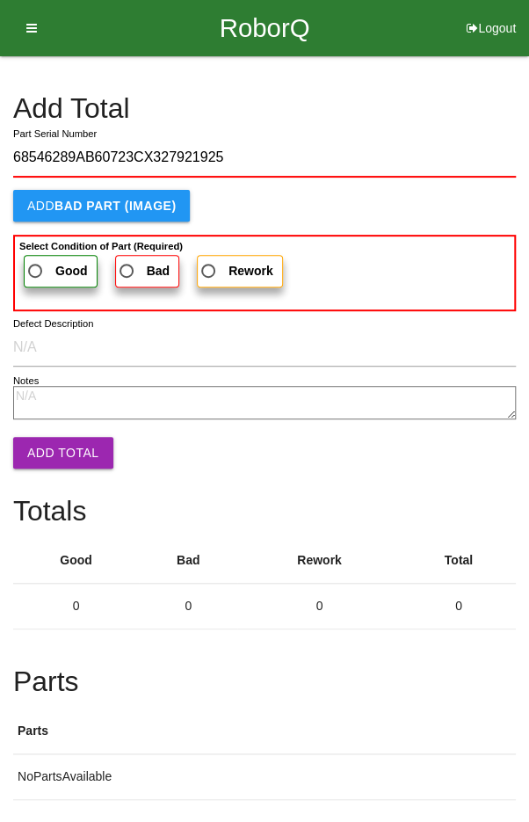
click at [47, 258] on label "Good" at bounding box center [61, 271] width 74 height 33
click at [36, 260] on input "Good" at bounding box center [30, 265] width 11 height 11
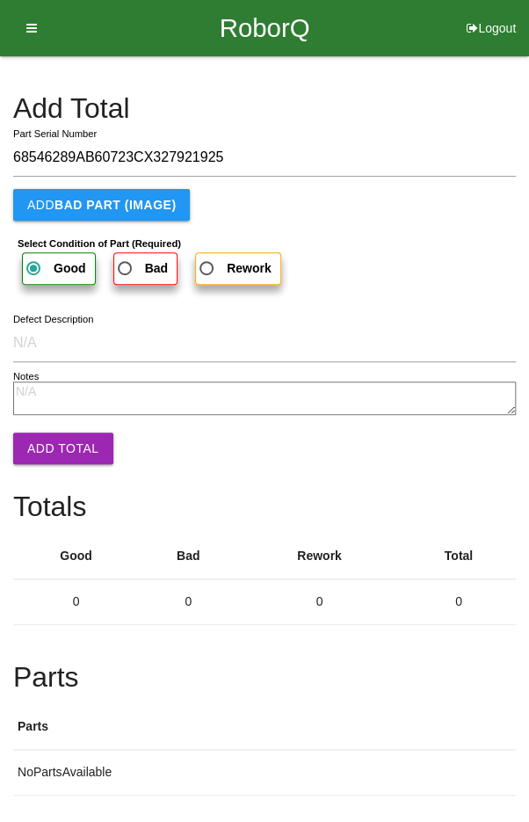
click at [47, 432] on button "Add Total" at bounding box center [63, 448] width 100 height 32
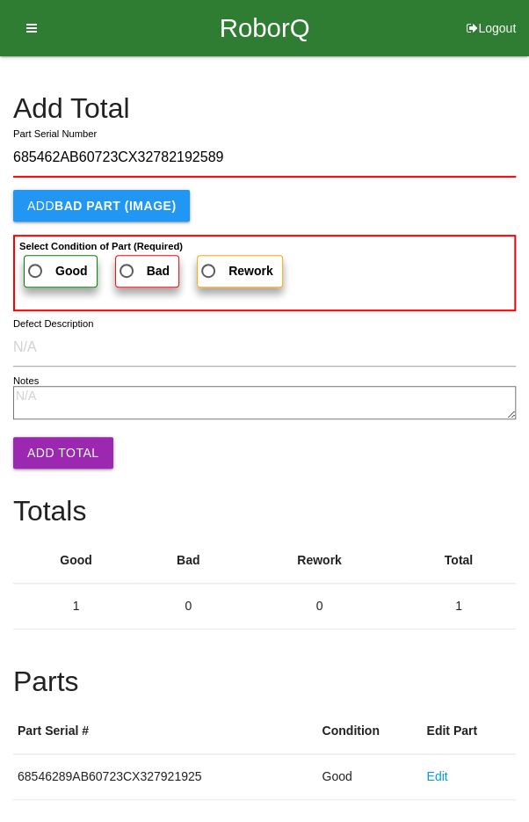
click at [45, 260] on span "Good" at bounding box center [56, 271] width 63 height 22
click at [36, 260] on input "Good" at bounding box center [30, 265] width 11 height 11
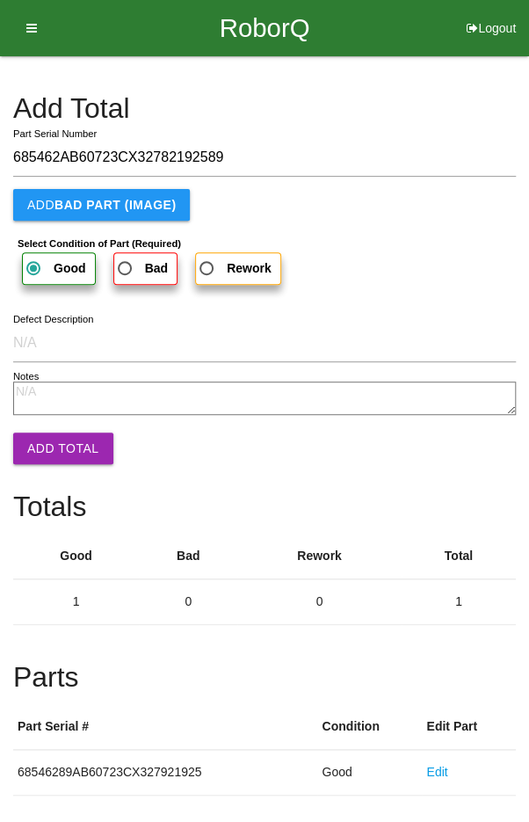
click at [53, 435] on button "Add Total" at bounding box center [63, 448] width 100 height 32
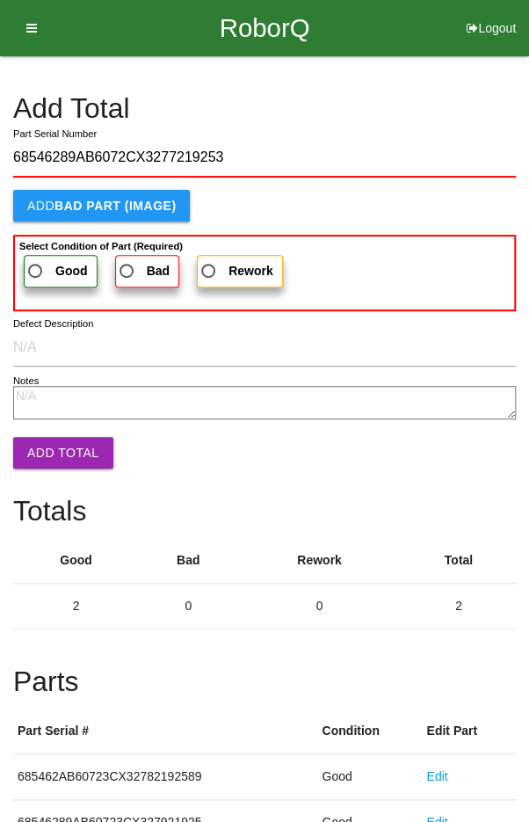
click at [48, 265] on span "Good" at bounding box center [56, 271] width 63 height 22
click at [36, 265] on input "Good" at bounding box center [30, 265] width 11 height 11
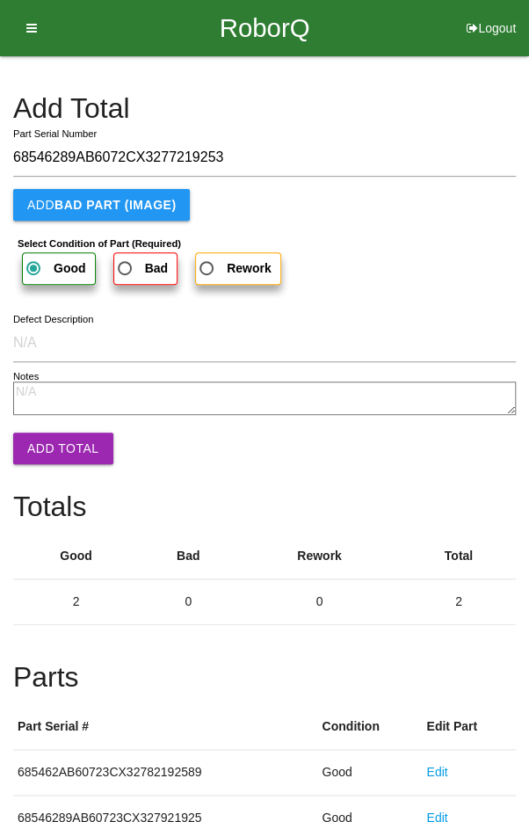
click at [54, 439] on button "Add Total" at bounding box center [63, 448] width 100 height 32
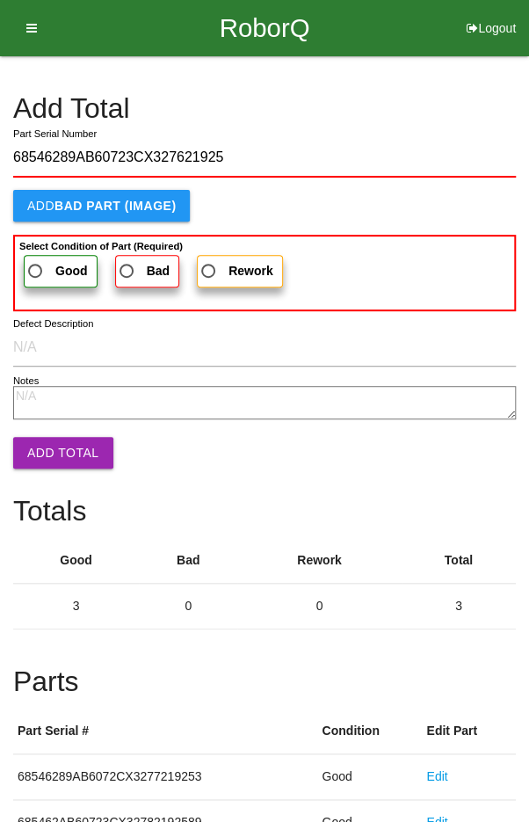
click at [42, 264] on span "Good" at bounding box center [56, 271] width 63 height 22
click at [36, 264] on input "Good" at bounding box center [30, 265] width 11 height 11
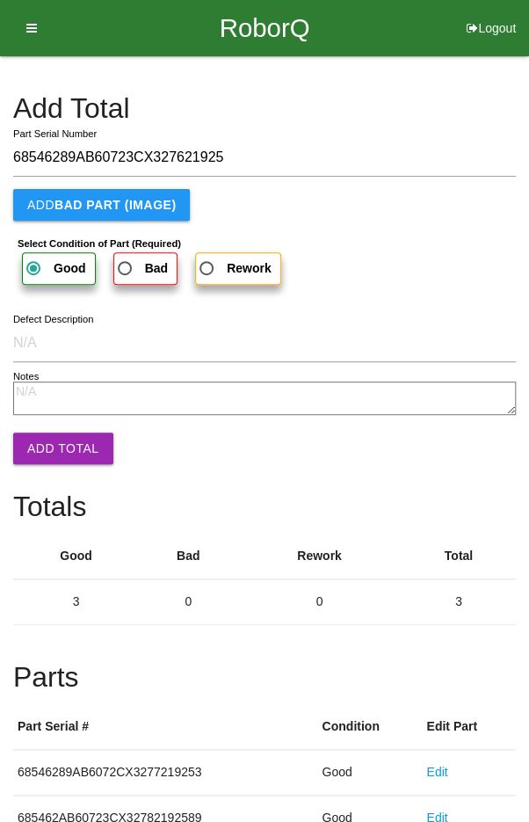
click at [50, 432] on button "Add Total" at bounding box center [63, 448] width 100 height 32
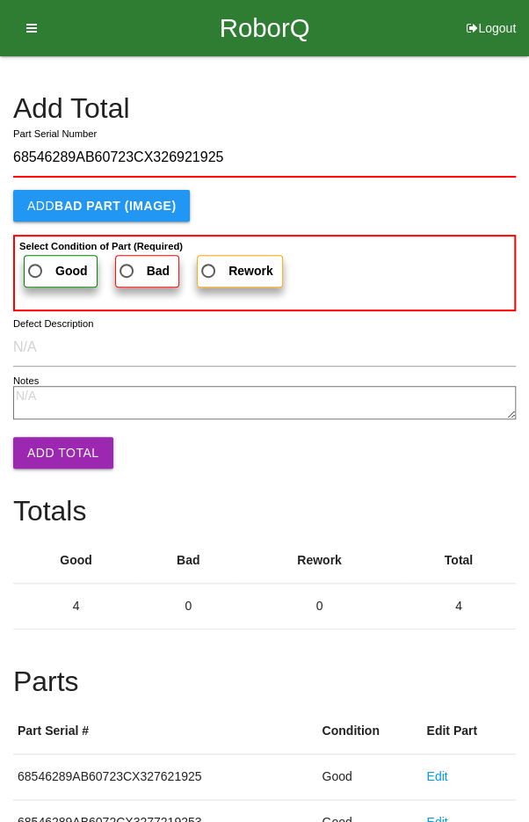
click at [49, 256] on label "Good" at bounding box center [61, 271] width 74 height 33
click at [36, 260] on input "Good" at bounding box center [30, 265] width 11 height 11
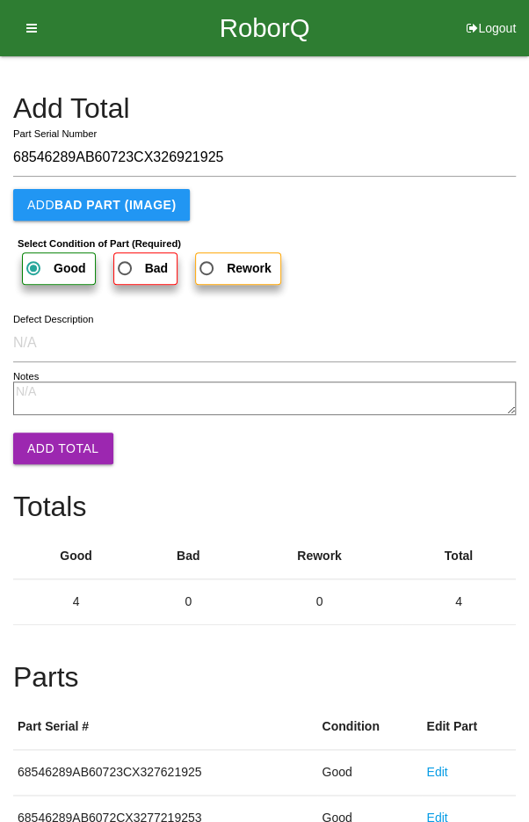
click at [55, 447] on button "Add Total" at bounding box center [63, 448] width 100 height 32
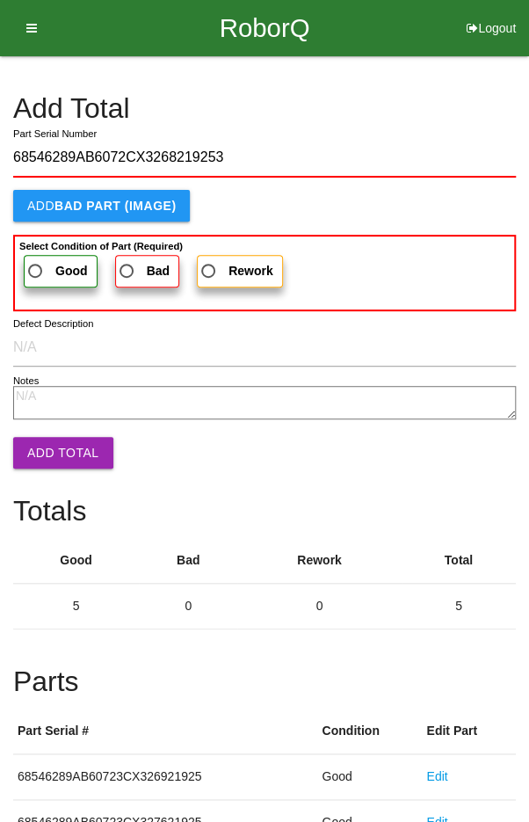
click at [43, 264] on span "Good" at bounding box center [56, 271] width 63 height 22
click at [36, 264] on input "Good" at bounding box center [30, 265] width 11 height 11
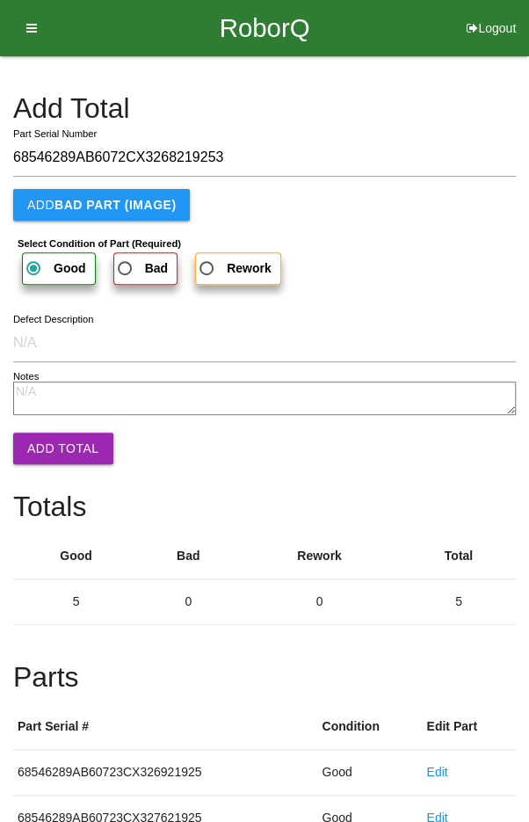
click at [52, 448] on button "Add Total" at bounding box center [63, 448] width 100 height 32
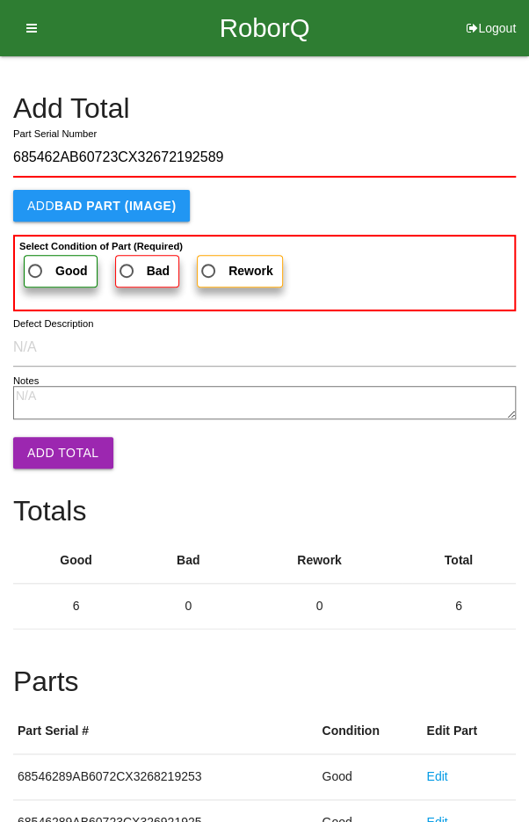
click at [47, 262] on span "Good" at bounding box center [56, 271] width 63 height 22
click at [36, 262] on input "Good" at bounding box center [30, 265] width 11 height 11
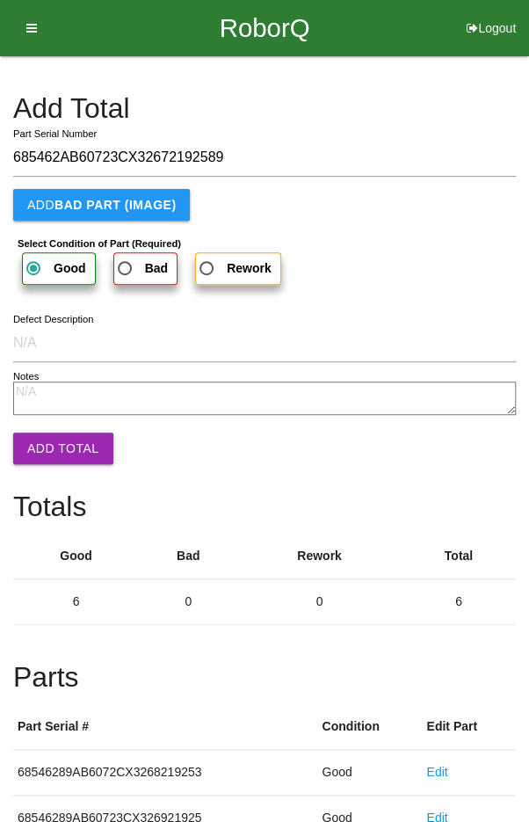
click at [50, 448] on button "Add Total" at bounding box center [63, 448] width 100 height 32
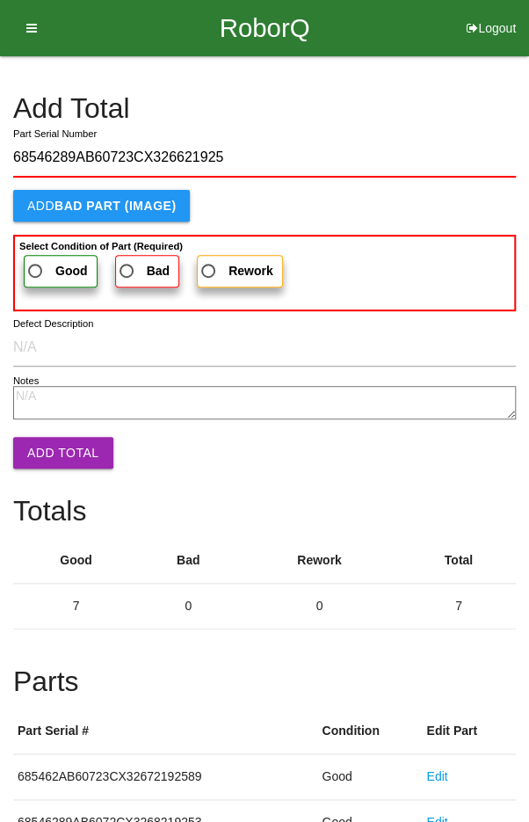
click at [47, 267] on span "Good" at bounding box center [56, 271] width 63 height 22
click at [36, 267] on input "Good" at bounding box center [30, 265] width 11 height 11
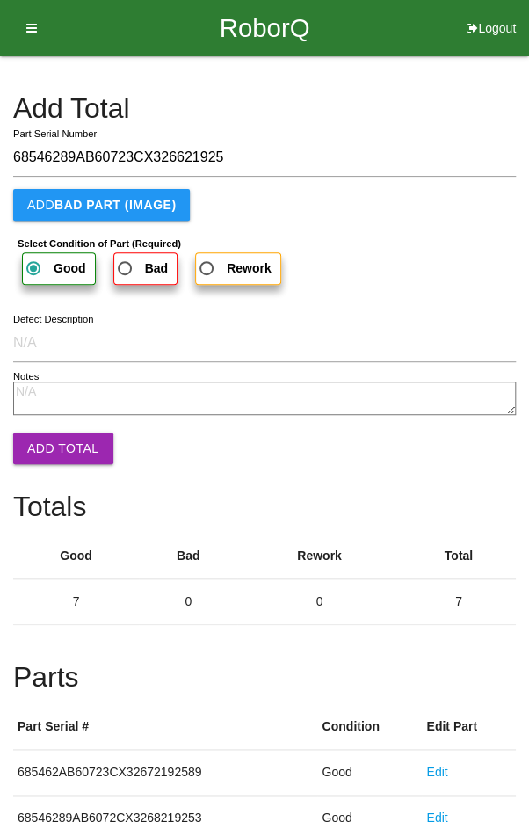
click at [55, 448] on button "Add Total" at bounding box center [63, 448] width 100 height 32
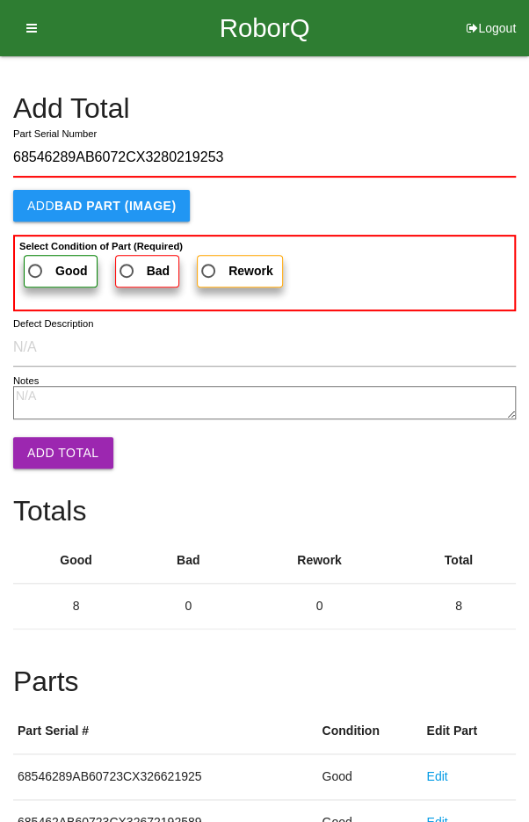
click at [45, 262] on span "Good" at bounding box center [56, 271] width 63 height 22
click at [36, 262] on input "Good" at bounding box center [30, 265] width 11 height 11
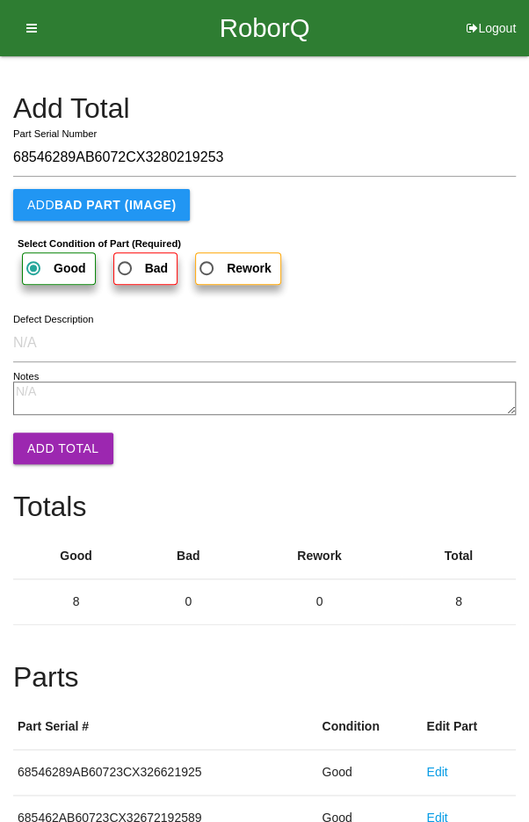
click at [54, 437] on button "Add Total" at bounding box center [63, 448] width 100 height 32
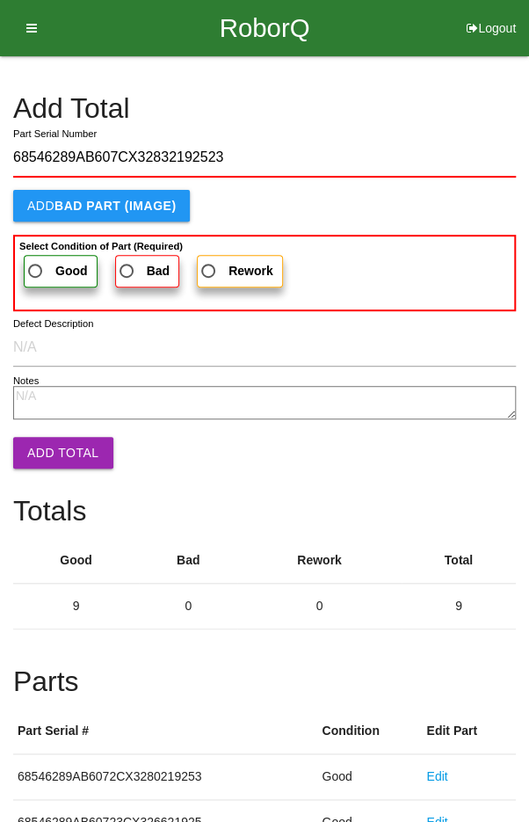
click at [40, 275] on span "Good" at bounding box center [56, 271] width 63 height 22
click at [36, 272] on input "Good" at bounding box center [30, 265] width 11 height 11
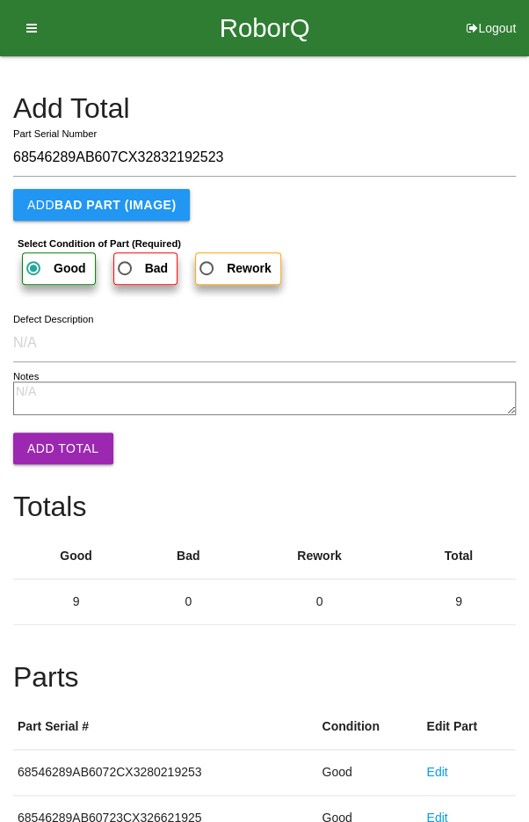
click at [50, 446] on button "Add Total" at bounding box center [63, 448] width 100 height 32
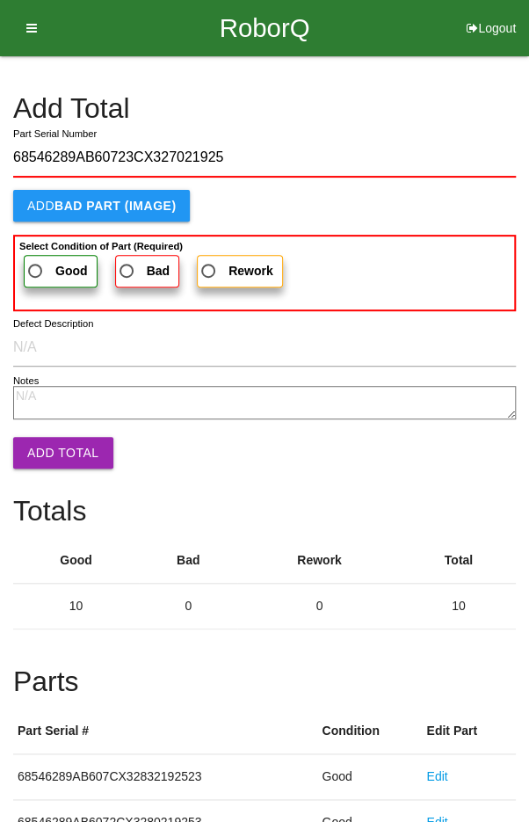
click at [40, 266] on span "Good" at bounding box center [56, 271] width 63 height 22
click at [36, 266] on input "Good" at bounding box center [30, 265] width 11 height 11
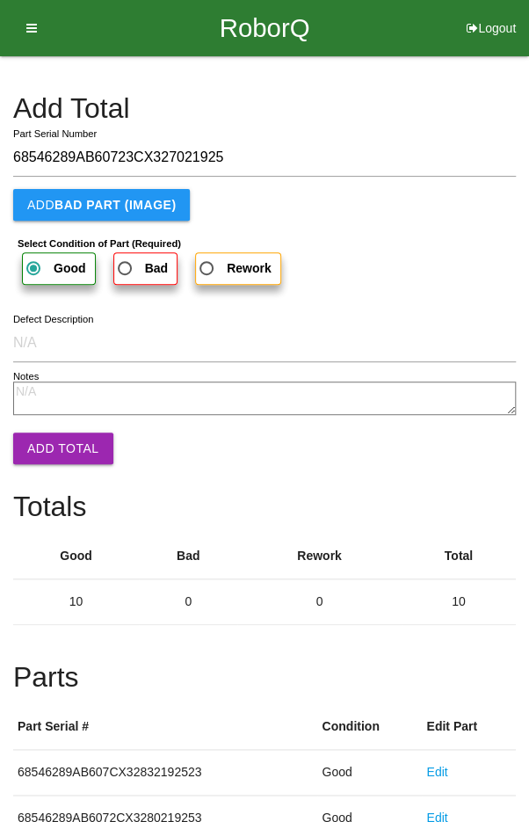
click at [51, 446] on button "Add Total" at bounding box center [63, 448] width 100 height 32
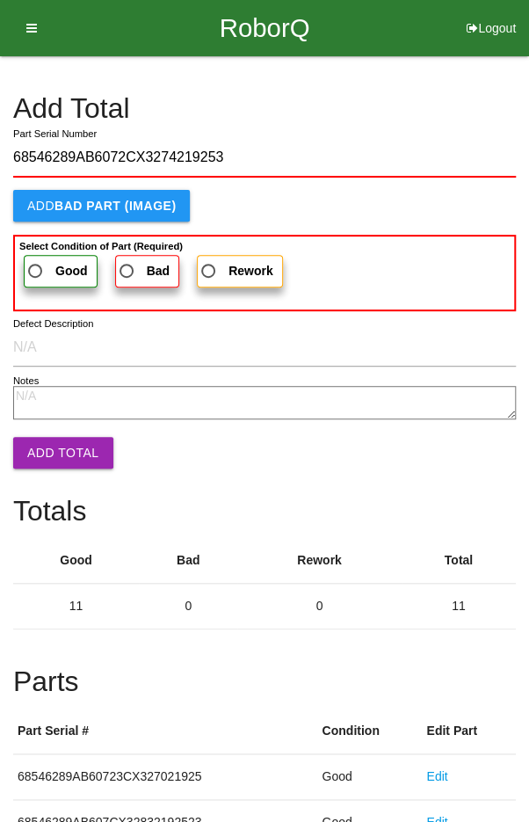
click at [39, 263] on span "Good" at bounding box center [56, 271] width 63 height 22
click at [36, 263] on input "Good" at bounding box center [30, 265] width 11 height 11
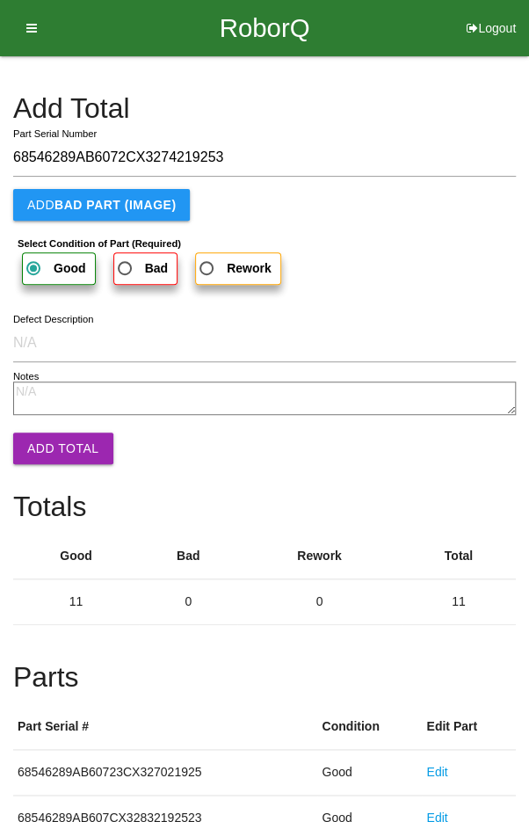
click at [53, 435] on button "Add Total" at bounding box center [63, 448] width 100 height 32
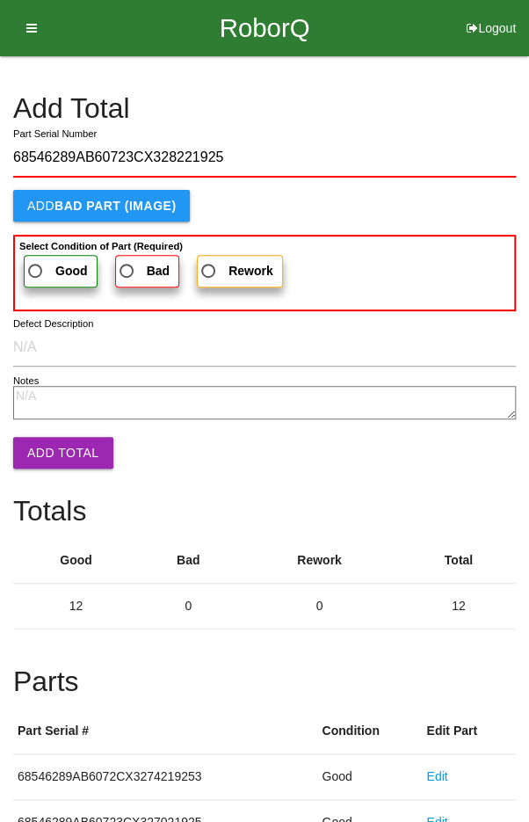
click at [48, 264] on span "Good" at bounding box center [56, 271] width 63 height 22
click at [36, 264] on input "Good" at bounding box center [30, 265] width 11 height 11
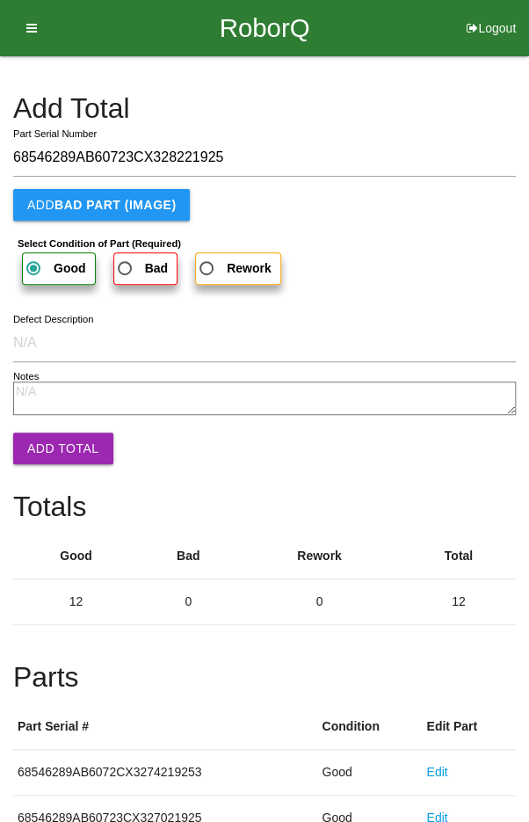
click at [70, 446] on button "Add Total" at bounding box center [63, 448] width 100 height 32
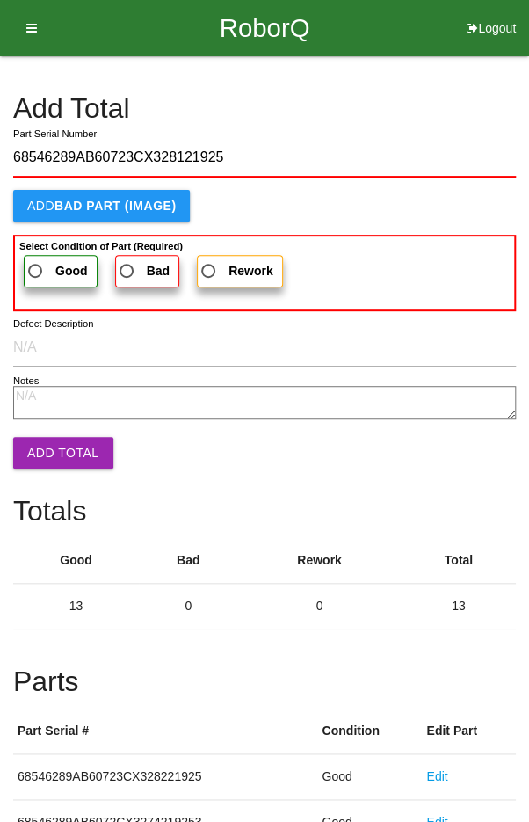
click at [45, 262] on span "Good" at bounding box center [56, 271] width 63 height 22
click at [36, 262] on input "Good" at bounding box center [30, 265] width 11 height 11
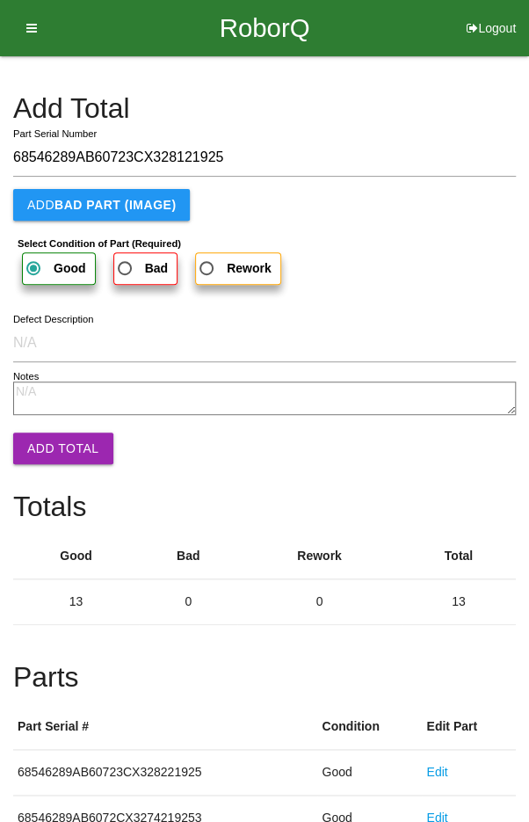
click at [55, 441] on button "Add Total" at bounding box center [63, 448] width 100 height 32
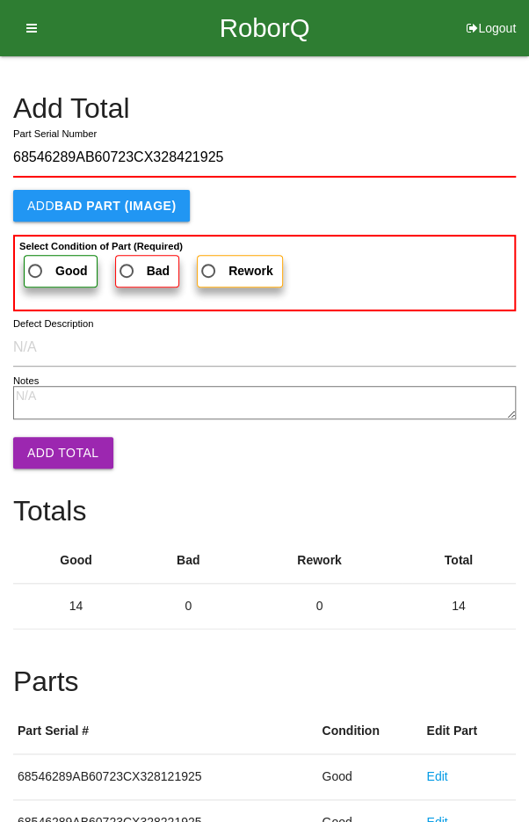
click at [42, 270] on span "Good" at bounding box center [56, 271] width 63 height 22
click at [36, 270] on input "Good" at bounding box center [30, 265] width 11 height 11
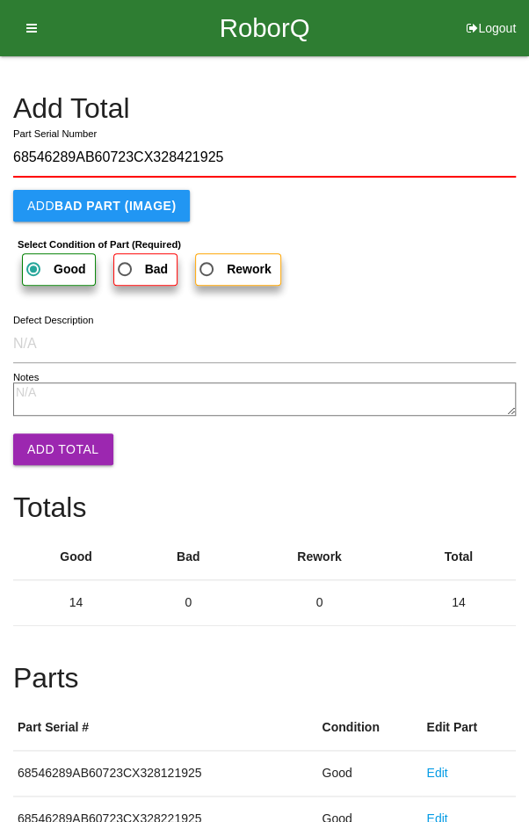
click at [55, 438] on button "Add Total" at bounding box center [63, 449] width 100 height 32
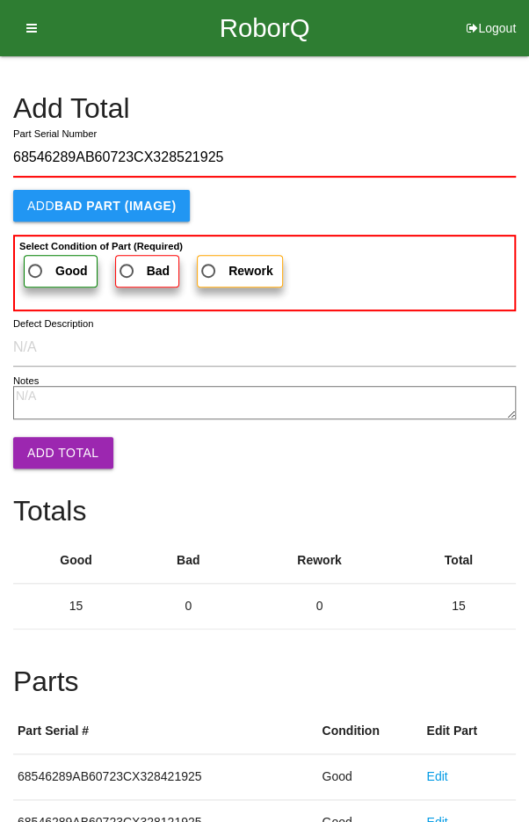
click at [47, 262] on span "Good" at bounding box center [56, 271] width 63 height 22
click at [36, 262] on input "Good" at bounding box center [30, 265] width 11 height 11
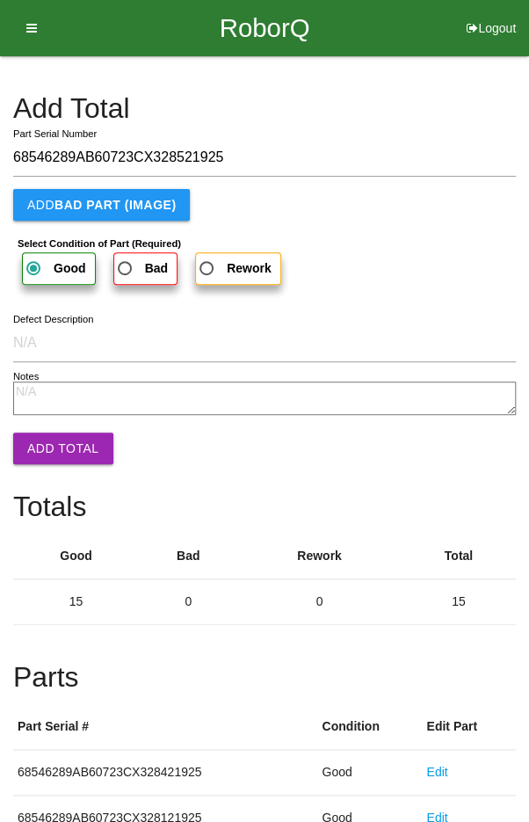
click at [63, 450] on button "Add Total" at bounding box center [63, 448] width 100 height 32
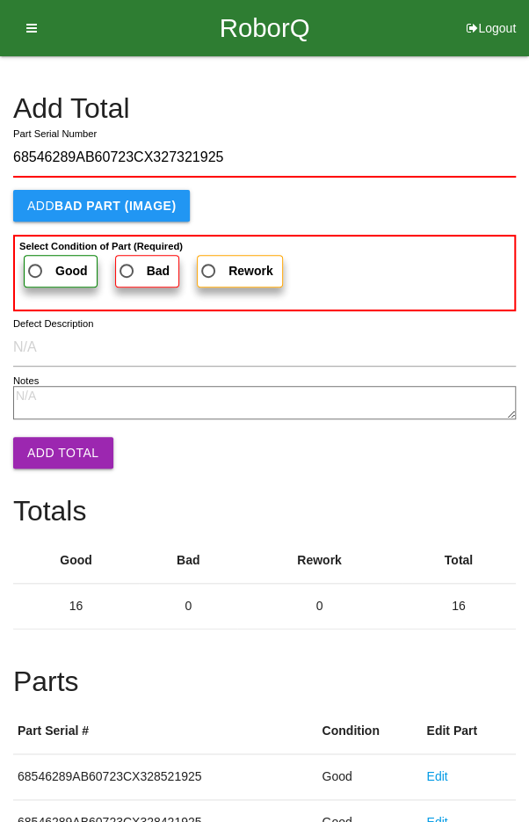
click at [37, 266] on span "Good" at bounding box center [56, 271] width 63 height 22
click at [36, 266] on input "Good" at bounding box center [30, 265] width 11 height 11
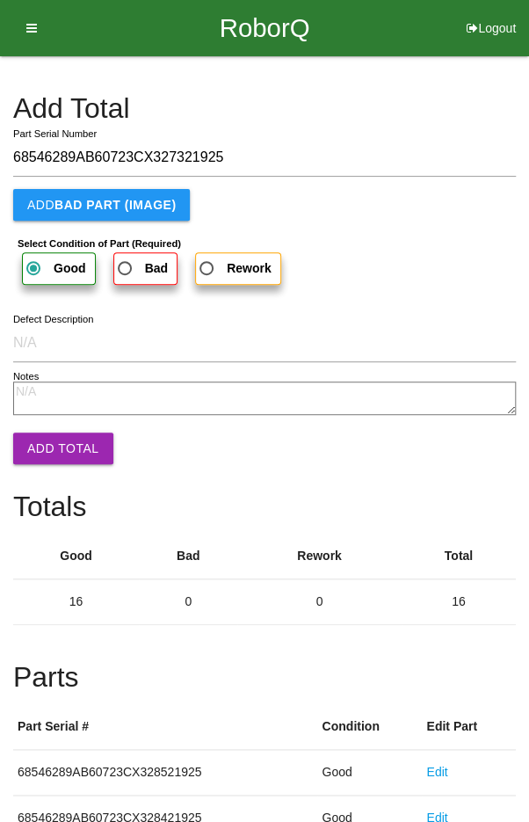
click at [55, 451] on button "Add Total" at bounding box center [63, 448] width 100 height 32
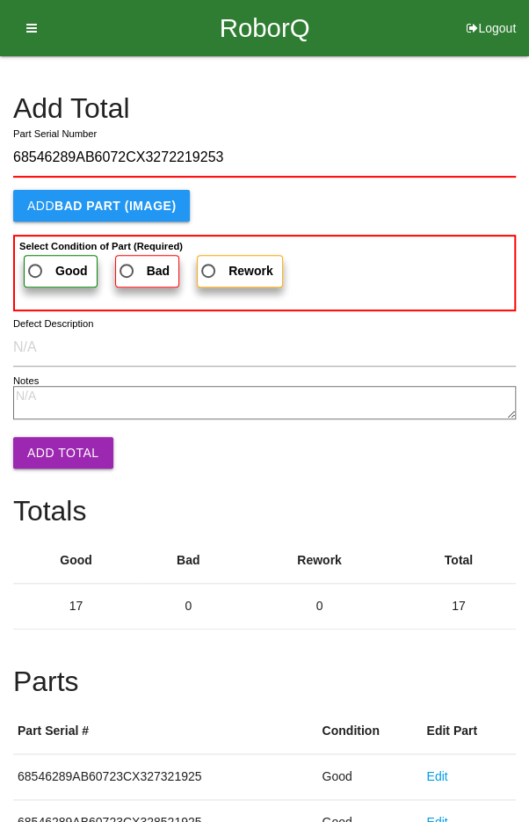
click at [46, 268] on span "Good" at bounding box center [56, 271] width 63 height 22
click at [36, 268] on input "Good" at bounding box center [30, 265] width 11 height 11
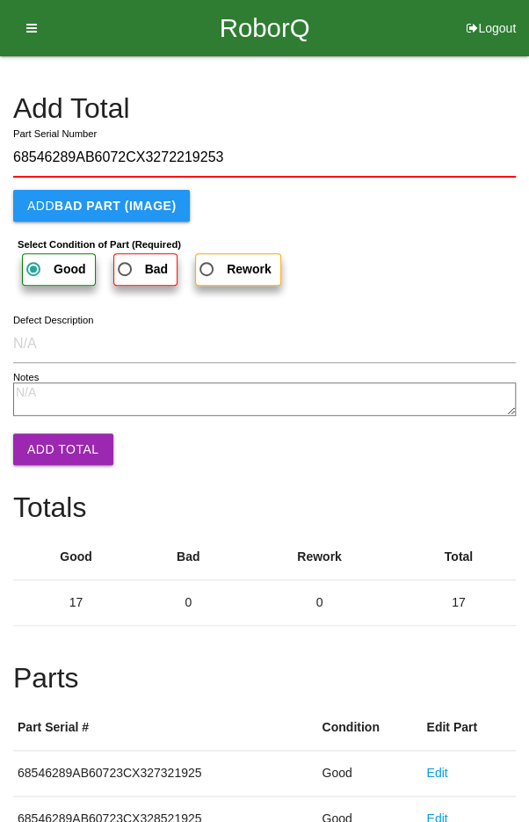
click at [54, 443] on button "Add Total" at bounding box center [63, 449] width 100 height 32
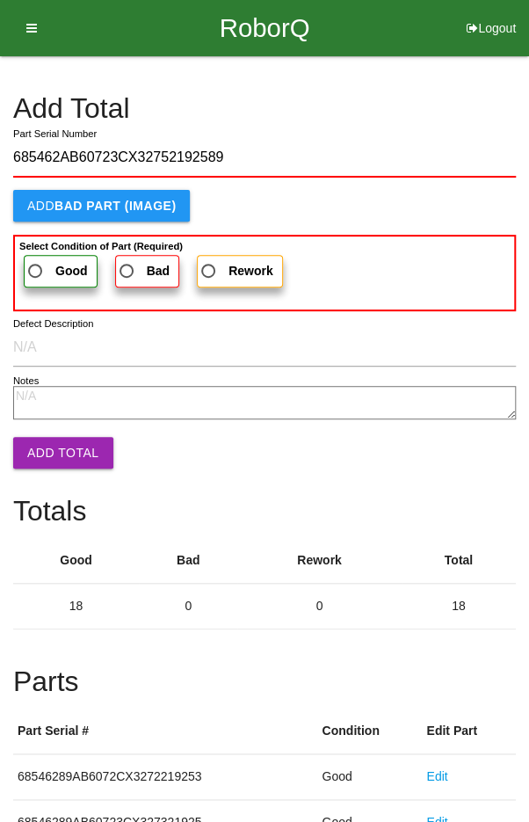
click at [45, 264] on span "Good" at bounding box center [56, 271] width 63 height 22
click at [36, 264] on input "Good" at bounding box center [30, 265] width 11 height 11
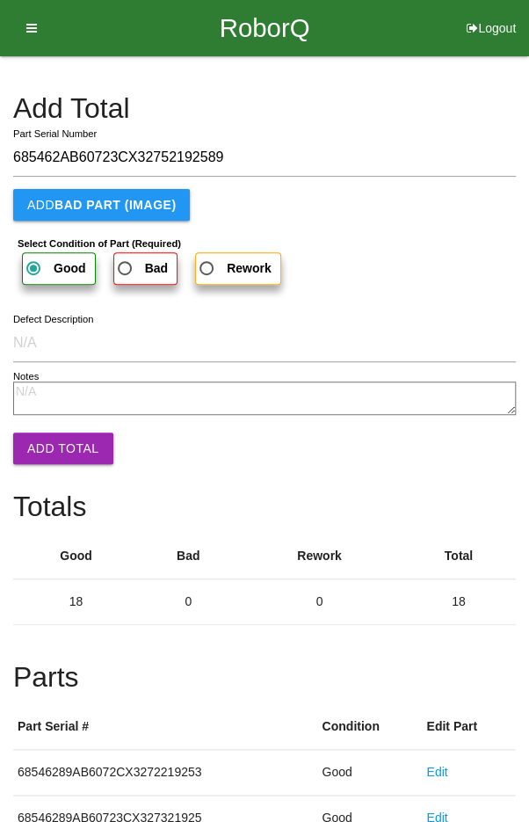
click at [53, 442] on button "Add Total" at bounding box center [63, 448] width 100 height 32
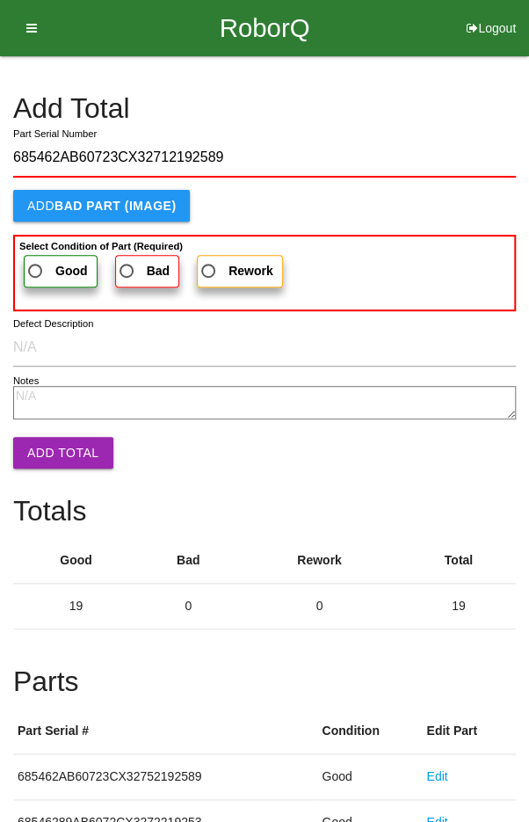
click at [46, 265] on span "Good" at bounding box center [56, 271] width 63 height 22
click at [36, 265] on input "Good" at bounding box center [30, 265] width 11 height 11
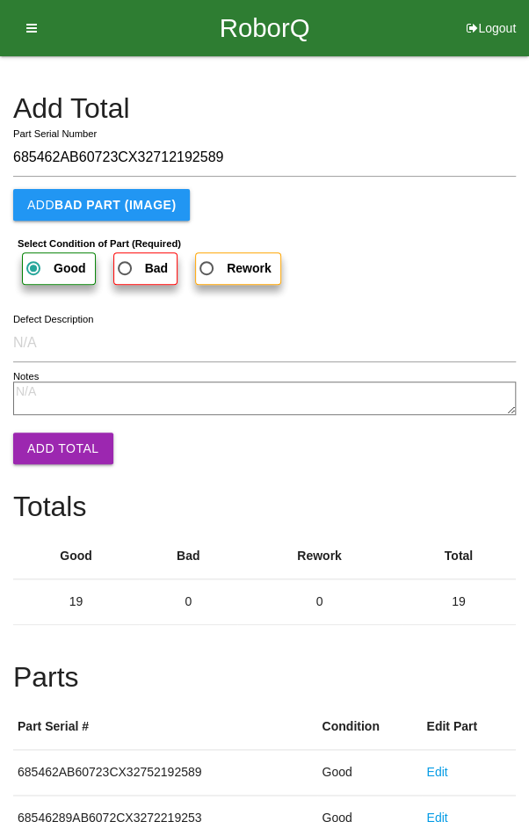
click at [58, 443] on button "Add Total" at bounding box center [63, 448] width 100 height 32
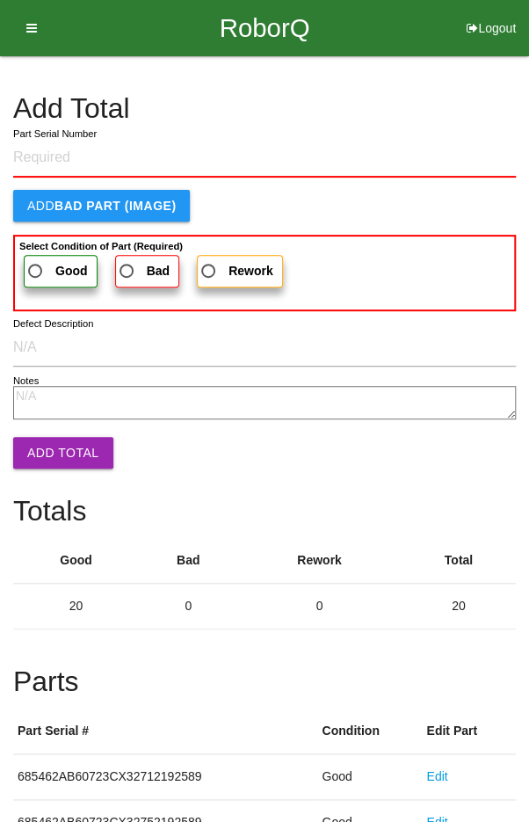
click at [407, 97] on h4 "Add Total" at bounding box center [264, 108] width 503 height 31
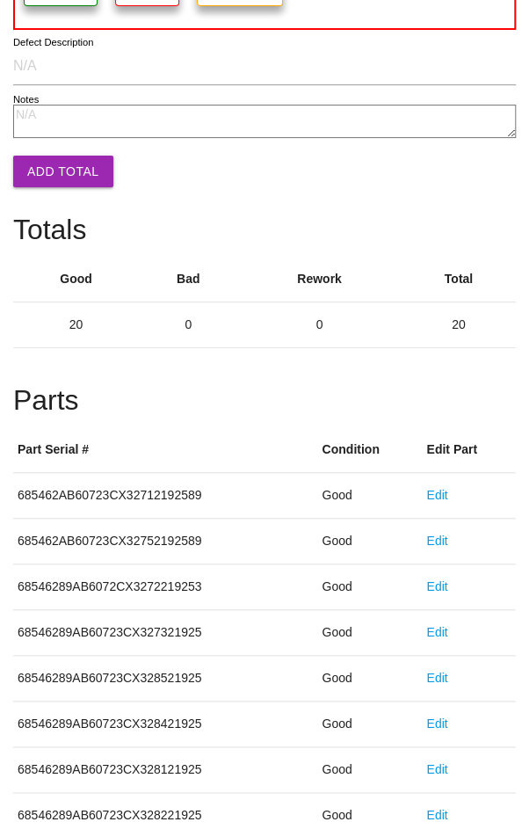
scroll to position [976, 0]
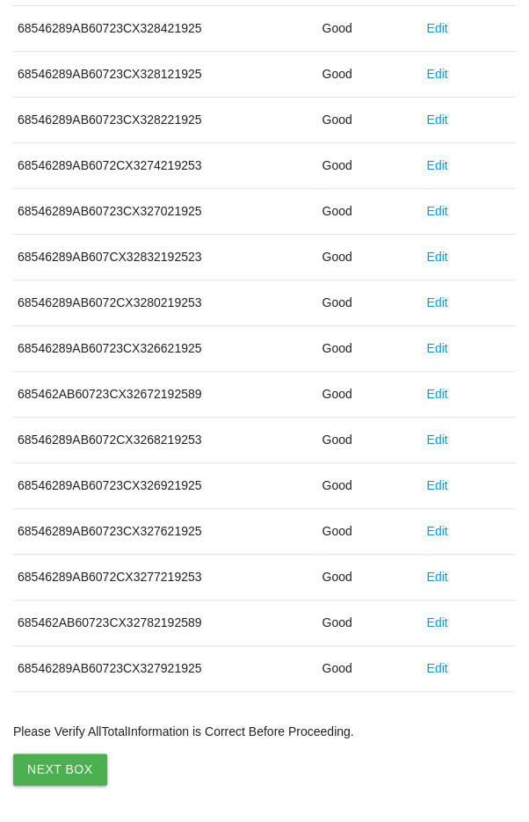
click at [61, 762] on button "Next Box" at bounding box center [60, 769] width 94 height 32
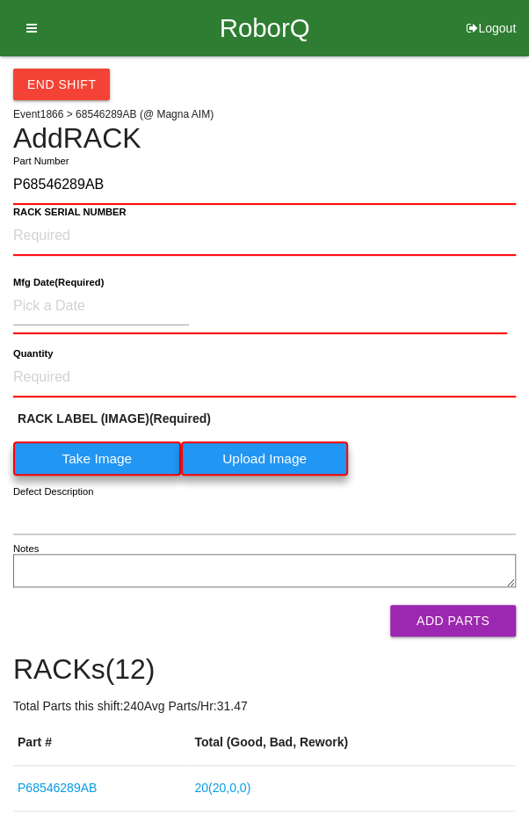
click at [90, 459] on label "Take Image" at bounding box center [97, 458] width 168 height 34
click at [0, 0] on \(IMAGE\) "Take Image" at bounding box center [0, 0] width 0 height 0
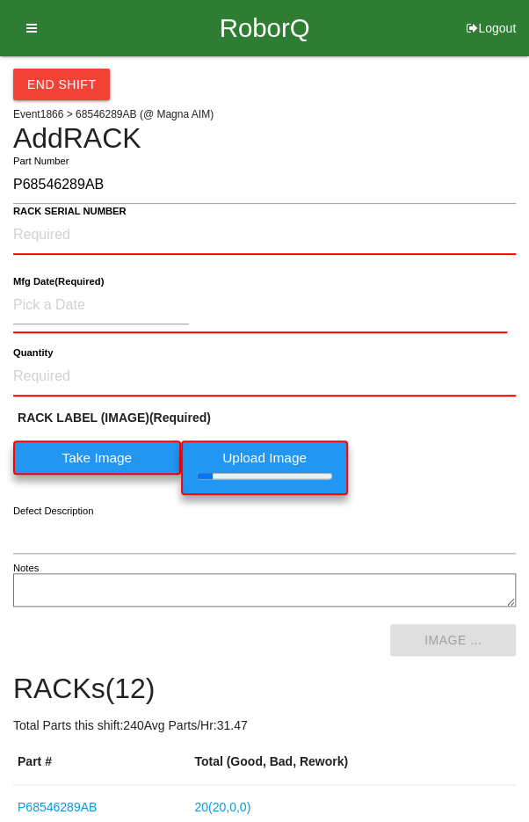
click at [50, 214] on b "RACK SERIAL NUMBER" at bounding box center [69, 211] width 113 height 11
click at [50, 216] on NUMBER "RACK SERIAL NUMBER" at bounding box center [264, 235] width 503 height 39
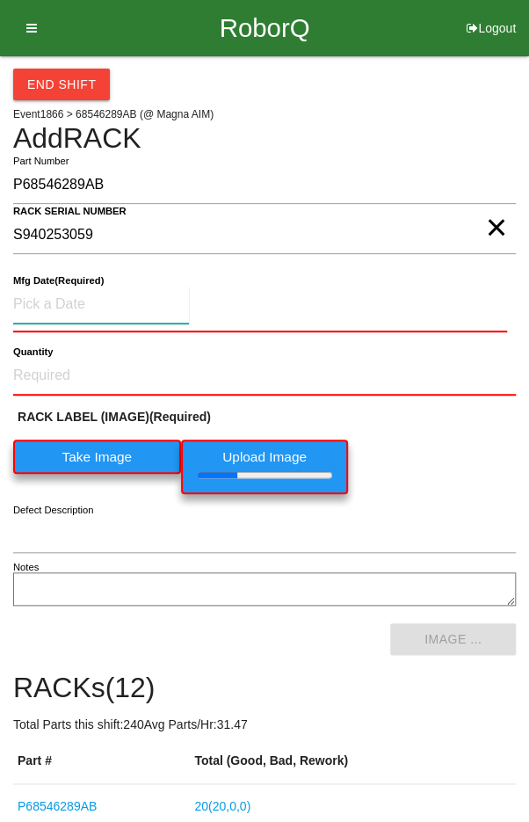
click at [70, 303] on input at bounding box center [101, 305] width 176 height 38
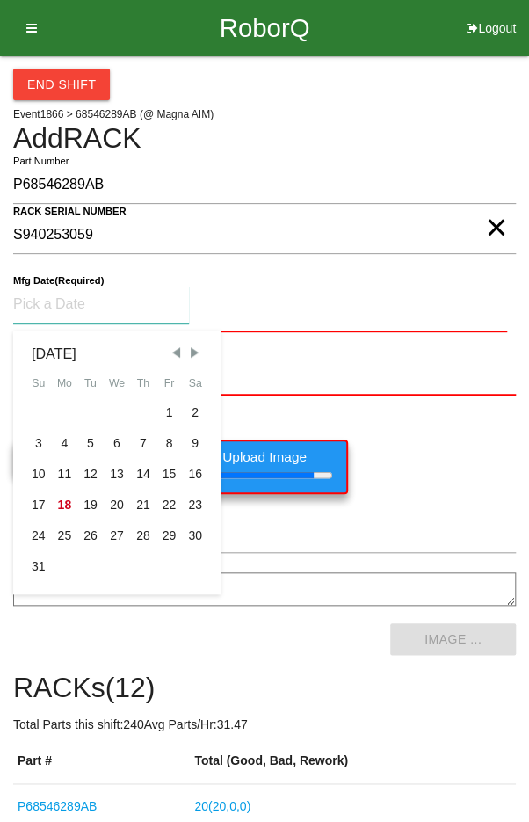
click at [137, 435] on div "7" at bounding box center [143, 443] width 26 height 31
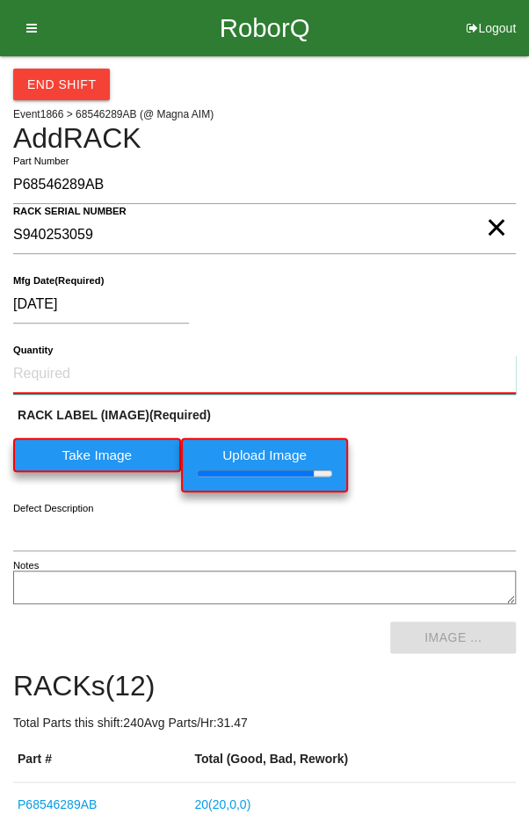
click at [89, 366] on input "Quantity" at bounding box center [264, 374] width 503 height 39
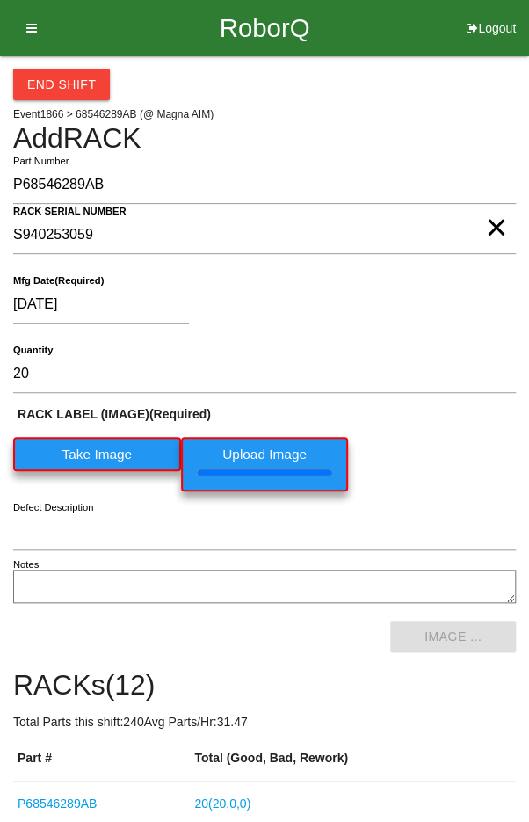
click at [470, 436] on div "RACK LABEL (IMAGE) (Required) Take Image Upload Image" at bounding box center [264, 452] width 503 height 95
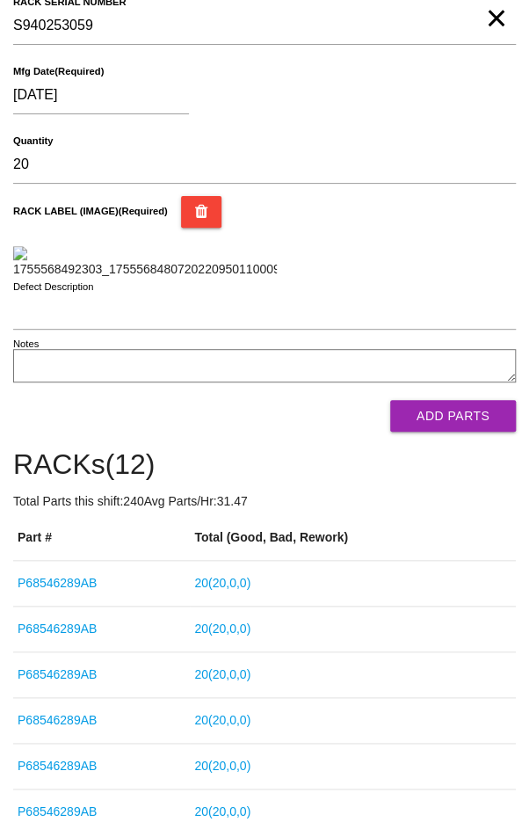
scroll to position [204, 0]
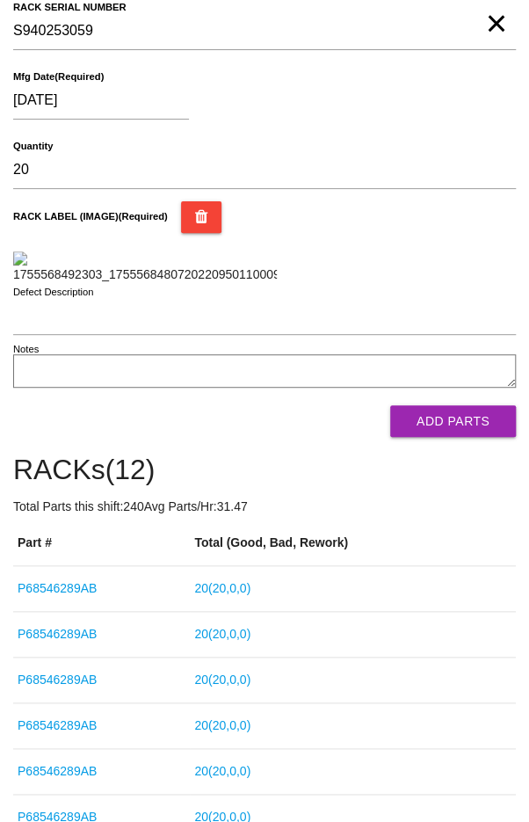
click at [469, 437] on button "Add Parts" at bounding box center [453, 421] width 126 height 32
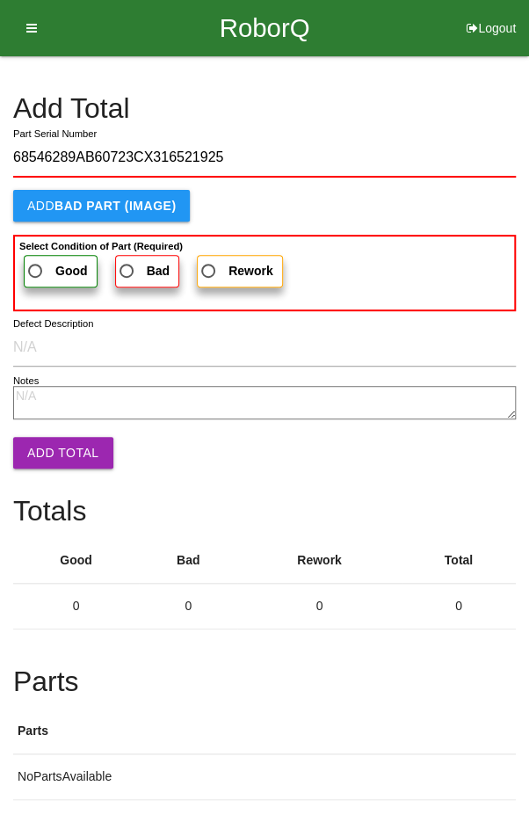
click at [42, 260] on span "Good" at bounding box center [56, 271] width 63 height 22
click at [36, 260] on input "Good" at bounding box center [30, 265] width 11 height 11
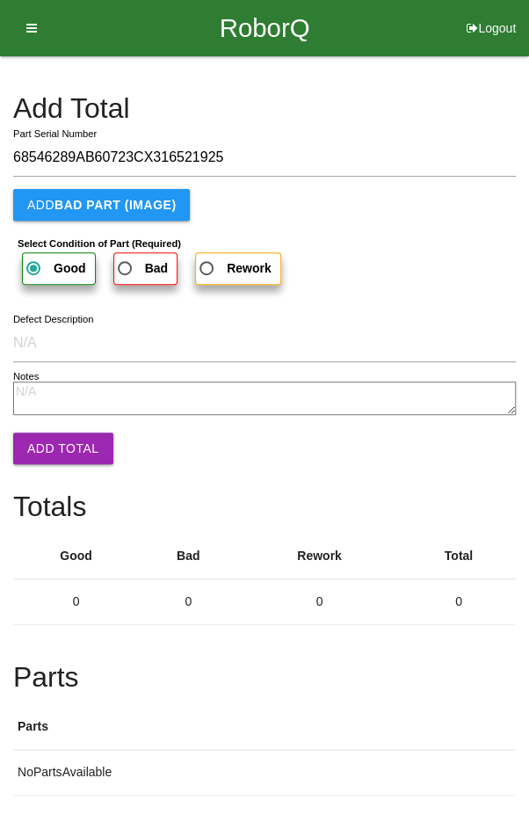
click at [55, 432] on button "Add Total" at bounding box center [63, 448] width 100 height 32
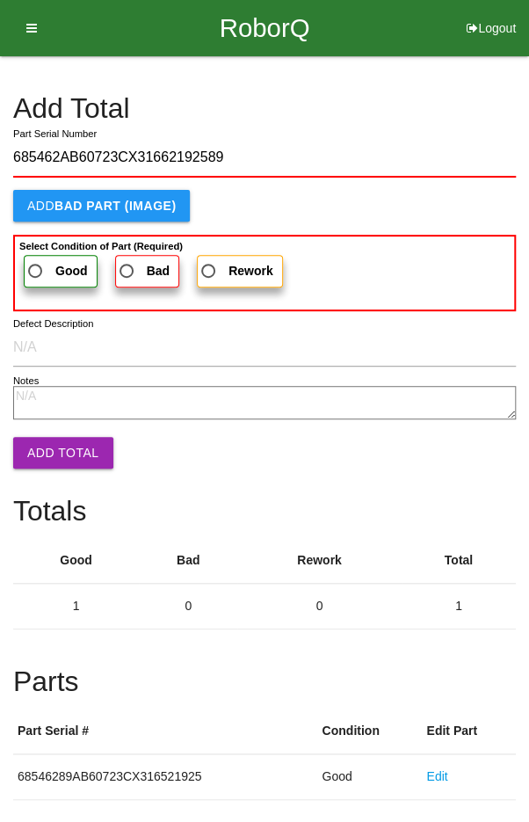
click at [47, 263] on span "Good" at bounding box center [56, 271] width 63 height 22
click at [36, 263] on input "Good" at bounding box center [30, 265] width 11 height 11
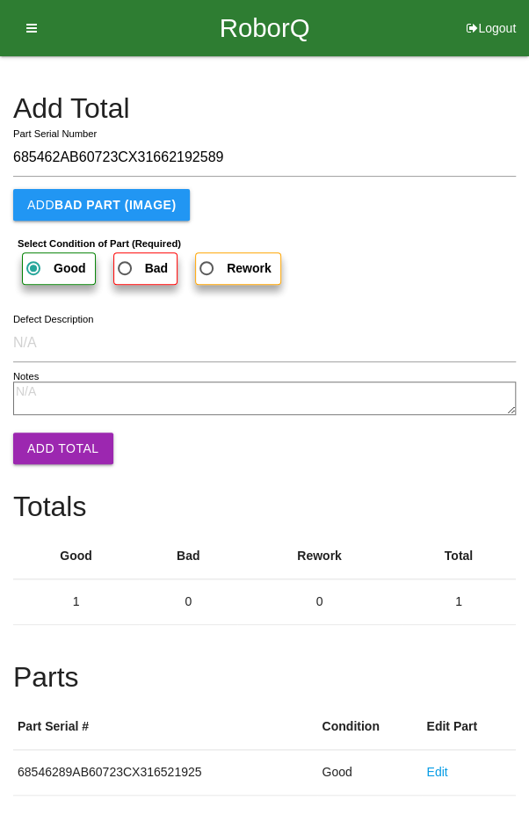
click at [50, 440] on button "Add Total" at bounding box center [63, 448] width 100 height 32
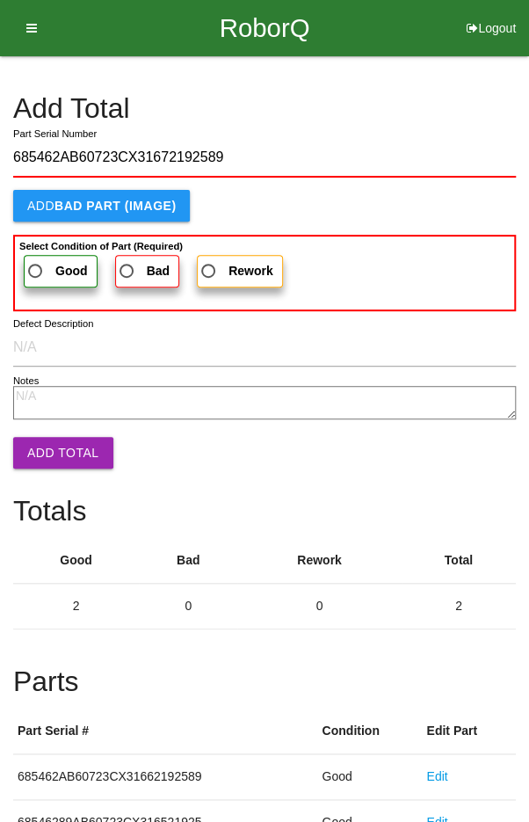
click at [45, 267] on span "Good" at bounding box center [56, 271] width 63 height 22
click at [36, 267] on input "Good" at bounding box center [30, 265] width 11 height 11
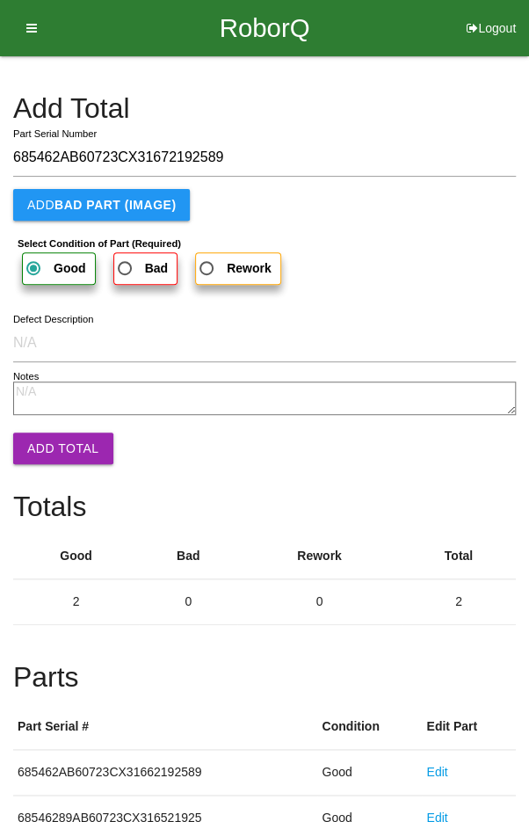
click at [48, 446] on button "Add Total" at bounding box center [63, 448] width 100 height 32
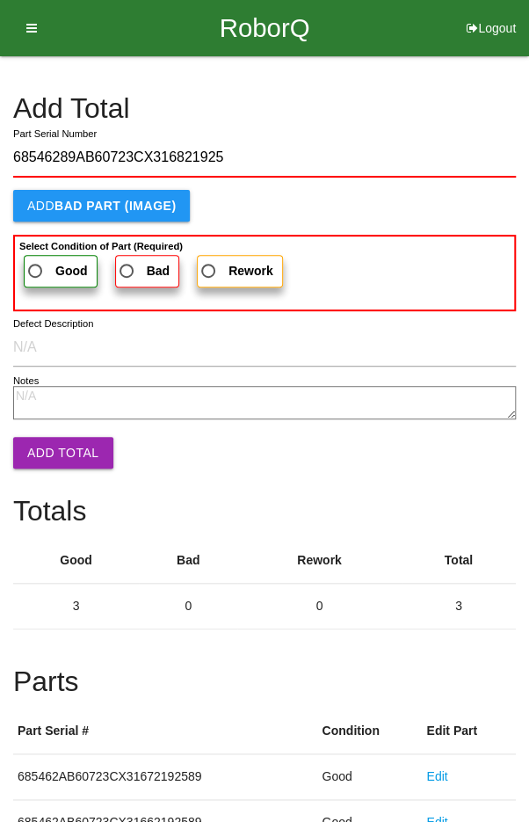
click at [46, 265] on span "Good" at bounding box center [56, 271] width 63 height 22
click at [36, 265] on input "Good" at bounding box center [30, 265] width 11 height 11
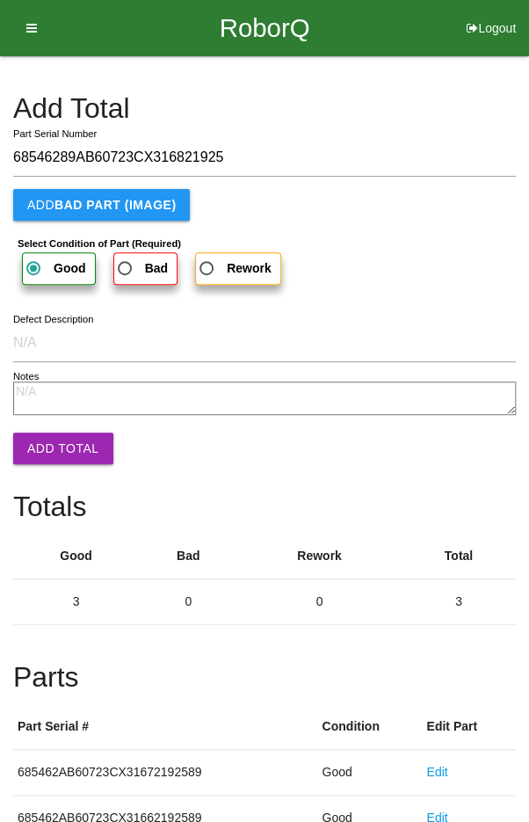
click at [54, 443] on button "Add Total" at bounding box center [63, 448] width 100 height 32
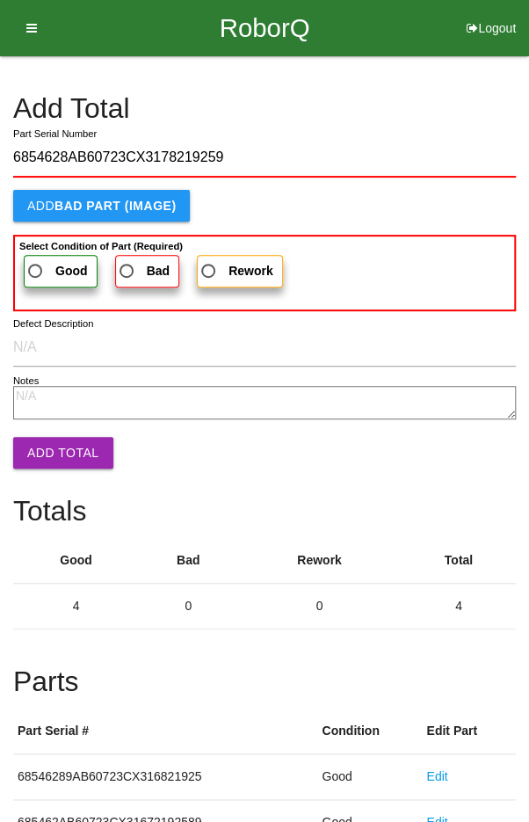
click at [44, 262] on span "Good" at bounding box center [56, 271] width 63 height 22
click at [36, 262] on input "Good" at bounding box center [30, 265] width 11 height 11
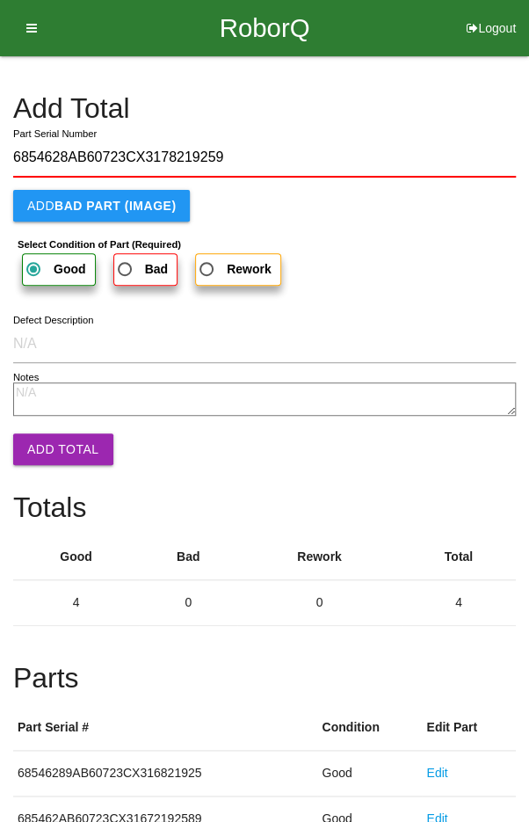
click at [47, 438] on button "Add Total" at bounding box center [63, 449] width 100 height 32
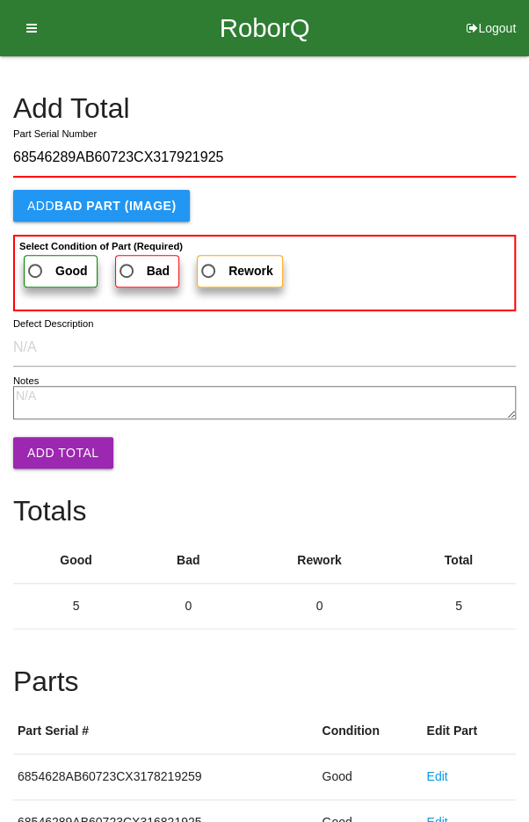
click at [43, 260] on span "Good" at bounding box center [56, 271] width 63 height 22
click at [36, 260] on input "Good" at bounding box center [30, 265] width 11 height 11
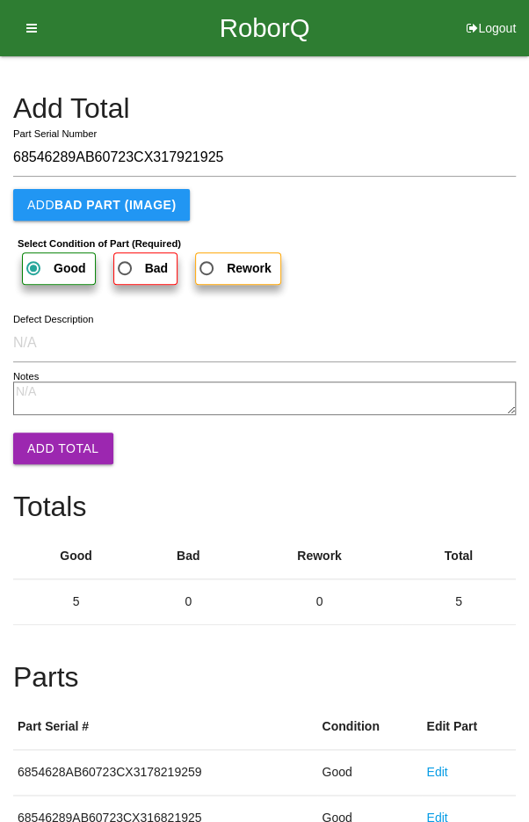
click at [45, 454] on button "Add Total" at bounding box center [63, 448] width 100 height 32
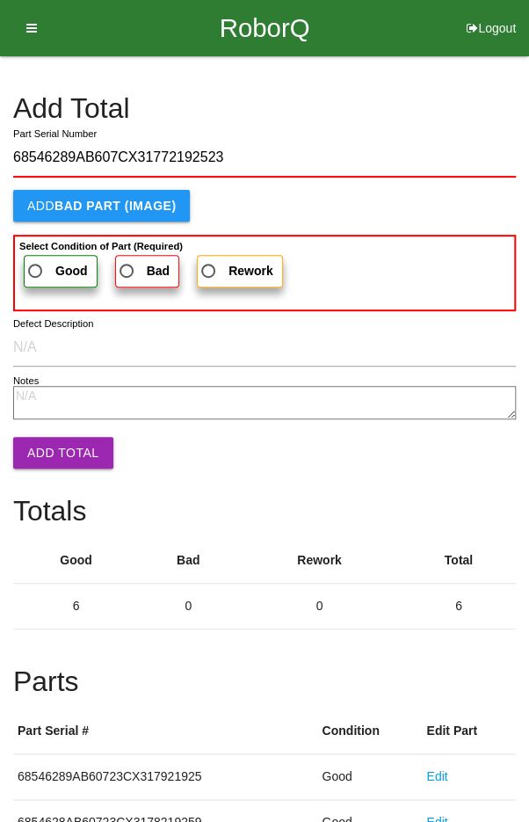
click at [42, 260] on span "Good" at bounding box center [56, 271] width 63 height 22
click at [36, 260] on input "Good" at bounding box center [30, 265] width 11 height 11
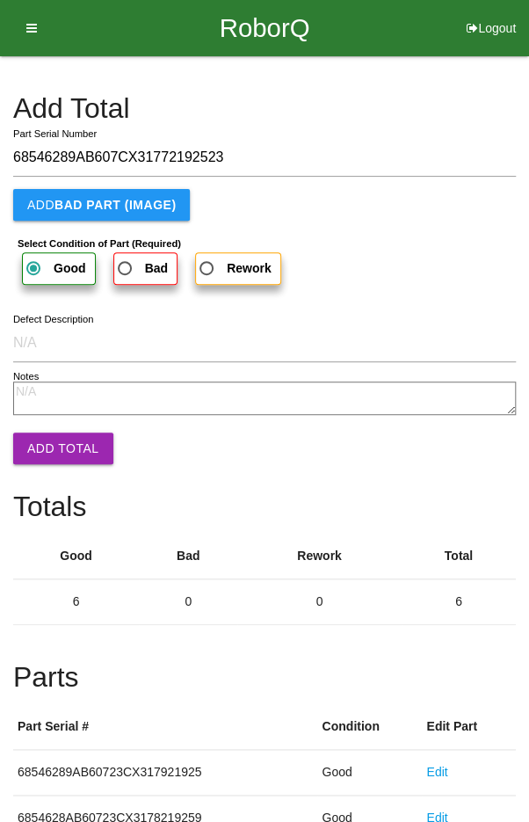
click at [53, 440] on button "Add Total" at bounding box center [63, 448] width 100 height 32
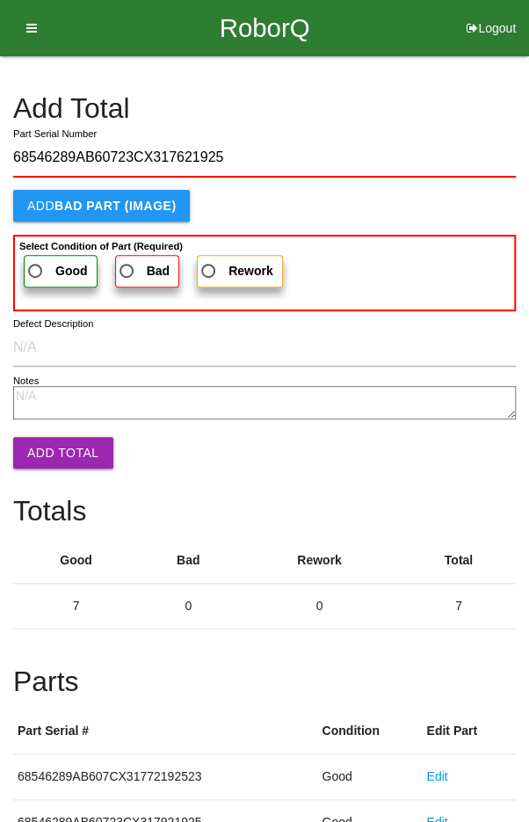
click at [51, 265] on span "Good" at bounding box center [56, 271] width 63 height 22
click at [36, 265] on input "Good" at bounding box center [30, 265] width 11 height 11
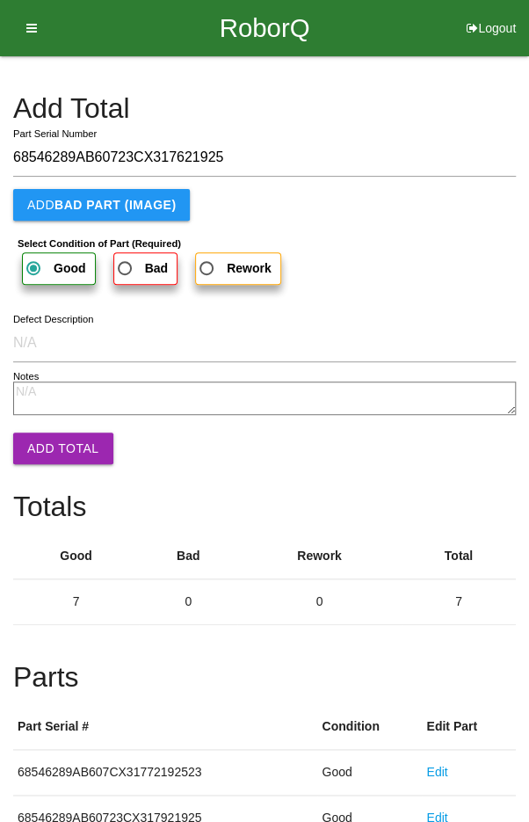
click at [54, 441] on button "Add Total" at bounding box center [63, 448] width 100 height 32
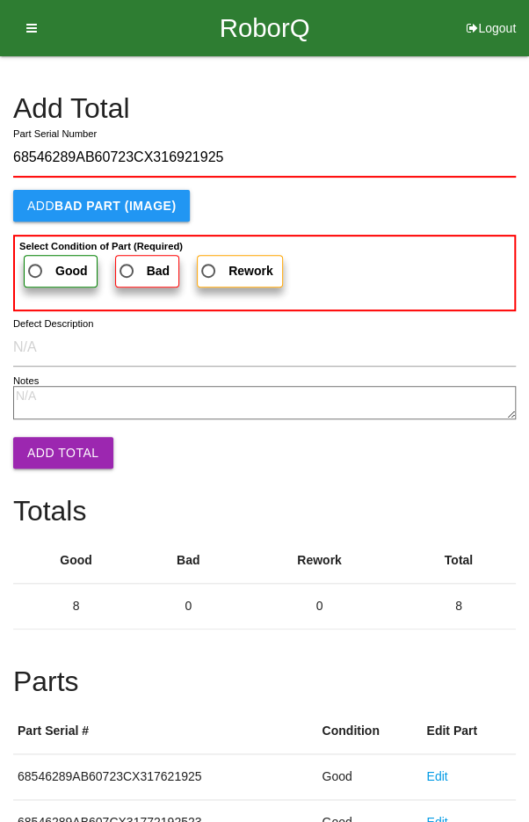
click at [41, 265] on span "Good" at bounding box center [56, 271] width 63 height 22
click at [36, 265] on input "Good" at bounding box center [30, 265] width 11 height 11
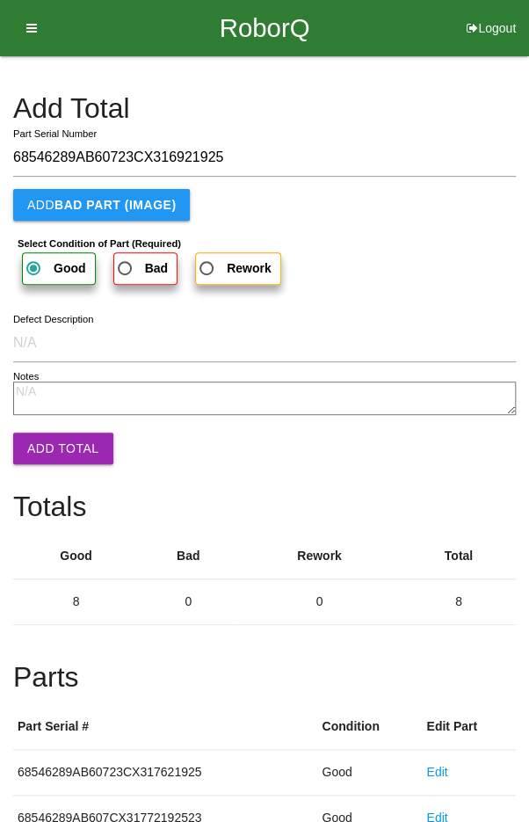
click at [54, 451] on button "Add Total" at bounding box center [63, 448] width 100 height 32
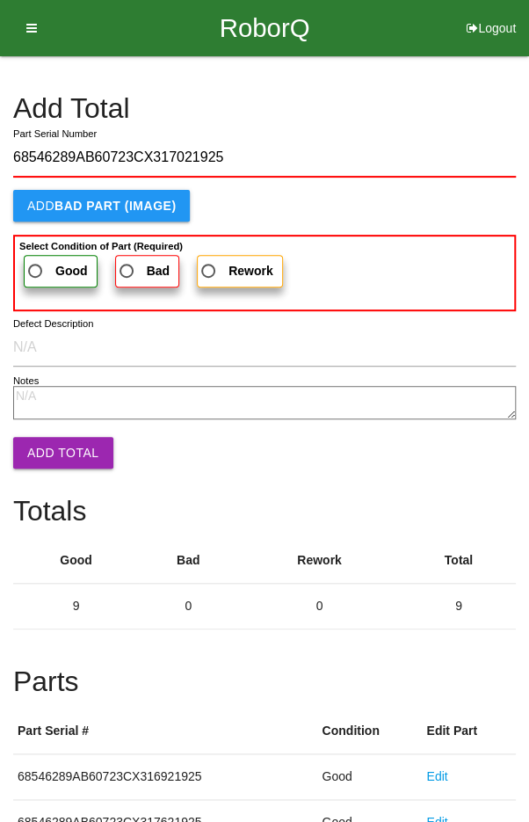
click at [40, 267] on span "Good" at bounding box center [56, 271] width 63 height 22
click at [36, 267] on input "Good" at bounding box center [30, 265] width 11 height 11
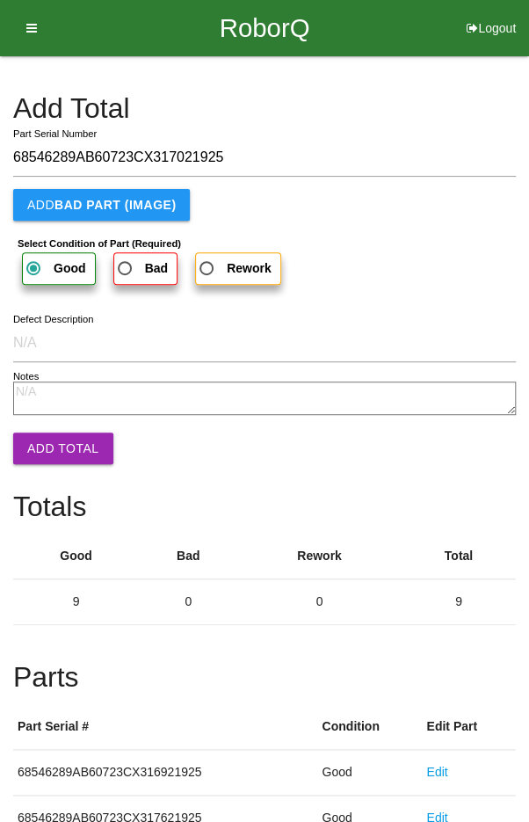
click at [57, 448] on button "Add Total" at bounding box center [63, 448] width 100 height 32
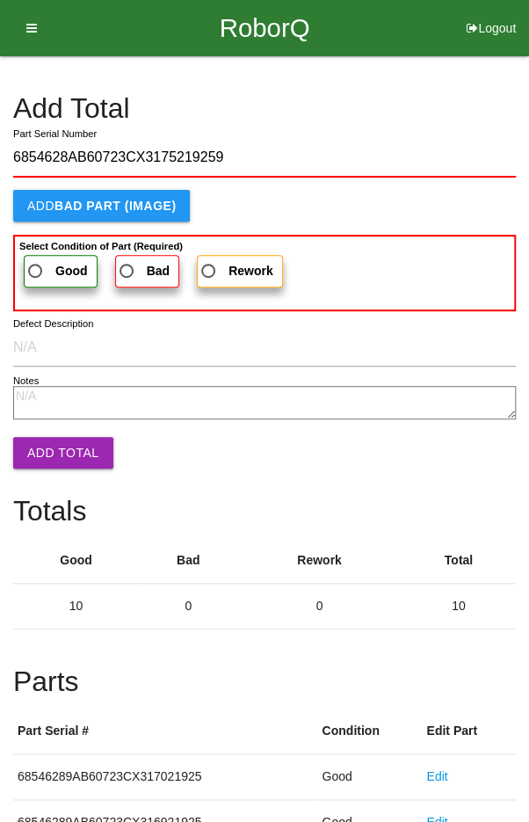
click at [44, 262] on span "Good" at bounding box center [56, 271] width 63 height 22
click at [36, 262] on input "Good" at bounding box center [30, 265] width 11 height 11
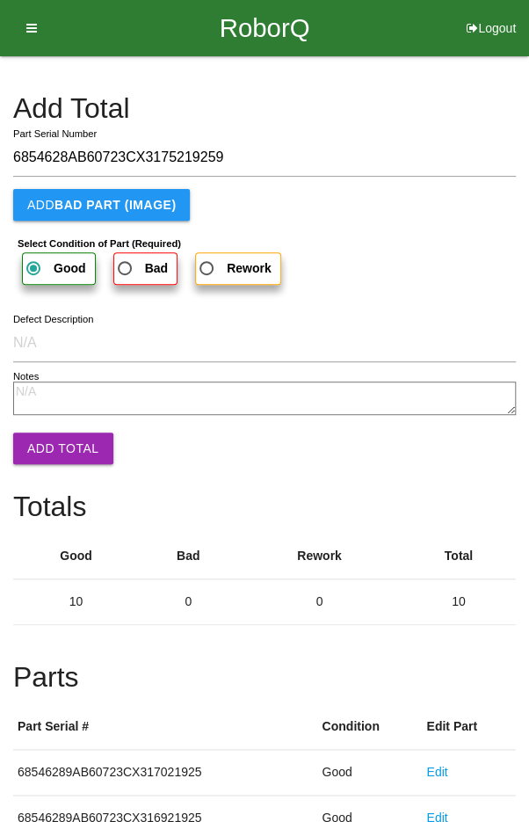
click at [49, 446] on button "Add Total" at bounding box center [63, 448] width 100 height 32
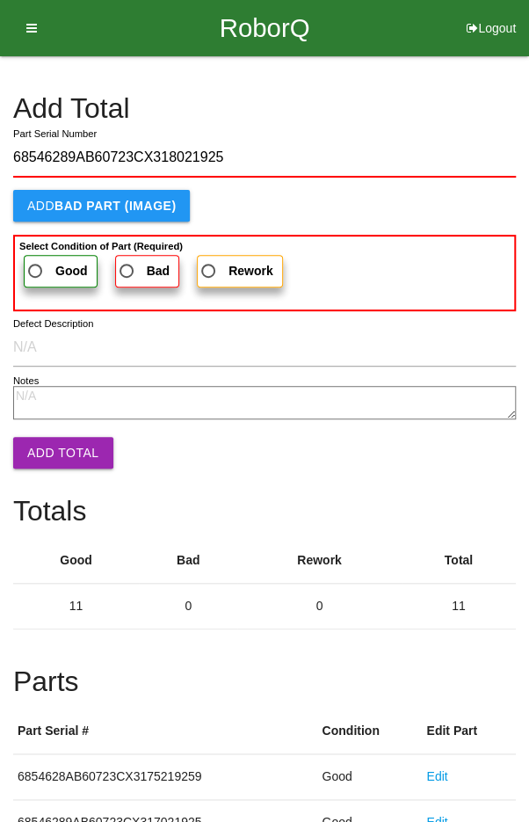
click at [44, 260] on span "Good" at bounding box center [56, 271] width 63 height 22
click at [36, 260] on input "Good" at bounding box center [30, 265] width 11 height 11
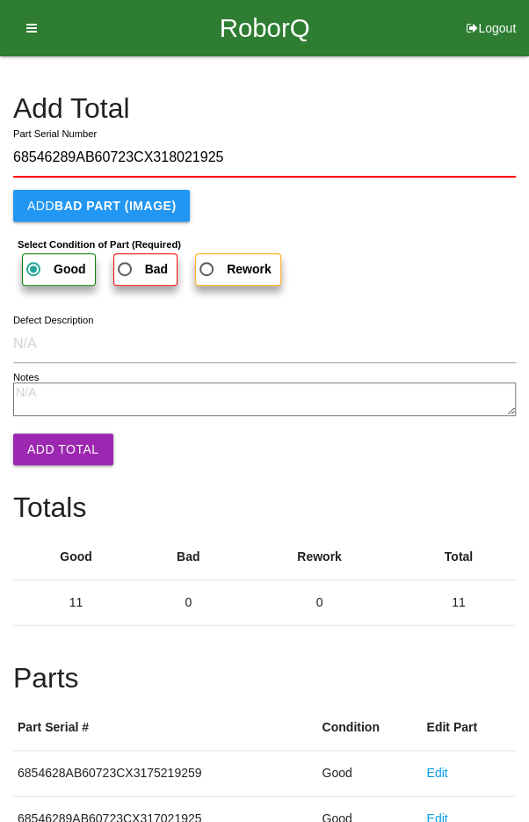
click at [55, 447] on button "Add Total" at bounding box center [63, 449] width 100 height 32
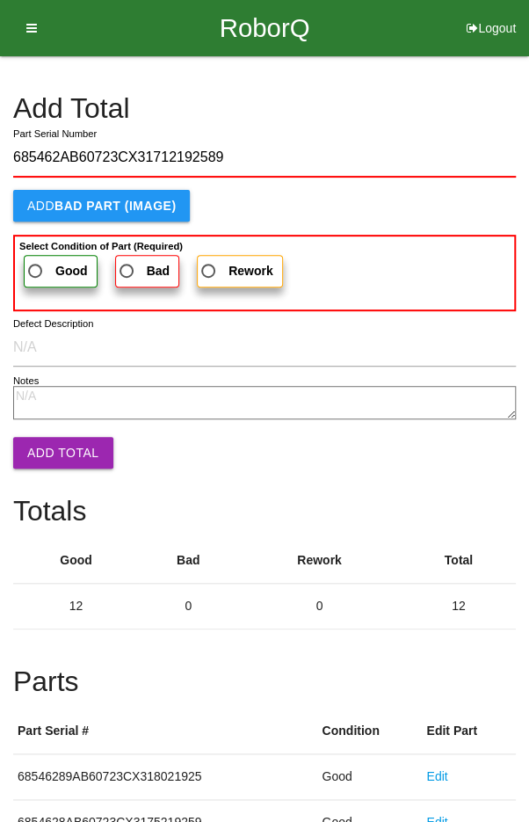
click at [53, 264] on span "Good" at bounding box center [56, 271] width 63 height 22
click at [36, 264] on input "Good" at bounding box center [30, 265] width 11 height 11
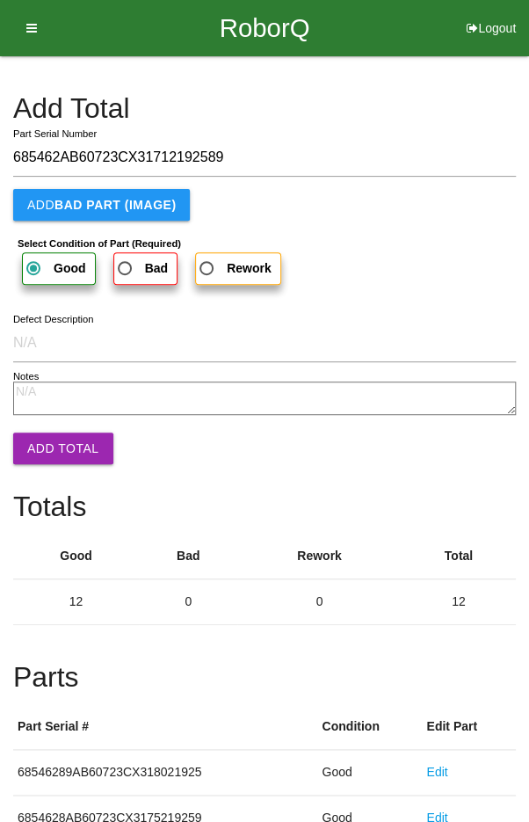
click at [58, 456] on button "Add Total" at bounding box center [63, 448] width 100 height 32
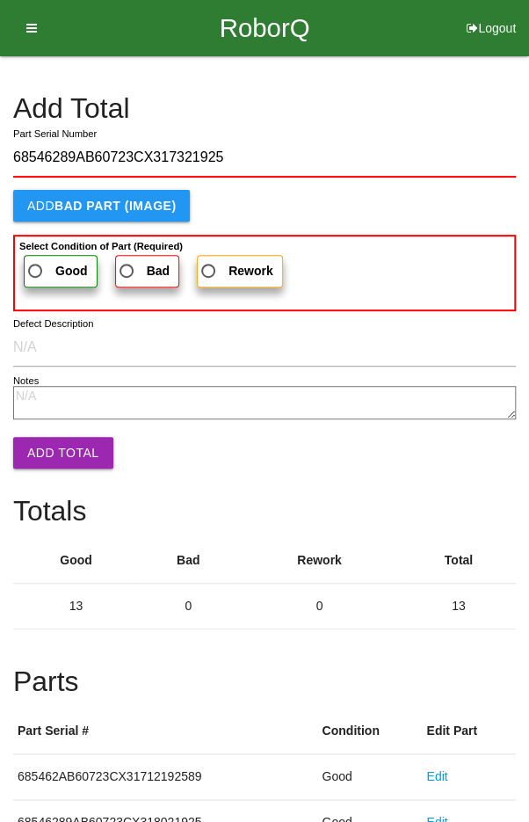
click at [37, 266] on span "Good" at bounding box center [56, 271] width 63 height 22
click at [36, 266] on input "Good" at bounding box center [30, 265] width 11 height 11
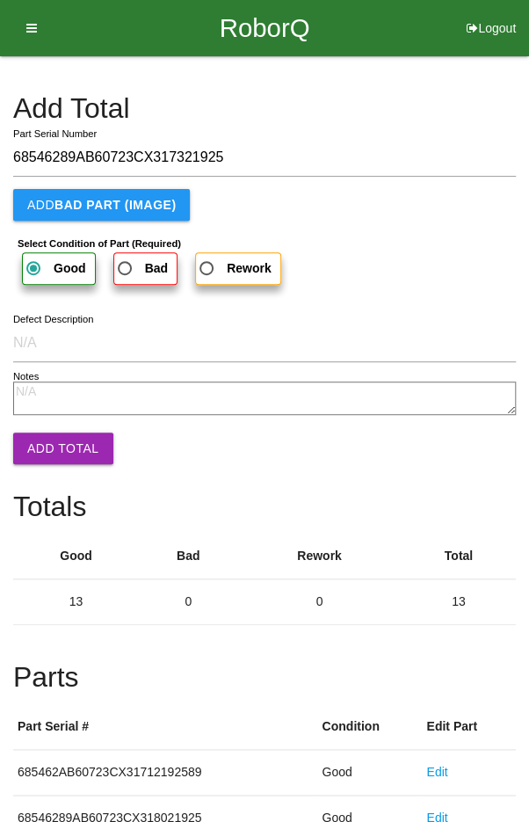
click at [54, 438] on button "Add Total" at bounding box center [63, 448] width 100 height 32
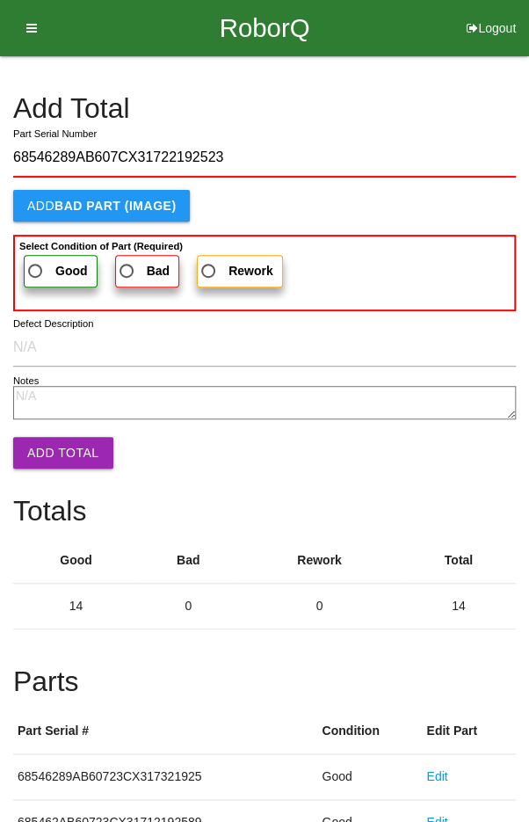
click at [38, 260] on span "Good" at bounding box center [56, 271] width 63 height 22
click at [36, 260] on input "Good" at bounding box center [30, 265] width 11 height 11
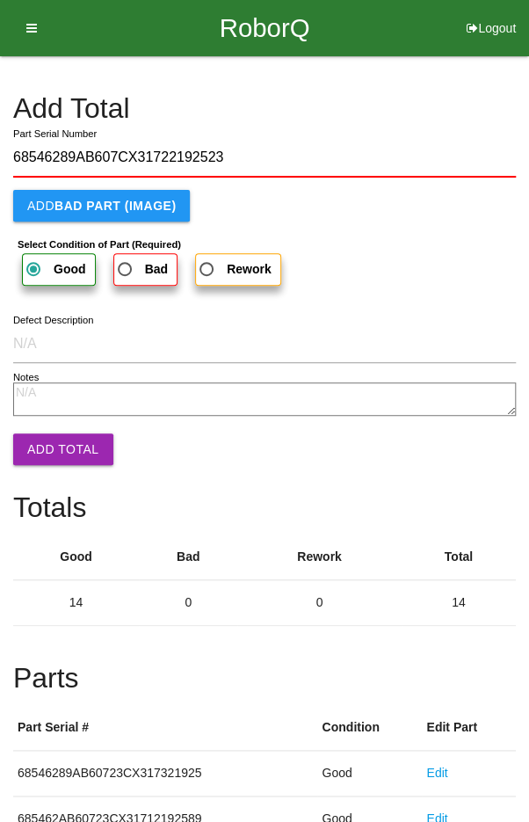
click at [55, 438] on button "Add Total" at bounding box center [63, 449] width 100 height 32
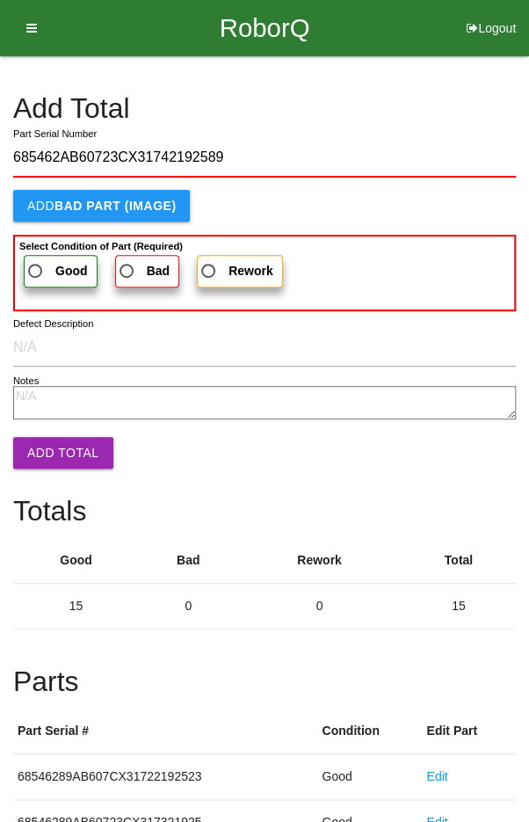
click at [42, 264] on span "Good" at bounding box center [56, 271] width 63 height 22
click at [36, 264] on input "Good" at bounding box center [30, 265] width 11 height 11
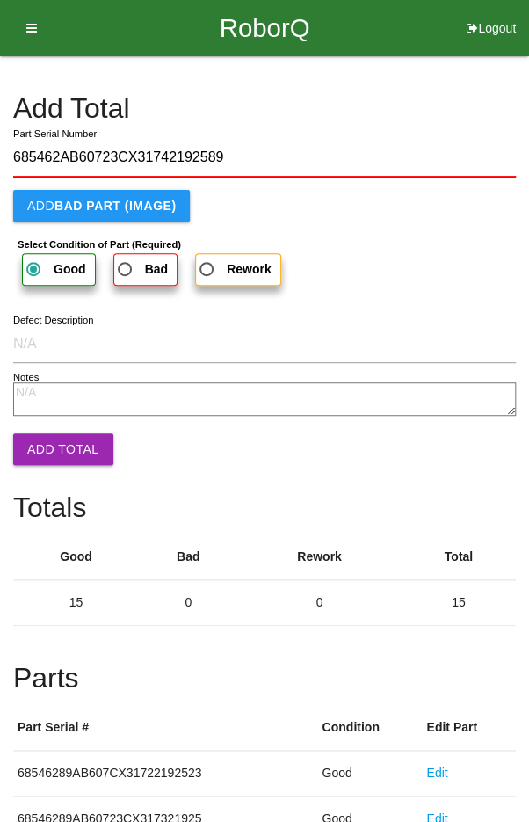
click at [55, 438] on button "Add Total" at bounding box center [63, 449] width 100 height 32
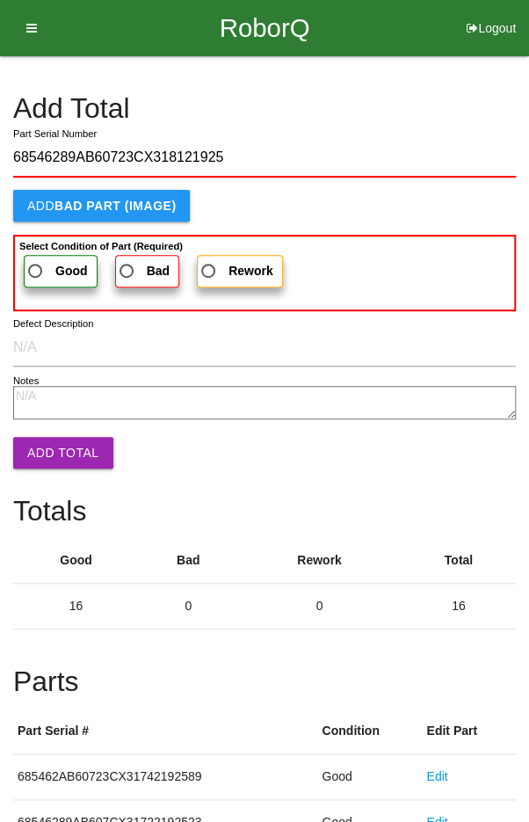
click at [42, 263] on span "Good" at bounding box center [56, 271] width 63 height 22
click at [36, 263] on input "Good" at bounding box center [30, 265] width 11 height 11
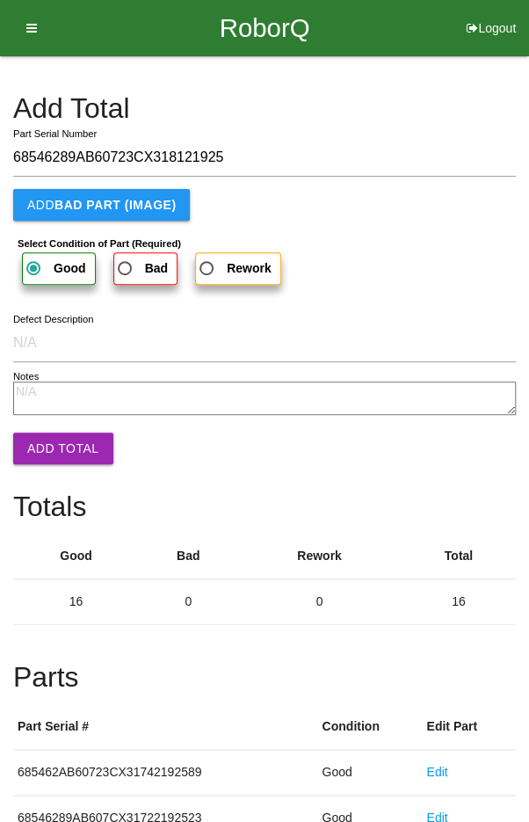
click at [59, 455] on button "Add Total" at bounding box center [63, 448] width 100 height 32
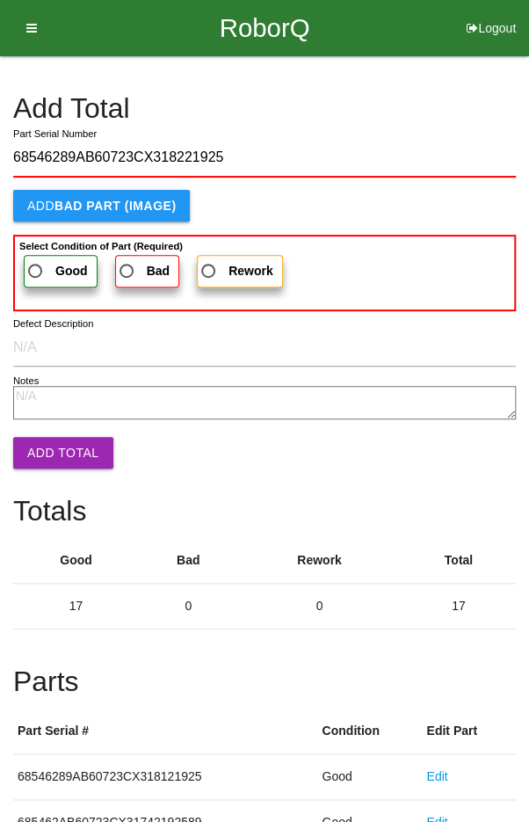
click at [42, 263] on span "Good" at bounding box center [56, 271] width 63 height 22
click at [36, 263] on input "Good" at bounding box center [30, 265] width 11 height 11
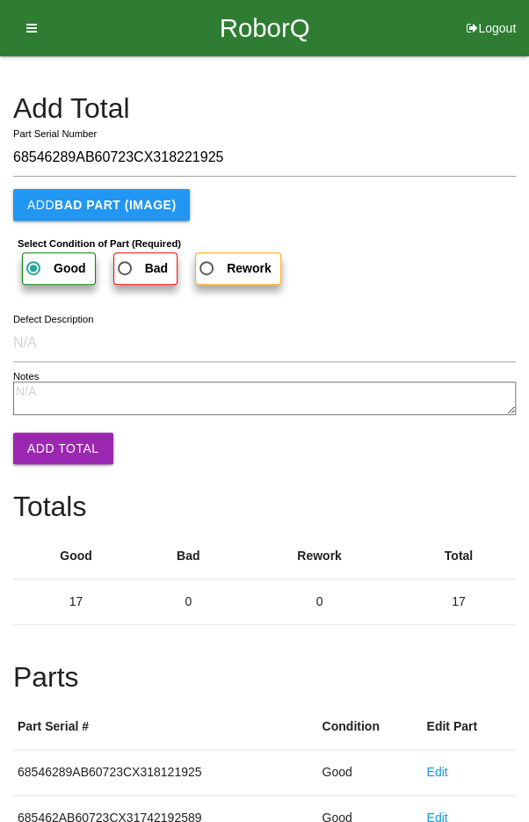
click at [61, 446] on button "Add Total" at bounding box center [63, 448] width 100 height 32
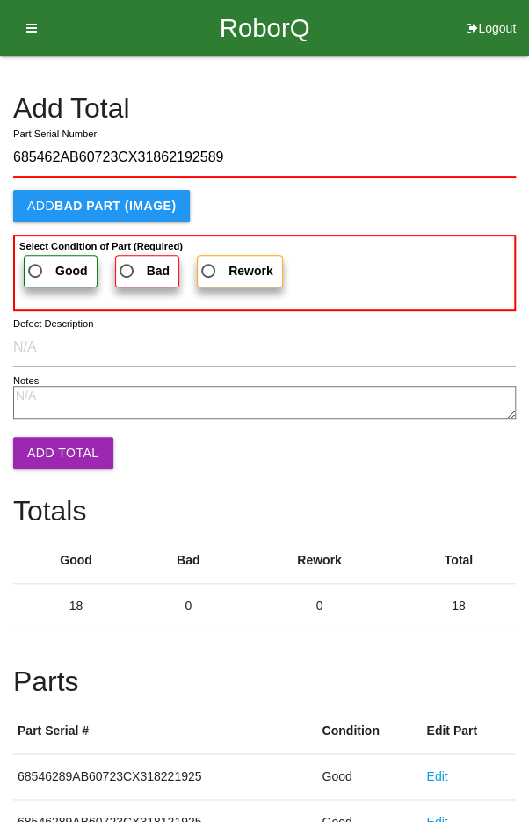
click at [47, 263] on span "Good" at bounding box center [56, 271] width 63 height 22
click at [36, 263] on input "Good" at bounding box center [30, 265] width 11 height 11
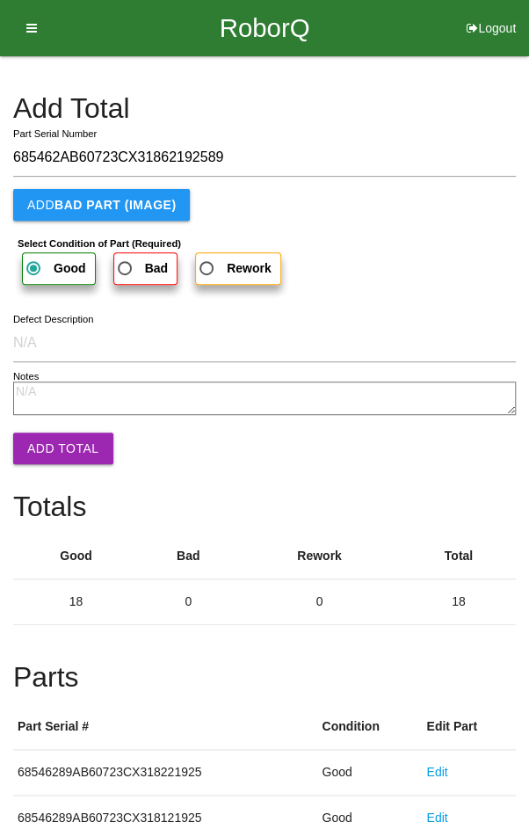
click at [55, 441] on button "Add Total" at bounding box center [63, 448] width 100 height 32
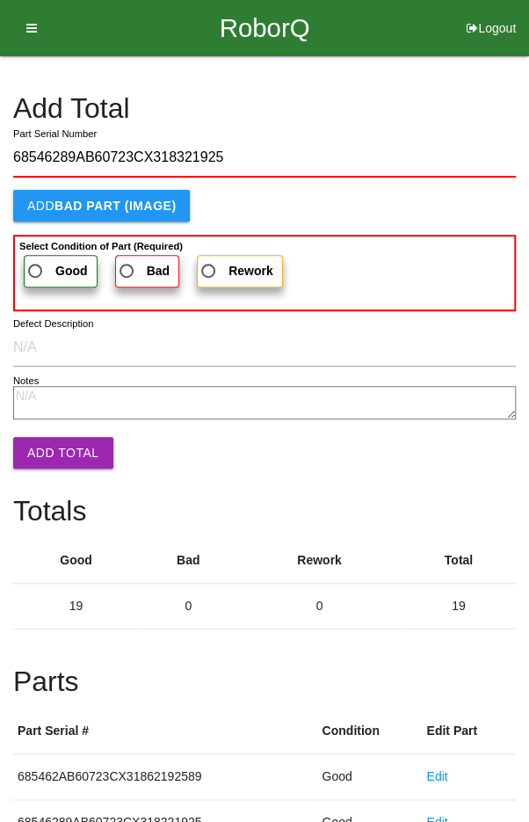
click at [47, 262] on span "Good" at bounding box center [56, 271] width 63 height 22
click at [36, 262] on input "Good" at bounding box center [30, 265] width 11 height 11
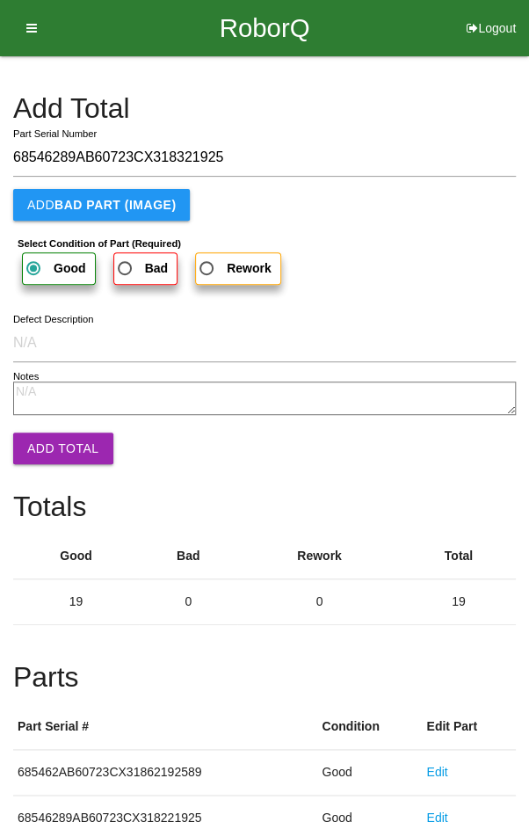
click at [56, 443] on button "Add Total" at bounding box center [63, 448] width 100 height 32
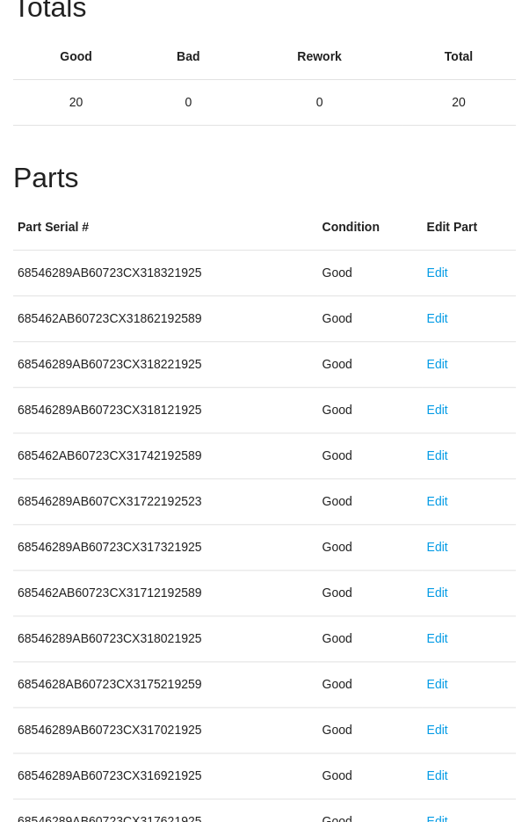
scroll to position [976, 0]
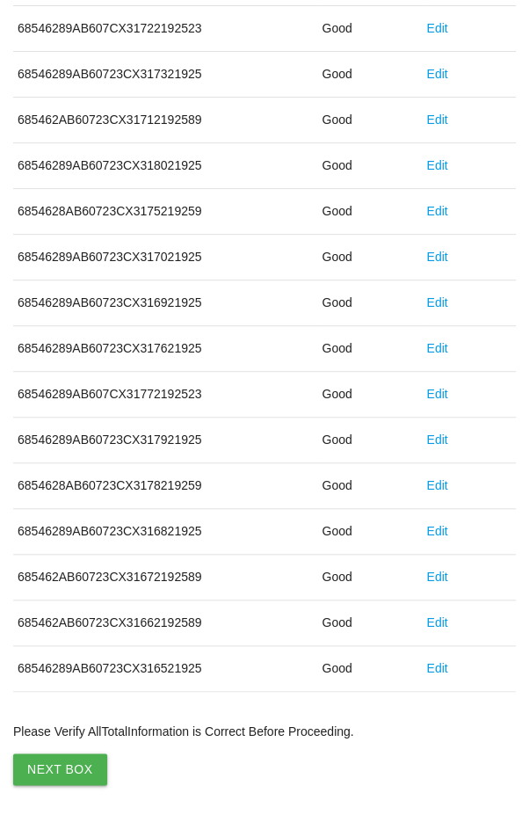
click at [58, 758] on button "Next Box" at bounding box center [60, 769] width 94 height 32
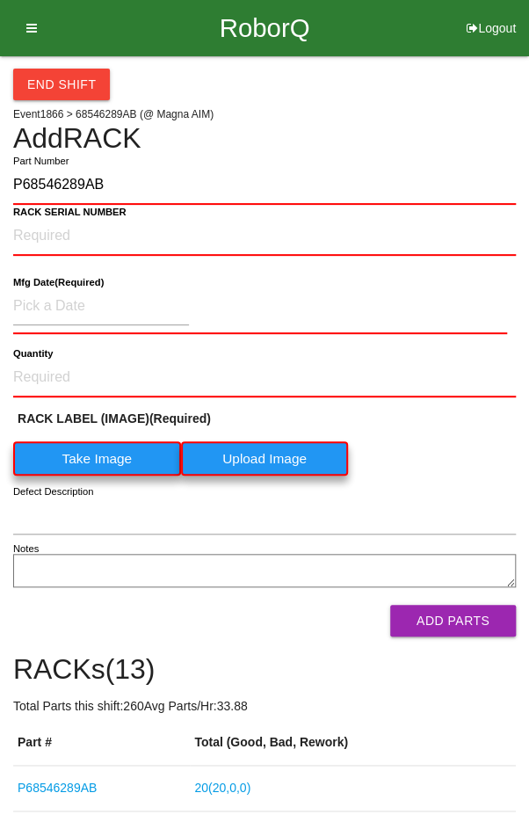
click at [88, 449] on label "Take Image" at bounding box center [97, 458] width 168 height 34
click at [0, 0] on \(IMAGE\) "Take Image" at bounding box center [0, 0] width 0 height 0
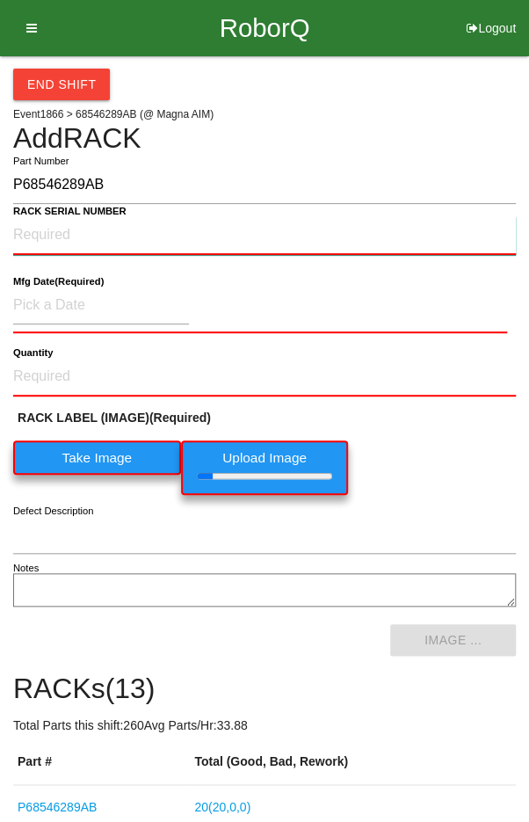
click at [66, 226] on NUMBER "RACK SERIAL NUMBER" at bounding box center [264, 235] width 503 height 39
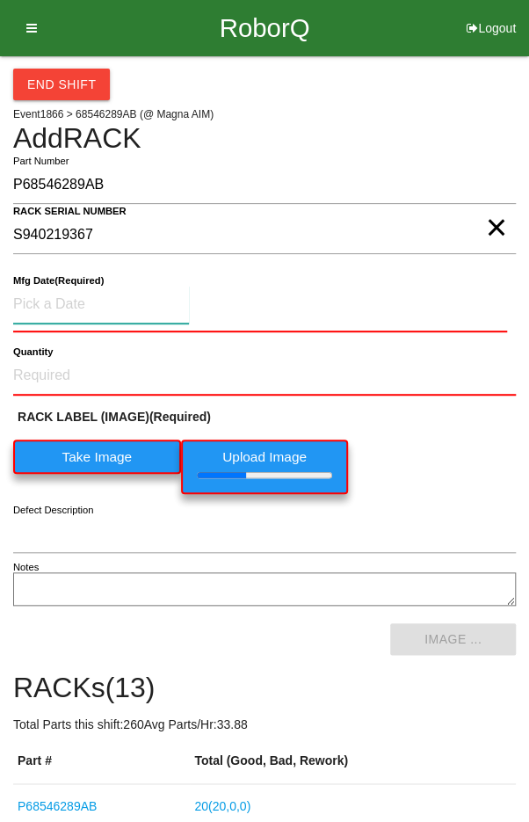
click at [67, 305] on input at bounding box center [101, 305] width 176 height 38
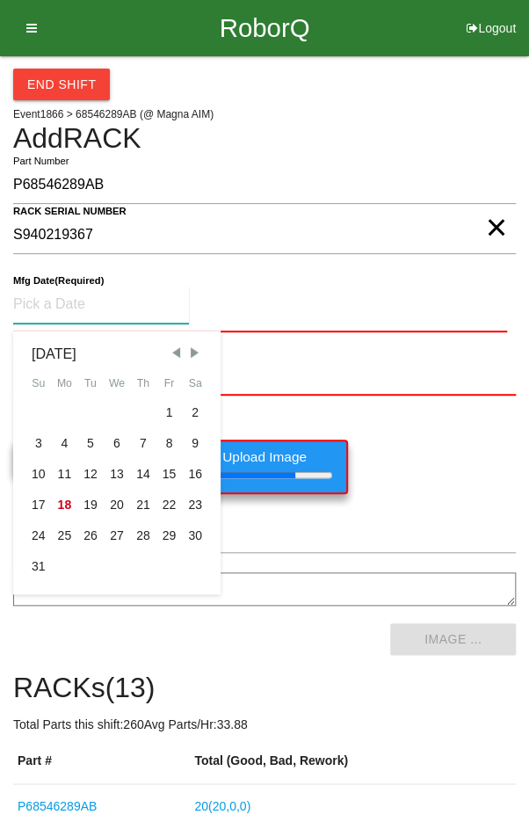
click at [140, 434] on div "7" at bounding box center [143, 443] width 26 height 31
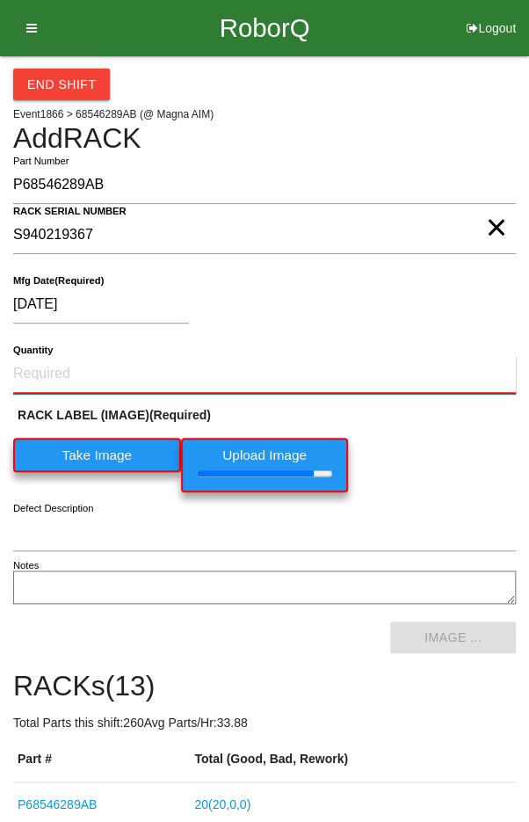
click at [357, 355] on input "Quantity" at bounding box center [264, 374] width 503 height 39
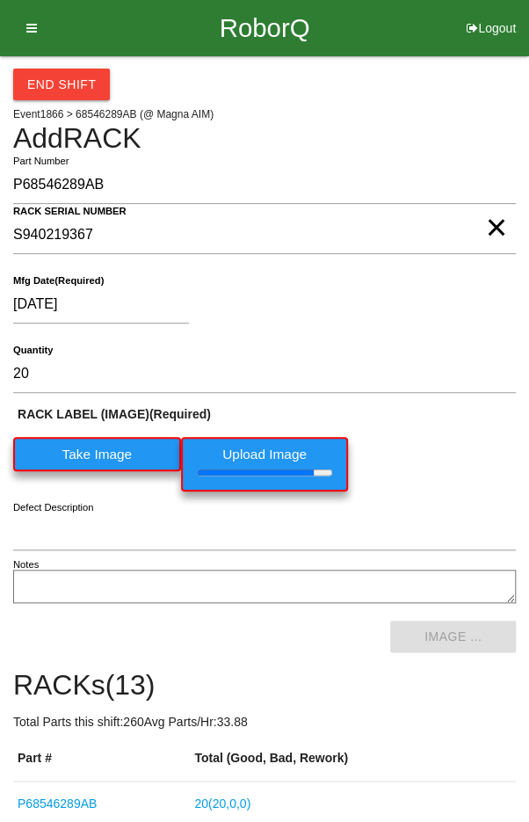
click at [435, 308] on div "[DATE]" at bounding box center [260, 308] width 494 height 45
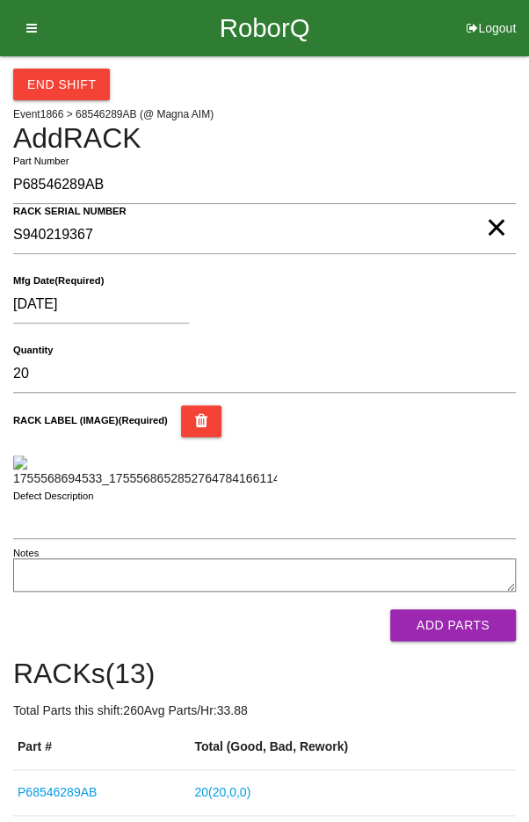
click at [454, 137] on h4 "Add RACK" at bounding box center [264, 138] width 503 height 31
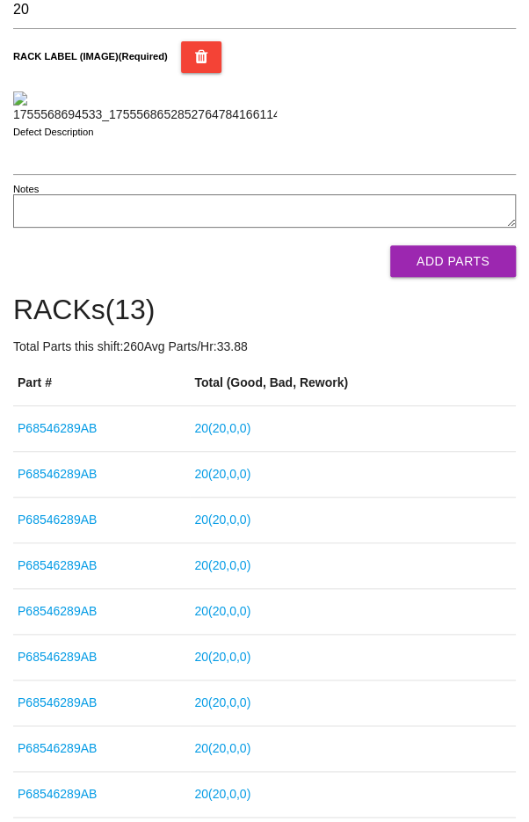
scroll to position [371, 0]
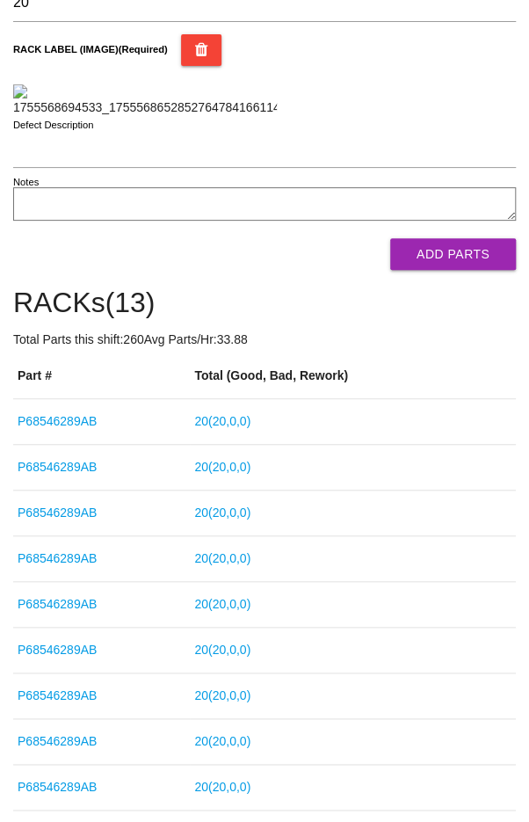
click at [454, 270] on button "Add Parts" at bounding box center [453, 254] width 126 height 32
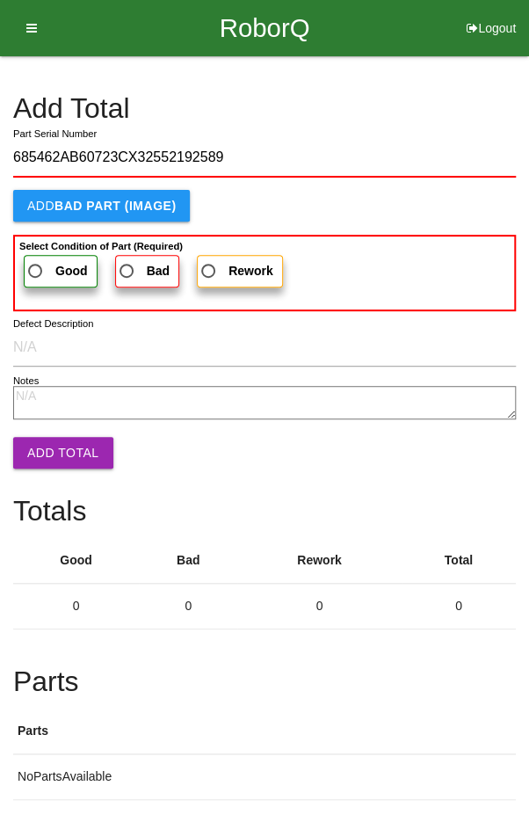
click at [45, 261] on span "Good" at bounding box center [56, 271] width 63 height 22
click at [36, 261] on input "Good" at bounding box center [30, 265] width 11 height 11
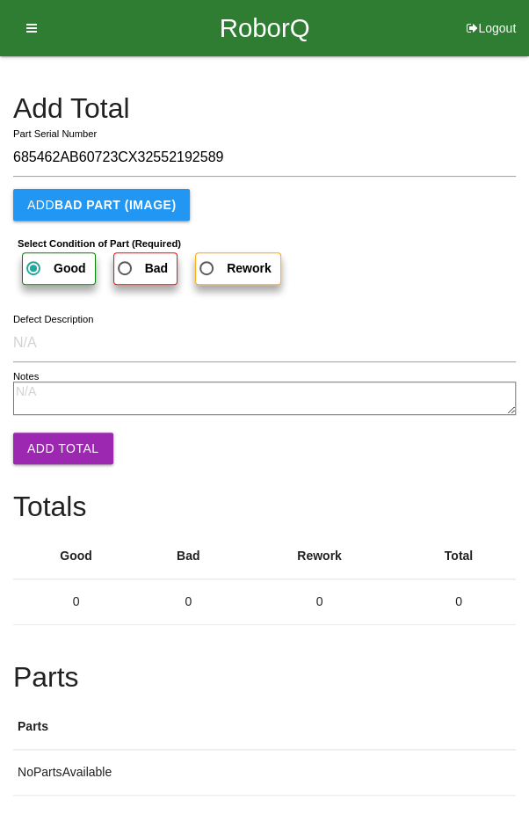
click at [50, 439] on button "Add Total" at bounding box center [63, 448] width 100 height 32
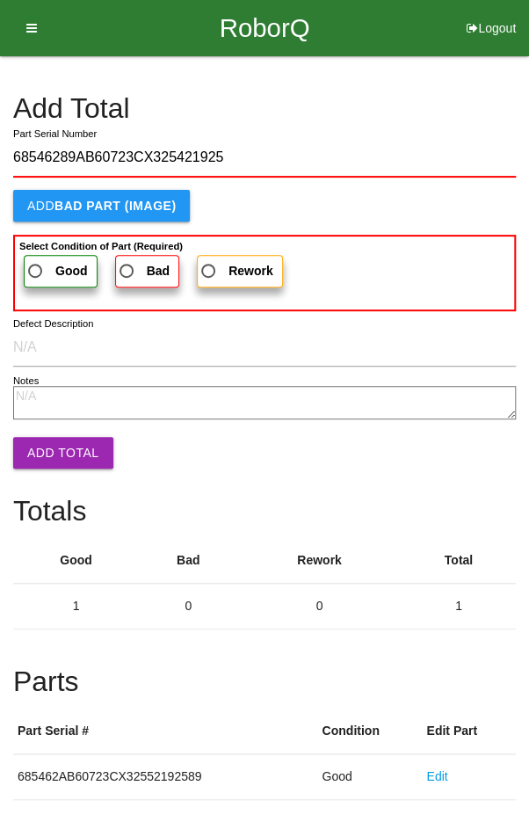
click at [43, 262] on span "Good" at bounding box center [56, 271] width 63 height 22
click at [36, 262] on input "Good" at bounding box center [30, 265] width 11 height 11
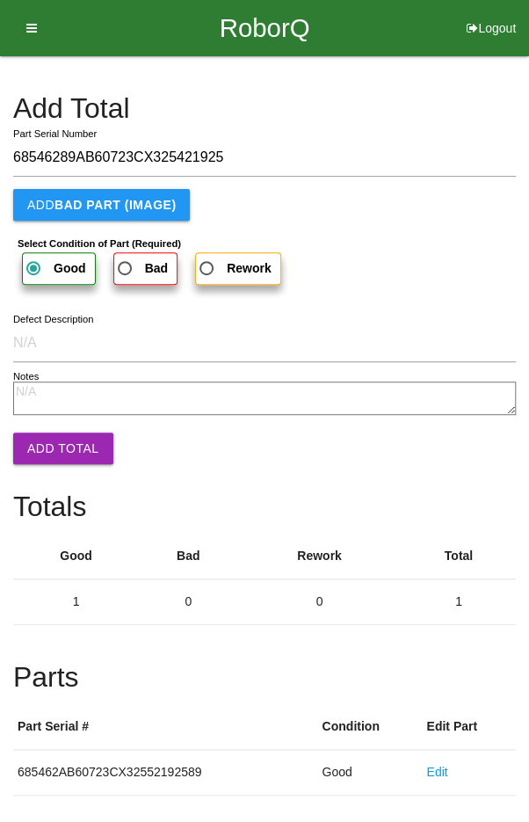
click at [45, 439] on button "Add Total" at bounding box center [63, 448] width 100 height 32
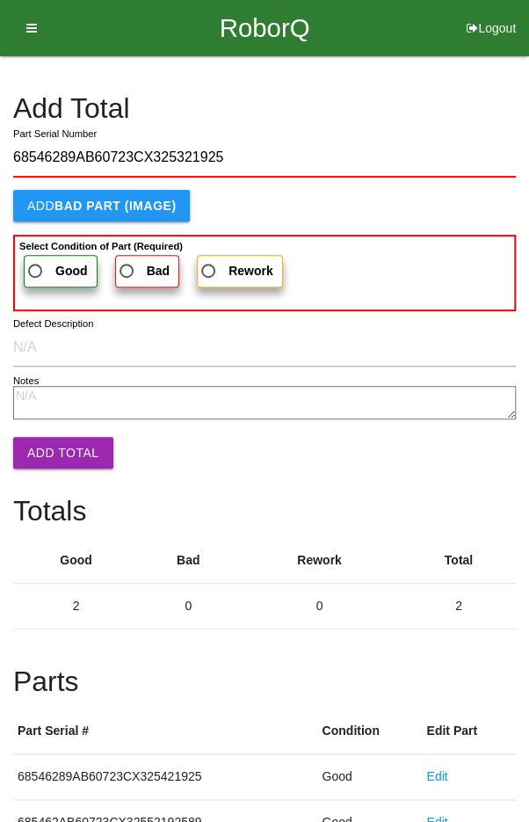
click at [45, 265] on span "Good" at bounding box center [56, 271] width 63 height 22
click at [36, 265] on input "Good" at bounding box center [30, 265] width 11 height 11
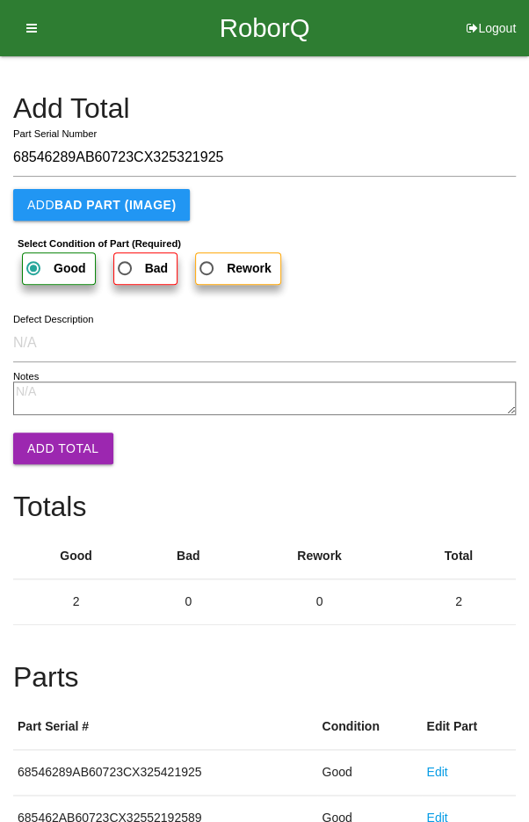
click at [54, 445] on button "Add Total" at bounding box center [63, 448] width 100 height 32
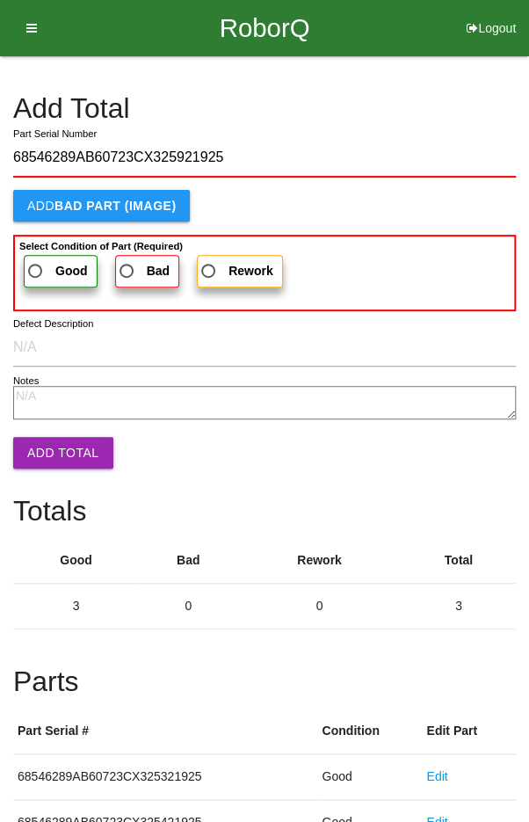
click at [48, 265] on span "Good" at bounding box center [56, 271] width 63 height 22
click at [36, 265] on input "Good" at bounding box center [30, 265] width 11 height 11
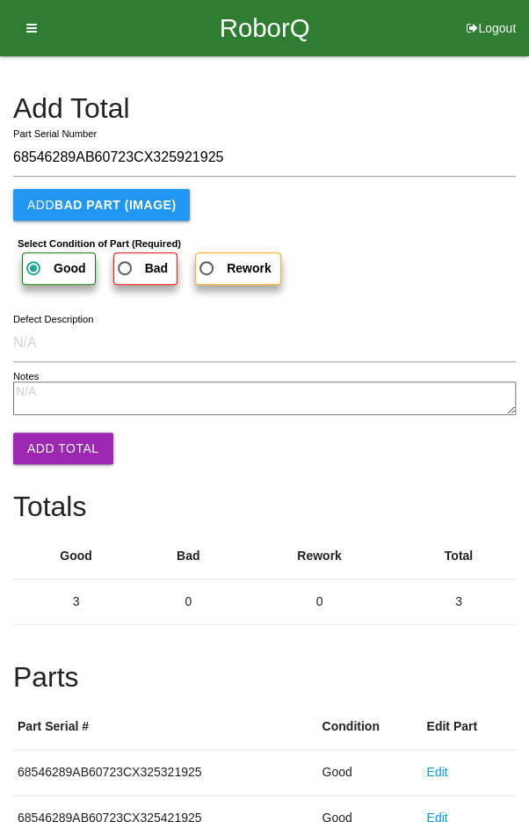
click at [53, 452] on button "Add Total" at bounding box center [63, 448] width 100 height 32
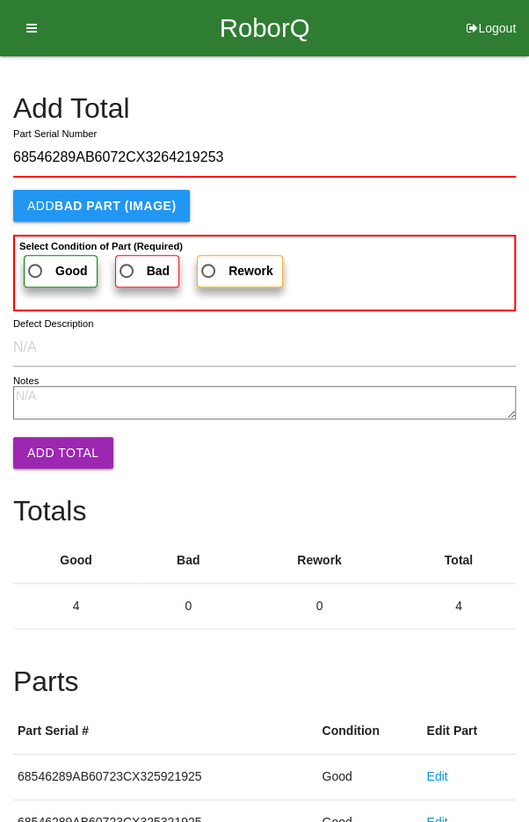
click at [42, 262] on span "Good" at bounding box center [56, 271] width 63 height 22
click at [36, 262] on input "Good" at bounding box center [30, 265] width 11 height 11
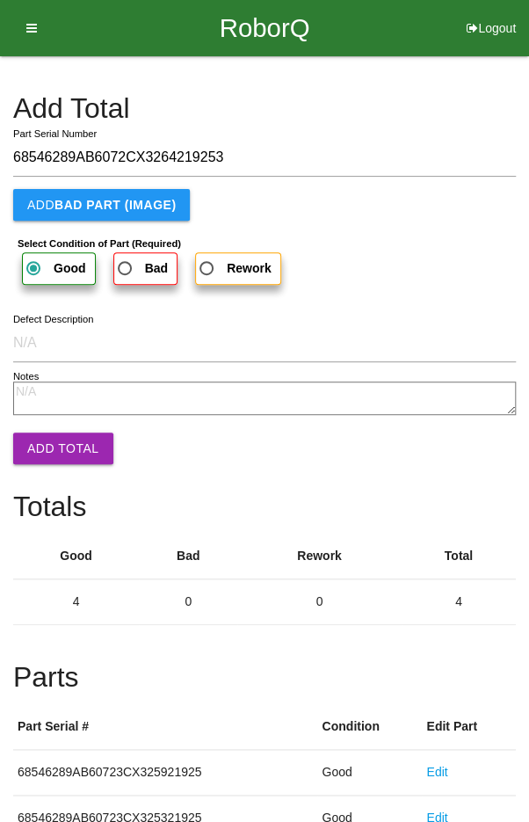
click at [47, 450] on button "Add Total" at bounding box center [63, 448] width 100 height 32
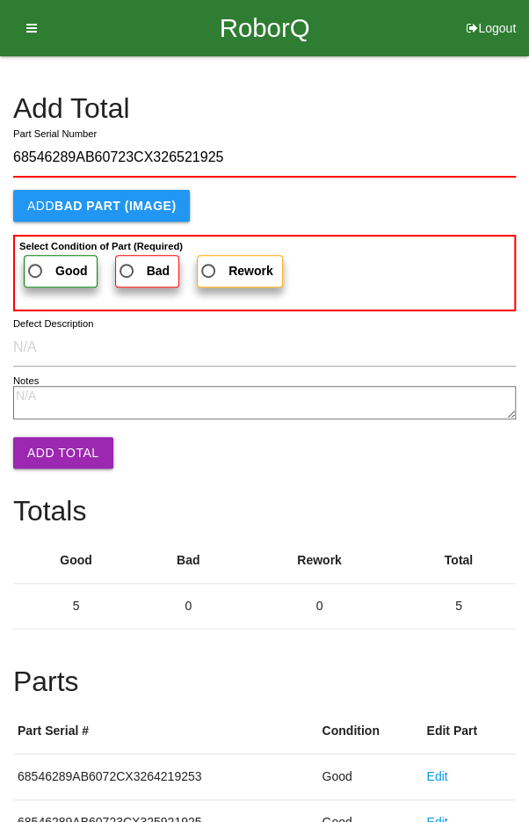
click at [50, 273] on span "Good" at bounding box center [56, 271] width 63 height 22
click at [36, 272] on input "Good" at bounding box center [30, 265] width 11 height 11
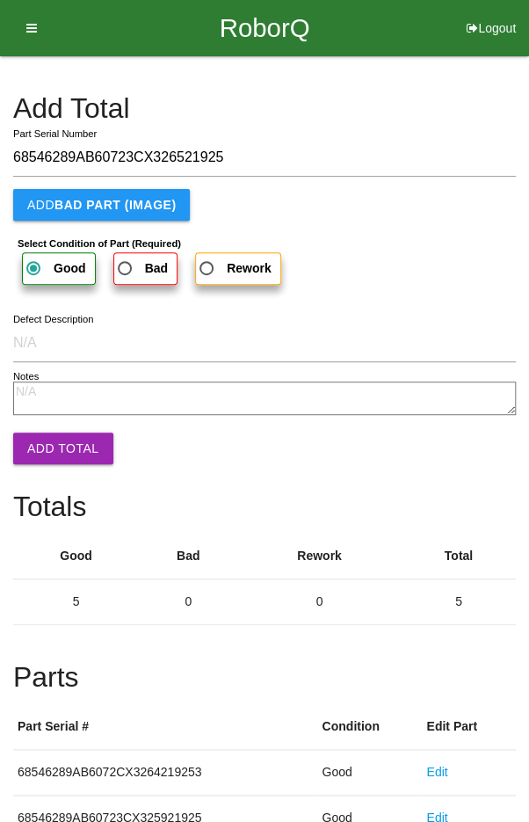
click at [50, 444] on button "Add Total" at bounding box center [63, 448] width 100 height 32
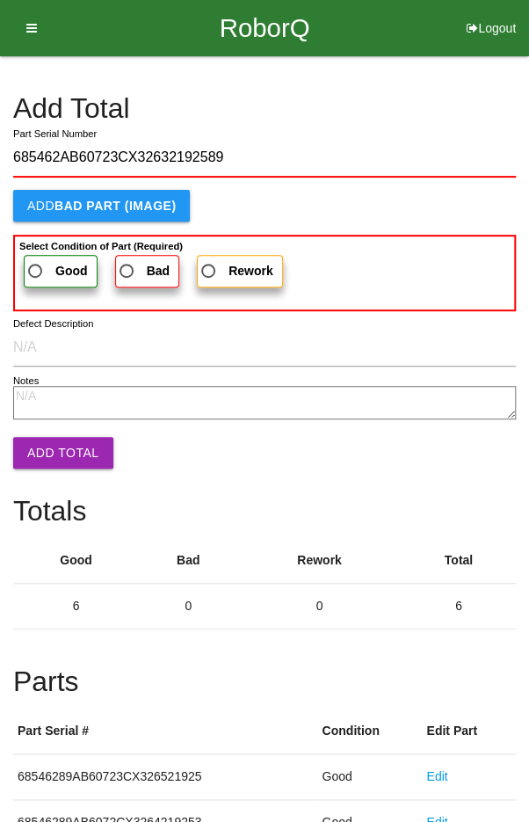
click at [47, 246] on b "Select Condition of Part (Required)" at bounding box center [100, 246] width 163 height 11
click at [36, 260] on input "Good" at bounding box center [30, 265] width 11 height 11
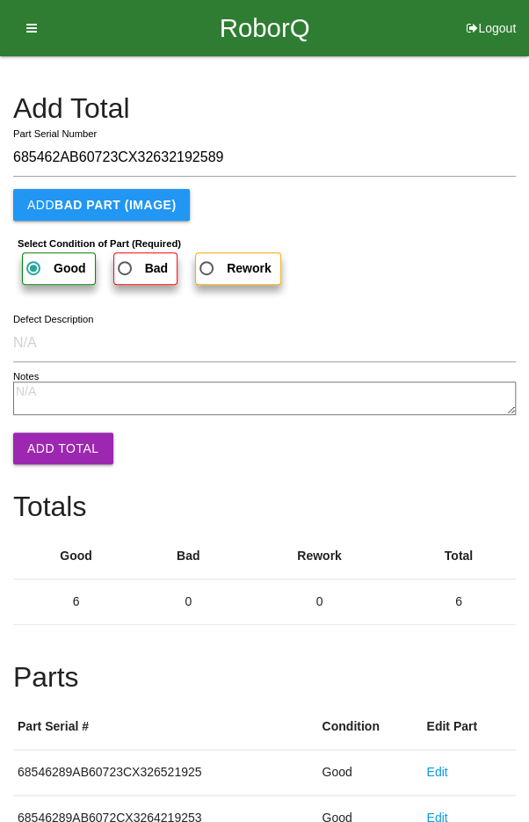
click at [55, 443] on button "Add Total" at bounding box center [63, 448] width 100 height 32
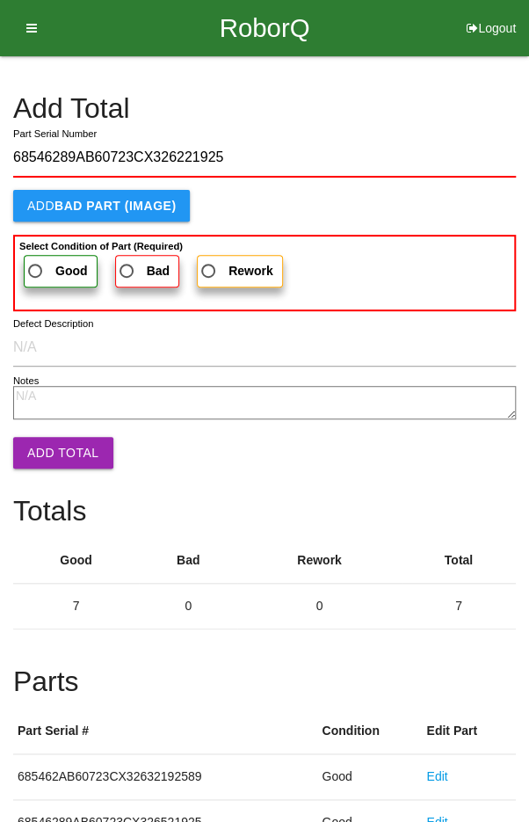
click at [50, 262] on span "Good" at bounding box center [56, 271] width 63 height 22
click at [36, 262] on input "Good" at bounding box center [30, 265] width 11 height 11
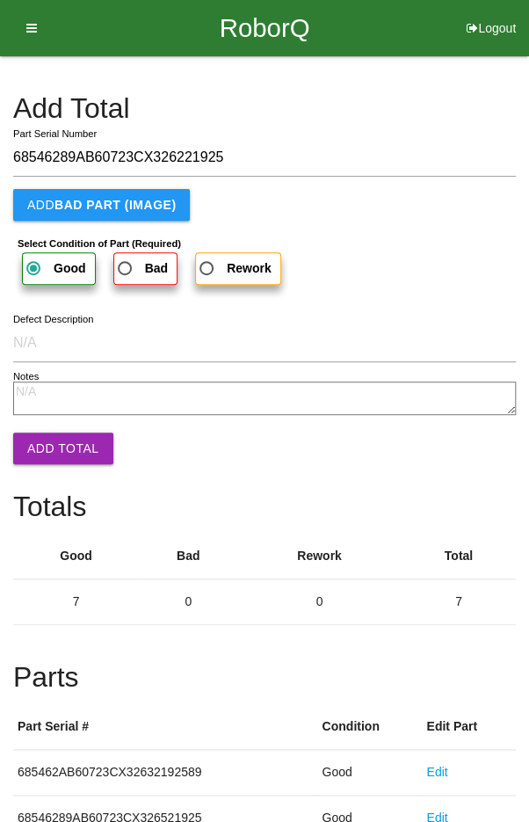
click at [55, 446] on button "Add Total" at bounding box center [63, 448] width 100 height 32
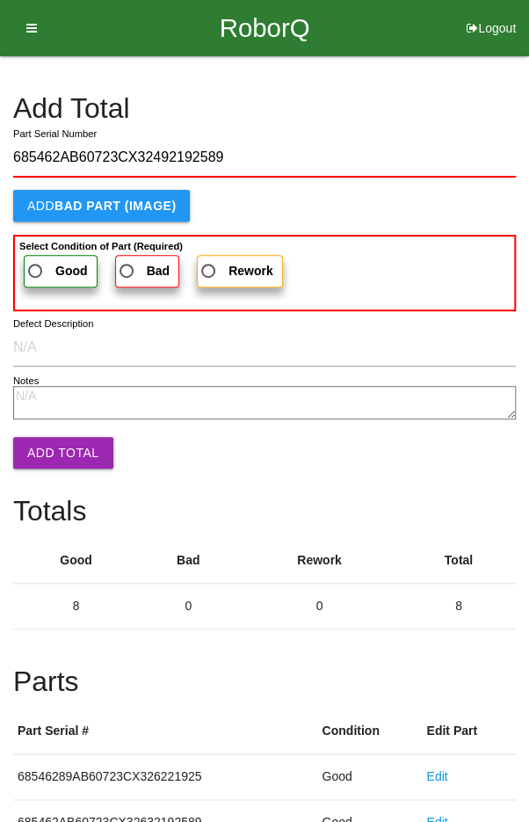
click at [51, 262] on span "Good" at bounding box center [56, 271] width 63 height 22
click at [36, 262] on input "Good" at bounding box center [30, 265] width 11 height 11
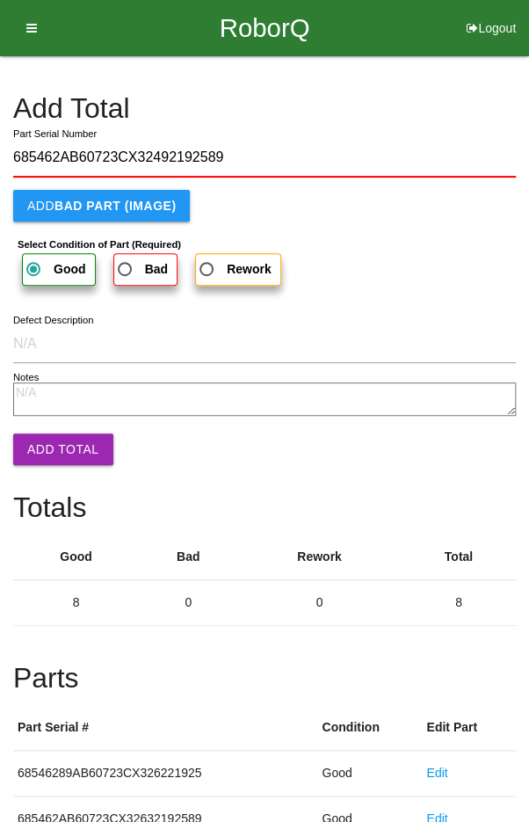
click at [52, 444] on button "Add Total" at bounding box center [63, 449] width 100 height 32
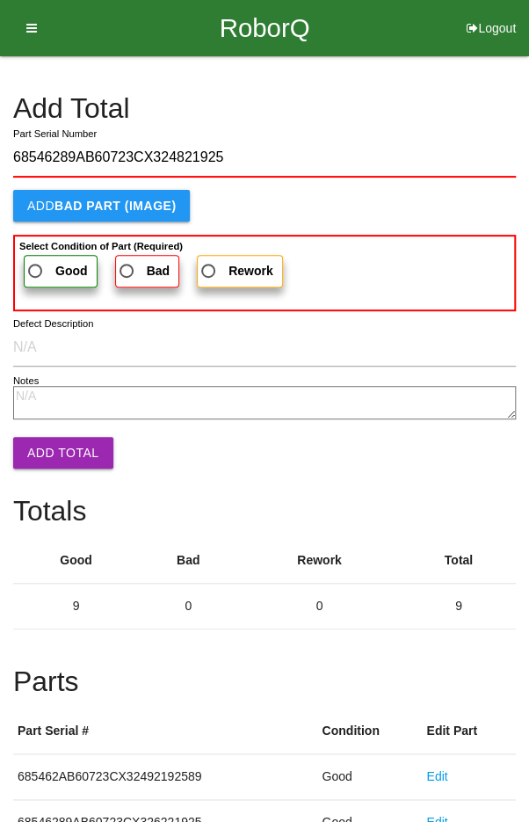
click at [53, 267] on span "Good" at bounding box center [56, 271] width 63 height 22
click at [36, 267] on input "Good" at bounding box center [30, 265] width 11 height 11
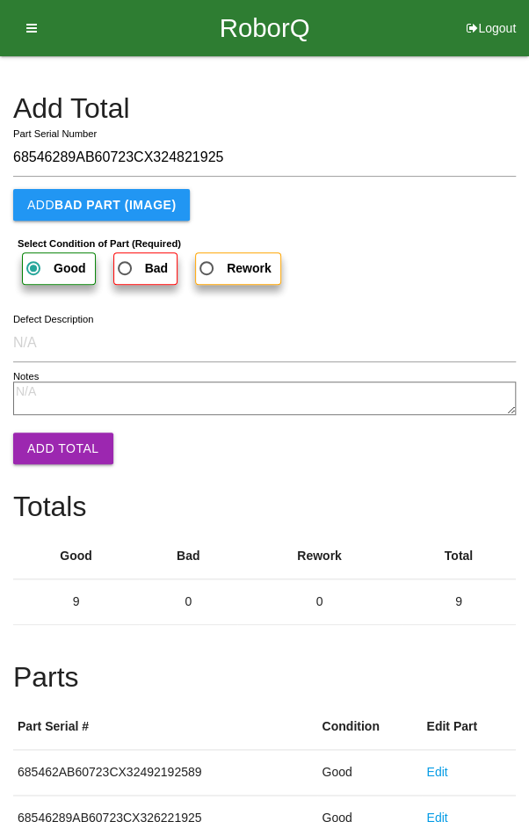
click at [54, 440] on button "Add Total" at bounding box center [63, 448] width 100 height 32
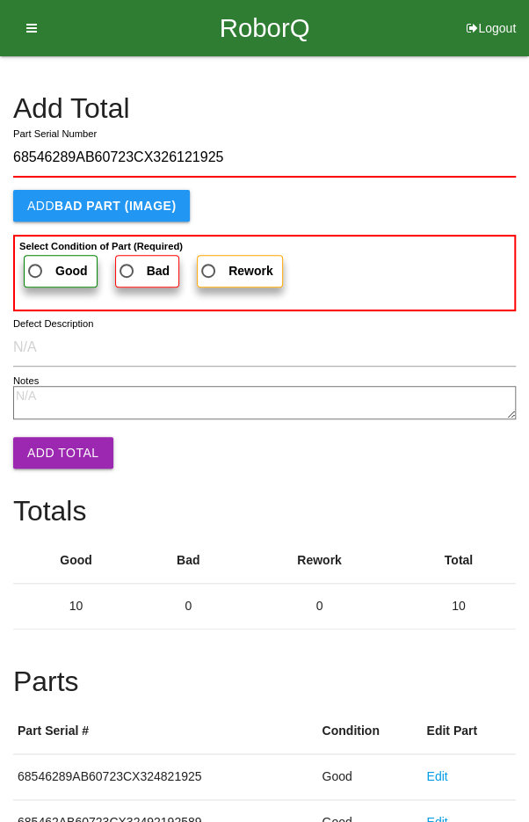
click at [40, 260] on span "Good" at bounding box center [56, 271] width 63 height 22
click at [36, 260] on input "Good" at bounding box center [30, 265] width 11 height 11
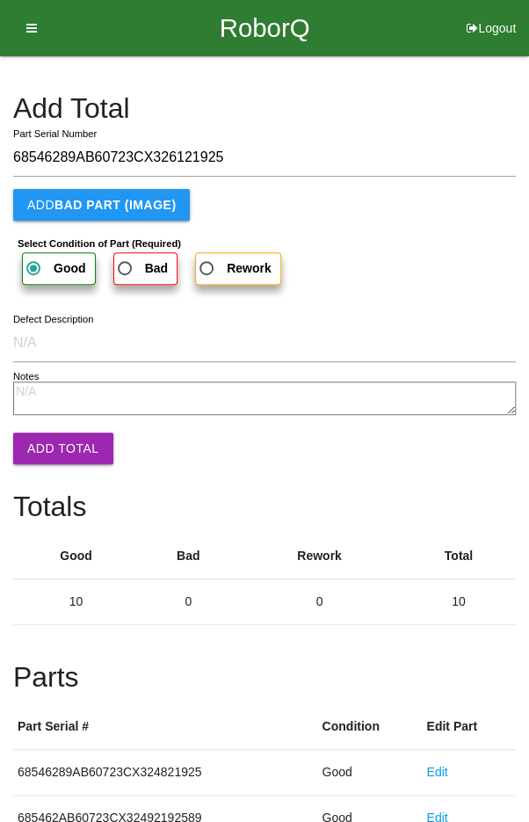
click at [54, 450] on button "Add Total" at bounding box center [63, 448] width 100 height 32
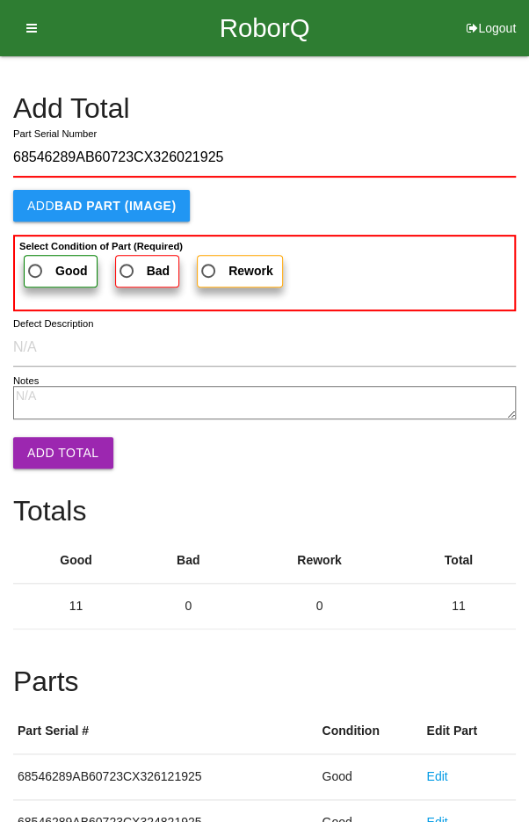
click at [40, 260] on span "Good" at bounding box center [56, 271] width 63 height 22
click at [36, 260] on input "Good" at bounding box center [30, 265] width 11 height 11
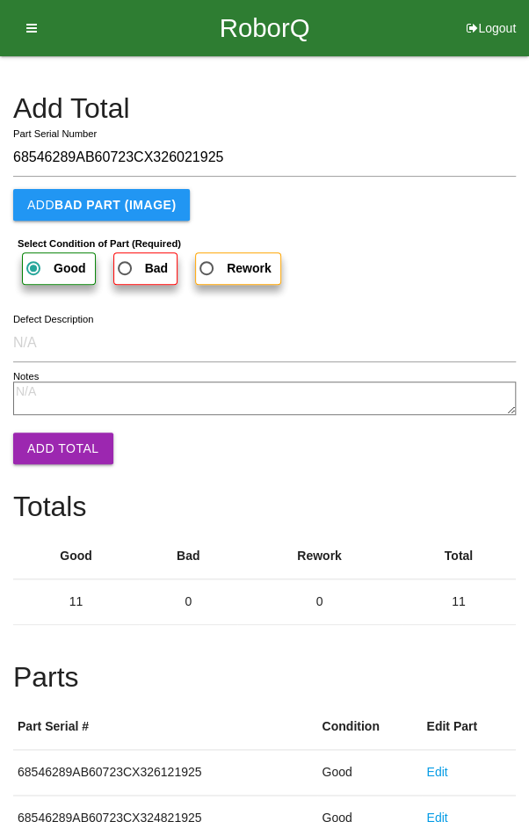
click at [58, 440] on button "Add Total" at bounding box center [63, 448] width 100 height 32
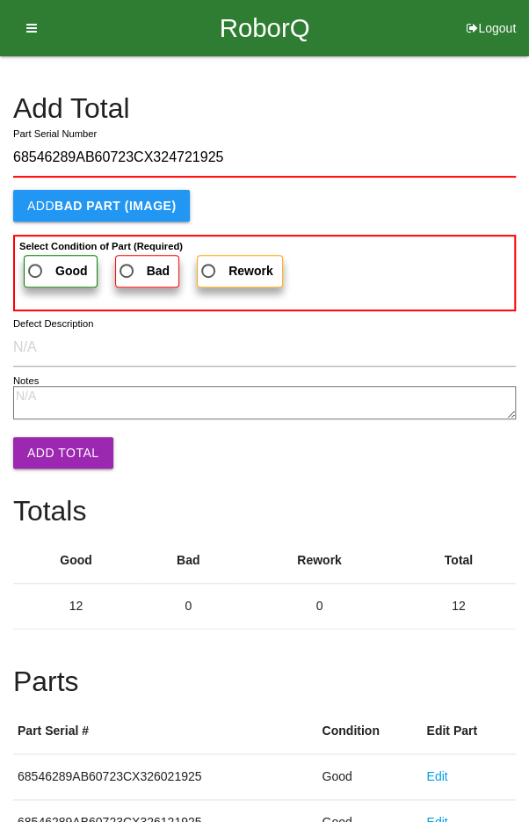
click at [44, 265] on span "Good" at bounding box center [56, 271] width 63 height 22
click at [36, 265] on input "Good" at bounding box center [30, 265] width 11 height 11
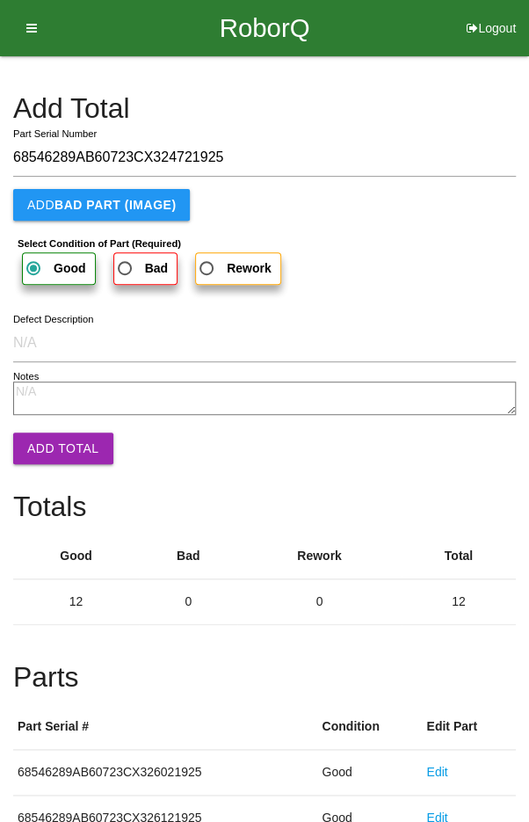
click at [61, 440] on button "Add Total" at bounding box center [63, 448] width 100 height 32
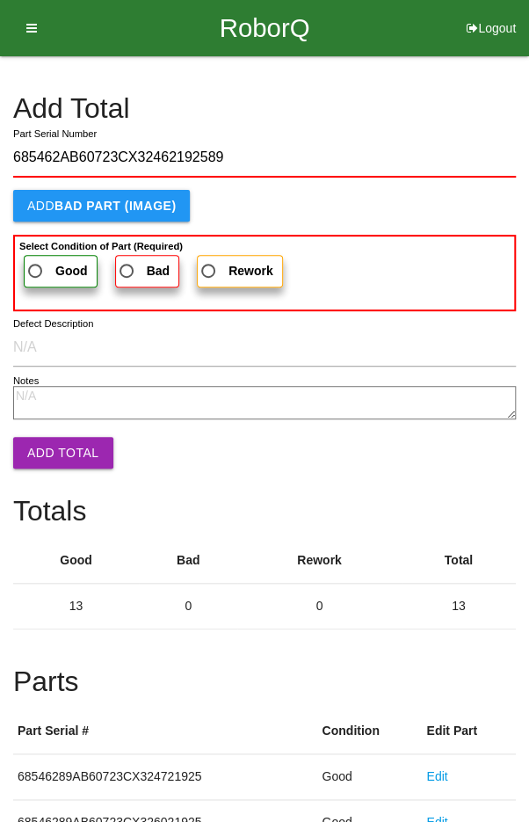
click at [55, 264] on b "Good" at bounding box center [71, 271] width 33 height 14
click at [36, 262] on input "Good" at bounding box center [30, 265] width 11 height 11
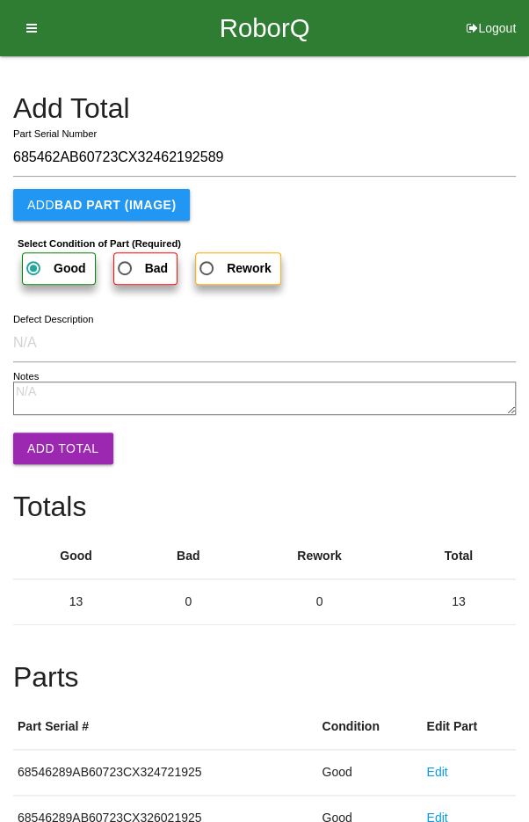
click at [64, 439] on button "Add Total" at bounding box center [63, 448] width 100 height 32
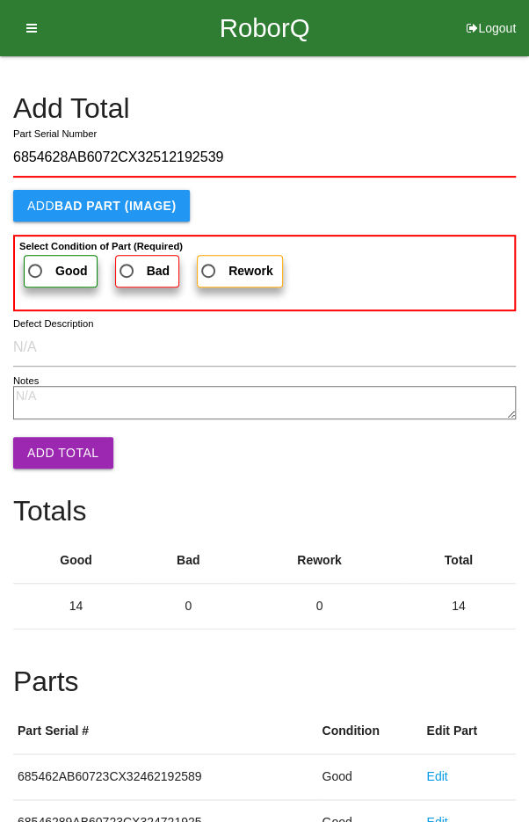
click at [43, 269] on span "Good" at bounding box center [56, 271] width 63 height 22
click at [36, 269] on input "Good" at bounding box center [30, 265] width 11 height 11
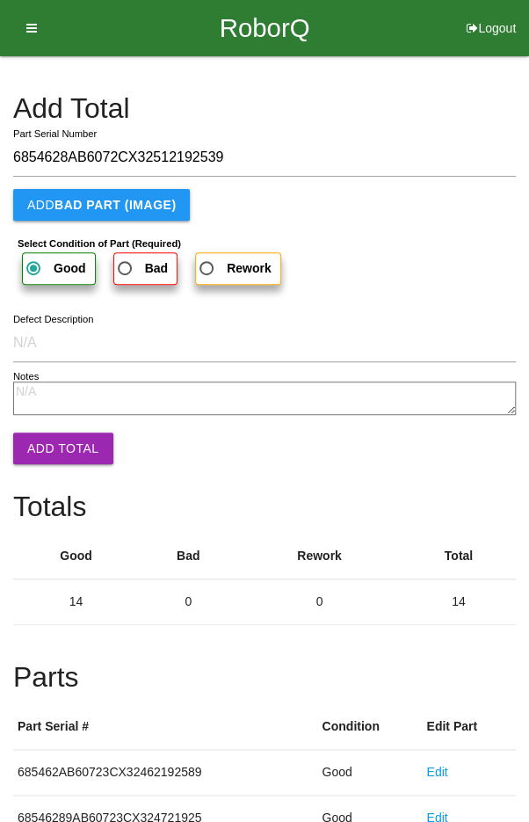
click at [53, 448] on button "Add Total" at bounding box center [63, 448] width 100 height 32
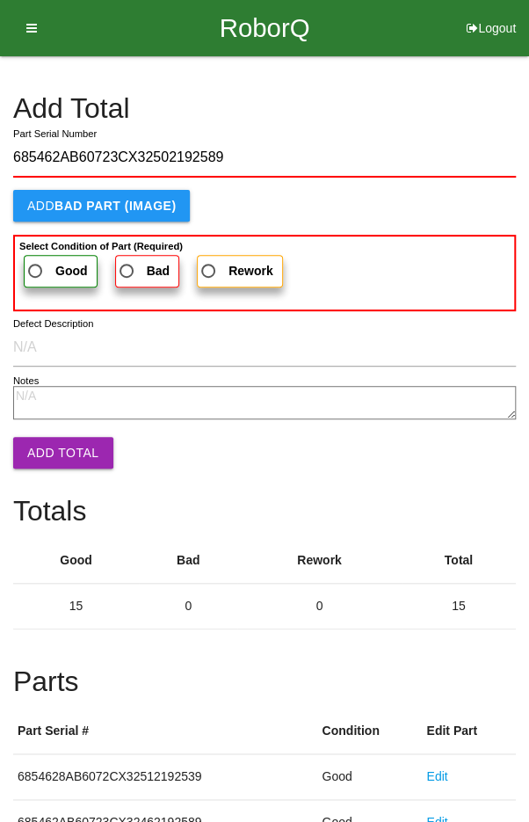
click at [51, 261] on span "Good" at bounding box center [56, 271] width 63 height 22
click at [36, 261] on input "Good" at bounding box center [30, 265] width 11 height 11
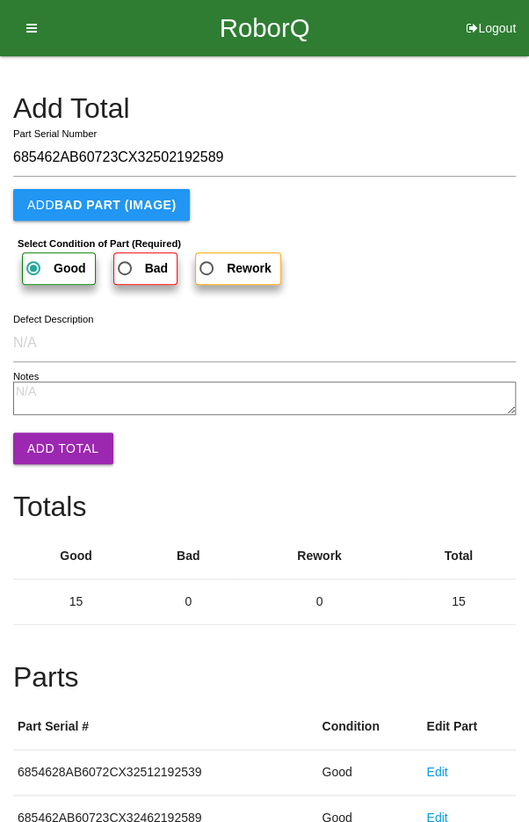
click at [63, 456] on button "Add Total" at bounding box center [63, 448] width 100 height 32
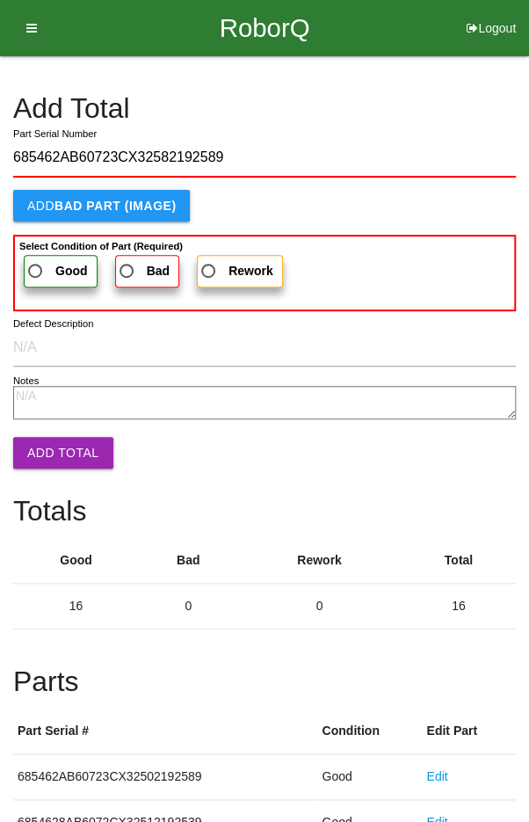
click at [46, 266] on span "Good" at bounding box center [56, 271] width 63 height 22
click at [36, 266] on input "Good" at bounding box center [30, 265] width 11 height 11
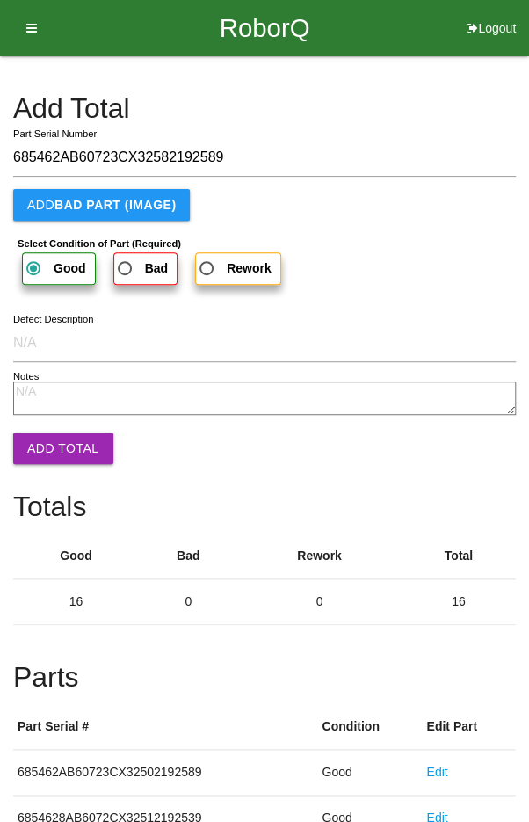
click at [60, 452] on button "Add Total" at bounding box center [63, 448] width 100 height 32
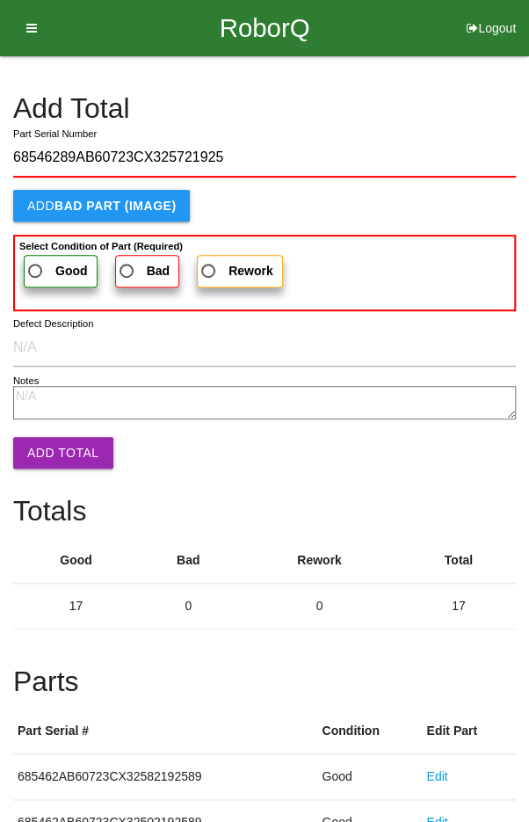
click at [45, 264] on span "Good" at bounding box center [56, 271] width 63 height 22
click at [36, 264] on input "Good" at bounding box center [30, 265] width 11 height 11
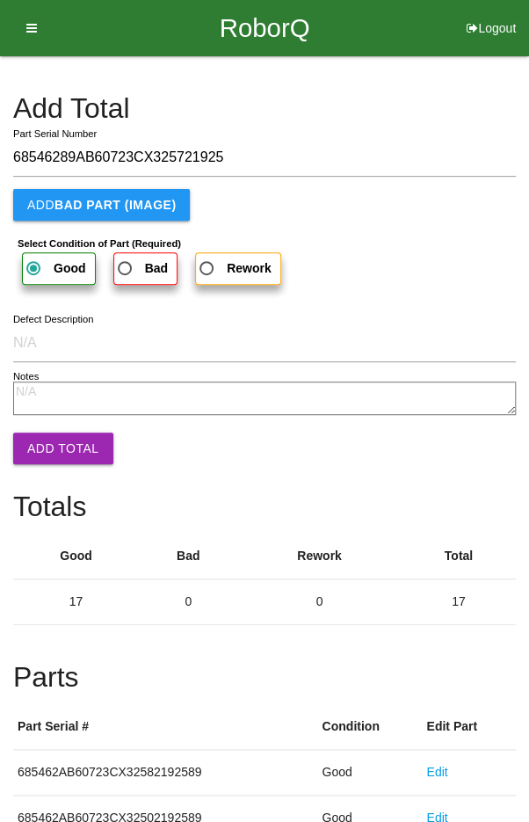
click at [60, 449] on button "Add Total" at bounding box center [63, 448] width 100 height 32
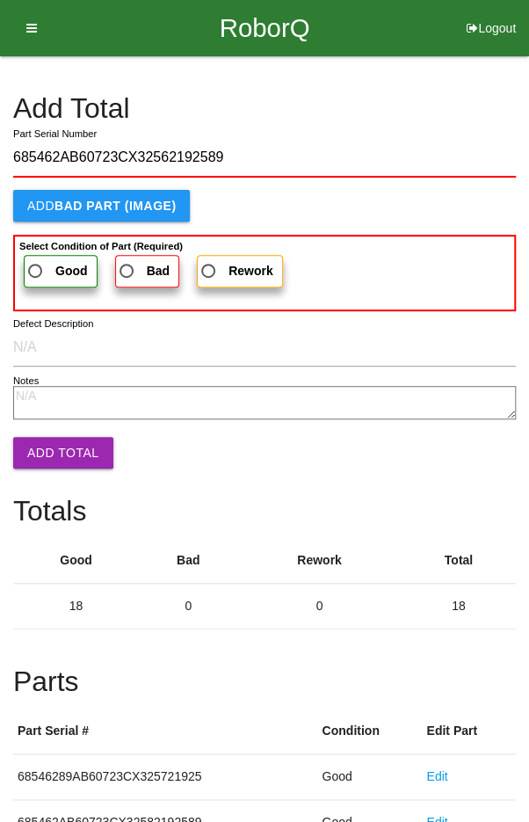
click at [50, 265] on span "Good" at bounding box center [56, 271] width 63 height 22
click at [36, 265] on input "Good" at bounding box center [30, 265] width 11 height 11
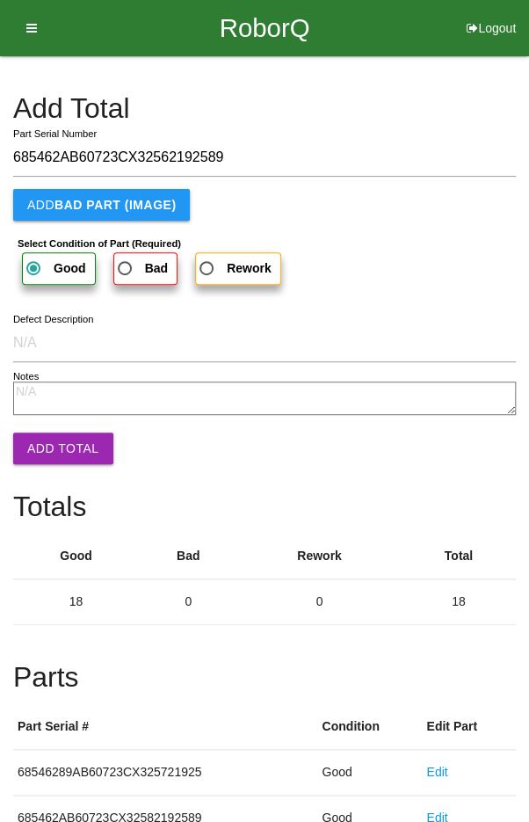
click at [59, 454] on button "Add Total" at bounding box center [63, 448] width 100 height 32
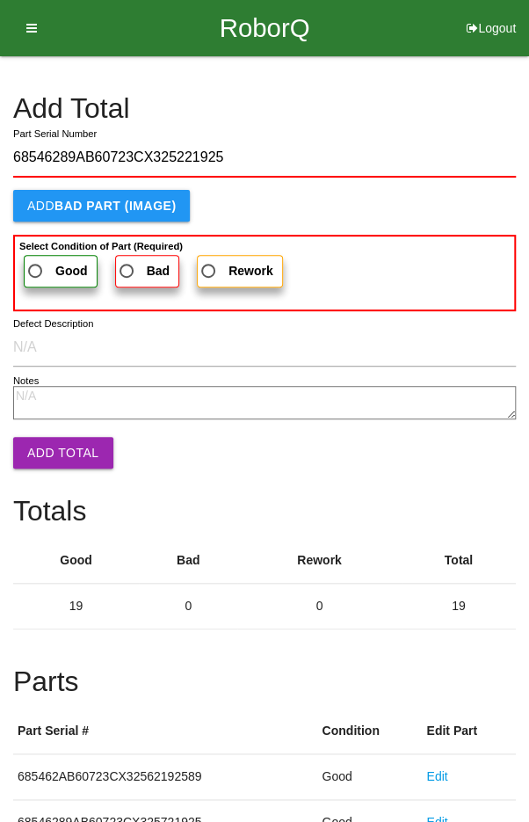
click at [47, 256] on label "Good" at bounding box center [61, 271] width 74 height 33
click at [36, 260] on input "Good" at bounding box center [30, 265] width 11 height 11
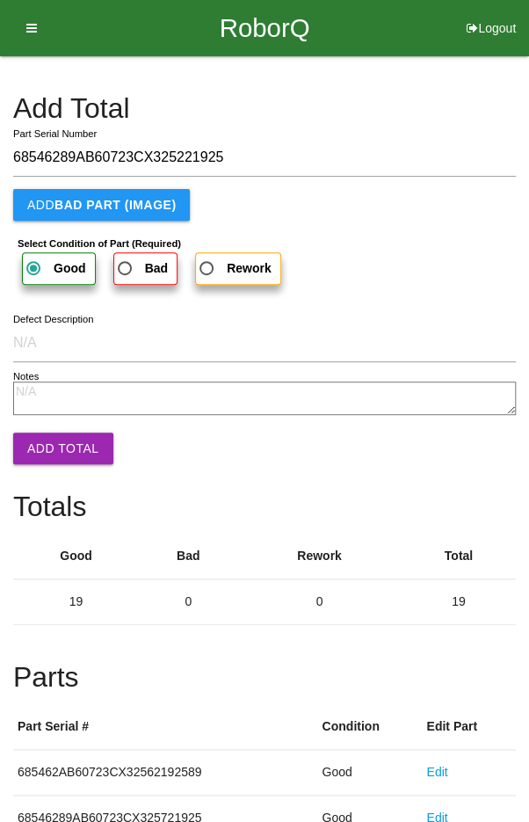
click at [64, 440] on button "Add Total" at bounding box center [63, 448] width 100 height 32
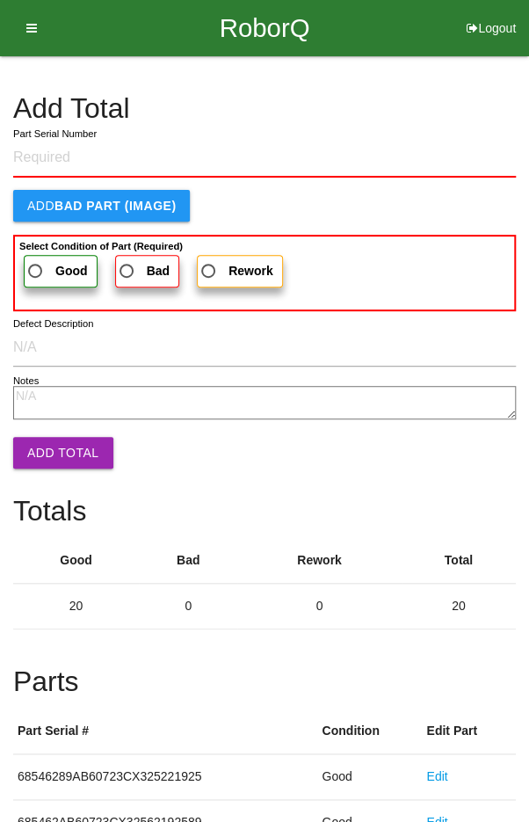
click at [410, 116] on h4 "Add Total" at bounding box center [264, 108] width 503 height 31
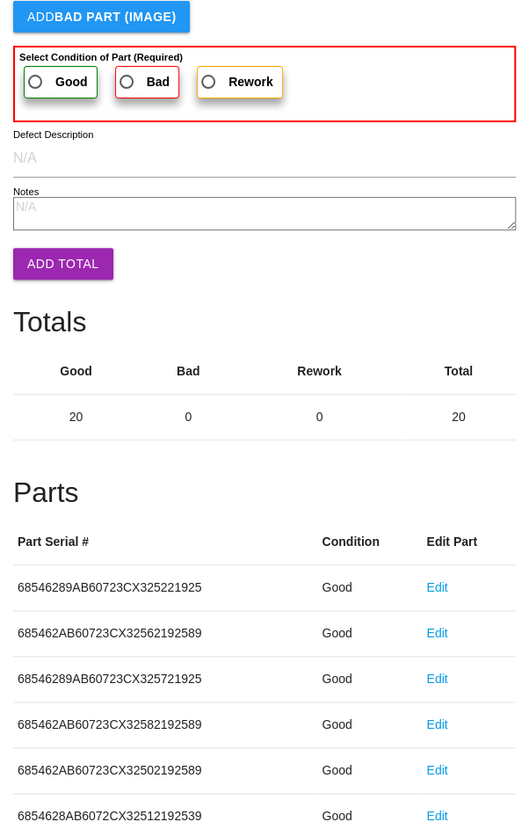
scroll to position [976, 0]
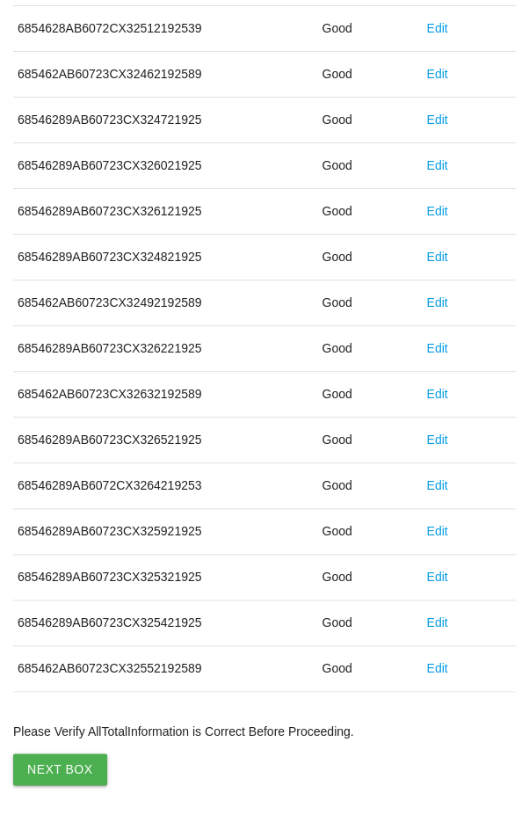
click at [66, 760] on button "Next Box" at bounding box center [60, 769] width 94 height 32
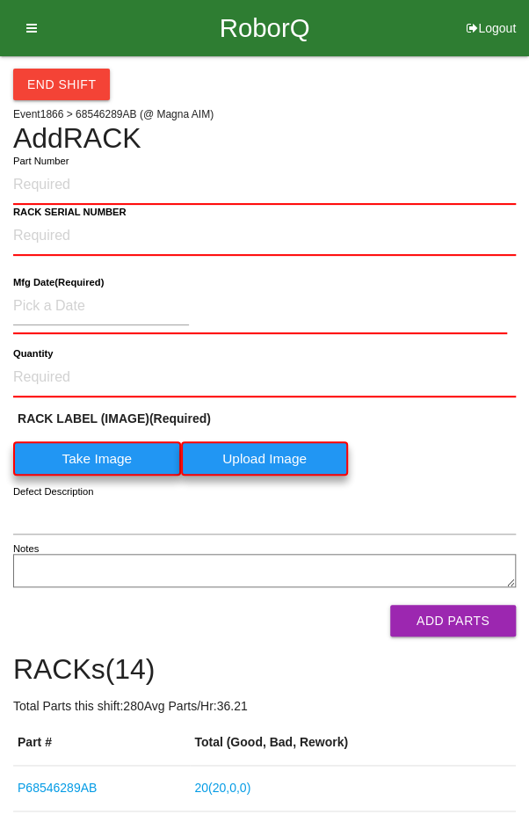
click at [446, 124] on h4 "Add RACK" at bounding box center [264, 138] width 503 height 31
click at [52, 69] on button "End Shift" at bounding box center [61, 85] width 97 height 32
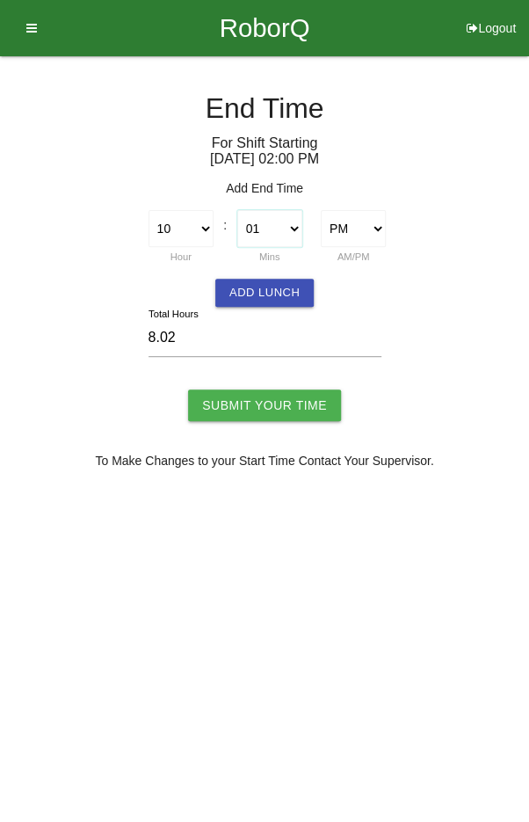
click at [277, 214] on select "00 01 02 03 04 05 06 07 08 09 10 11 12 13 14 15 16 17 18 19 20 21 22 23 24 25 2…" at bounding box center [269, 228] width 65 height 37
click at [264, 241] on select "00 01 02 03 04 05 06 07 08 09 10 11 12 13 14 15 16 17 18 19 20 21 22 23 24 25 2…" at bounding box center [269, 228] width 65 height 37
click at [260, 287] on button "Add Lunch" at bounding box center [264, 293] width 98 height 28
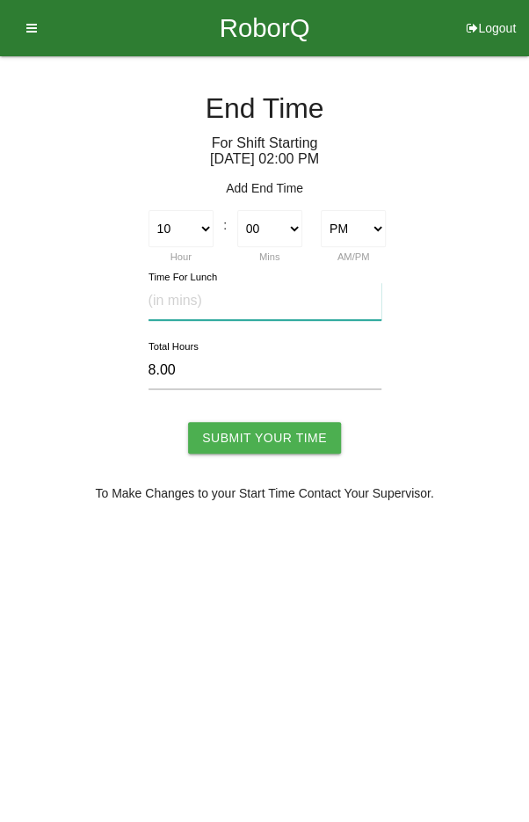
click at [193, 294] on input "text" at bounding box center [265, 301] width 233 height 38
click at [260, 427] on input "Submit Your Time" at bounding box center [264, 438] width 153 height 32
